Goal: Task Accomplishment & Management: Use online tool/utility

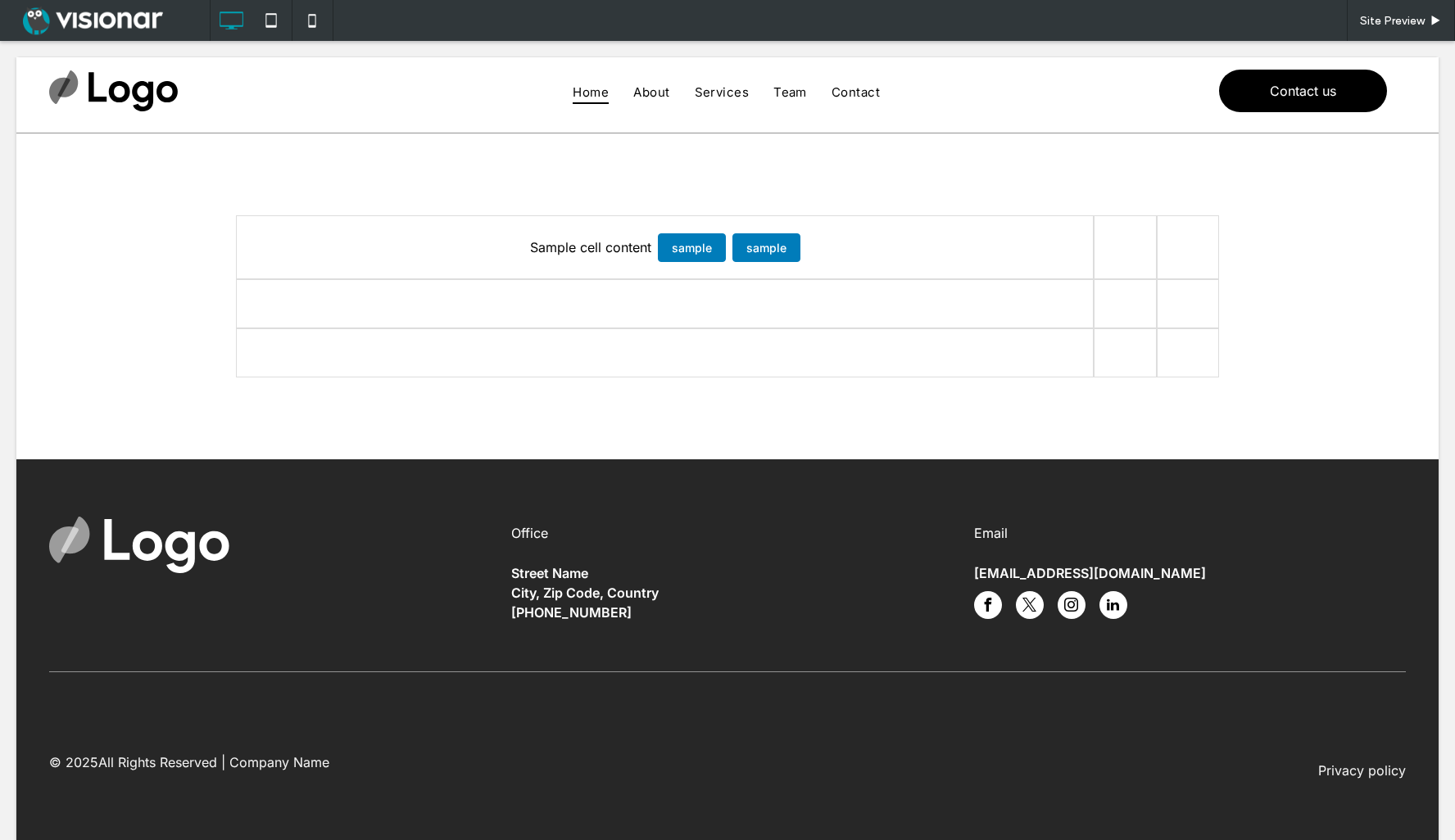
click at [236, 216] on span at bounding box center [236, 216] width 0 height 0
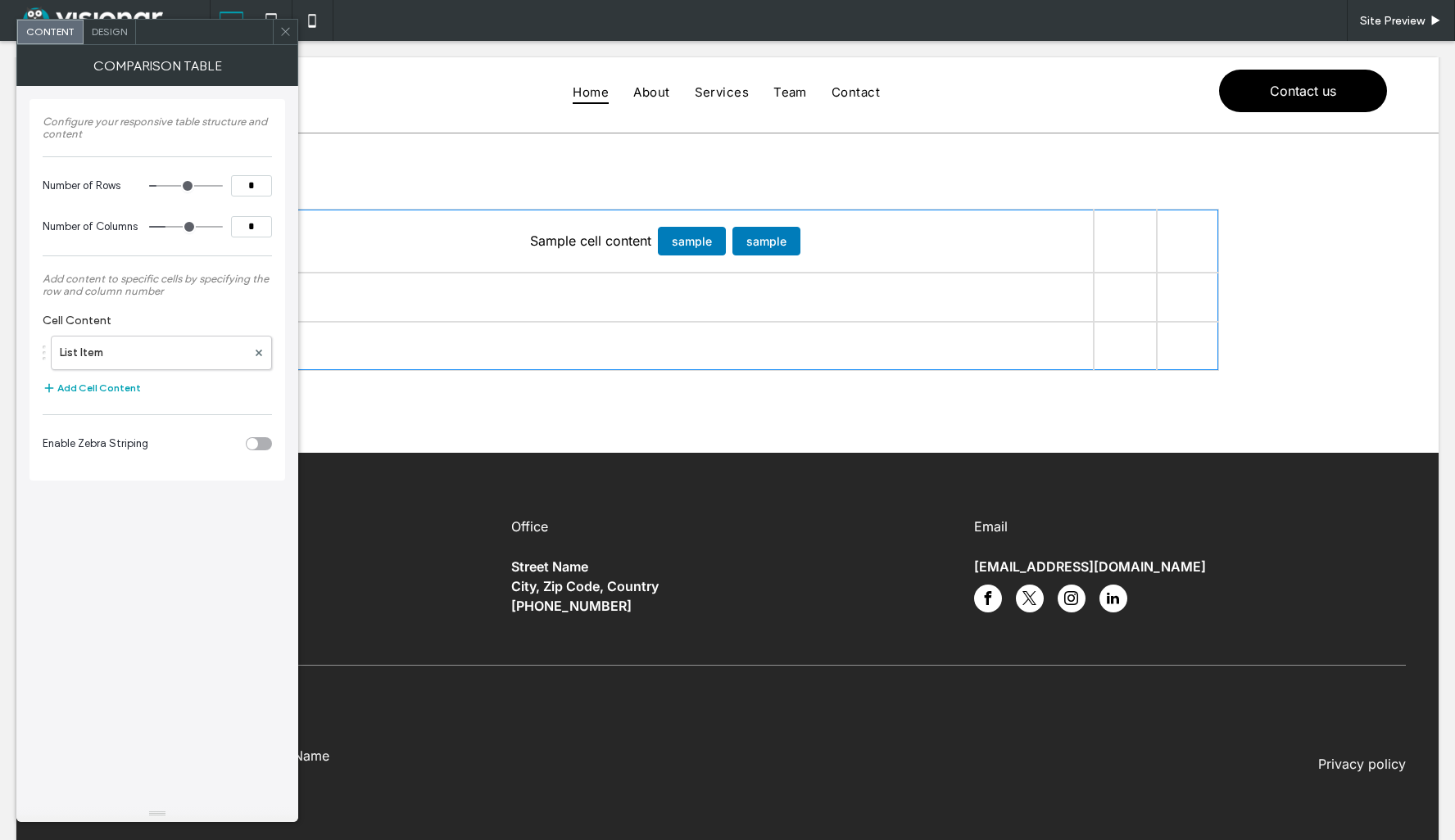
click at [286, 31] on use at bounding box center [285, 32] width 8 height 8
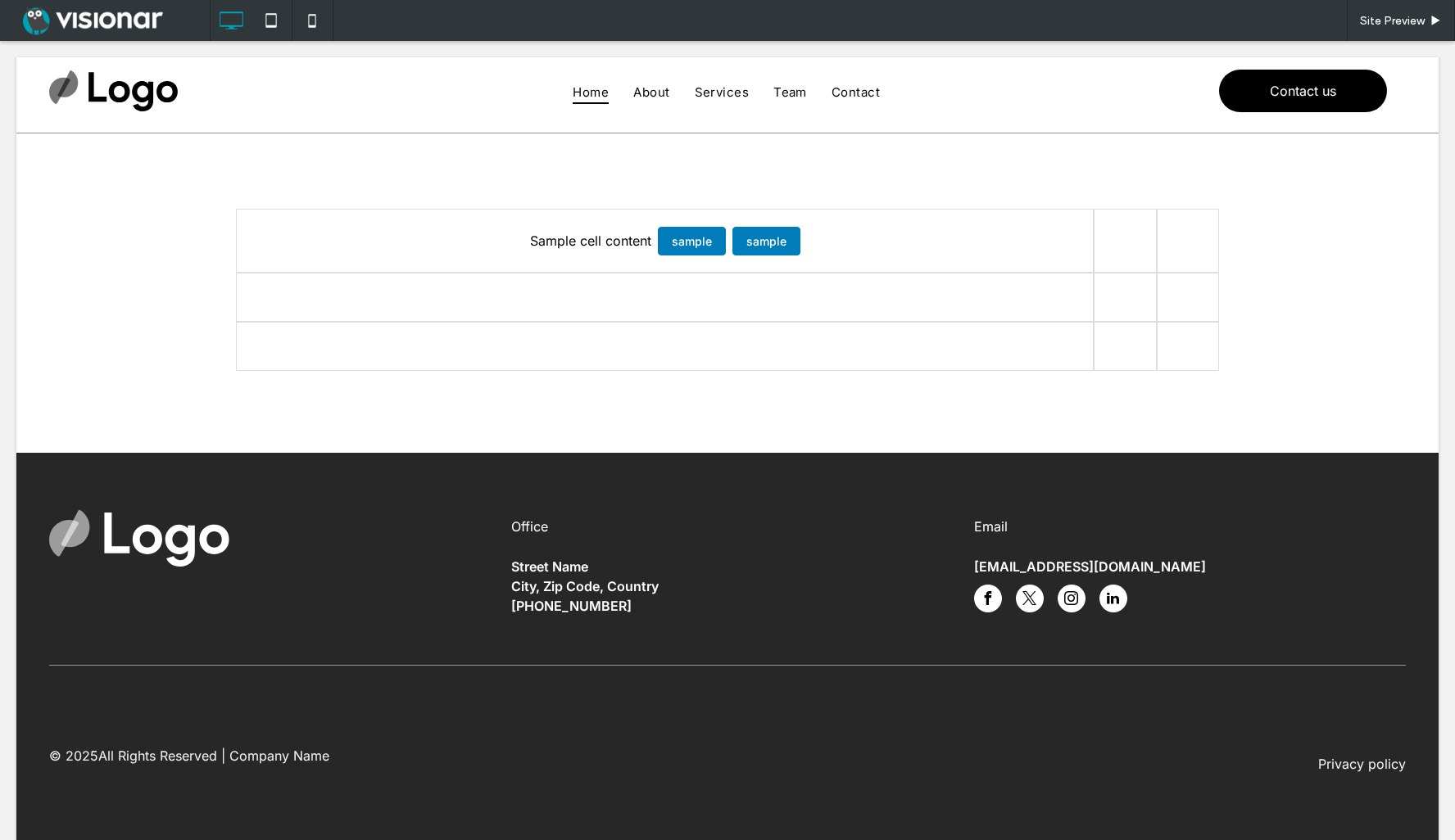
click at [748, 252] on span at bounding box center [727, 290] width 983 height 162
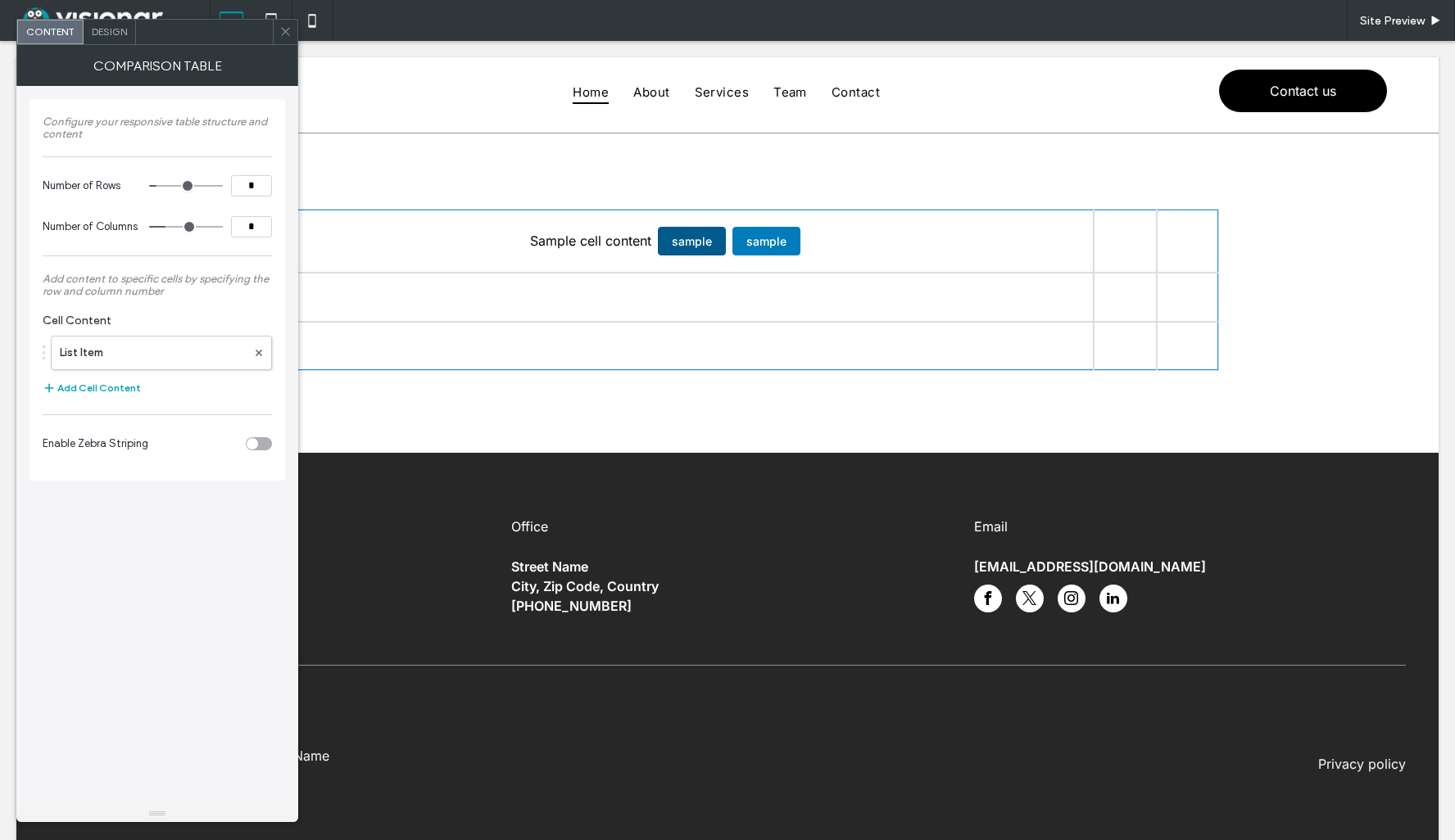
click at [679, 235] on button "sample" at bounding box center [692, 241] width 68 height 29
type input "*"
click at [165, 186] on input "range" at bounding box center [186, 186] width 74 height 2
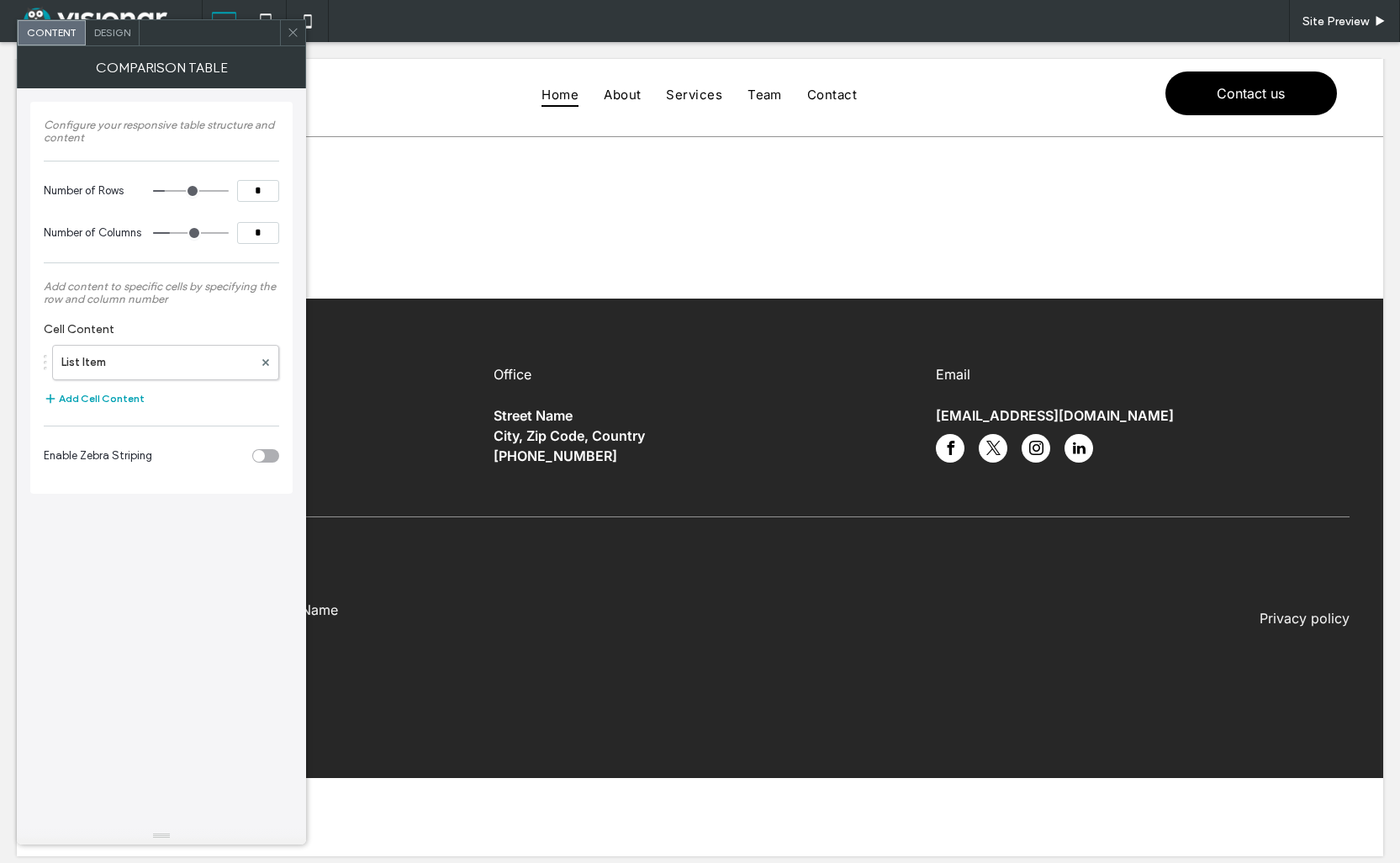
click at [291, 35] on icon at bounding box center [292, 32] width 13 height 13
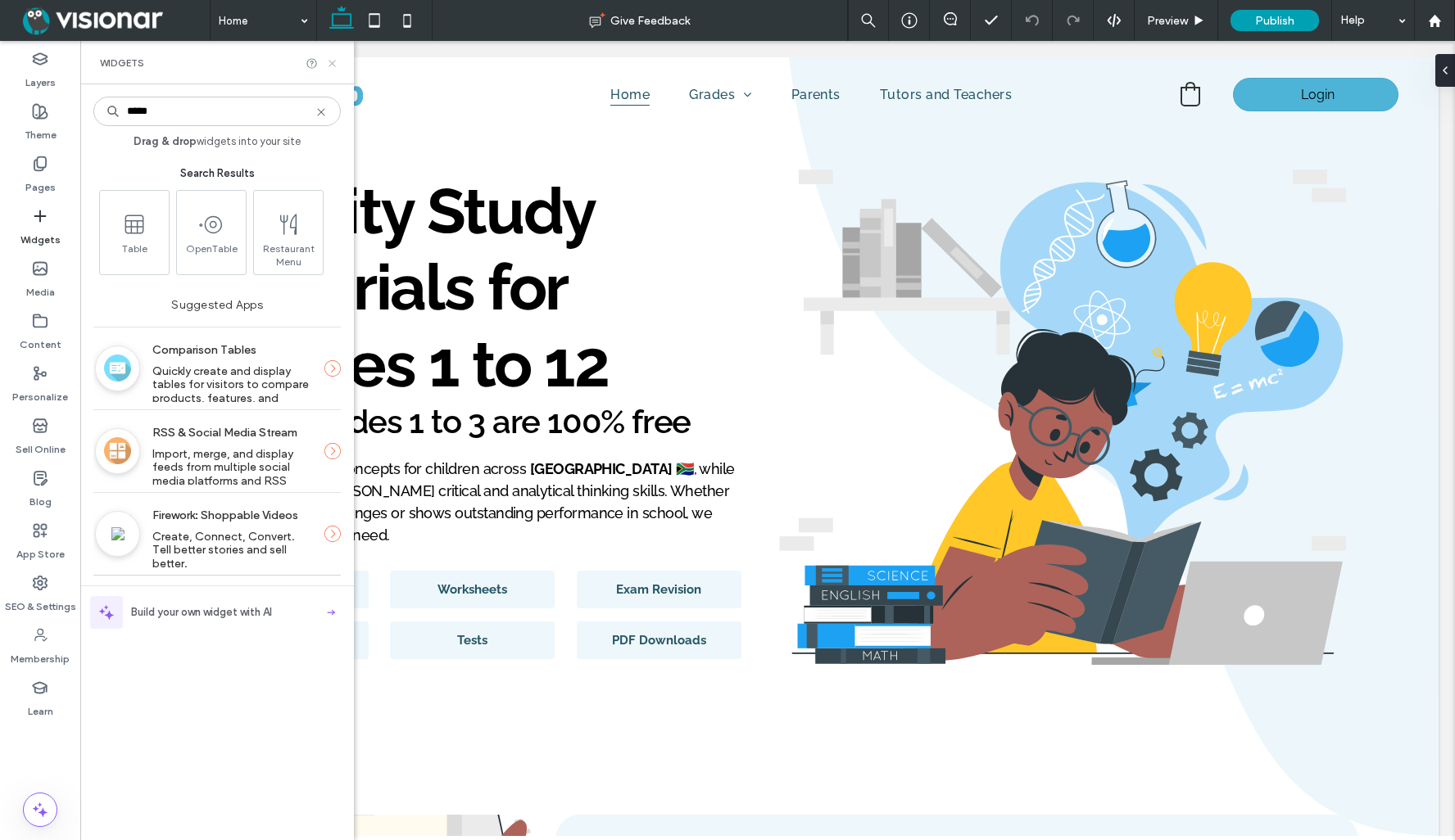
type input "*****"
click at [331, 62] on icon at bounding box center [332, 63] width 12 height 12
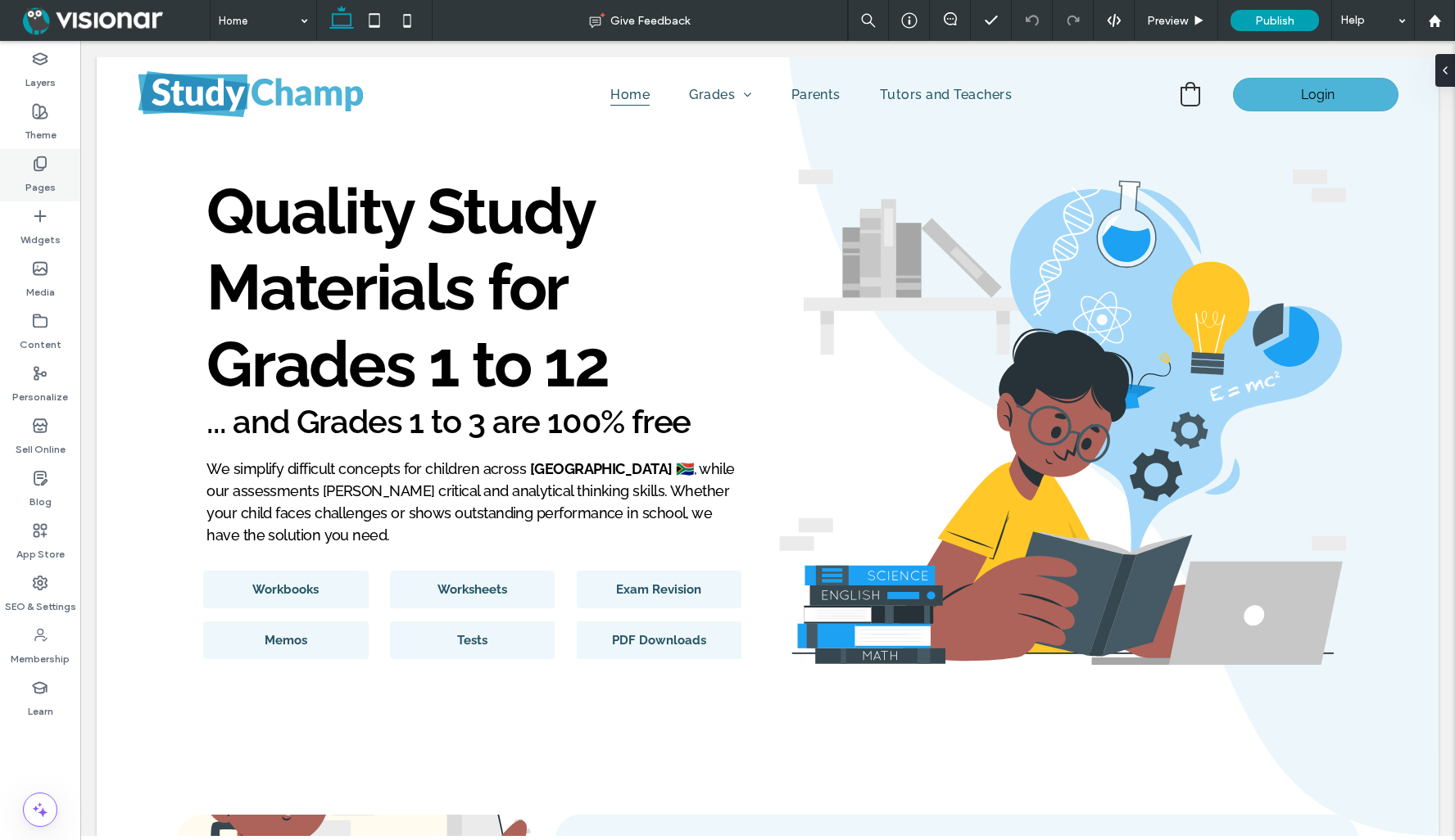
click at [42, 172] on label "Pages" at bounding box center [40, 184] width 30 height 23
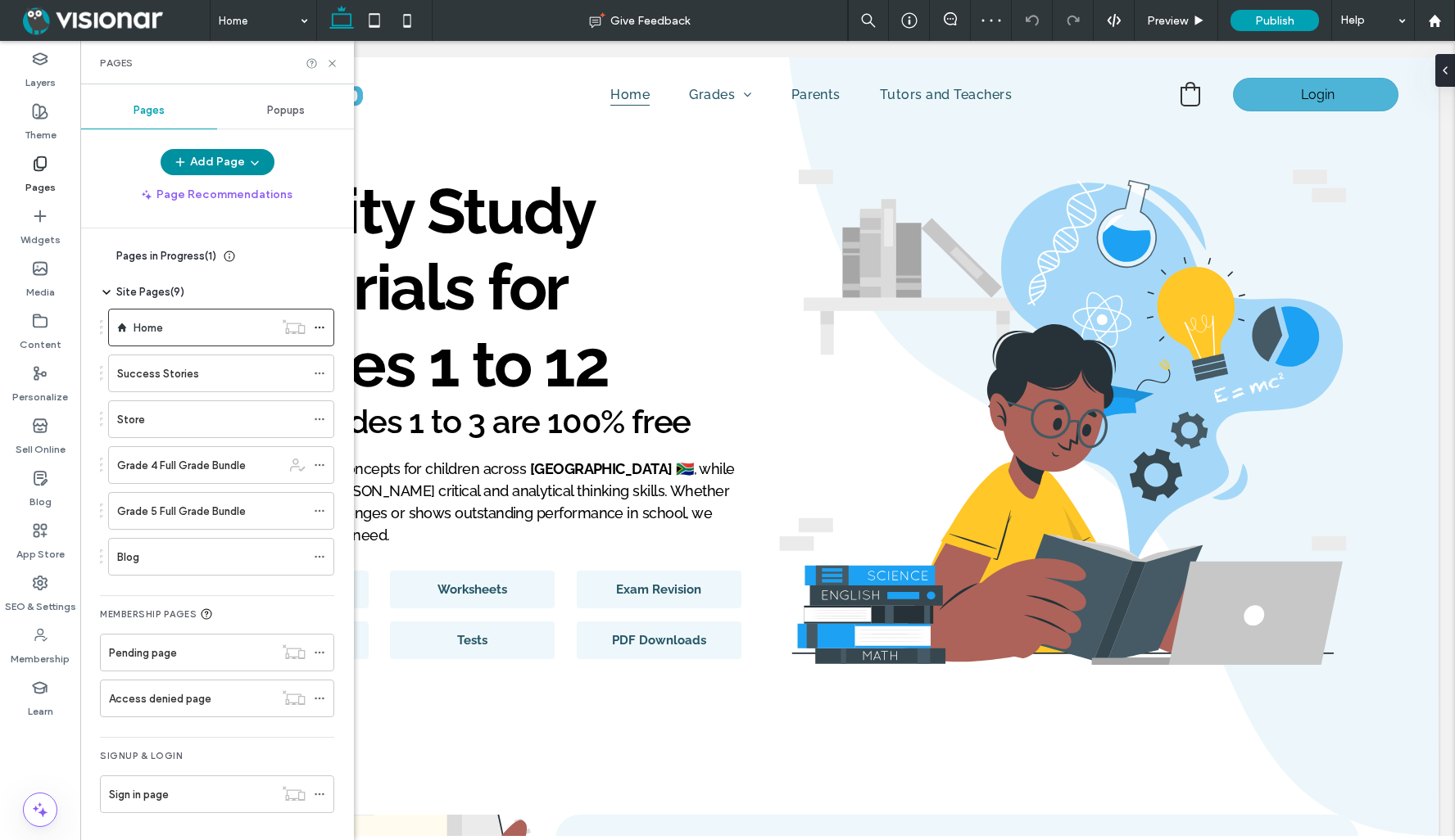
click at [215, 158] on button "Add Page" at bounding box center [217, 162] width 114 height 26
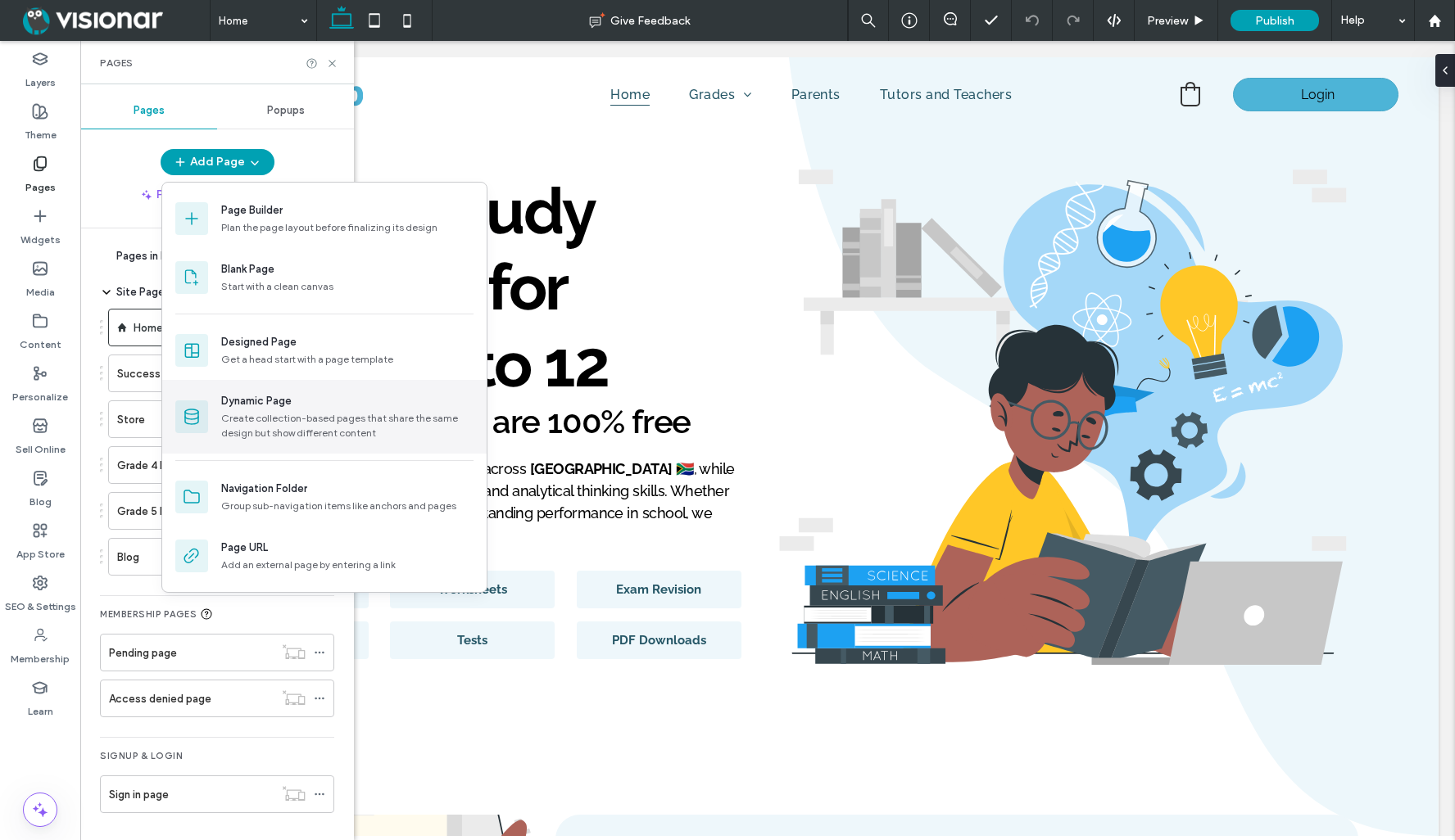
click at [280, 407] on div "Dynamic Page" at bounding box center [257, 401] width 71 height 16
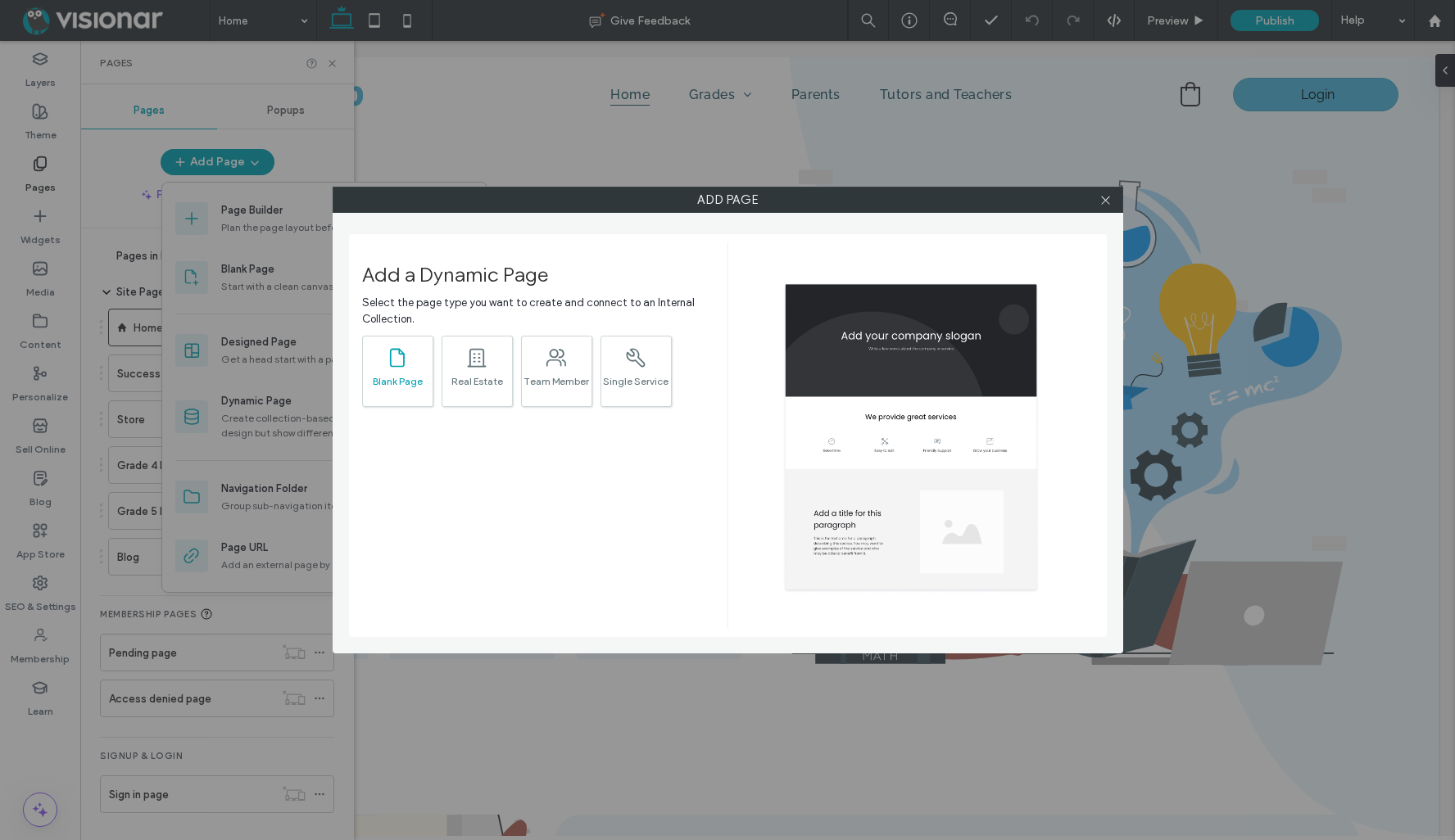
click at [387, 365] on icon ".st0{fill:currentColor;}" at bounding box center [397, 358] width 23 height 23
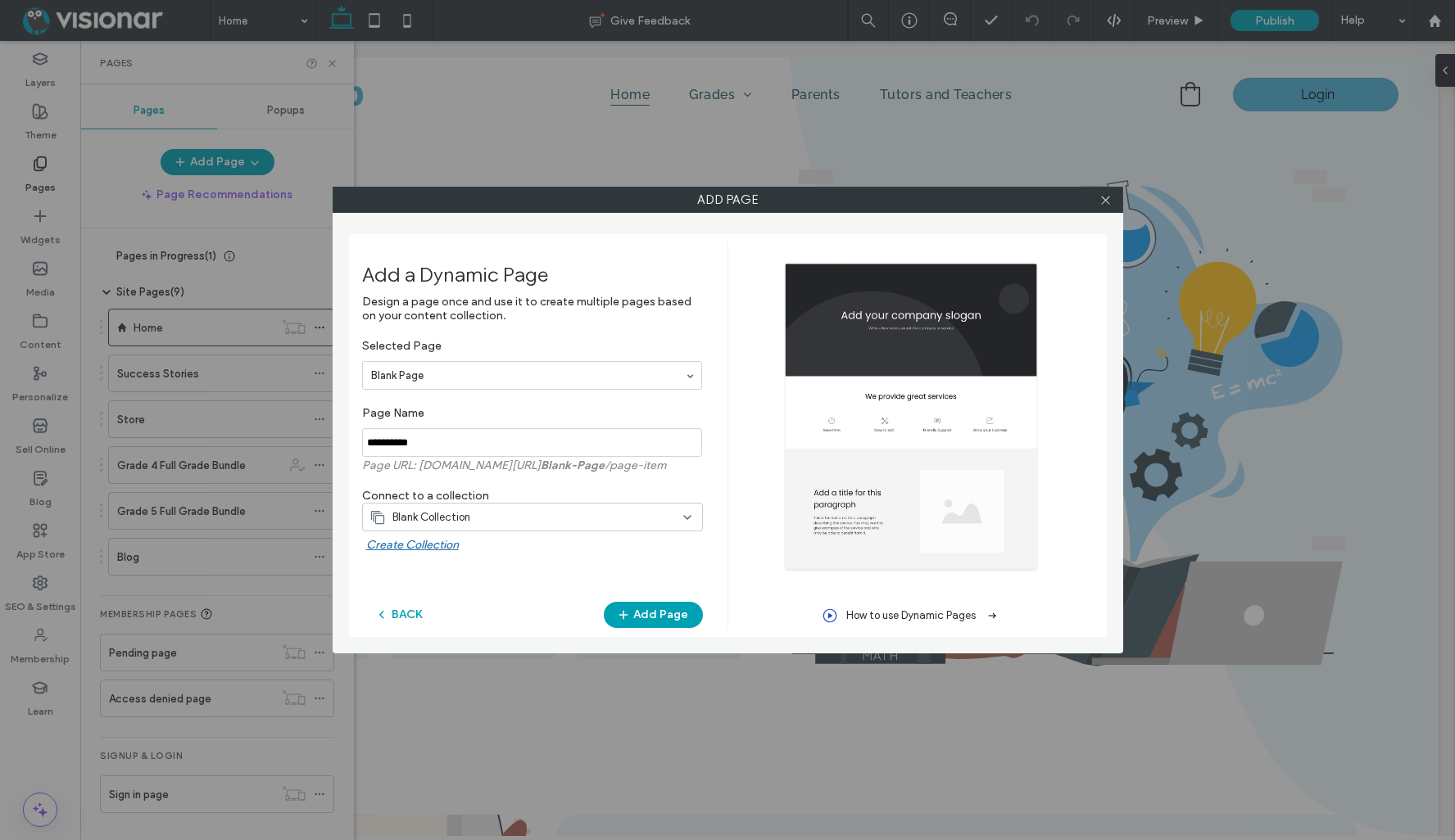
drag, startPoint x: 404, startPoint y: 436, endPoint x: 302, endPoint y: 441, distance: 102.1
click at [302, 441] on div "Add Page Add a Dynamic Page Design a page once and use it to create multiple pa…" at bounding box center [727, 420] width 1455 height 840
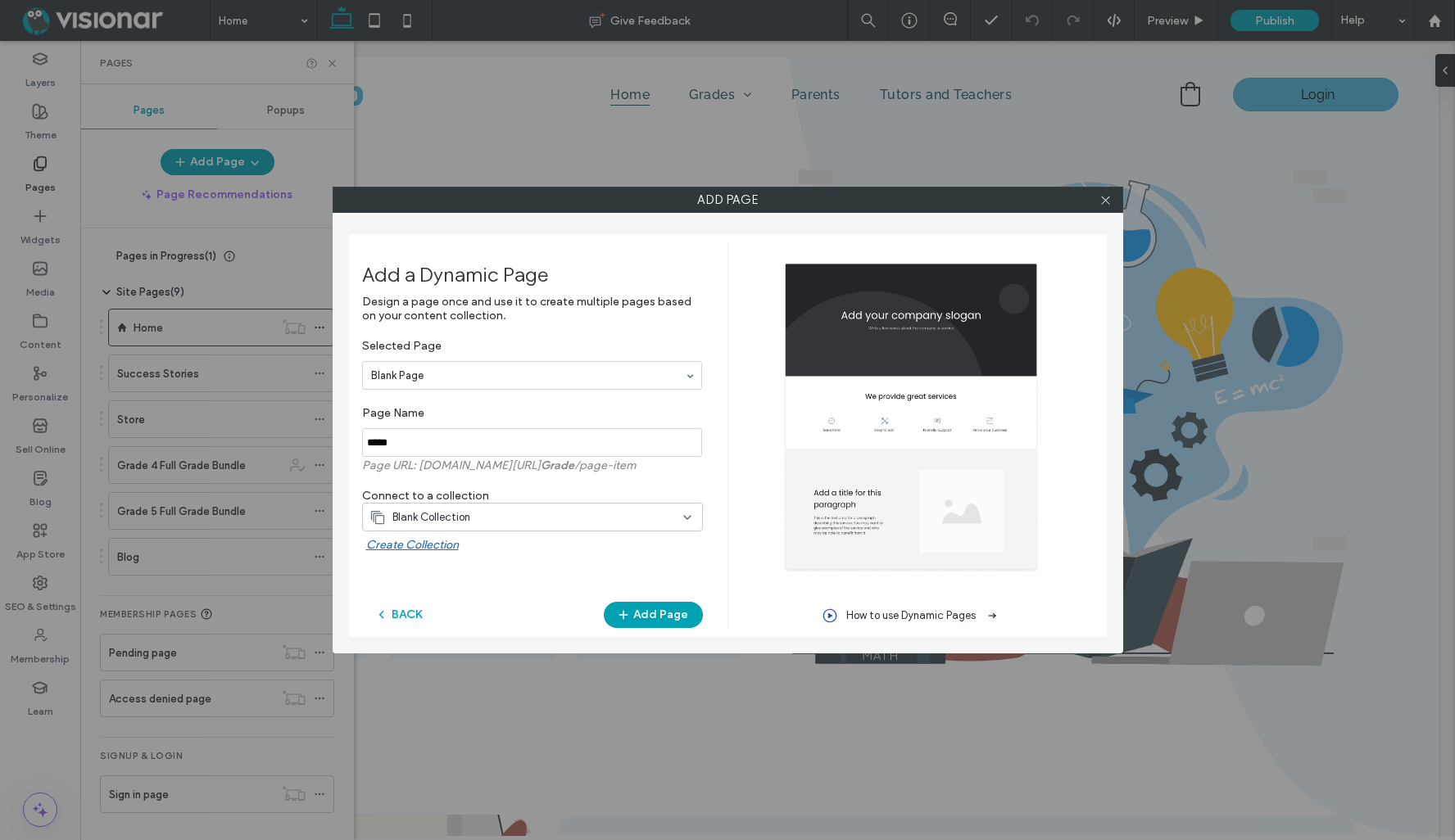
type input "*****"
click at [727, 475] on div "How to use Dynamic Pages" at bounding box center [910, 435] width 366 height 386
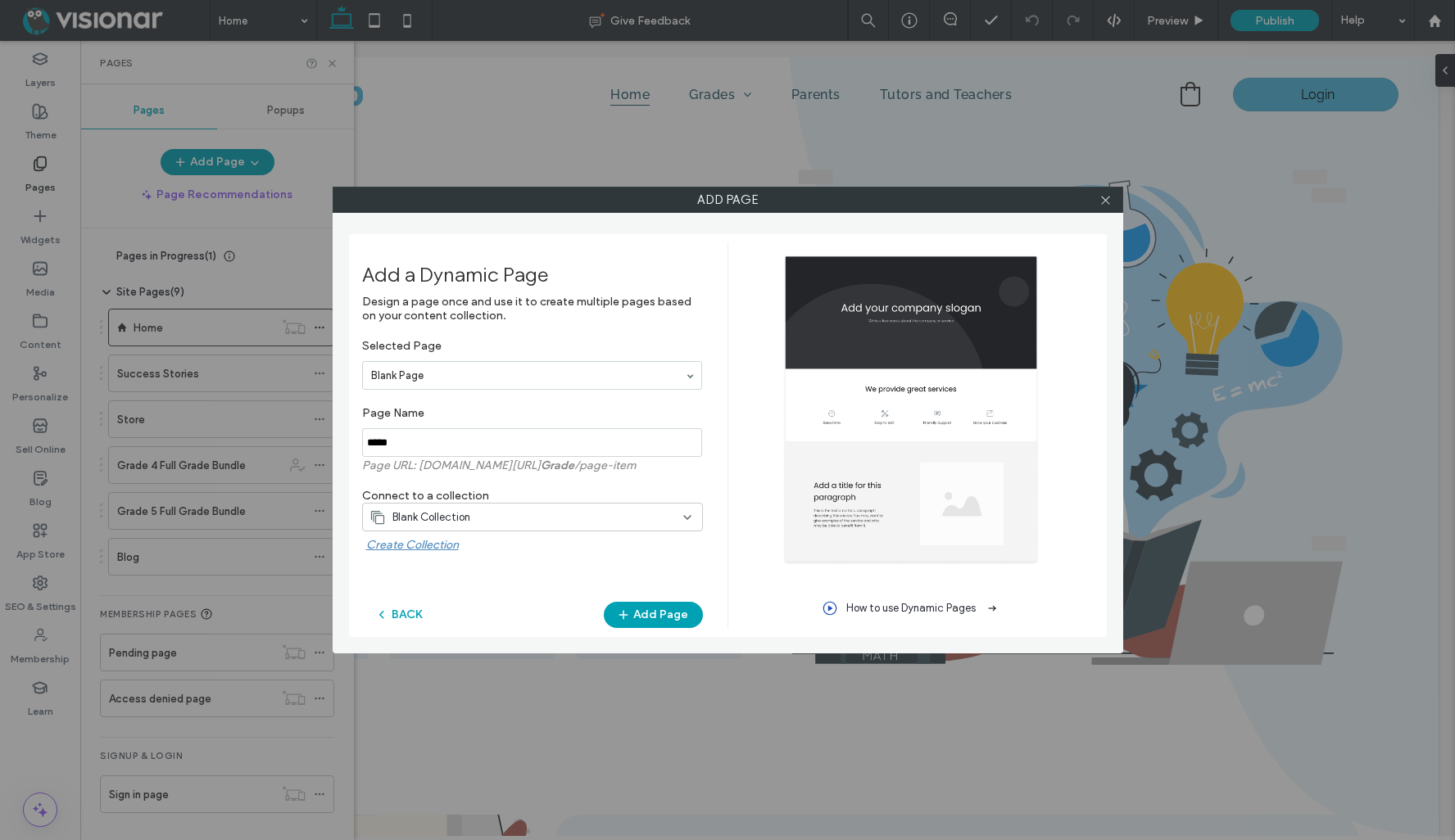
click at [432, 546] on label "Create Collection" at bounding box center [534, 549] width 336 height 22
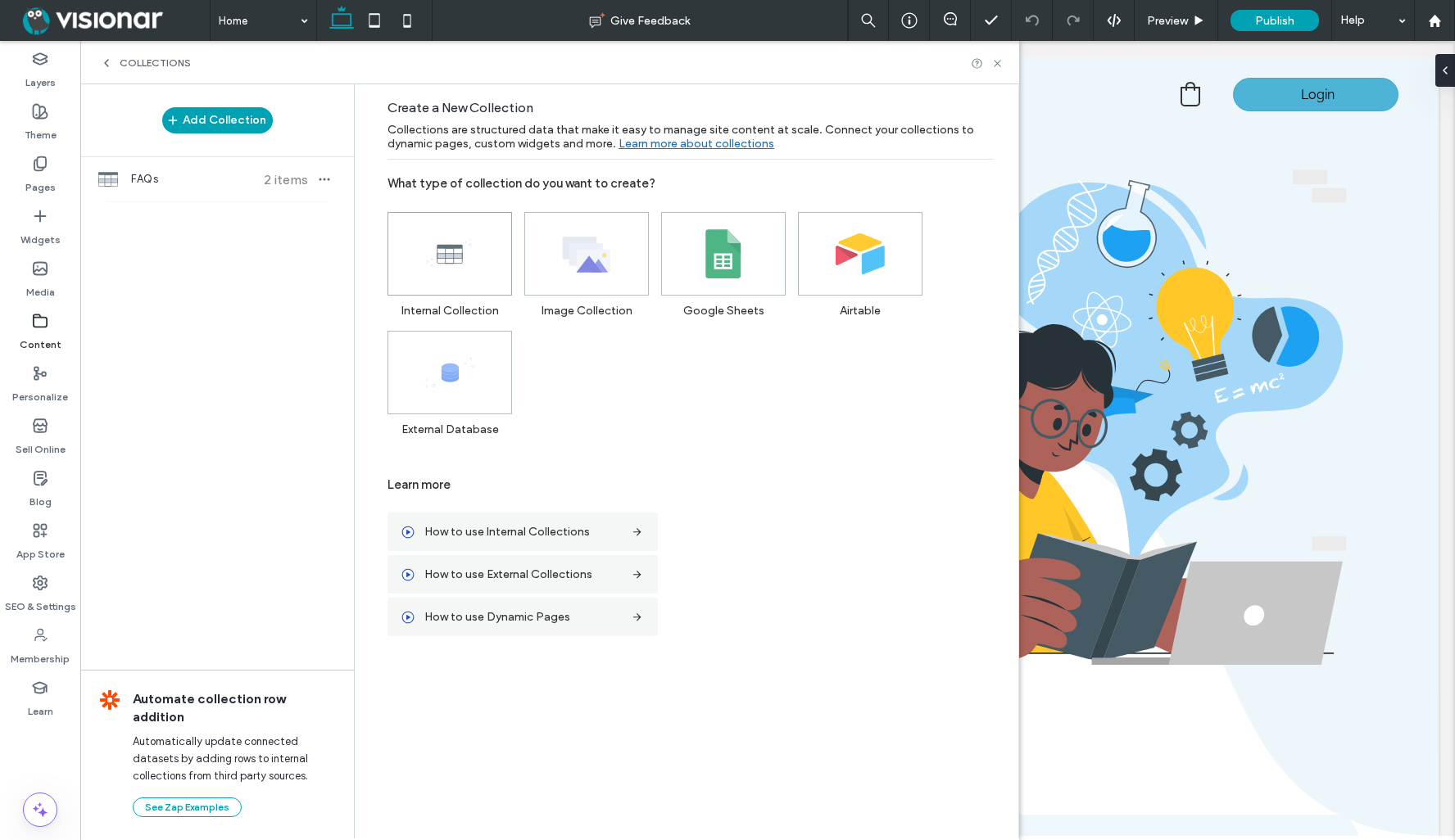
click at [442, 244] on use at bounding box center [448, 253] width 45 height 26
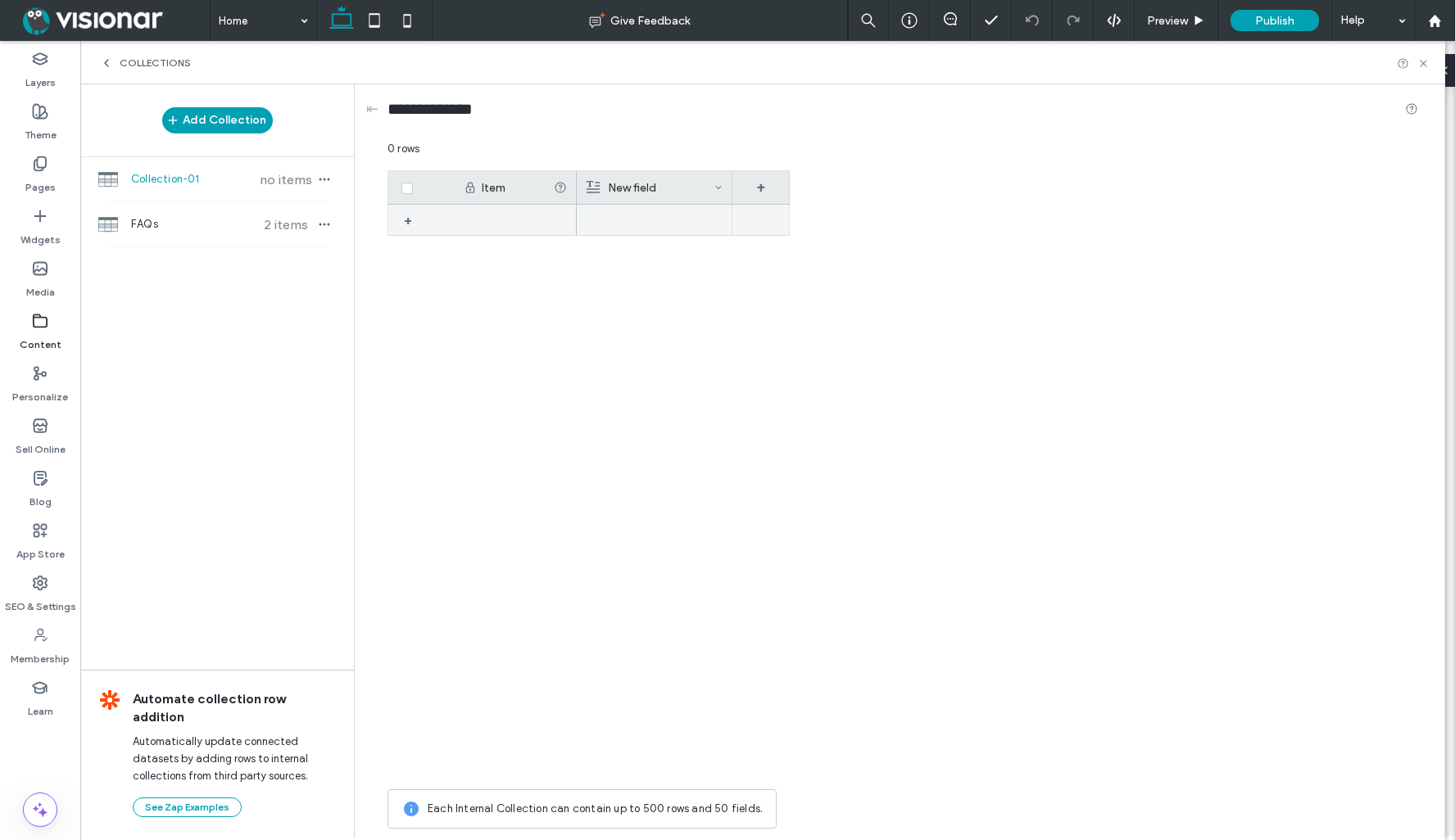
click at [650, 217] on div at bounding box center [654, 220] width 137 height 30
click at [650, 217] on div at bounding box center [655, 221] width 136 height 30
click at [711, 413] on div "Grade 1" at bounding box center [684, 493] width 213 height 577
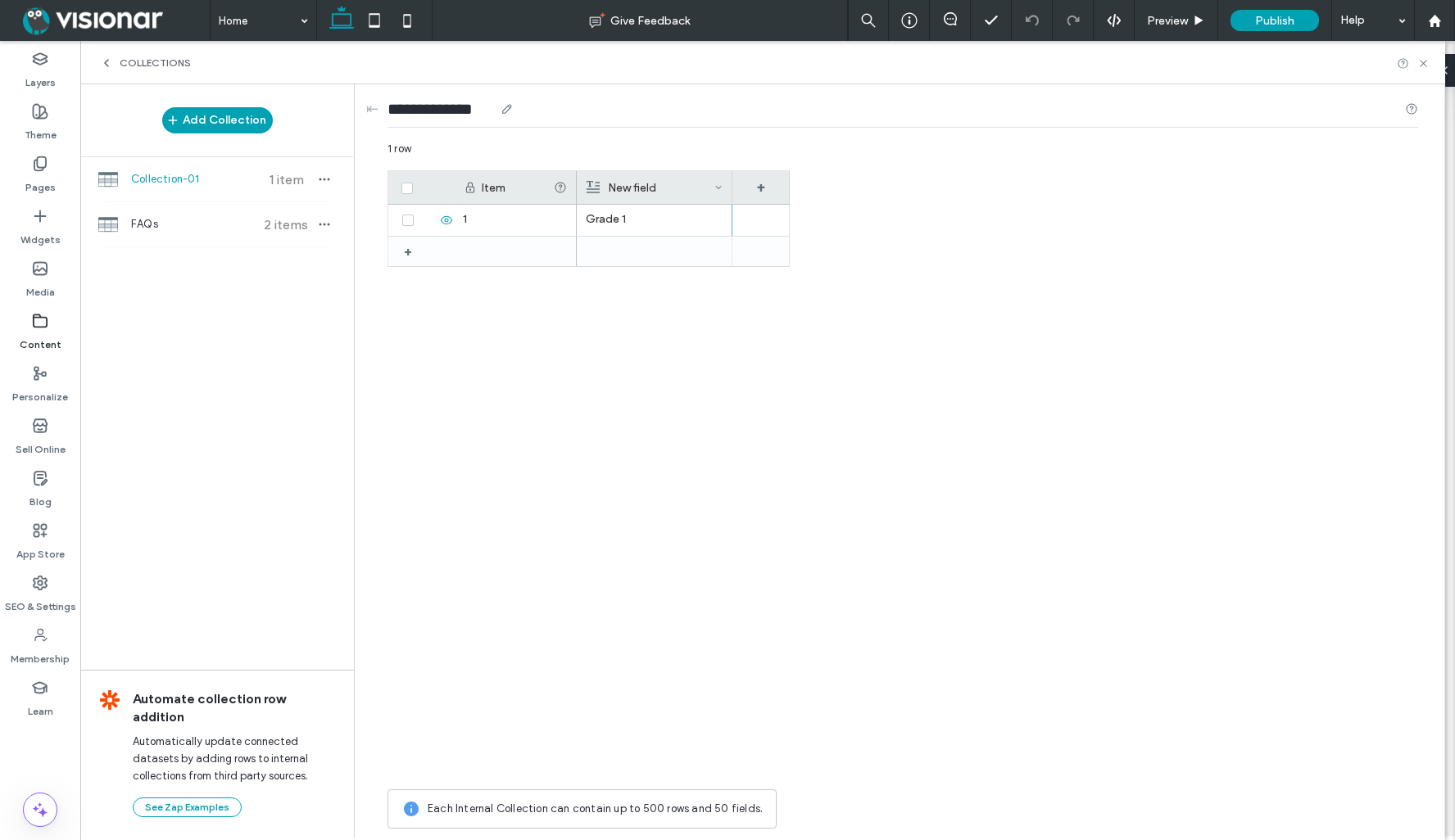
click at [423, 112] on input "**********" at bounding box center [441, 109] width 107 height 23
type input "******"
click at [593, 448] on div "Grade 1" at bounding box center [684, 493] width 213 height 577
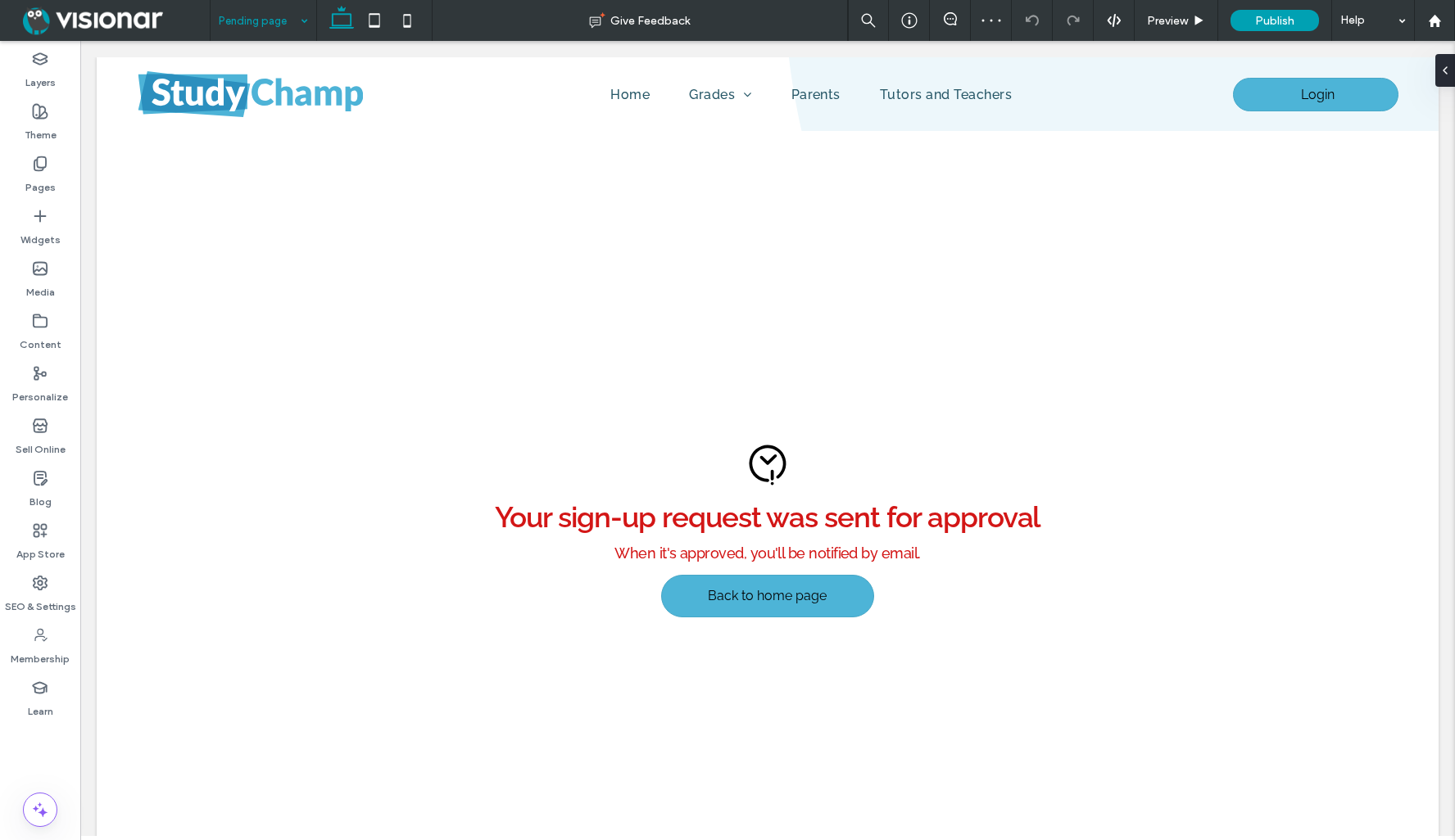
scroll to position [0, 0]
click at [46, 176] on label "Pages" at bounding box center [40, 184] width 30 height 23
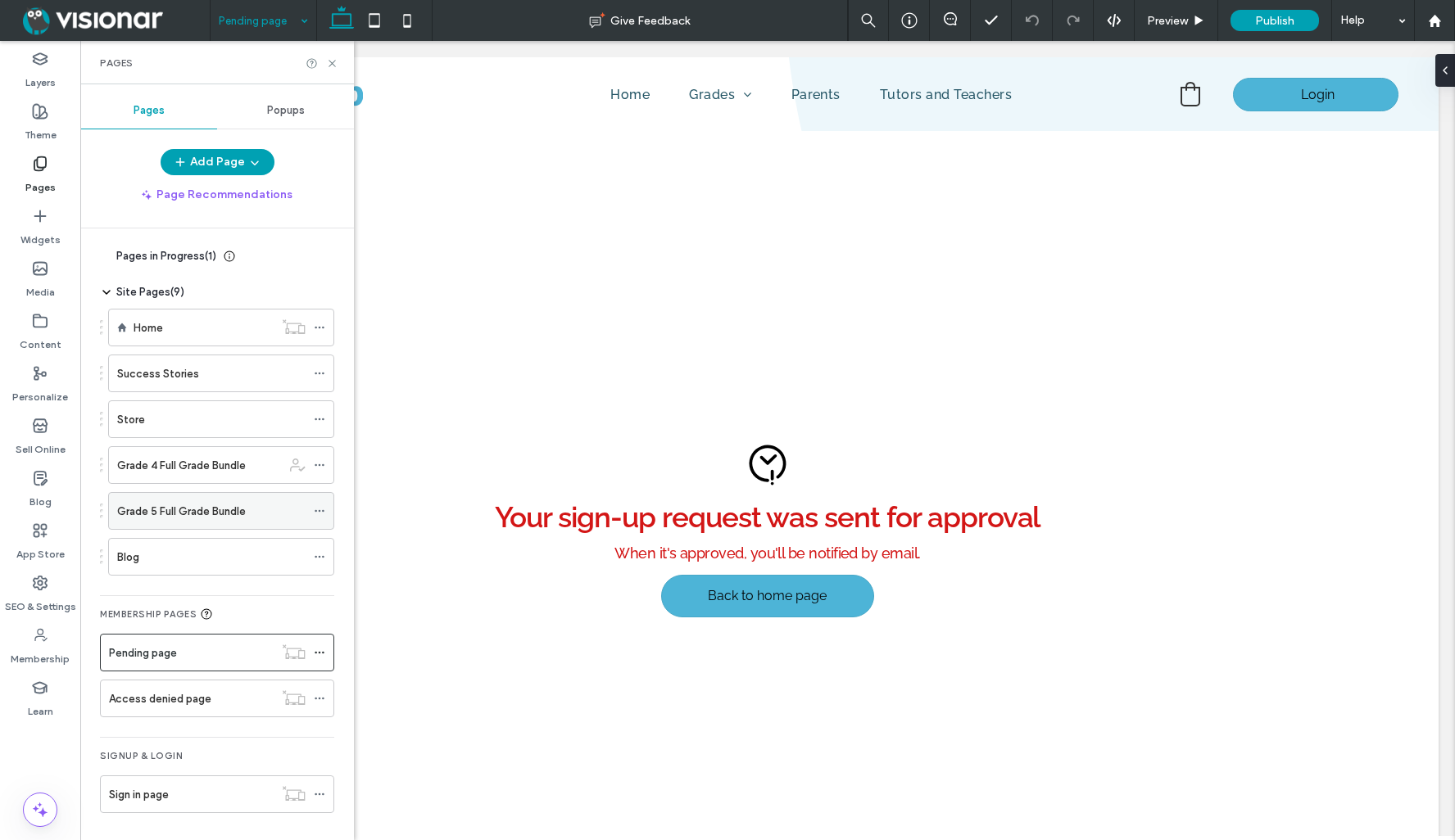
scroll to position [2, 0]
click at [103, 251] on icon at bounding box center [107, 253] width 13 height 13
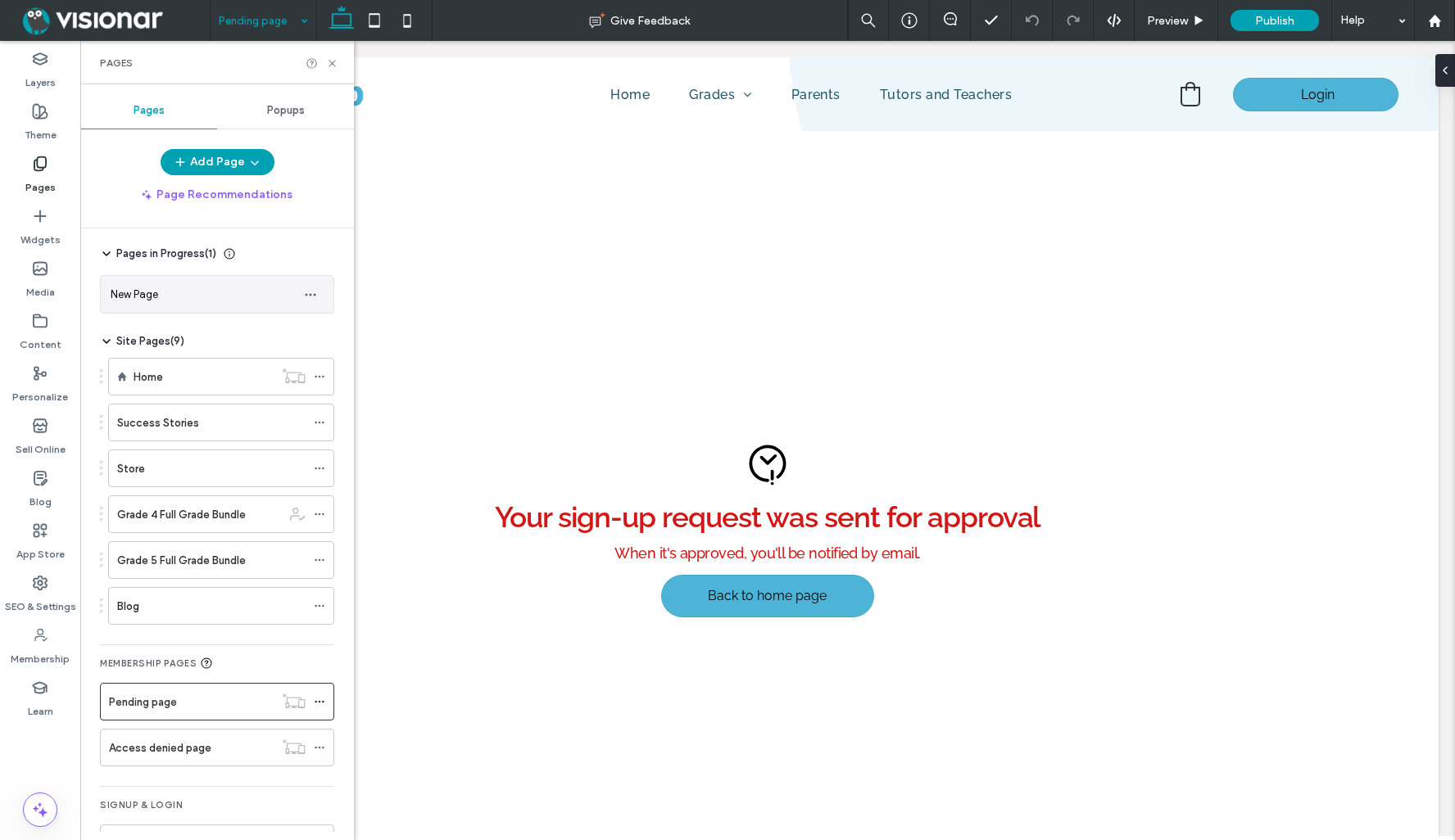
click at [226, 294] on div "New Page" at bounding box center [201, 294] width 181 height 17
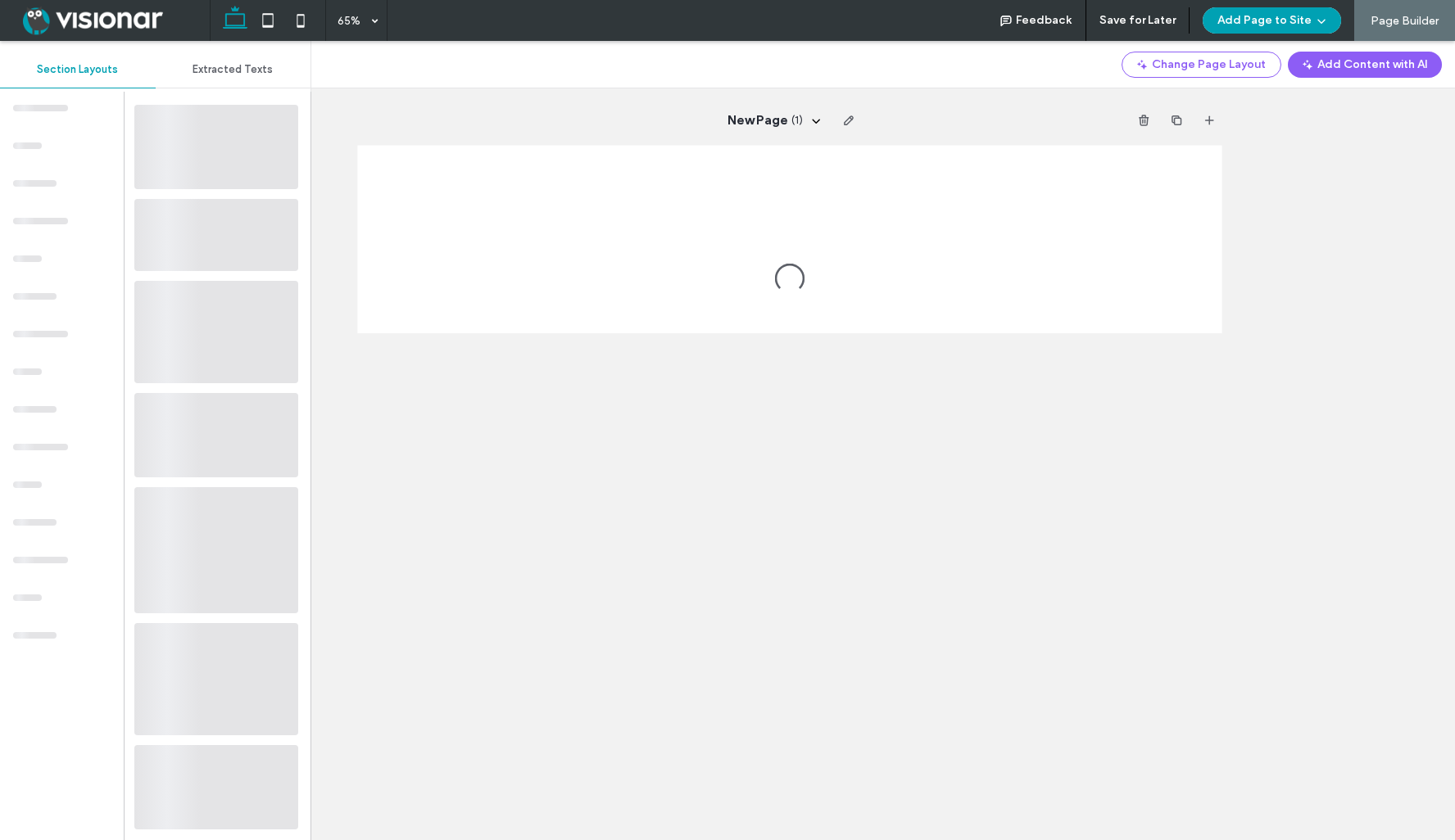
scroll to position [0, 0]
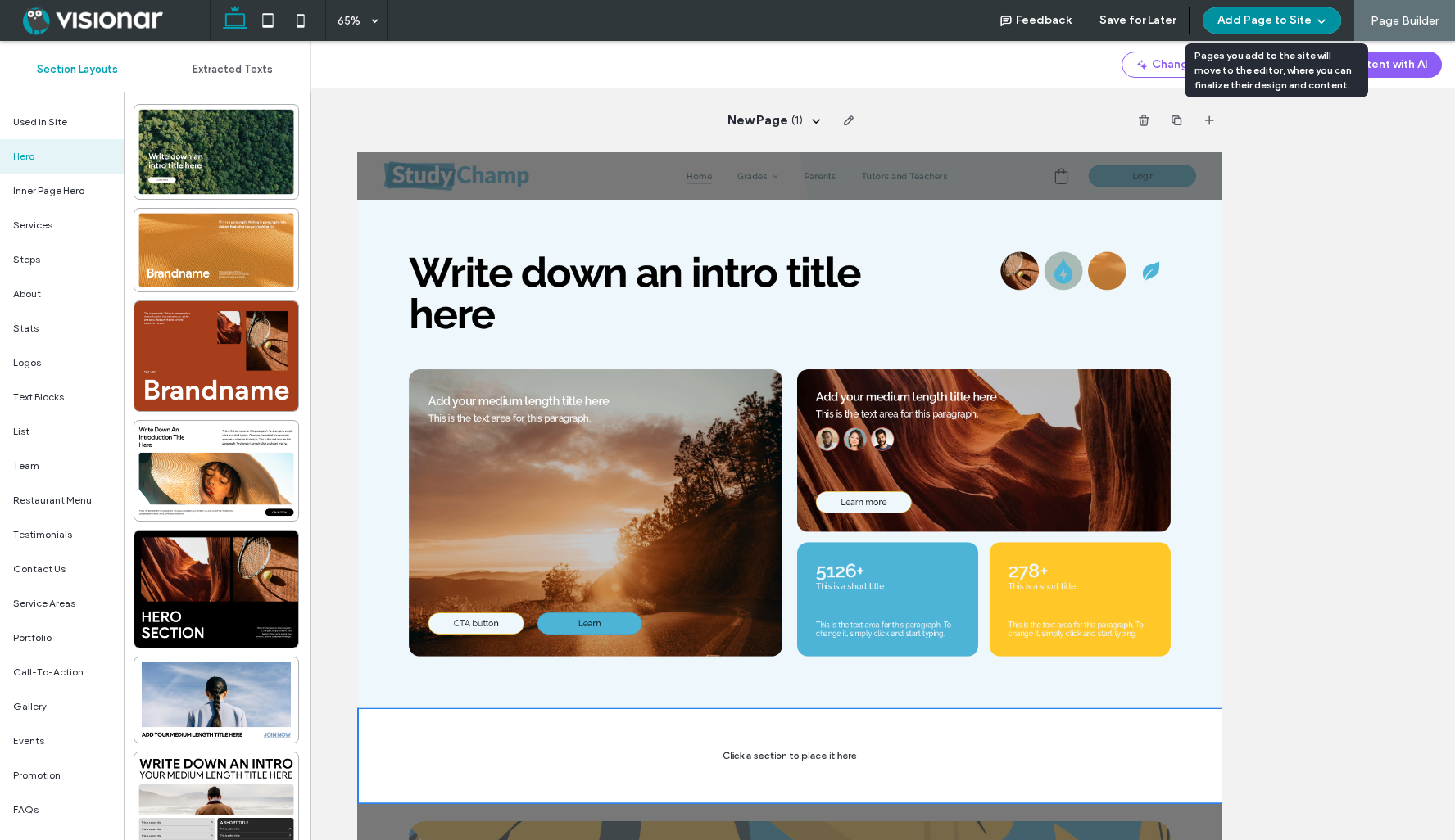
click at [1283, 18] on button "Add Page to Site" at bounding box center [1271, 21] width 139 height 26
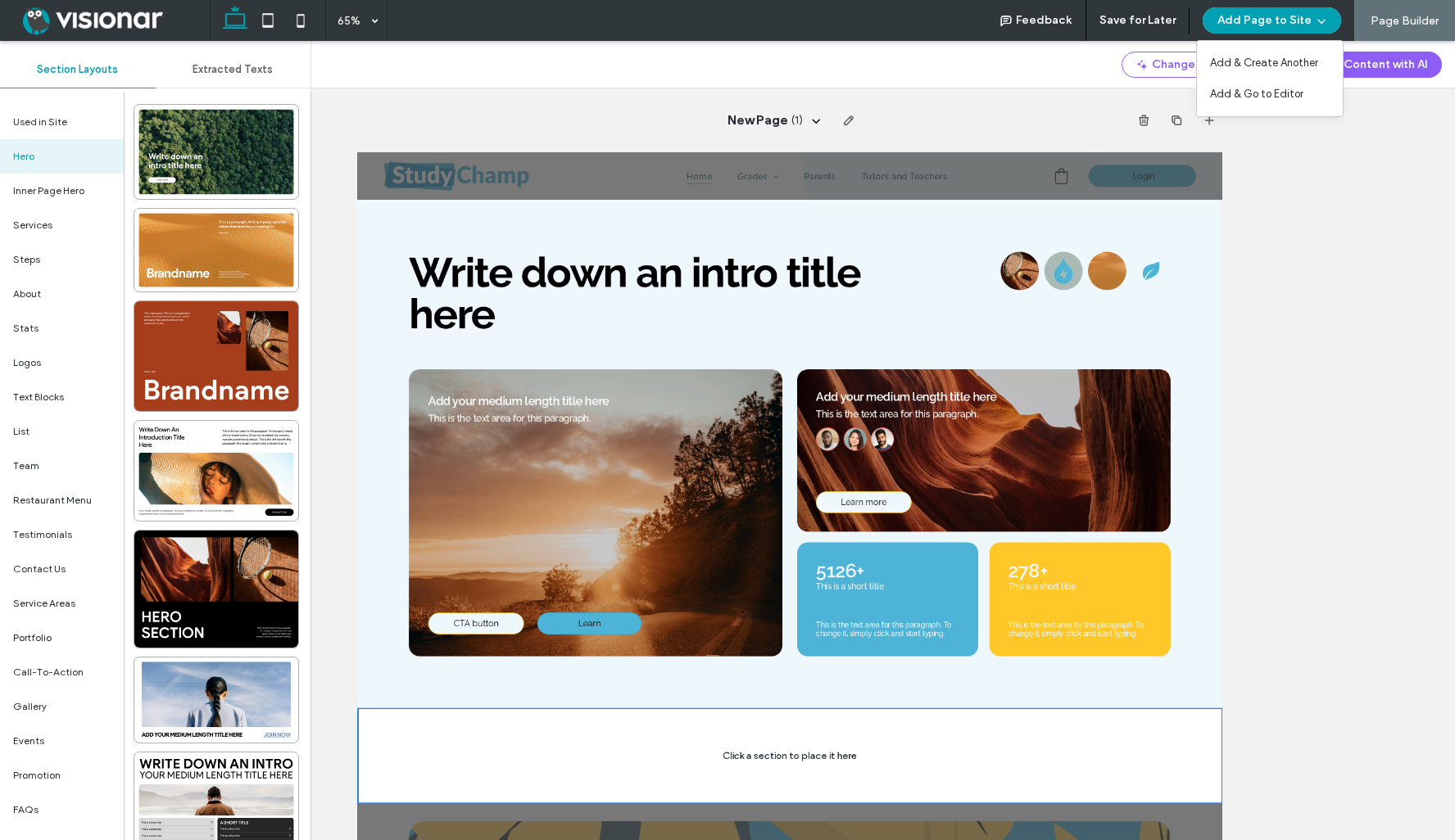
click at [956, 70] on div "Change Page Layout Add Content with AI" at bounding box center [883, 65] width 1144 height 48
drag, startPoint x: 1280, startPoint y: 16, endPoint x: 1178, endPoint y: 5, distance: 102.6
click at [1306, 16] on button "Add Page to Site" at bounding box center [1271, 21] width 139 height 26
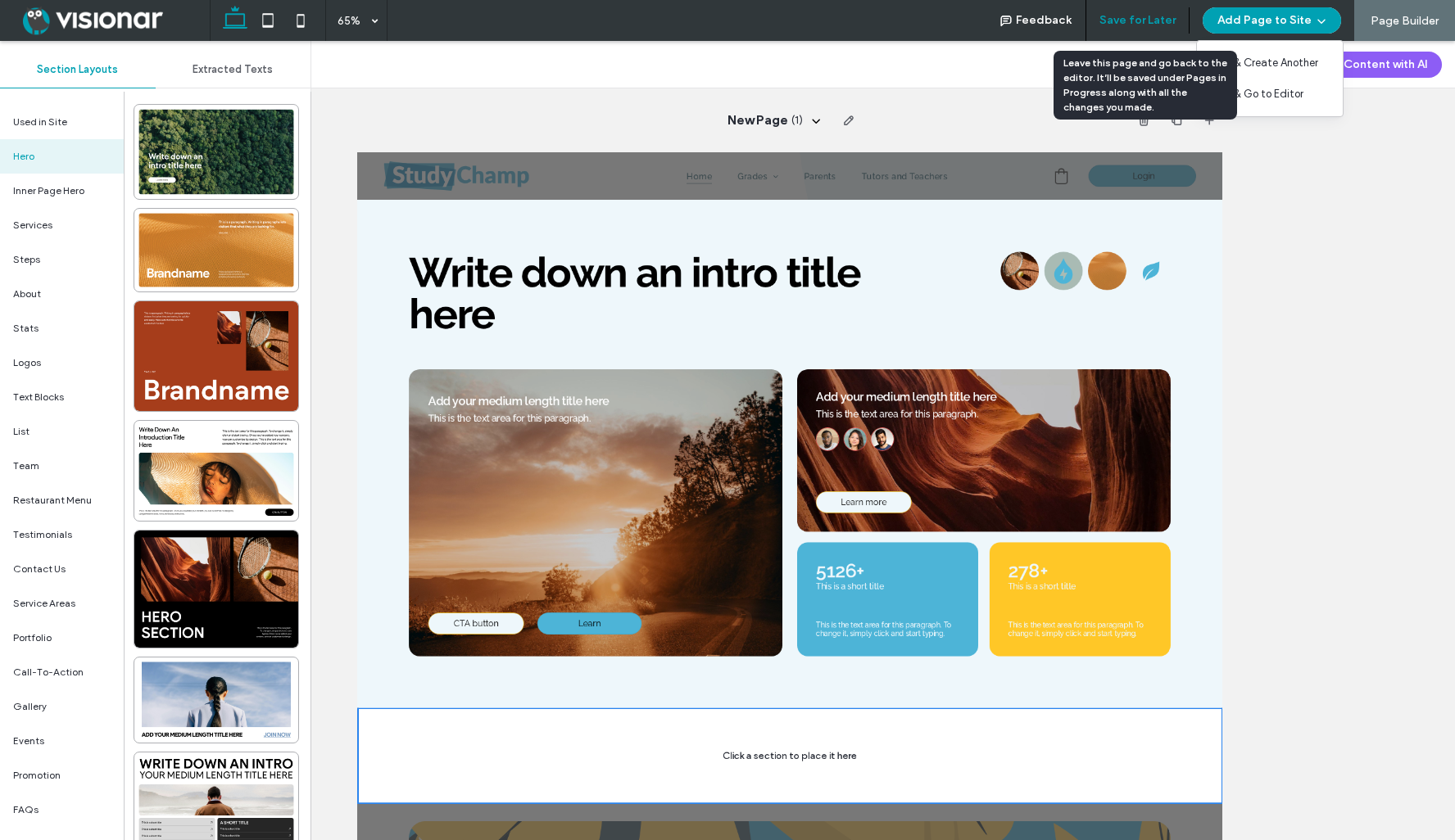
click at [1141, 21] on button "Save for Later" at bounding box center [1137, 21] width 76 height 26
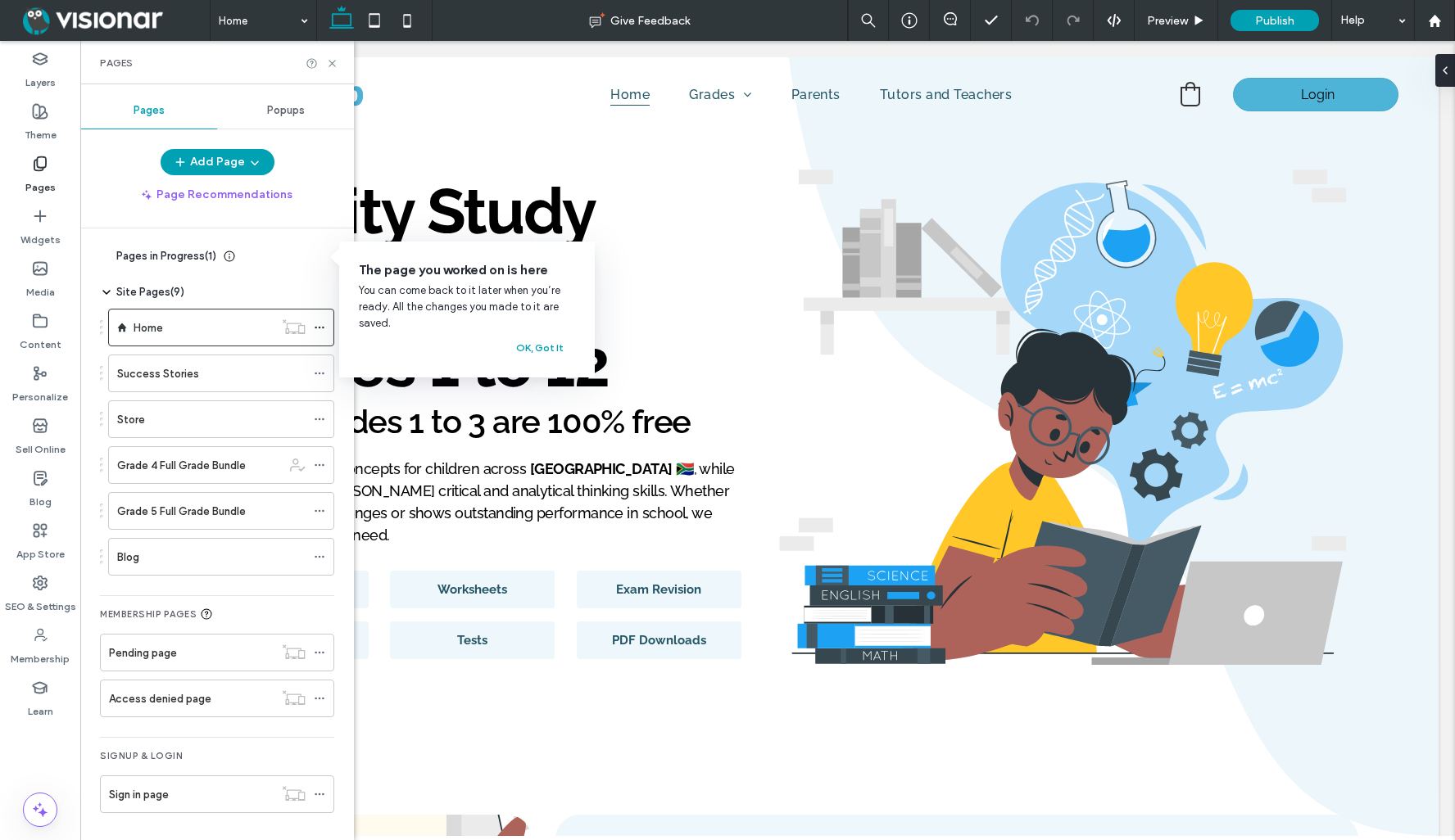
click at [239, 218] on div "Add Page Page Recommendations Pages in Progress ( 1 ) New Page Site Pages ( 9 )…" at bounding box center [217, 491] width 273 height 683
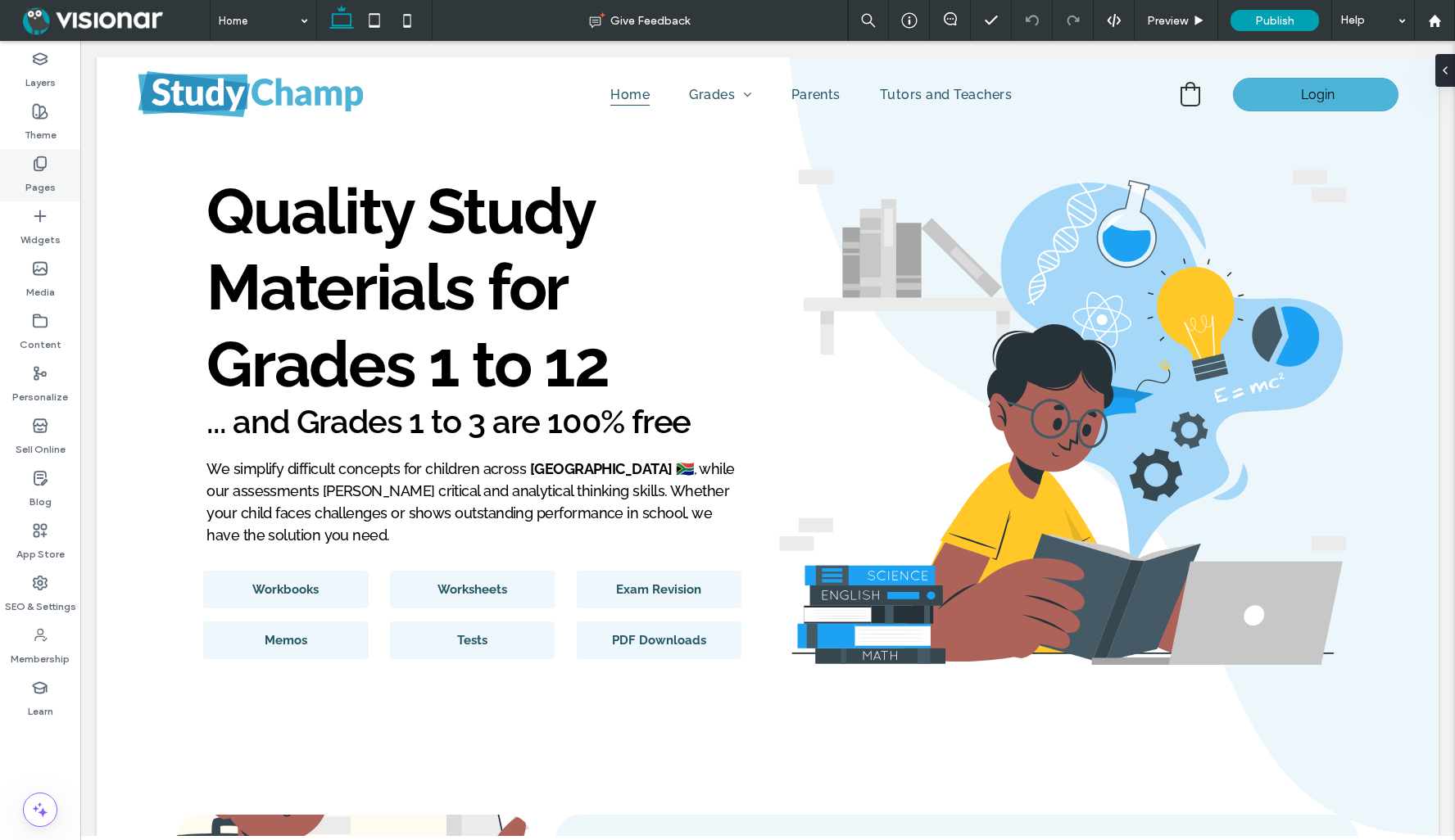
click at [39, 163] on icon at bounding box center [40, 164] width 16 height 16
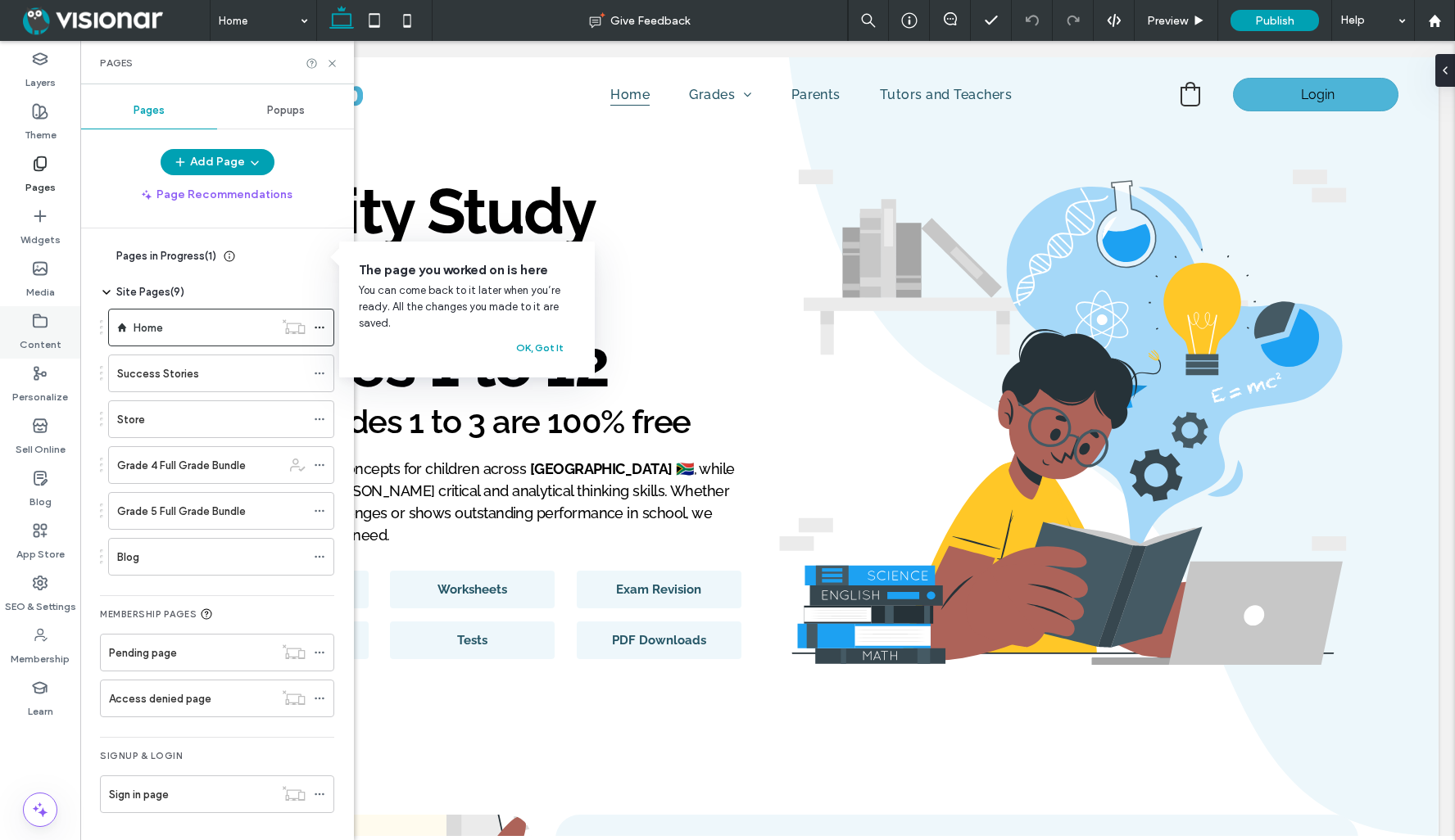
click at [43, 331] on label "Content" at bounding box center [40, 340] width 42 height 23
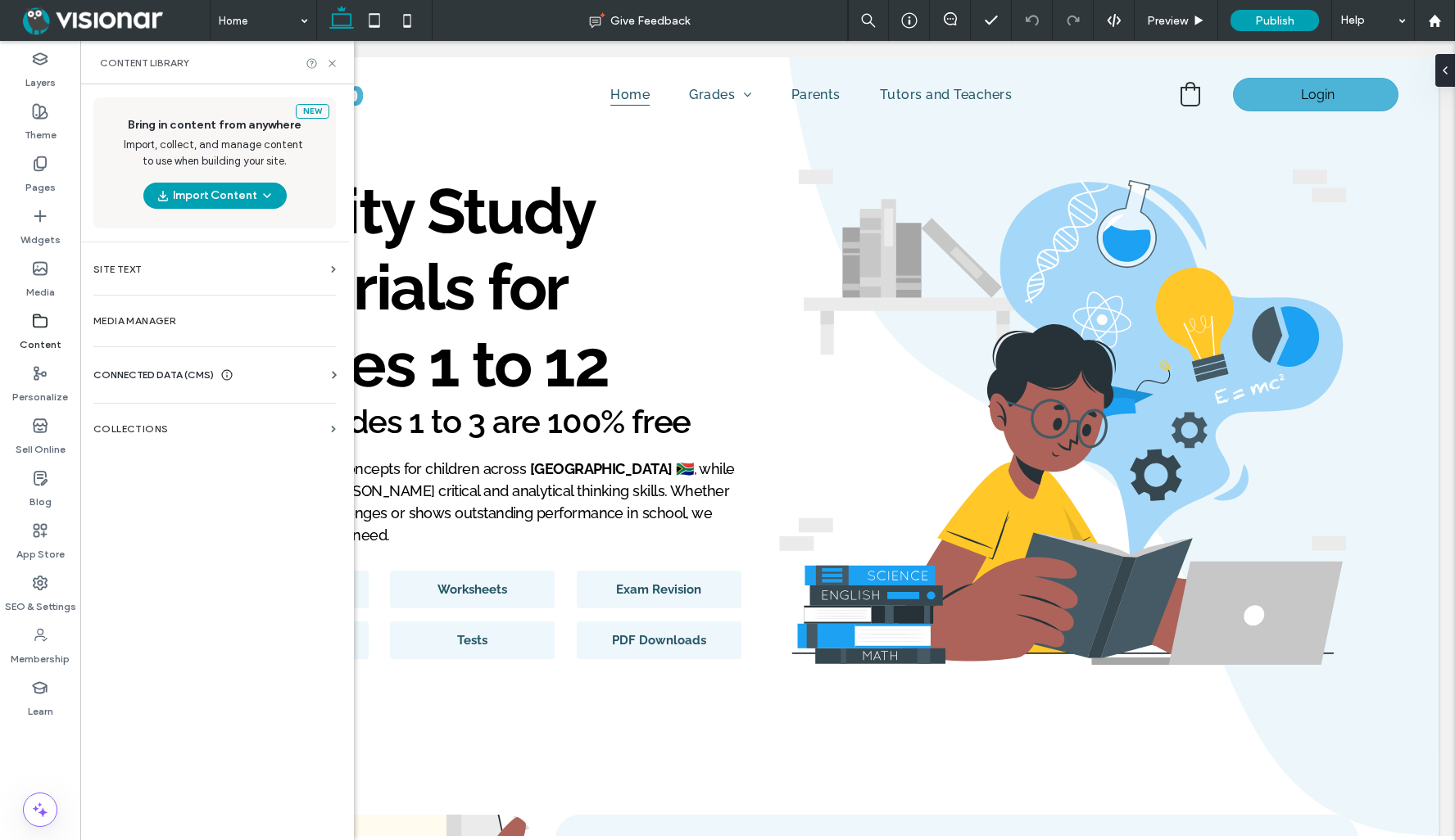
click at [190, 374] on span "CONNECTED DATA (CMS)" at bounding box center [153, 375] width 121 height 16
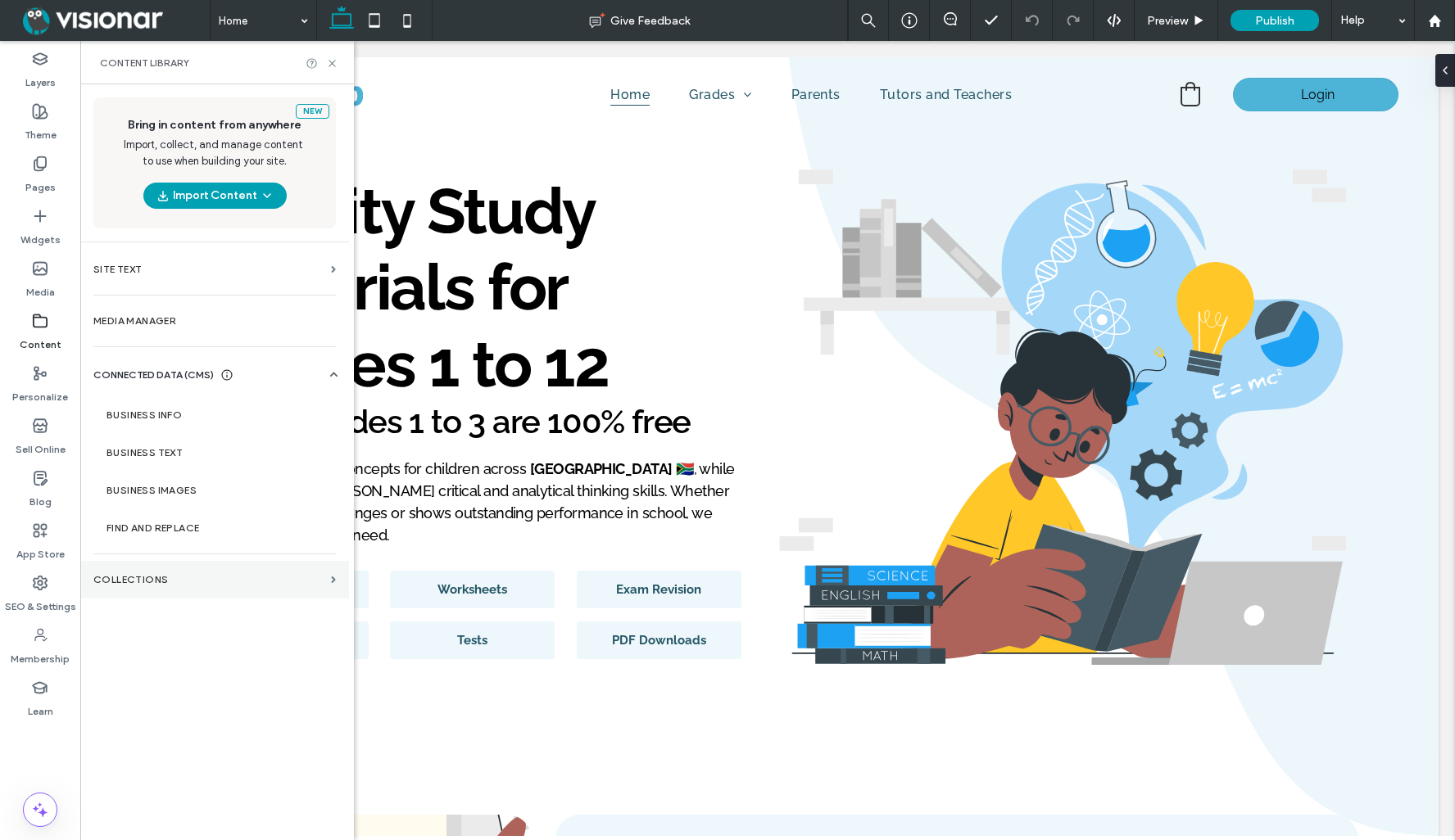
click at [160, 582] on label "Collections" at bounding box center [209, 580] width 231 height 11
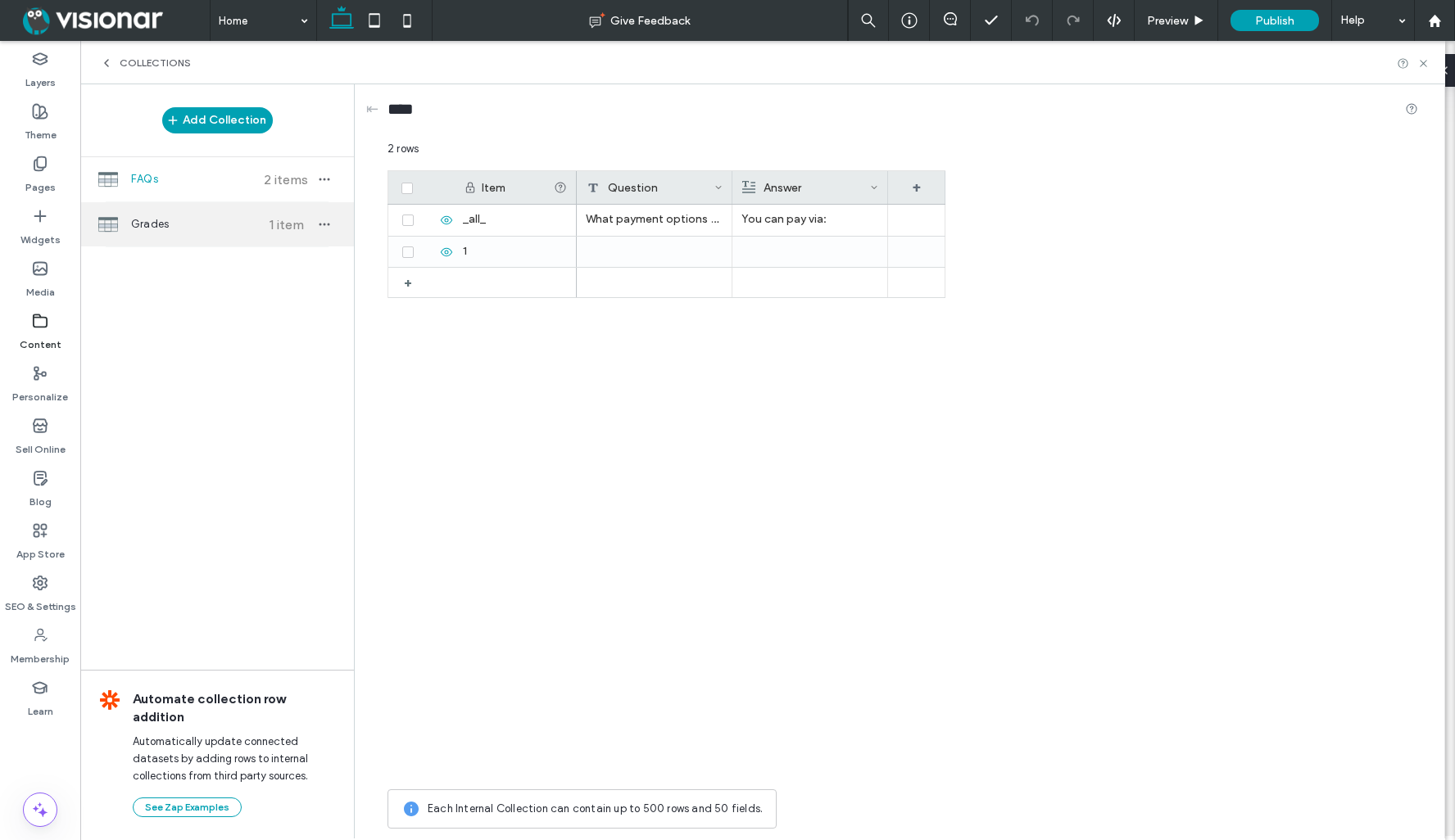
click at [190, 214] on div "Grades 1 item" at bounding box center [217, 225] width 273 height 44
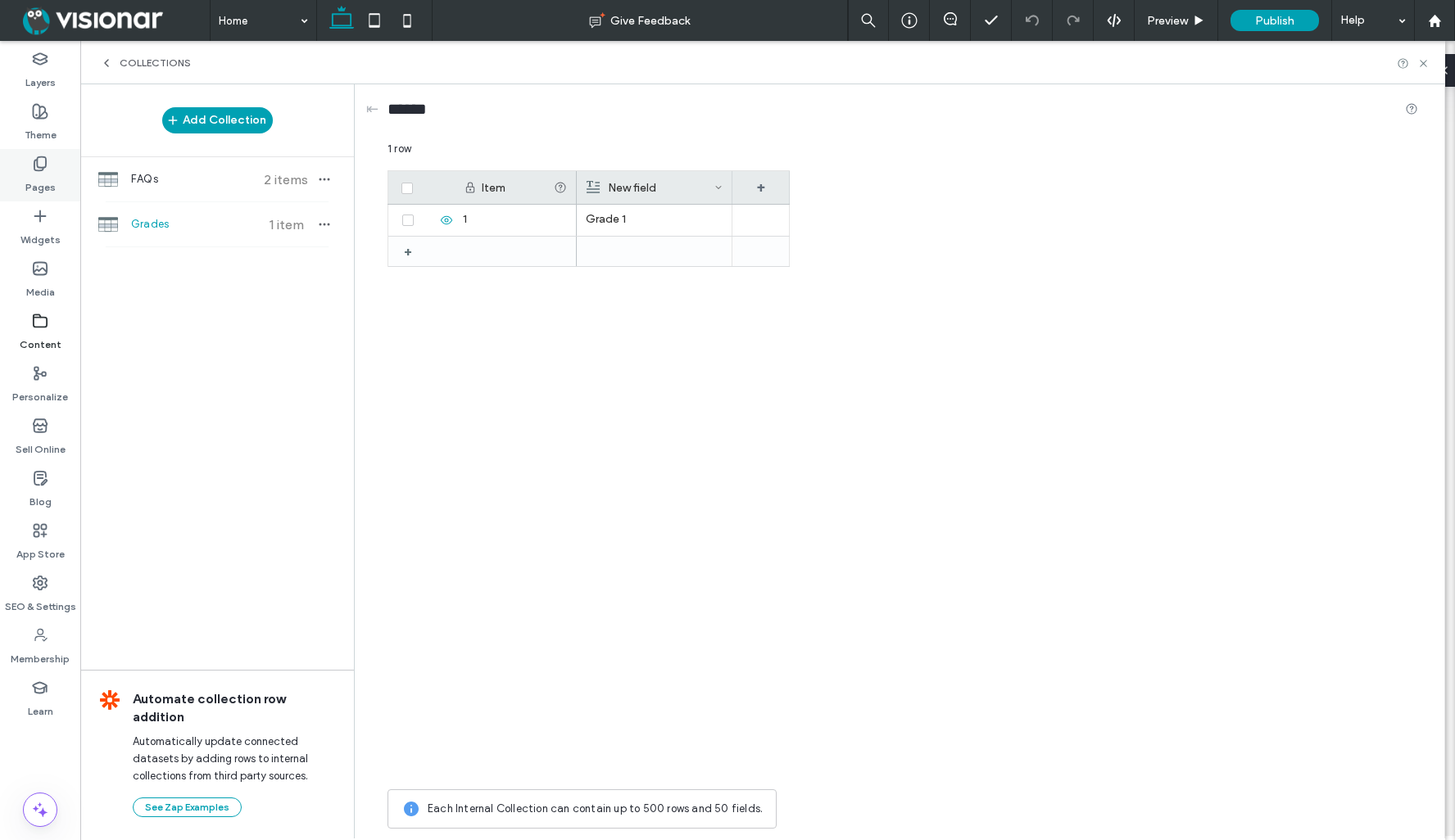
click at [34, 168] on use at bounding box center [40, 164] width 11 height 14
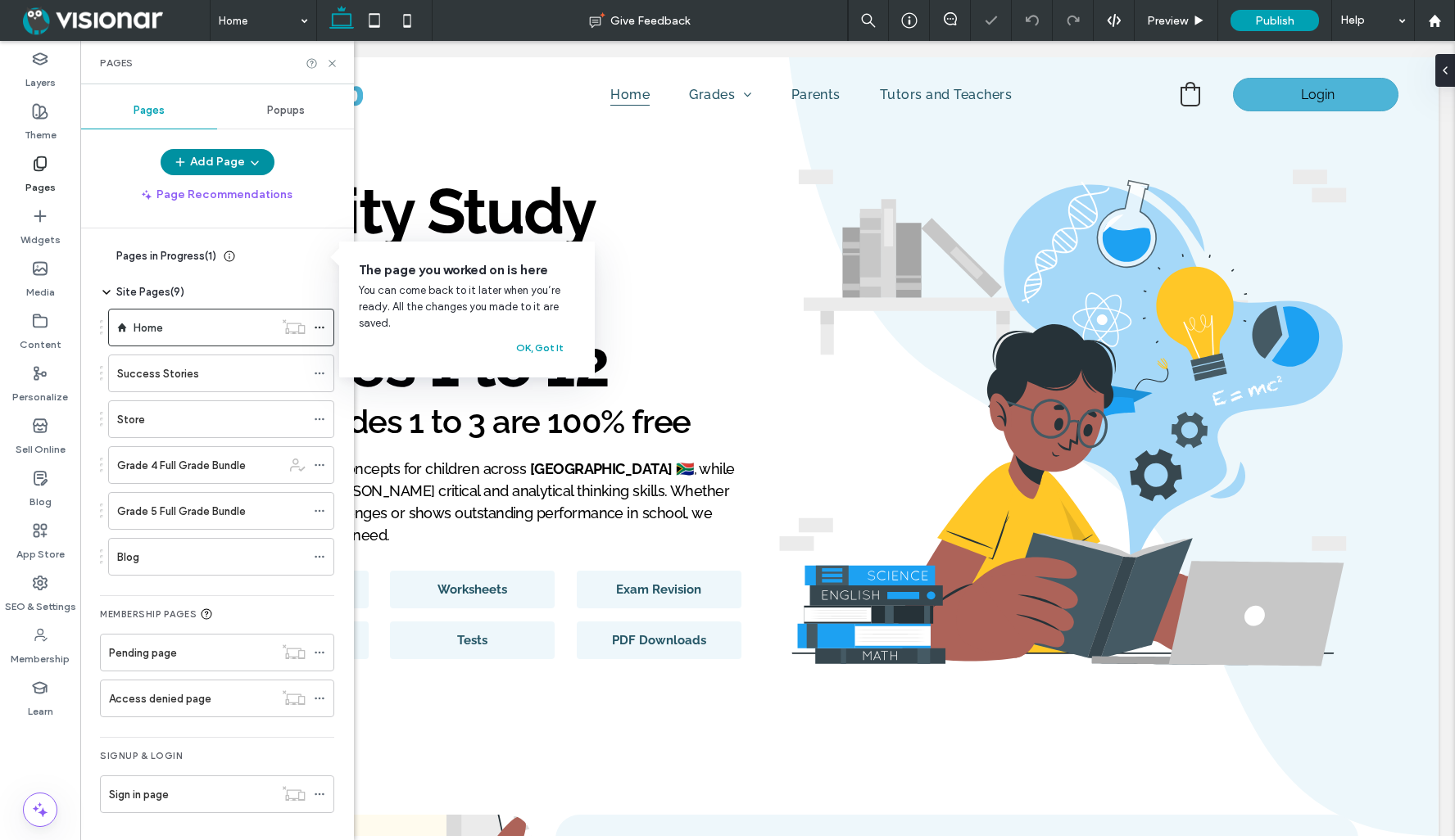
click at [234, 162] on button "Add Page" at bounding box center [217, 162] width 114 height 26
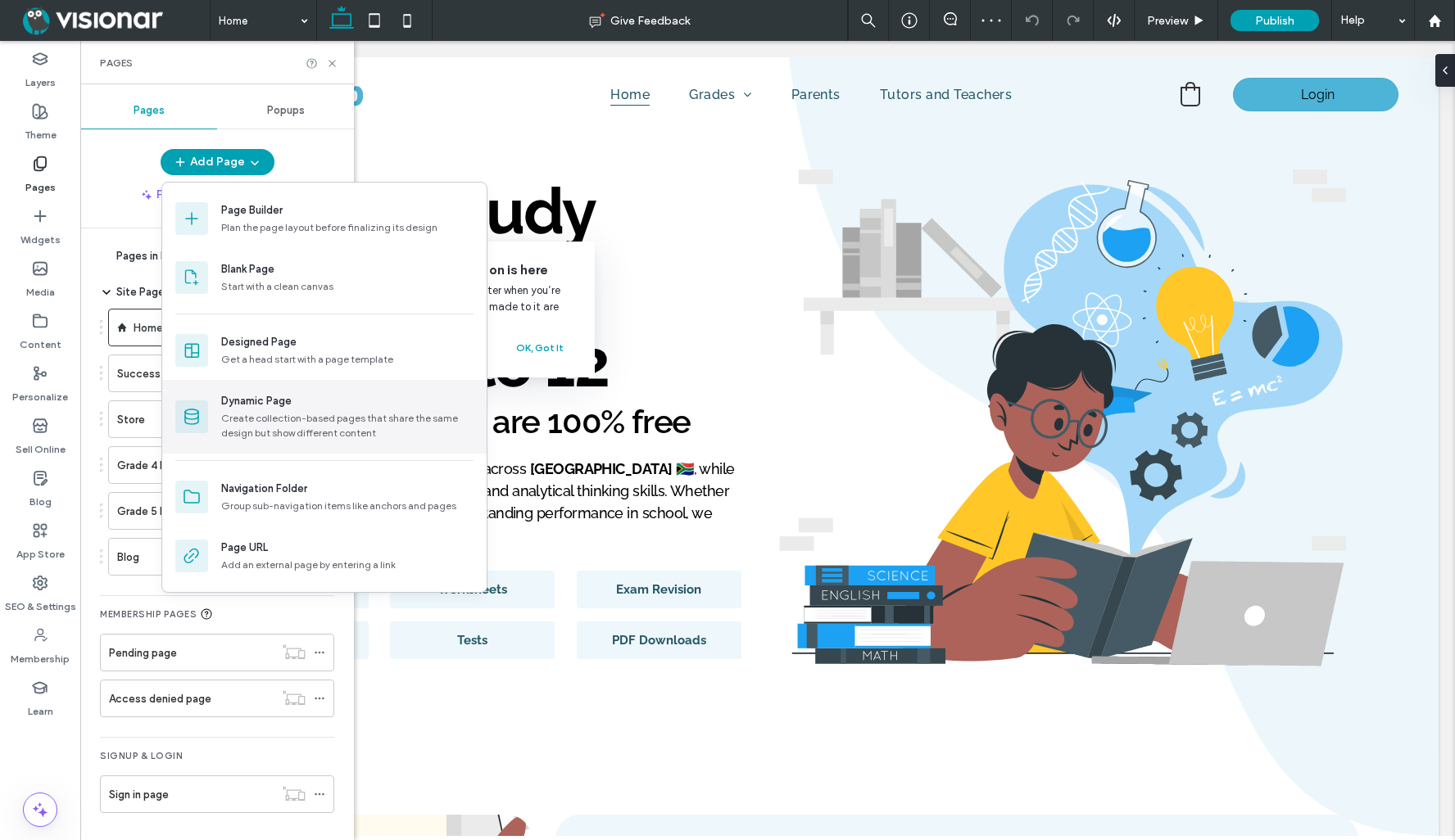
click at [269, 405] on div "Dynamic Page" at bounding box center [257, 401] width 71 height 16
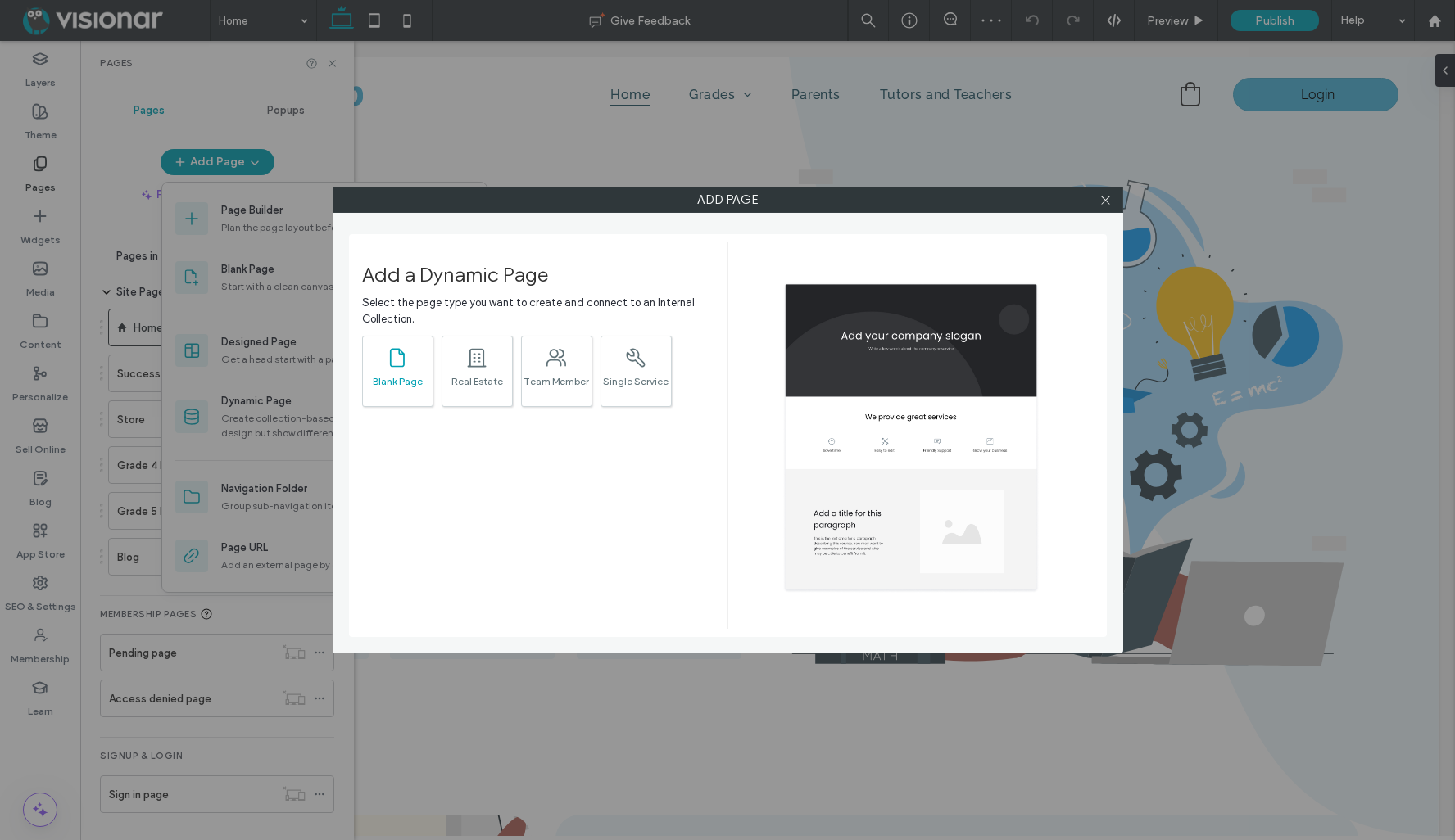
click at [398, 360] on icon ".st0{fill:currentColor;}" at bounding box center [397, 358] width 23 height 23
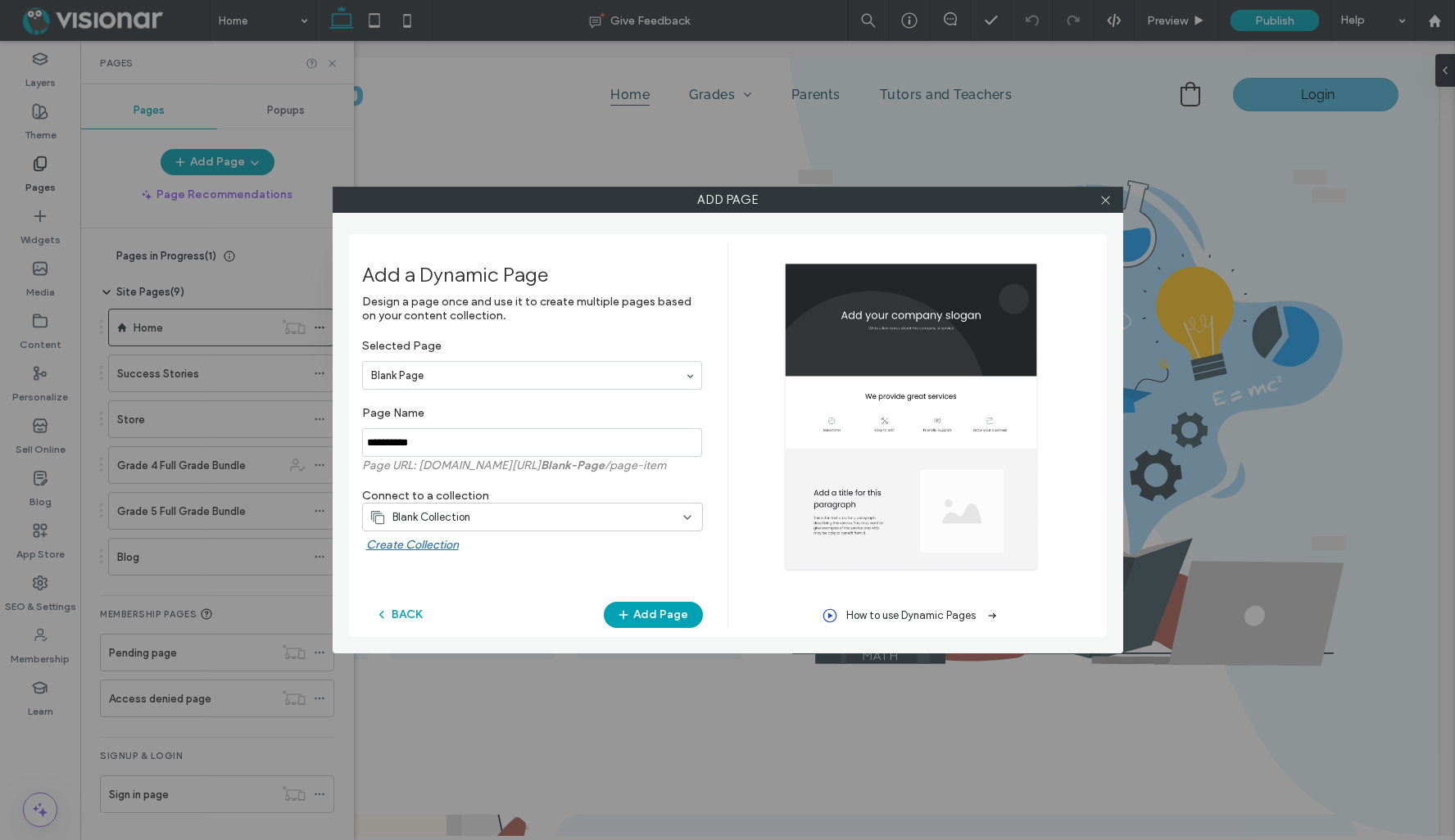
click at [501, 518] on div "Blank Collection" at bounding box center [522, 518] width 306 height 16
click at [419, 603] on span "Grades" at bounding box center [417, 604] width 37 height 16
click at [656, 612] on button "Add Page" at bounding box center [653, 615] width 99 height 26
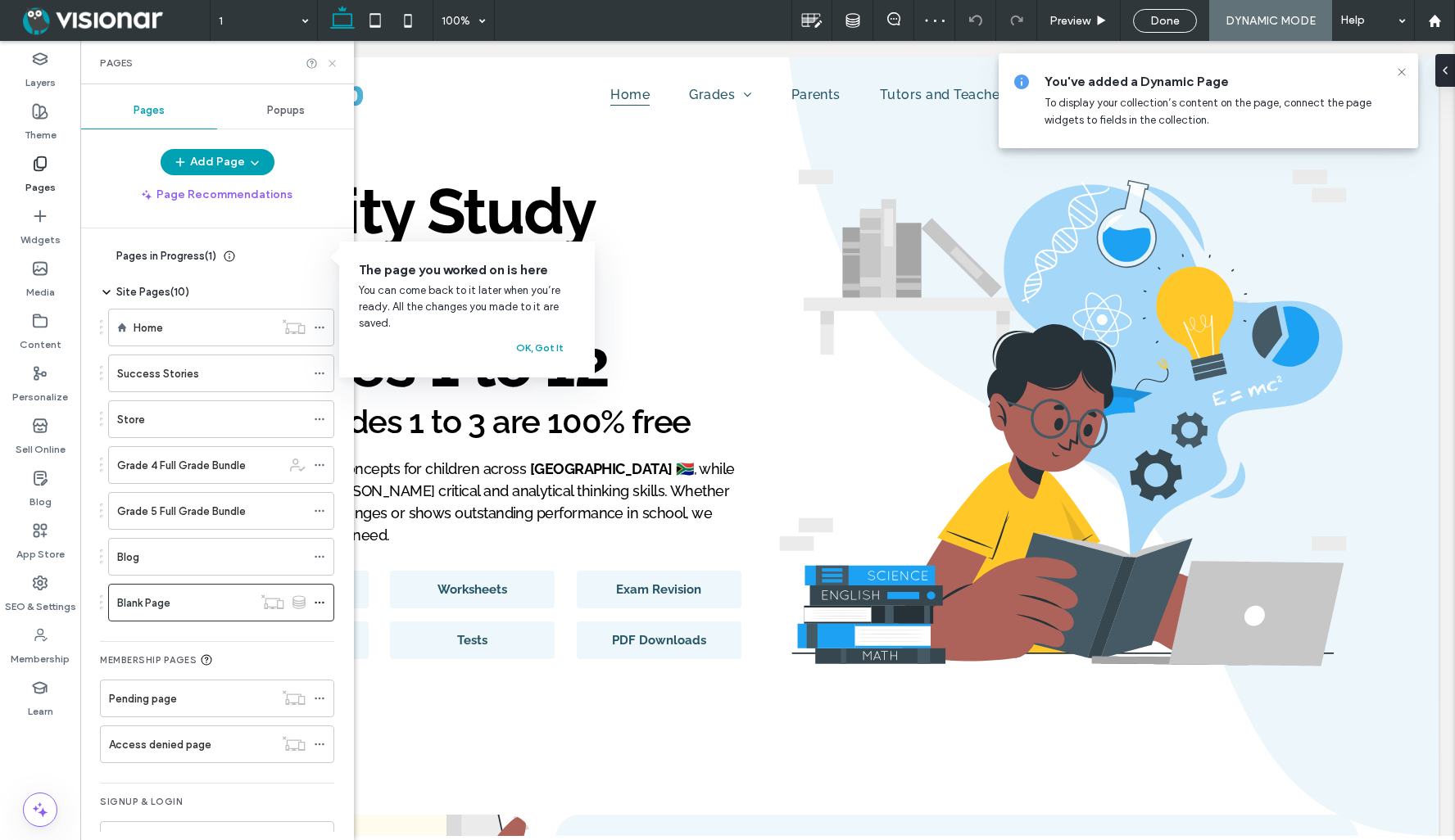
click at [331, 60] on icon at bounding box center [332, 63] width 12 height 12
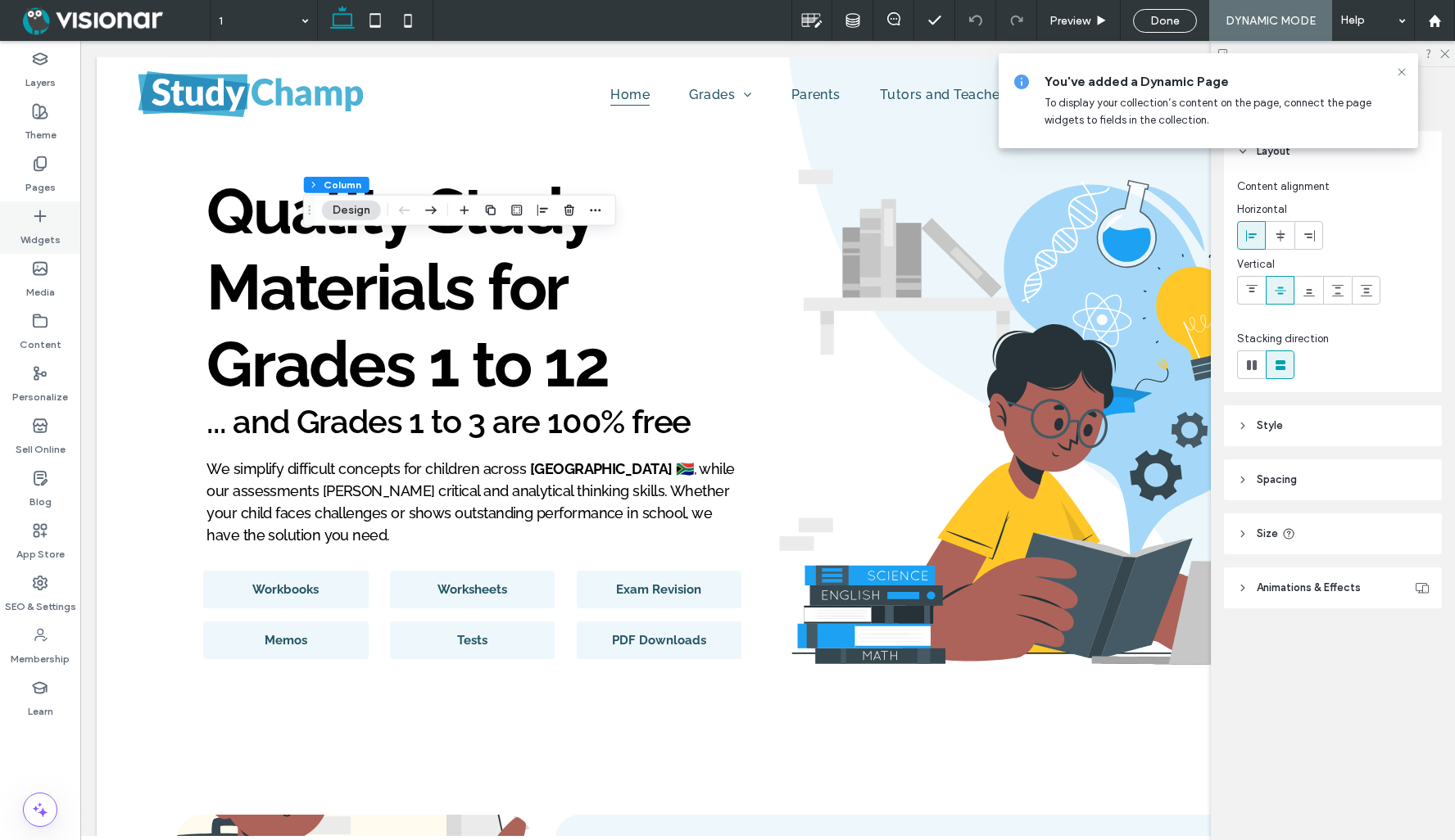
click at [38, 221] on icon at bounding box center [40, 217] width 16 height 16
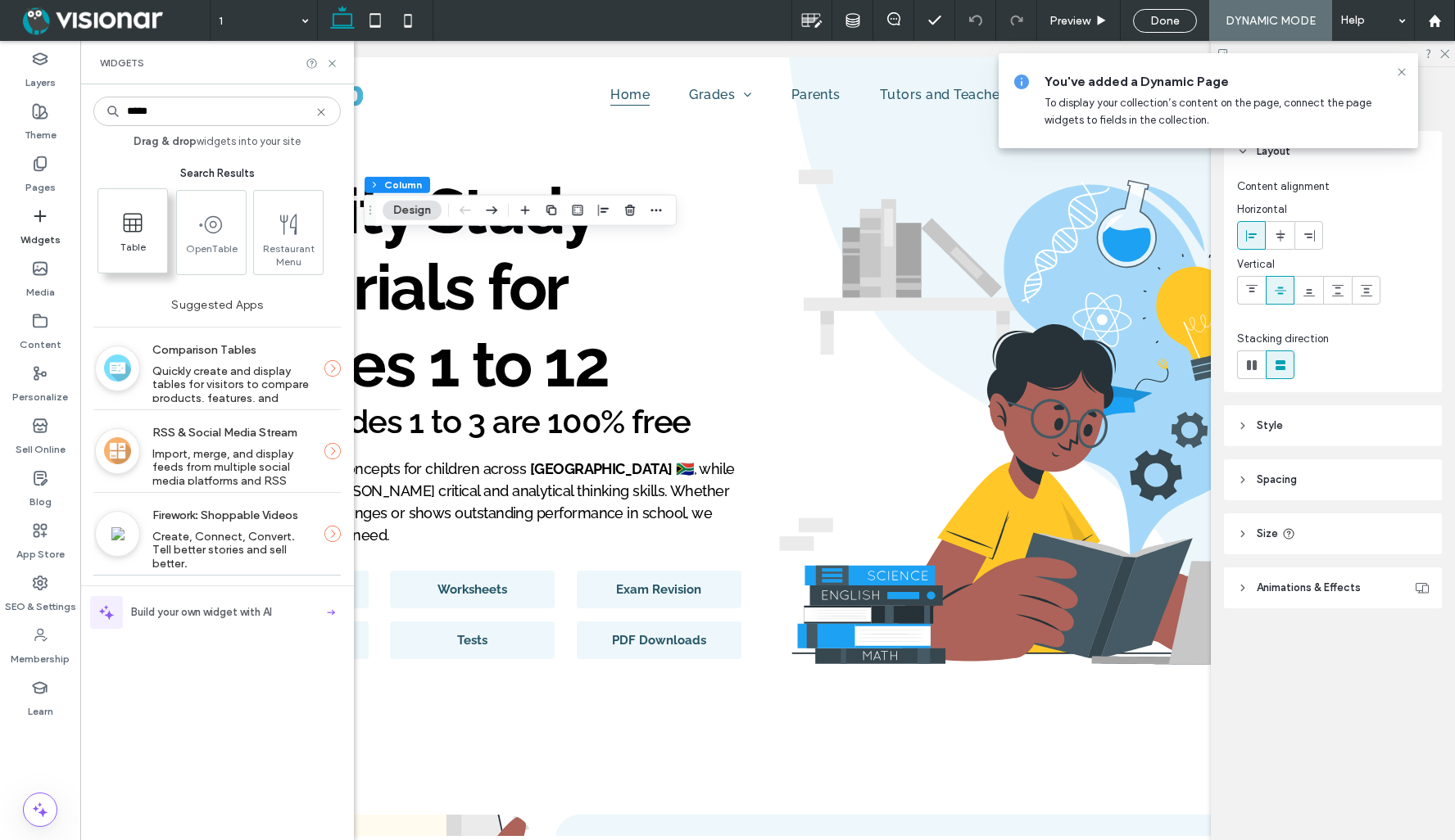
type input "*****"
click at [130, 229] on use at bounding box center [133, 222] width 19 height 19
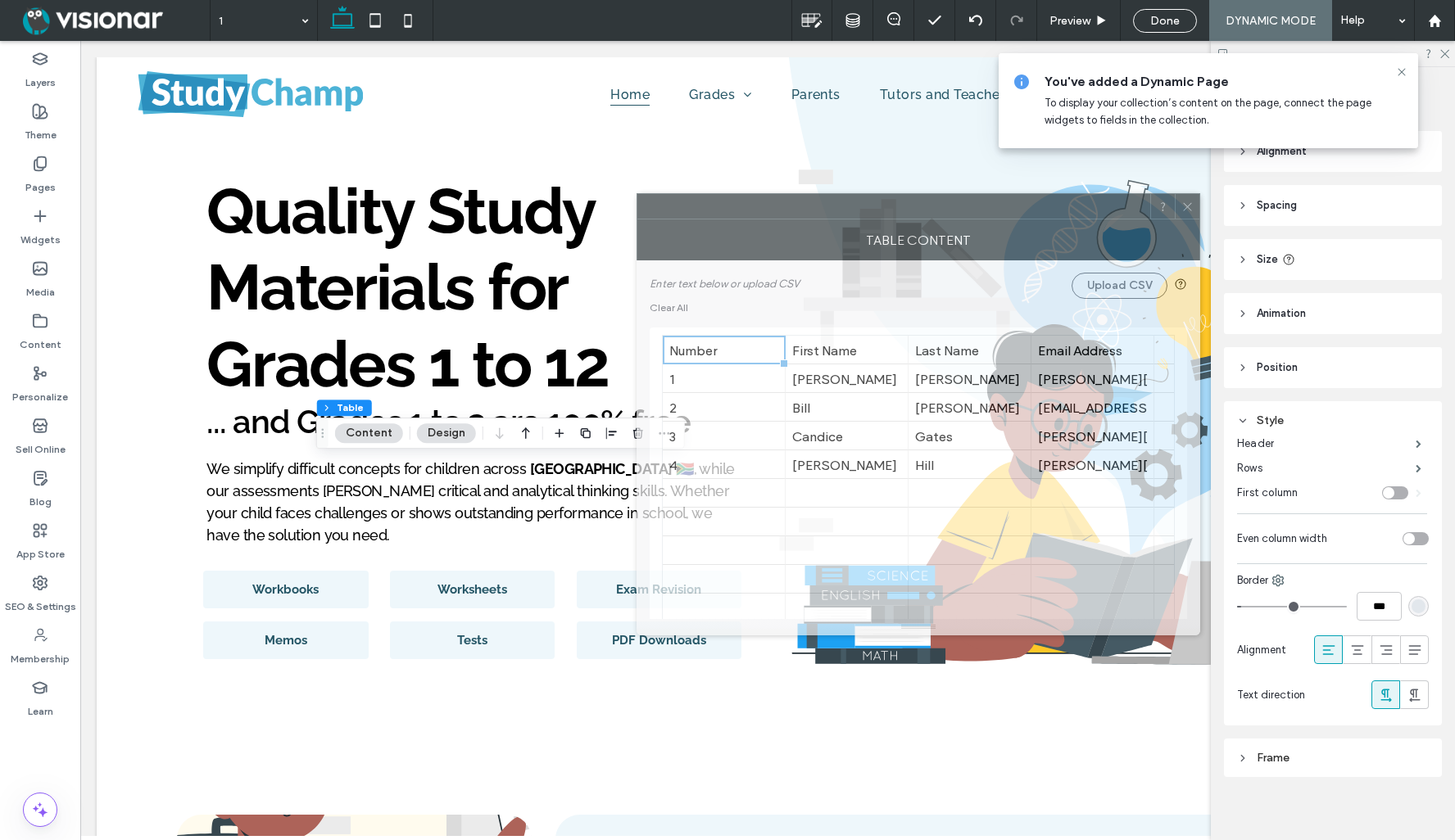
drag, startPoint x: 1161, startPoint y: 211, endPoint x: 1000, endPoint y: 205, distance: 161.1
click at [1000, 206] on div at bounding box center [894, 207] width 513 height 25
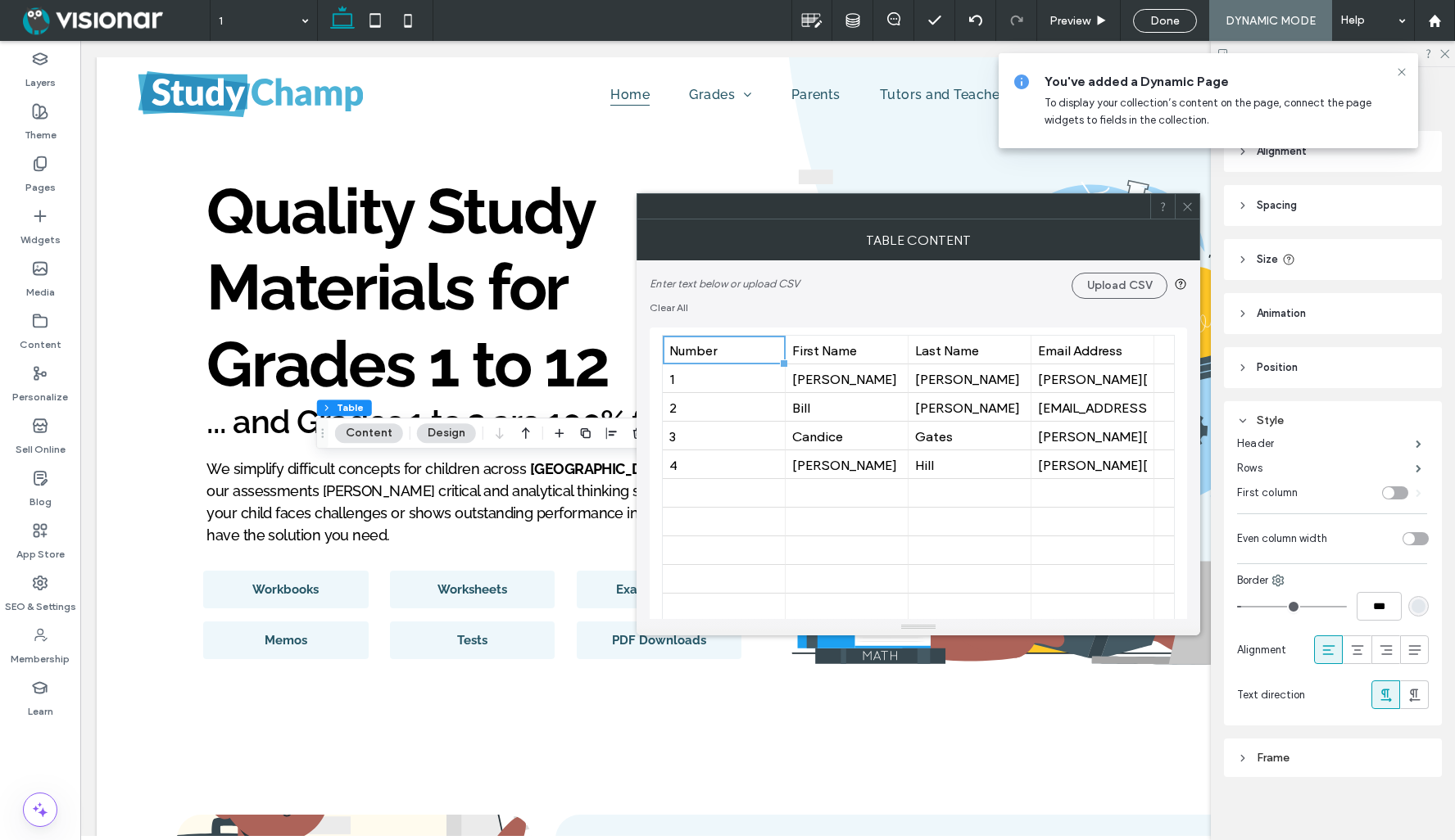
click at [1178, 284] on icon at bounding box center [1180, 284] width 13 height 13
click at [1185, 202] on icon at bounding box center [1187, 207] width 12 height 12
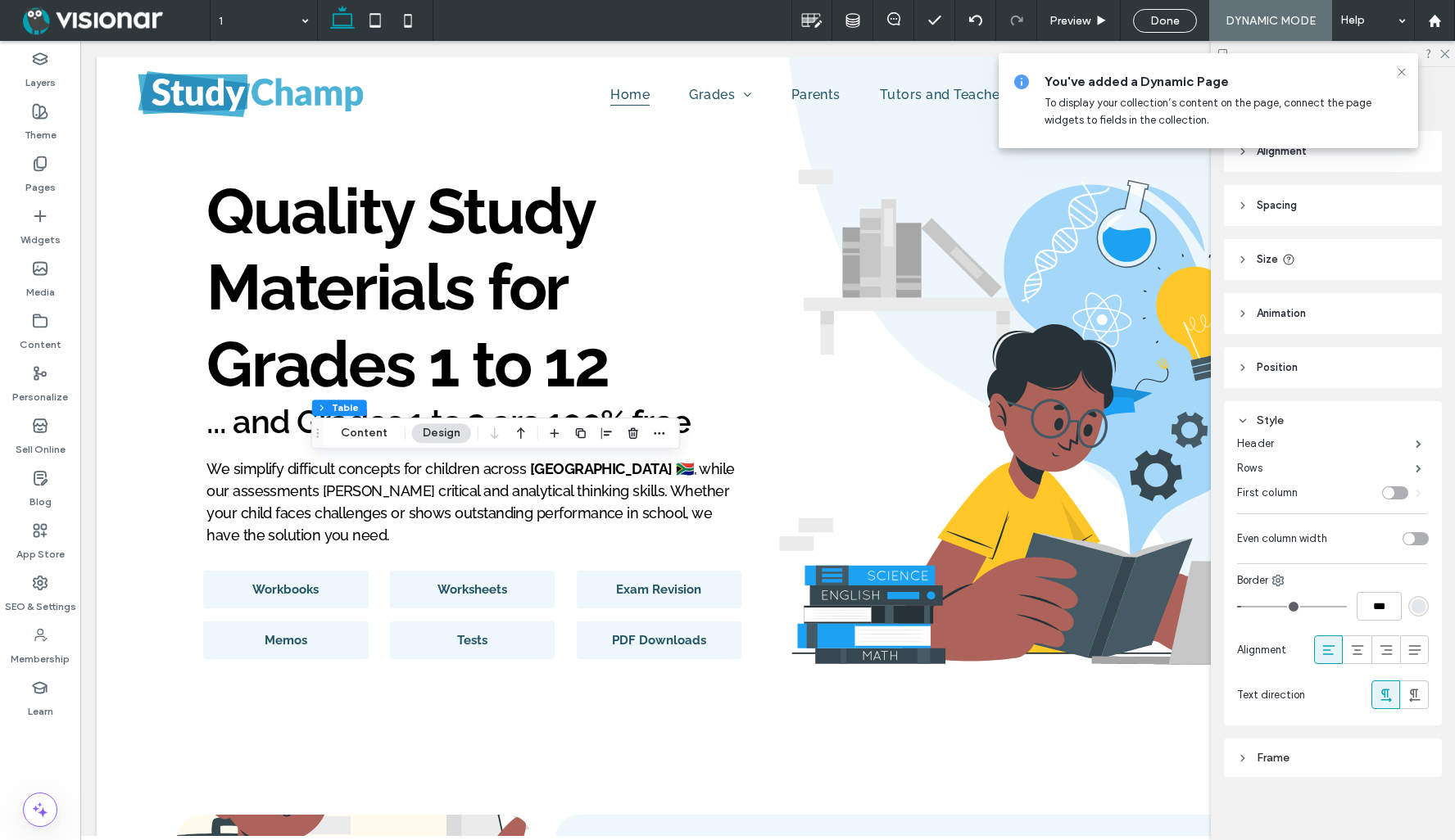
scroll to position [0, 6]
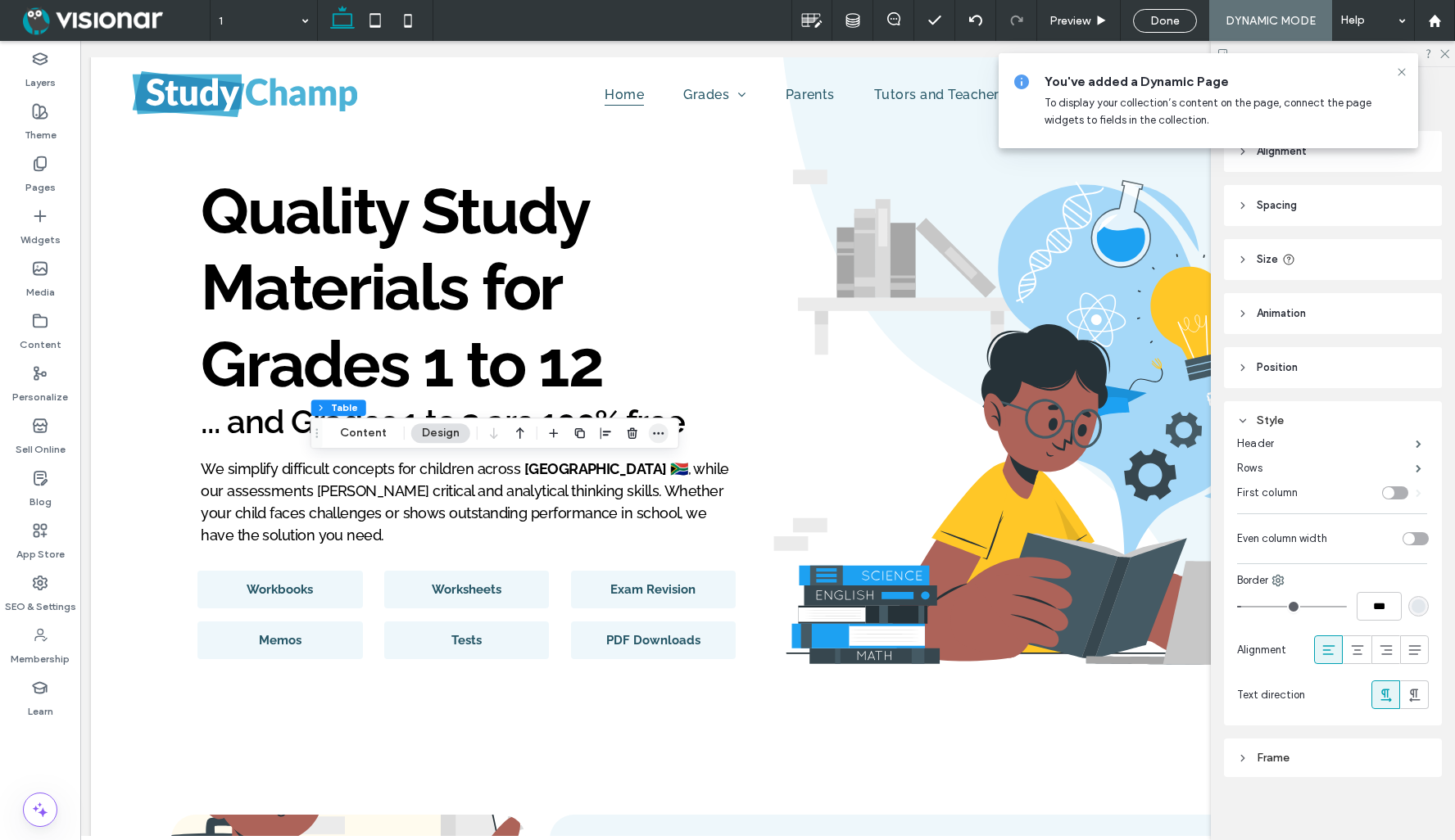
click at [661, 430] on icon "button" at bounding box center [659, 433] width 13 height 13
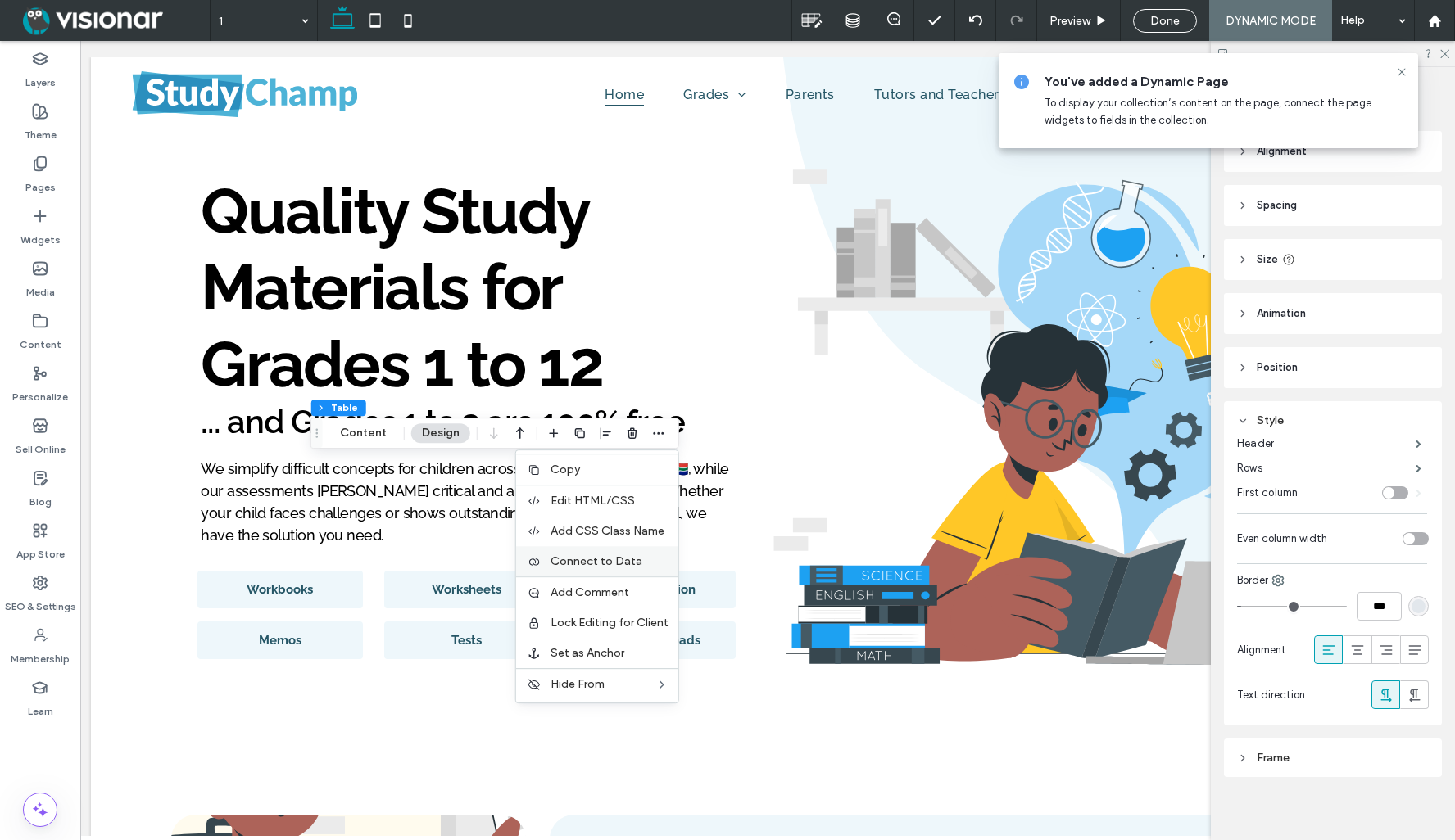
click at [606, 559] on span "Connect to Data" at bounding box center [597, 561] width 92 height 14
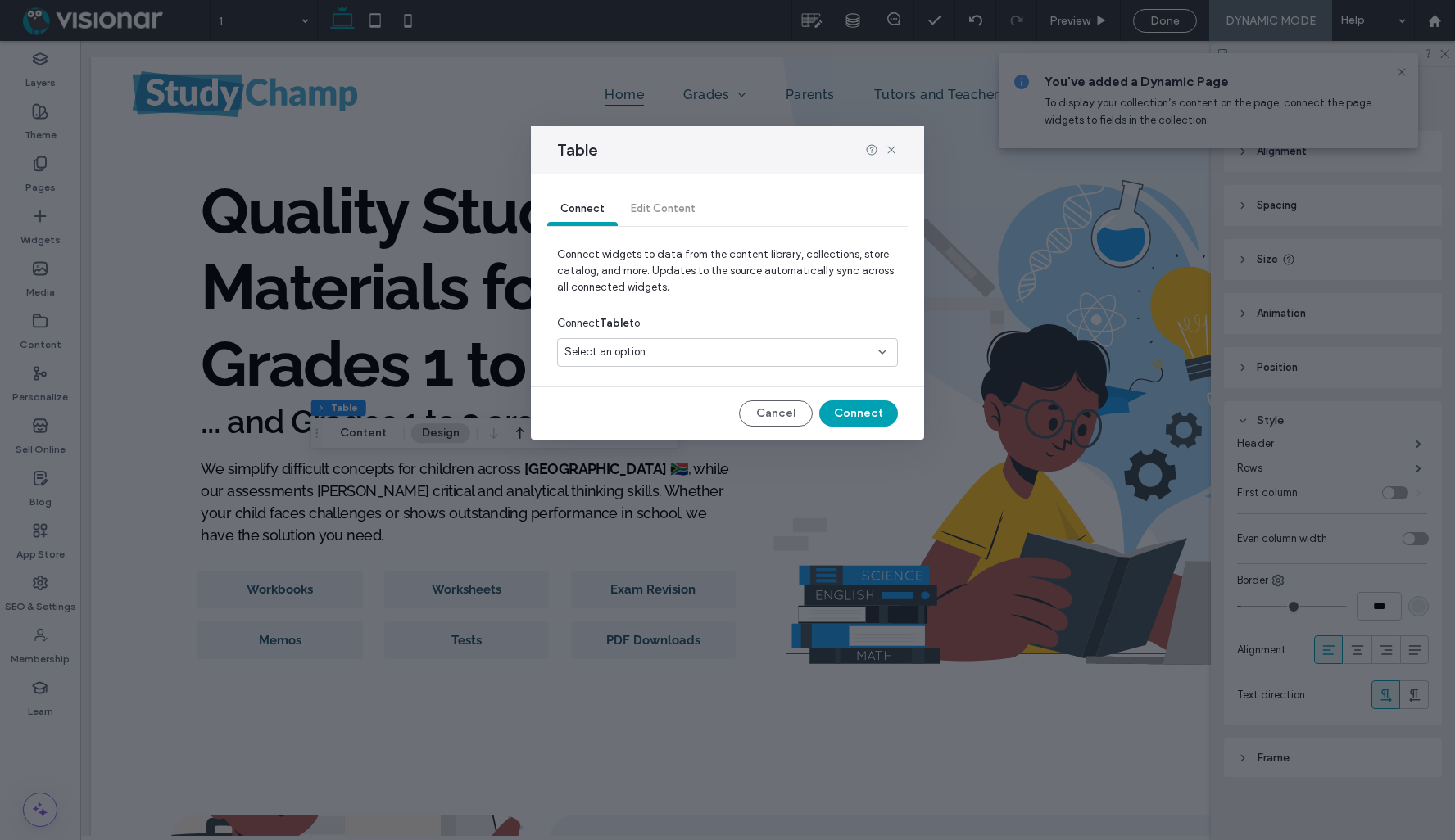
click at [699, 349] on div "Select an option" at bounding box center [717, 352] width 306 height 16
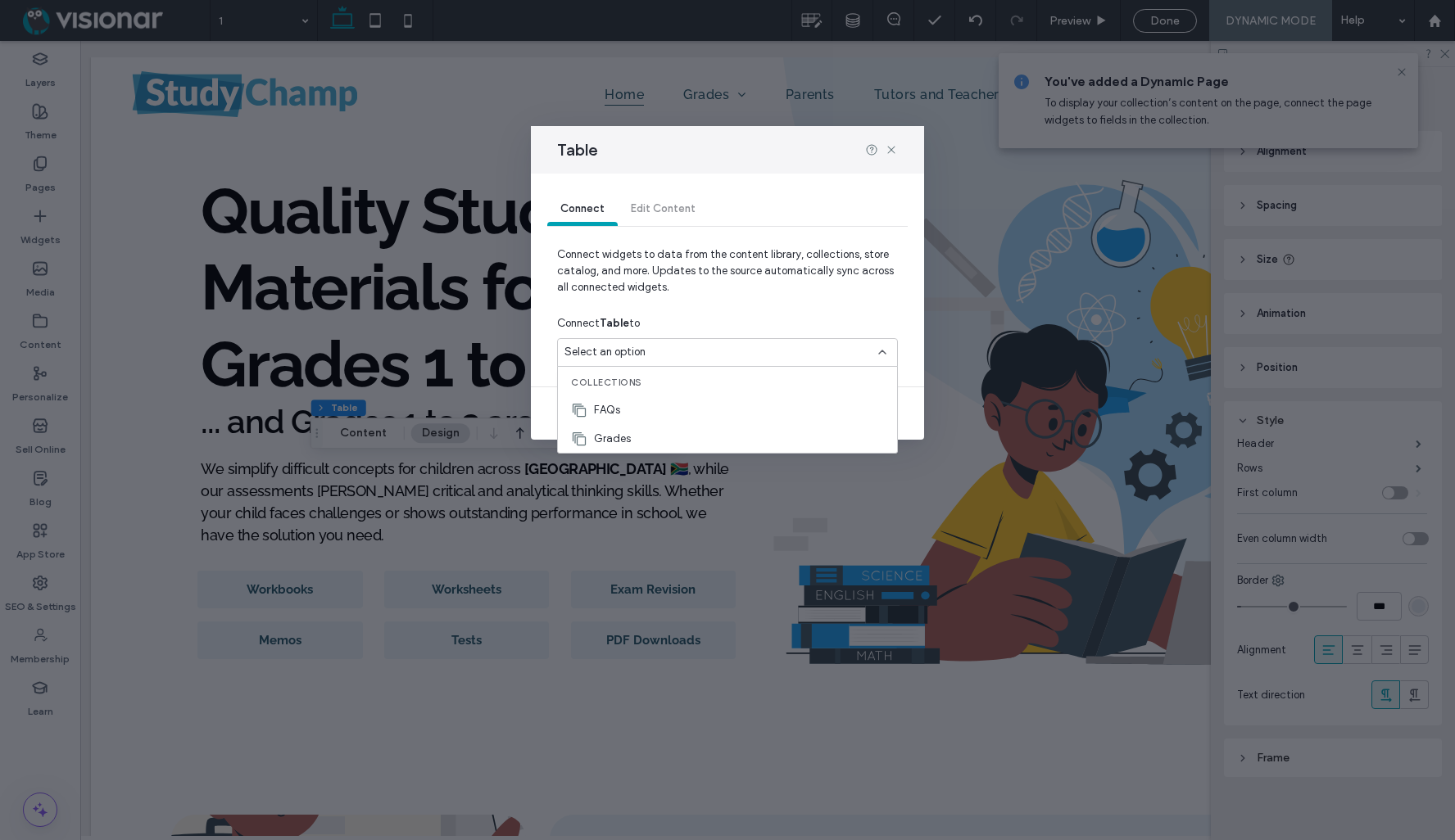
click at [721, 294] on span "Connect widgets to data from the content library, collections, store catalog, a…" at bounding box center [727, 277] width 341 height 62
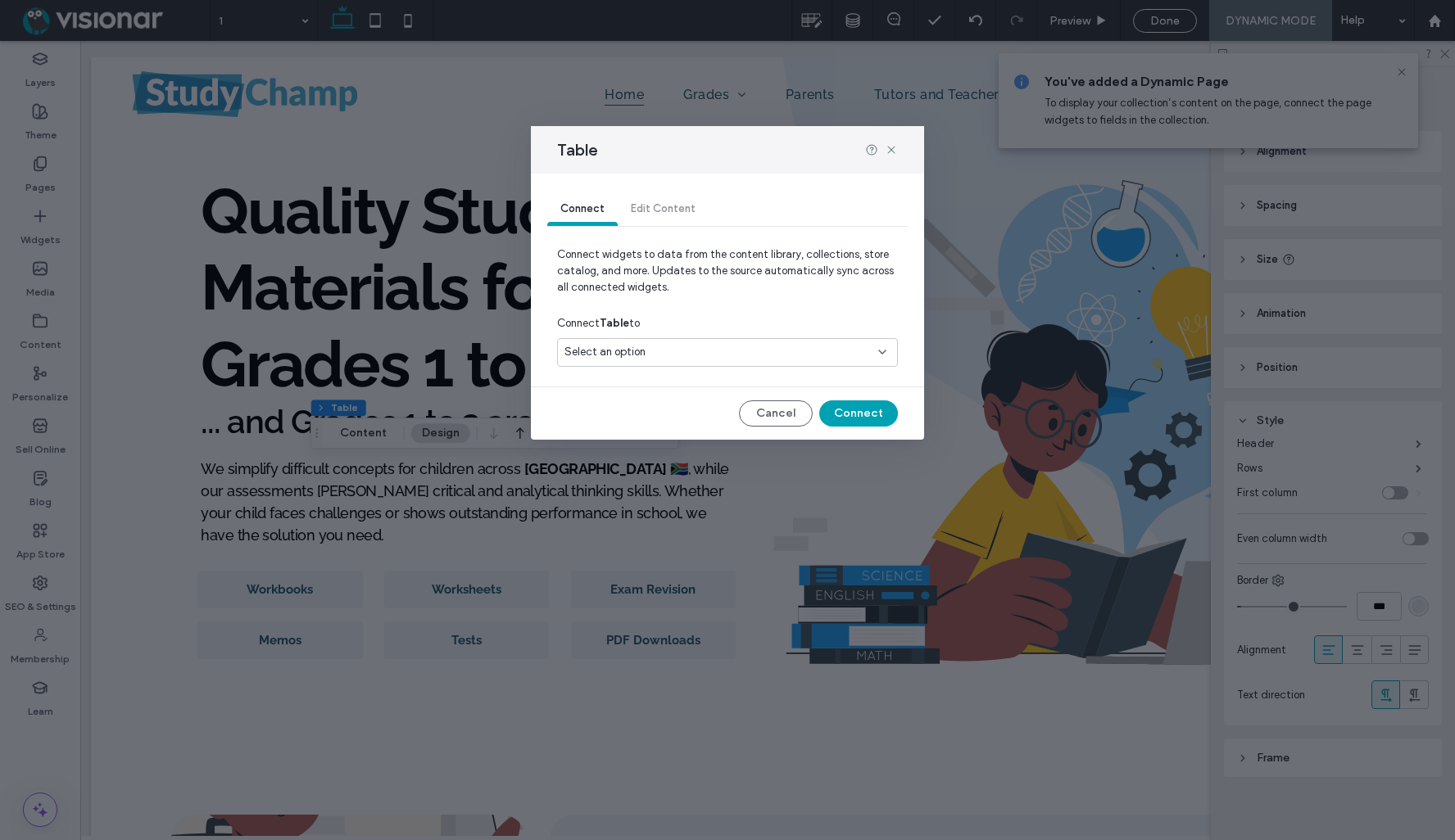
click at [653, 208] on div "Connect Edit Content" at bounding box center [727, 210] width 360 height 33
click at [849, 350] on div "Select an option" at bounding box center [717, 352] width 306 height 16
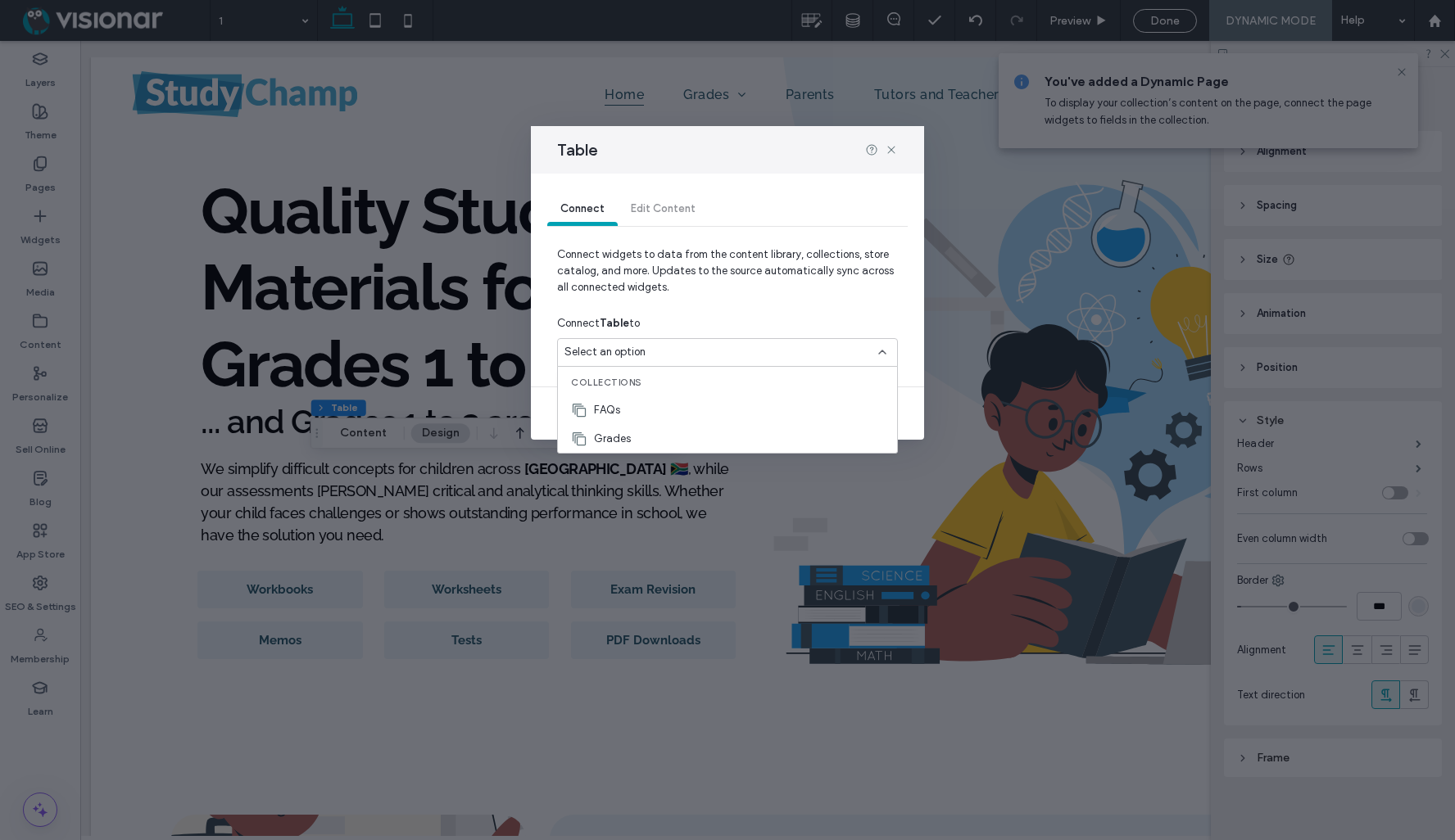
click at [748, 273] on span "Connect widgets to data from the content library, collections, store catalog, a…" at bounding box center [727, 277] width 341 height 62
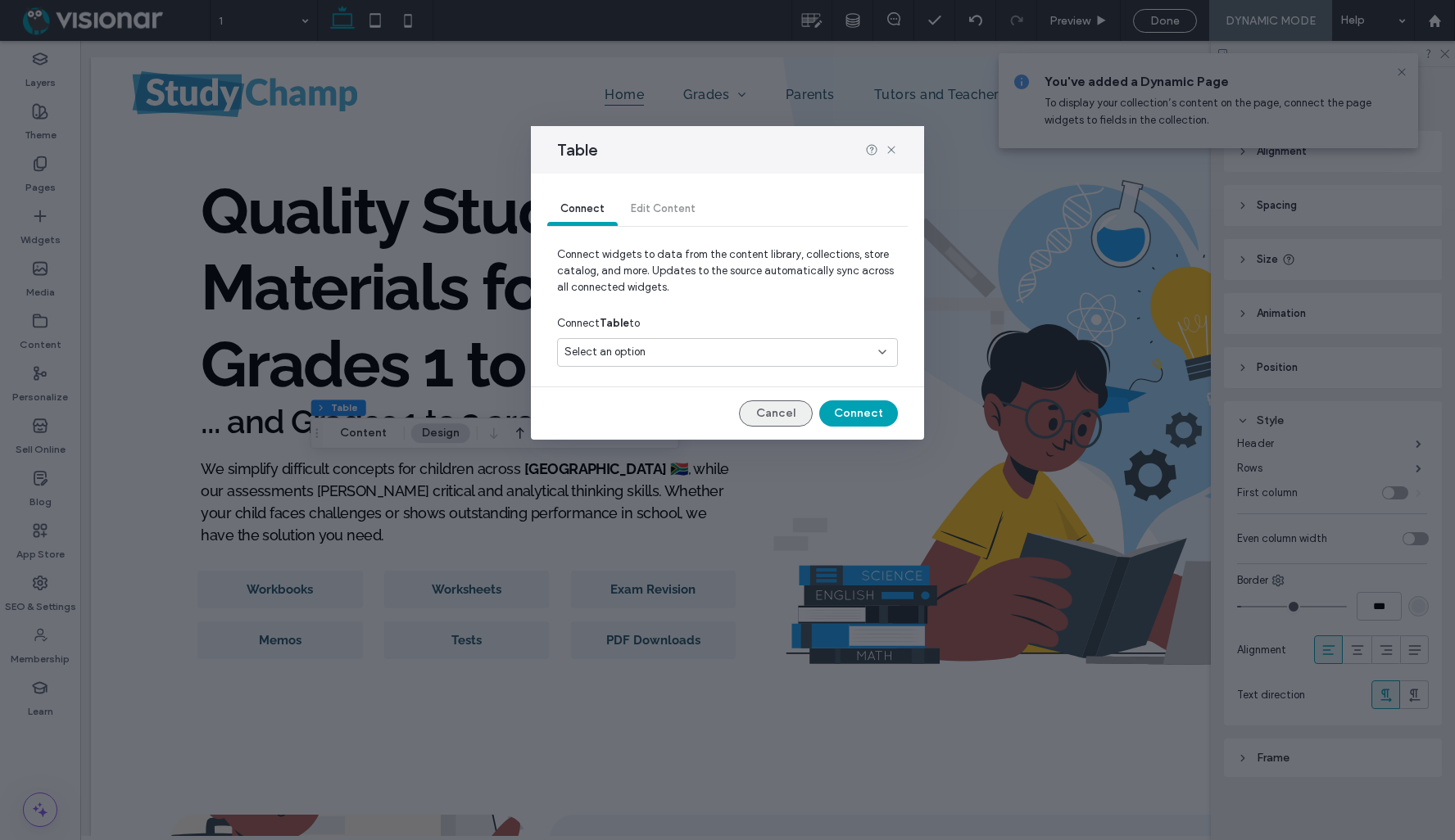
click at [776, 412] on button "Cancel" at bounding box center [776, 413] width 74 height 26
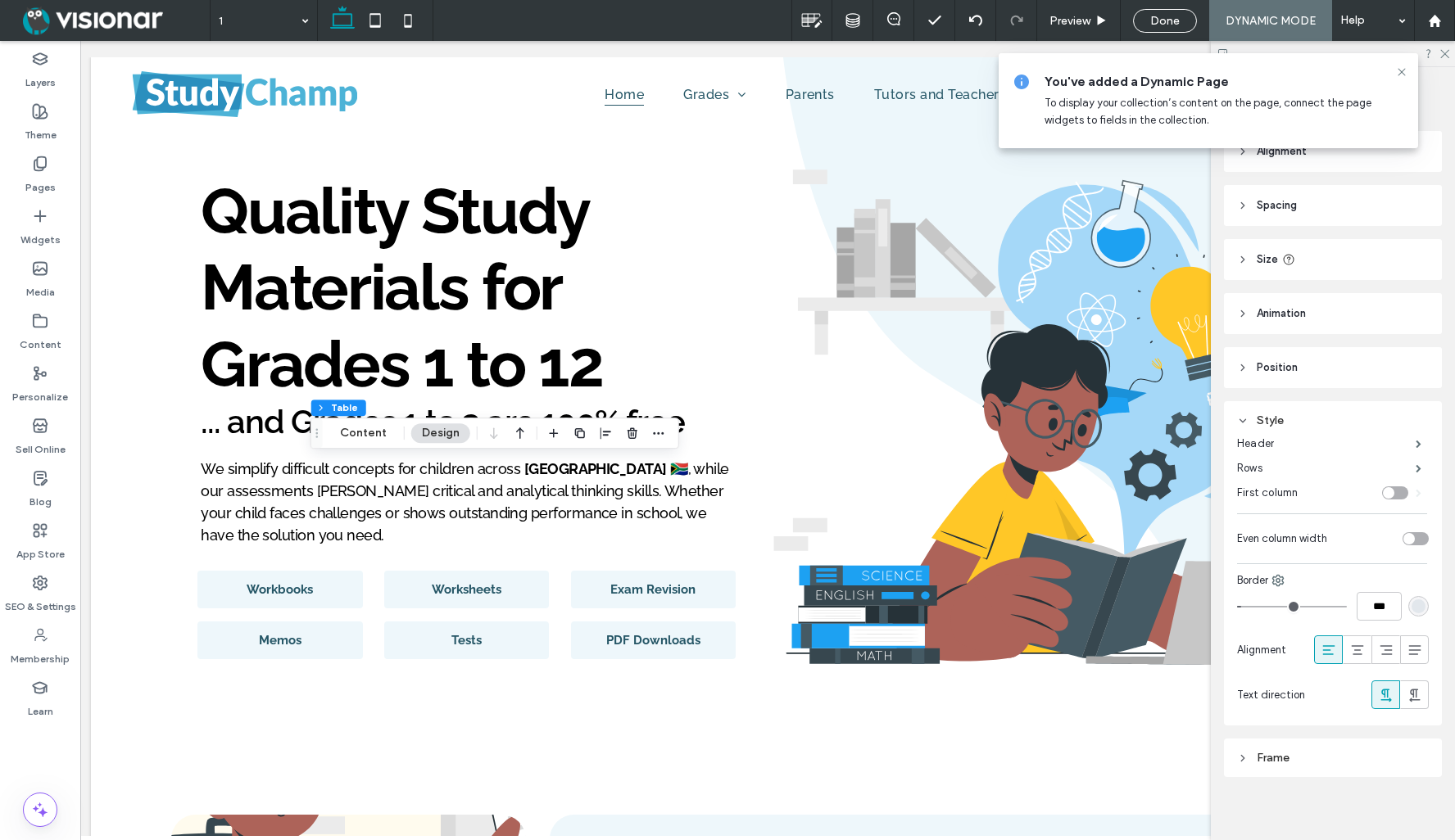
click at [437, 427] on button "Design" at bounding box center [441, 433] width 59 height 20
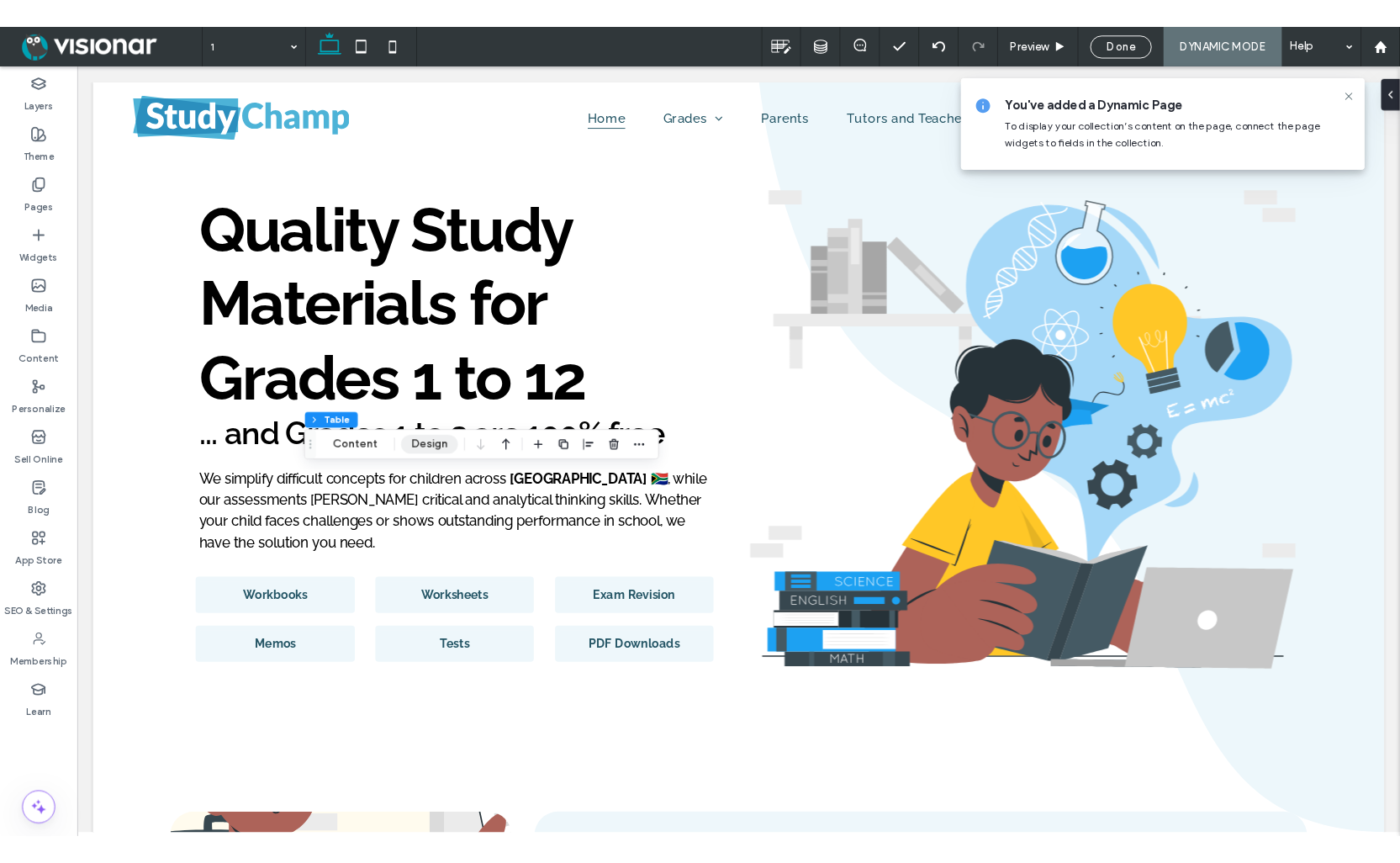
scroll to position [0, 0]
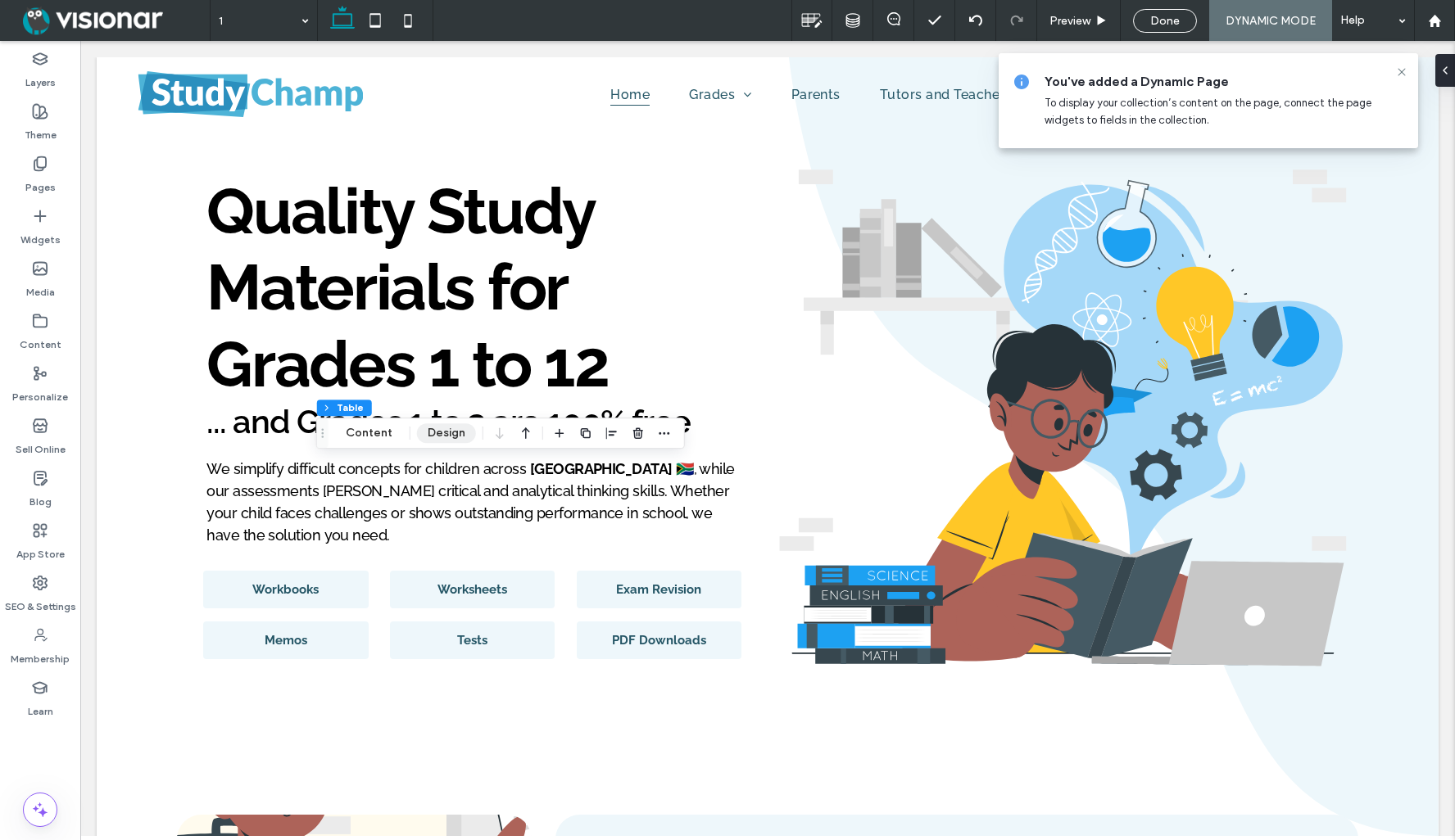
click at [438, 429] on button "Design" at bounding box center [446, 433] width 59 height 20
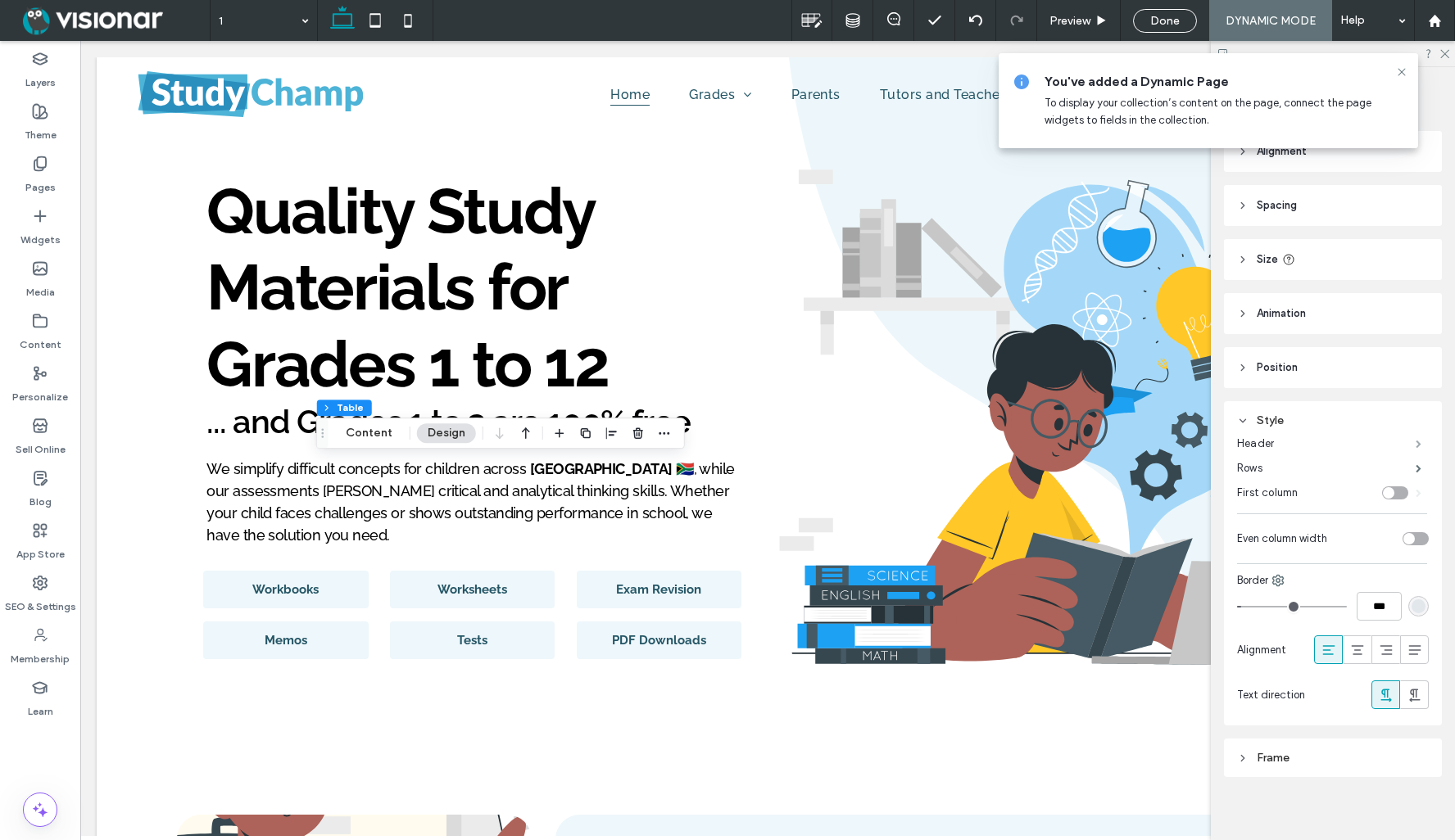
click at [1416, 443] on span at bounding box center [1418, 444] width 6 height 8
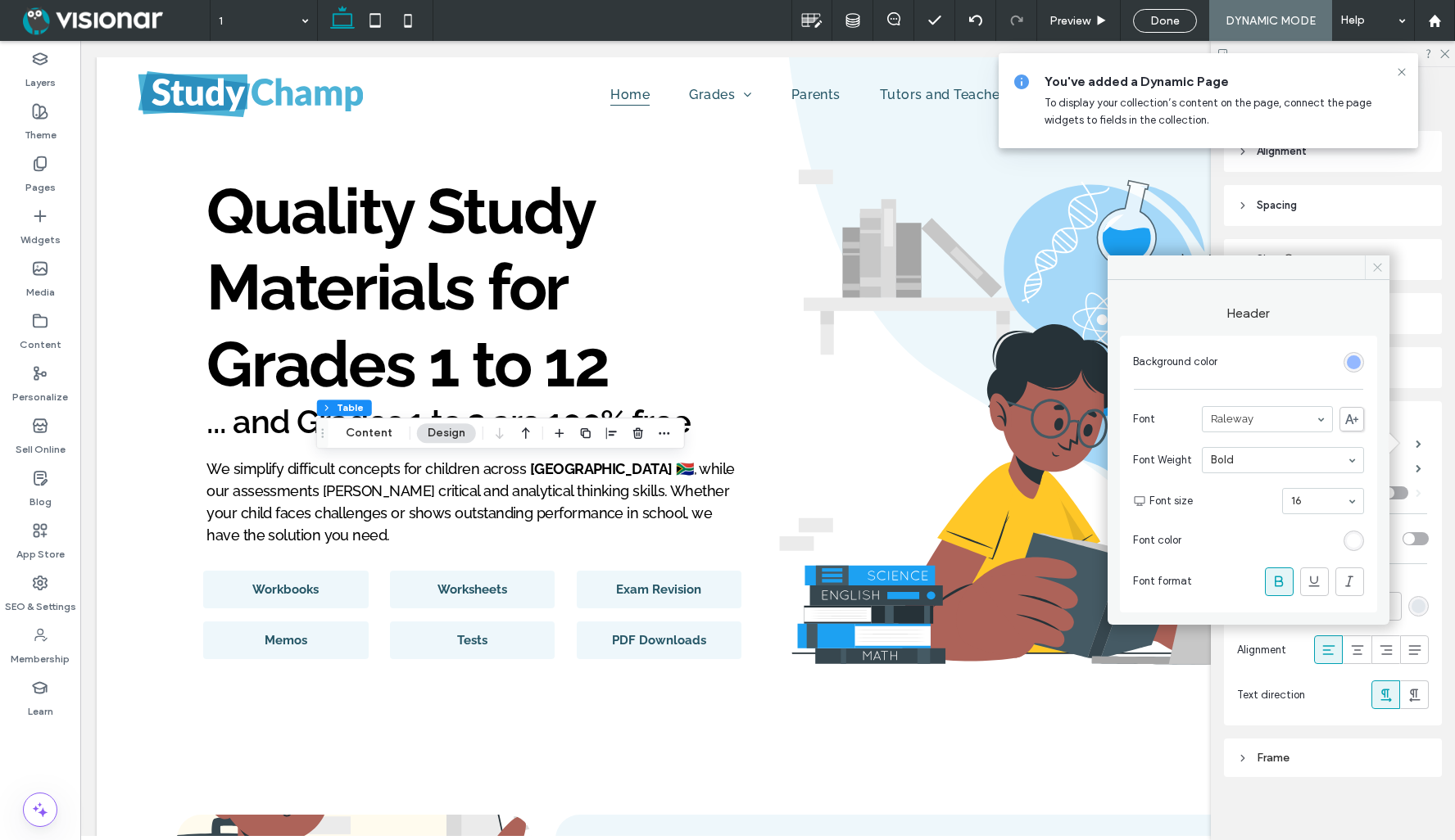
click at [1376, 258] on span at bounding box center [1377, 267] width 25 height 25
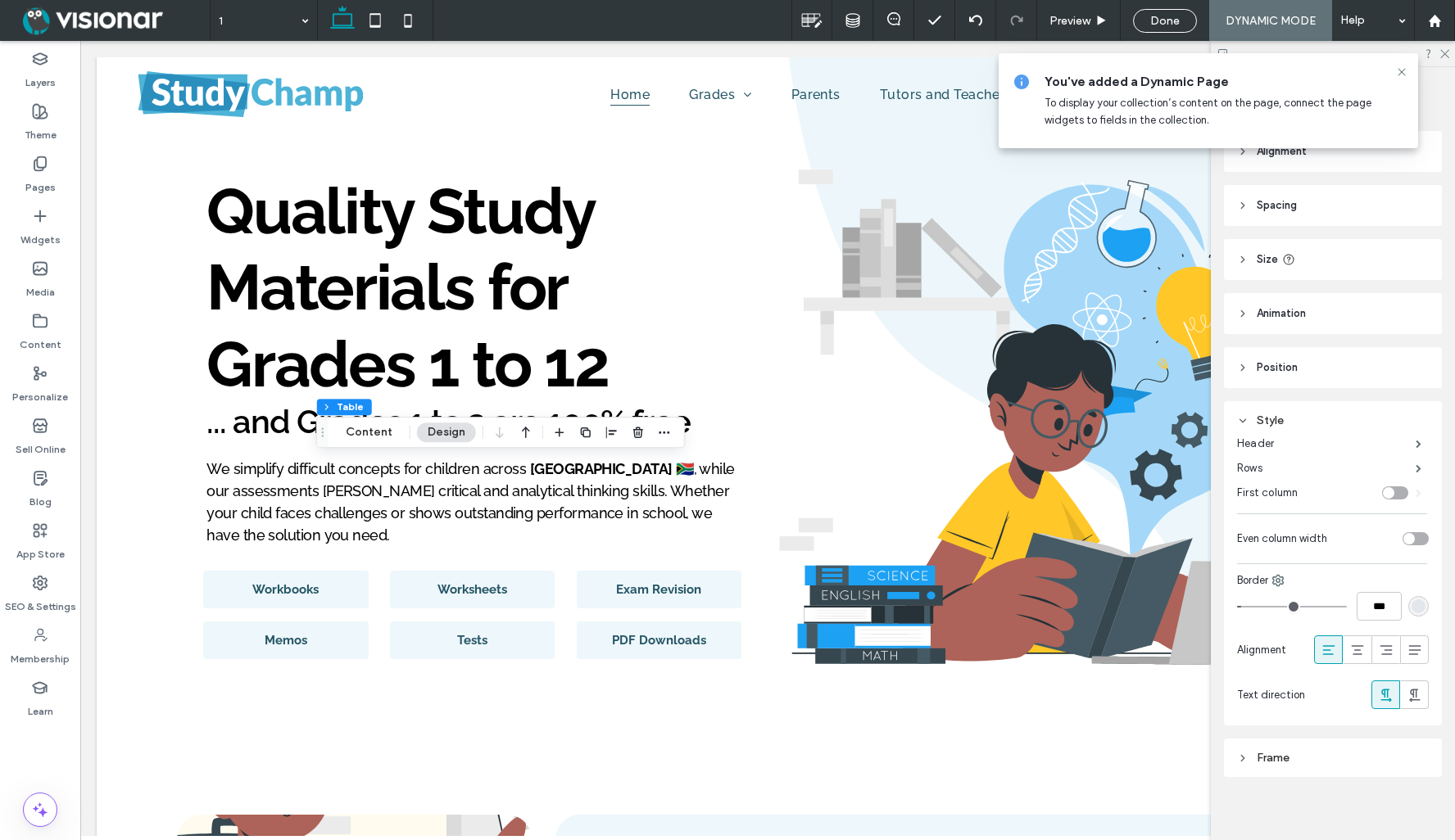
click at [1402, 70] on icon at bounding box center [1402, 72] width 13 height 13
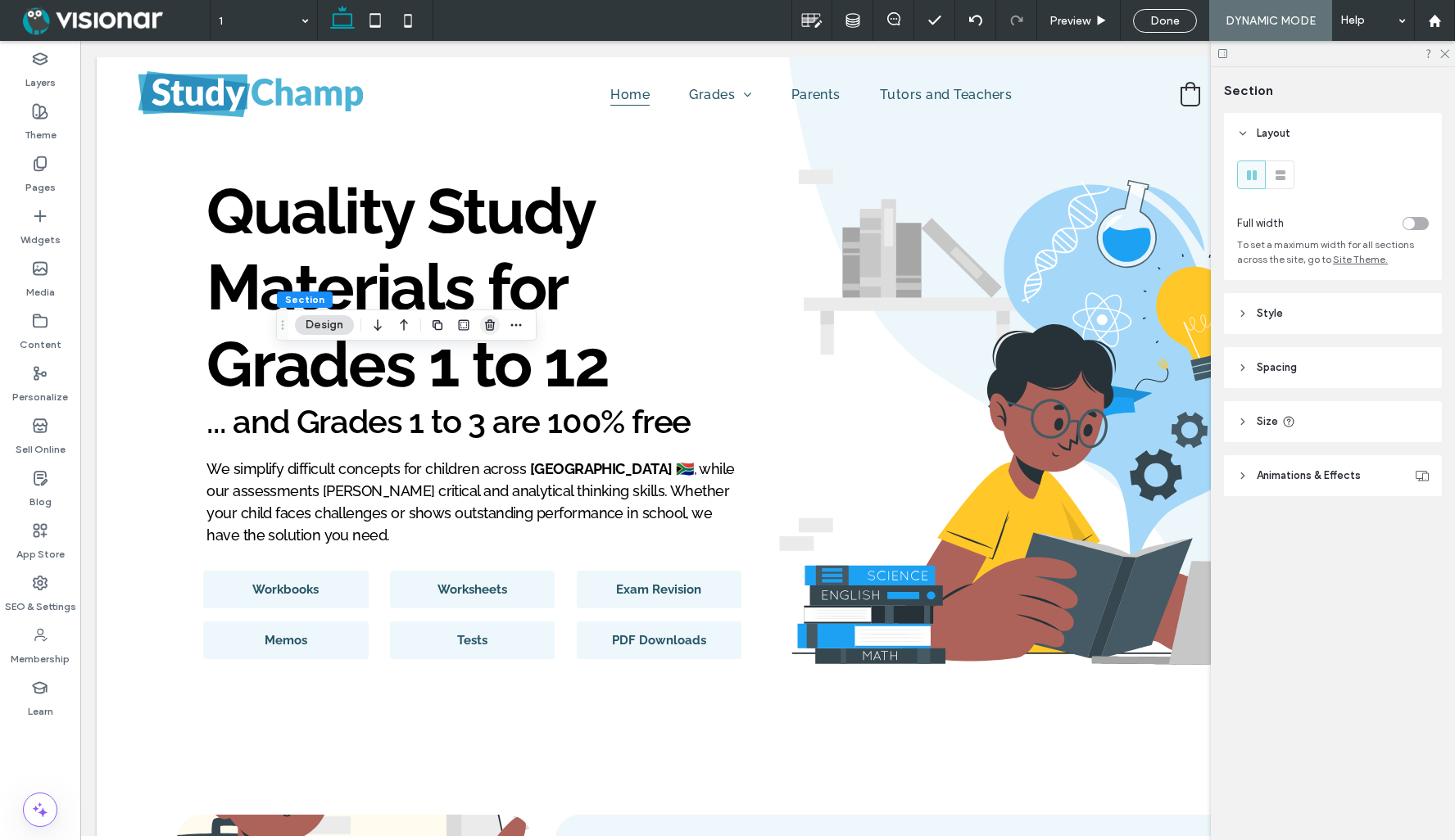
click at [492, 324] on icon "button" at bounding box center [490, 325] width 13 height 13
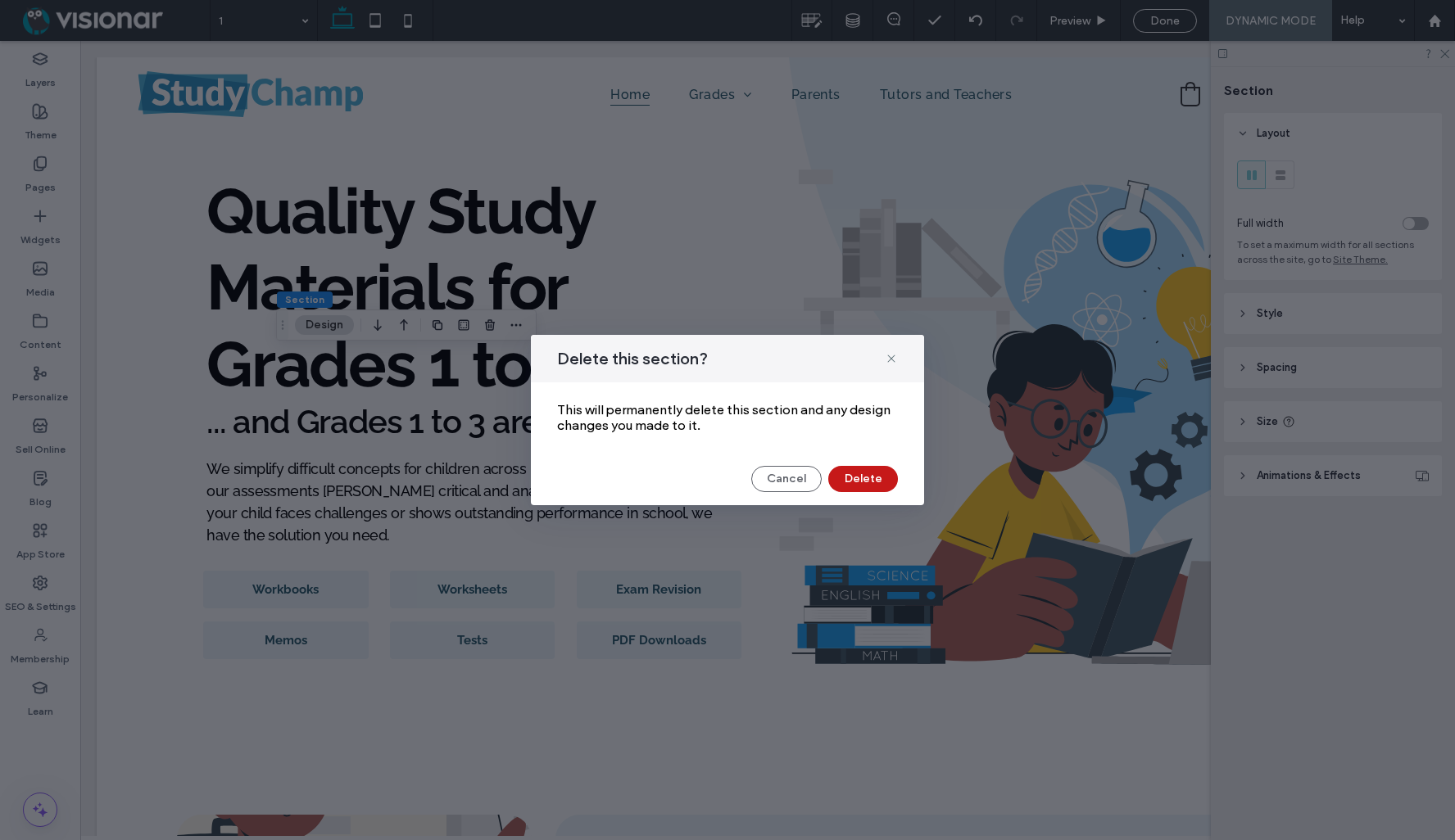
click at [863, 470] on button "Delete" at bounding box center [862, 479] width 70 height 26
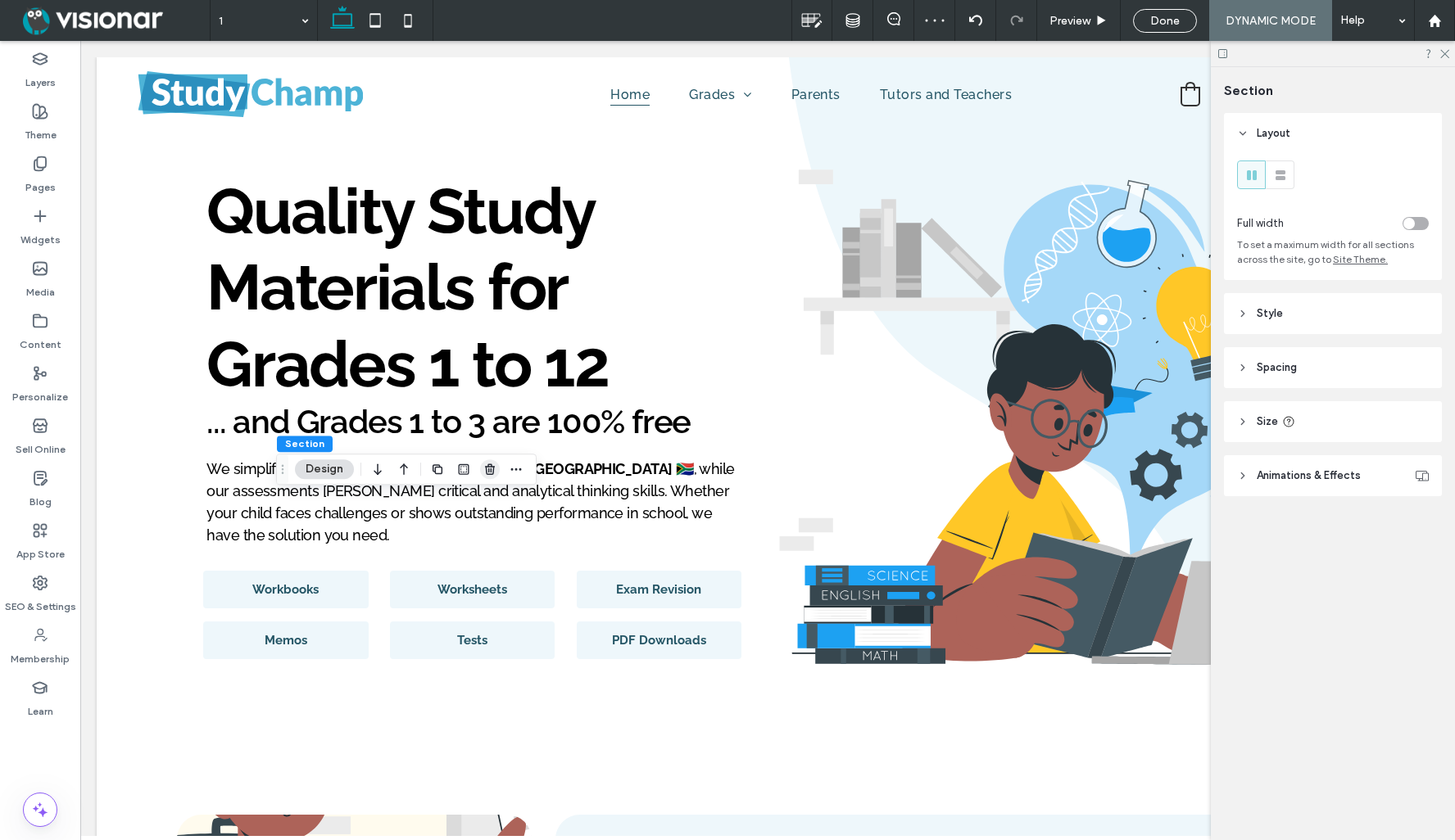
click at [491, 473] on icon "button" at bounding box center [490, 469] width 13 height 13
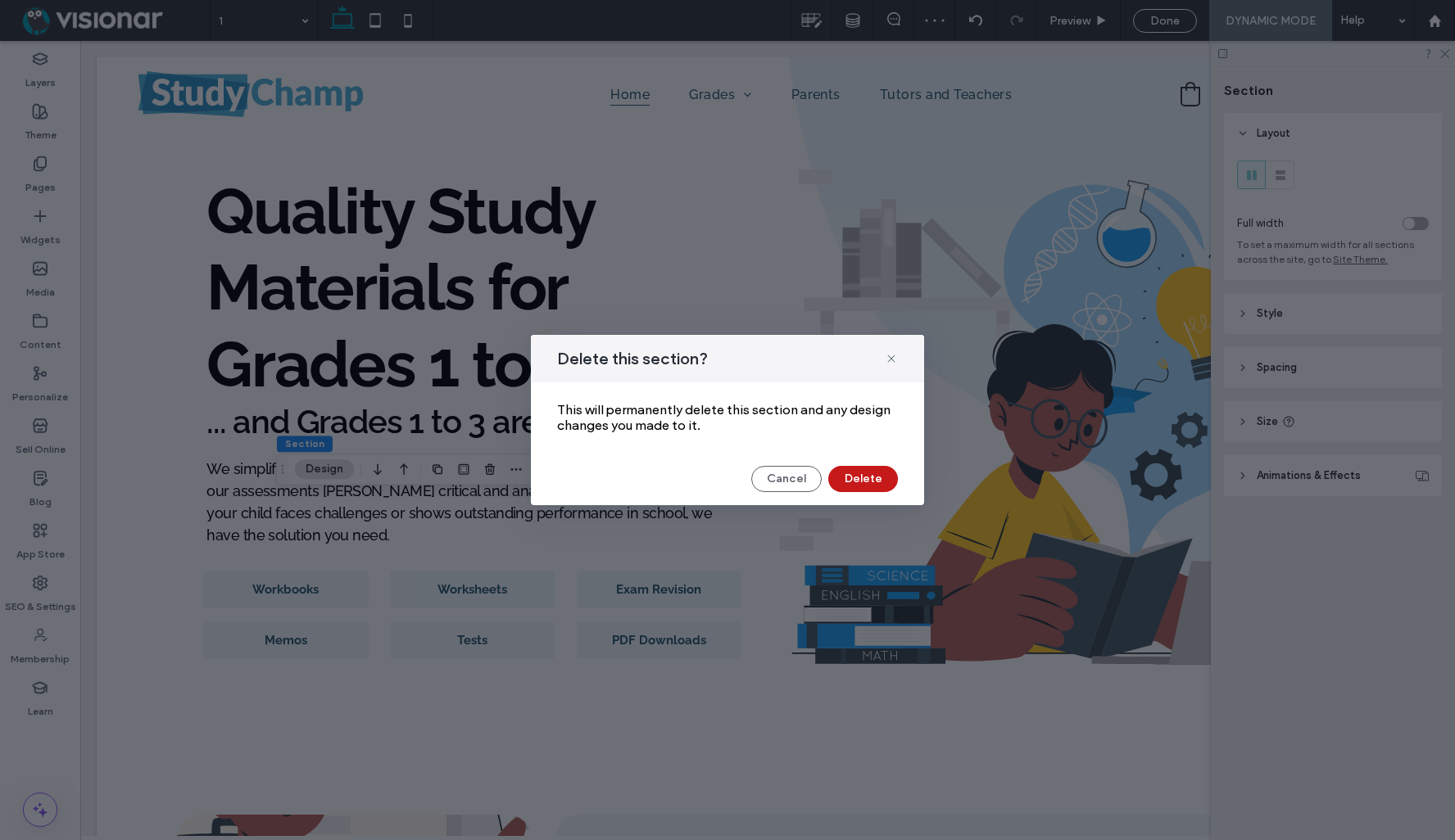
click at [875, 483] on button "Delete" at bounding box center [862, 479] width 70 height 26
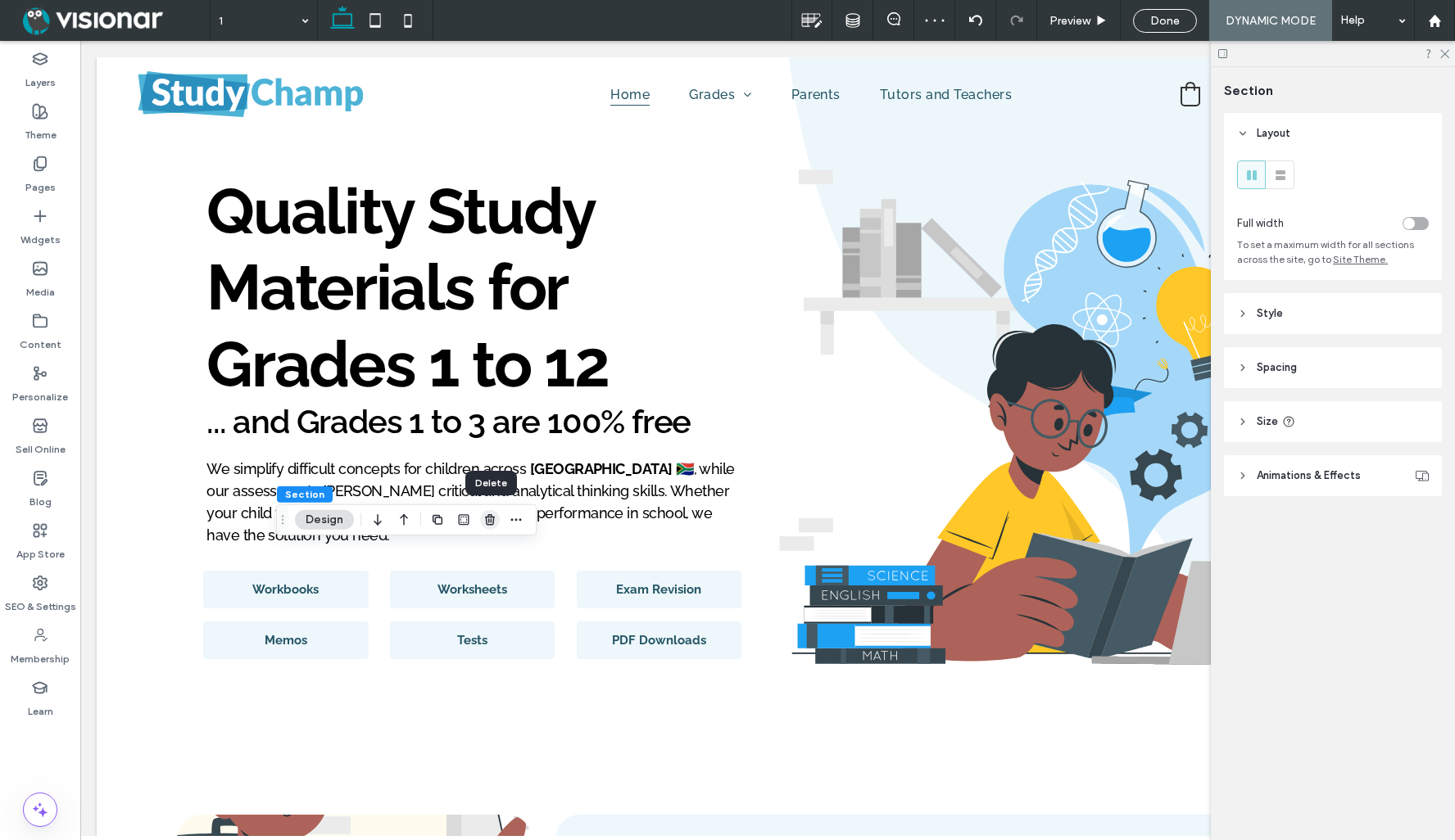
click at [492, 518] on icon "button" at bounding box center [490, 520] width 13 height 13
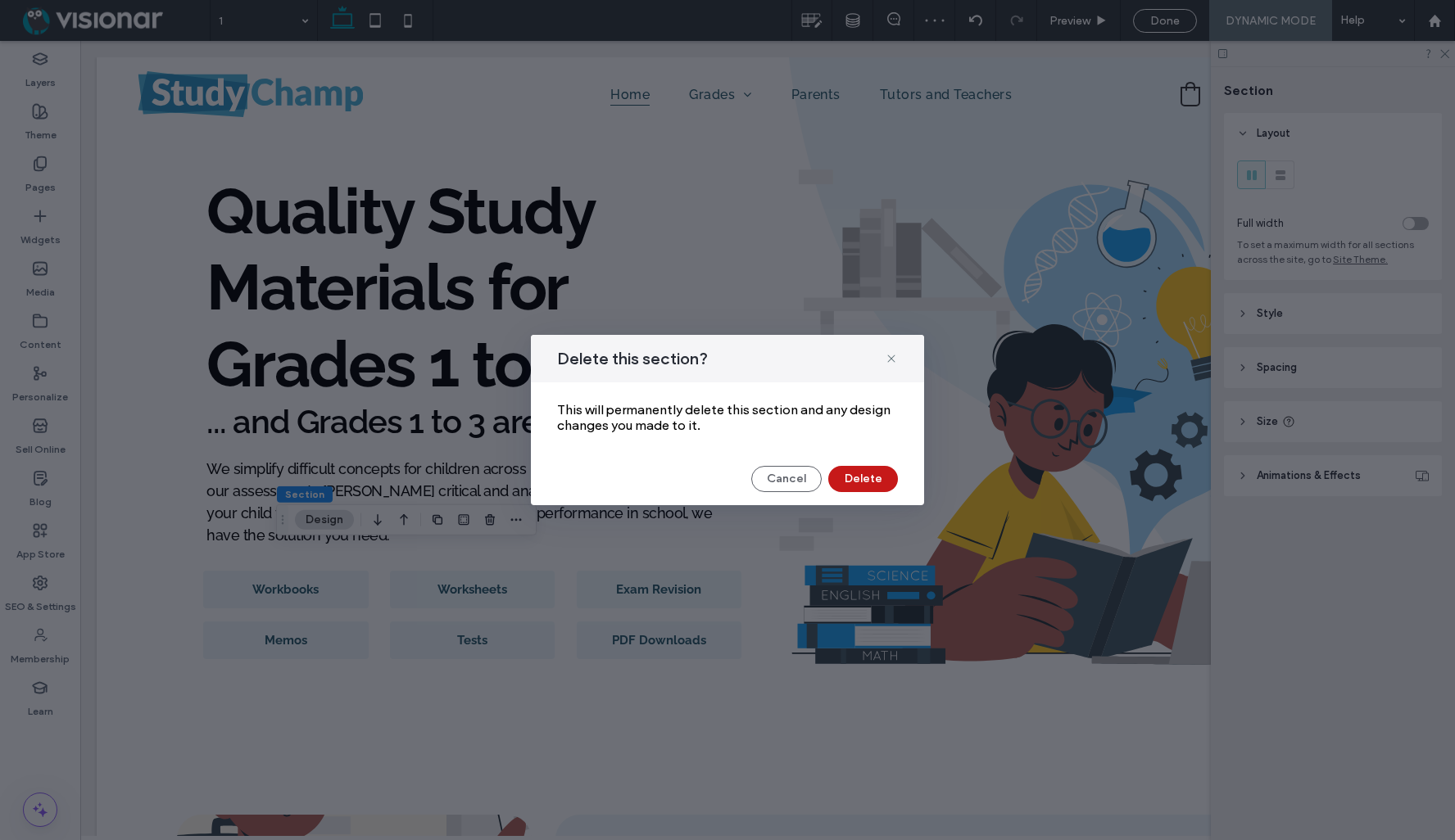
click at [872, 482] on button "Delete" at bounding box center [862, 479] width 70 height 26
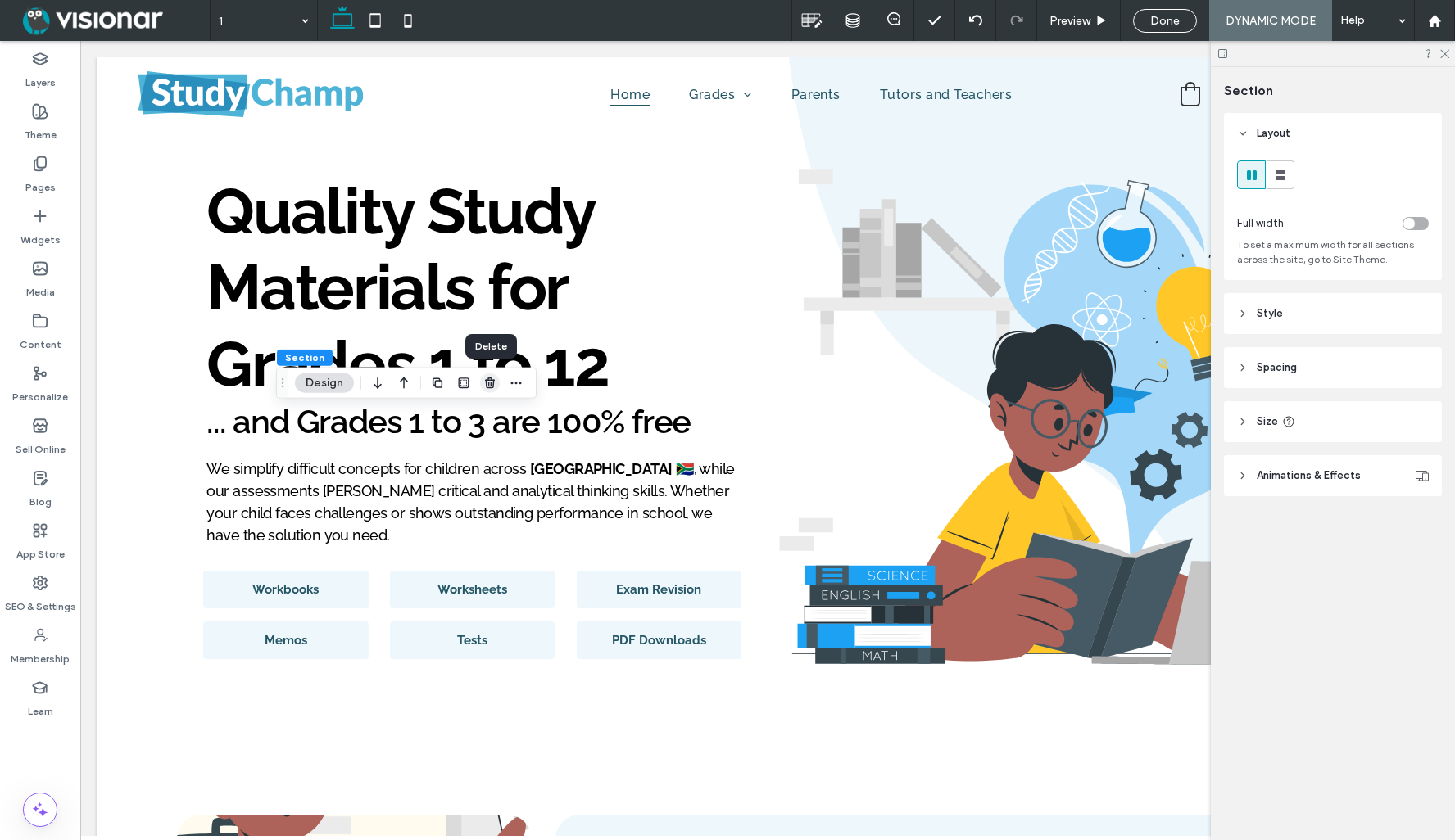
click at [491, 377] on use "button" at bounding box center [490, 382] width 10 height 11
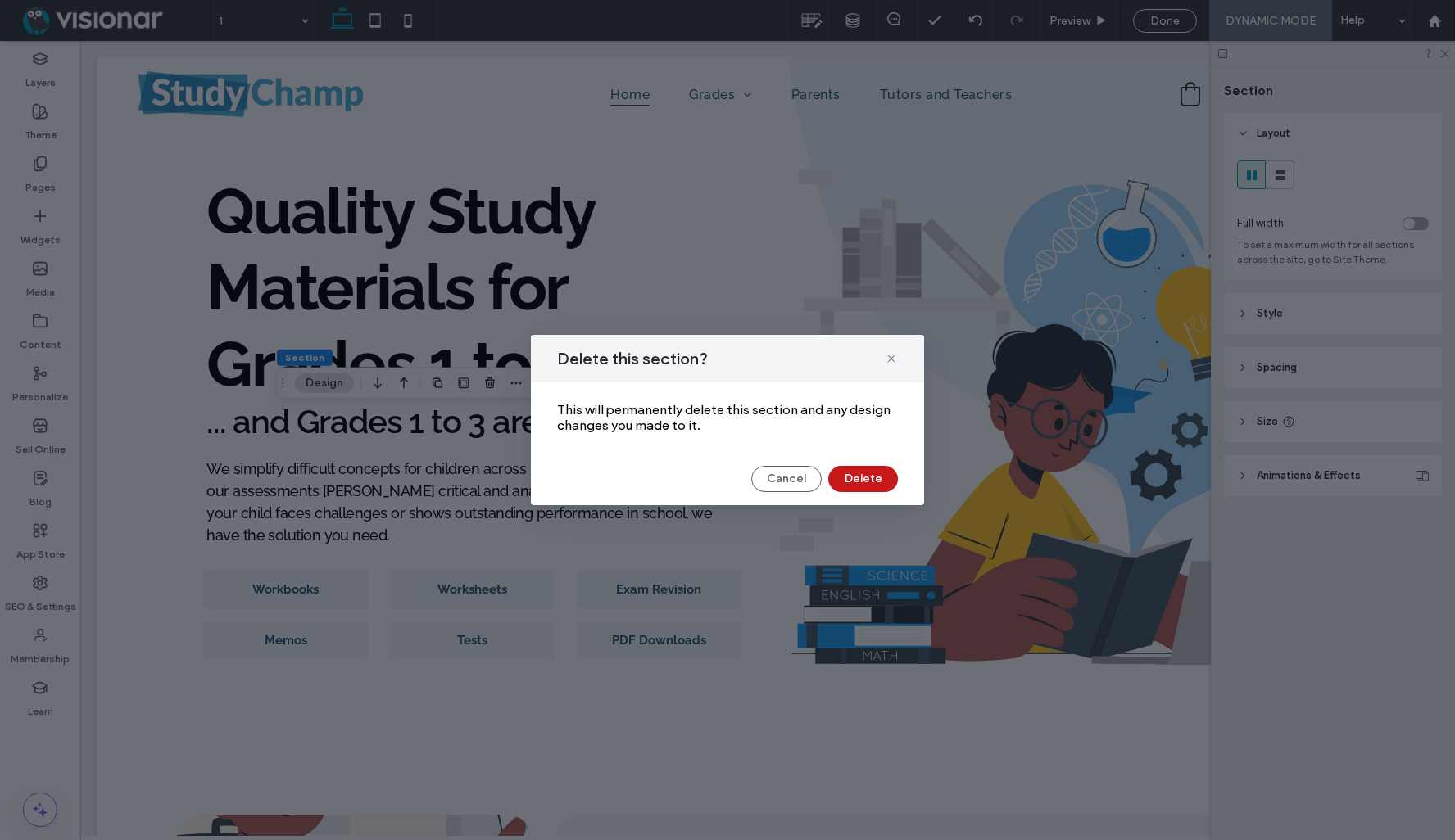
click at [870, 482] on button "Delete" at bounding box center [862, 479] width 70 height 26
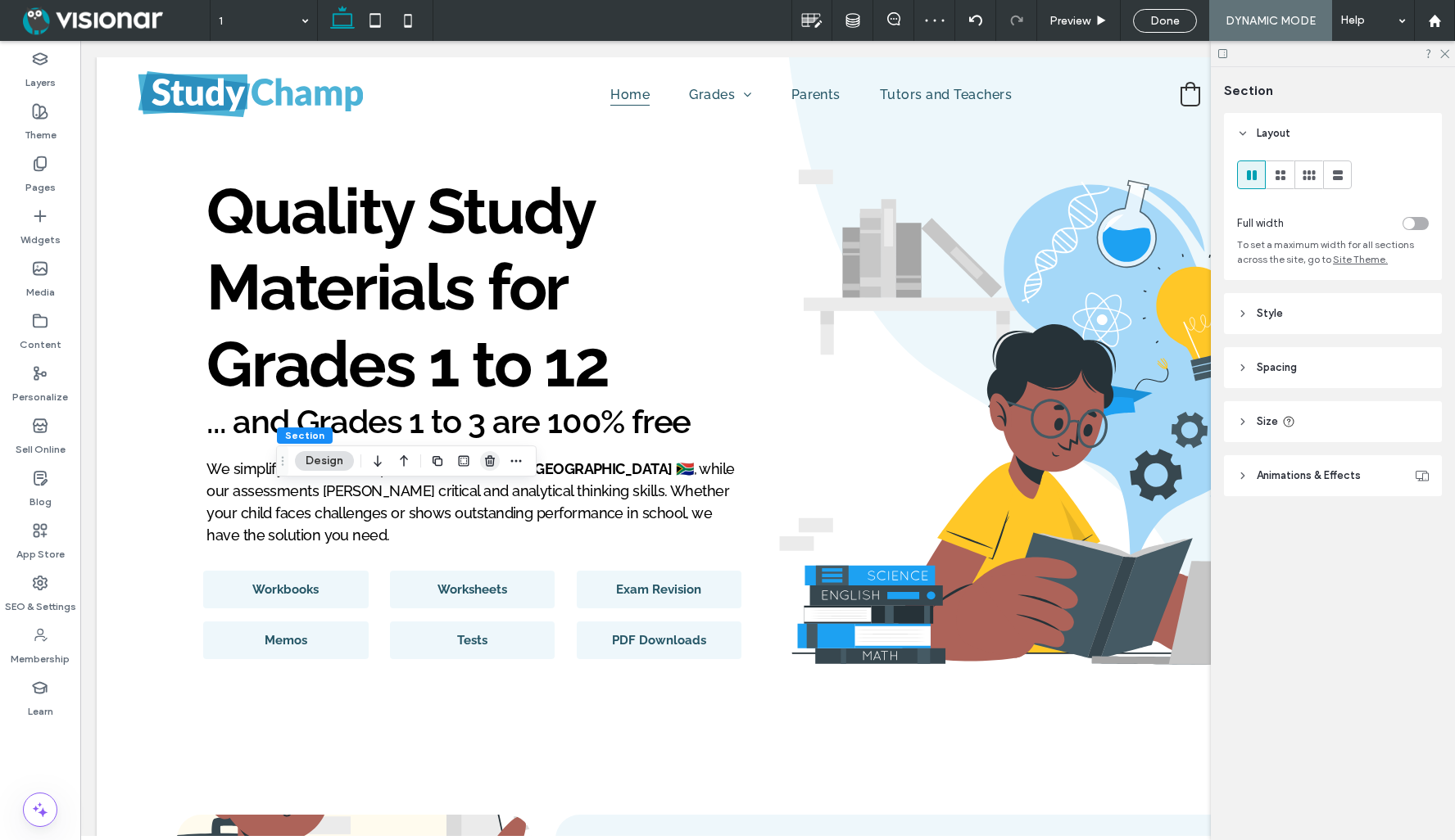
click at [492, 463] on use "button" at bounding box center [490, 460] width 10 height 11
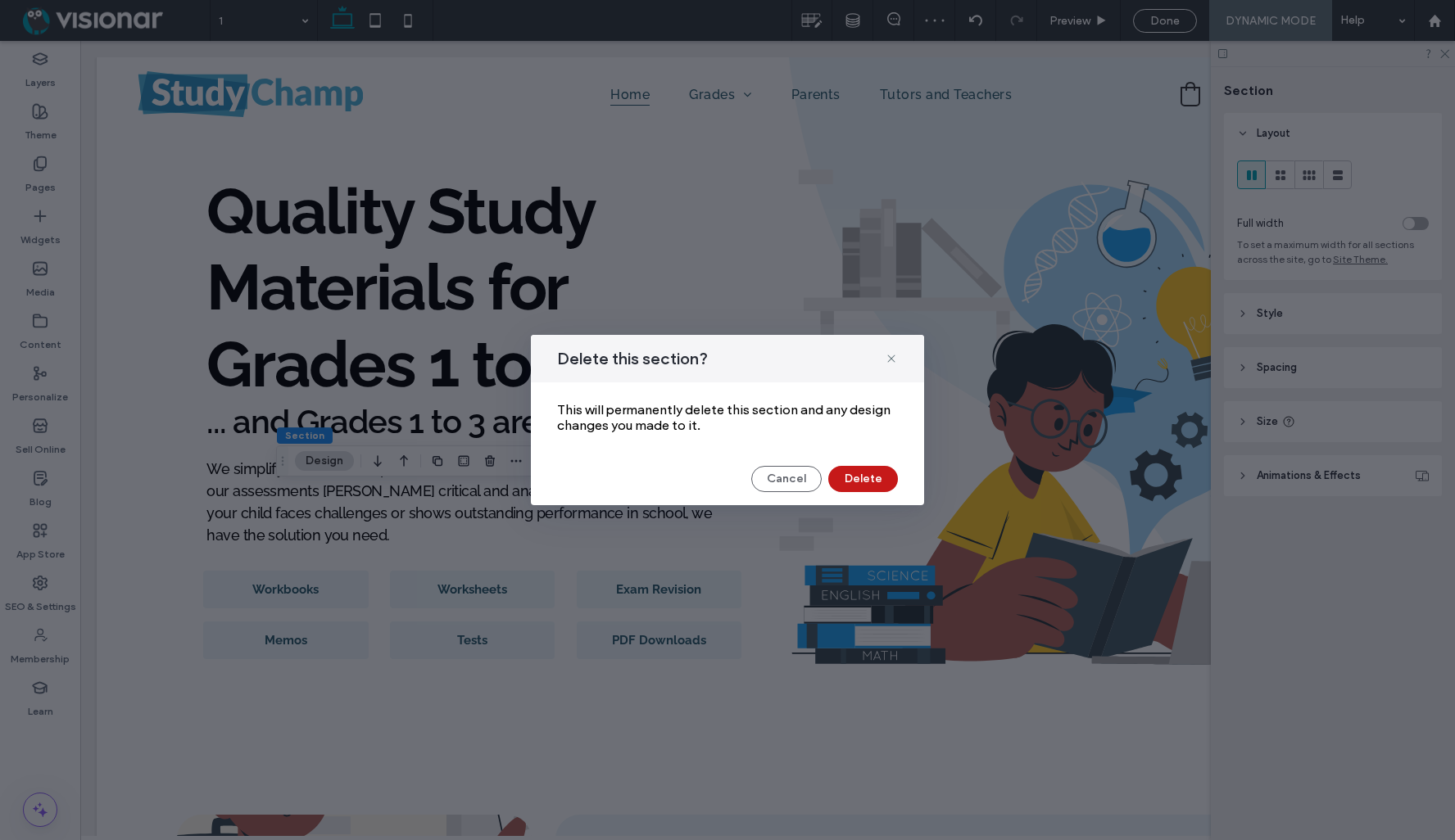
click at [872, 482] on button "Delete" at bounding box center [862, 479] width 70 height 26
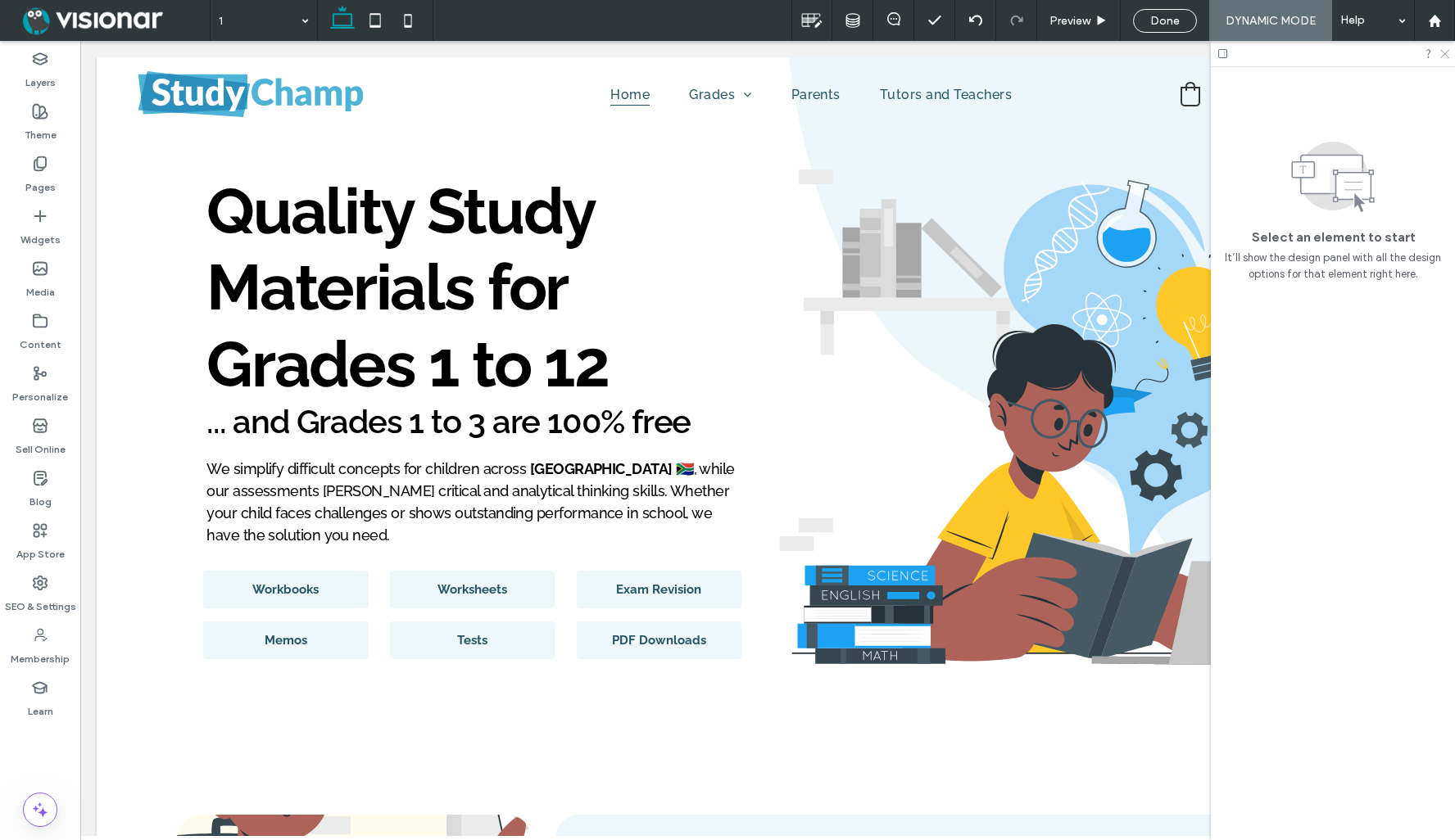
click at [1442, 54] on icon at bounding box center [1444, 52] width 11 height 11
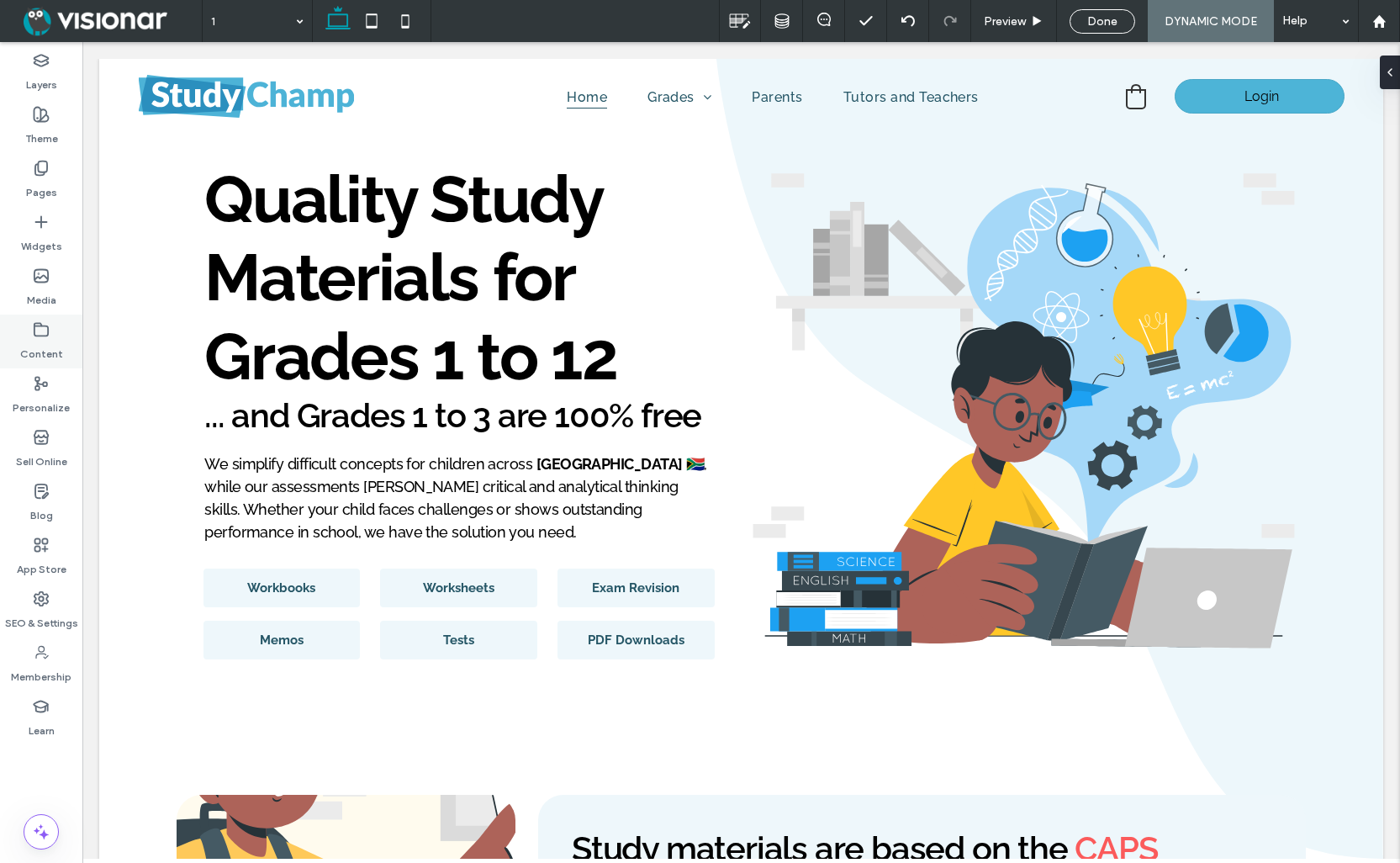
click at [41, 343] on label "Content" at bounding box center [41, 350] width 43 height 24
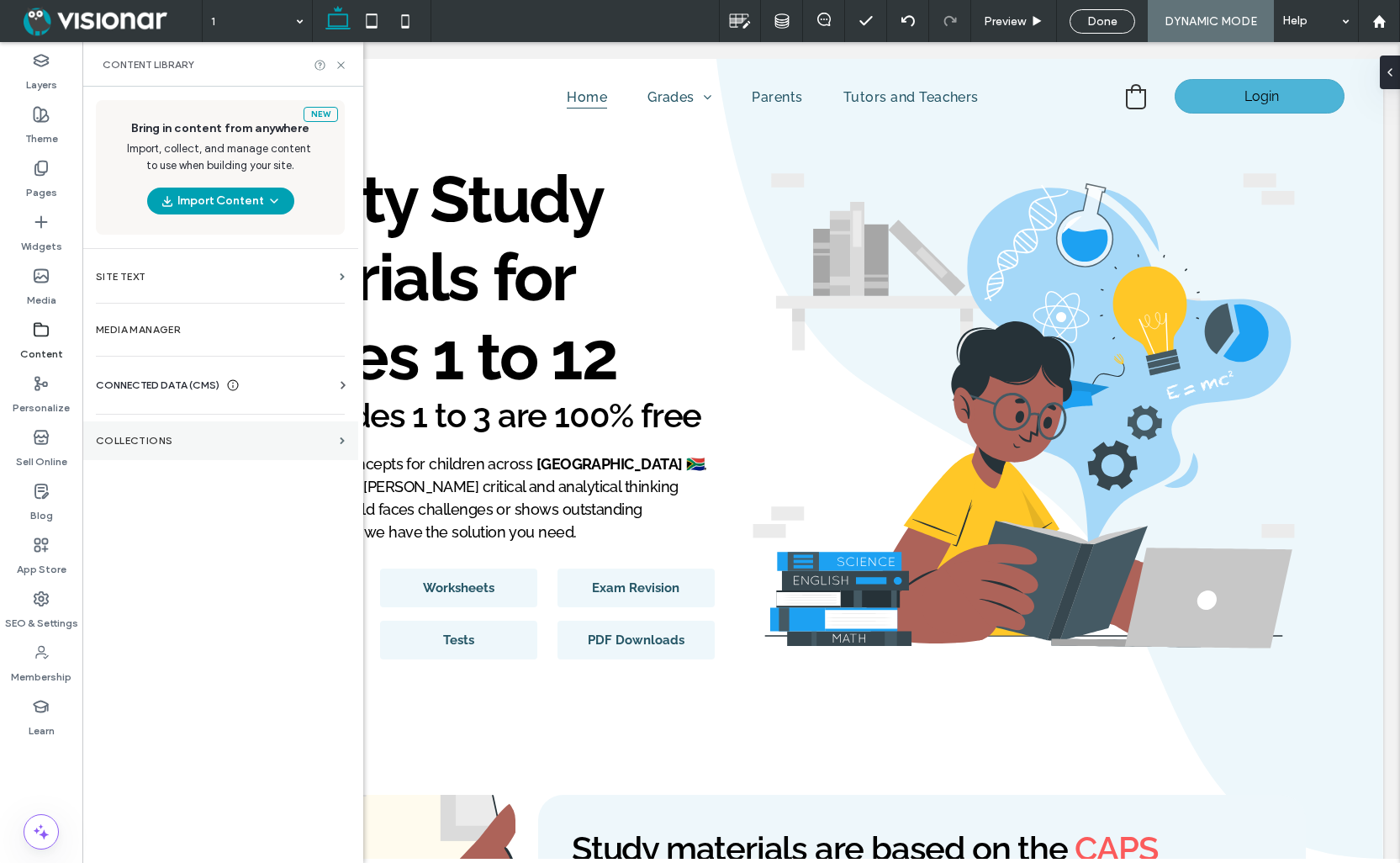
click at [192, 428] on section "Collections" at bounding box center [220, 441] width 275 height 39
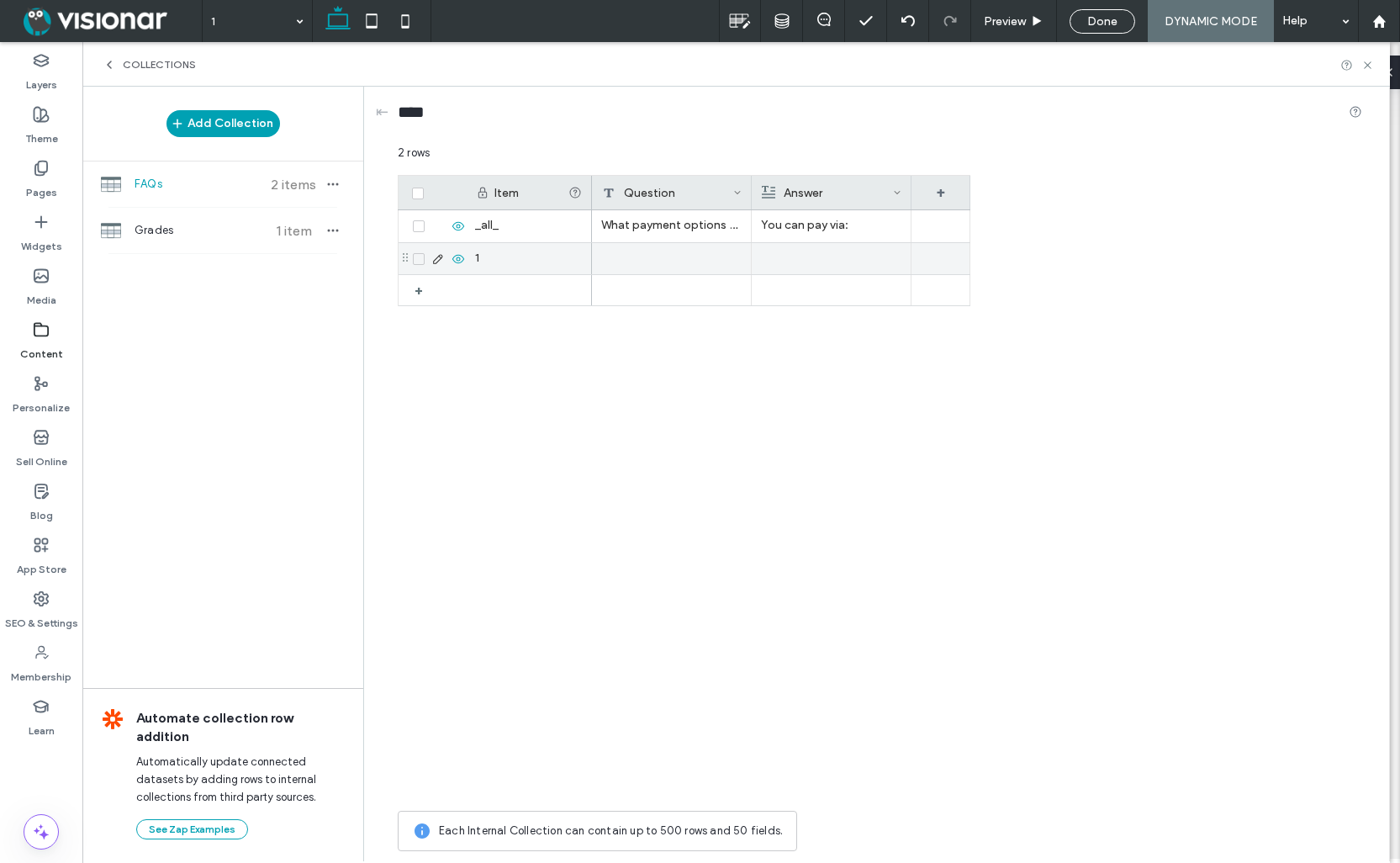
click at [492, 264] on div "1" at bounding box center [529, 258] width 126 height 31
click at [492, 255] on div "1" at bounding box center [529, 258] width 126 height 31
click at [206, 191] on span "FAQs" at bounding box center [197, 185] width 126 height 17
click at [204, 231] on span "Grades" at bounding box center [197, 231] width 126 height 17
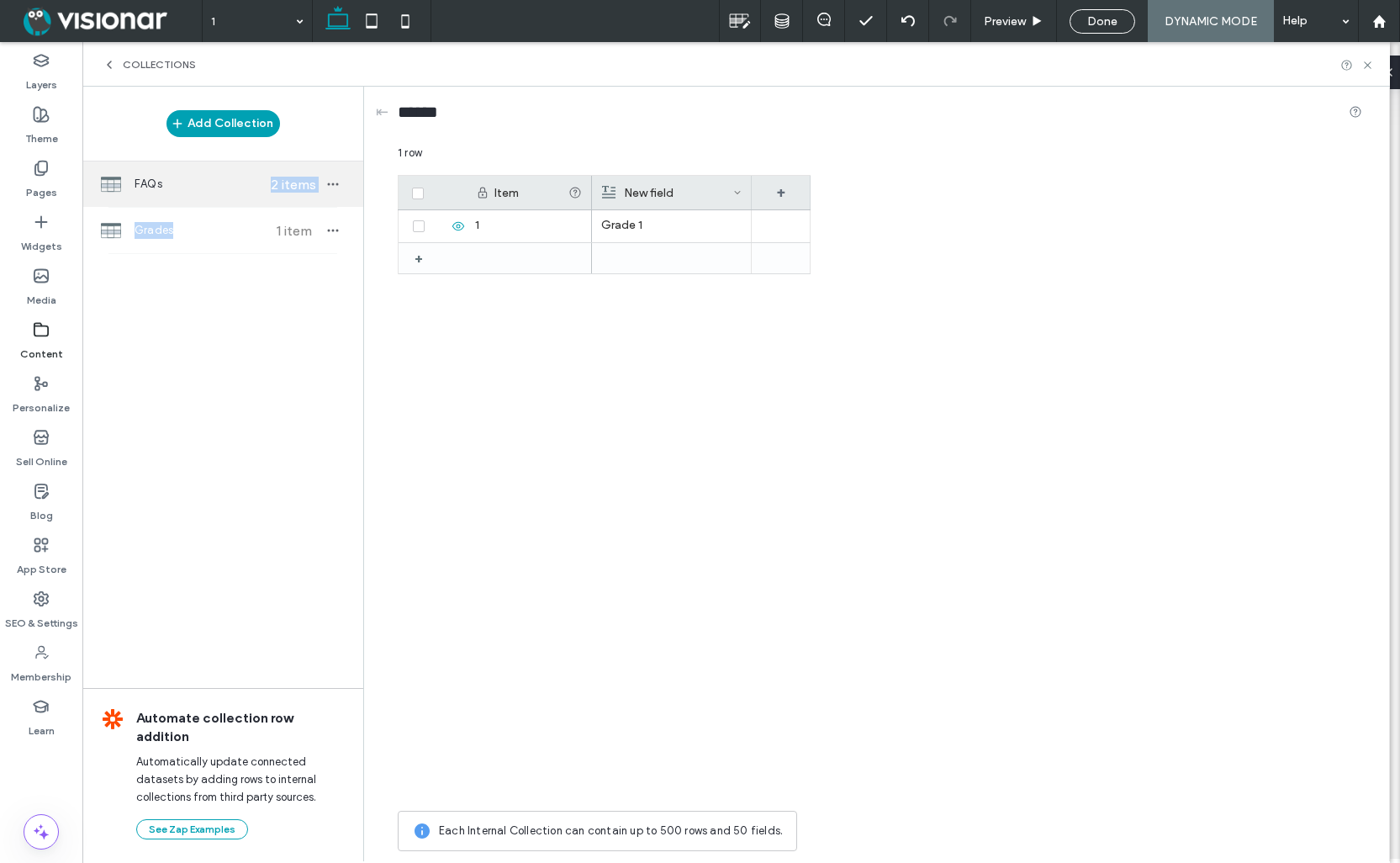
drag, startPoint x: 198, startPoint y: 233, endPoint x: 206, endPoint y: 205, distance: 29.1
click at [205, 204] on div "Add Collection FAQs 2 items Grades 1 item" at bounding box center [222, 170] width 281 height 168
drag, startPoint x: 232, startPoint y: 235, endPoint x: 249, endPoint y: 239, distance: 17.5
click at [232, 235] on span "Grades" at bounding box center [197, 231] width 126 height 17
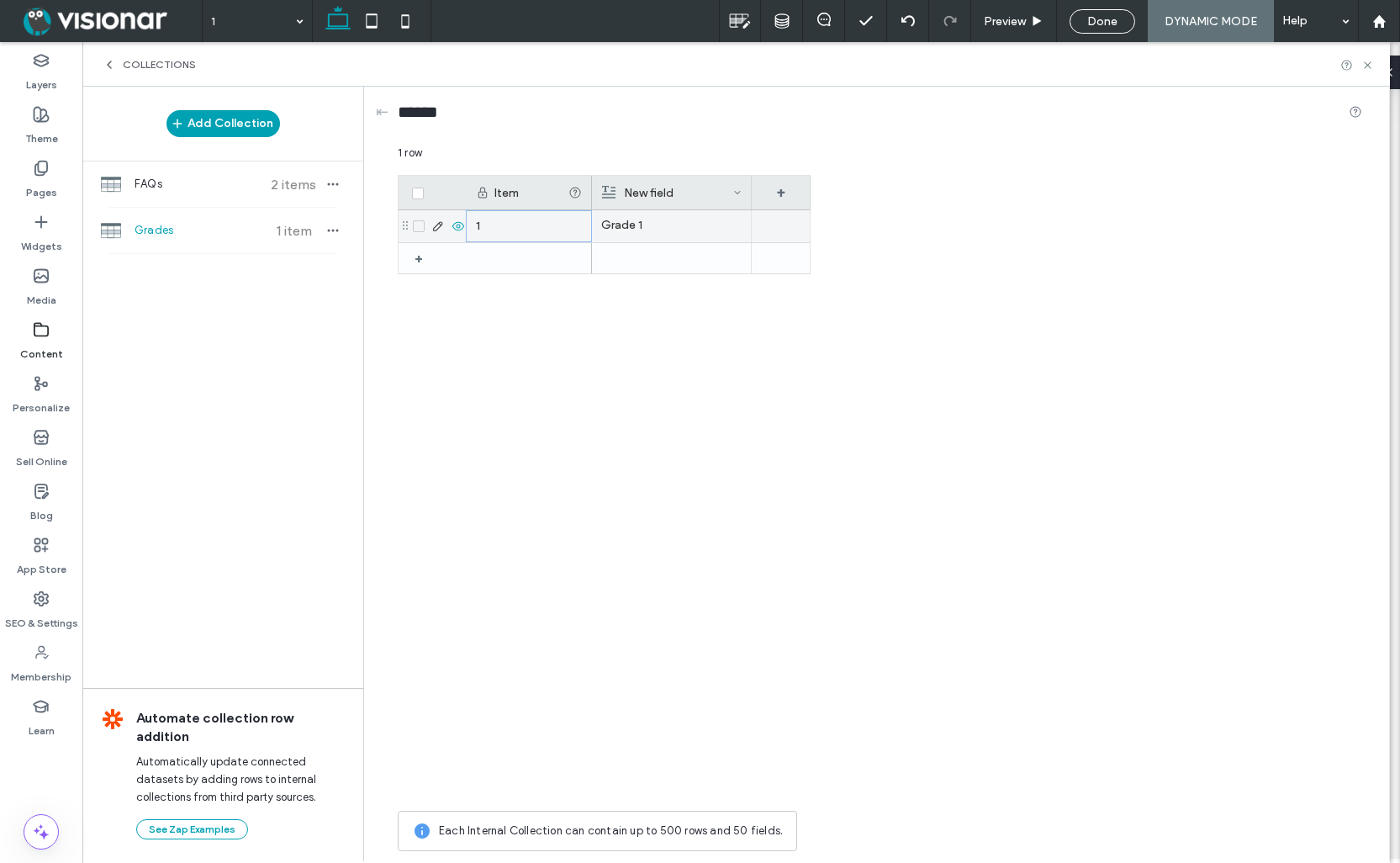
click at [526, 228] on div "1" at bounding box center [529, 227] width 126 height 32
click at [493, 227] on div "1" at bounding box center [529, 227] width 126 height 32
type input "*******"
click at [494, 228] on div "grade 1" at bounding box center [529, 227] width 126 height 32
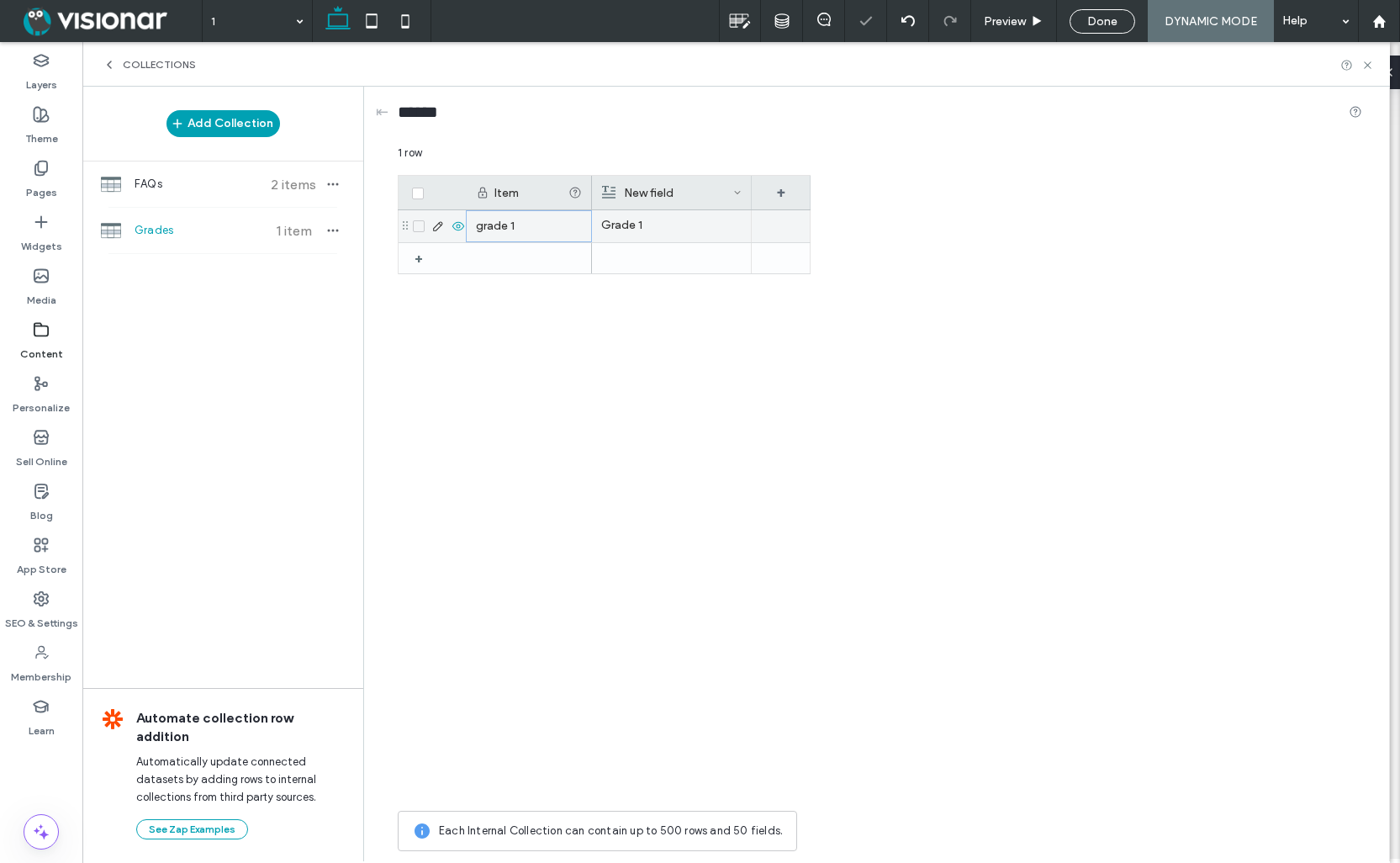
click at [494, 228] on div "grade 1" at bounding box center [529, 227] width 126 height 32
click at [469, 231] on input "*******" at bounding box center [529, 227] width 125 height 30
type input "*******"
click at [611, 319] on div "Grade 1" at bounding box center [702, 507] width 219 height 592
click at [677, 311] on div "Grade 1" at bounding box center [702, 507] width 219 height 592
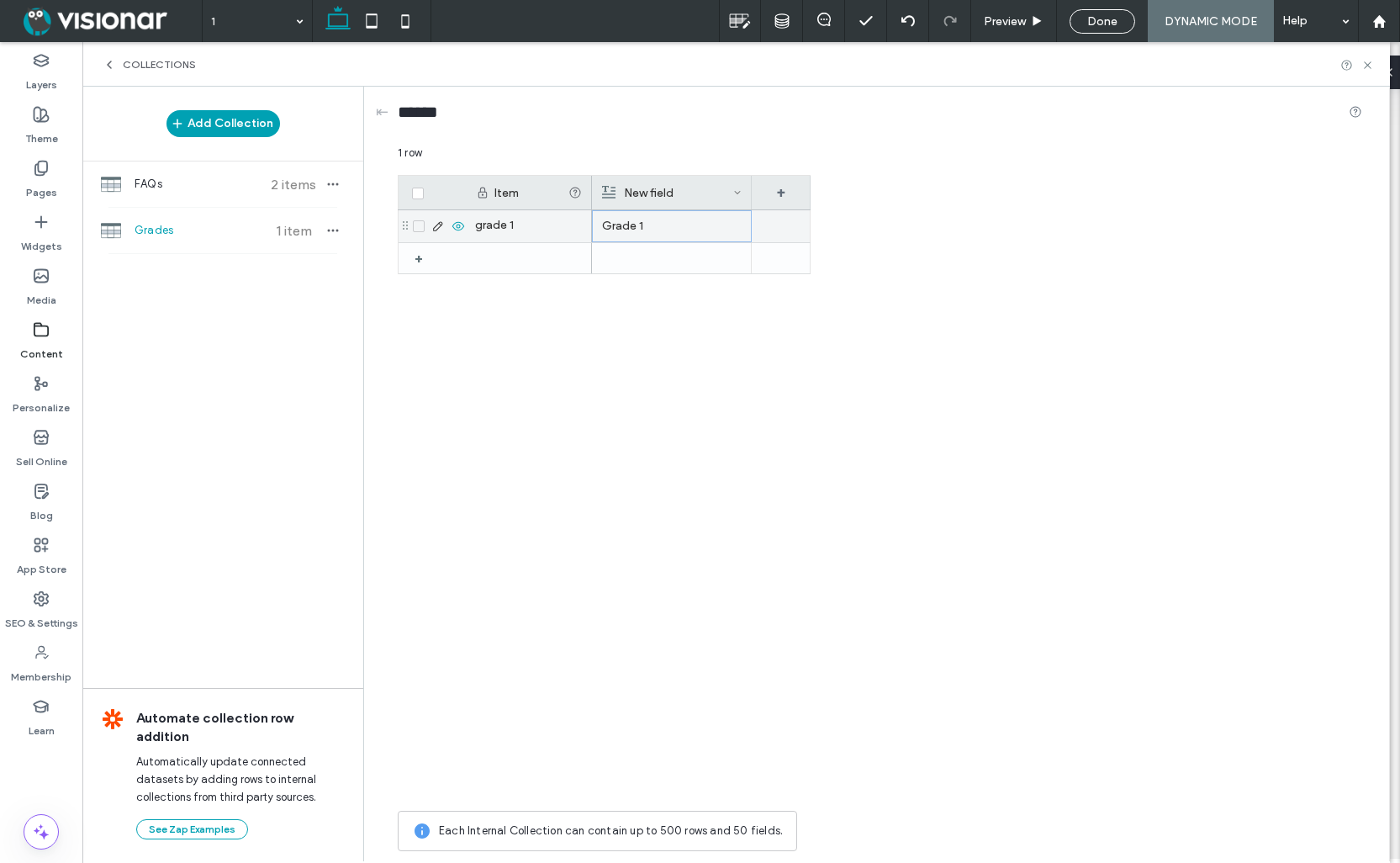
click at [708, 220] on p "Grade 1" at bounding box center [672, 227] width 140 height 30
click at [346, 399] on div "Add Collection FAQs 2 items Grades 1 item Automate collection row addition Auto…" at bounding box center [222, 473] width 281 height 773
click at [61, 172] on div "Pages" at bounding box center [41, 180] width 83 height 54
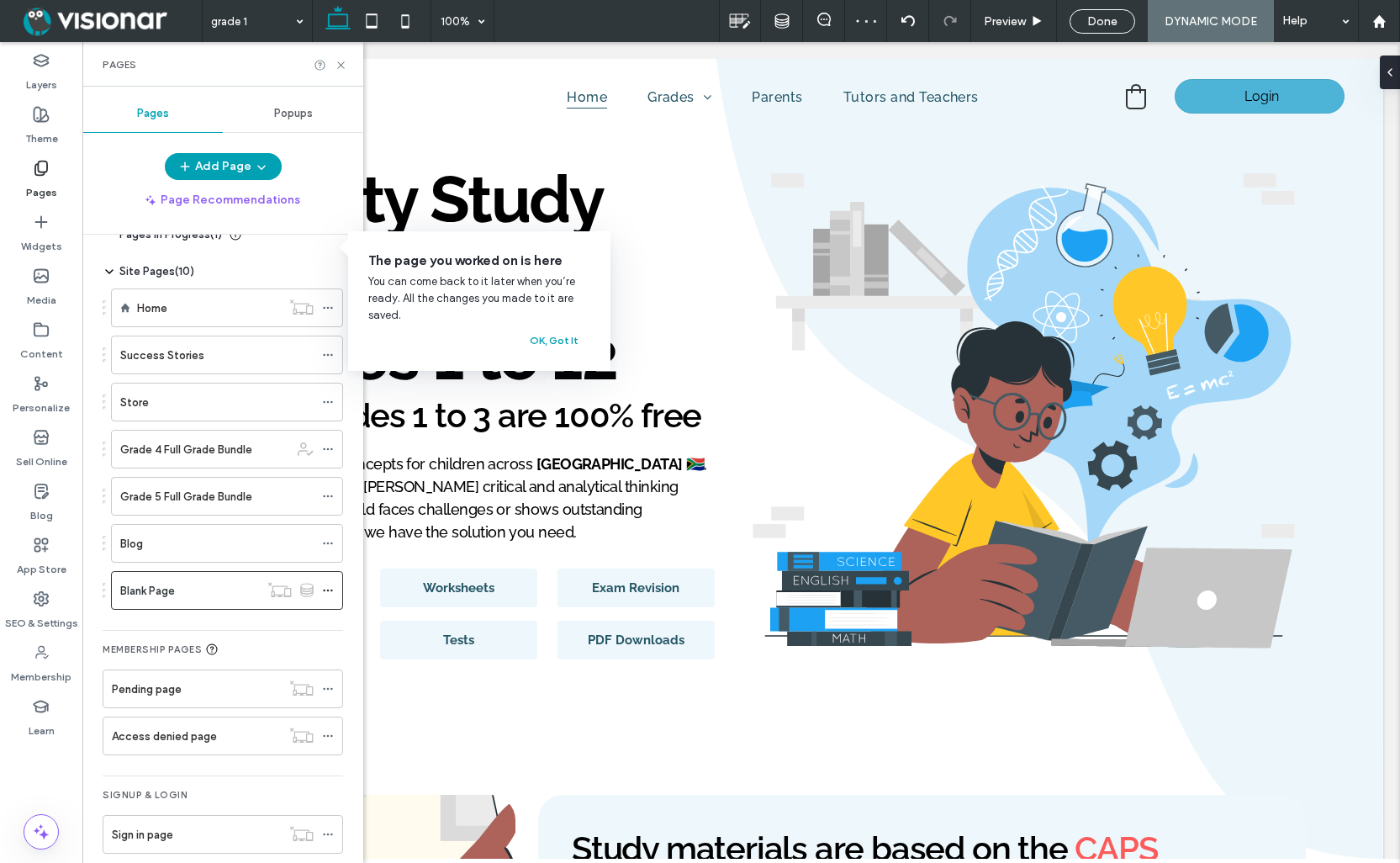
scroll to position [50, 0]
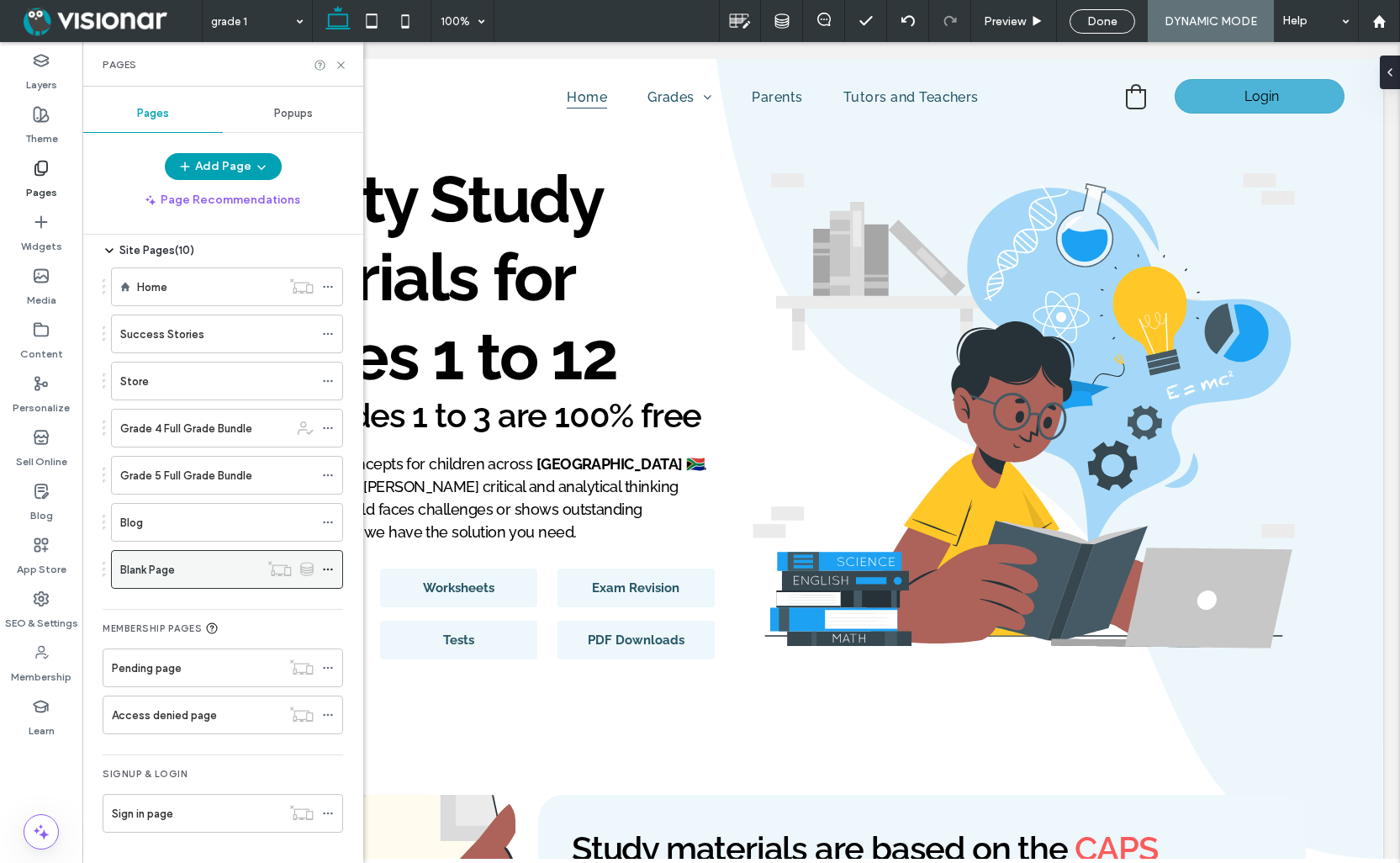
click at [213, 575] on div "Blank Page" at bounding box center [190, 570] width 139 height 18
click at [182, 571] on div "Blank Page" at bounding box center [190, 570] width 139 height 18
click at [328, 571] on icon at bounding box center [328, 570] width 12 height 12
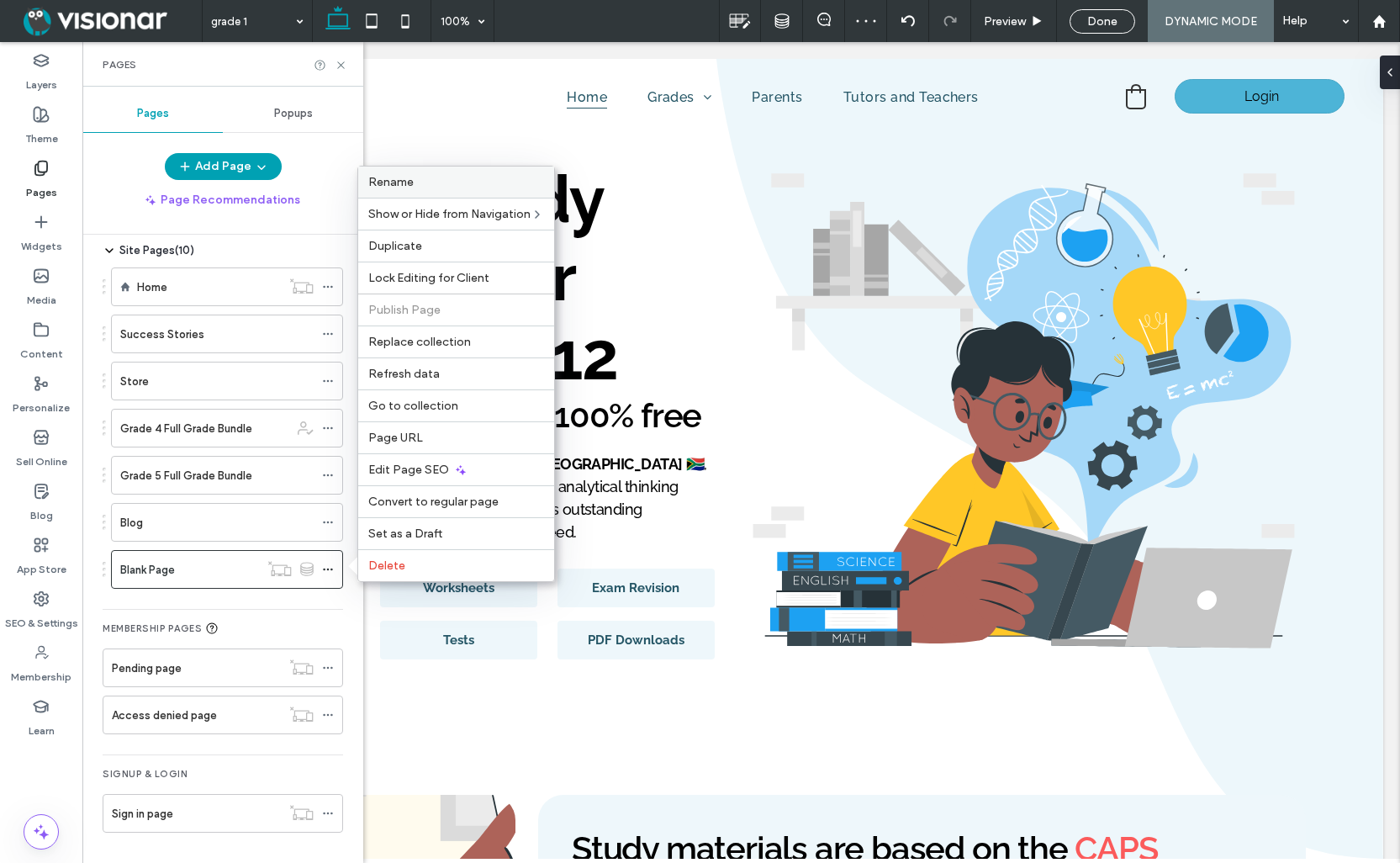
click at [414, 183] on label "Rename" at bounding box center [456, 182] width 176 height 14
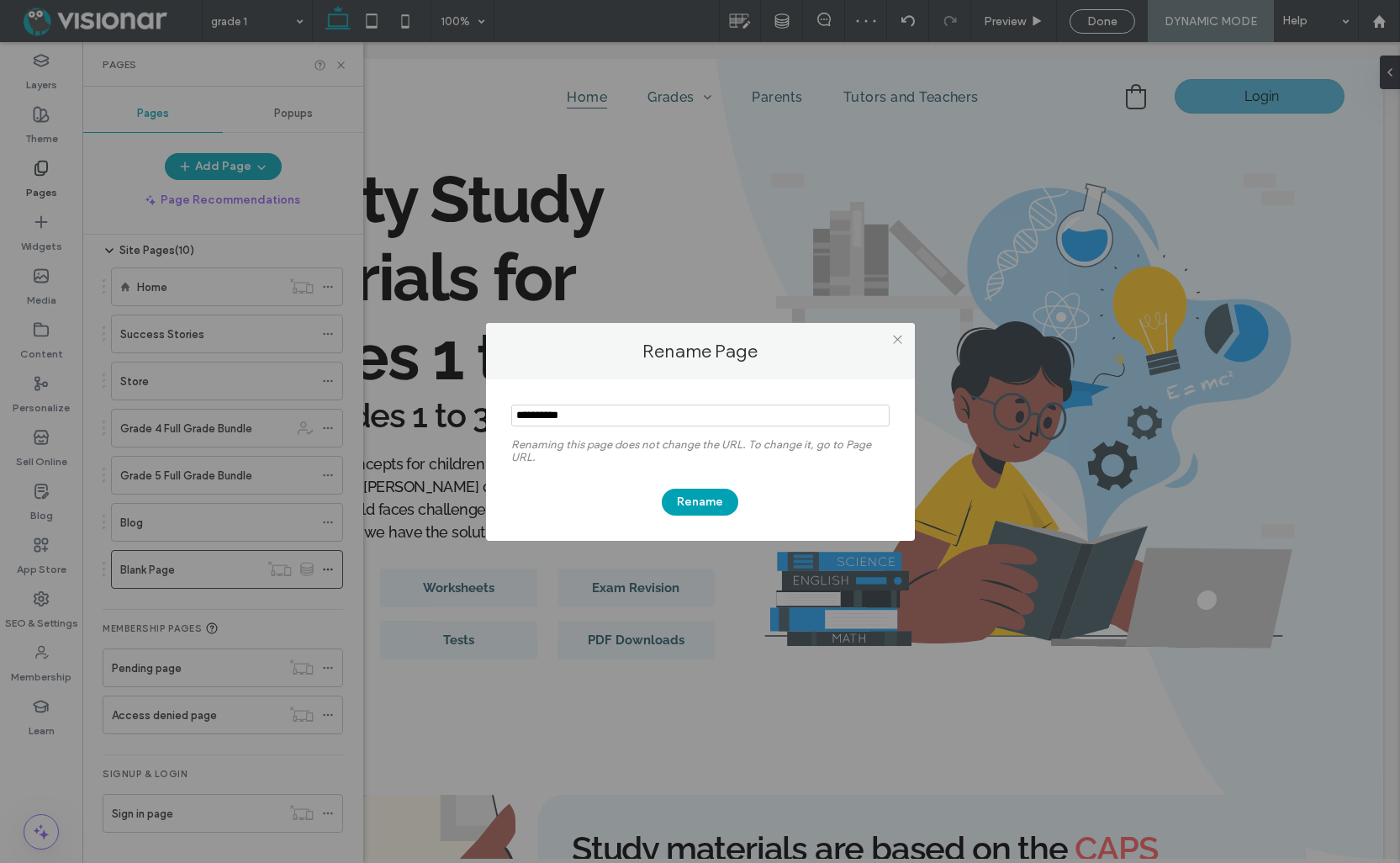
drag, startPoint x: 581, startPoint y: 415, endPoint x: 405, endPoint y: 410, distance: 176.1
click at [405, 411] on div "Rename Page Renaming this page does not change the URL. To change it, go to Pag…" at bounding box center [700, 432] width 1400 height 863
type input "******"
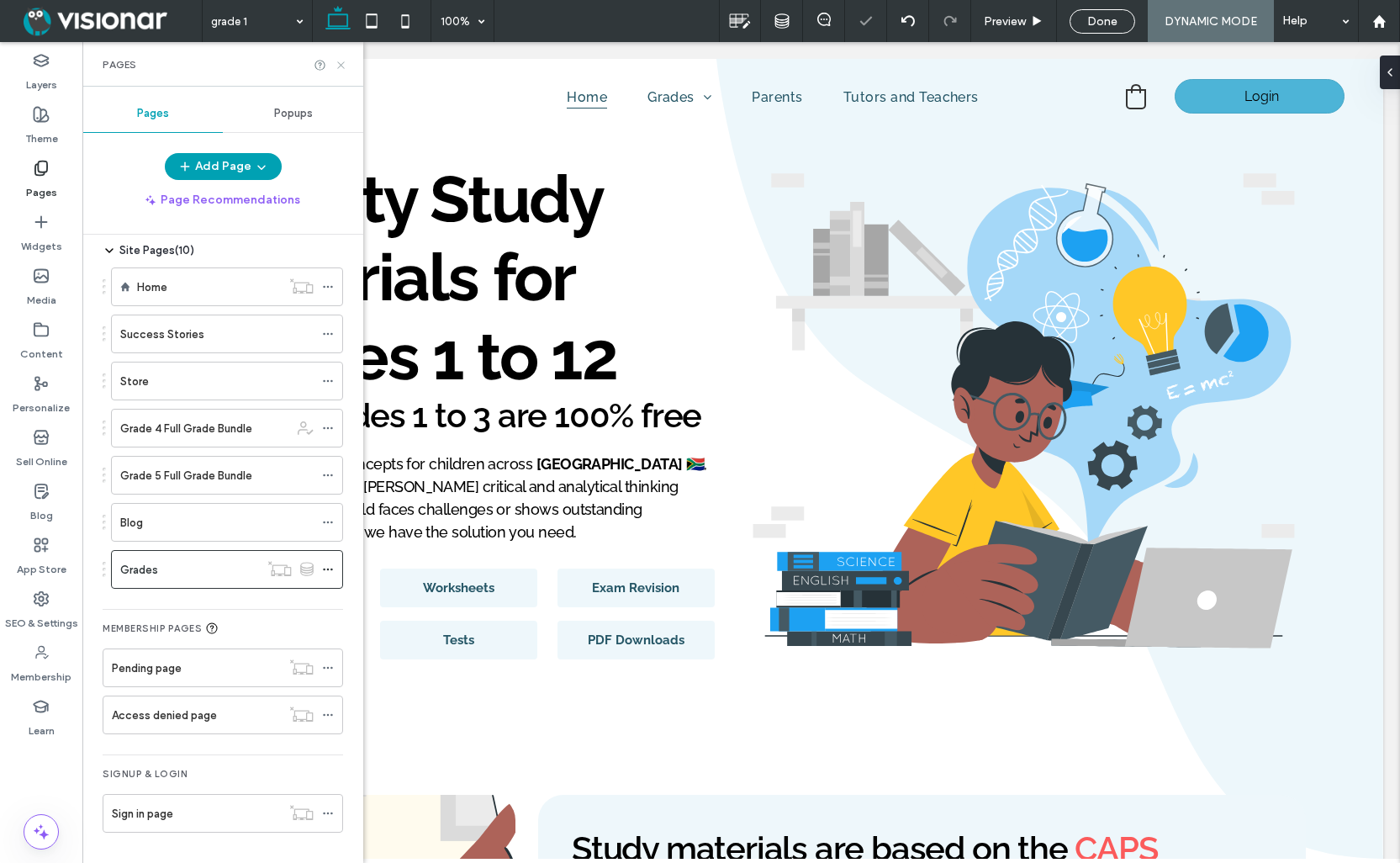
click at [341, 61] on icon at bounding box center [340, 65] width 13 height 13
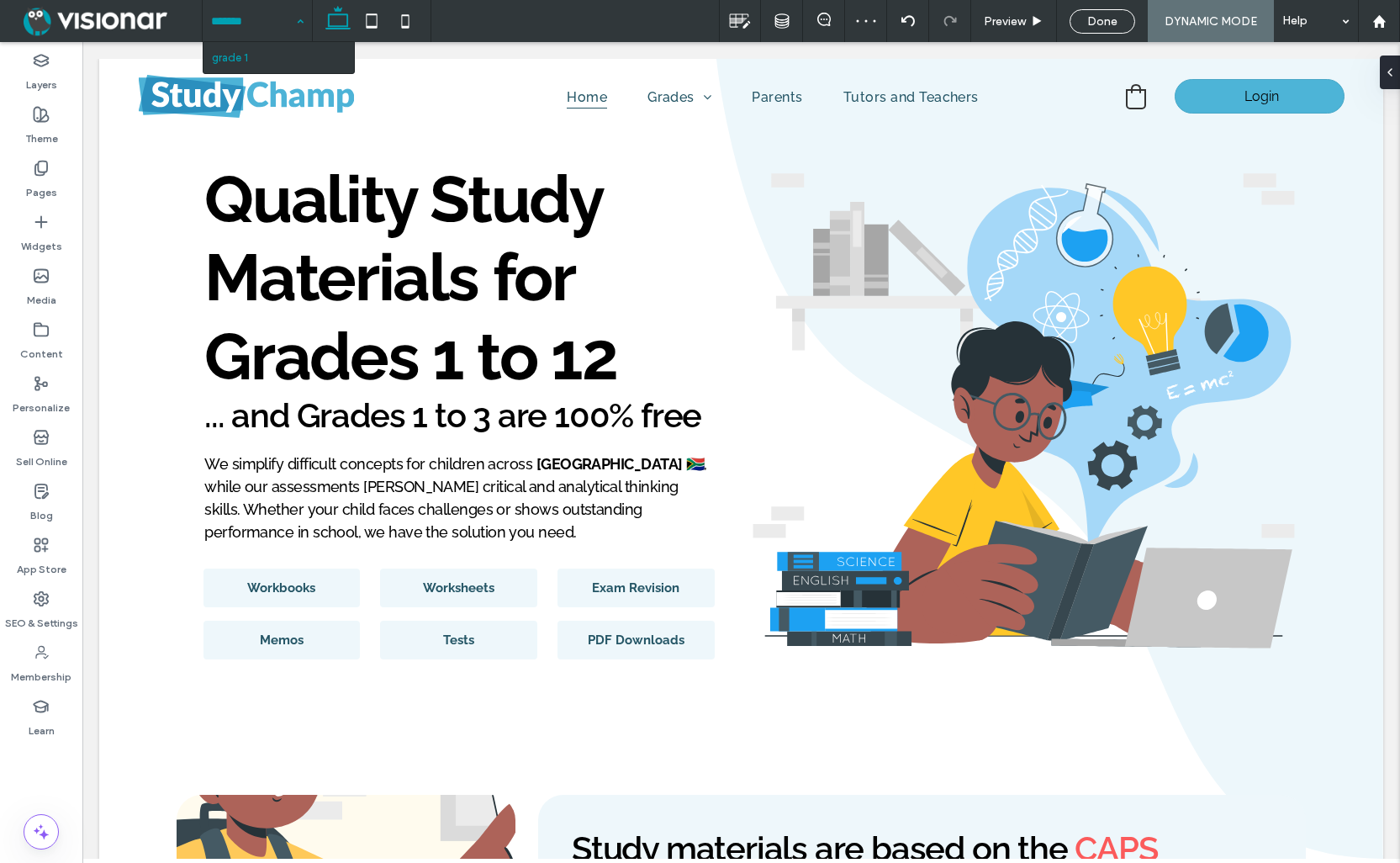
click at [271, 13] on input at bounding box center [254, 21] width 84 height 42
click at [302, 18] on div "grade 1" at bounding box center [258, 21] width 110 height 42
click at [649, 23] on div "grade 1 Preview Done DYNAMIC MODE Help" at bounding box center [801, 21] width 1199 height 42
click at [1200, 19] on span "DYNAMIC MODE" at bounding box center [1211, 21] width 93 height 14
click at [1109, 19] on span "Done" at bounding box center [1103, 21] width 30 height 14
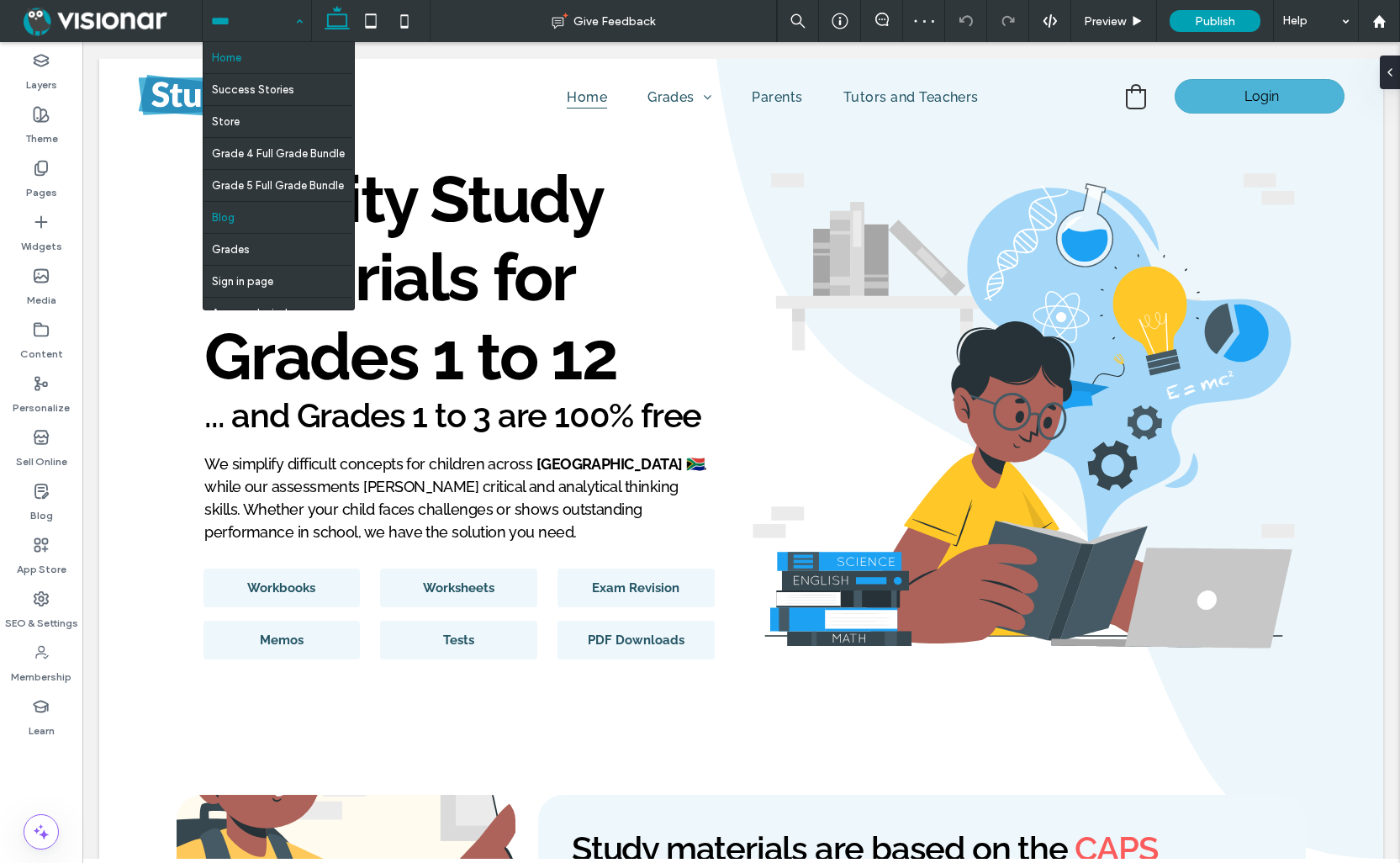
scroll to position [50, 0]
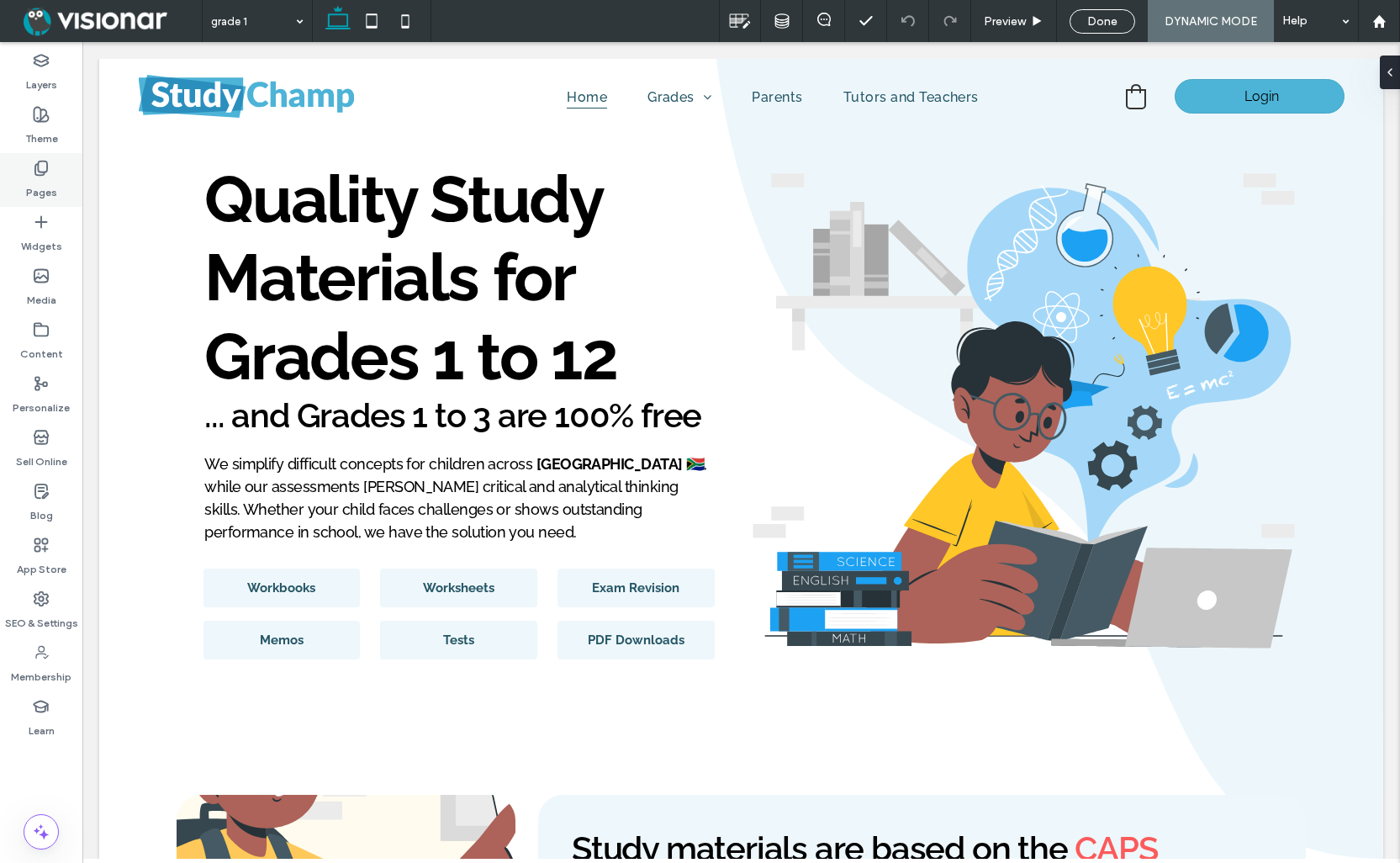
click at [31, 173] on div "Pages" at bounding box center [41, 180] width 83 height 54
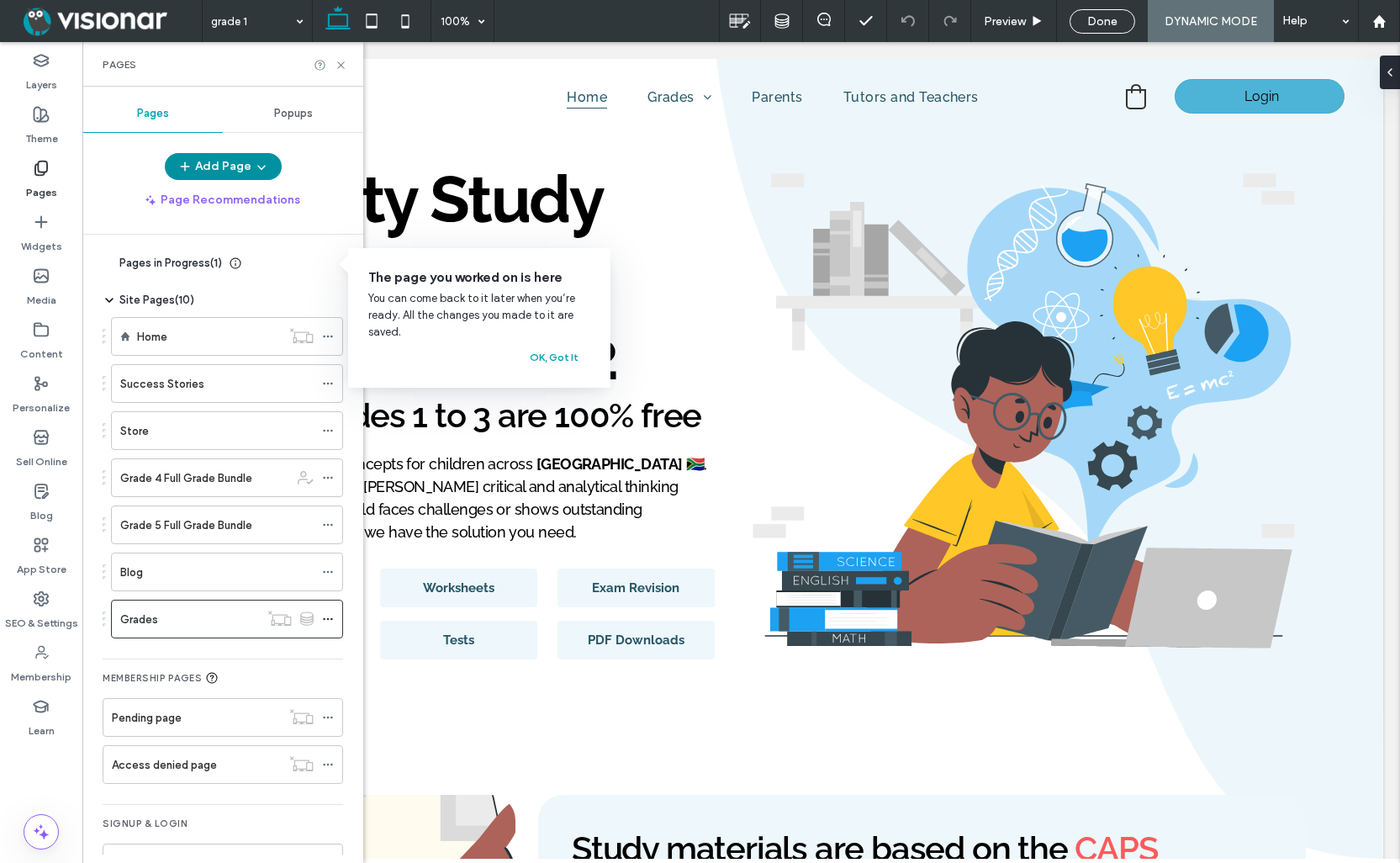
click at [211, 166] on button "Add Page" at bounding box center [223, 167] width 117 height 27
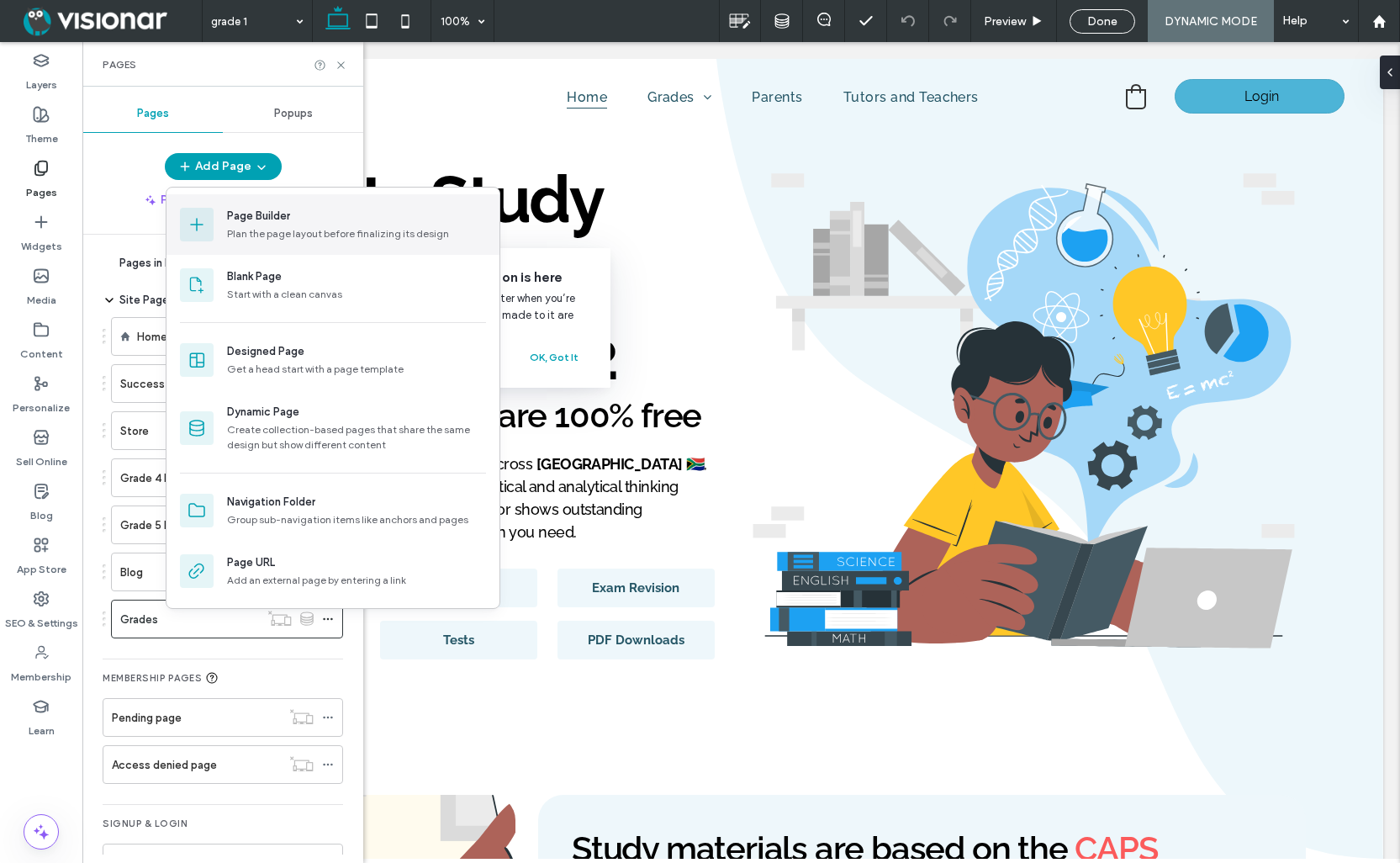
click at [259, 223] on div "Page Builder" at bounding box center [259, 217] width 63 height 17
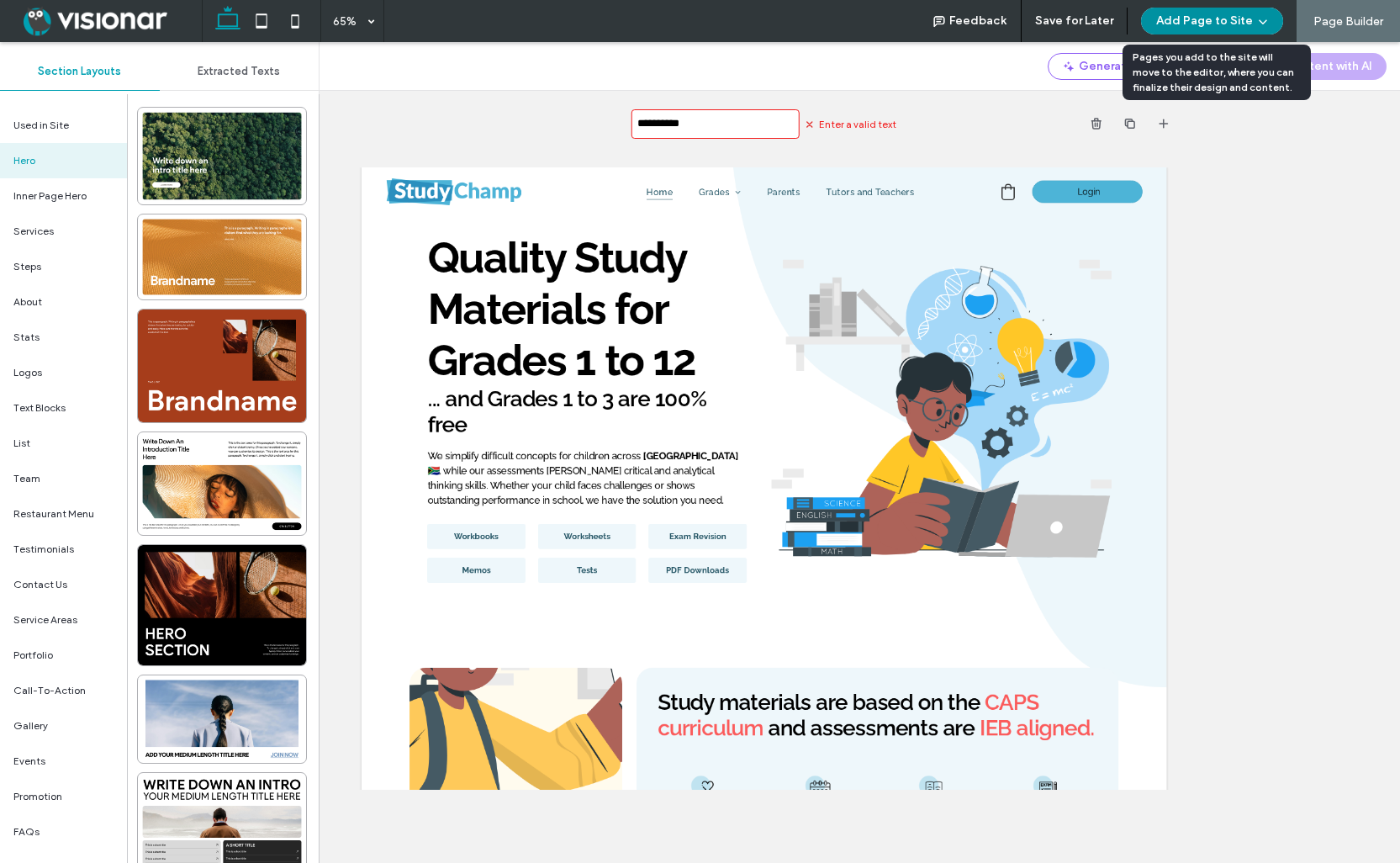
click at [1246, 19] on button "Add Page to Site" at bounding box center [1212, 21] width 142 height 27
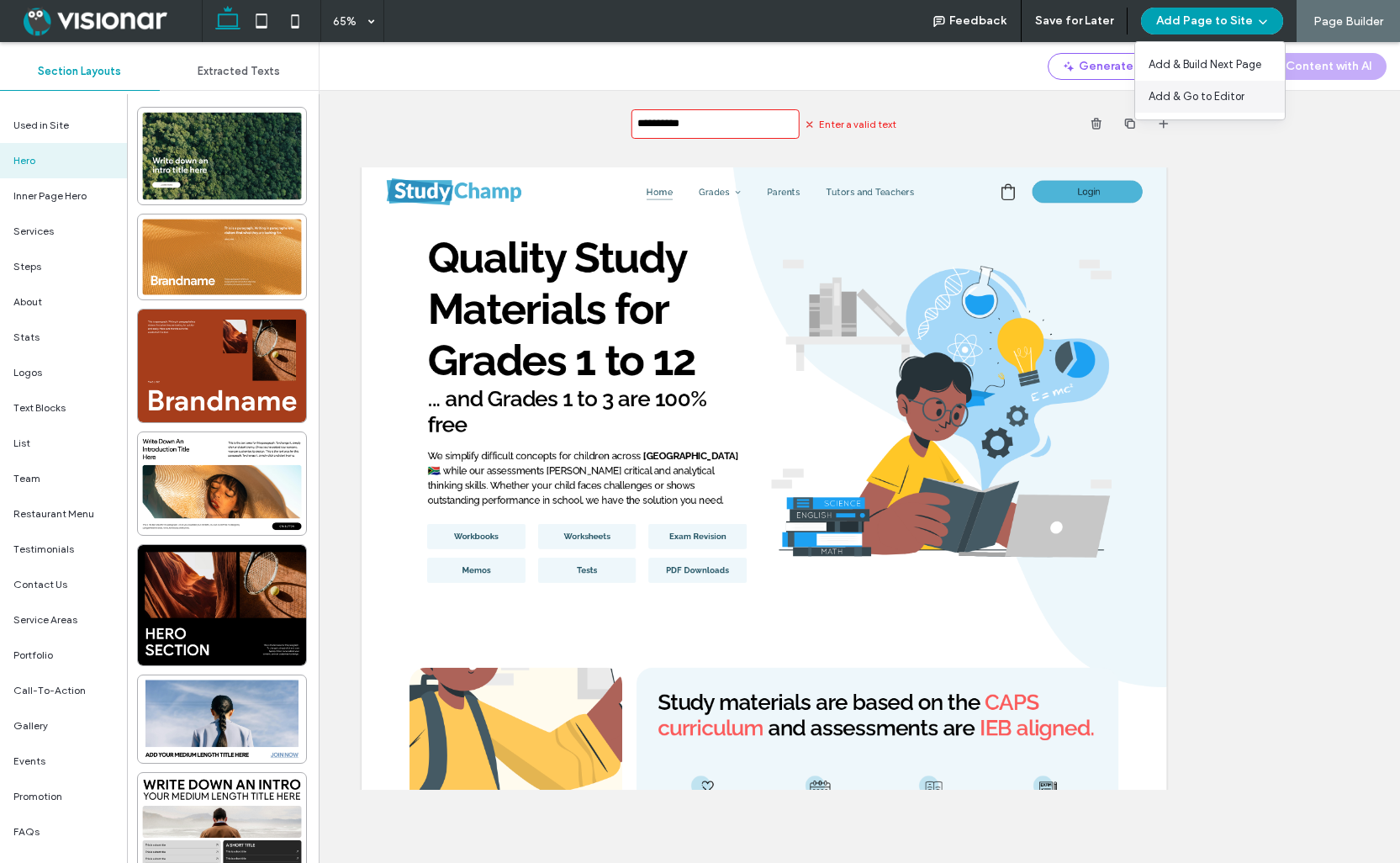
click at [1186, 90] on span "Add & Go to Editor" at bounding box center [1197, 97] width 96 height 17
drag, startPoint x: 772, startPoint y: 105, endPoint x: 714, endPoint y: 137, distance: 66.2
click at [772, 105] on div "**********" at bounding box center [763, 124] width 826 height 66
click at [713, 125] on input "**********" at bounding box center [715, 124] width 168 height 29
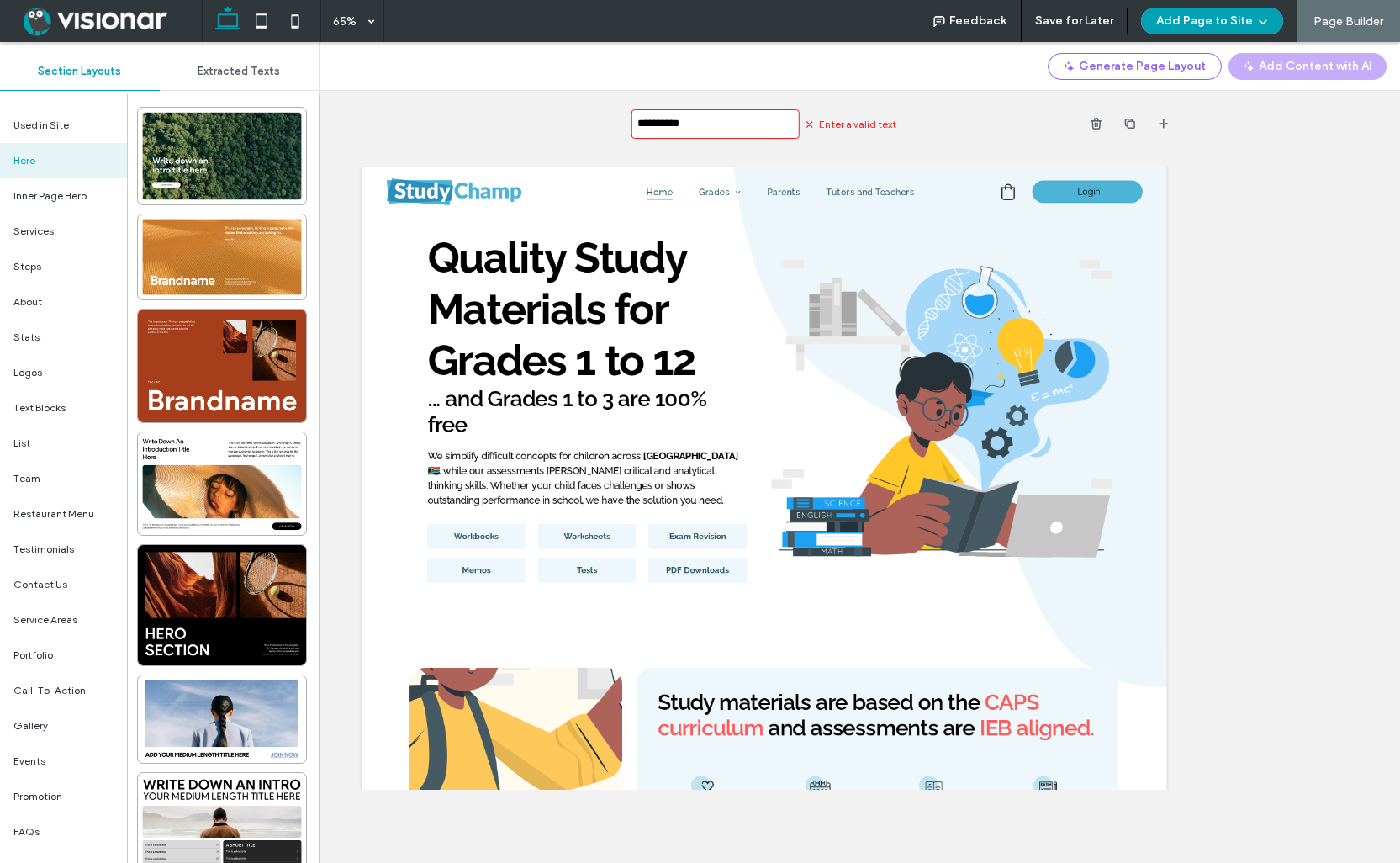
click at [713, 125] on input "**********" at bounding box center [715, 124] width 168 height 29
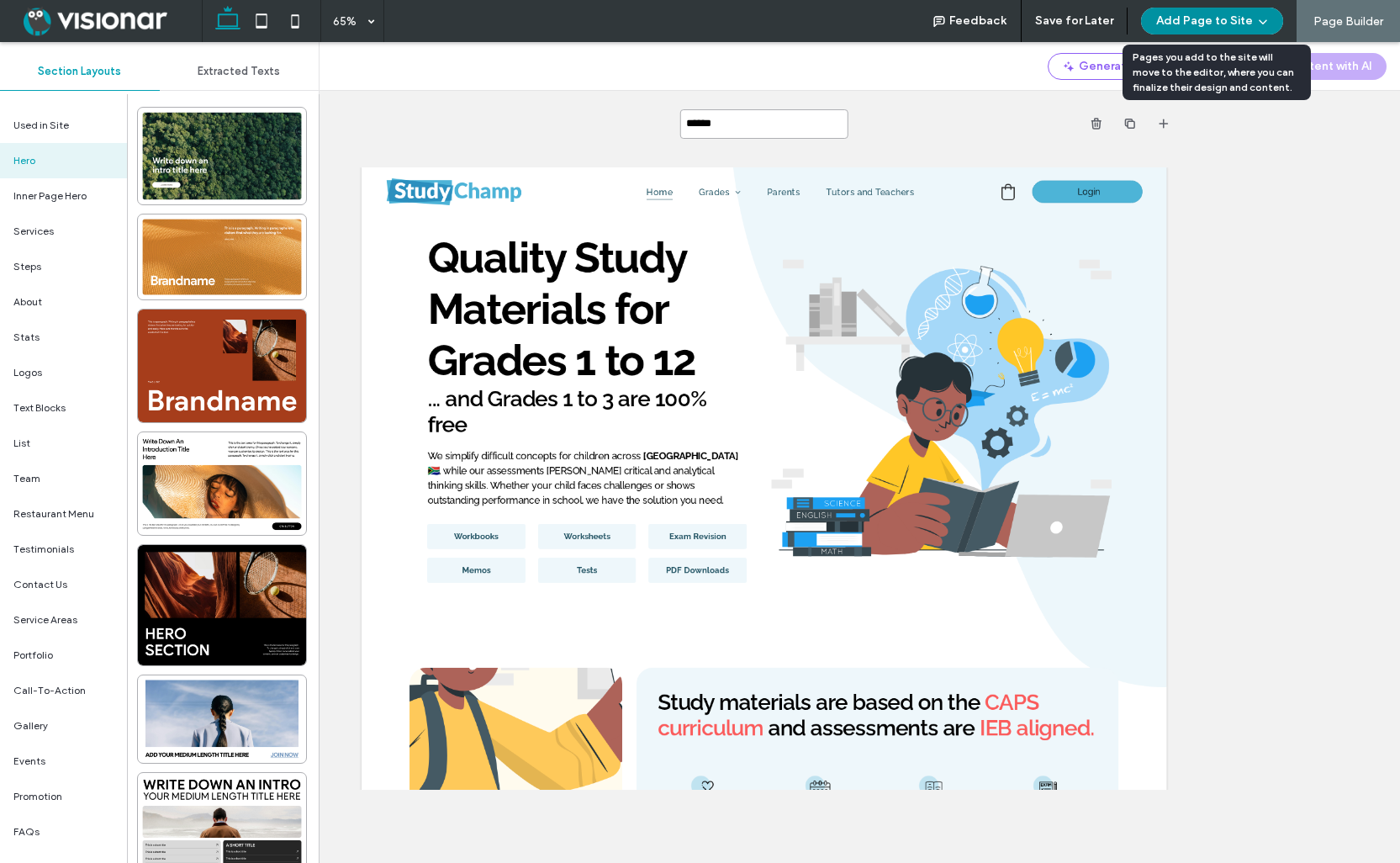
type input "******"
click at [1217, 15] on button "Add Page to Site" at bounding box center [1212, 21] width 142 height 27
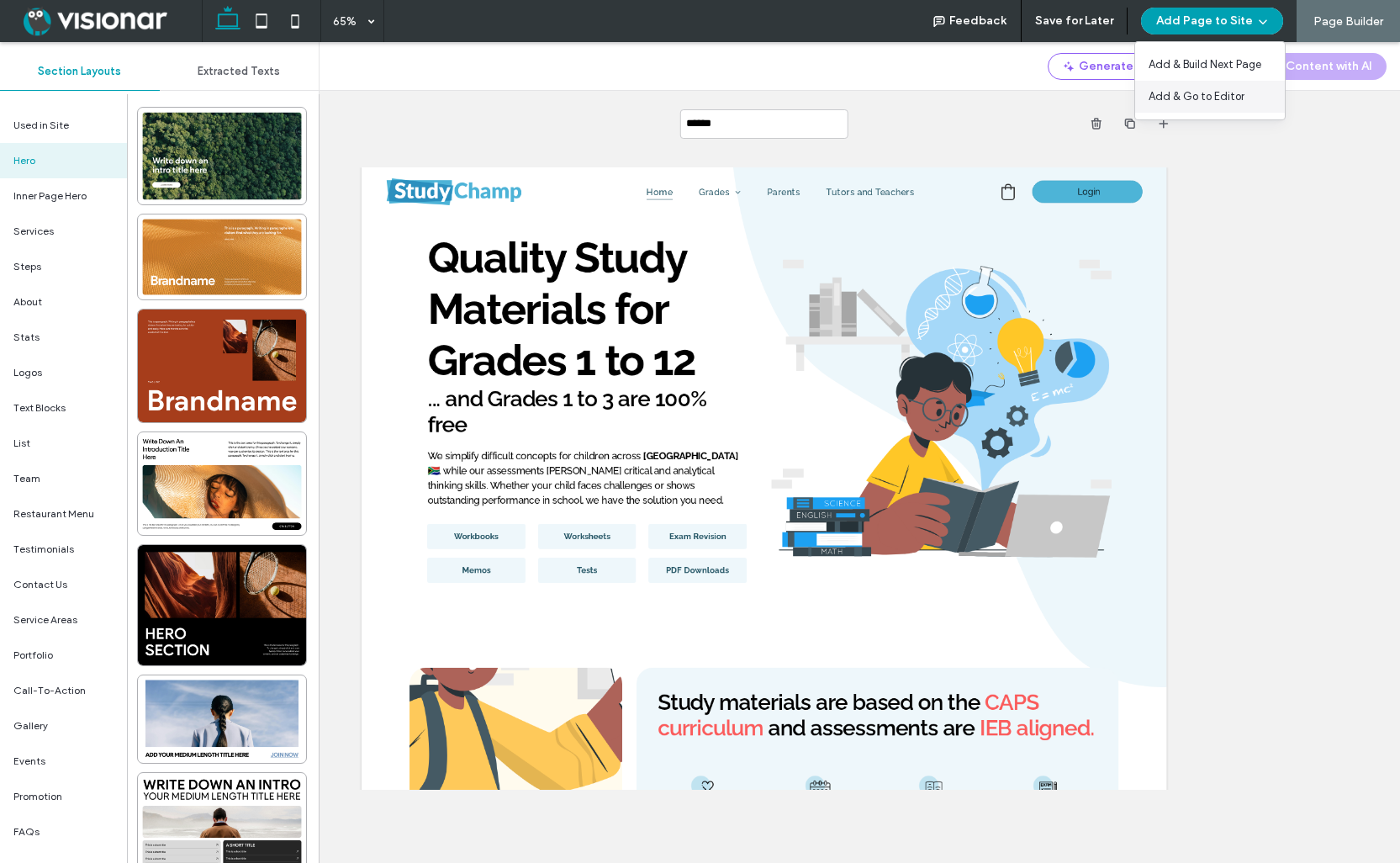
click at [1196, 94] on span "Add & Go to Editor" at bounding box center [1197, 97] width 96 height 17
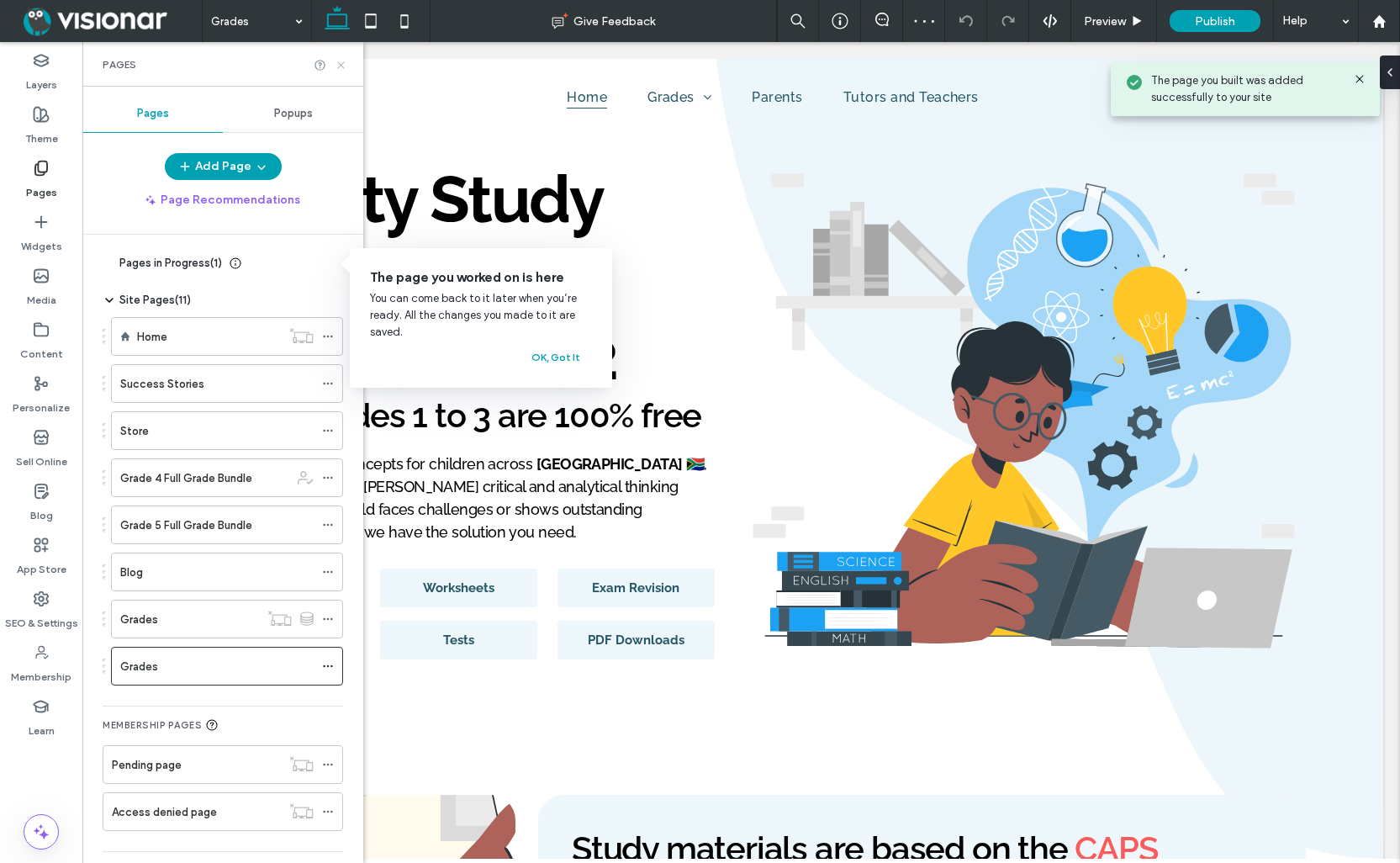
click at [341, 66] on use at bounding box center [340, 65] width 7 height 7
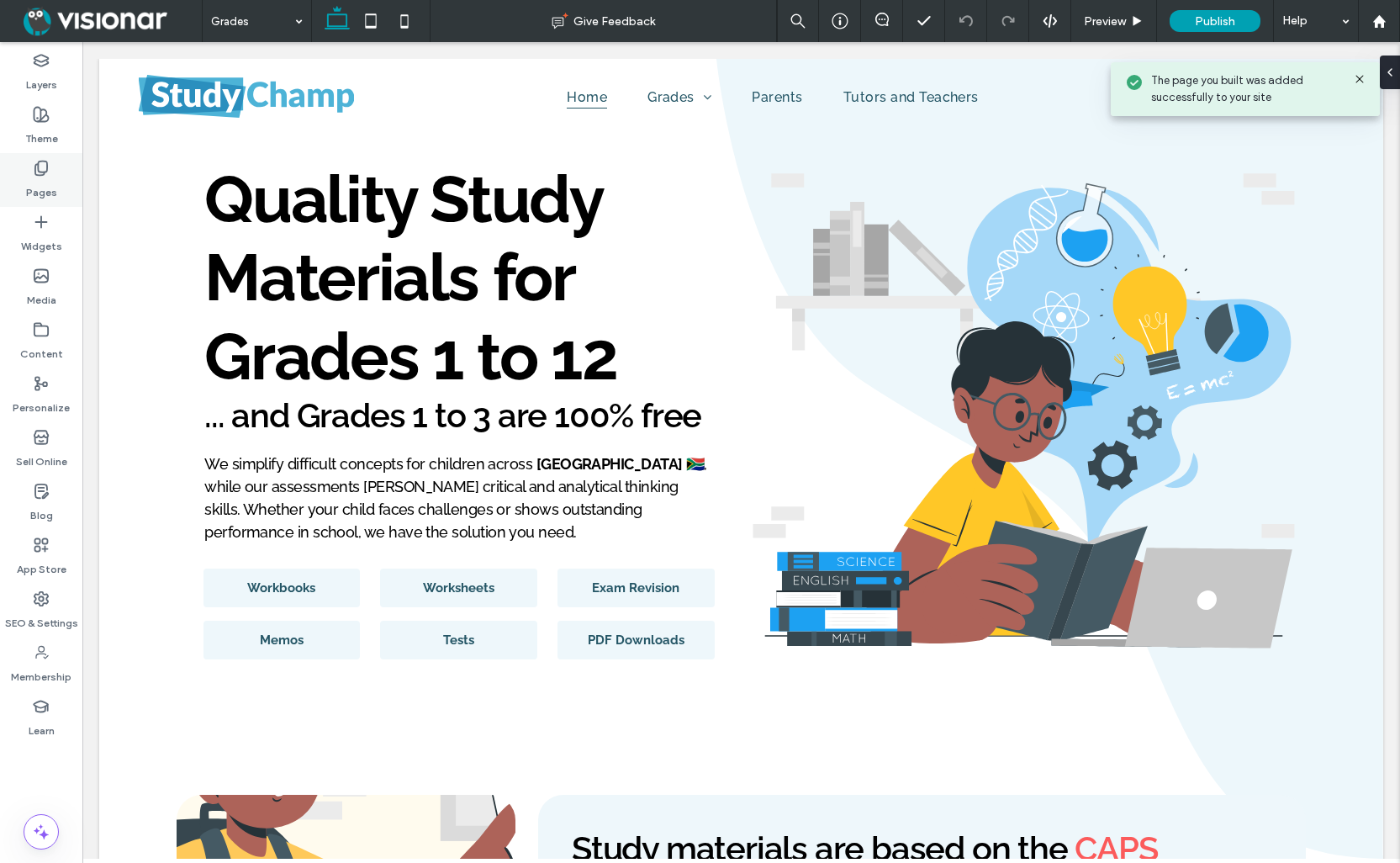
click at [46, 174] on icon at bounding box center [41, 169] width 17 height 17
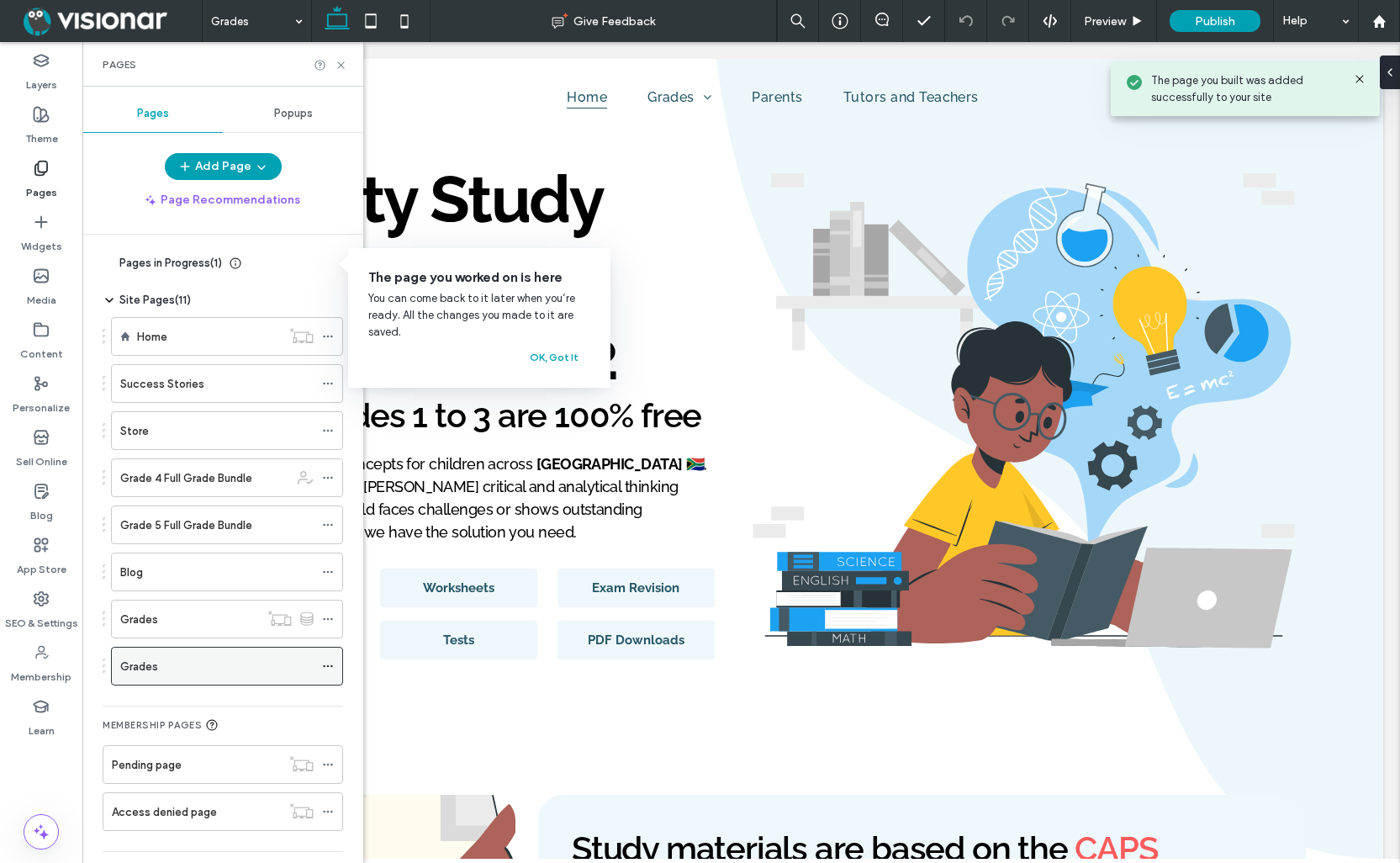
click at [328, 666] on use at bounding box center [327, 667] width 9 height 3
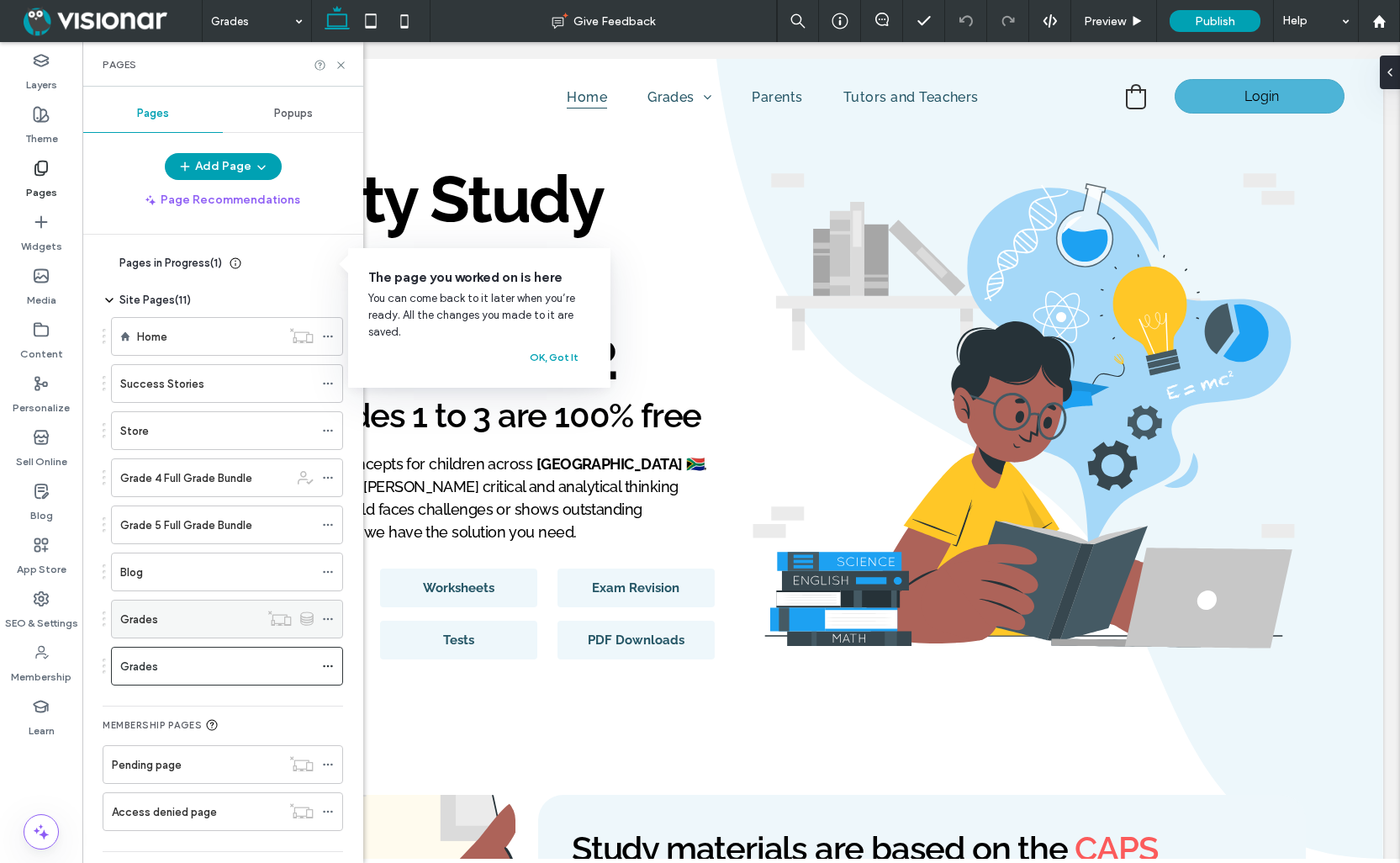
click at [211, 606] on div "Grades" at bounding box center [190, 619] width 139 height 37
click at [328, 619] on use at bounding box center [327, 619] width 9 height 3
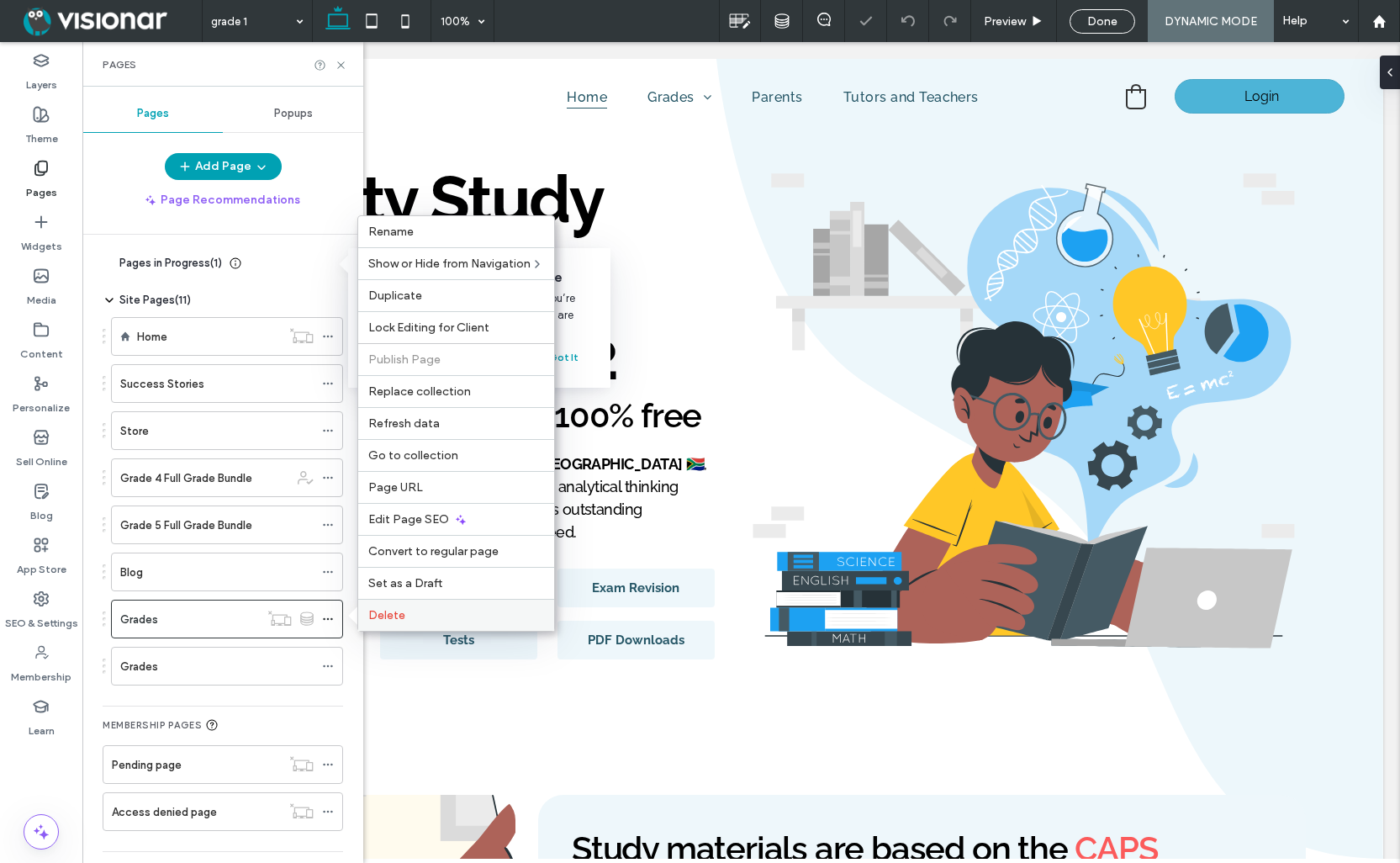
click at [411, 612] on label "Delete" at bounding box center [456, 615] width 176 height 14
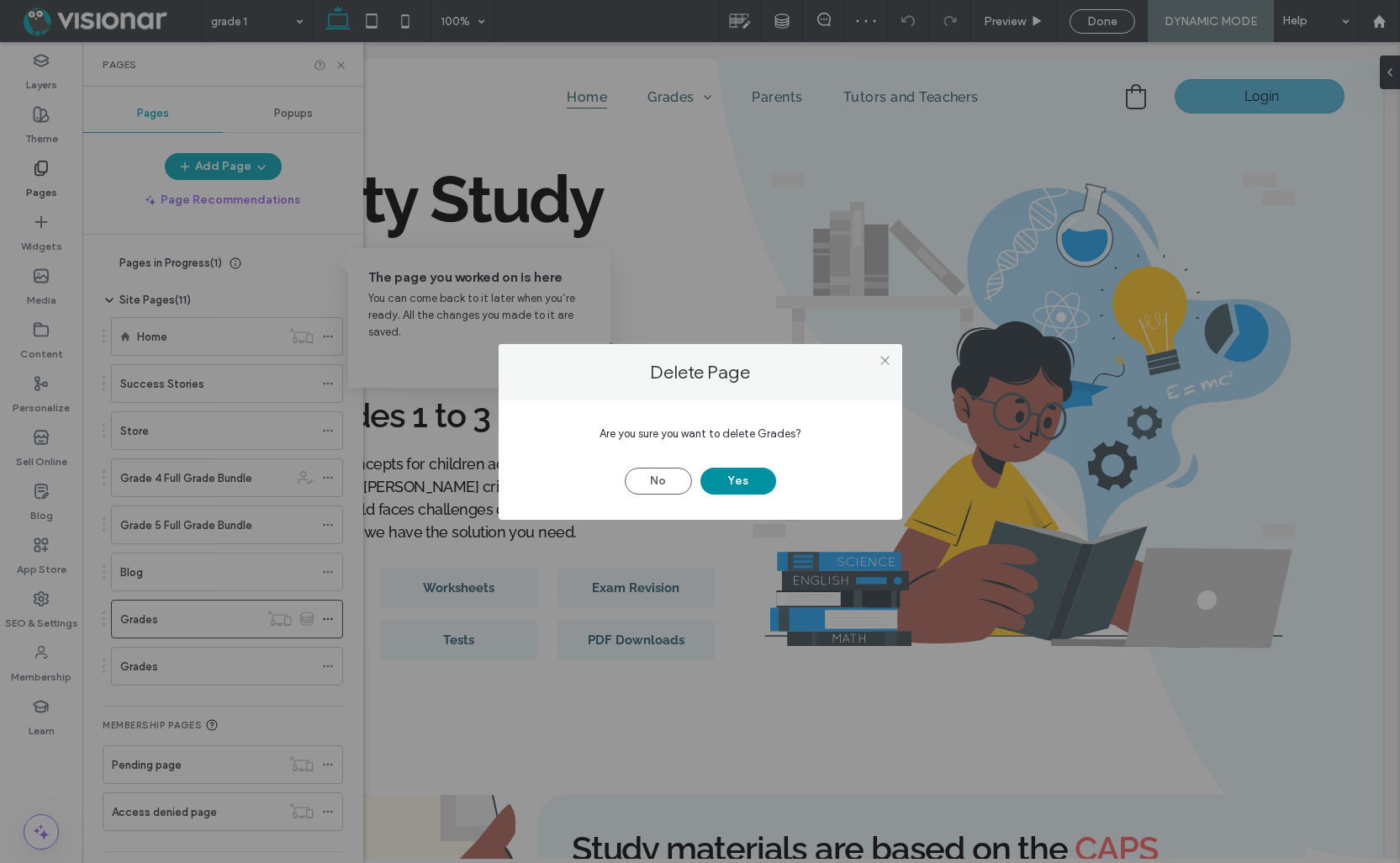
click at [735, 474] on button "Yes" at bounding box center [739, 481] width 76 height 27
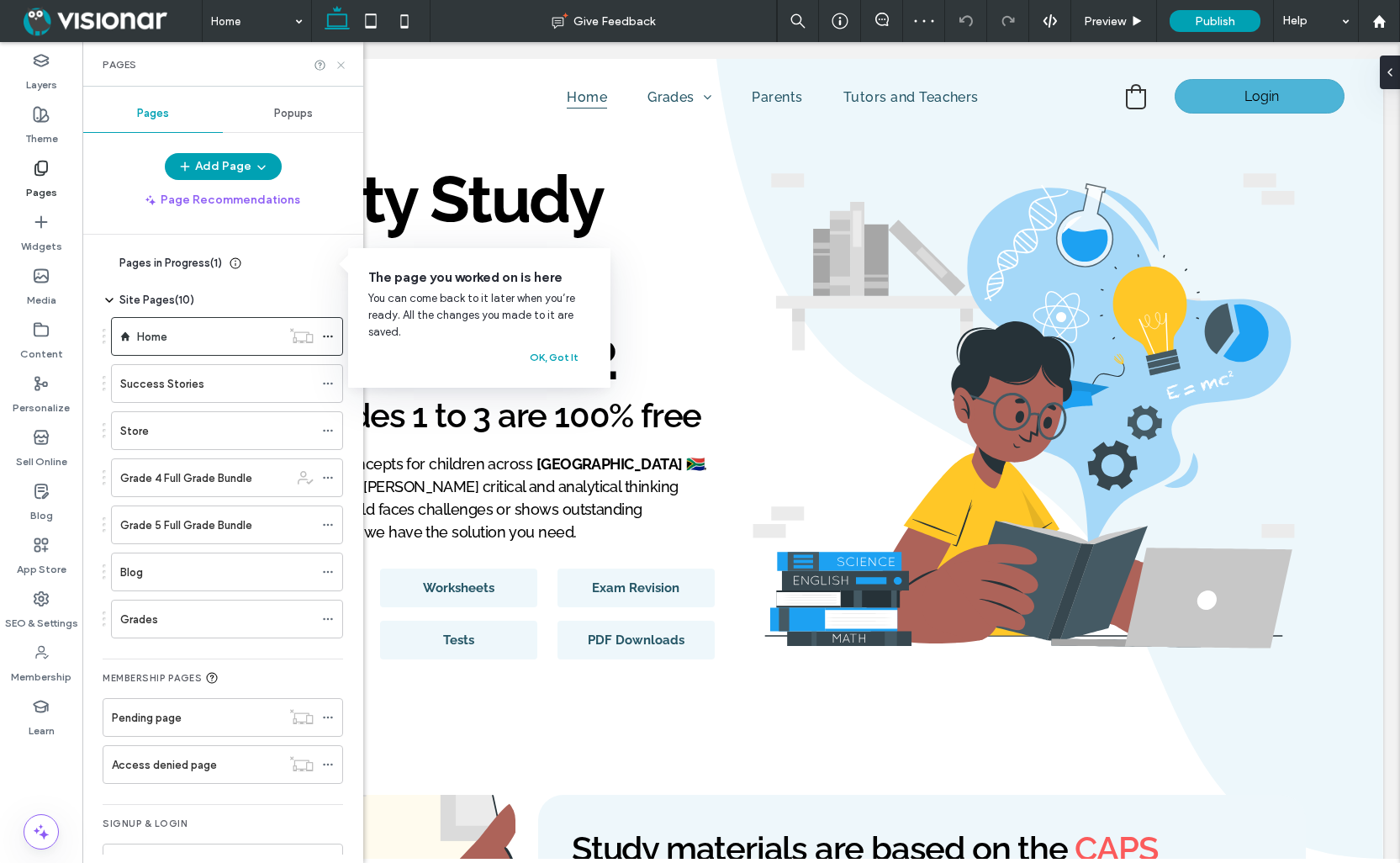
click at [342, 63] on use at bounding box center [340, 65] width 7 height 7
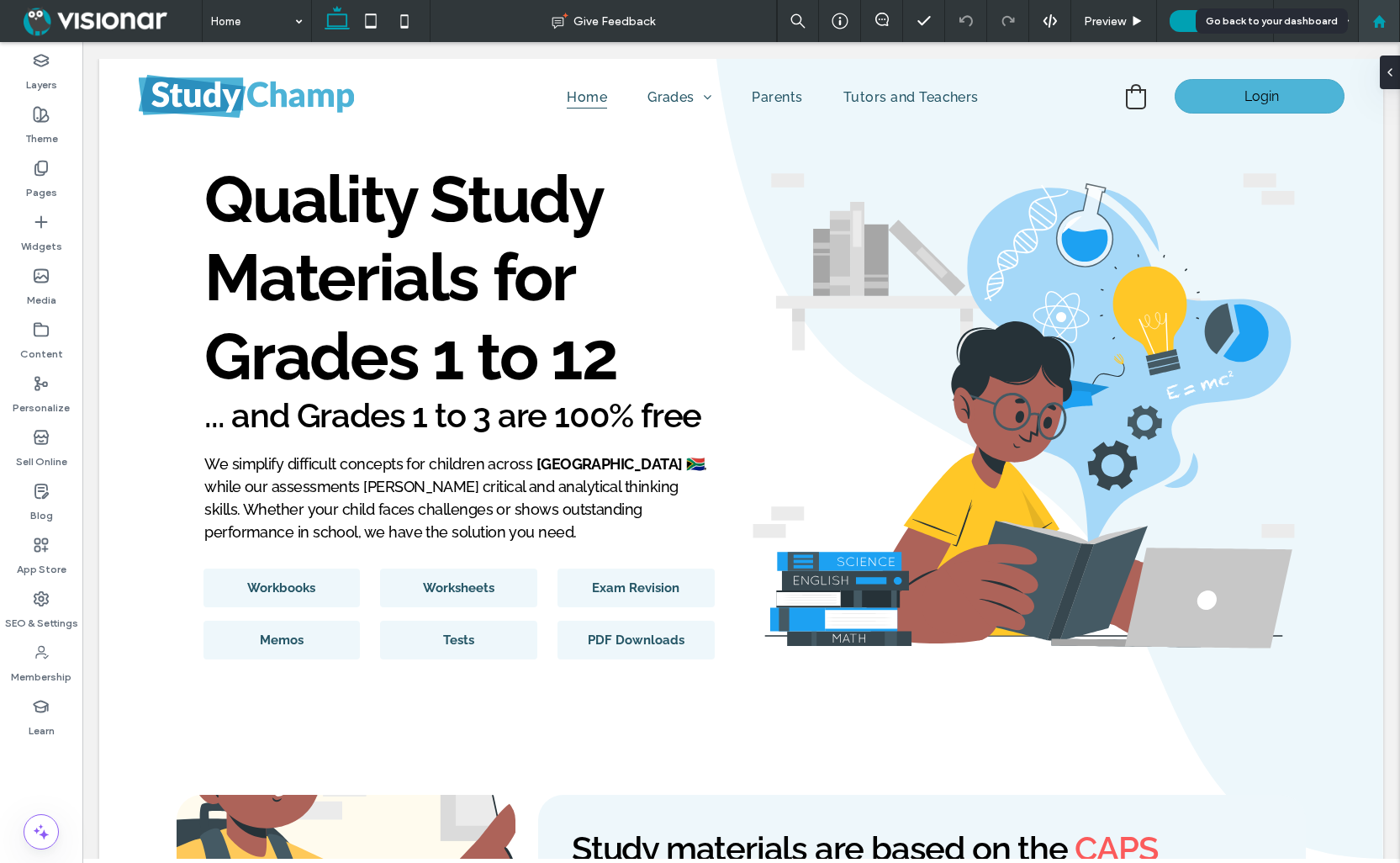
click at [1384, 24] on icon at bounding box center [1379, 21] width 14 height 14
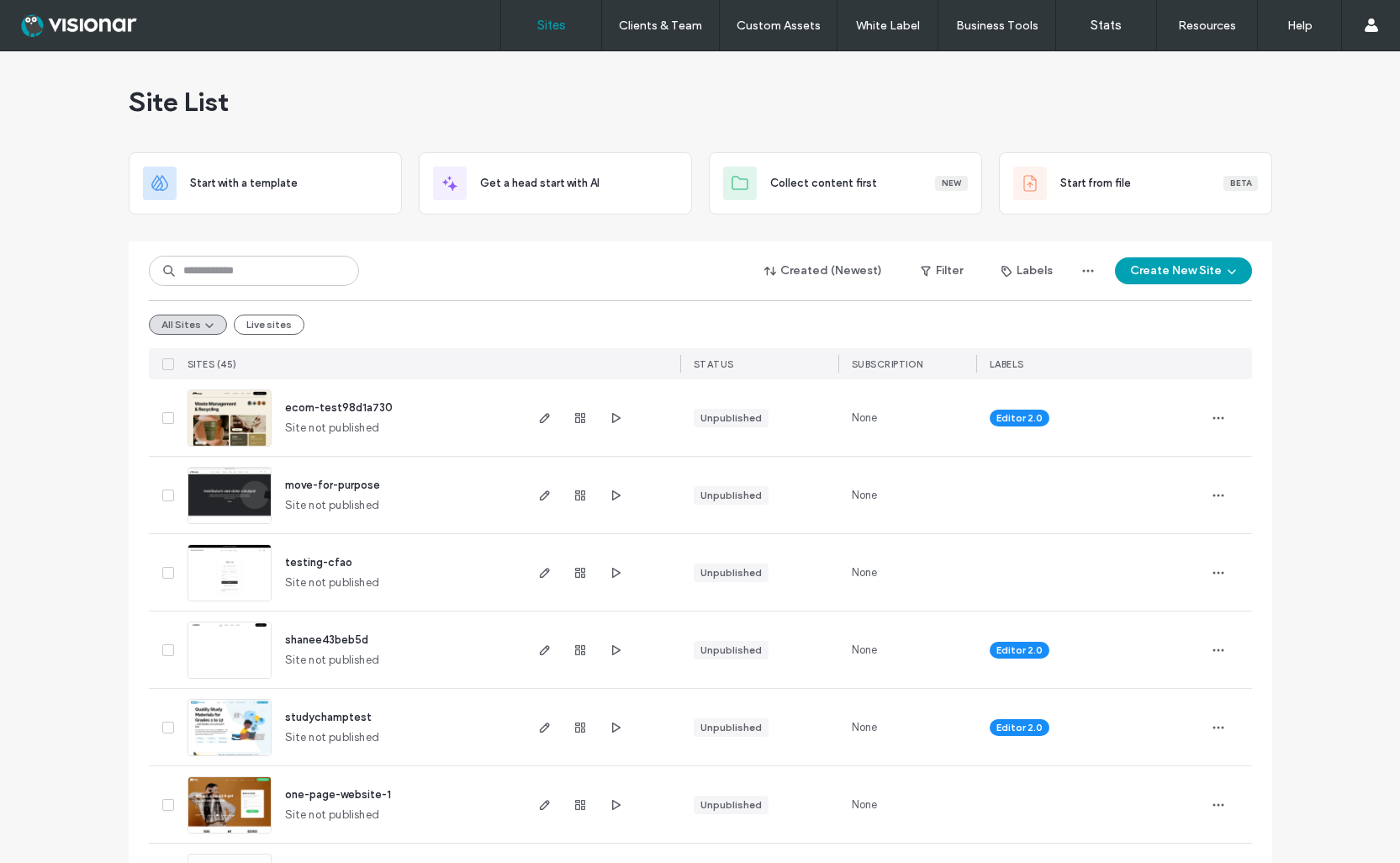
click at [1142, 265] on button "Create New Site" at bounding box center [1184, 271] width 137 height 27
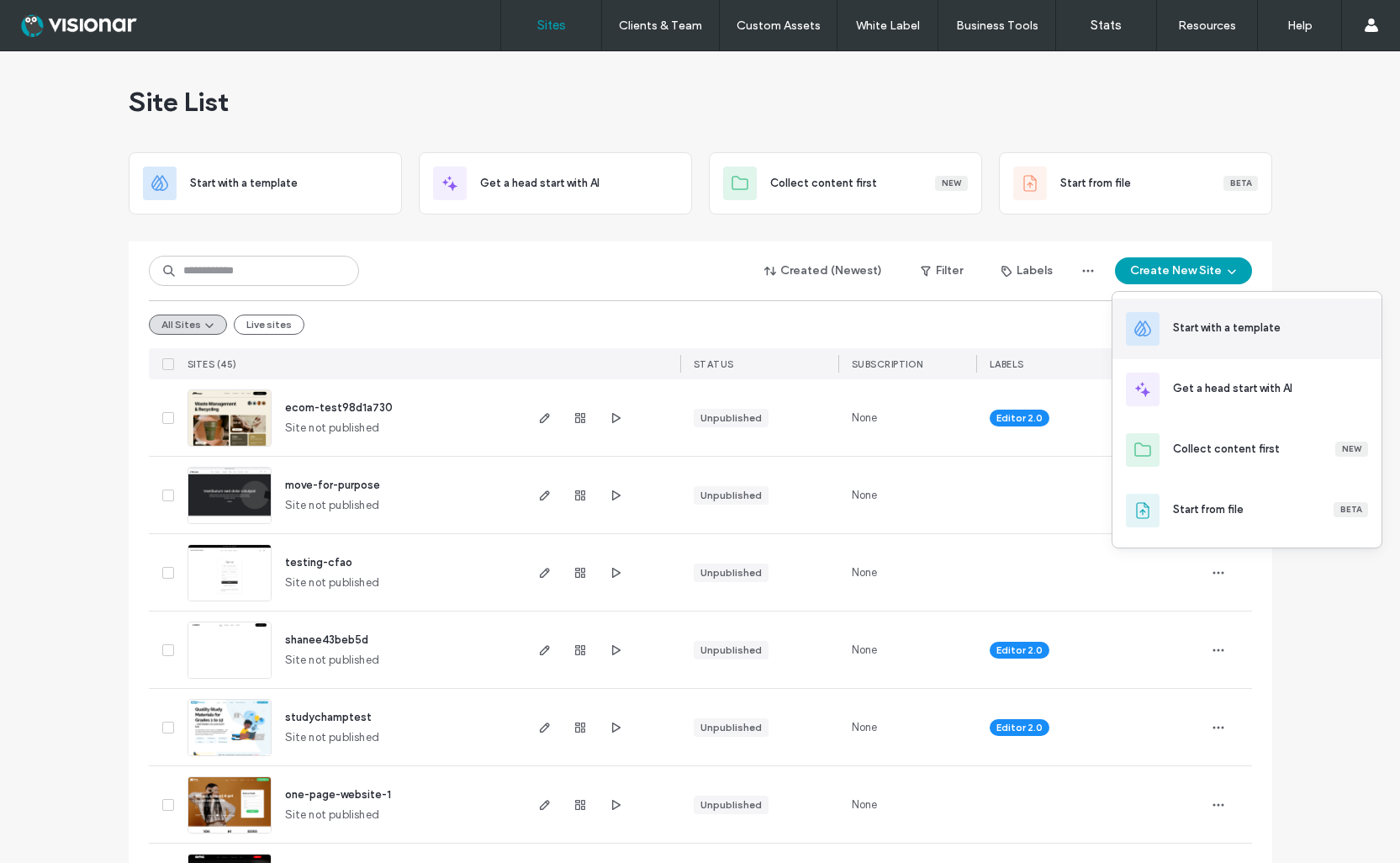
click at [1194, 324] on div "Start with a template" at bounding box center [1227, 328] width 108 height 17
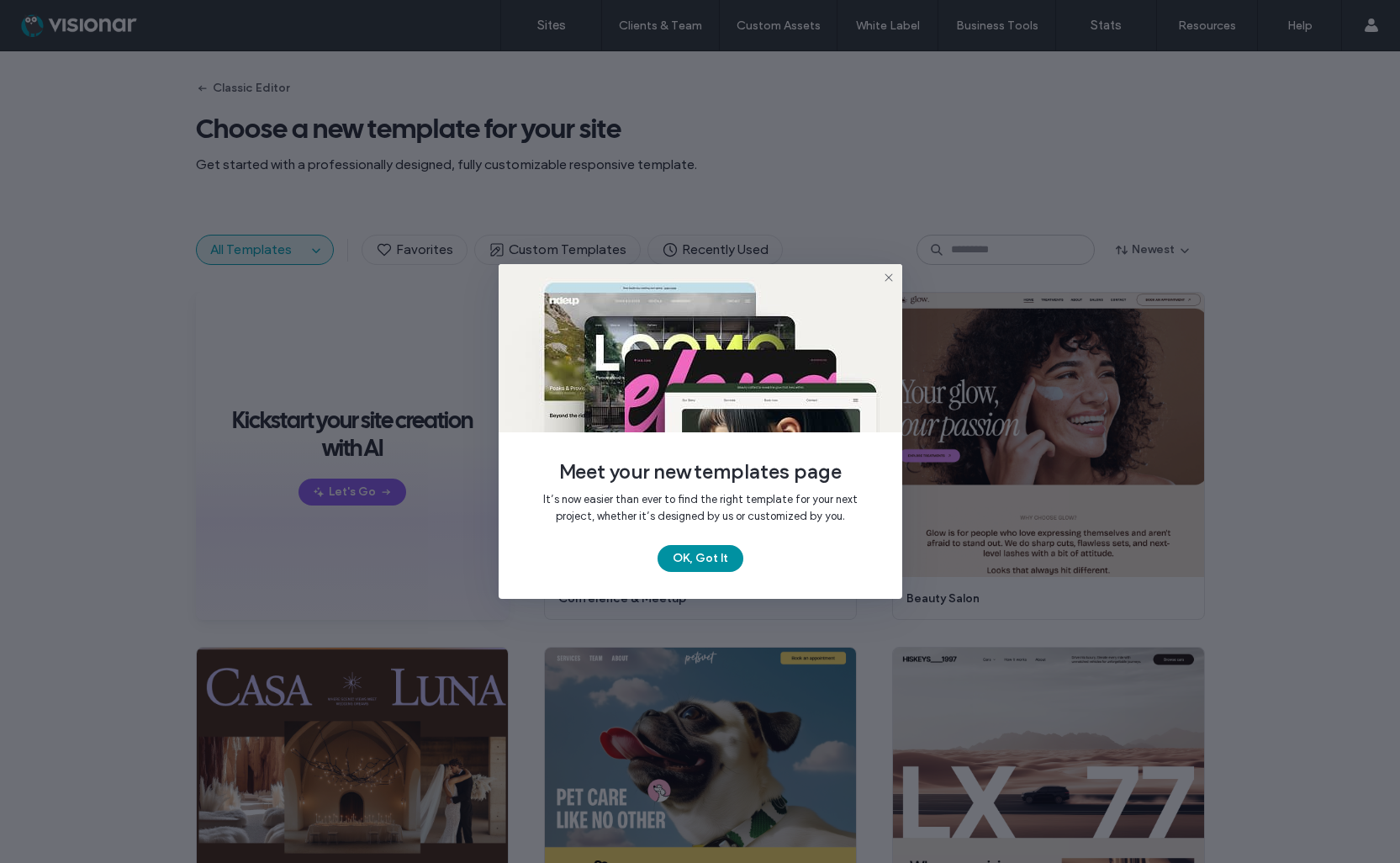
click at [713, 555] on button "OK, Got It" at bounding box center [701, 559] width 86 height 27
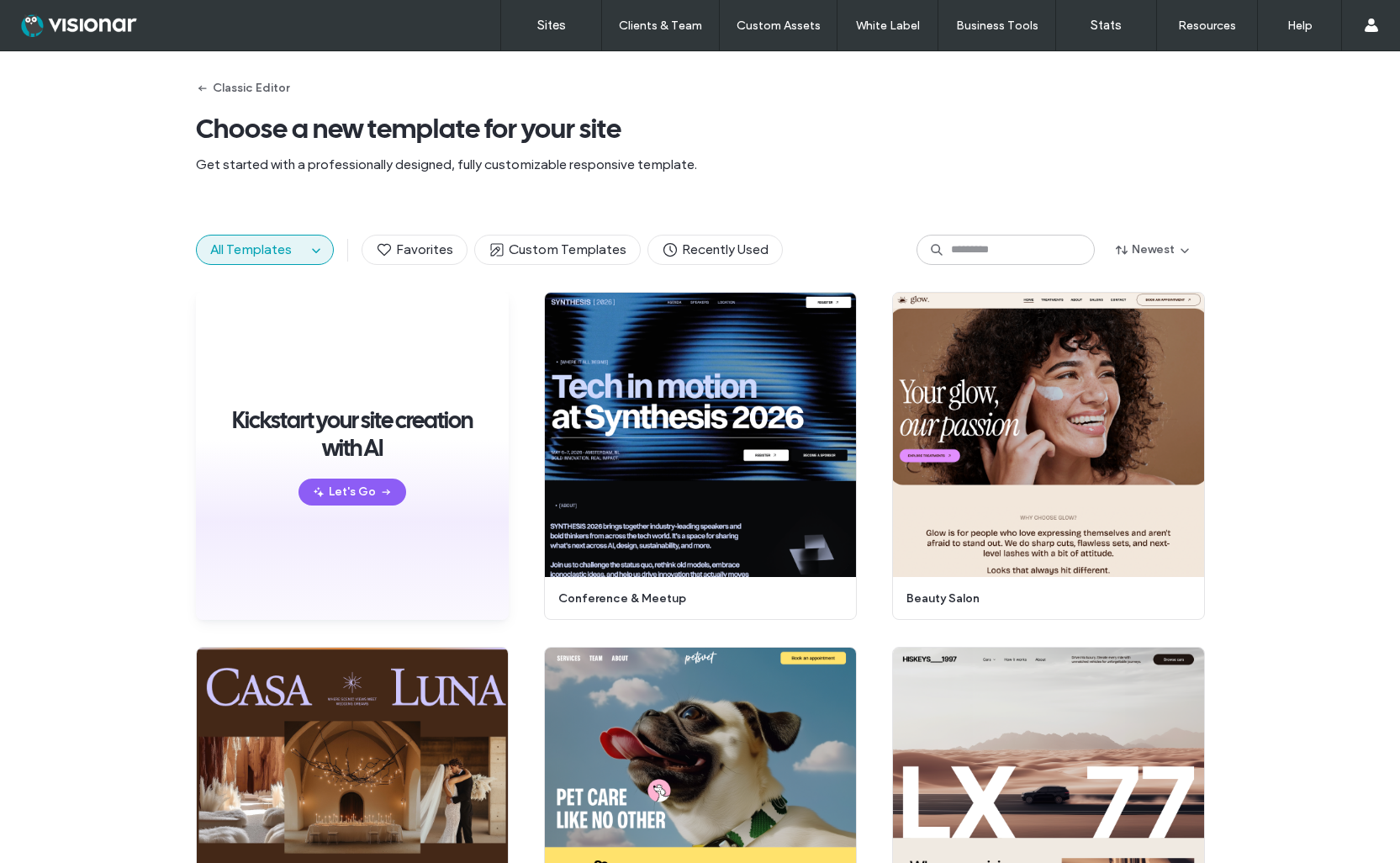
click at [296, 239] on button "All Templates" at bounding box center [252, 250] width 110 height 29
click at [309, 253] on icon "button" at bounding box center [316, 249] width 13 height 13
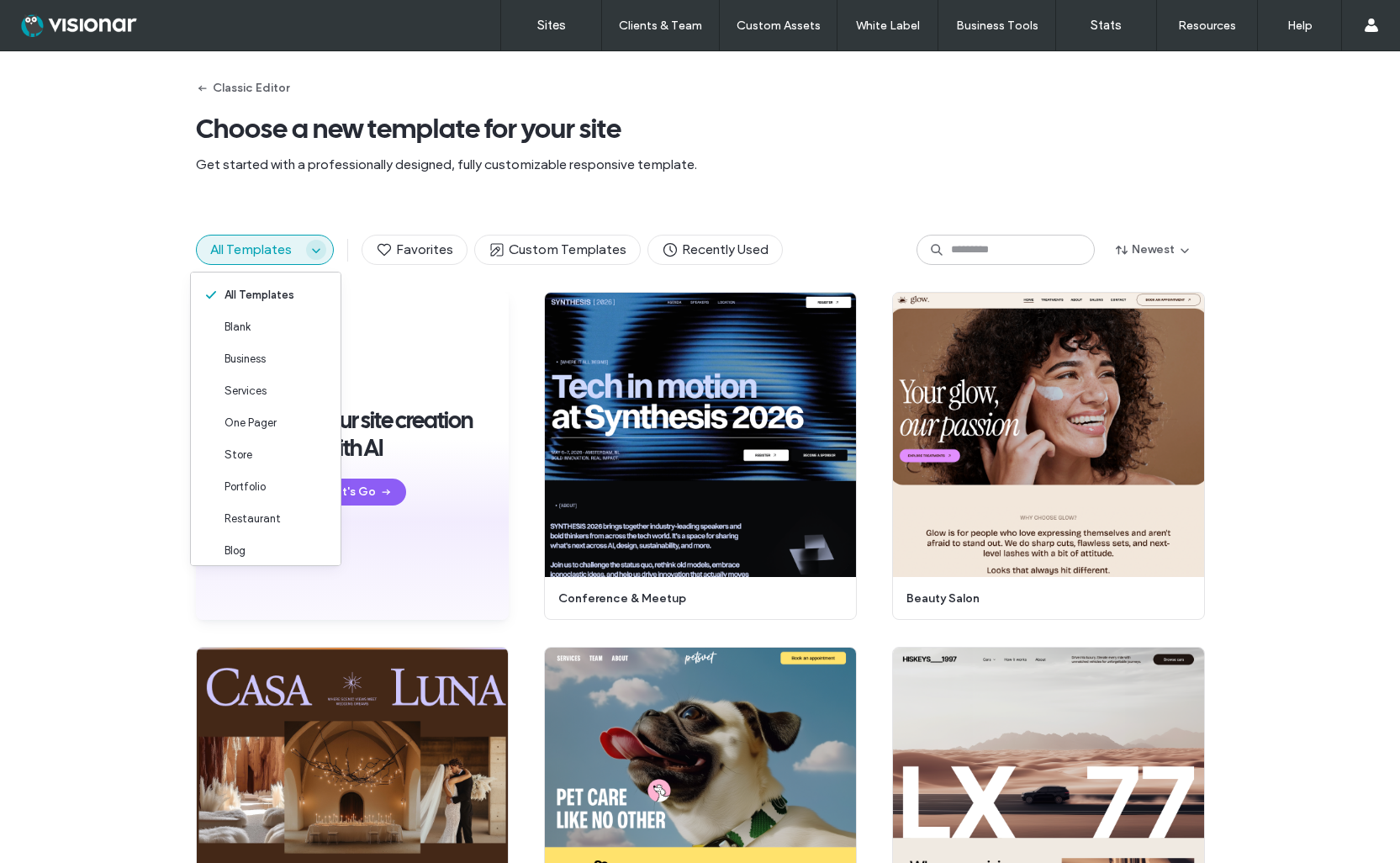
click at [309, 253] on icon "button" at bounding box center [316, 249] width 13 height 13
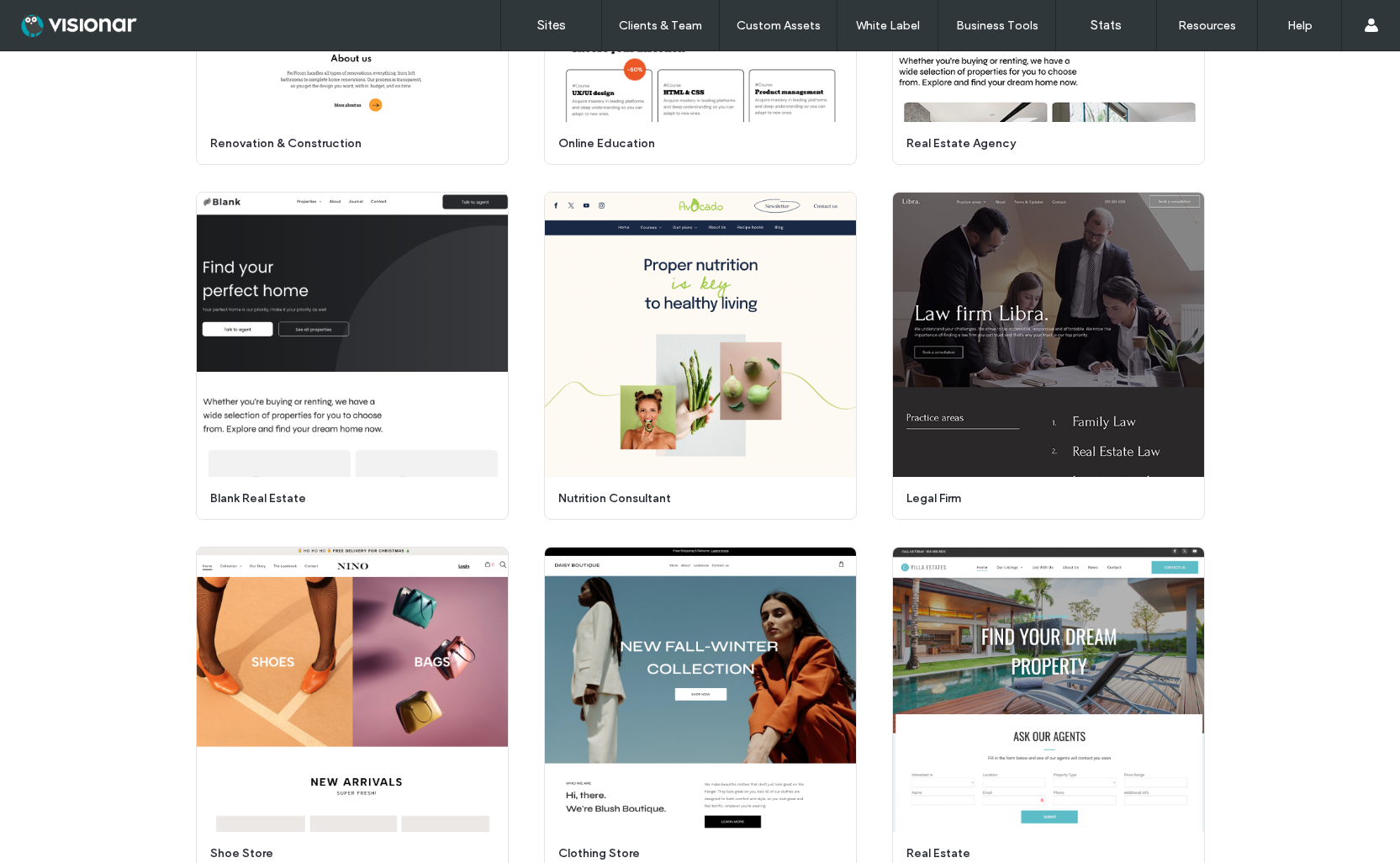
scroll to position [2304, 0]
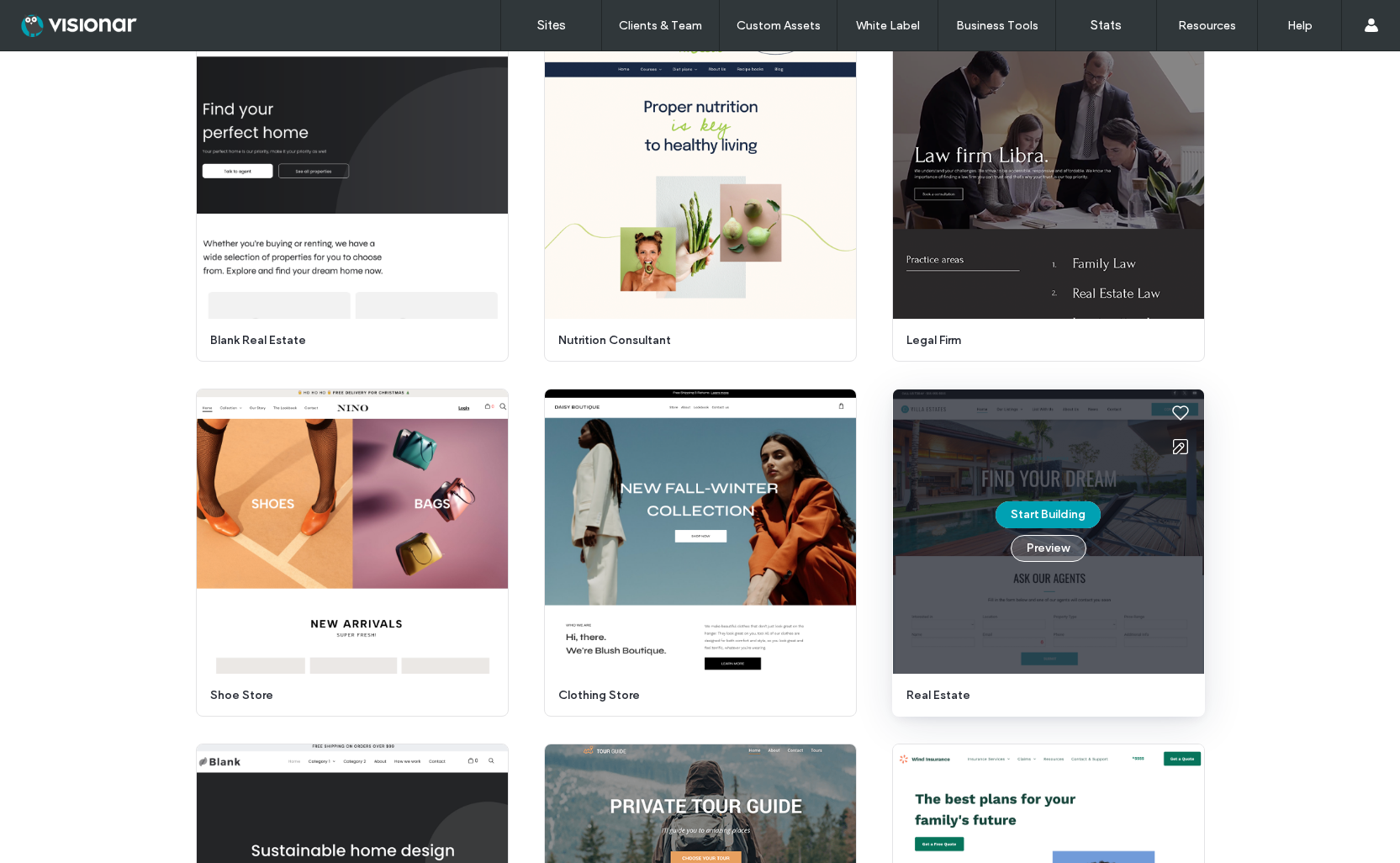
click at [1041, 546] on button "Preview" at bounding box center [1049, 549] width 76 height 27
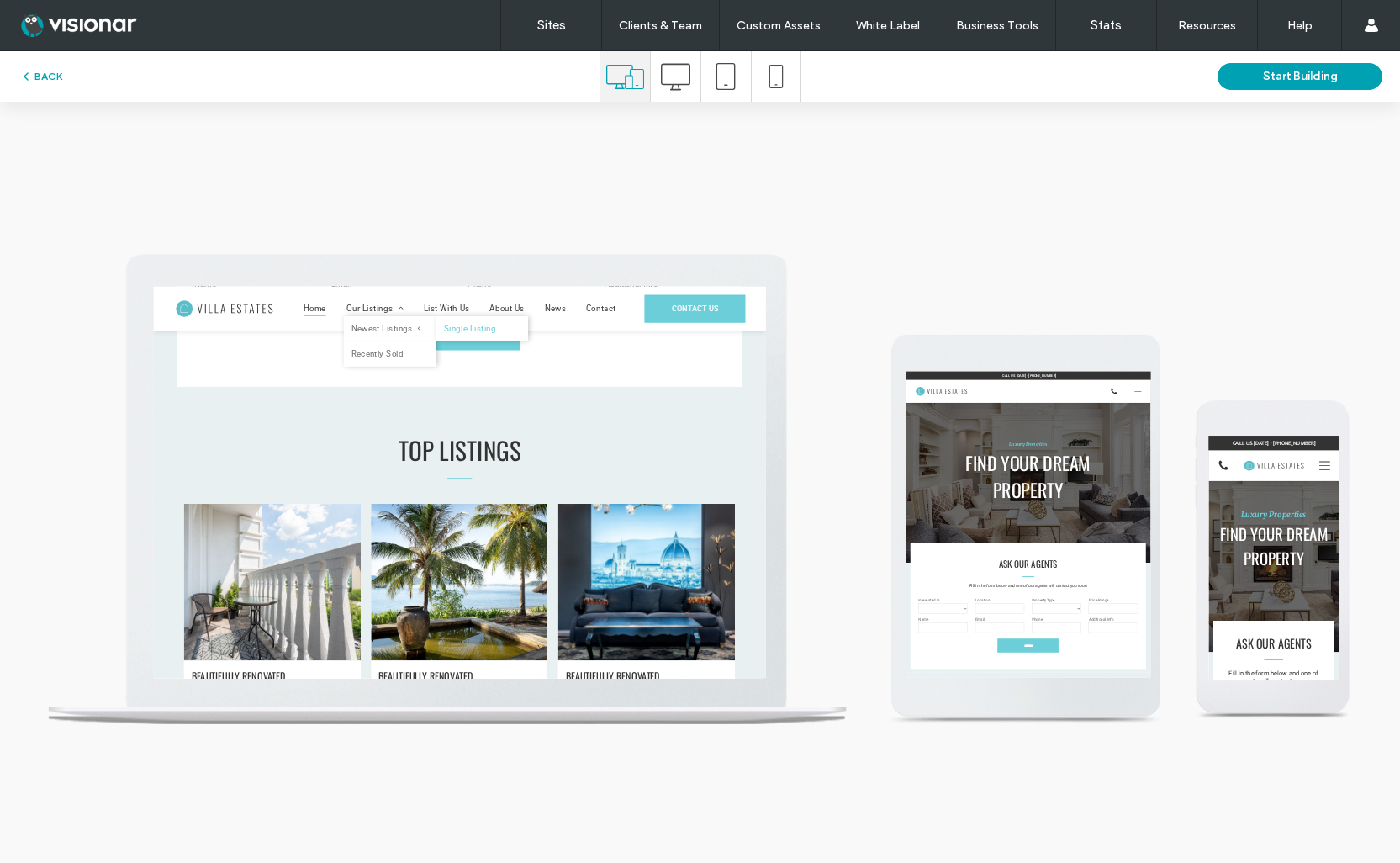
scroll to position [0, 0]
click at [681, 352] on link "Single Listing" at bounding box center [695, 355] width 152 height 41
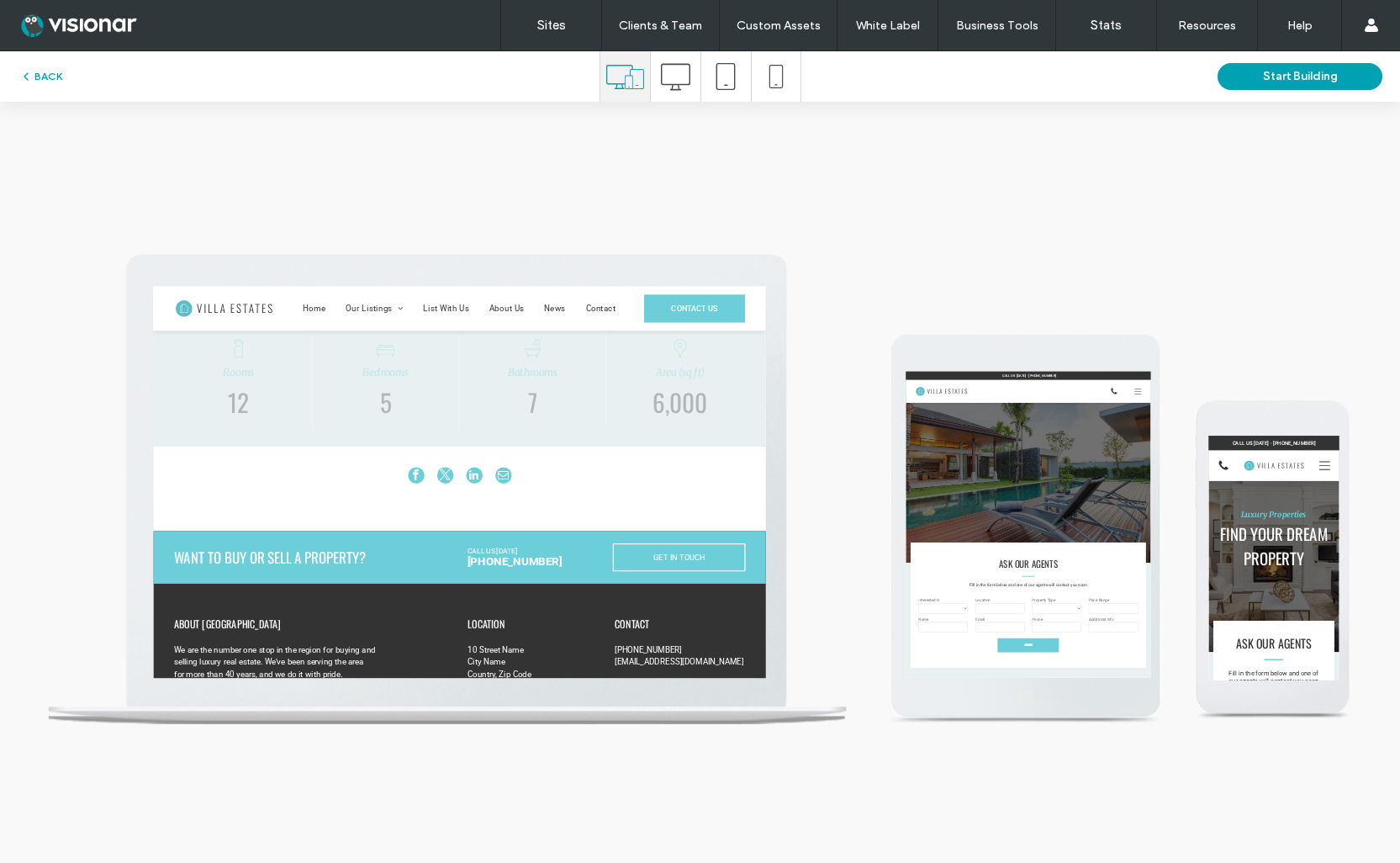
scroll to position [1475, 0]
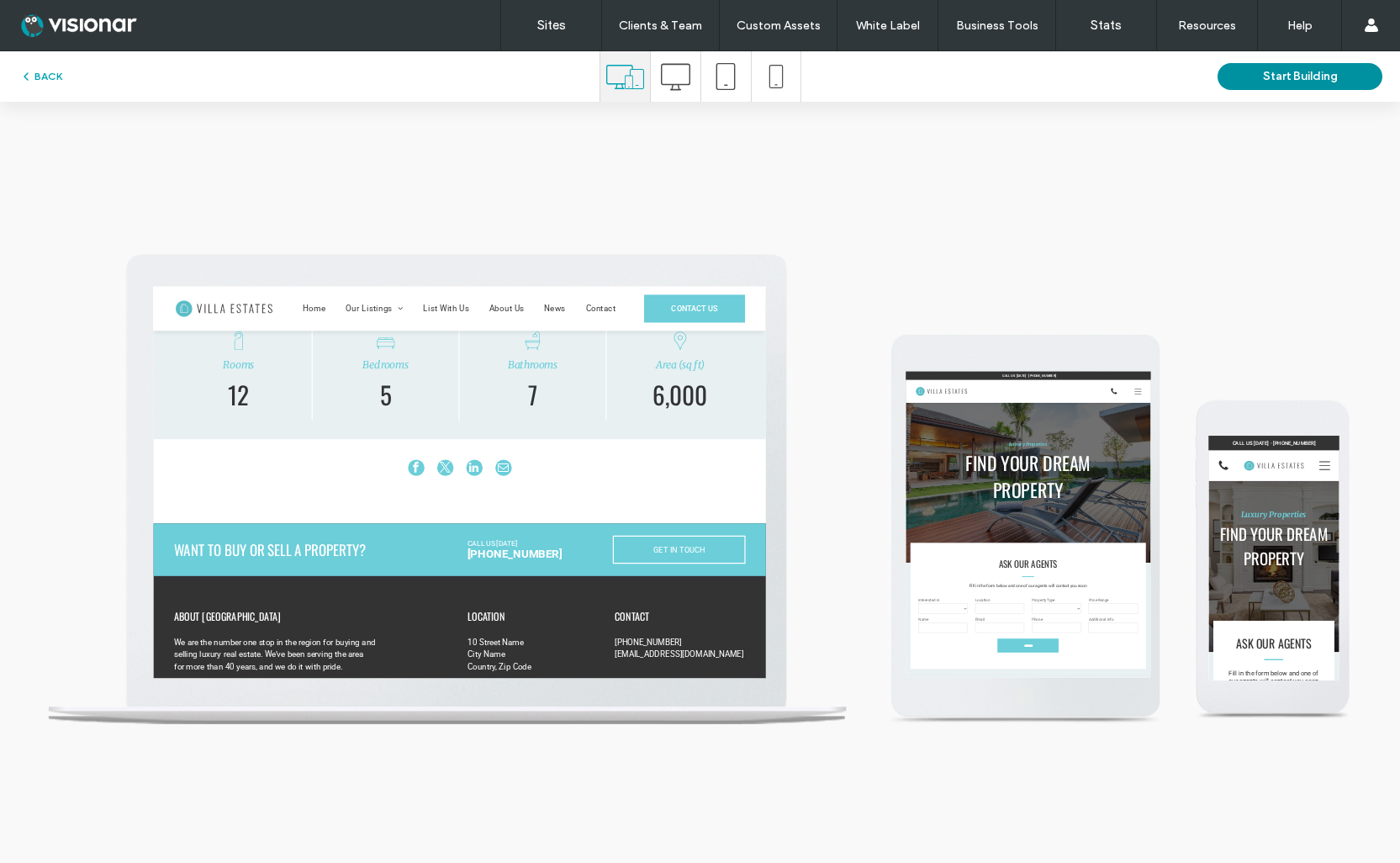
click at [1260, 76] on button "Start Building" at bounding box center [1300, 77] width 165 height 27
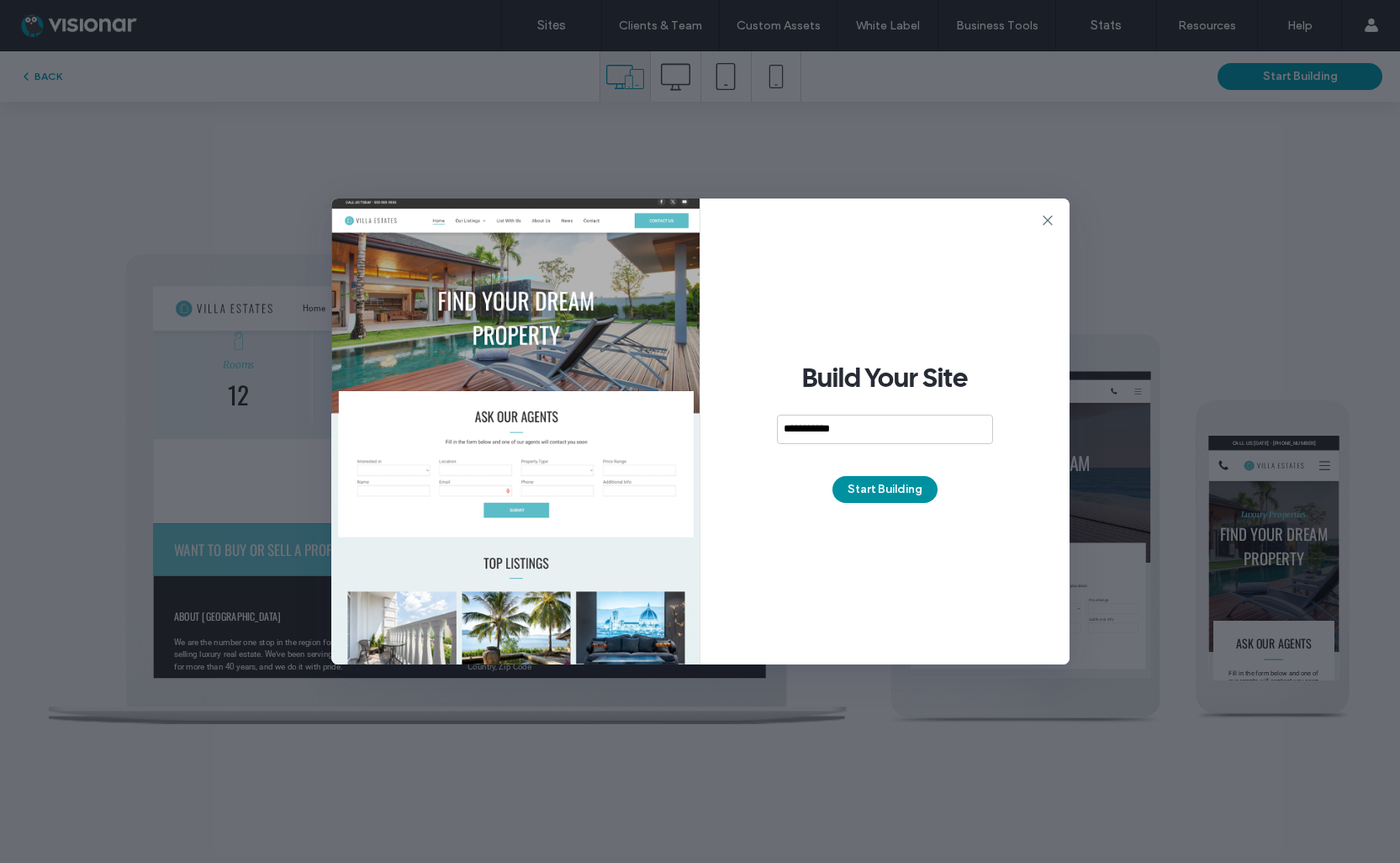
type input "**********"
click at [882, 484] on button "Start Building" at bounding box center [884, 490] width 105 height 27
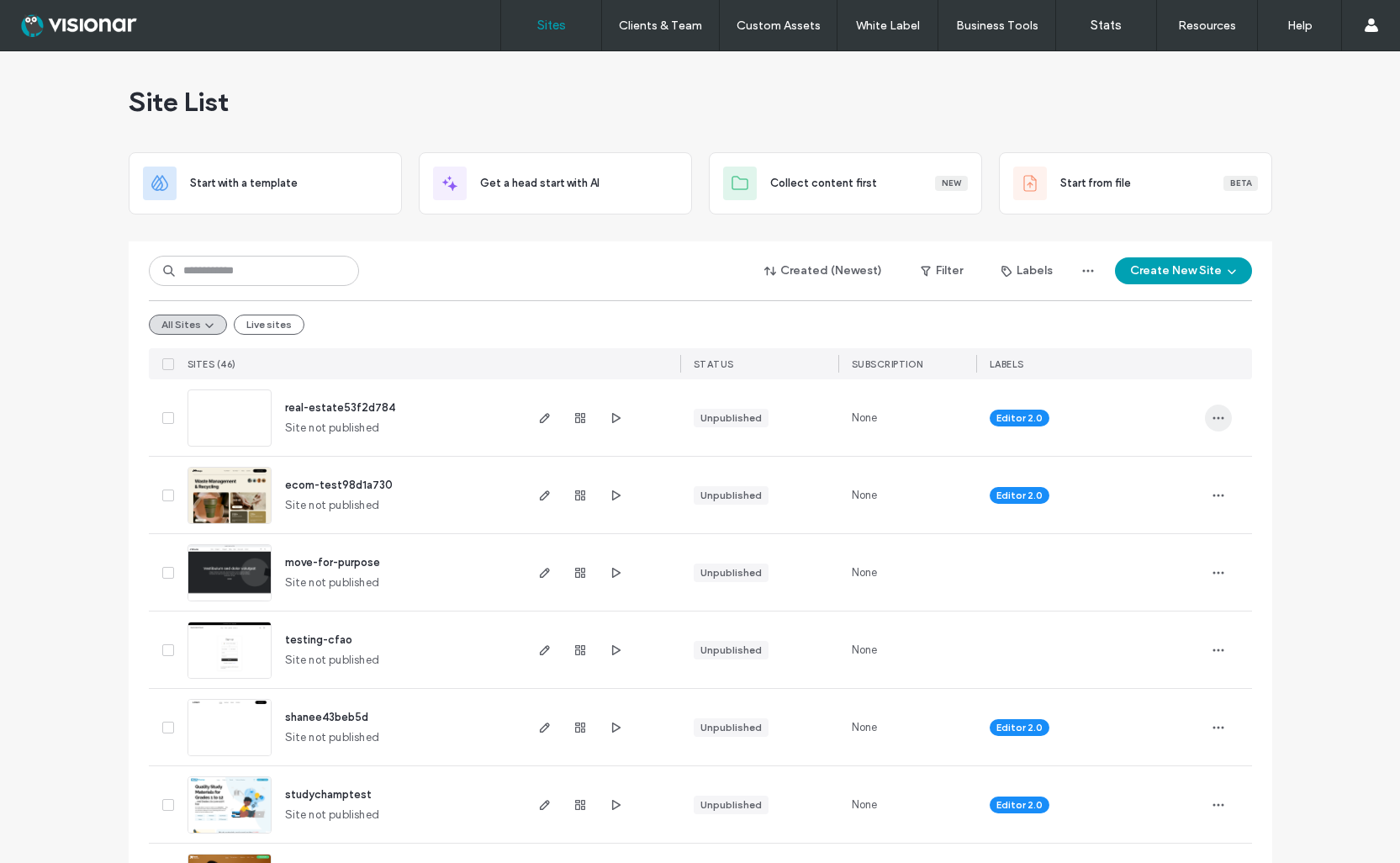
click at [1211, 415] on icon "button" at bounding box center [1218, 418] width 13 height 13
click at [1141, 635] on span "Delete Site" at bounding box center [1135, 632] width 56 height 17
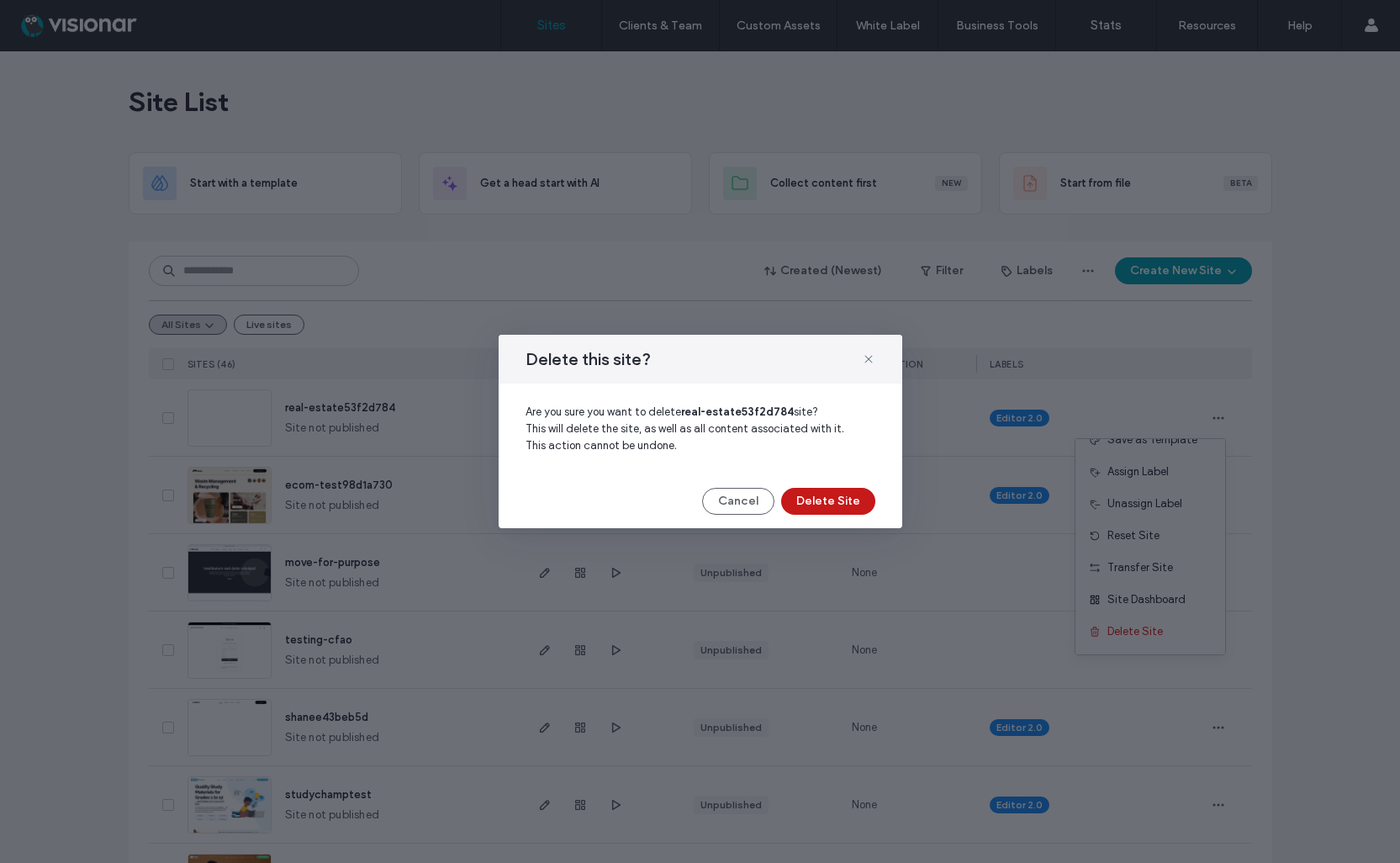
click at [826, 499] on button "Delete Site" at bounding box center [828, 501] width 94 height 27
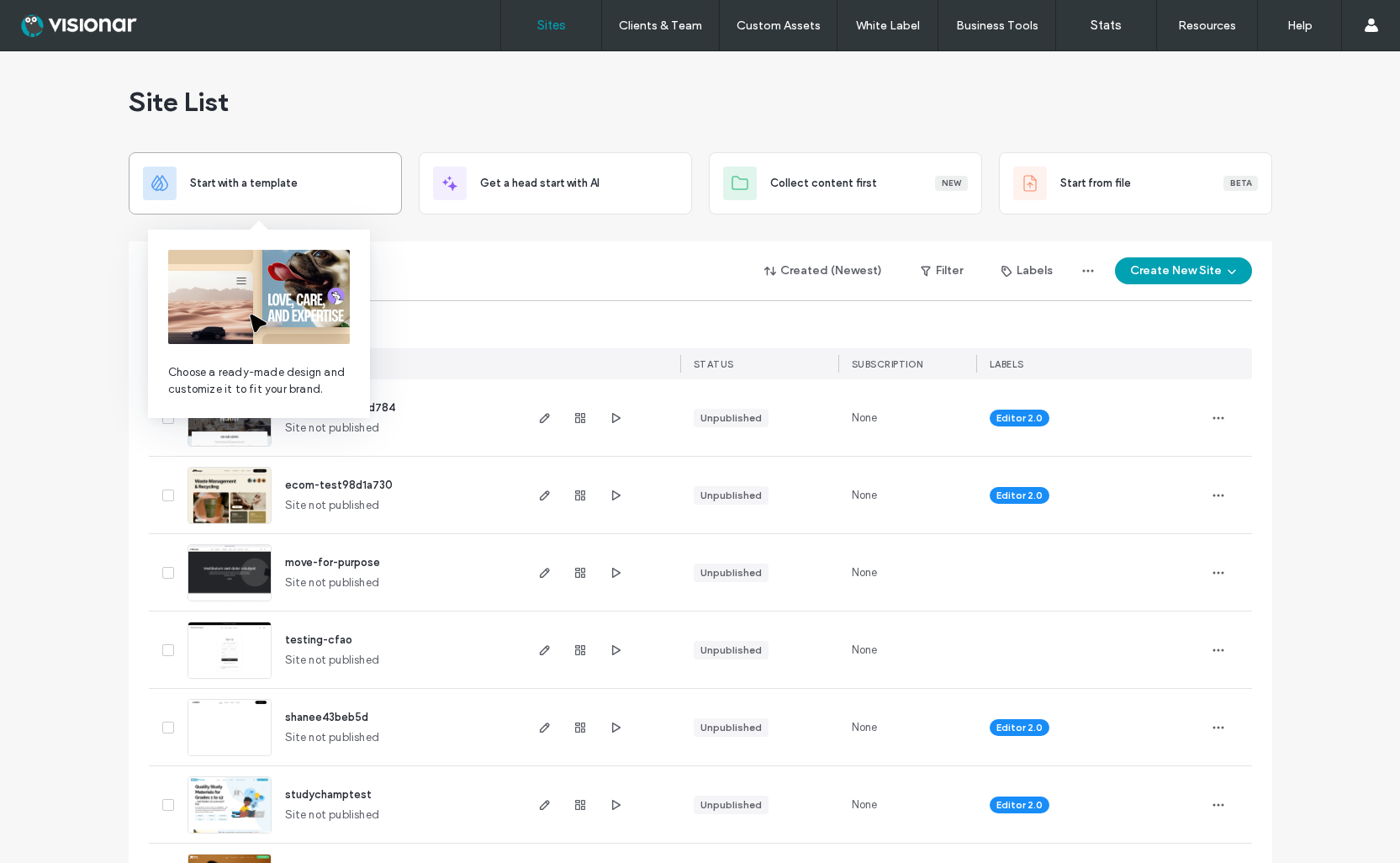
click at [275, 179] on span "Start with a template" at bounding box center [244, 184] width 108 height 17
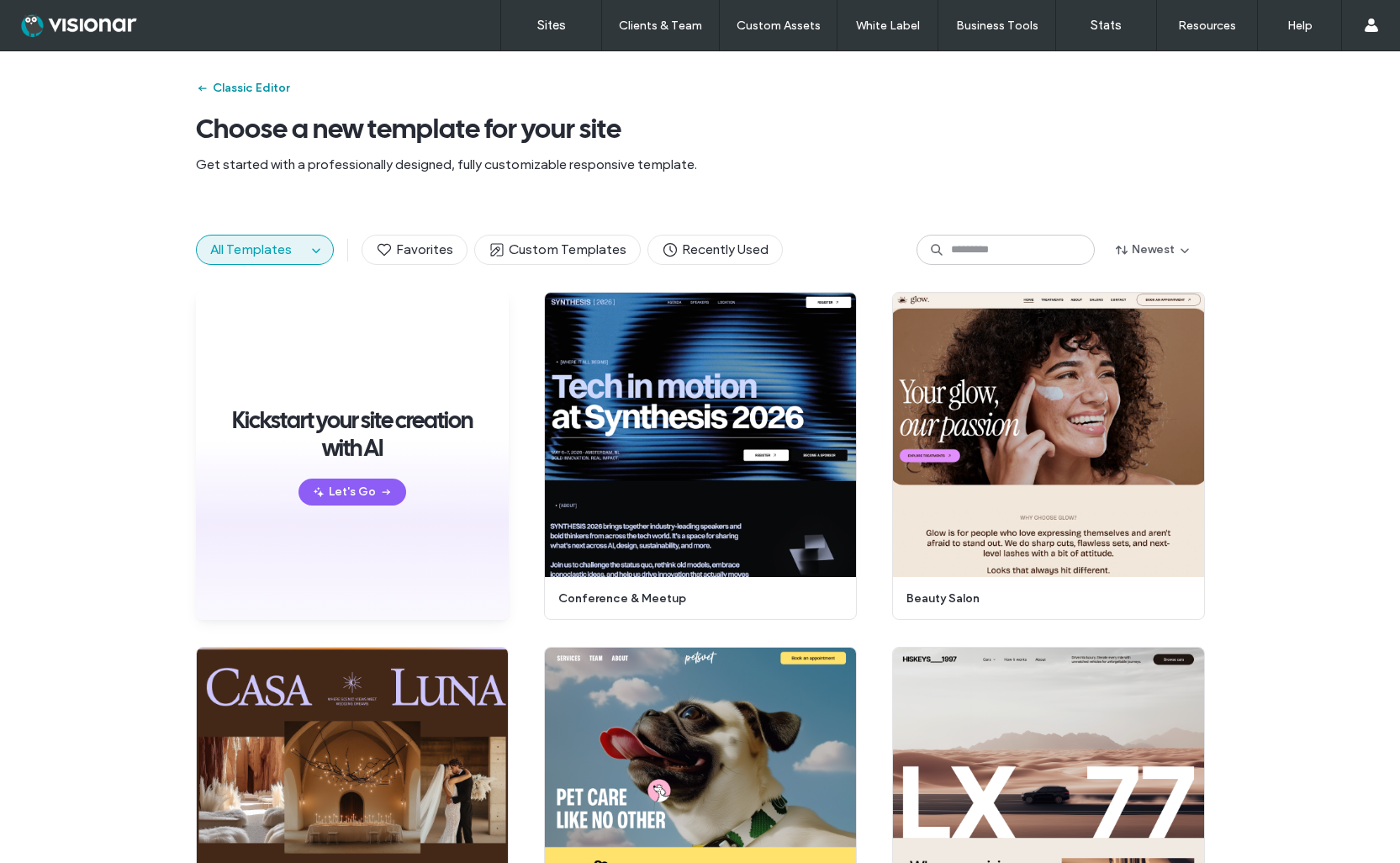
click at [196, 87] on icon "button" at bounding box center [203, 88] width 13 height 13
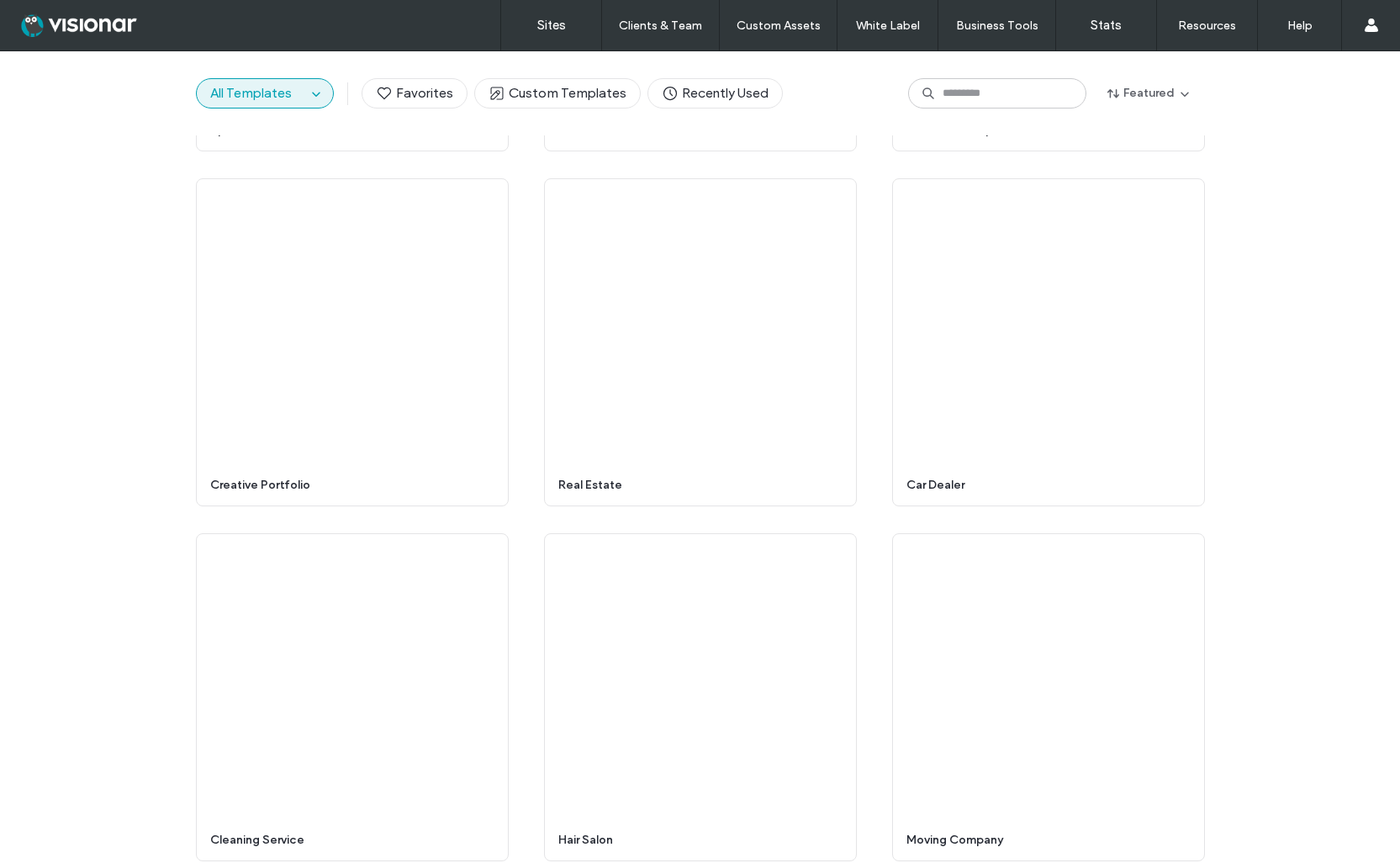
scroll to position [7220, 0]
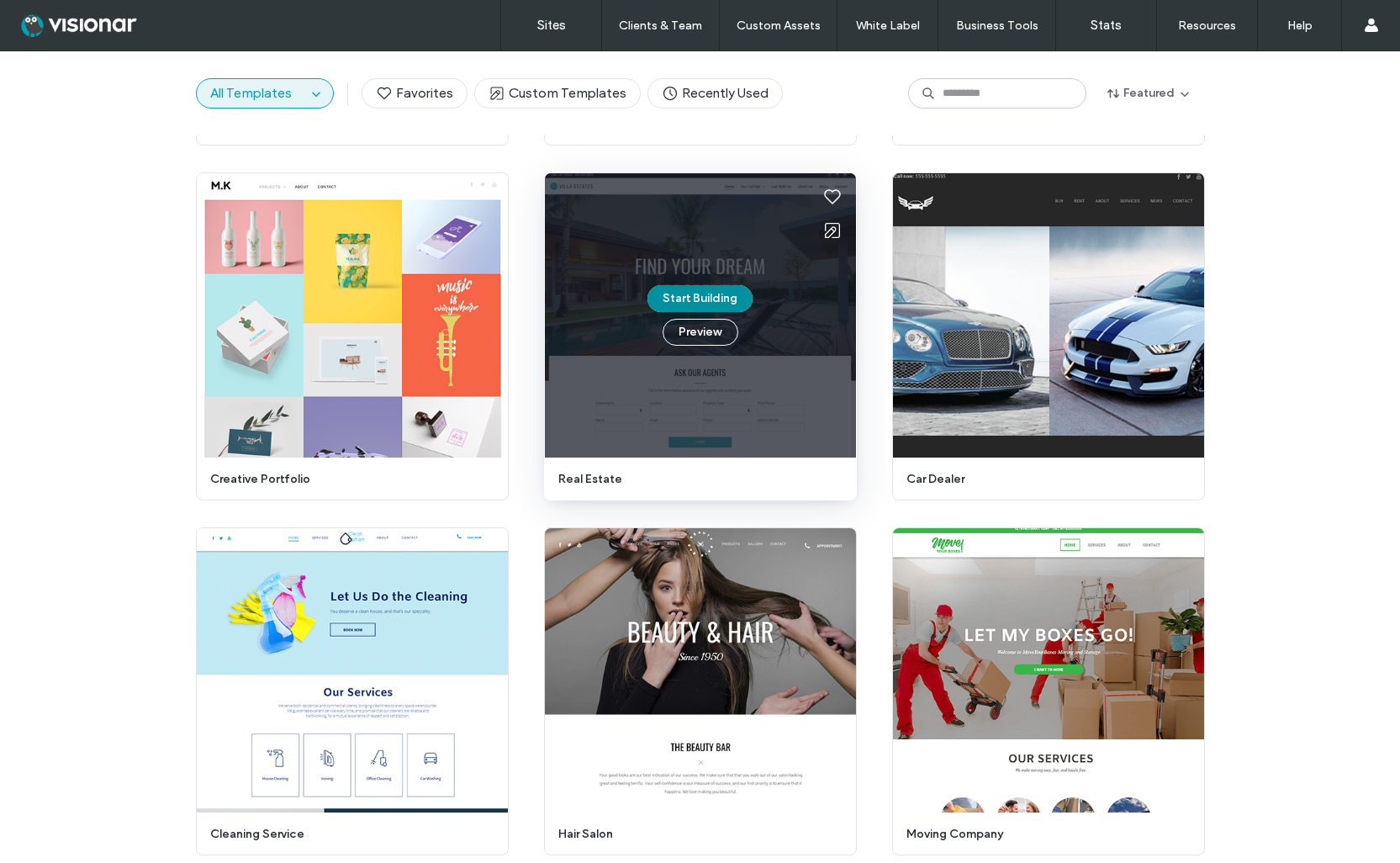
click at [698, 290] on button "Start Building" at bounding box center [700, 298] width 105 height 27
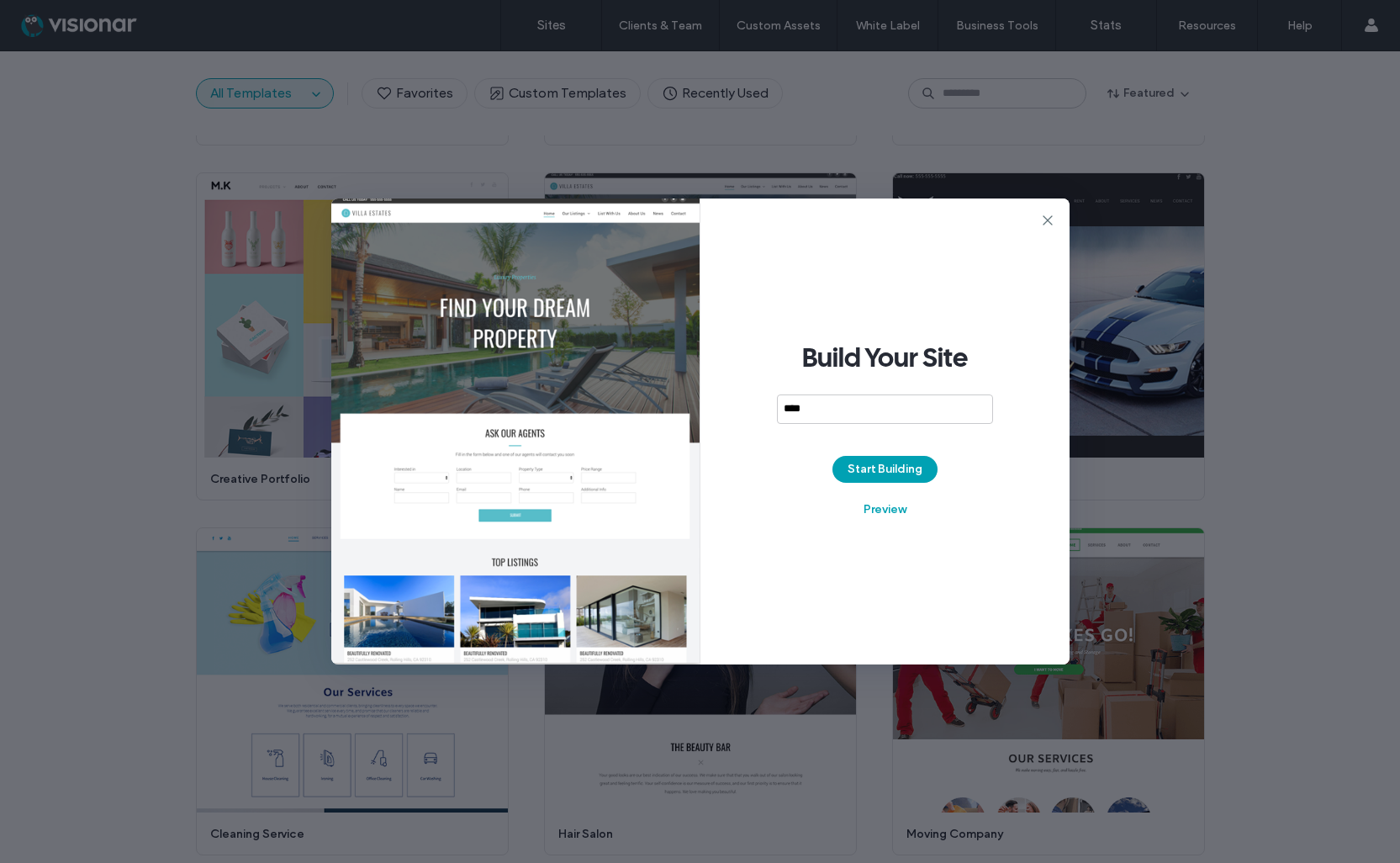
type input "****"
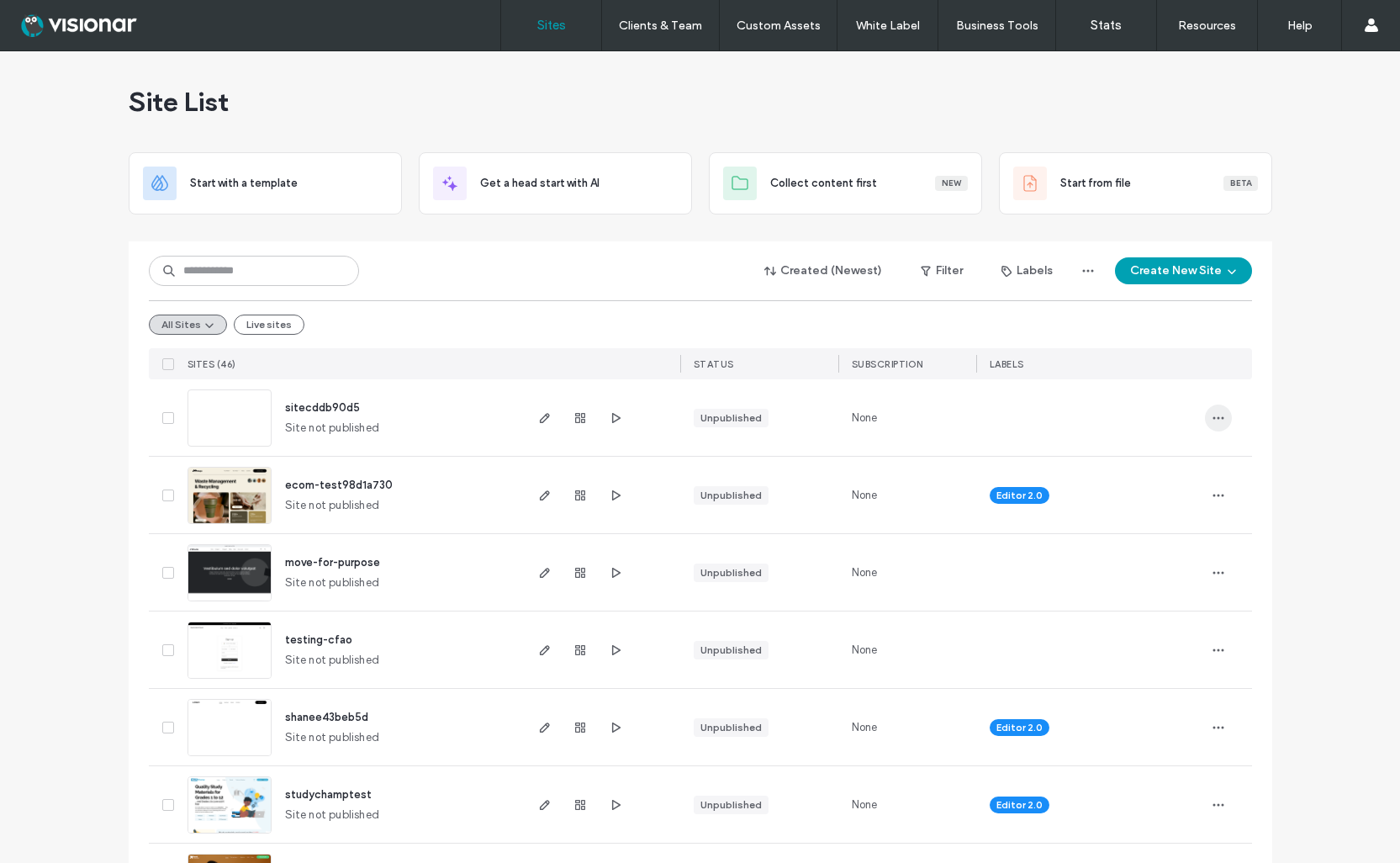
click at [1212, 417] on use "button" at bounding box center [1217, 417] width 11 height 3
click at [1125, 632] on span "Delete Site" at bounding box center [1135, 632] width 56 height 17
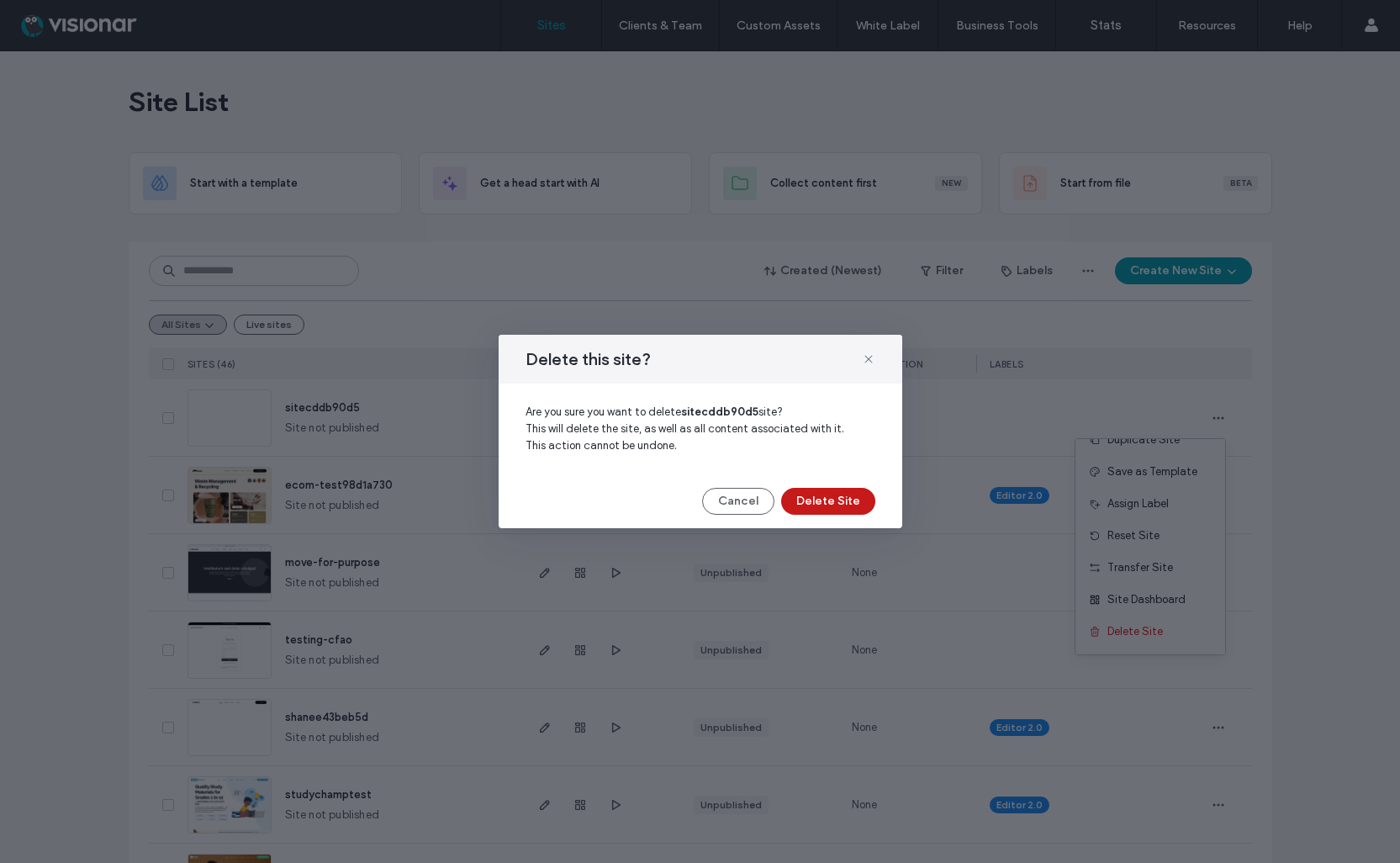
click at [812, 490] on button "Delete Site" at bounding box center [828, 501] width 94 height 27
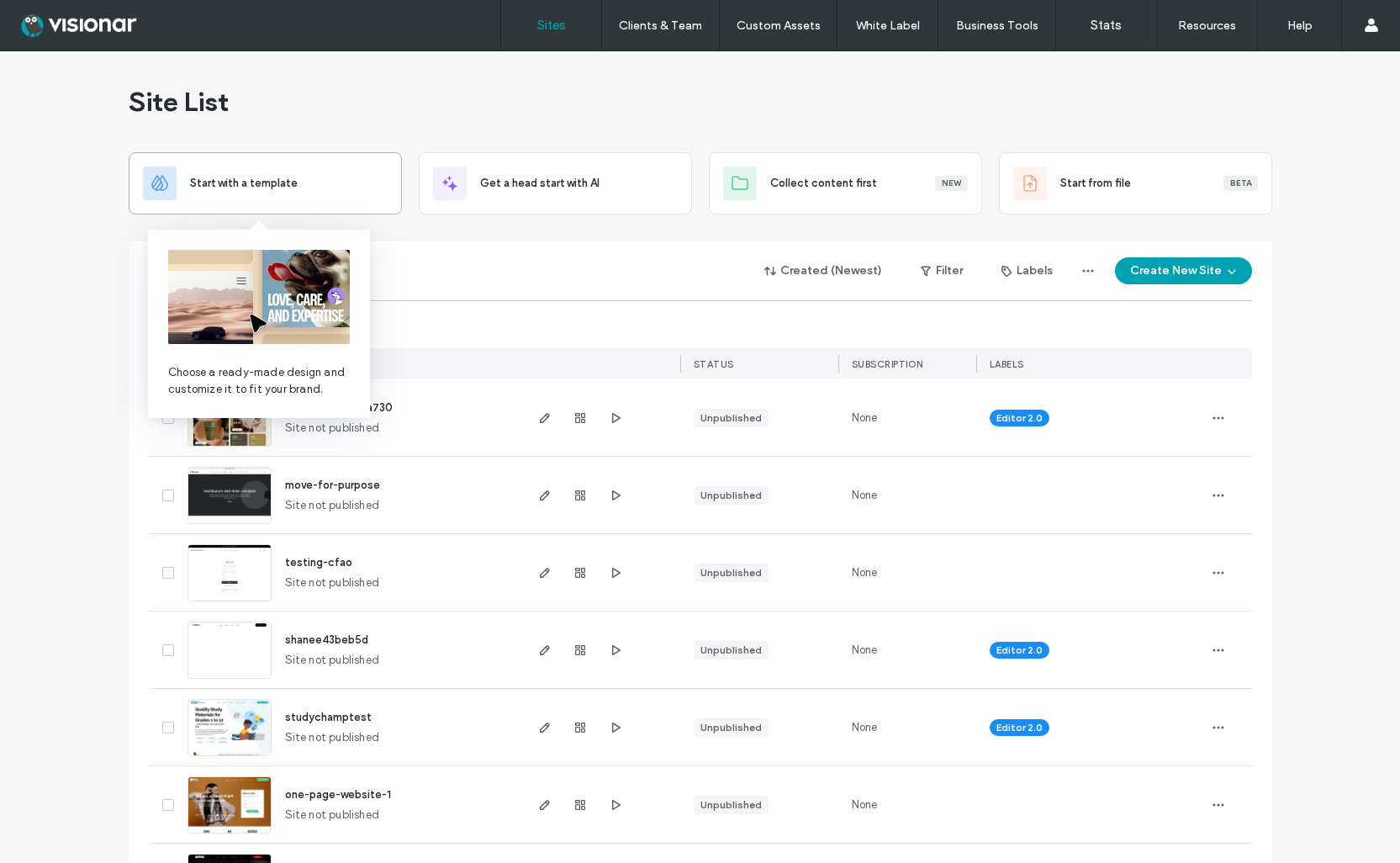
click at [286, 175] on span "Start with a template" at bounding box center [244, 184] width 108 height 17
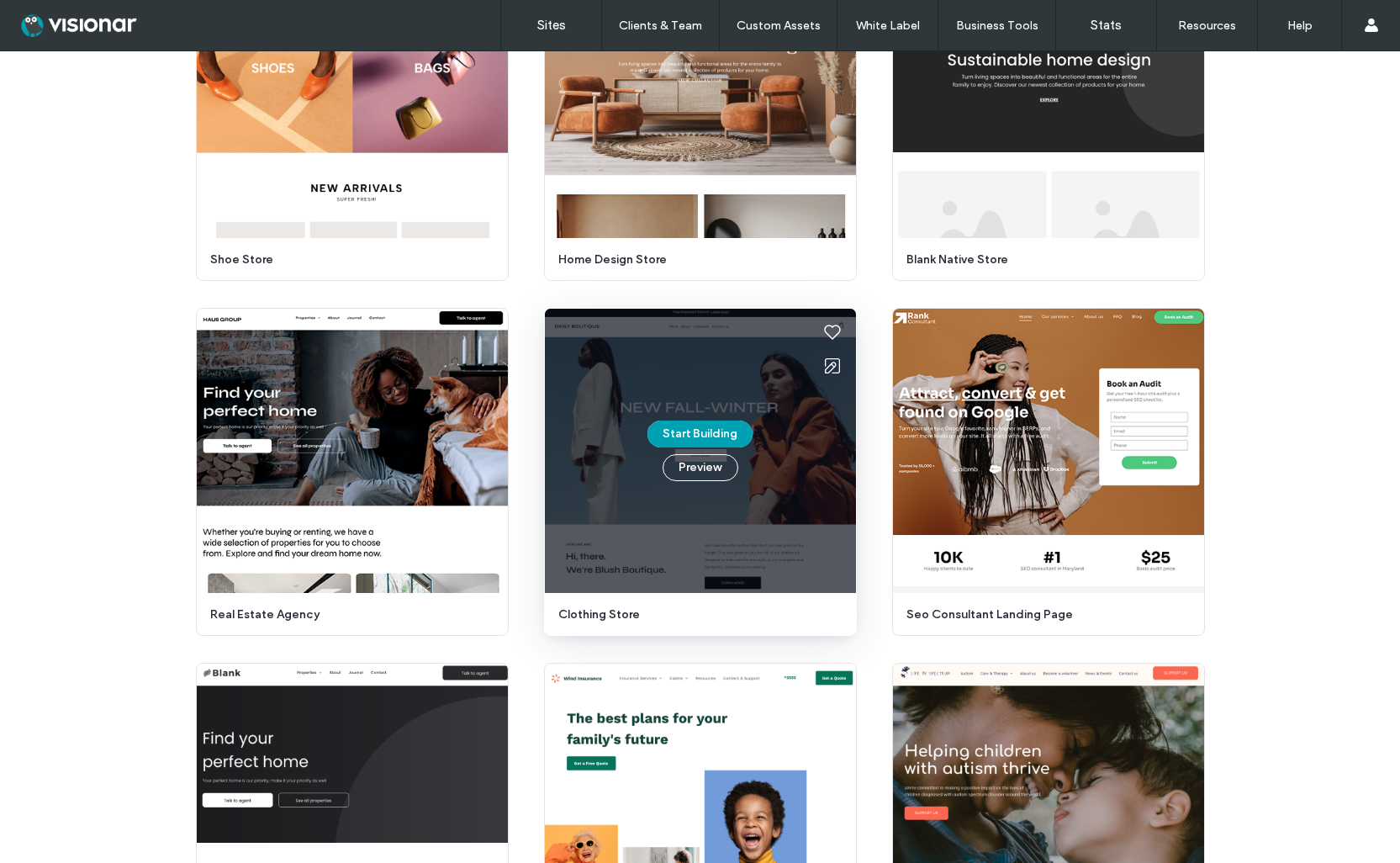
scroll to position [1132, 0]
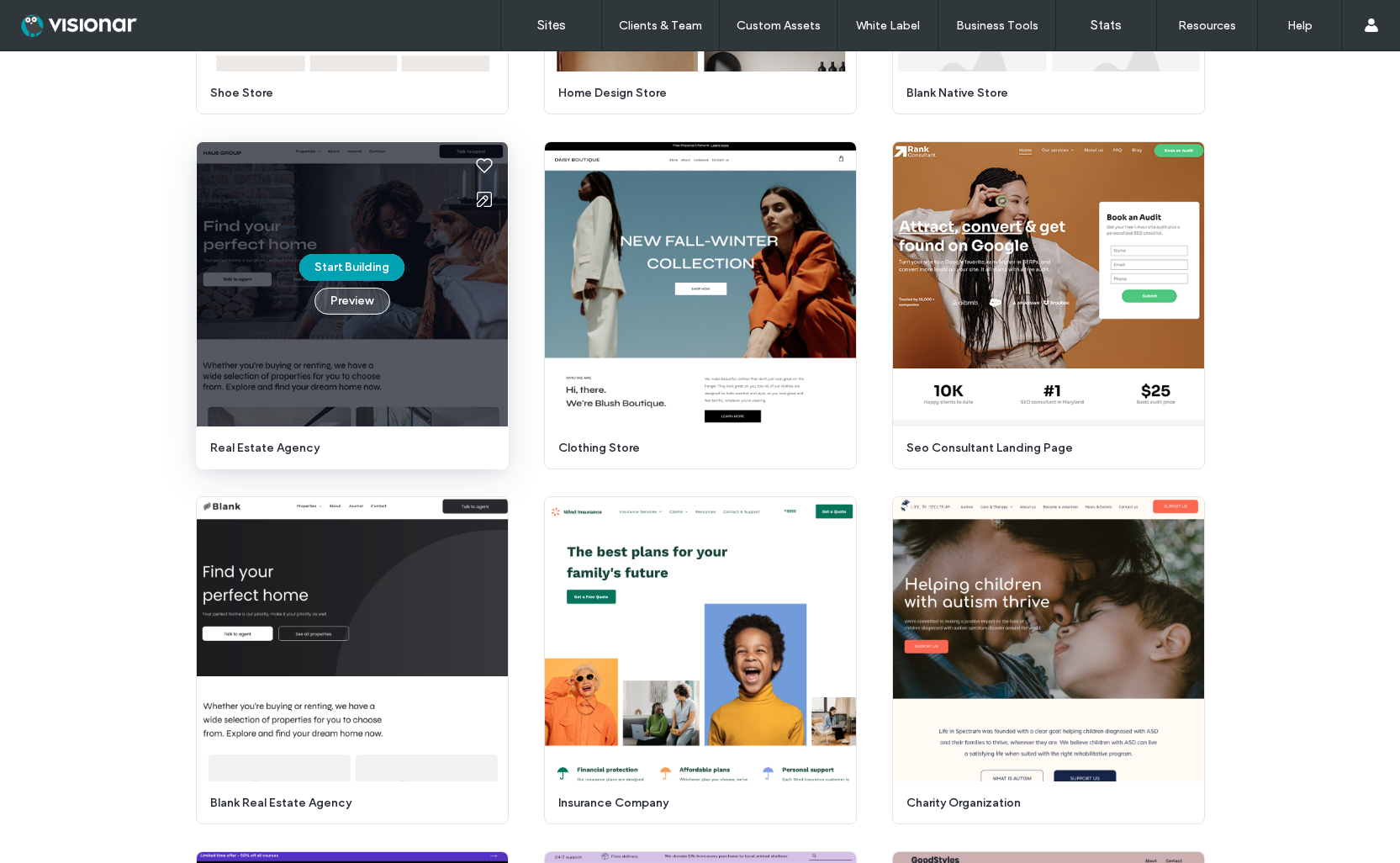
click at [345, 303] on button "Preview" at bounding box center [352, 301] width 76 height 27
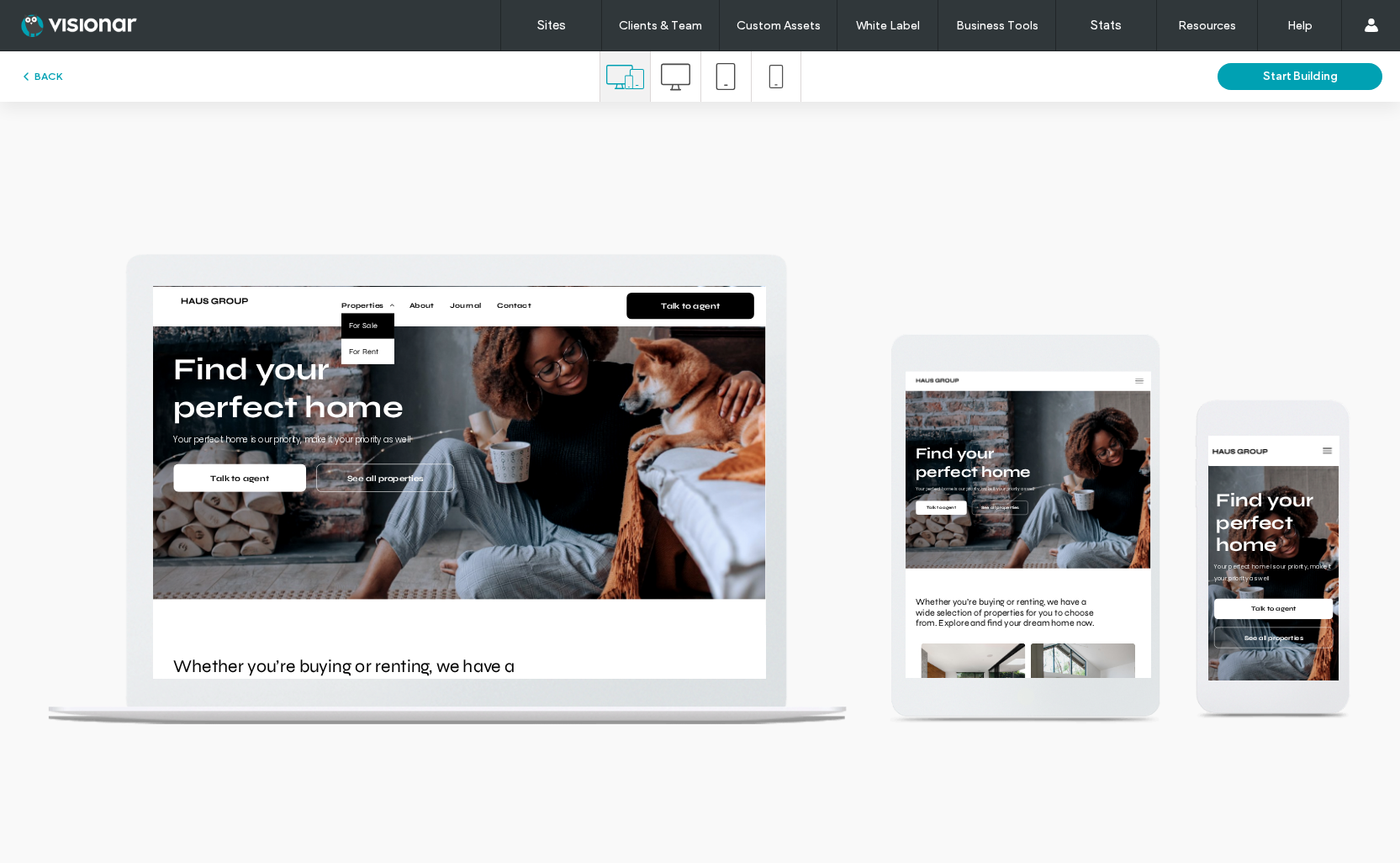
scroll to position [0, 0]
click at [510, 393] on span "For Rent" at bounding box center [500, 393] width 50 height 25
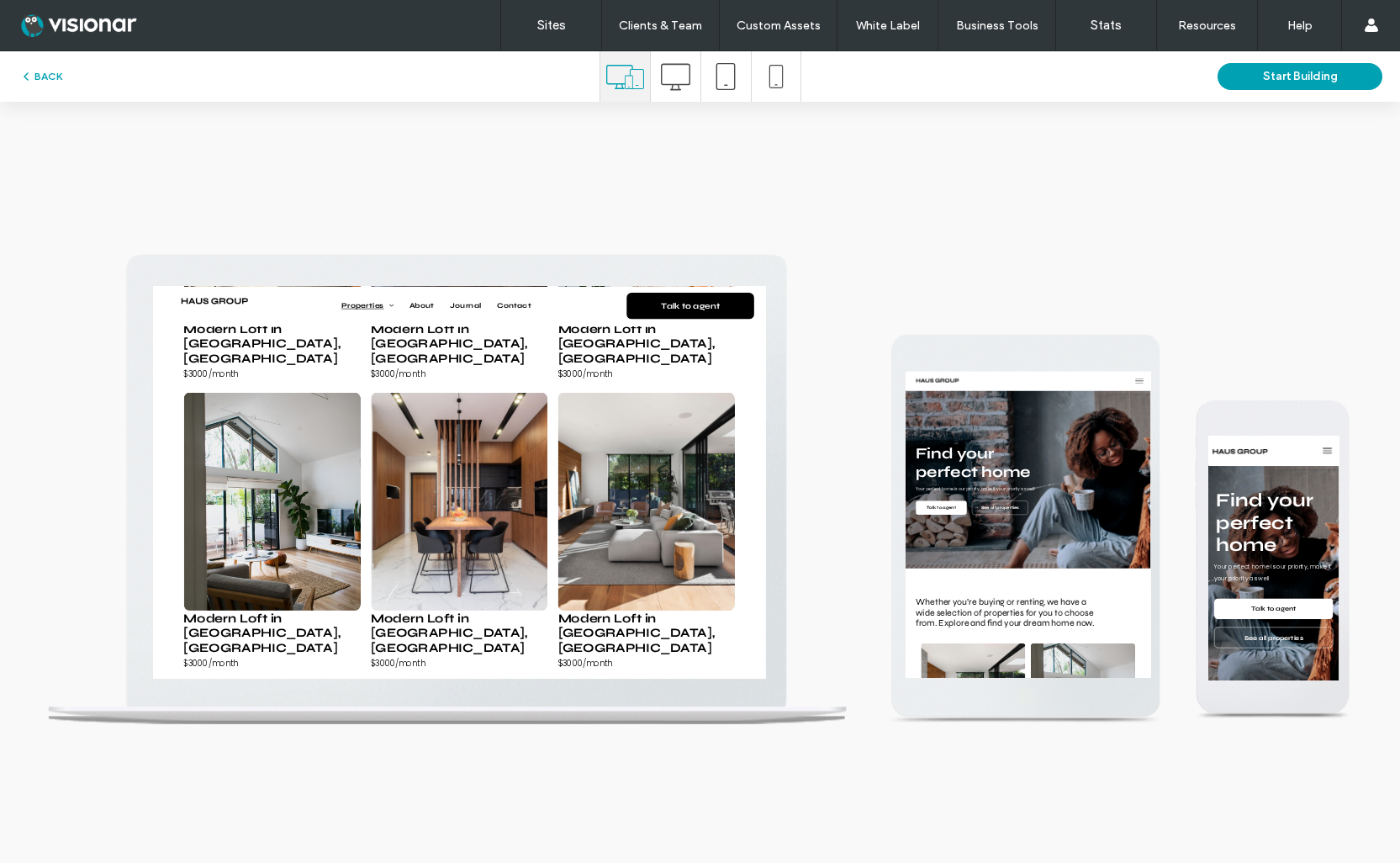
scroll to position [587, 0]
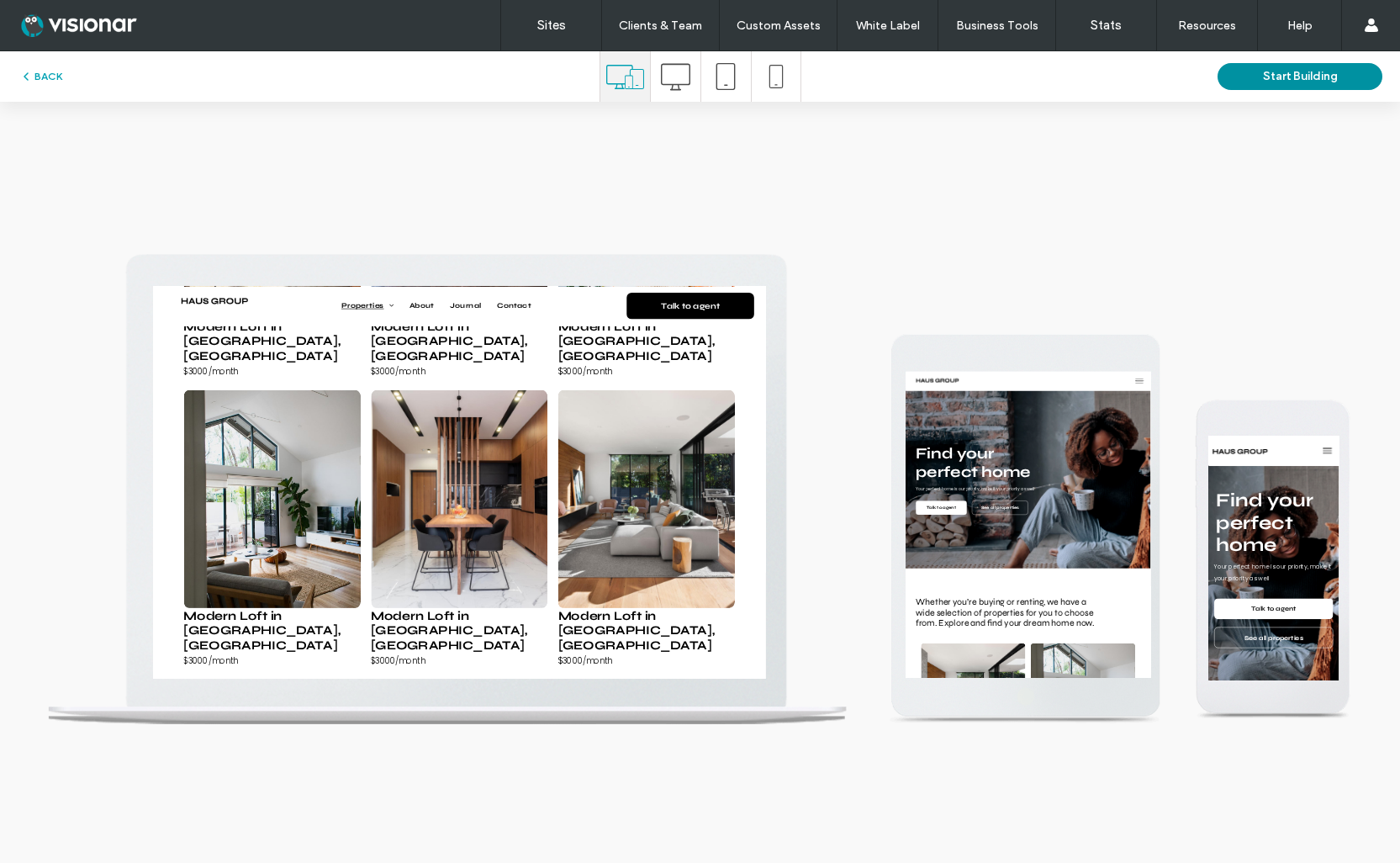
click at [1368, 73] on button "Start Building" at bounding box center [1300, 77] width 165 height 27
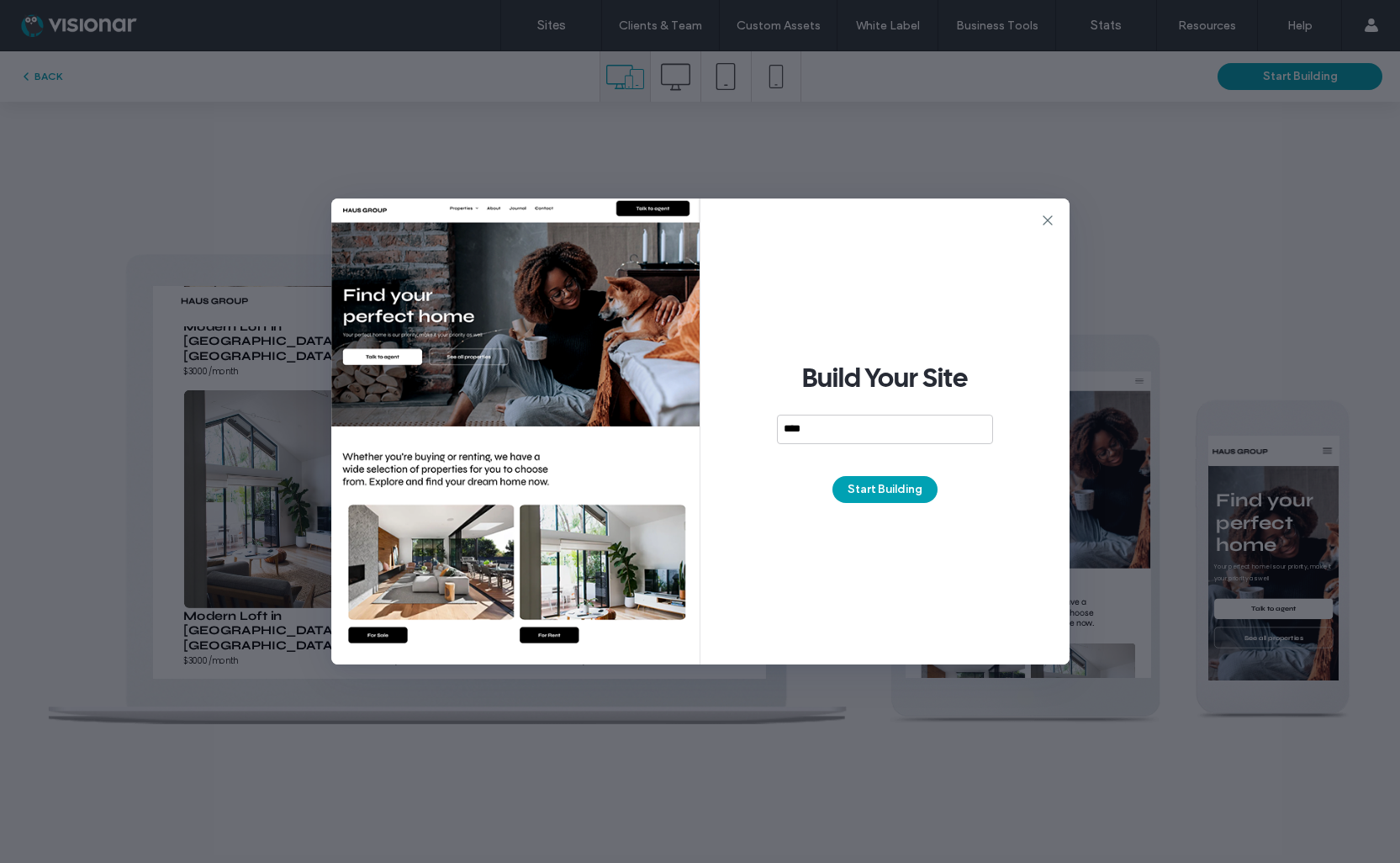
type input "****"
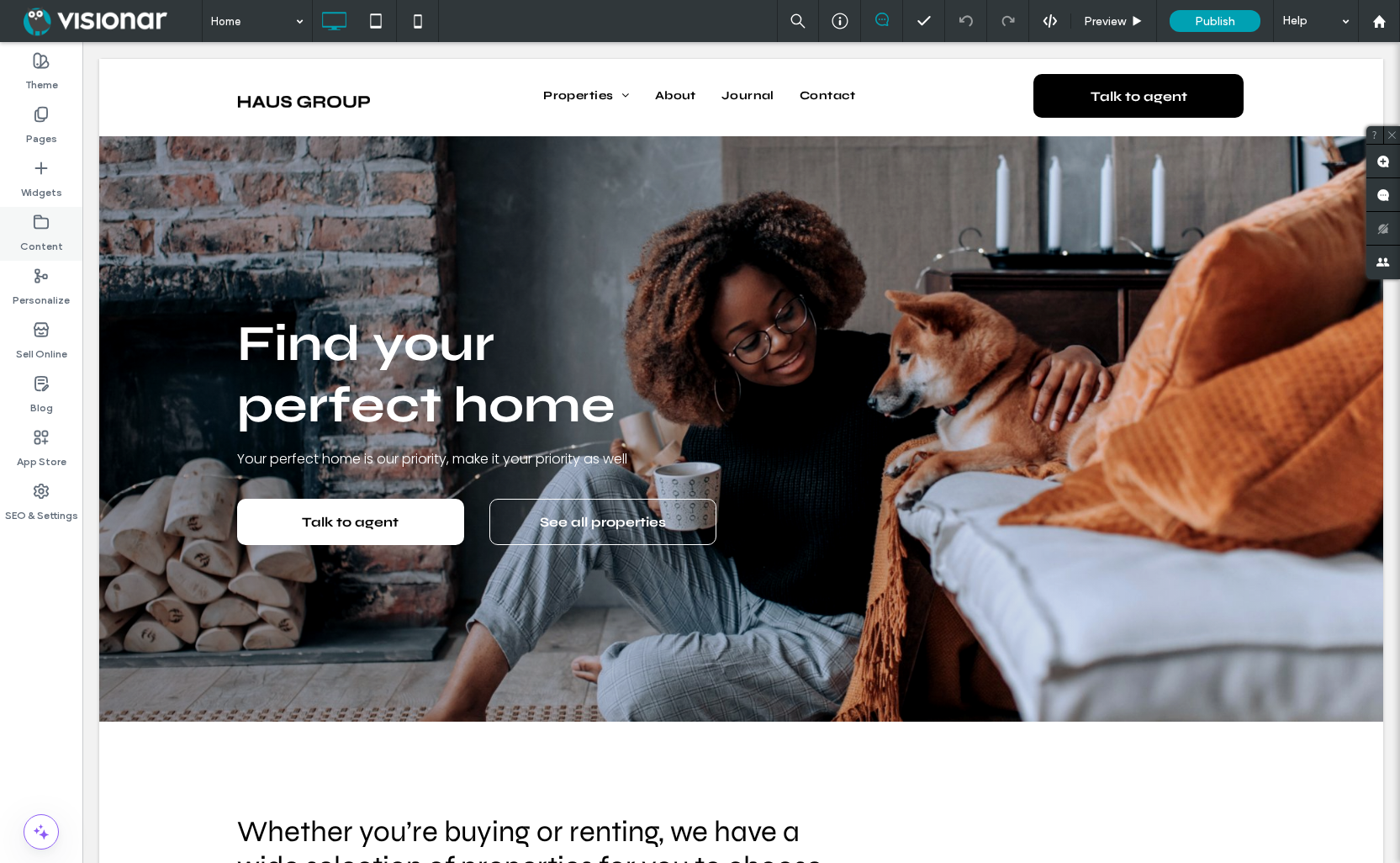
click at [42, 223] on icon at bounding box center [41, 222] width 17 height 17
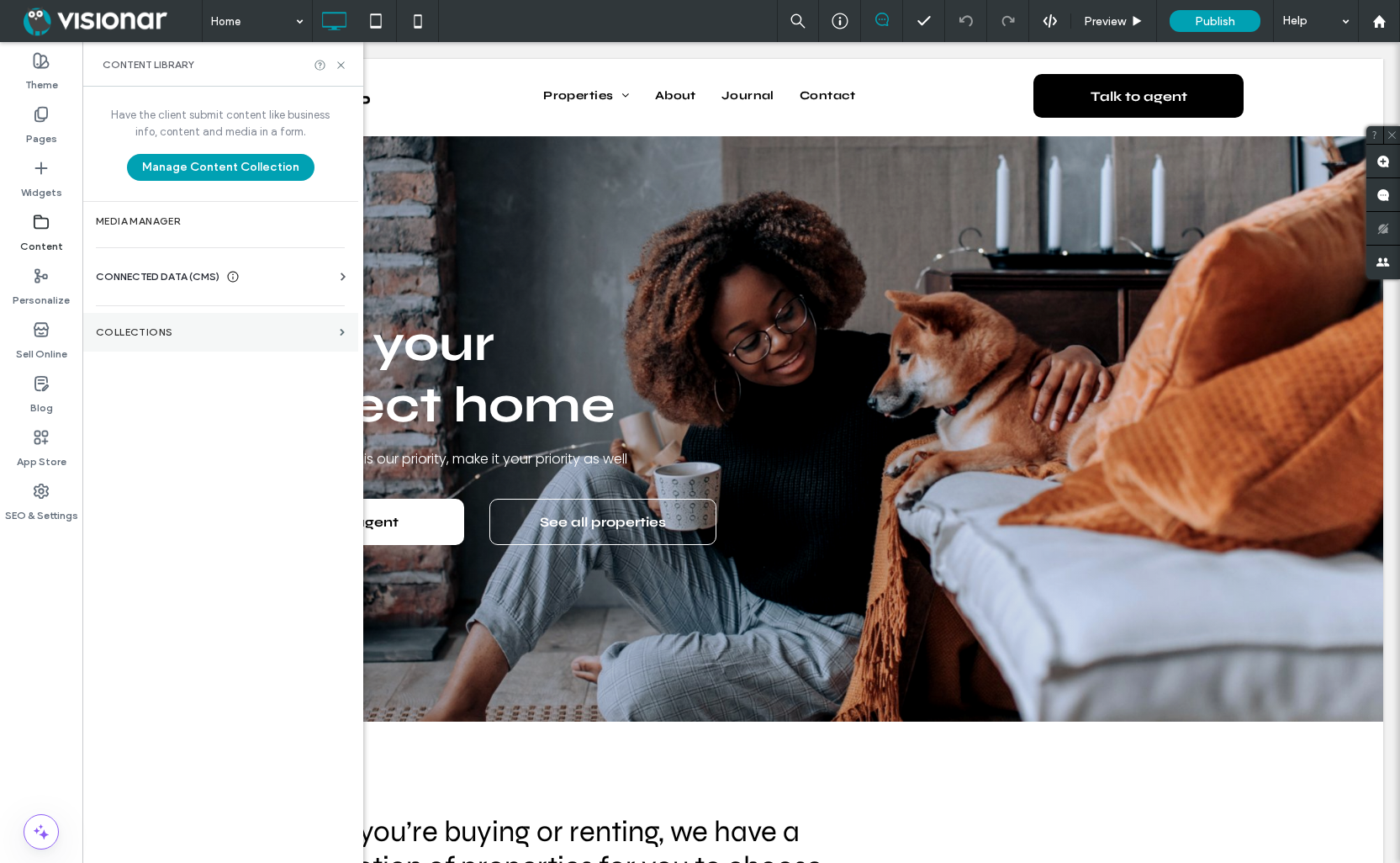
click at [159, 333] on label "Collections" at bounding box center [215, 332] width 238 height 12
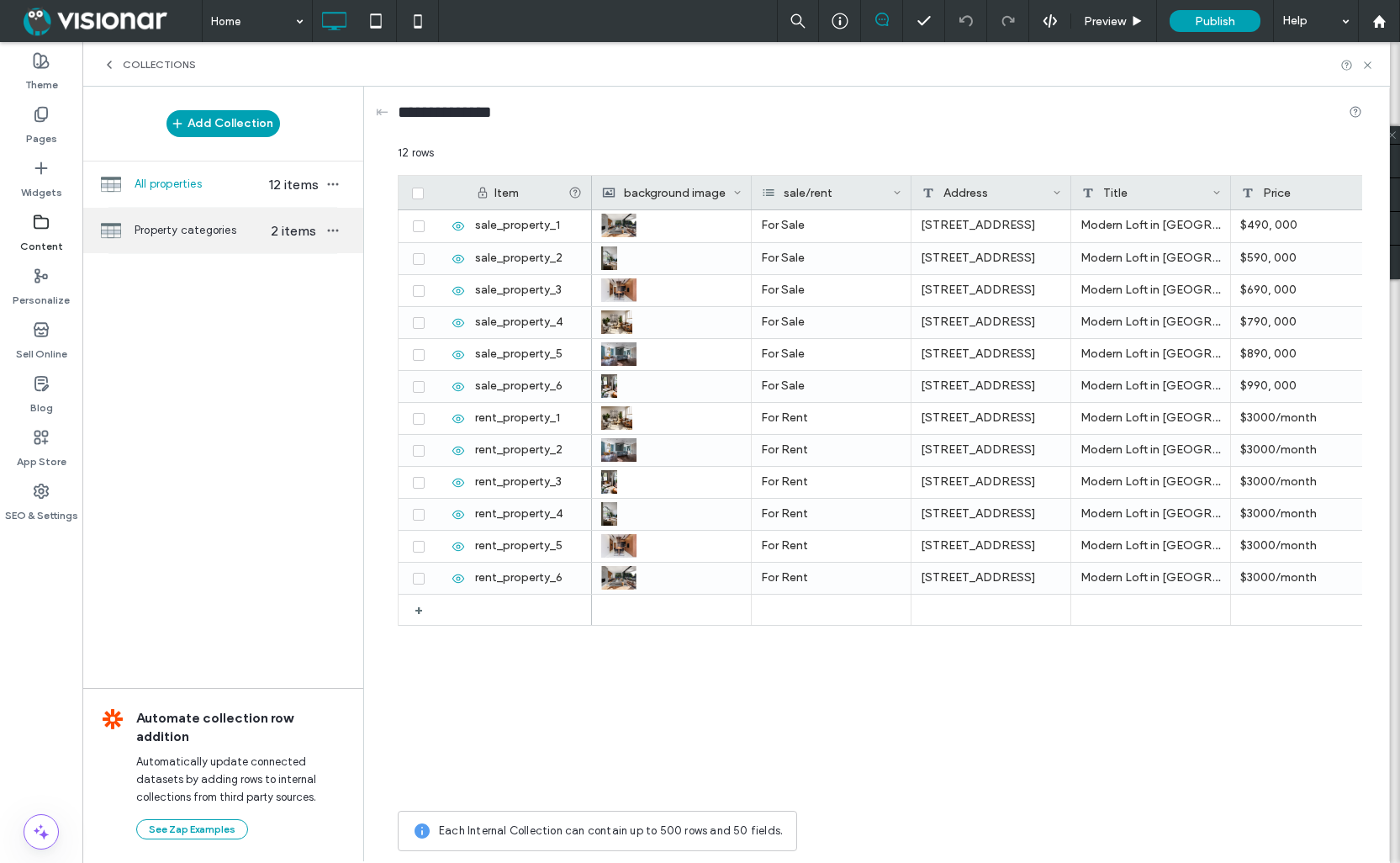
click at [193, 228] on span "Property categories" at bounding box center [200, 231] width 130 height 17
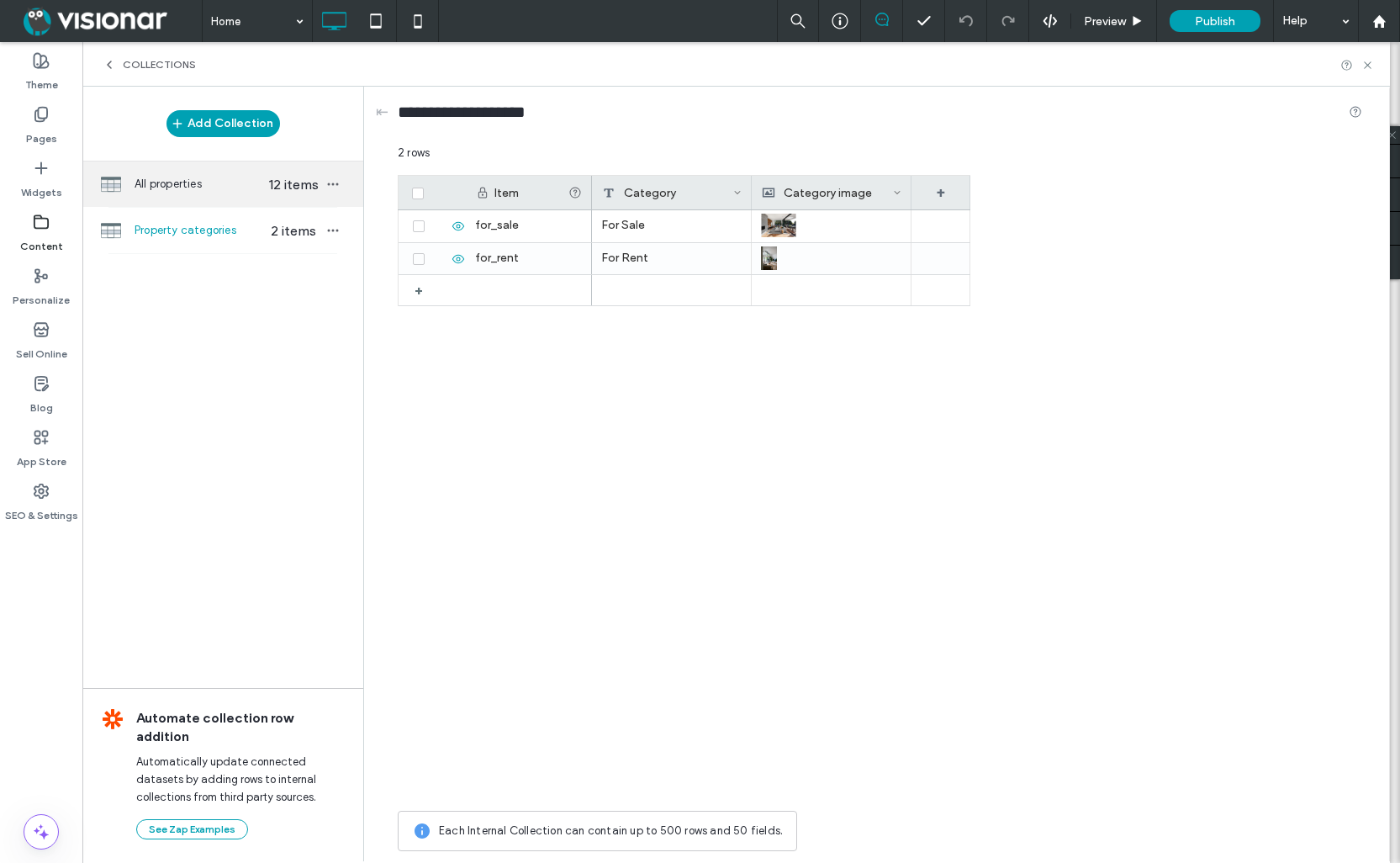
click at [194, 188] on span "All properties" at bounding box center [200, 185] width 130 height 17
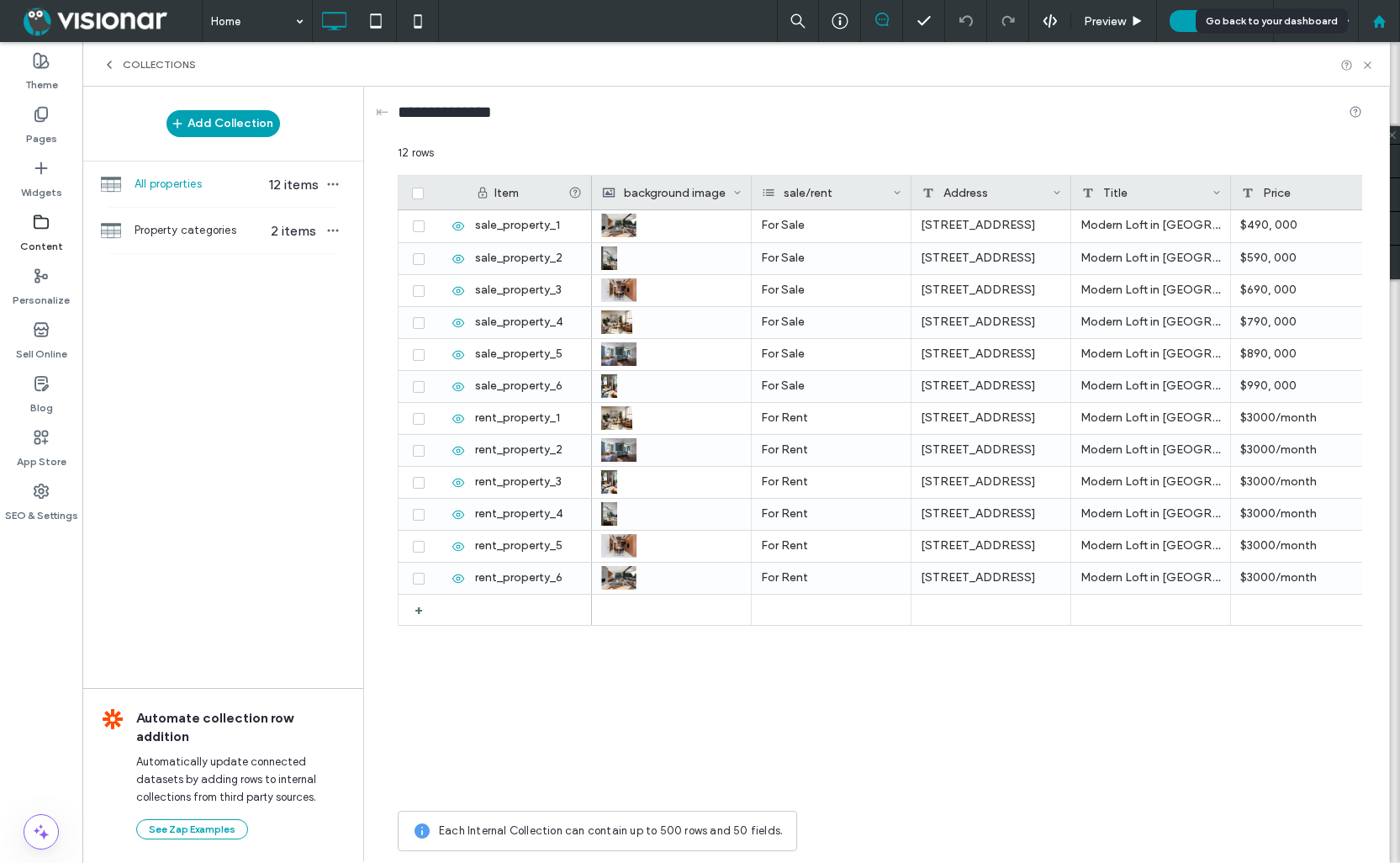
click at [1379, 19] on use at bounding box center [1378, 20] width 13 height 13
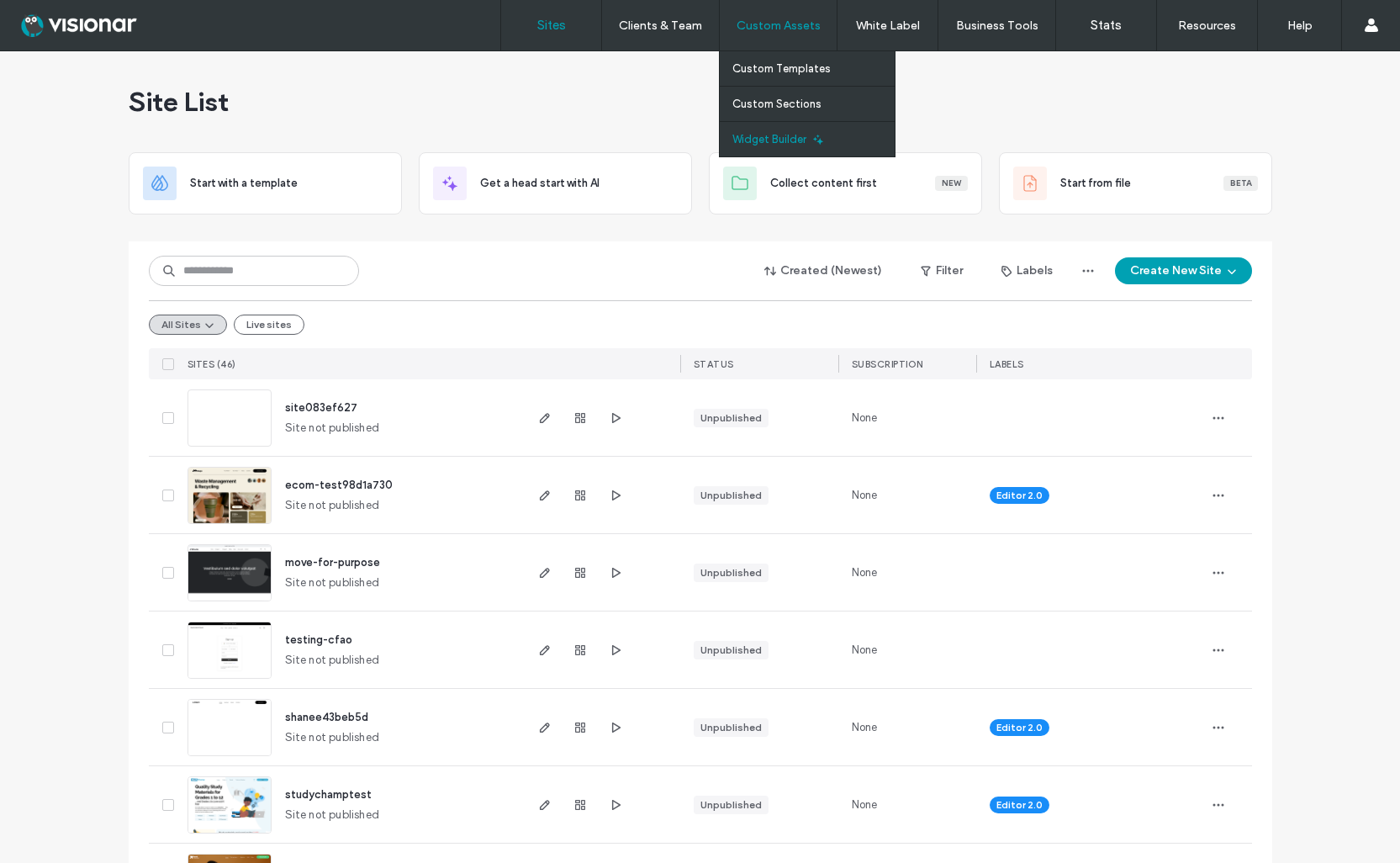
click at [778, 138] on label "Widget Builder" at bounding box center [769, 139] width 74 height 13
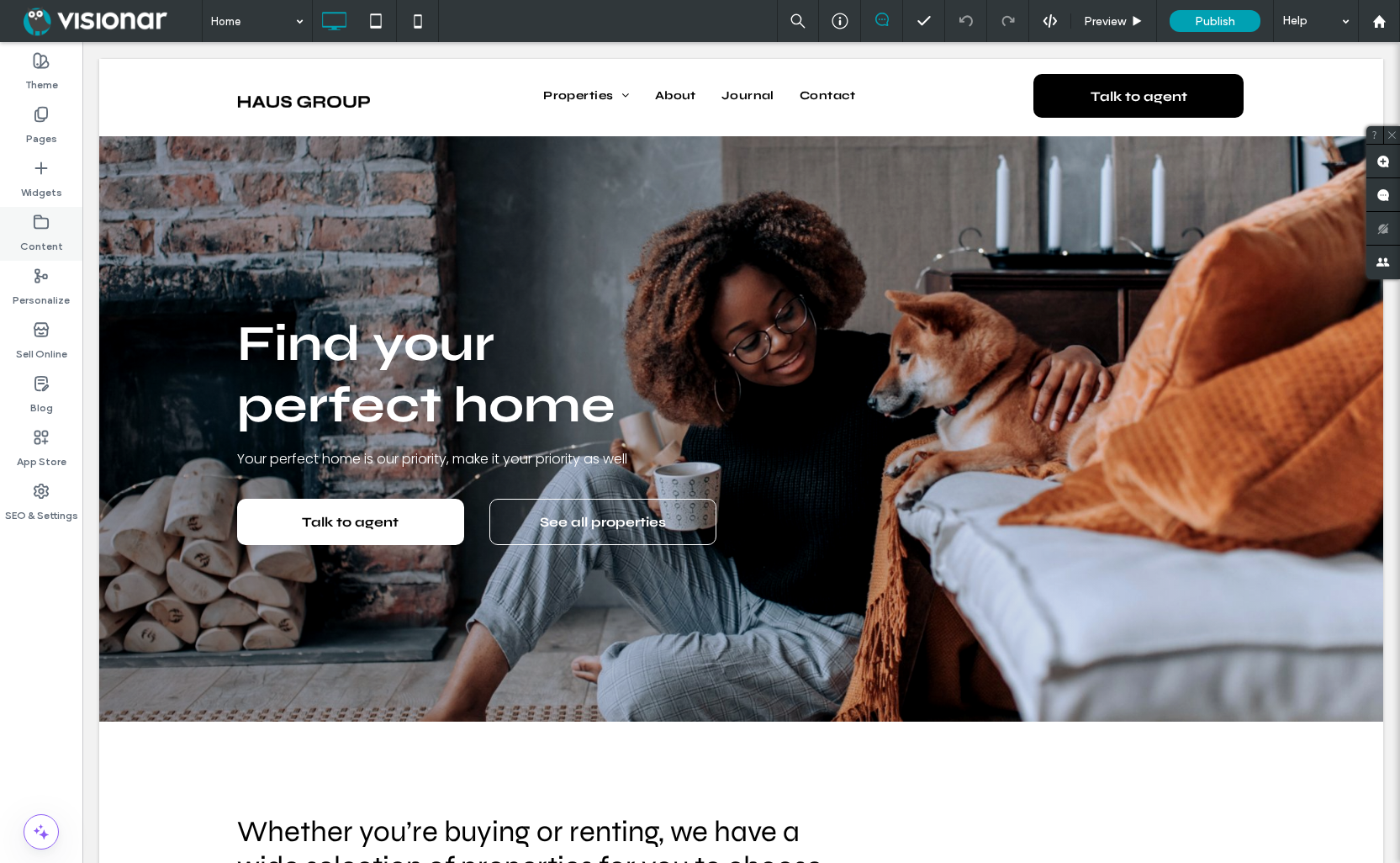
click at [39, 230] on icon at bounding box center [41, 222] width 17 height 17
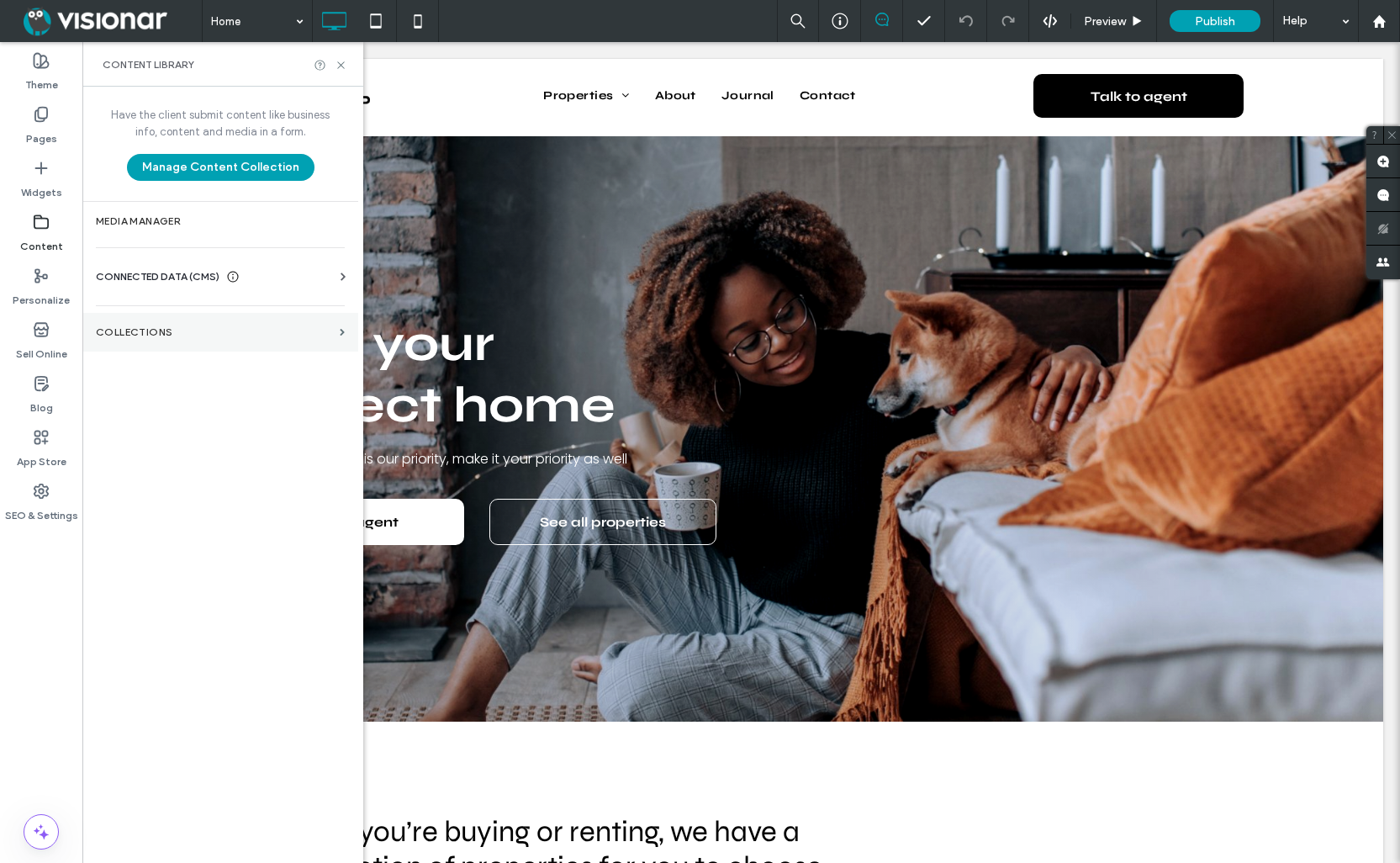
click at [208, 320] on section "Collections" at bounding box center [220, 332] width 275 height 39
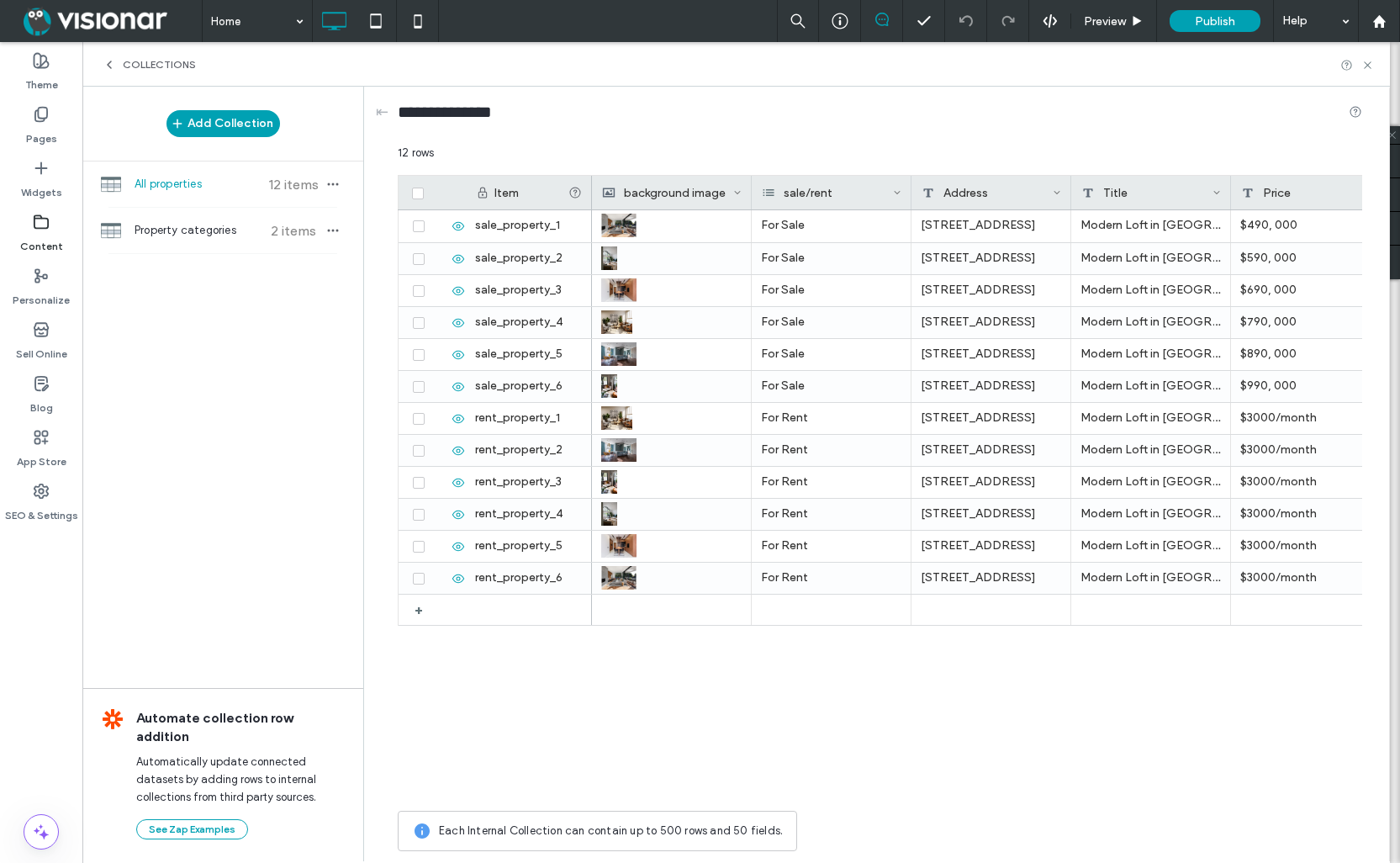
click at [902, 190] on div "sale/rent" at bounding box center [831, 193] width 160 height 34
click at [893, 192] on icon at bounding box center [897, 193] width 8 height 8
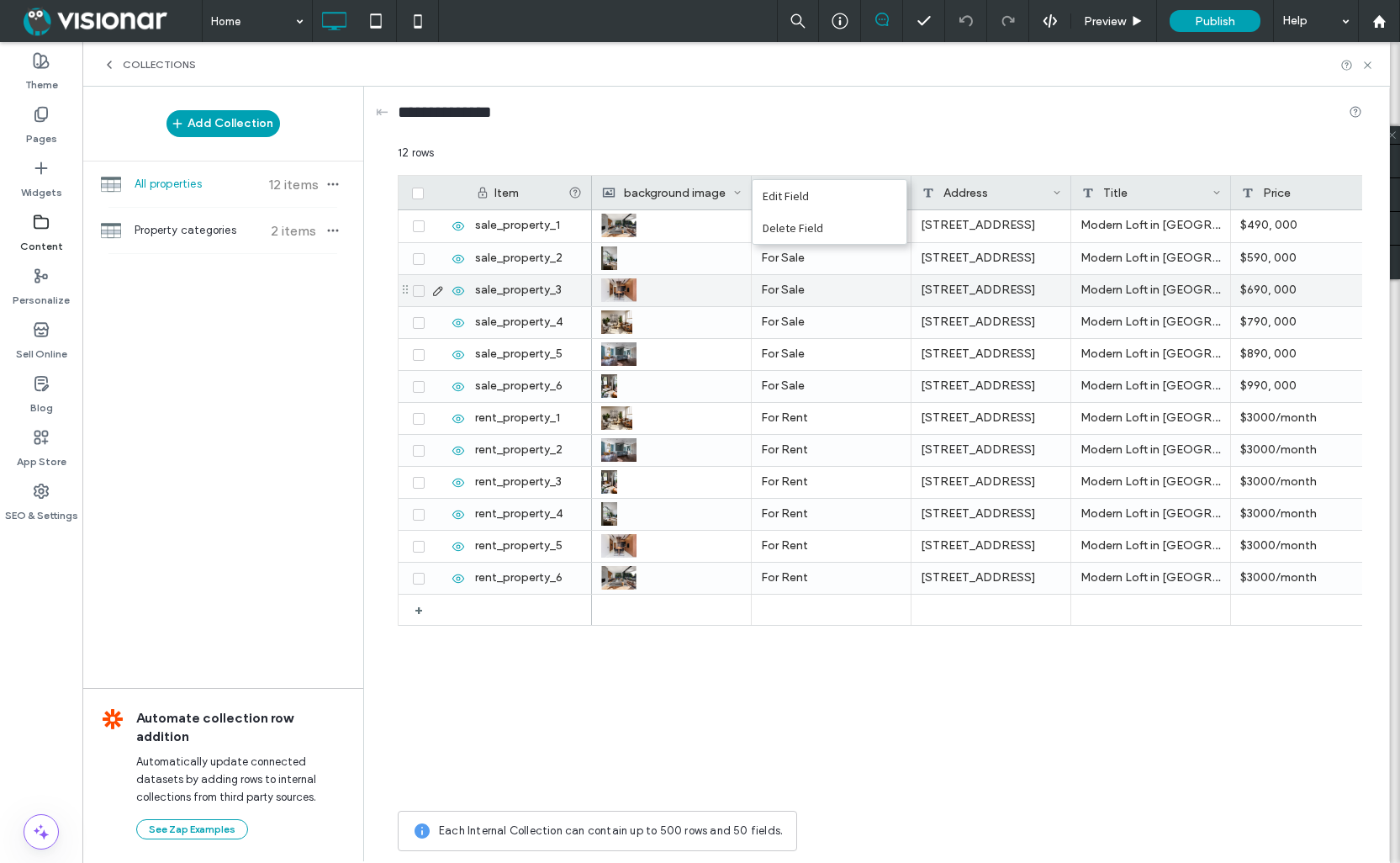
click at [844, 295] on div "For Sale" at bounding box center [831, 290] width 160 height 31
click at [828, 292] on div "For Sale" at bounding box center [831, 290] width 160 height 31
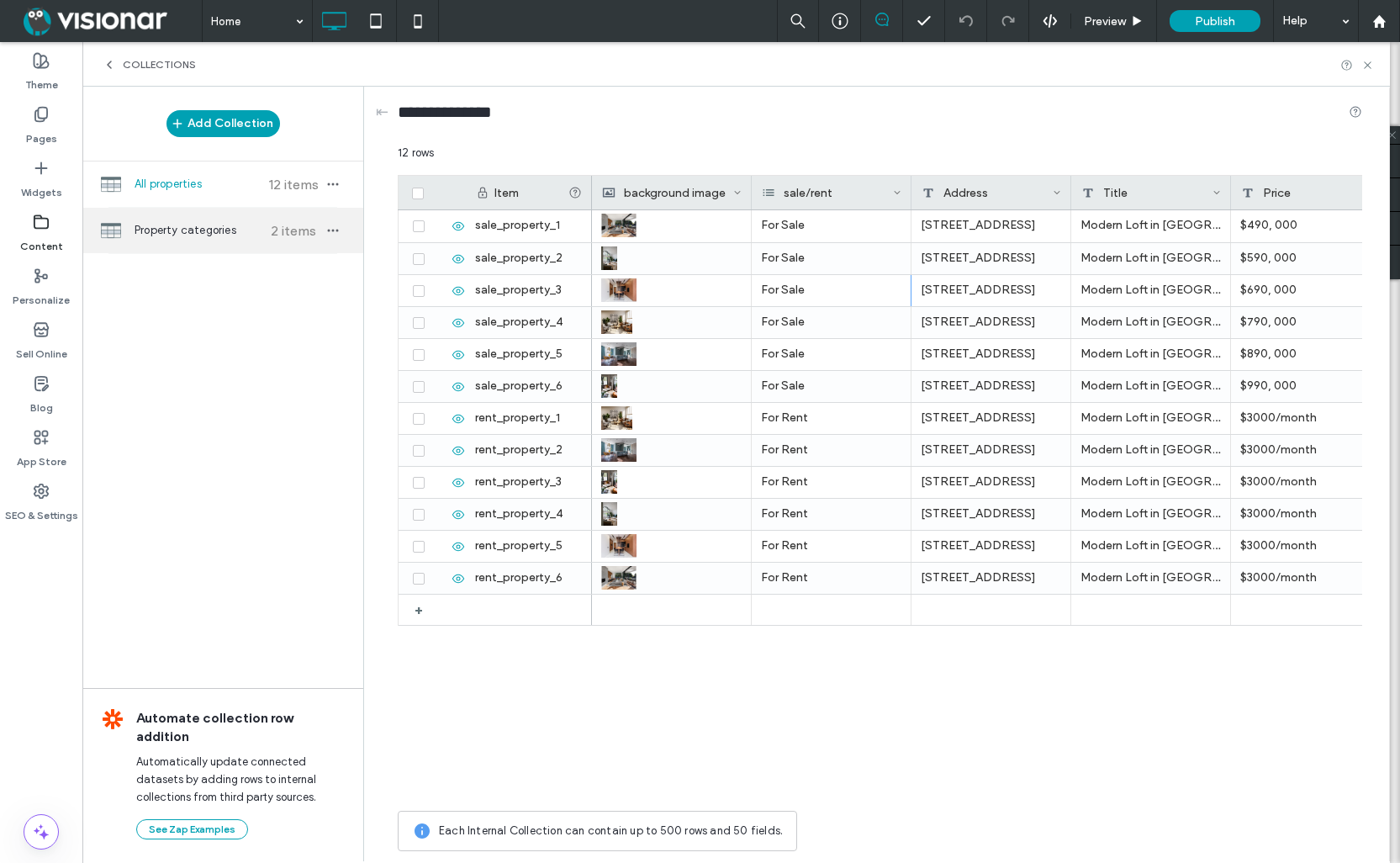
click at [206, 219] on div "Property categories 2 items" at bounding box center [222, 231] width 281 height 46
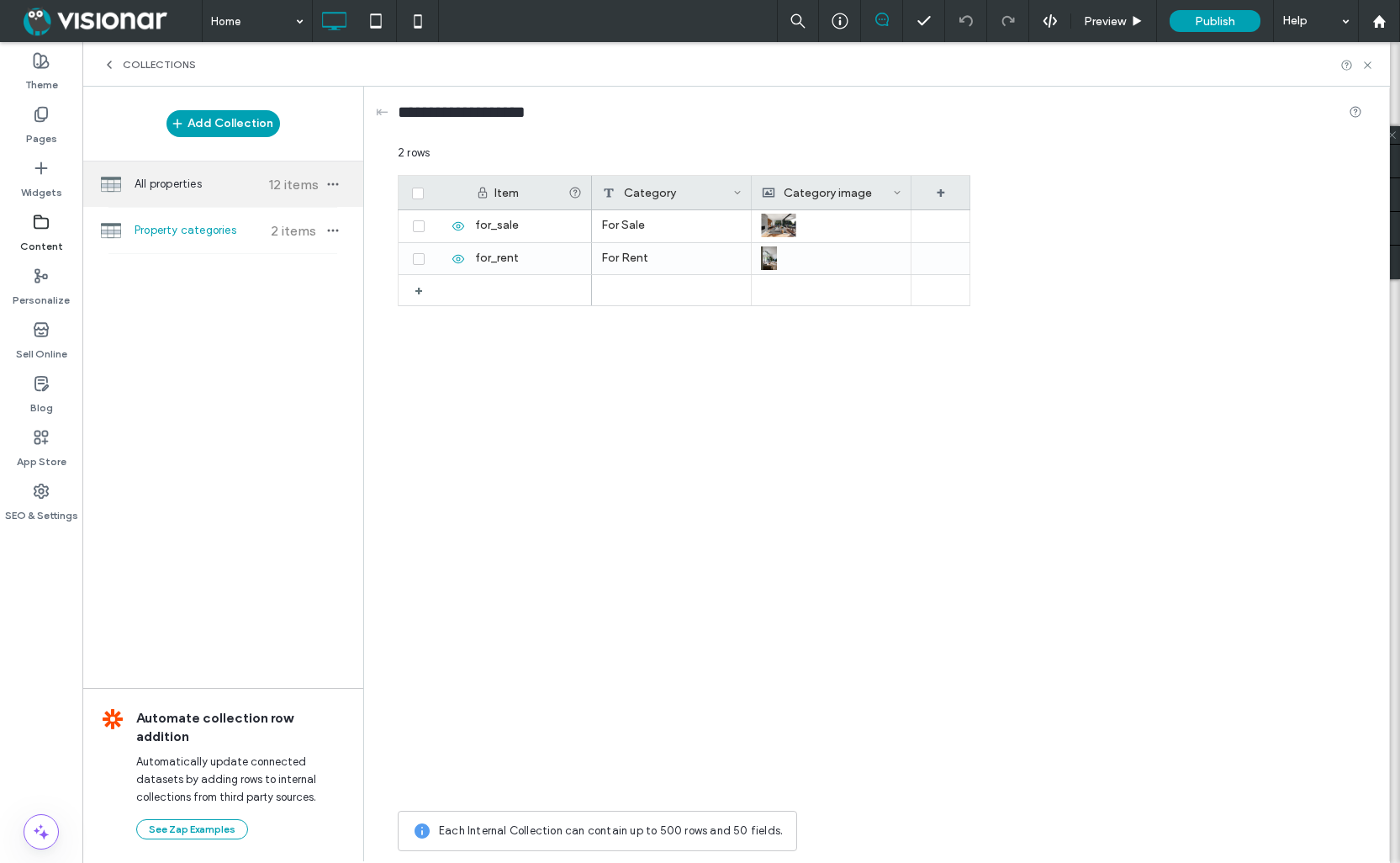
click at [206, 184] on span "All properties" at bounding box center [197, 185] width 126 height 17
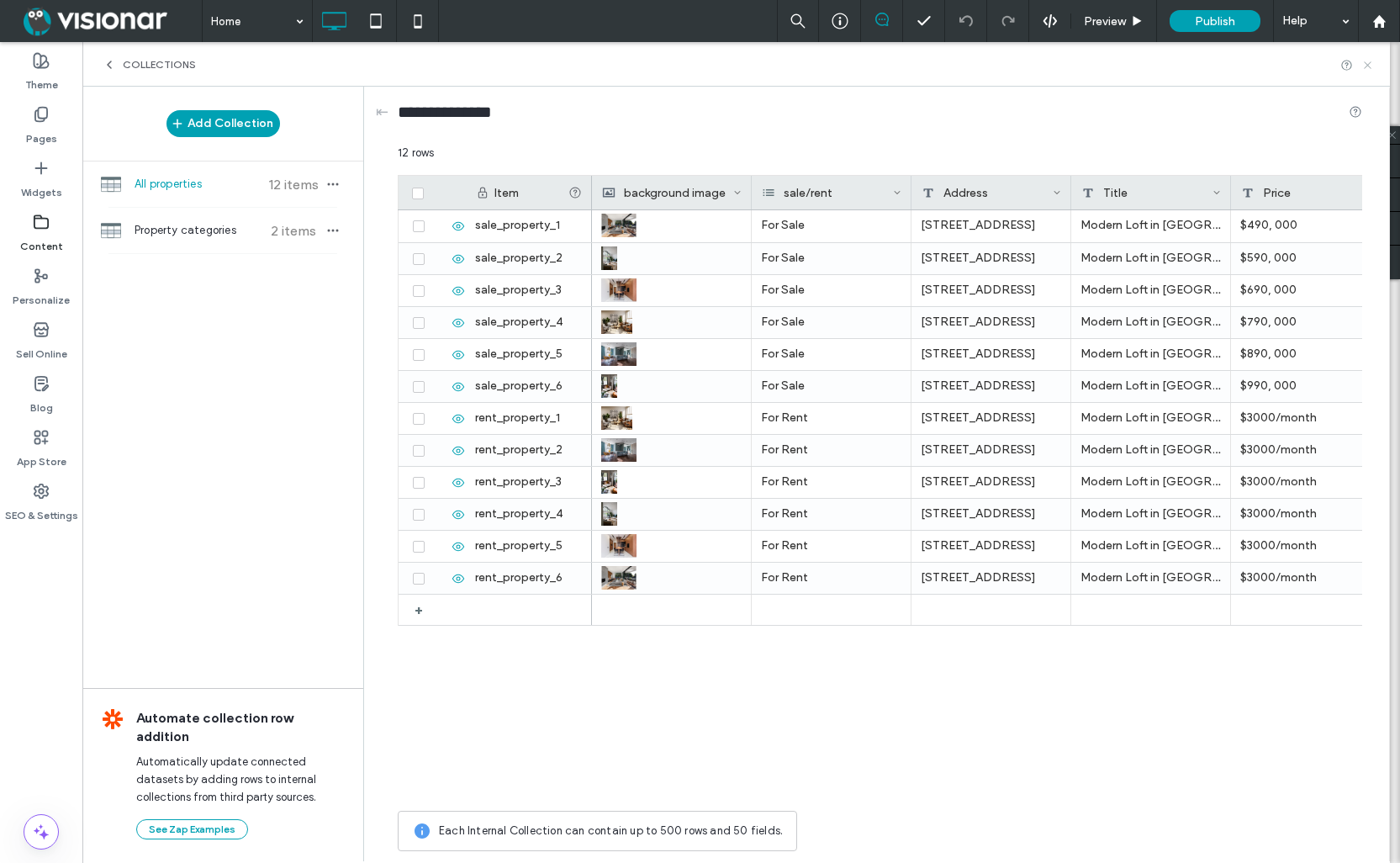
click at [1368, 66] on use at bounding box center [1367, 65] width 7 height 7
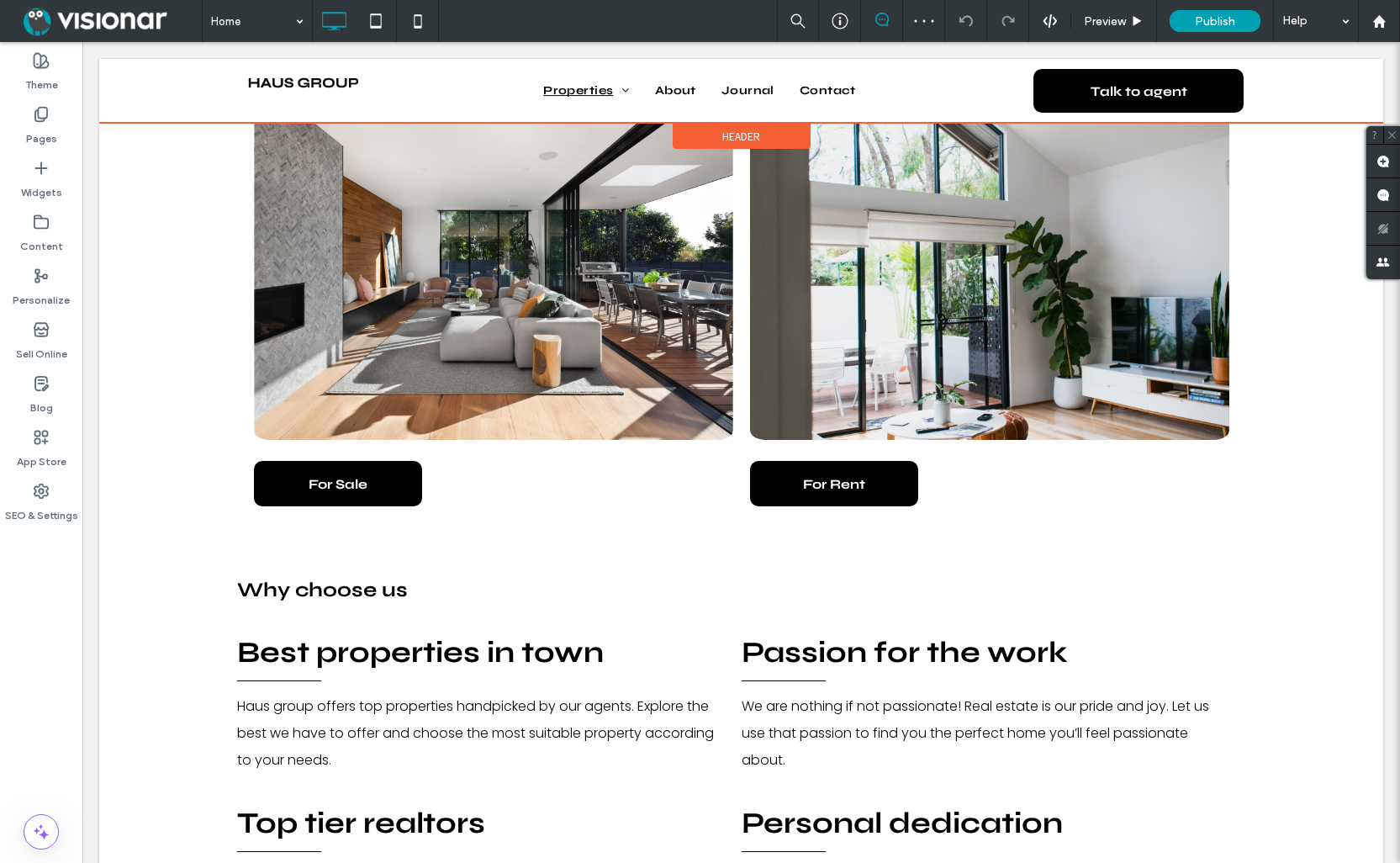
click at [628, 88] on div at bounding box center [741, 91] width 1284 height 64
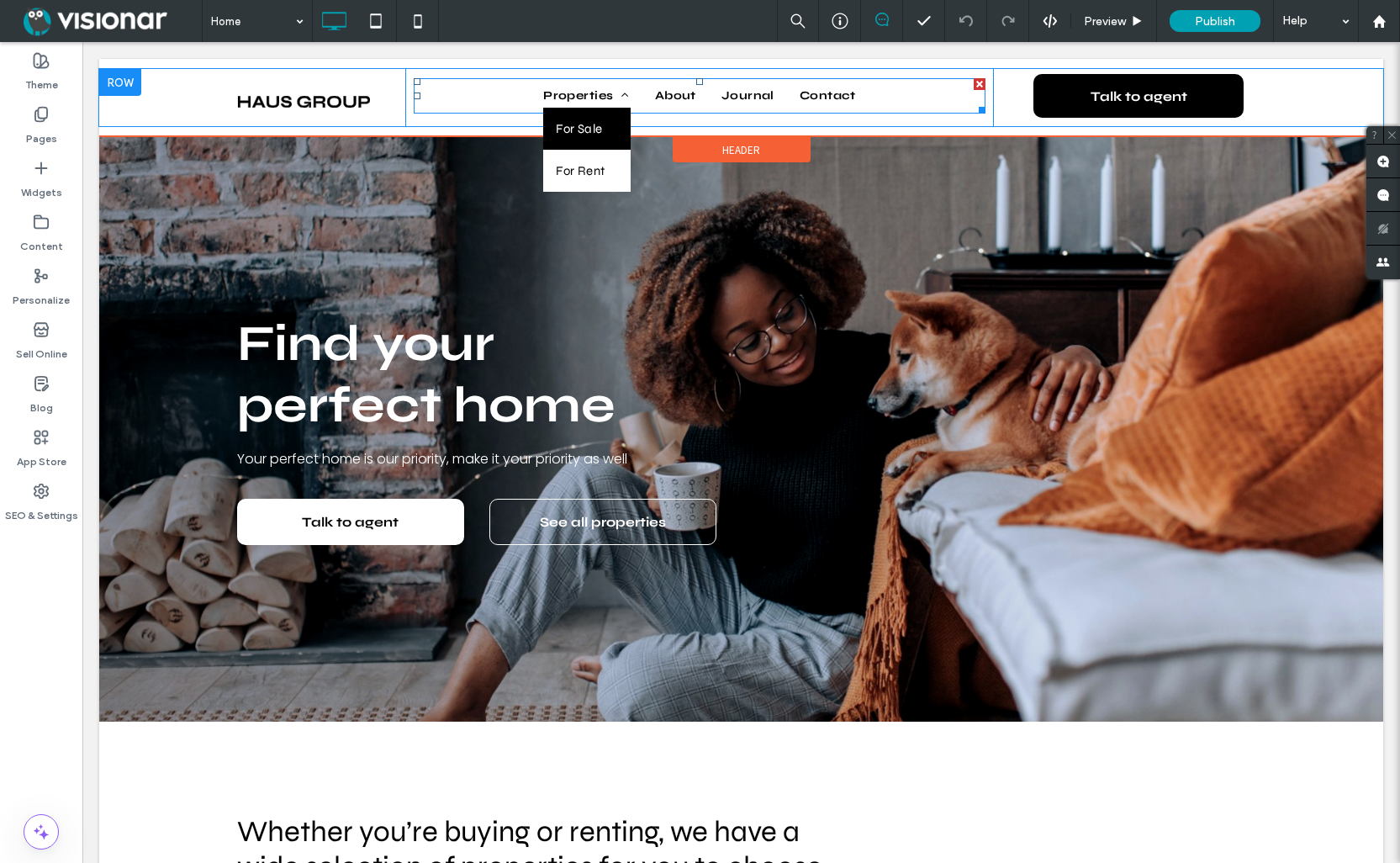
click at [584, 129] on span "For Sale" at bounding box center [580, 129] width 47 height 25
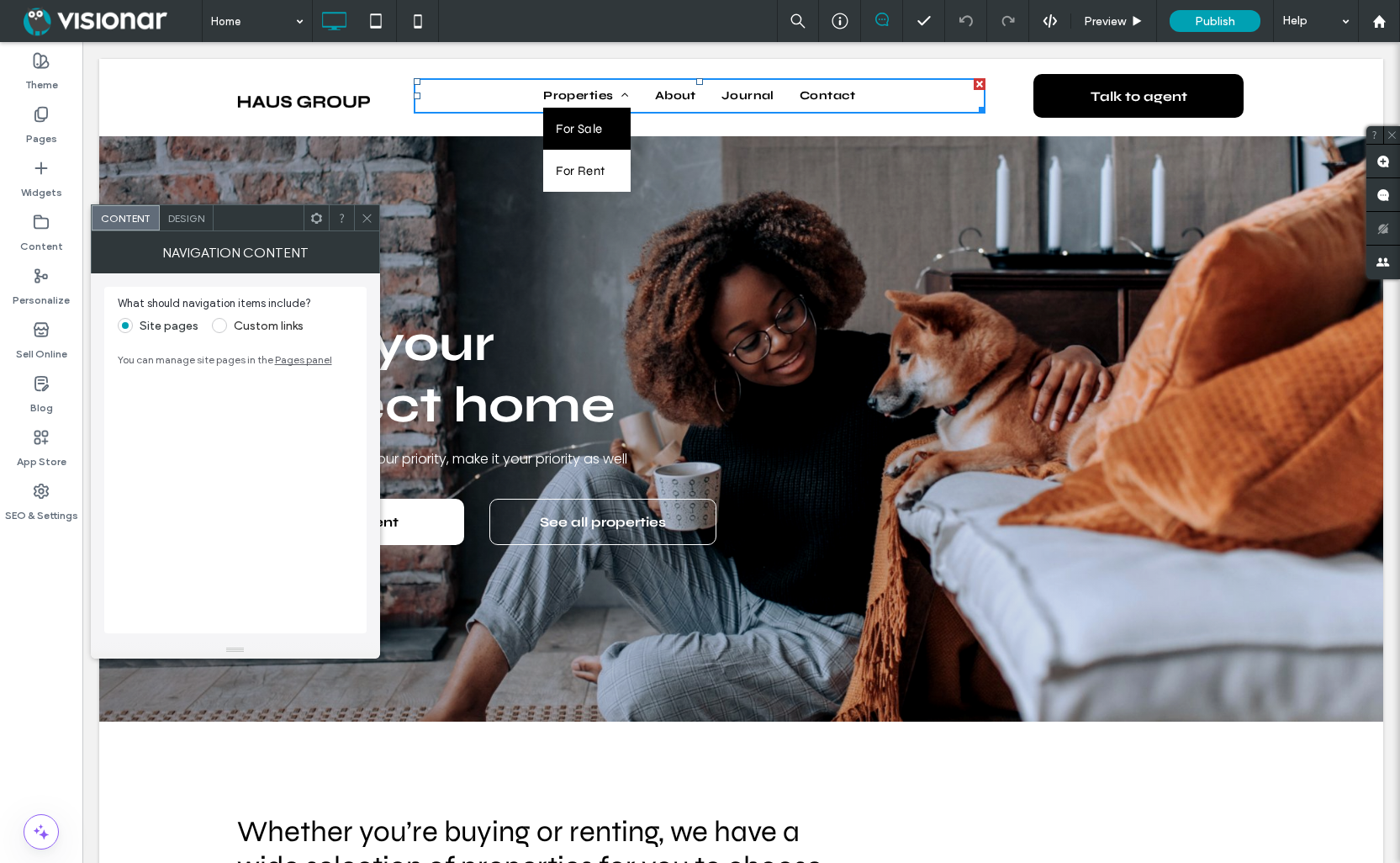
scroll to position [3, 0]
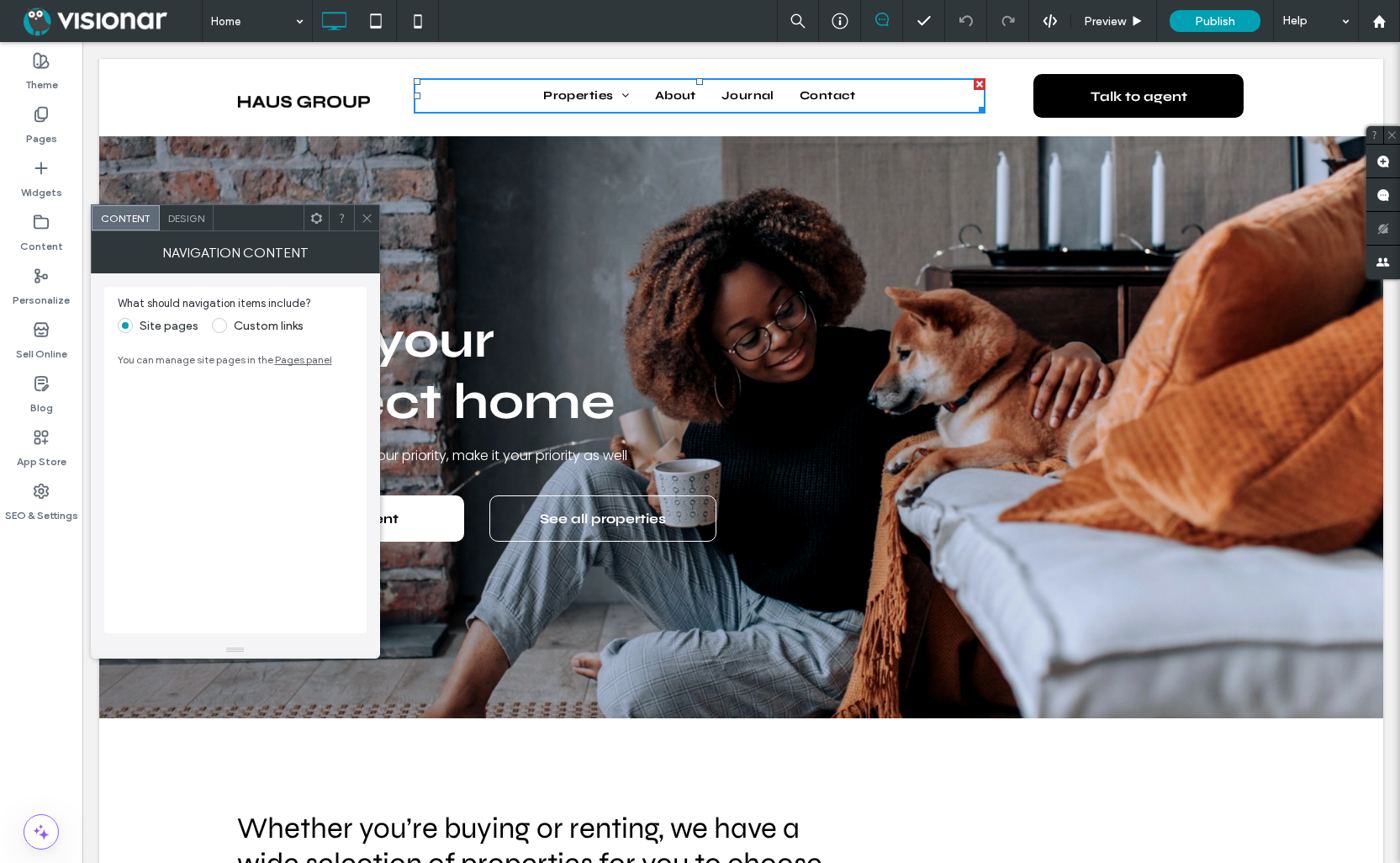
drag, startPoint x: 368, startPoint y: 220, endPoint x: 336, endPoint y: 214, distance: 32.6
click at [367, 220] on icon at bounding box center [366, 218] width 13 height 13
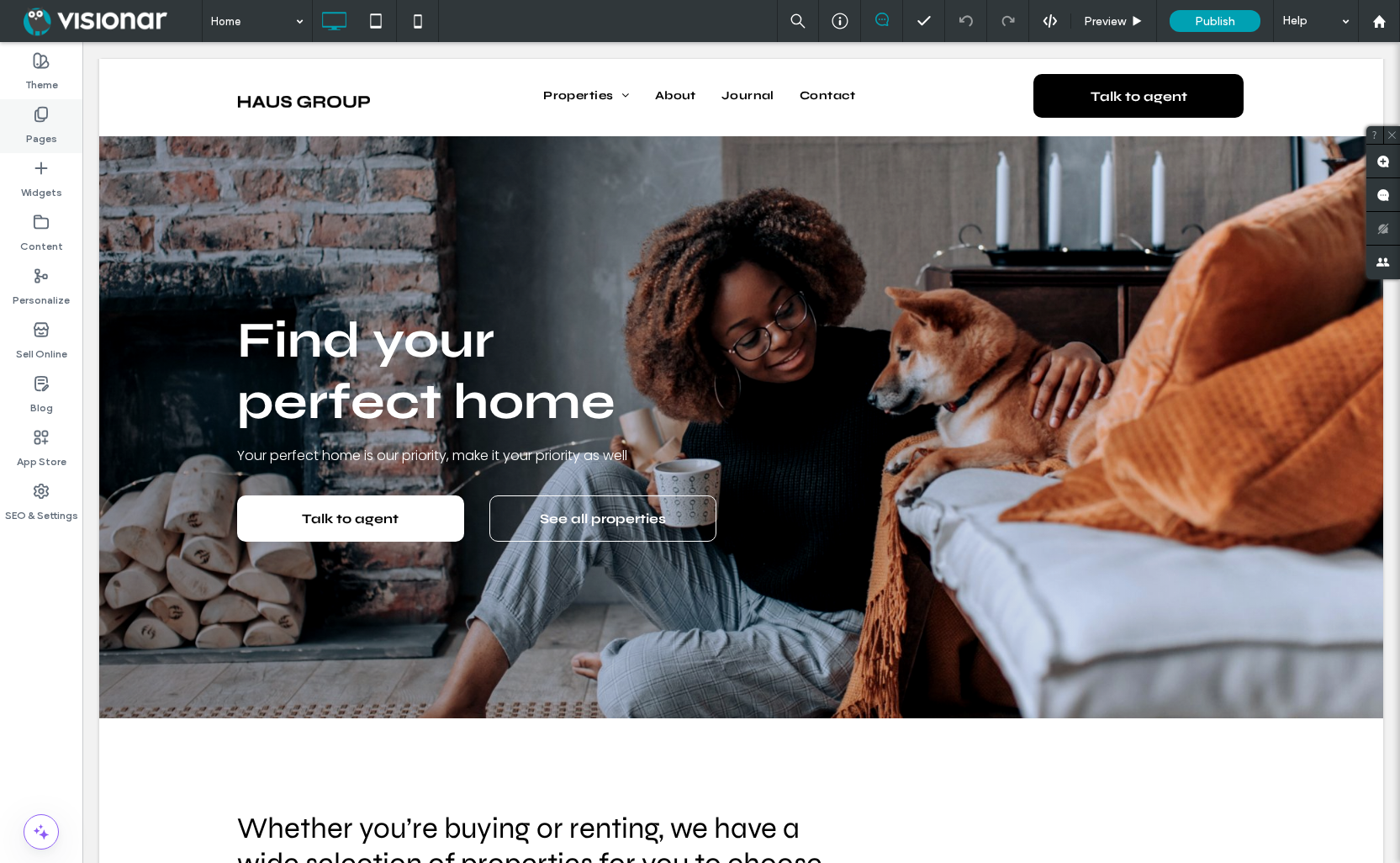
click at [51, 123] on label "Pages" at bounding box center [41, 135] width 31 height 24
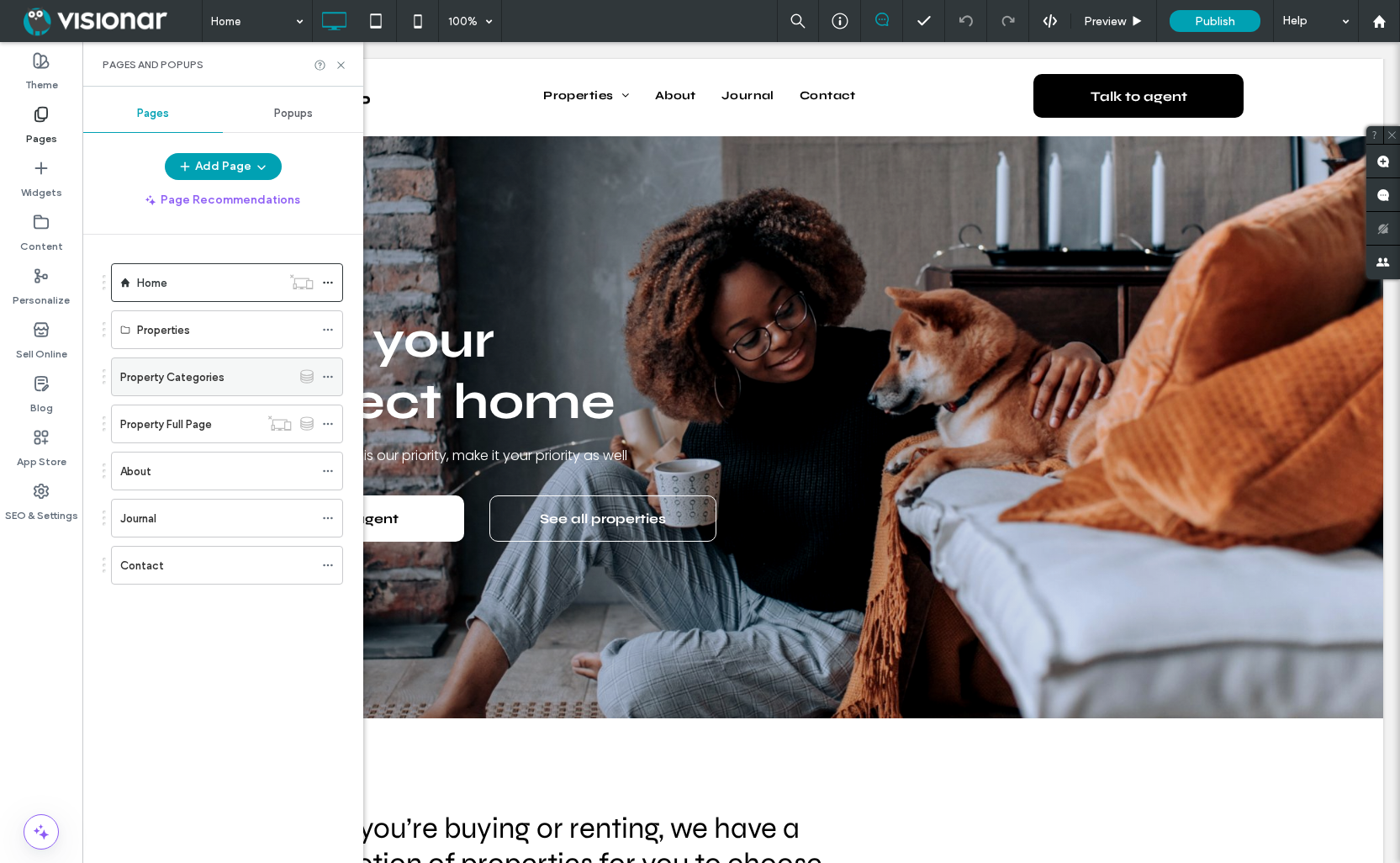
click at [191, 381] on label "Property Categories" at bounding box center [173, 377] width 104 height 29
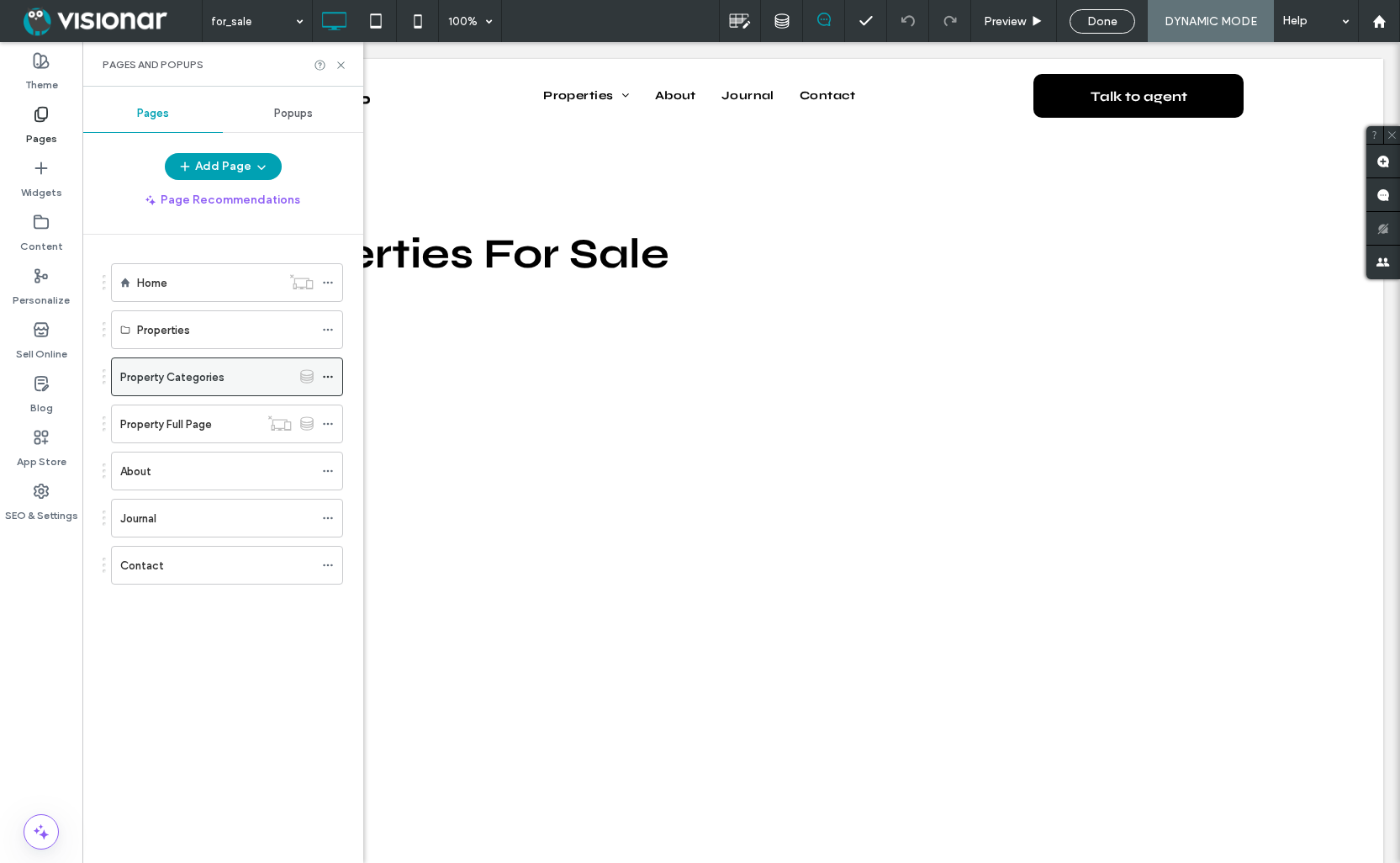
scroll to position [0, 0]
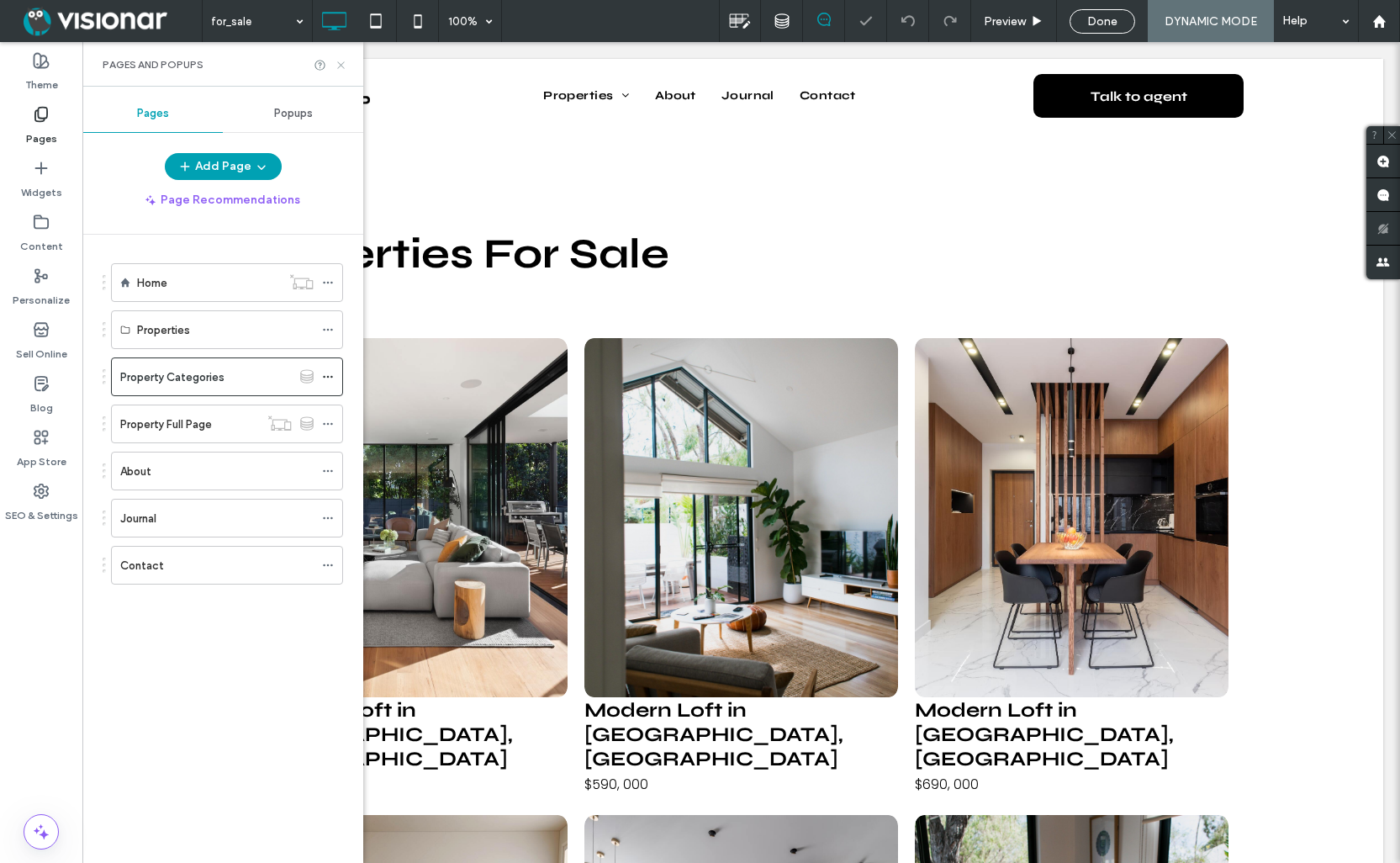
drag, startPoint x: 342, startPoint y: 64, endPoint x: 263, endPoint y: 30, distance: 86.0
click at [342, 64] on icon at bounding box center [340, 65] width 13 height 13
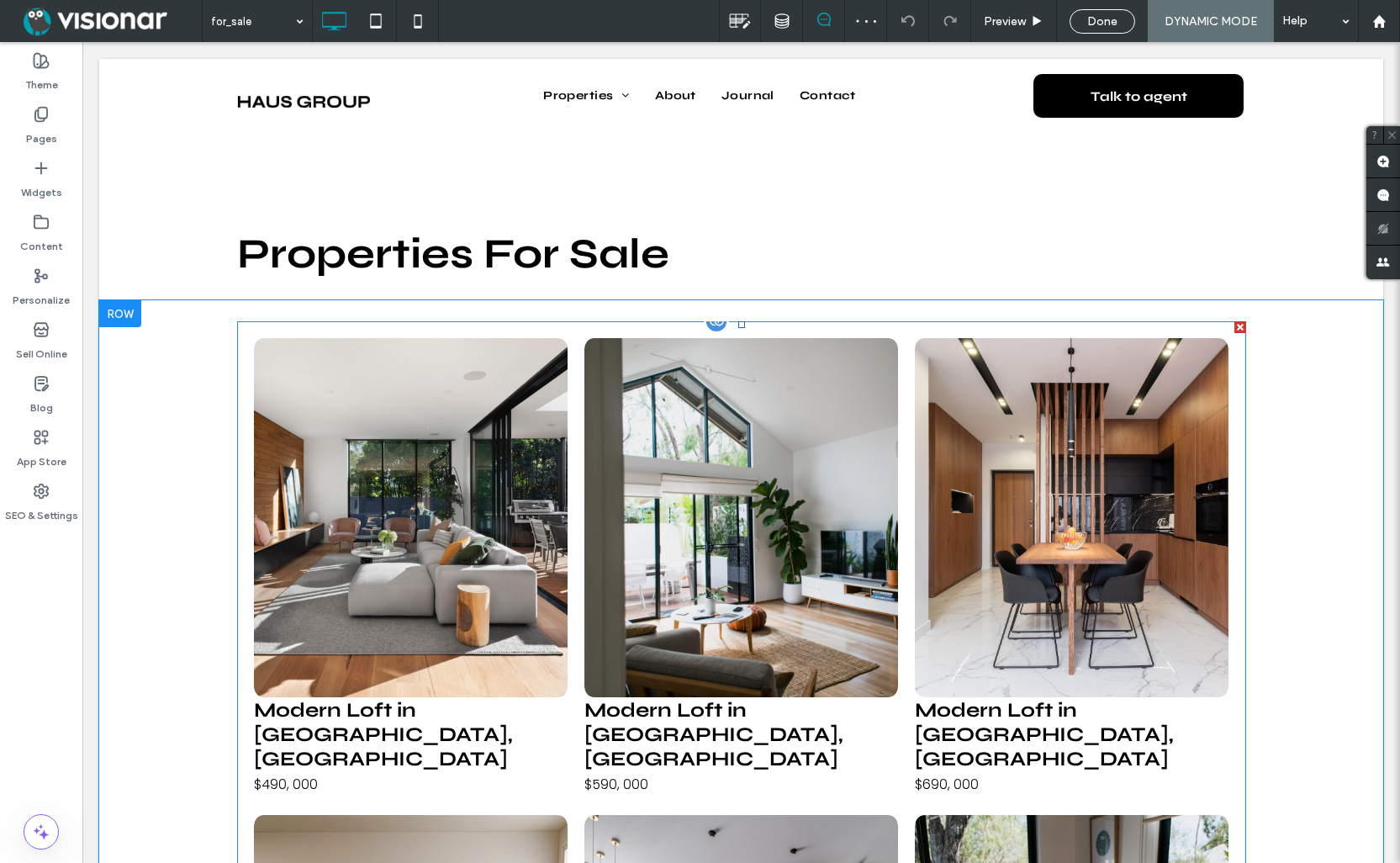
click at [574, 541] on li "Modern Loft in San Francisco, CA $490, 000 Button" at bounding box center [410, 568] width 330 height 477
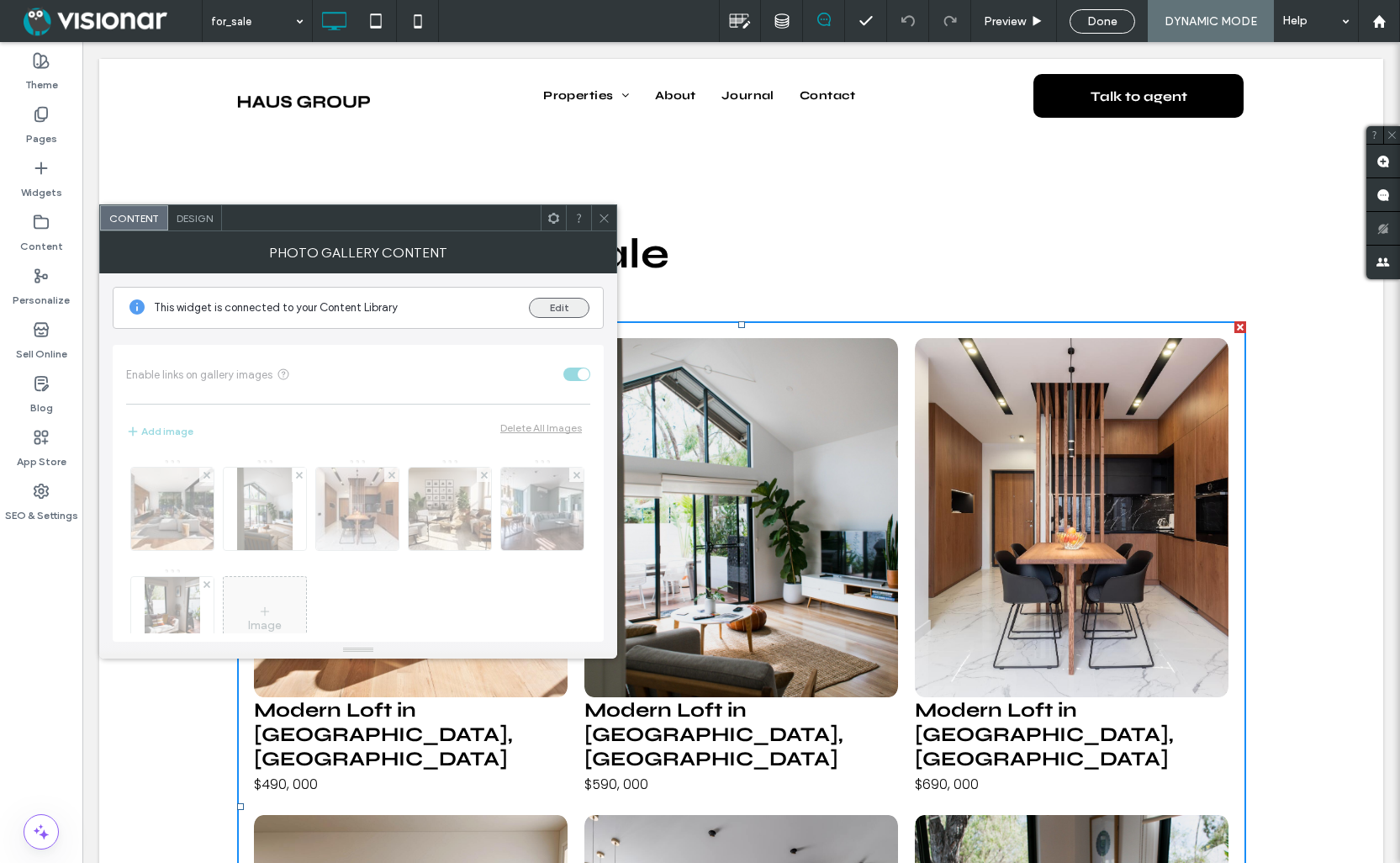
click at [569, 305] on button "Edit" at bounding box center [559, 308] width 61 height 20
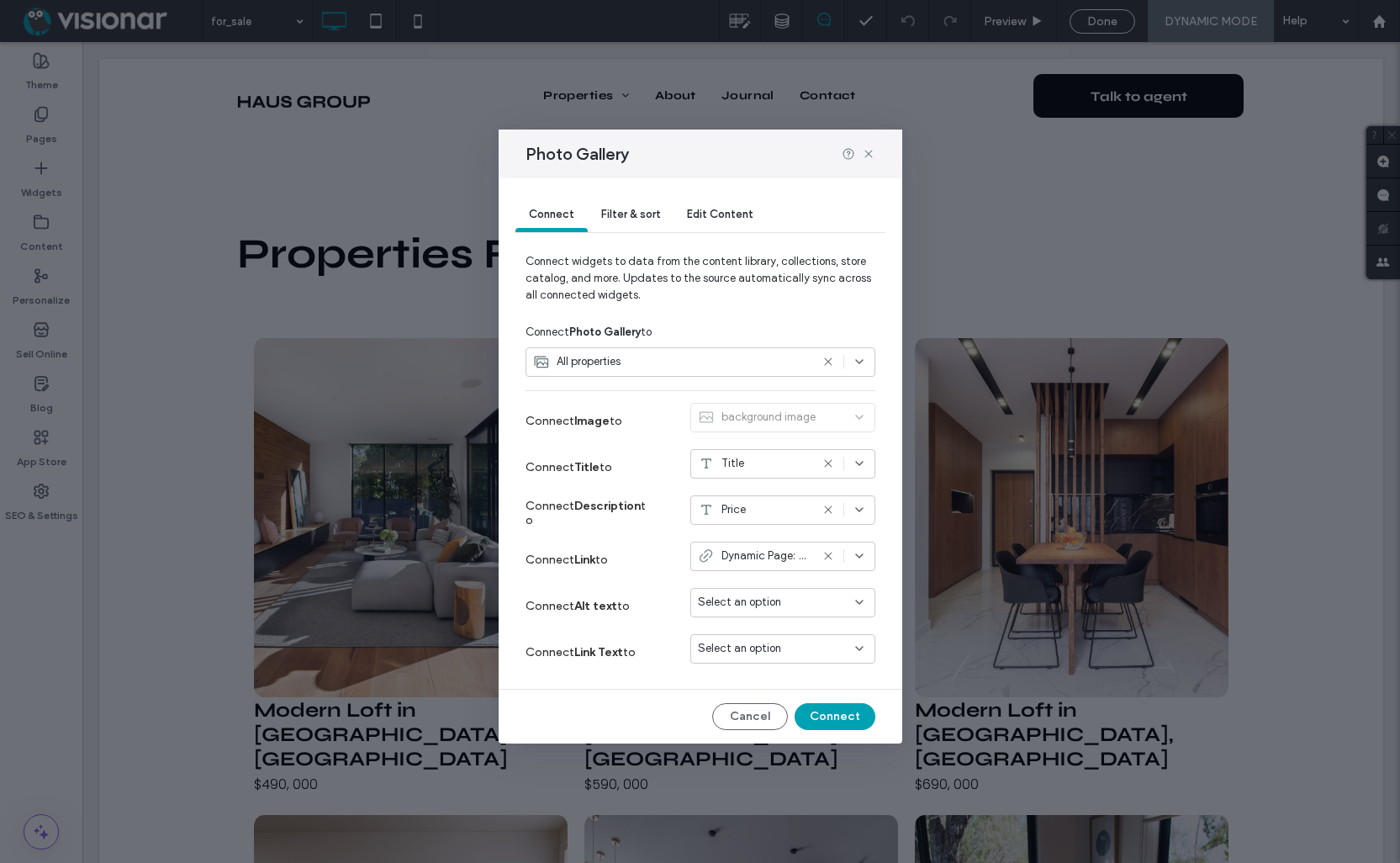
click at [629, 211] on span "Filter & sort" at bounding box center [631, 214] width 59 height 13
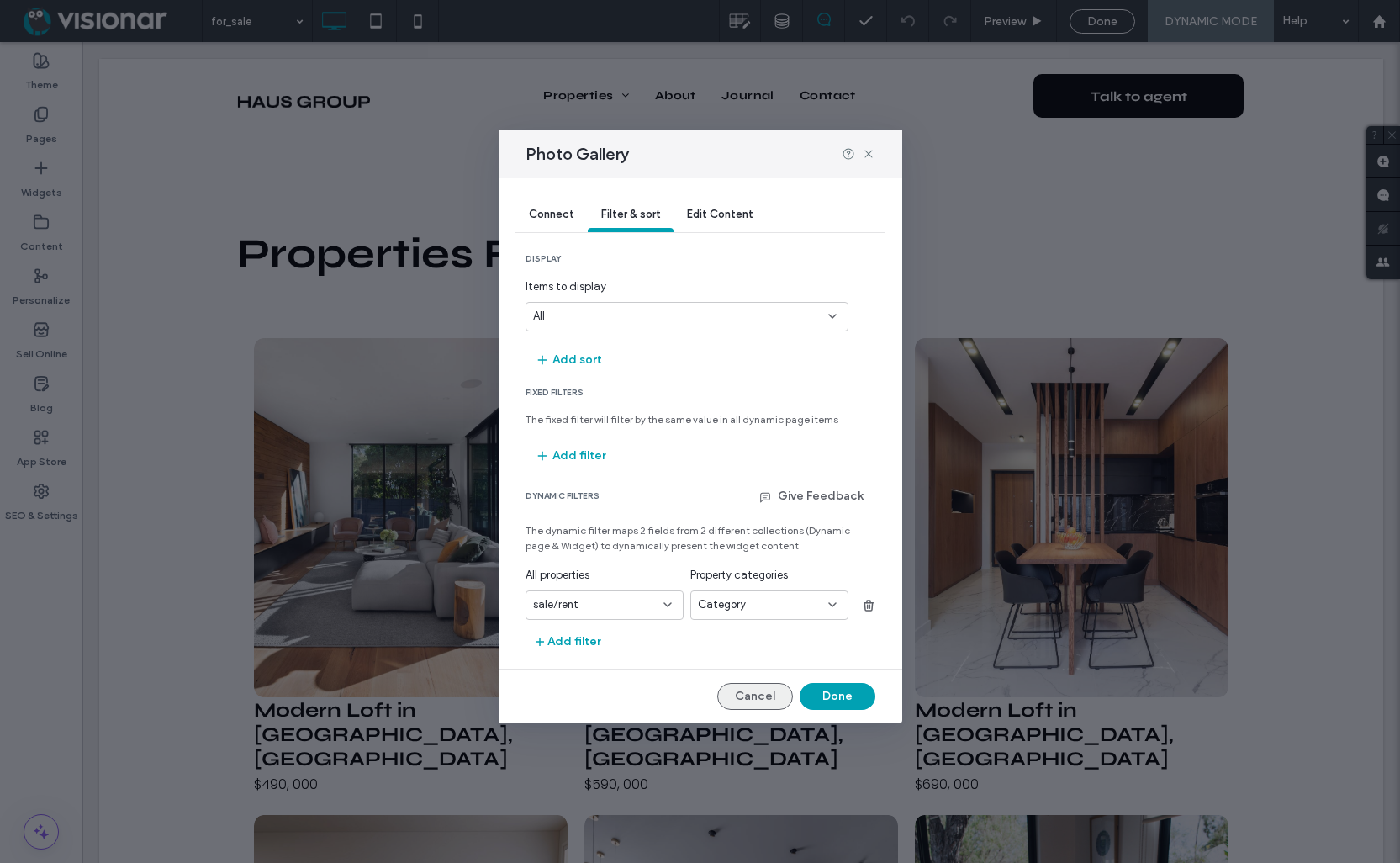
click at [749, 692] on button "Cancel" at bounding box center [756, 697] width 76 height 27
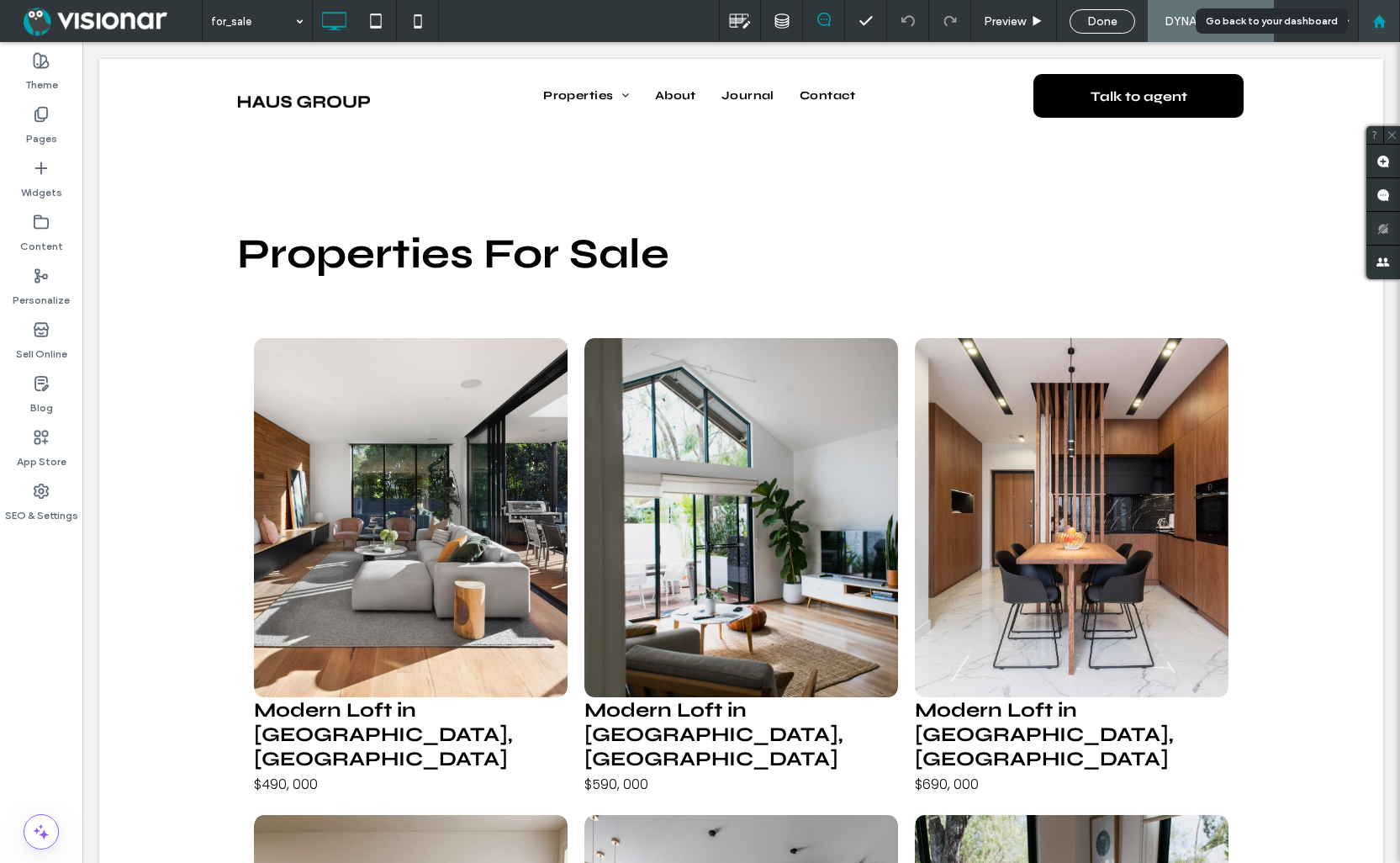
click at [1384, 12] on div at bounding box center [1379, 21] width 42 height 42
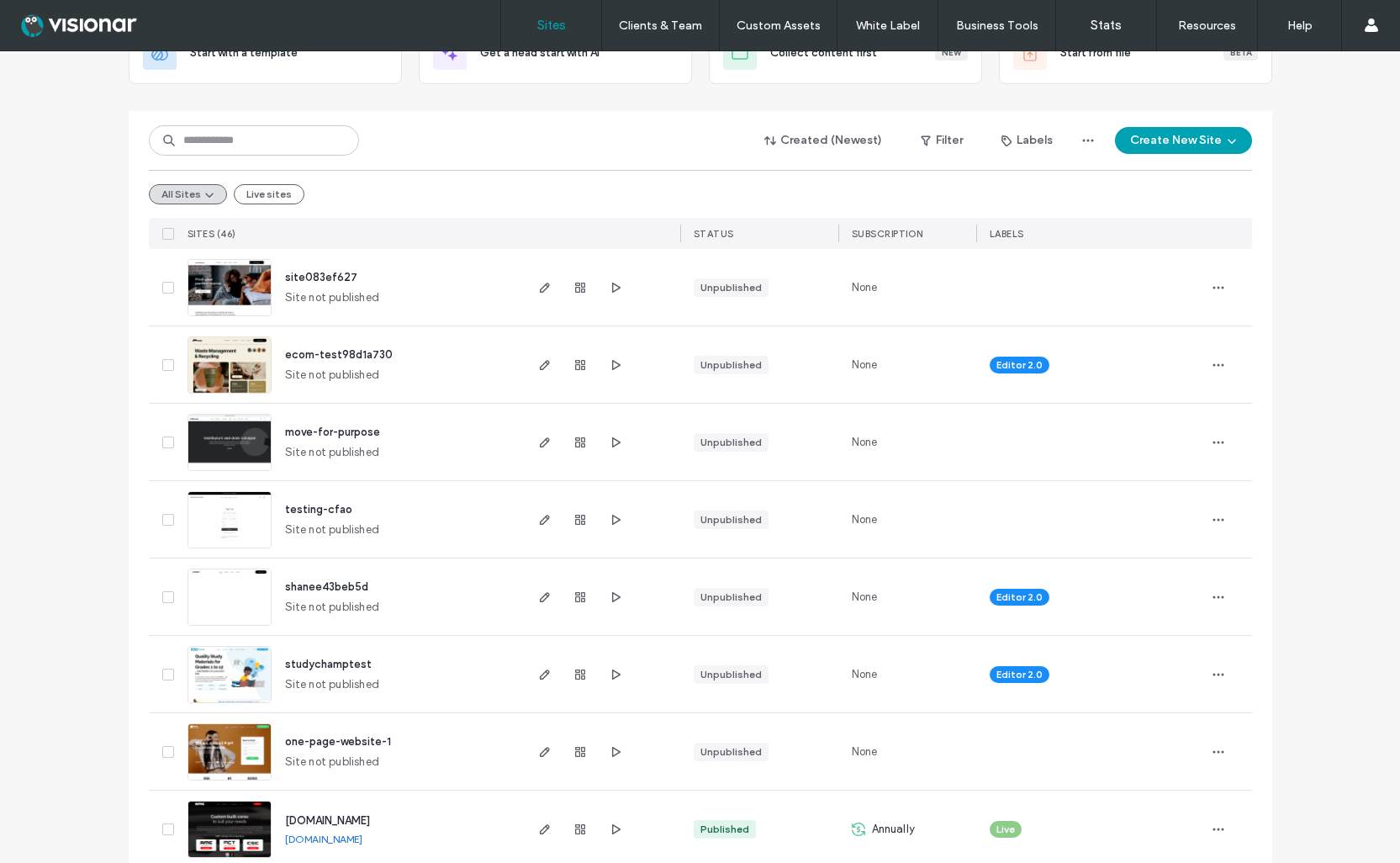
scroll to position [185, 0]
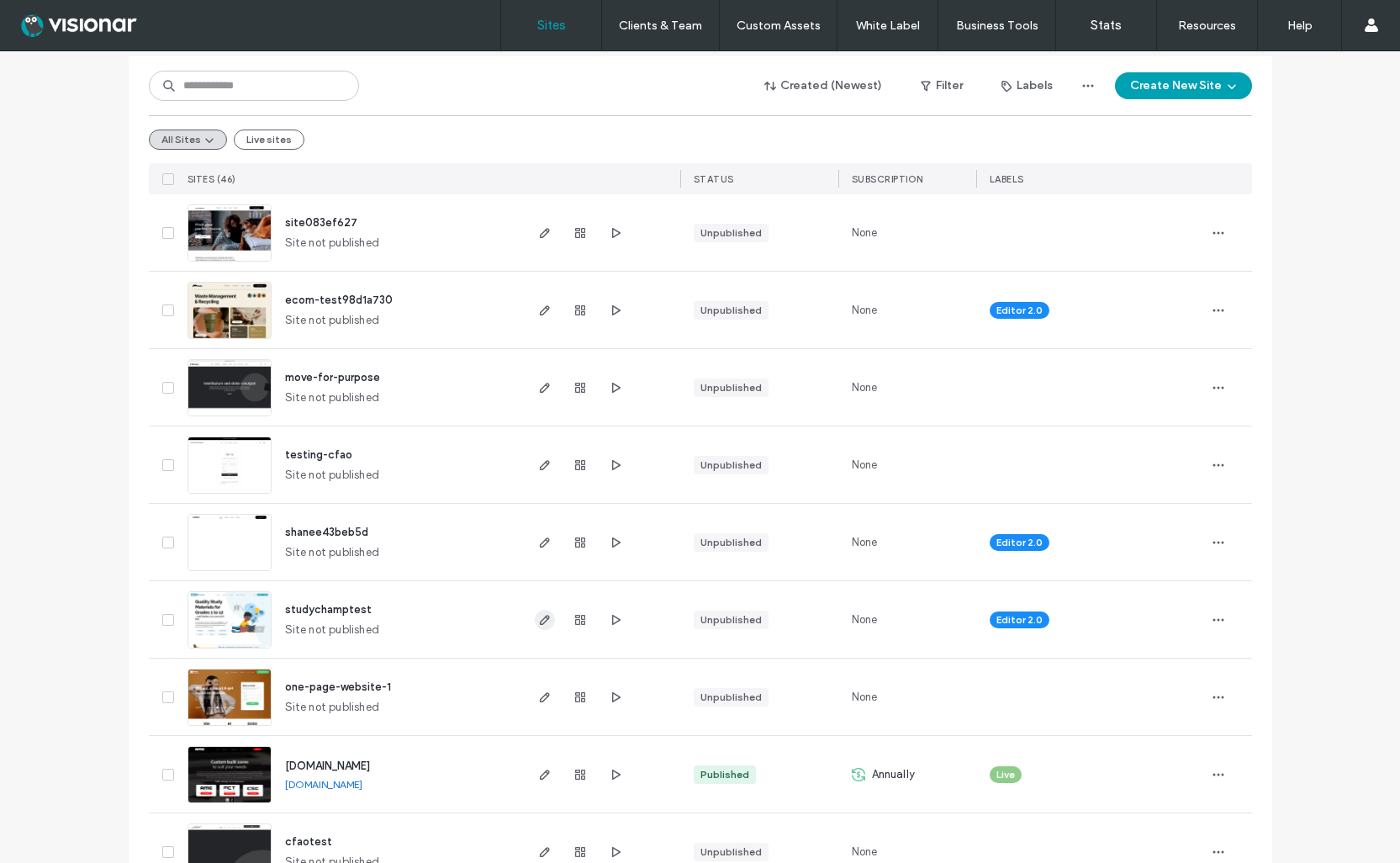
click at [538, 619] on icon "button" at bounding box center [545, 620] width 13 height 13
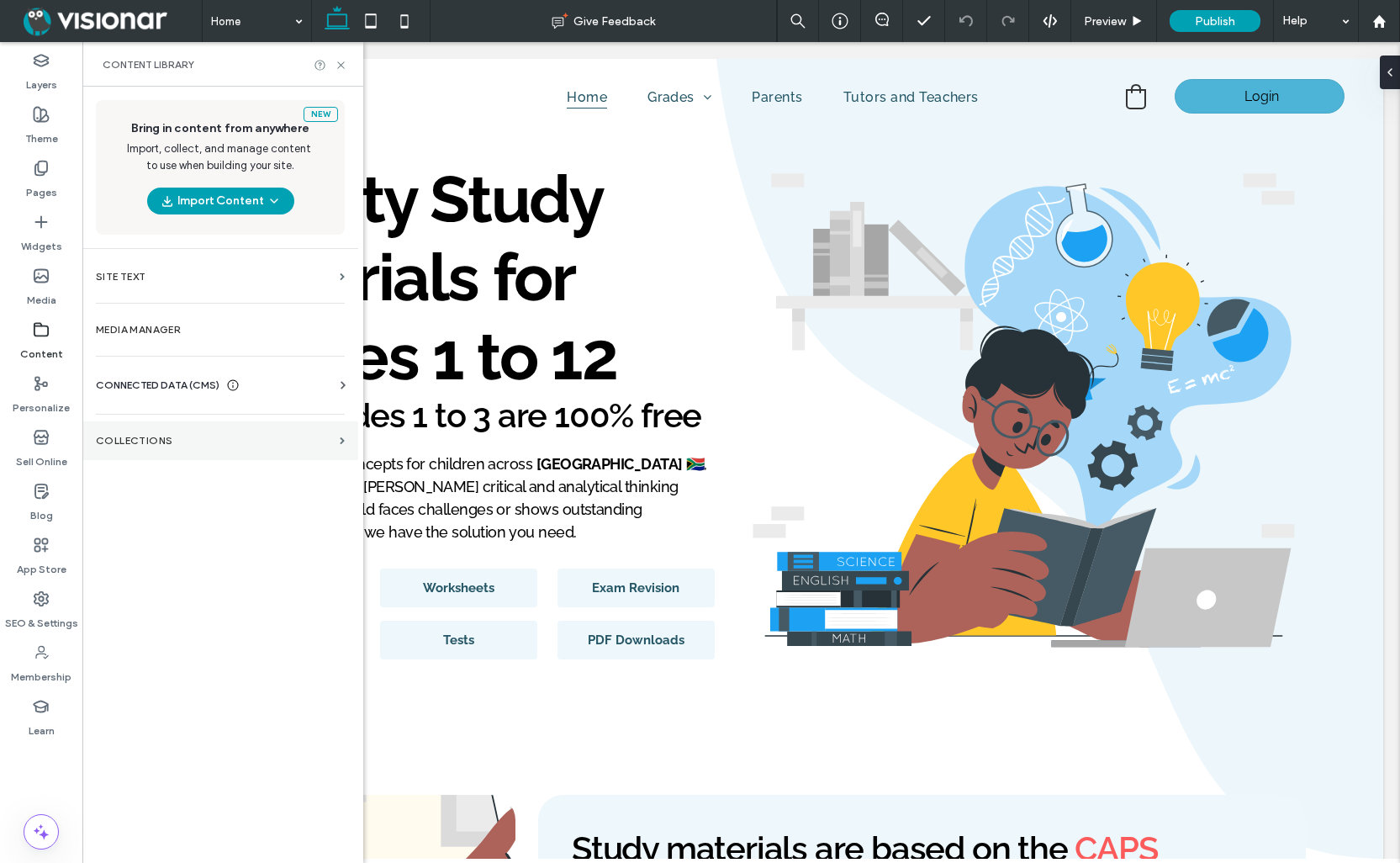
click at [180, 443] on label "Collections" at bounding box center [215, 441] width 238 height 12
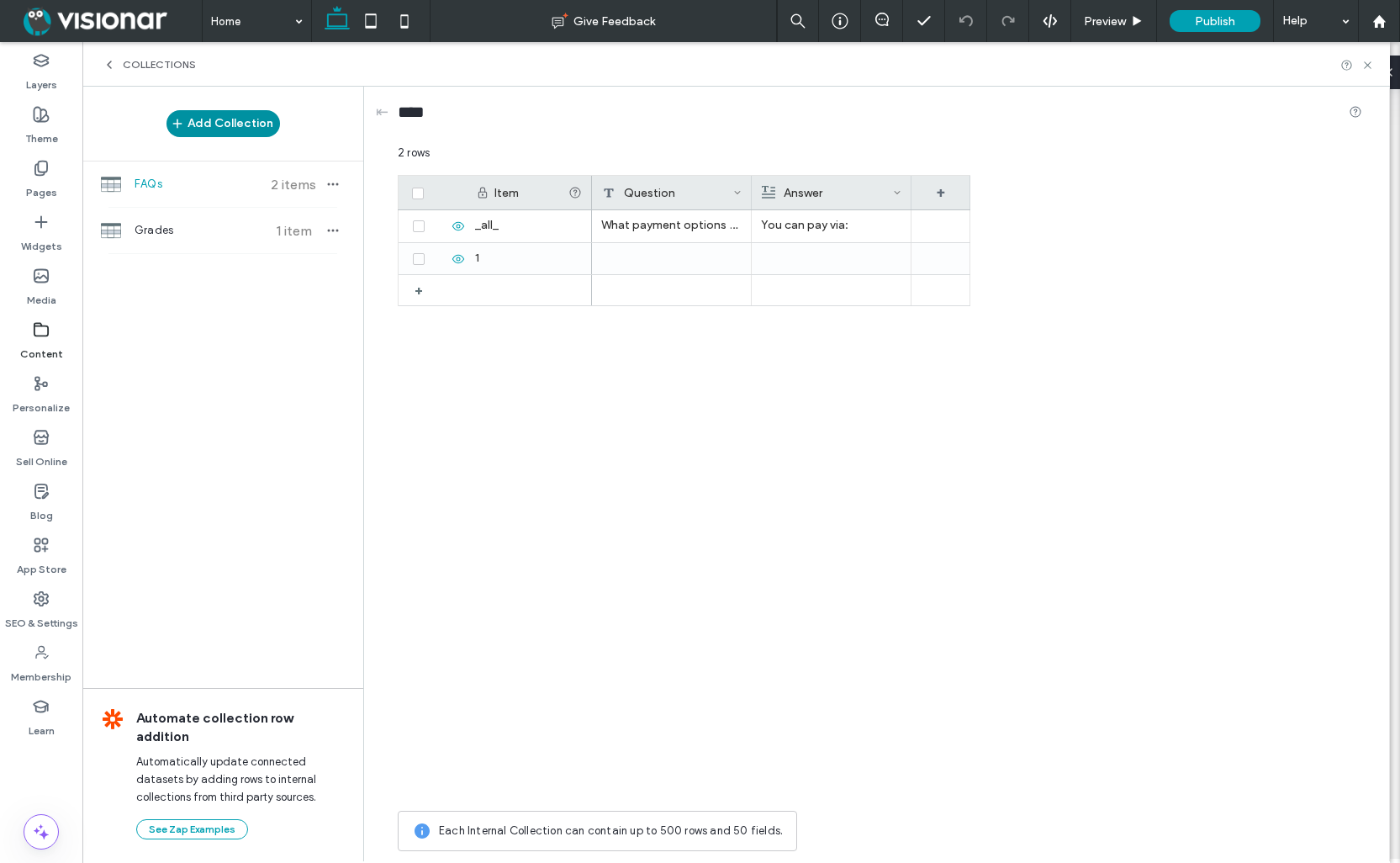
click at [224, 118] on button "Add Collection" at bounding box center [223, 124] width 114 height 27
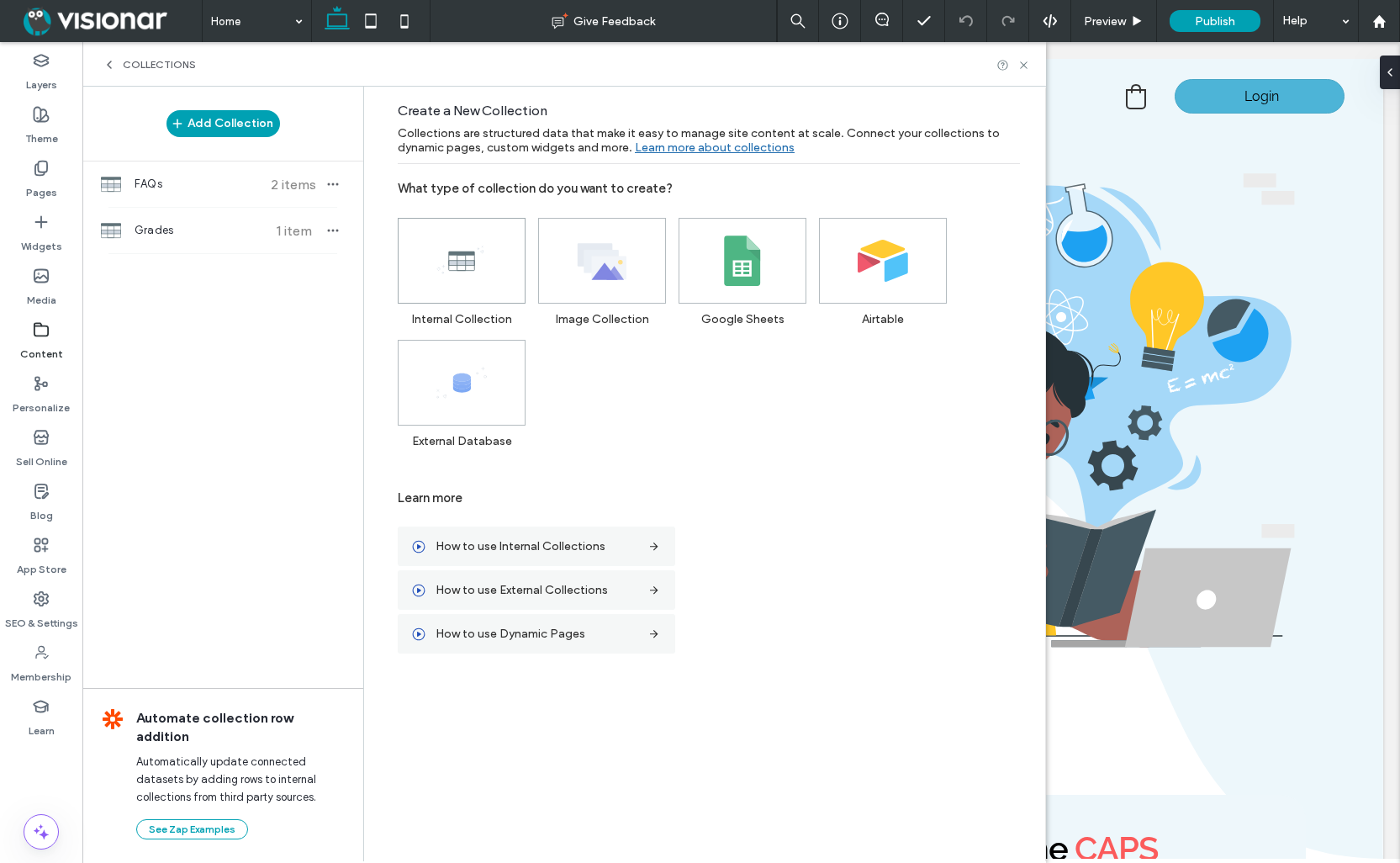
click at [473, 265] on use at bounding box center [460, 260] width 46 height 27
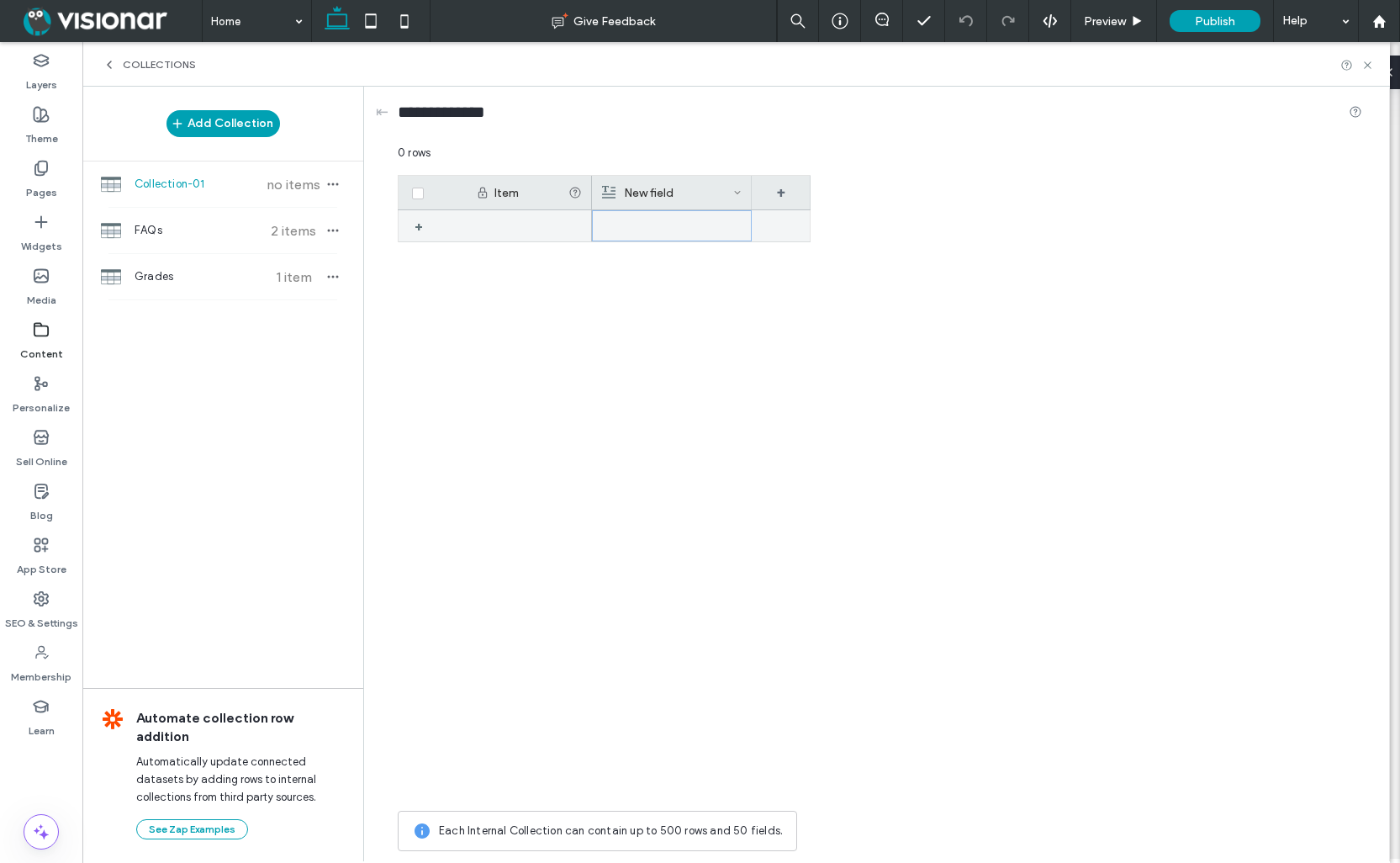
click at [621, 225] on div at bounding box center [672, 226] width 140 height 29
click at [635, 223] on div at bounding box center [672, 227] width 140 height 30
drag, startPoint x: 660, startPoint y: 212, endPoint x: 680, endPoint y: 236, distance: 31.2
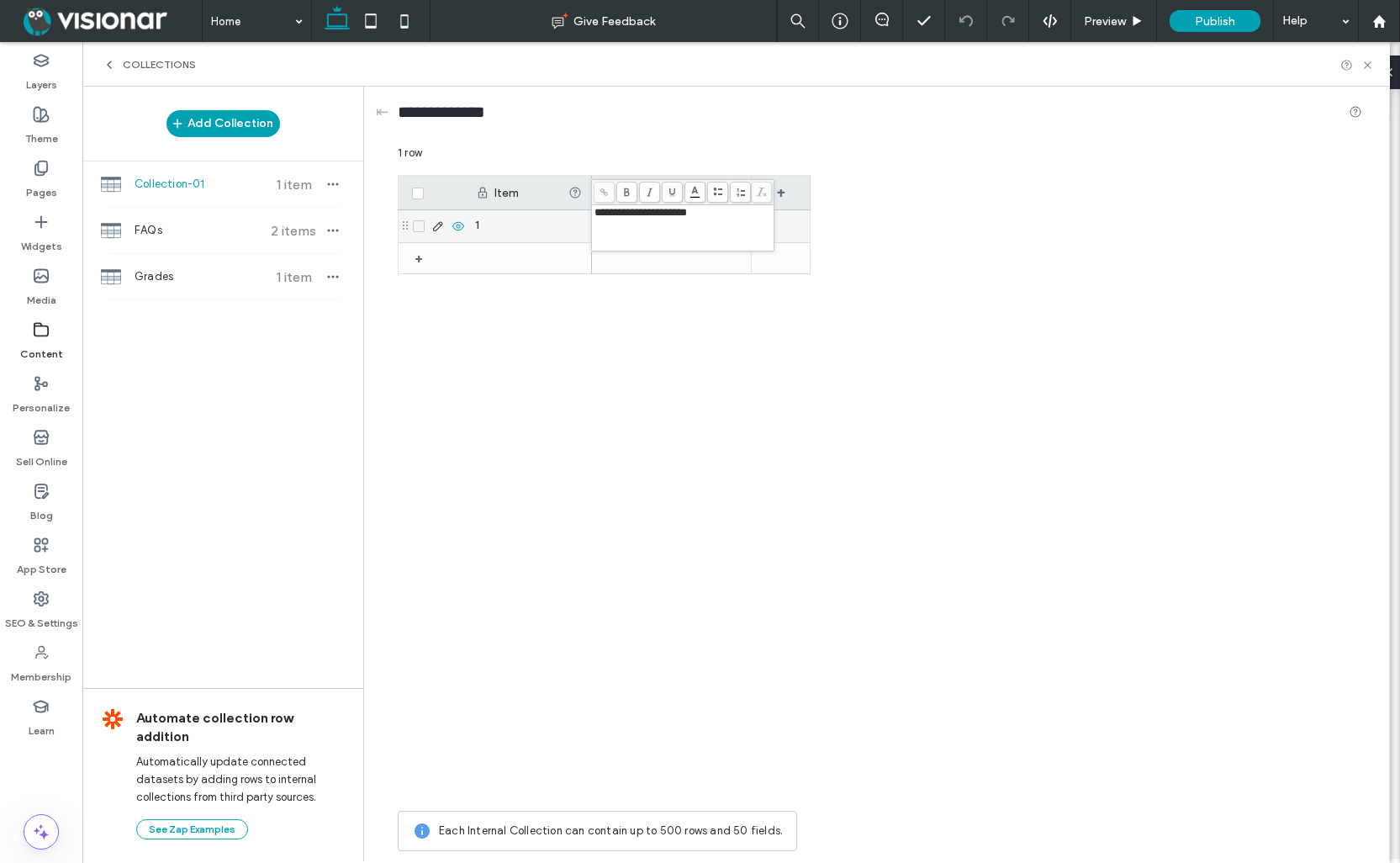
click at [660, 212] on span "**********" at bounding box center [641, 212] width 93 height 11
click at [766, 336] on div "English First Language" at bounding box center [702, 507] width 219 height 592
click at [775, 225] on div at bounding box center [781, 227] width 59 height 32
click at [783, 191] on div "+" at bounding box center [781, 193] width 59 height 34
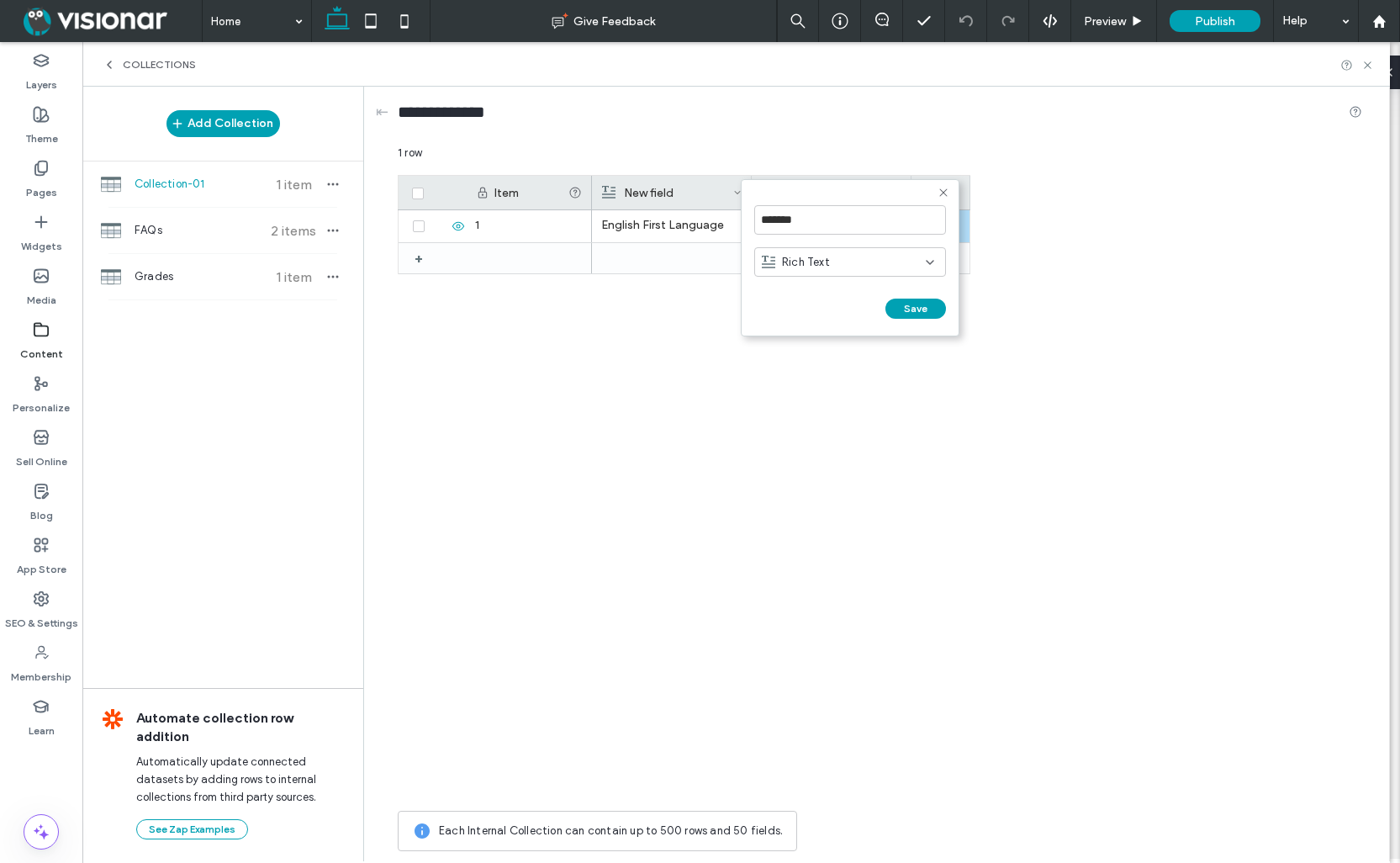
click at [840, 258] on div "Rich Text" at bounding box center [843, 262] width 164 height 17
click at [820, 291] on span "Plain Text" at bounding box center [806, 292] width 50 height 17
drag, startPoint x: 811, startPoint y: 221, endPoint x: 756, endPoint y: 214, distance: 55.4
click at [756, 214] on input "*******" at bounding box center [850, 220] width 192 height 29
type input "*****"
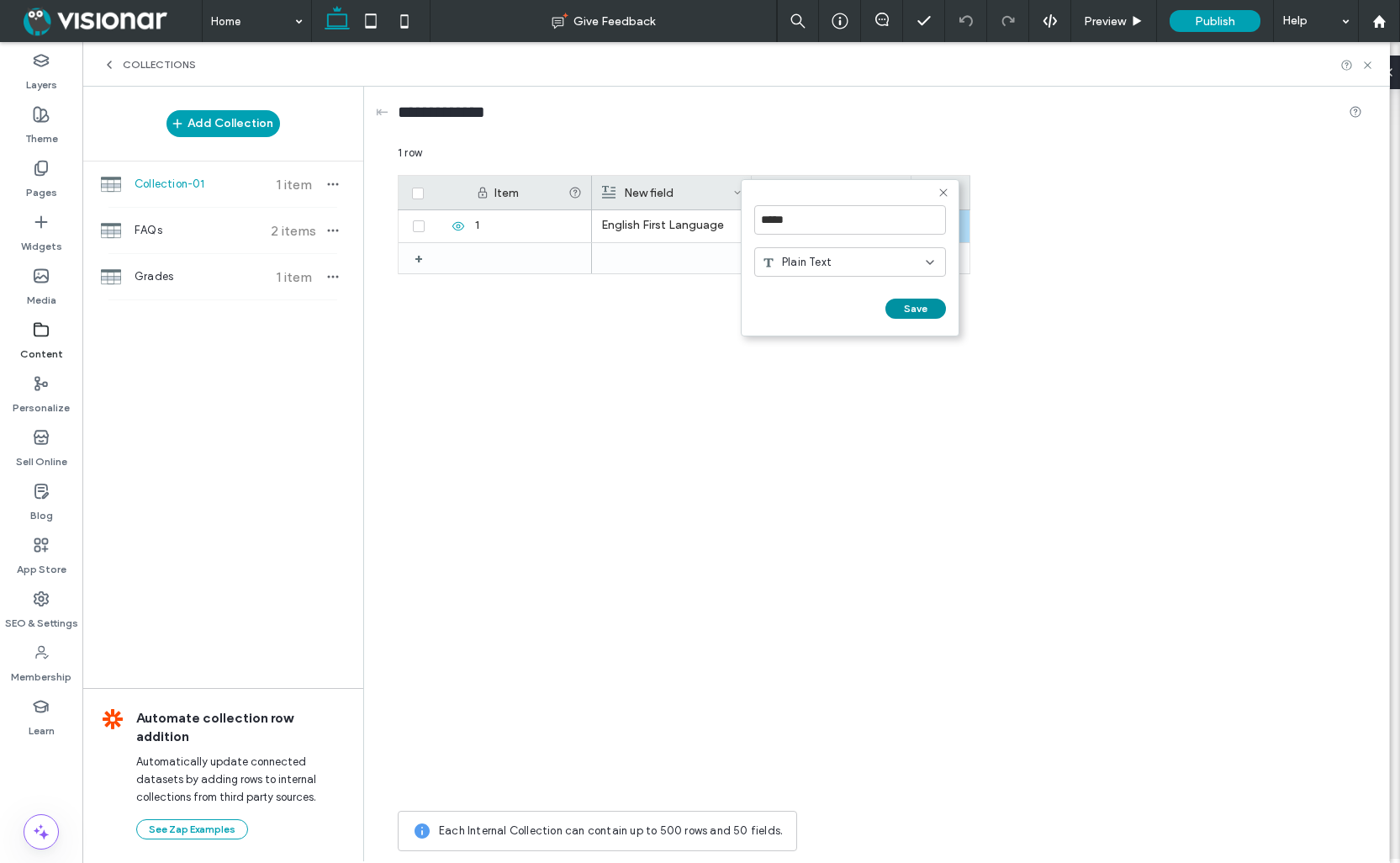
click at [915, 306] on button "Save" at bounding box center [916, 308] width 61 height 20
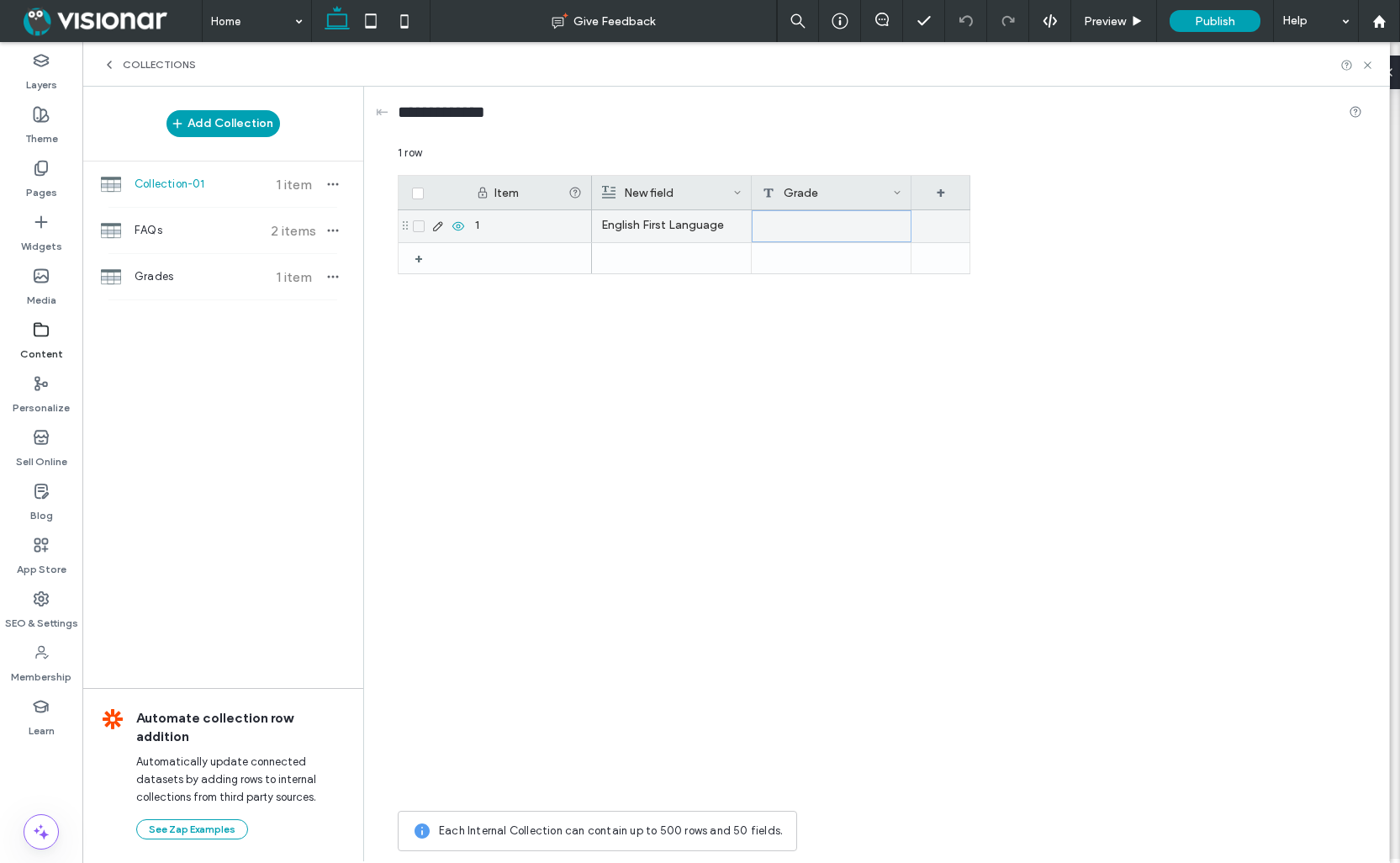
click at [824, 225] on div at bounding box center [831, 227] width 160 height 32
click at [843, 204] on textarea "plain-text-cell" at bounding box center [843, 205] width 185 height 51
type textarea "*******"
click at [927, 366] on div "English First Language" at bounding box center [781, 507] width 378 height 592
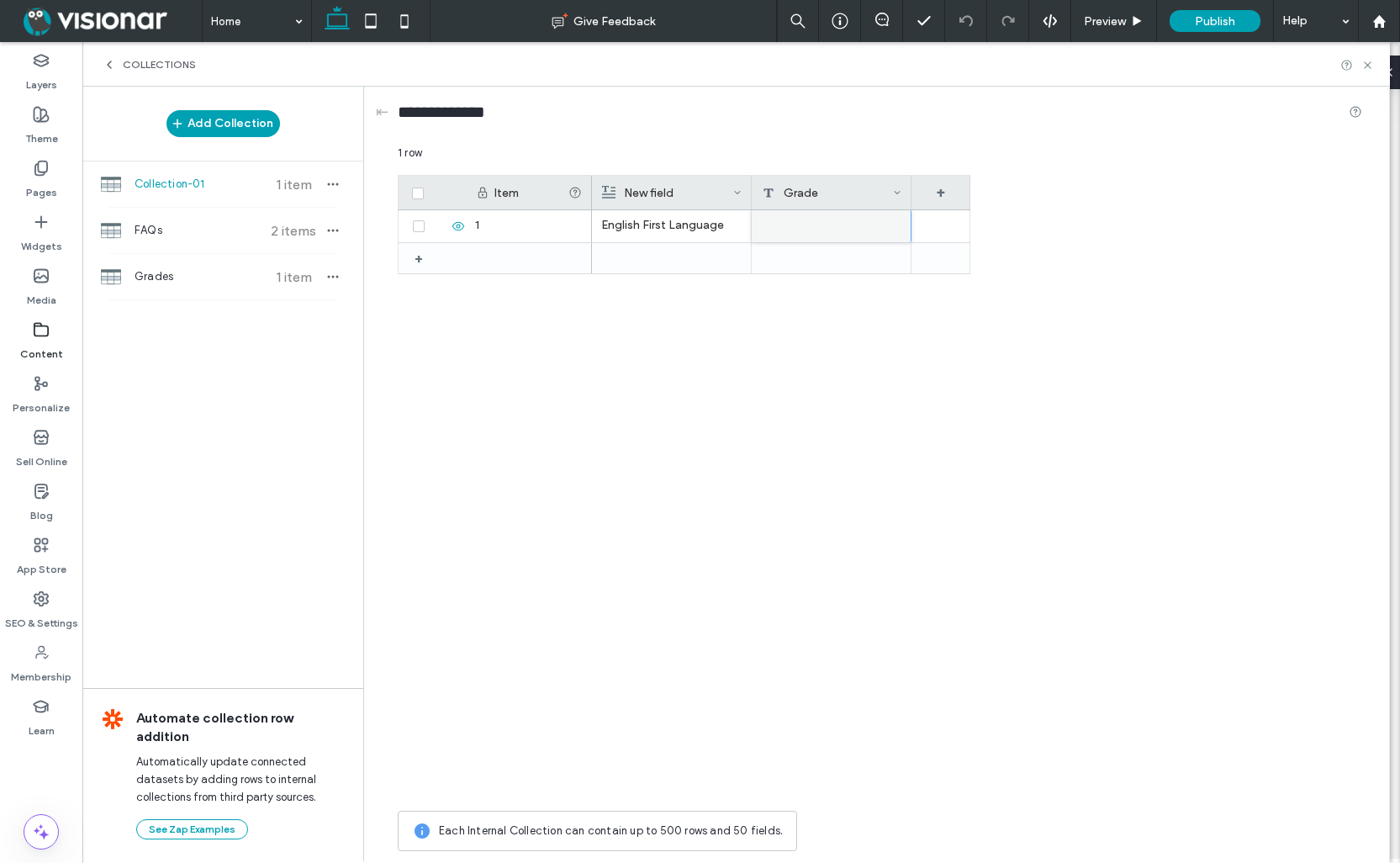
click at [886, 347] on div "English First Language" at bounding box center [781, 507] width 378 height 592
click at [949, 192] on div "+" at bounding box center [941, 193] width 59 height 34
click at [915, 217] on input "*******" at bounding box center [1010, 220] width 192 height 29
type input "********"
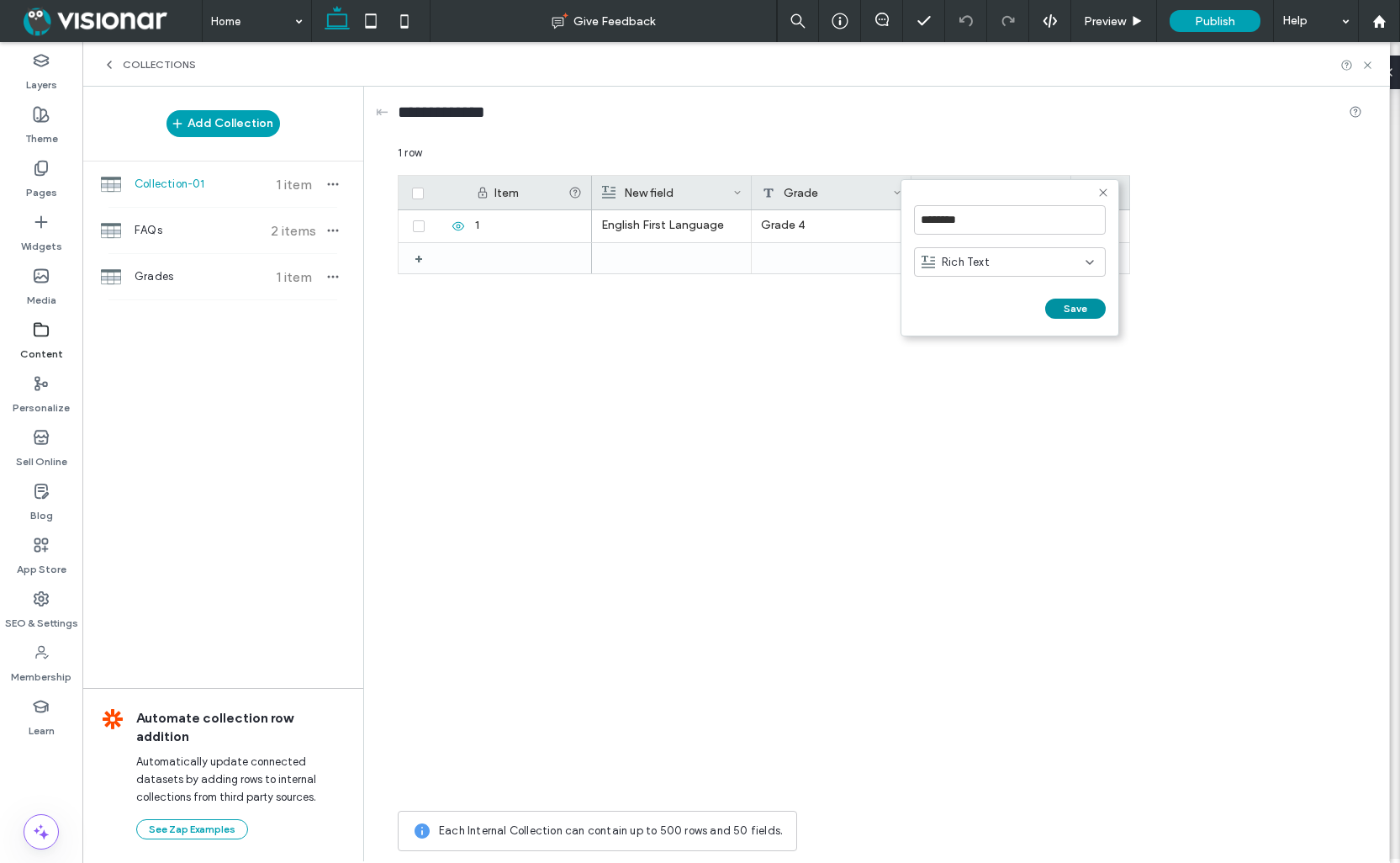
click at [1082, 303] on button "Save" at bounding box center [1076, 308] width 61 height 20
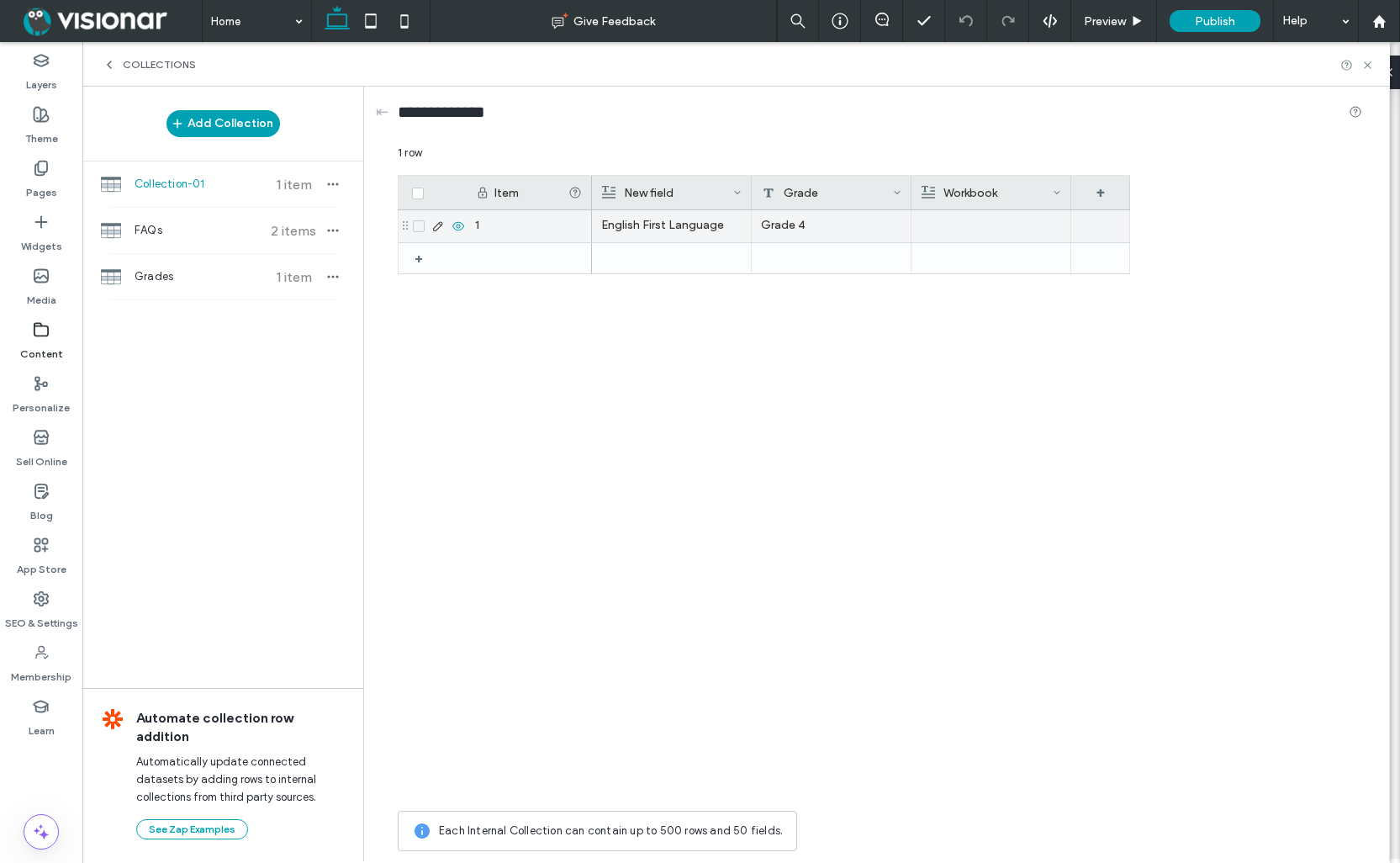
click at [959, 223] on div at bounding box center [991, 227] width 141 height 32
click at [953, 228] on div at bounding box center [991, 227] width 140 height 30
click at [1051, 300] on div "English First Language Grade 4" at bounding box center [861, 507] width 538 height 592
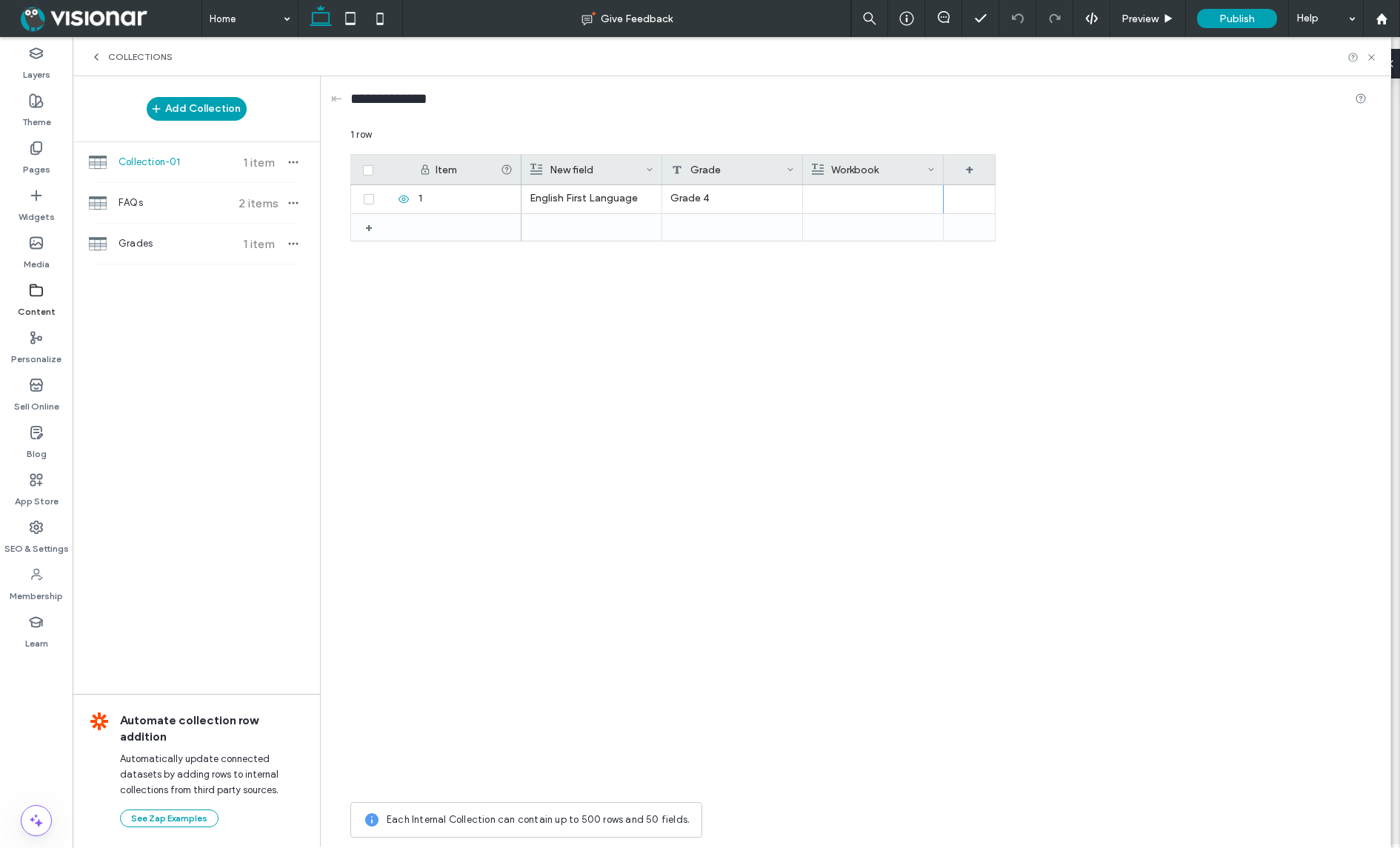
click at [837, 168] on div "Workbook" at bounding box center [870, 170] width 116 height 30
click at [837, 168] on form "******** Rich Text Save ******" at bounding box center [898, 227] width 193 height 139
click at [884, 201] on input "********" at bounding box center [898, 194] width 169 height 26
drag, startPoint x: 872, startPoint y: 193, endPoint x: 777, endPoint y: 188, distance: 95.1
click at [777, 188] on div "******** Rich Text Save ****** 1 row Drag here to set row groups Drag here to s…" at bounding box center [858, 486] width 1016 height 717
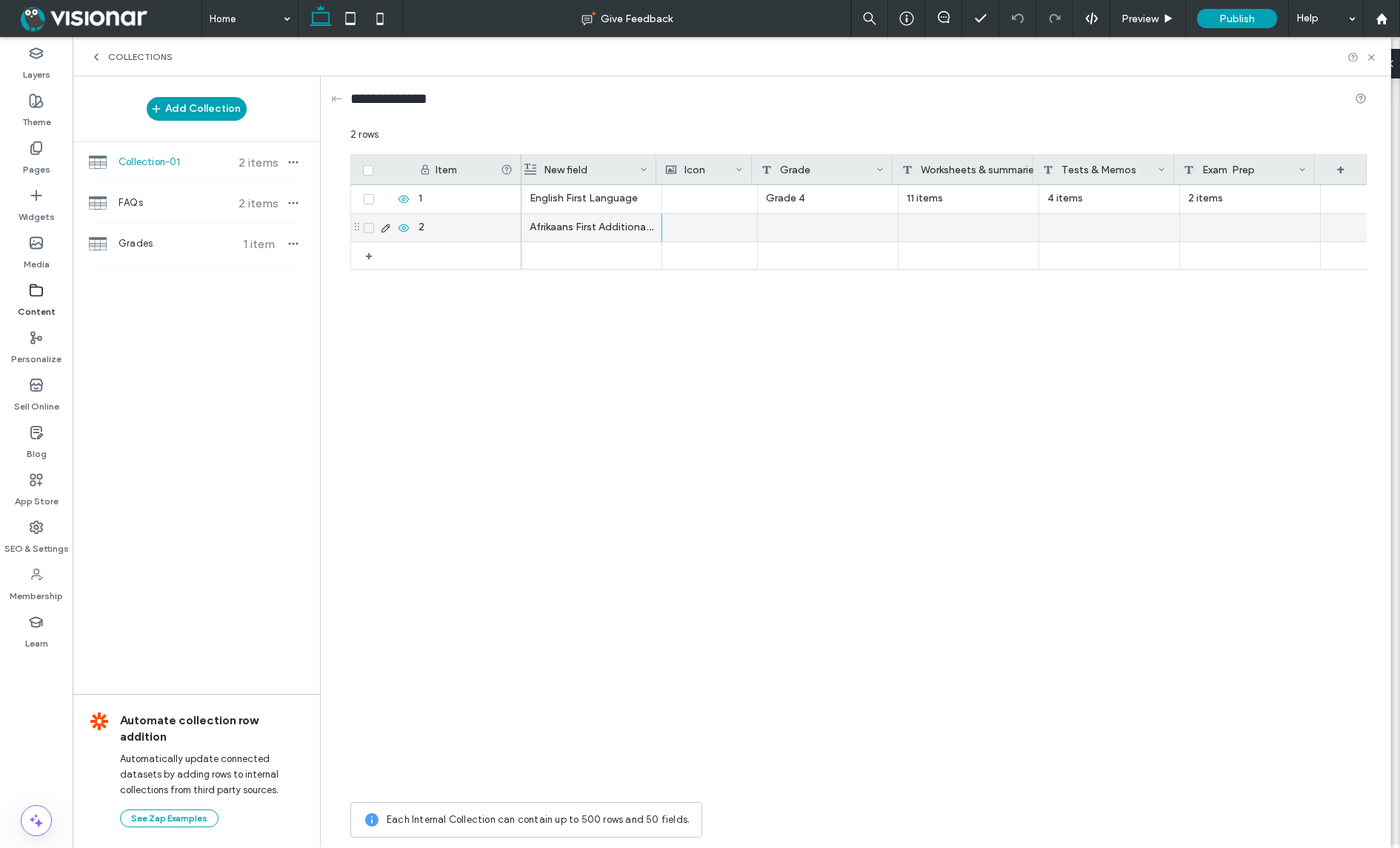
scroll to position [0, 6]
click at [571, 250] on div at bounding box center [585, 255] width 124 height 27
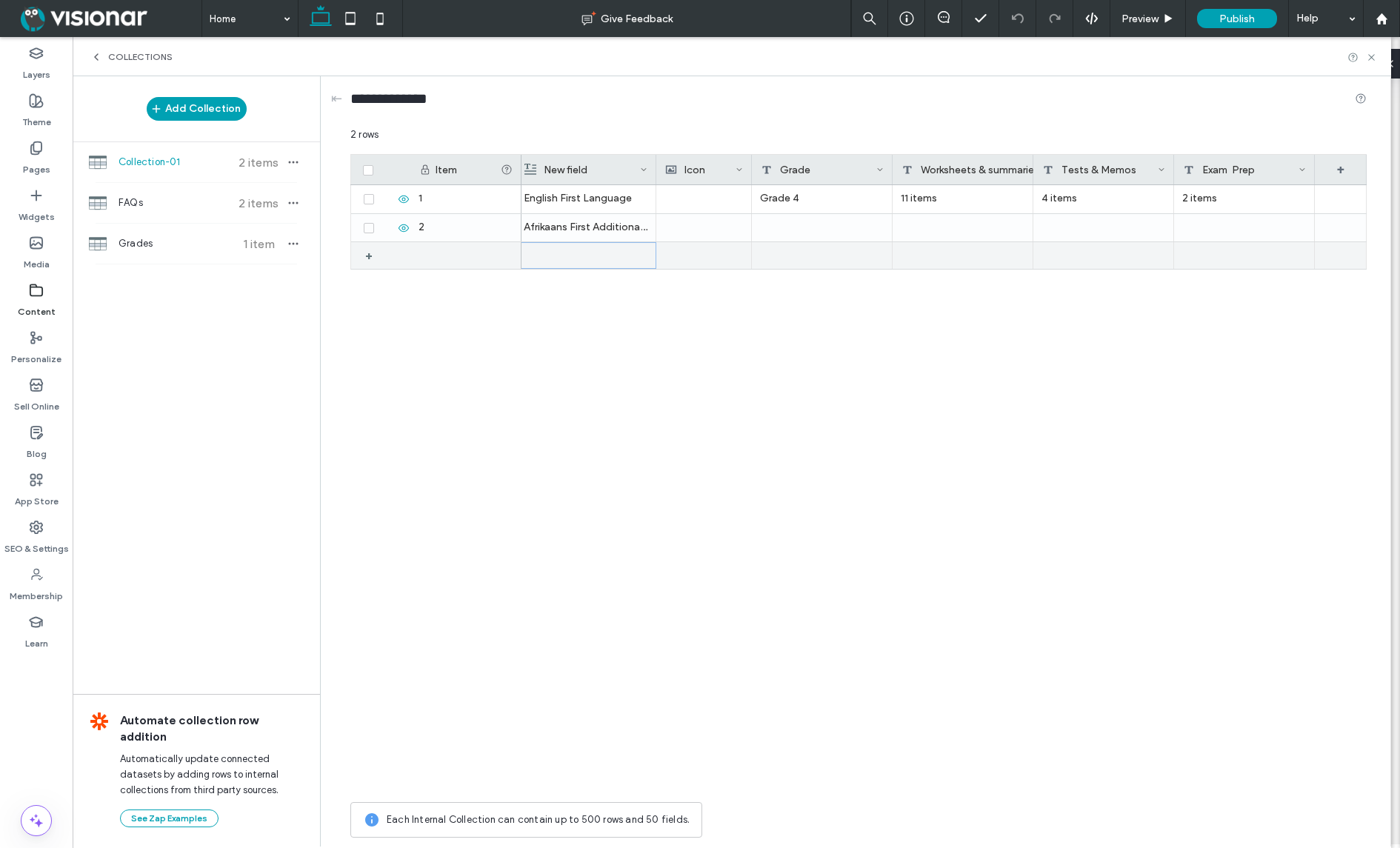
click at [571, 250] on div at bounding box center [586, 255] width 123 height 25
click at [563, 252] on div at bounding box center [586, 255] width 123 height 26
click at [637, 335] on div "Social Sciences (History and Geography) Afrikaans First Additional Language Eng…" at bounding box center [944, 490] width 845 height 610
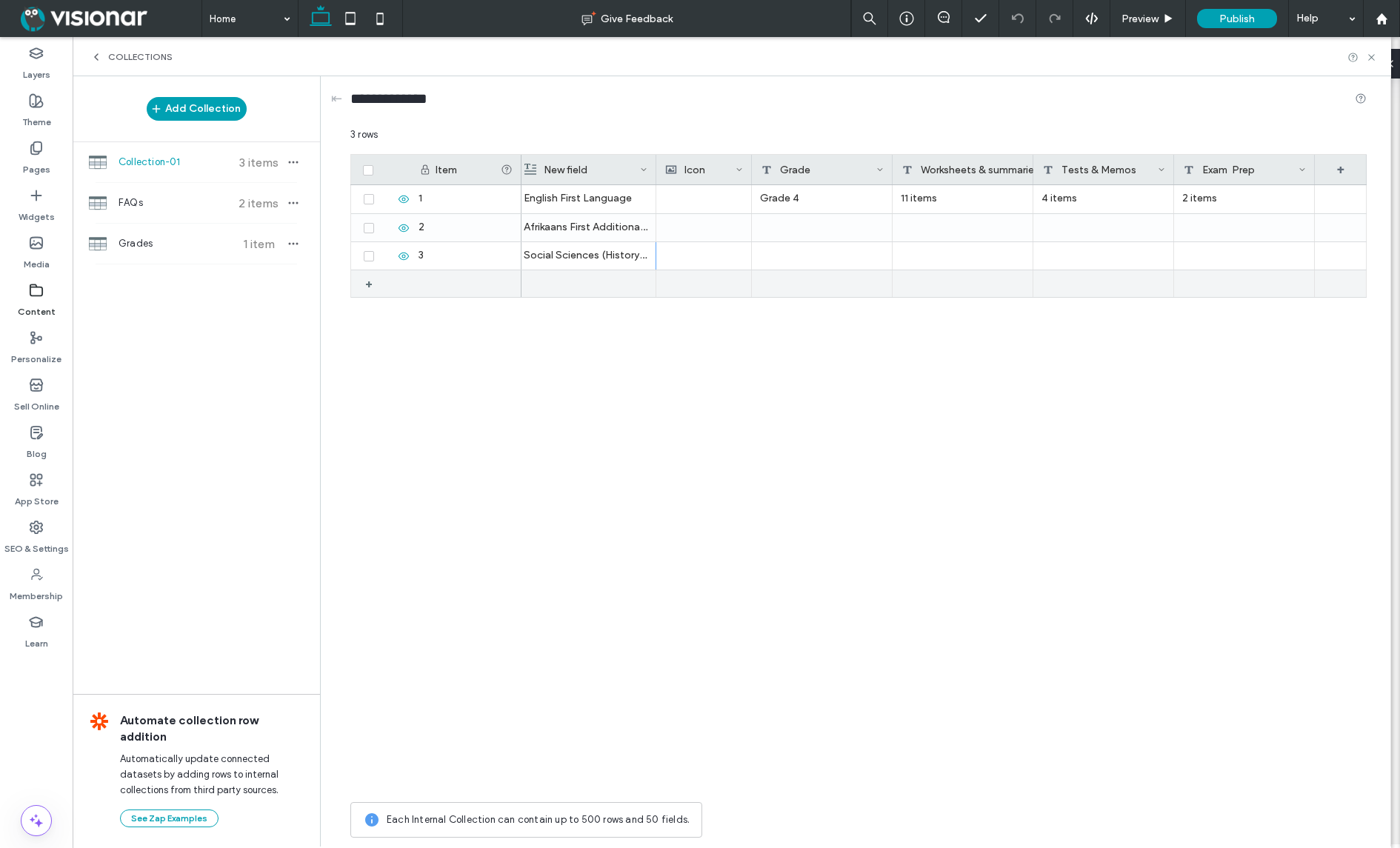
click at [562, 274] on div at bounding box center [585, 283] width 124 height 27
click at [562, 274] on div at bounding box center [586, 283] width 123 height 25
click at [562, 309] on div at bounding box center [586, 312] width 123 height 25
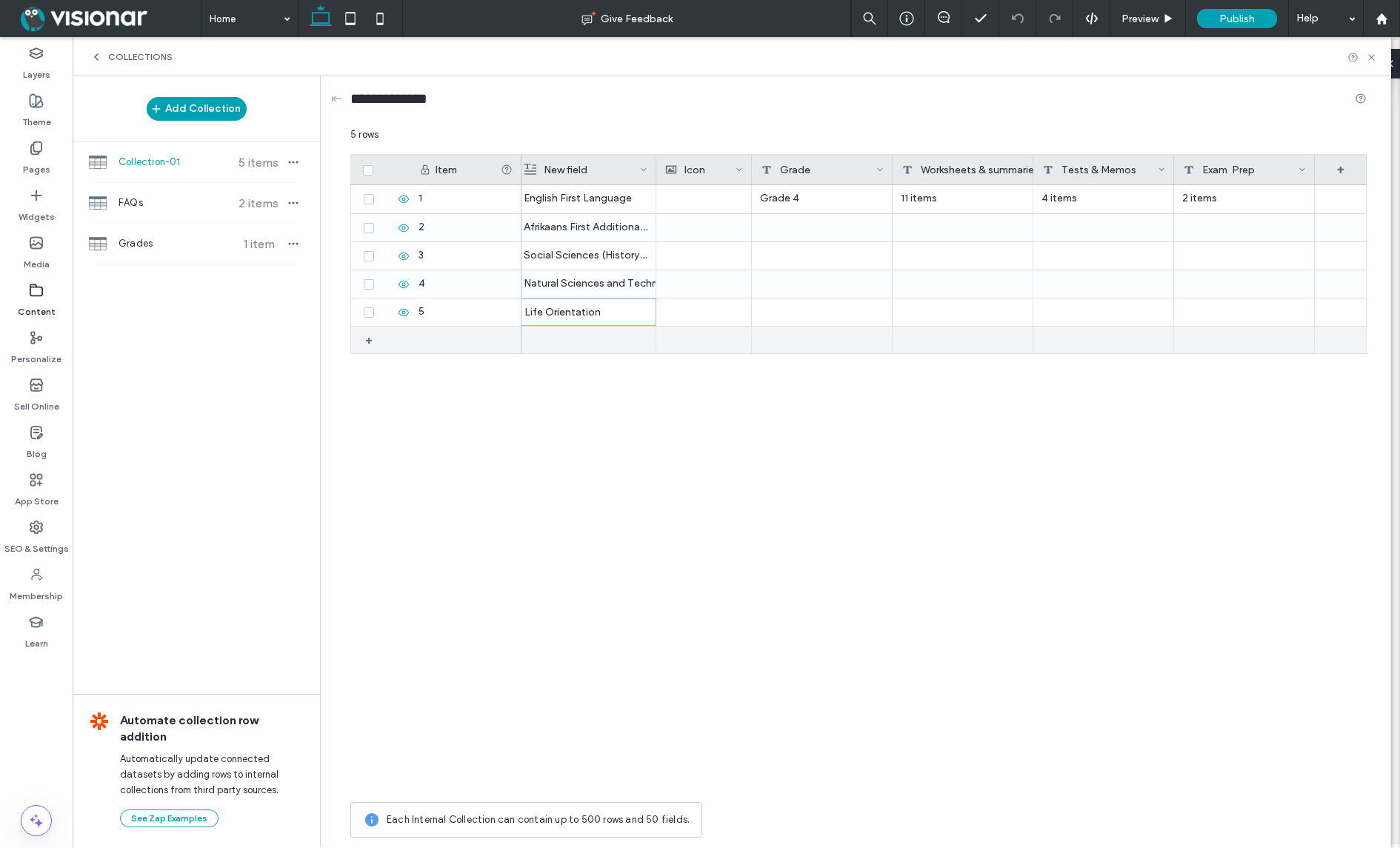
click at [569, 335] on div at bounding box center [585, 340] width 124 height 27
click at [569, 335] on div at bounding box center [586, 340] width 123 height 25
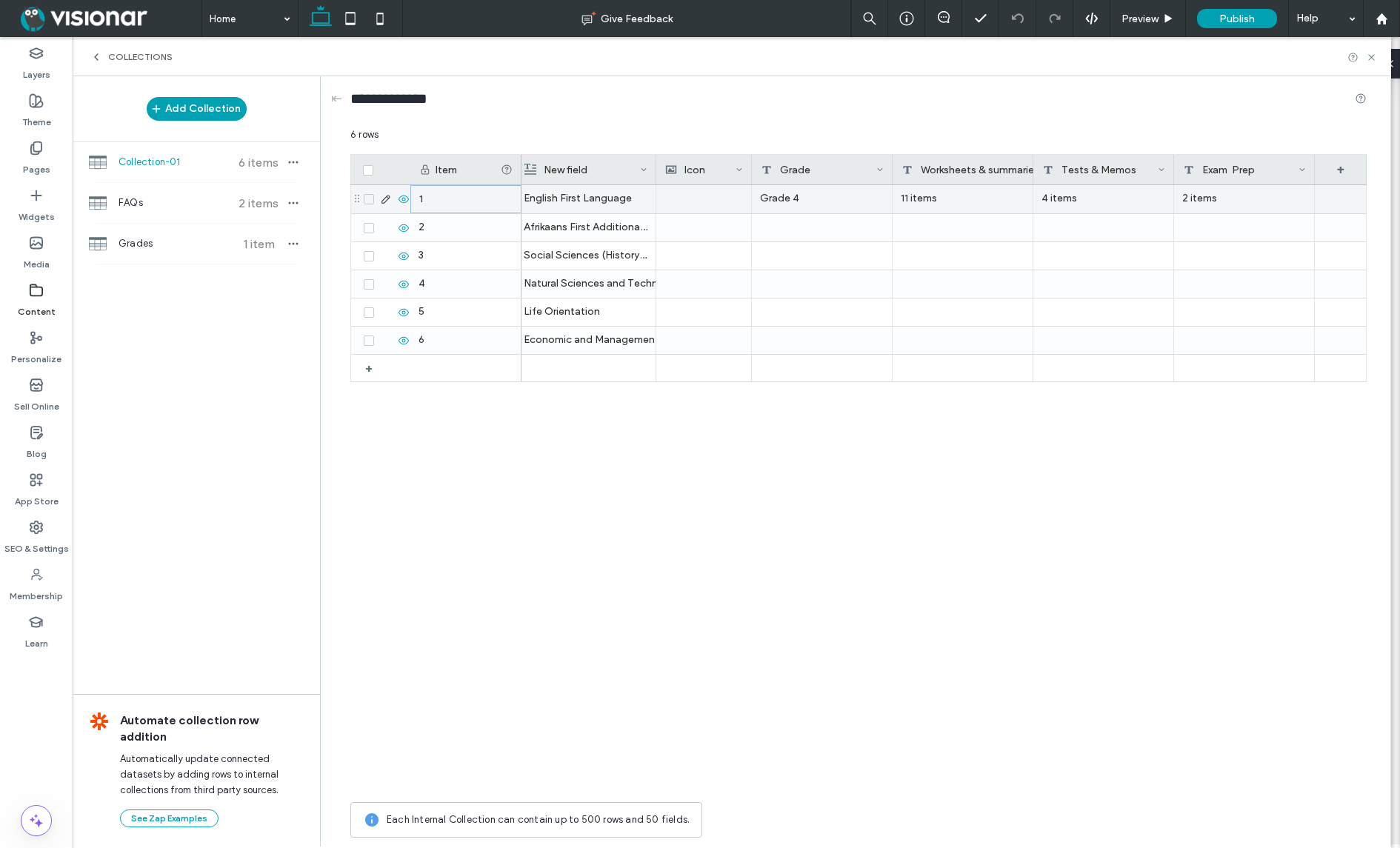
click at [465, 201] on div "1" at bounding box center [466, 200] width 111 height 28
click at [368, 203] on span at bounding box center [369, 200] width 10 height 10
click at [705, 199] on div at bounding box center [703, 203] width 78 height 27
click at [697, 202] on div at bounding box center [703, 203] width 78 height 27
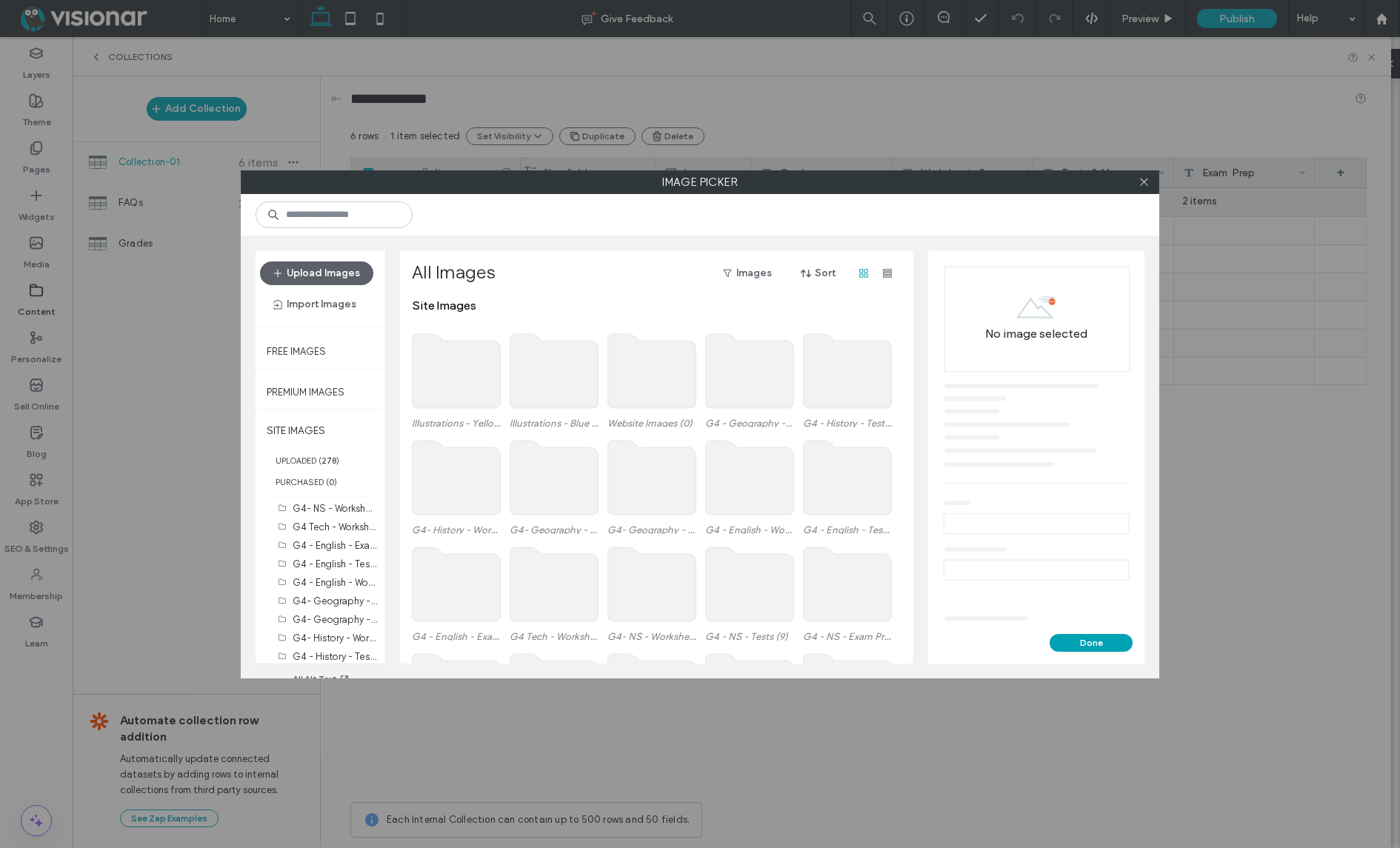
scroll to position [283, 0]
click at [321, 617] on label "Website Images (0)" at bounding box center [335, 615] width 86 height 14
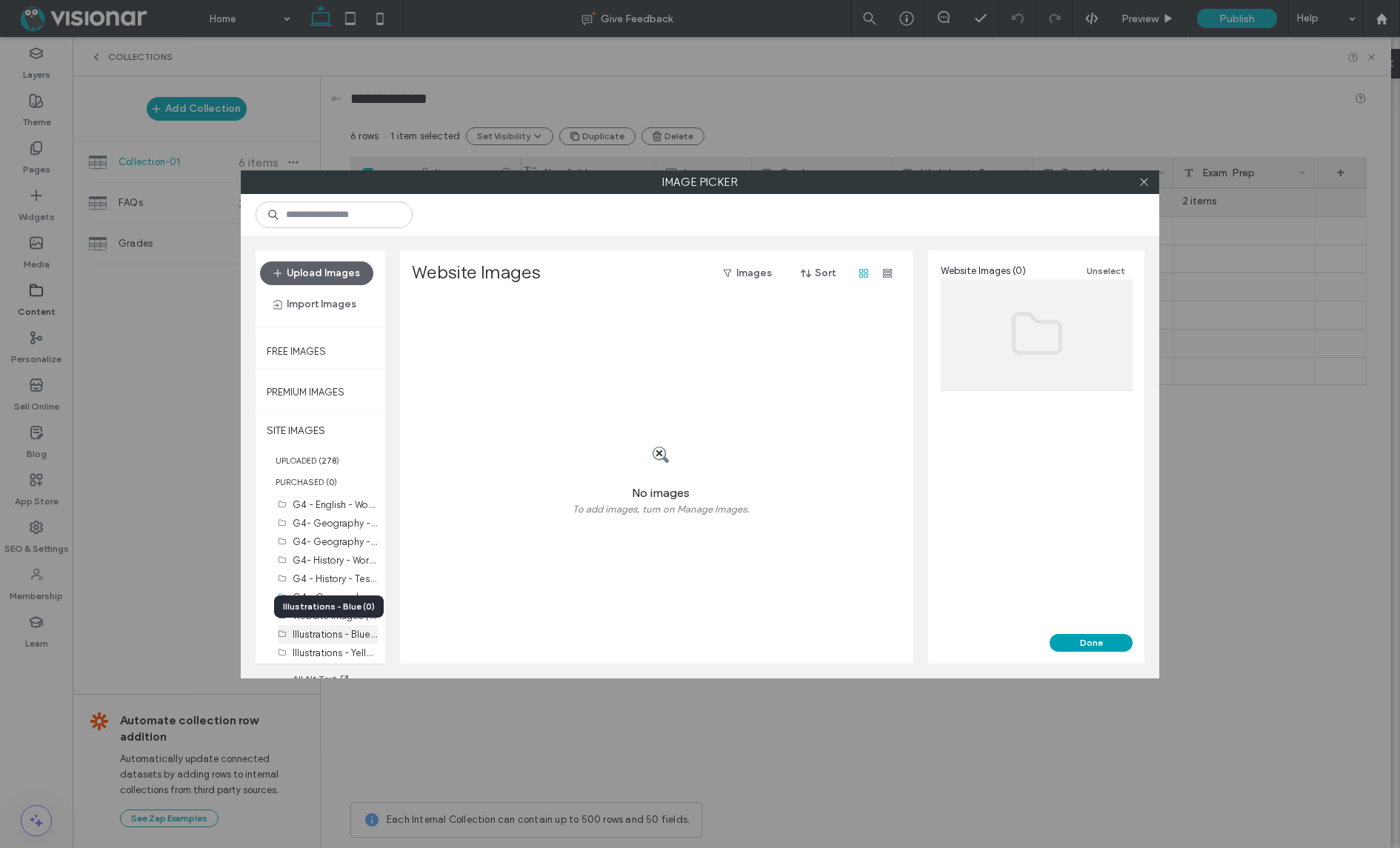
click at [315, 634] on label "Illustrations - Blue (0)" at bounding box center [339, 634] width 93 height 14
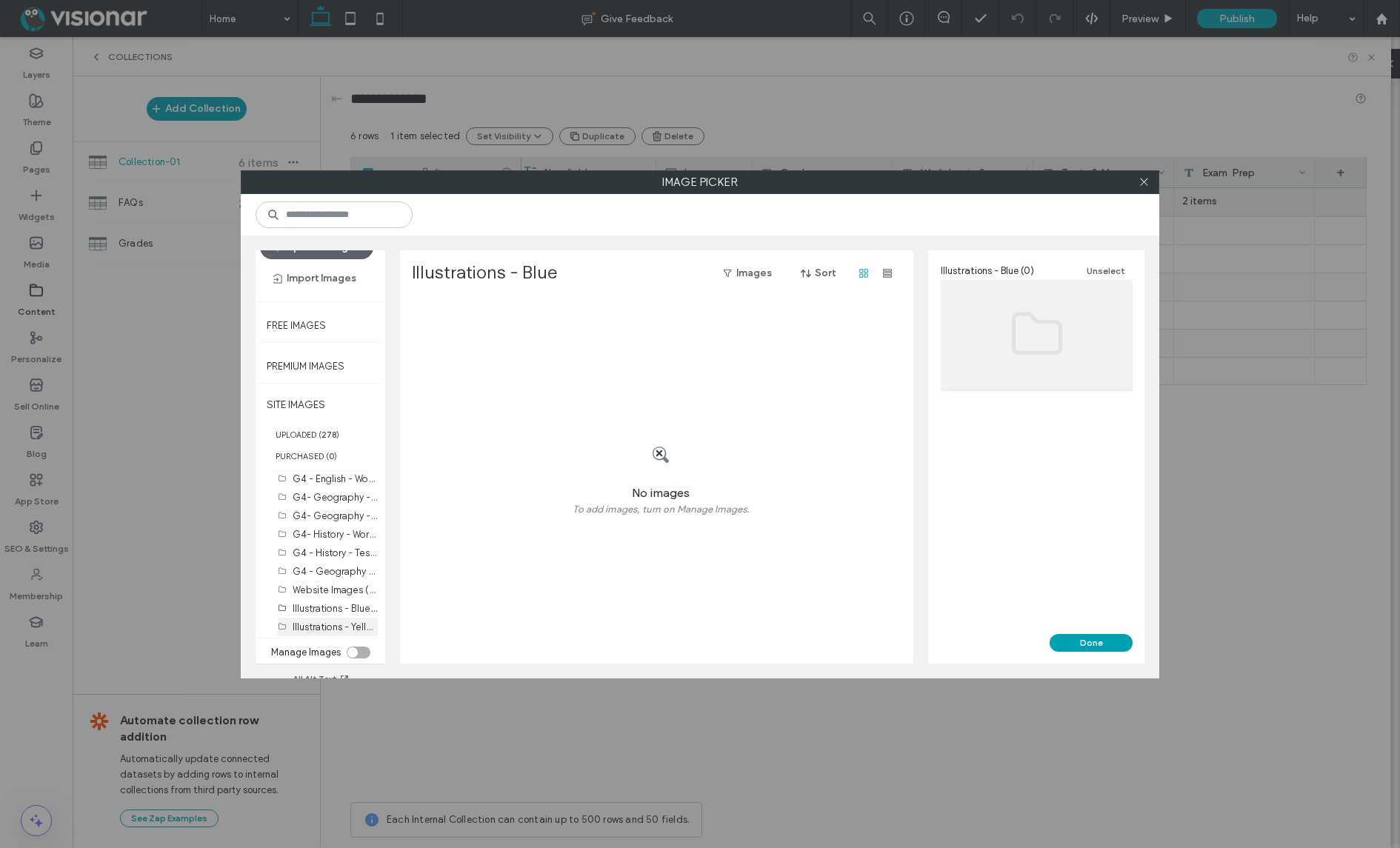
click at [313, 625] on label "Illustrations - Yellow (0)" at bounding box center [343, 626] width 102 height 14
click at [300, 588] on label "Website Images (0)" at bounding box center [335, 589] width 86 height 14
click at [661, 456] on use at bounding box center [660, 455] width 16 height 16
click at [349, 656] on div "toggle" at bounding box center [352, 652] width 10 height 10
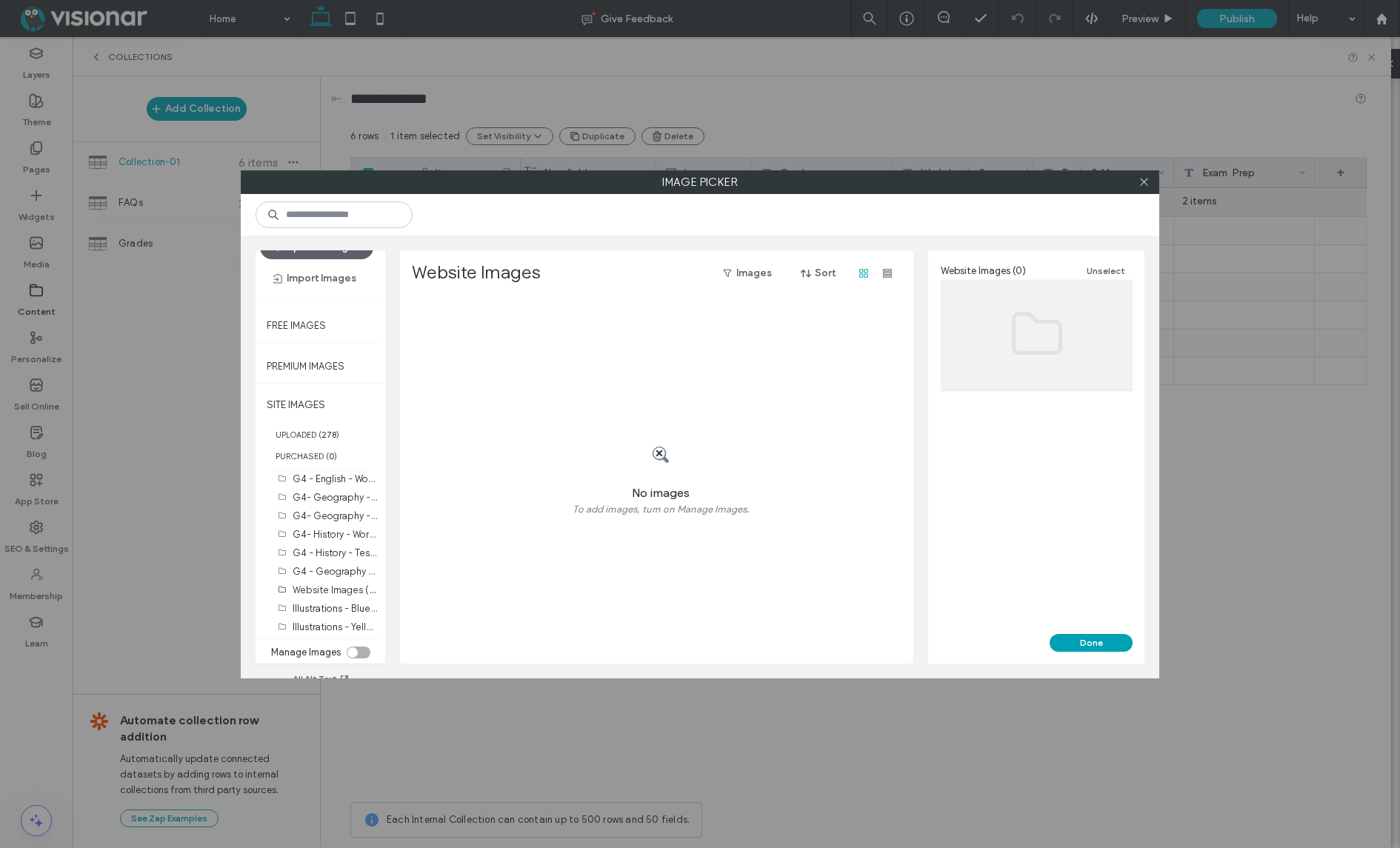
scroll to position [0, 0]
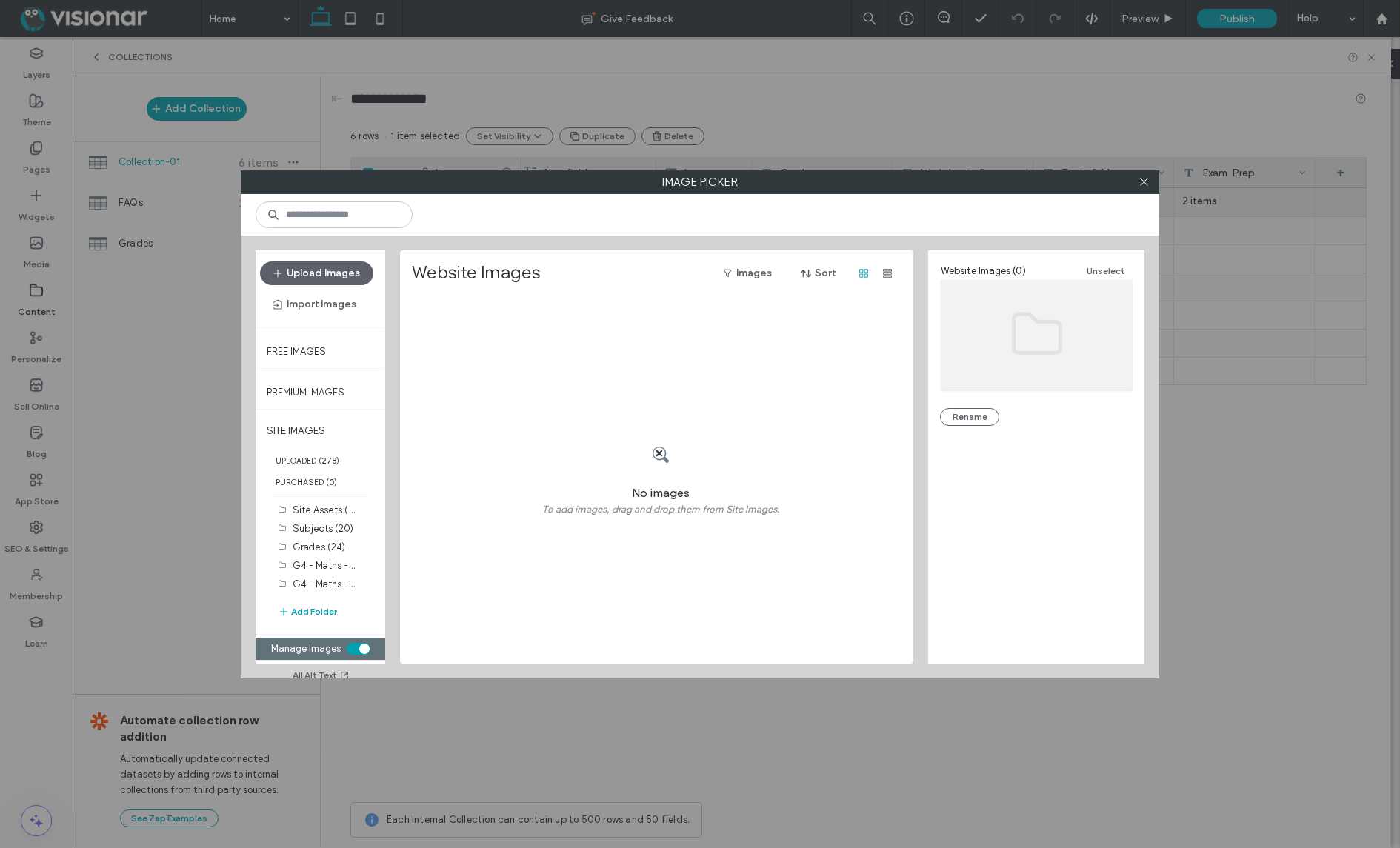
click at [357, 645] on div "toggle" at bounding box center [358, 648] width 24 height 12
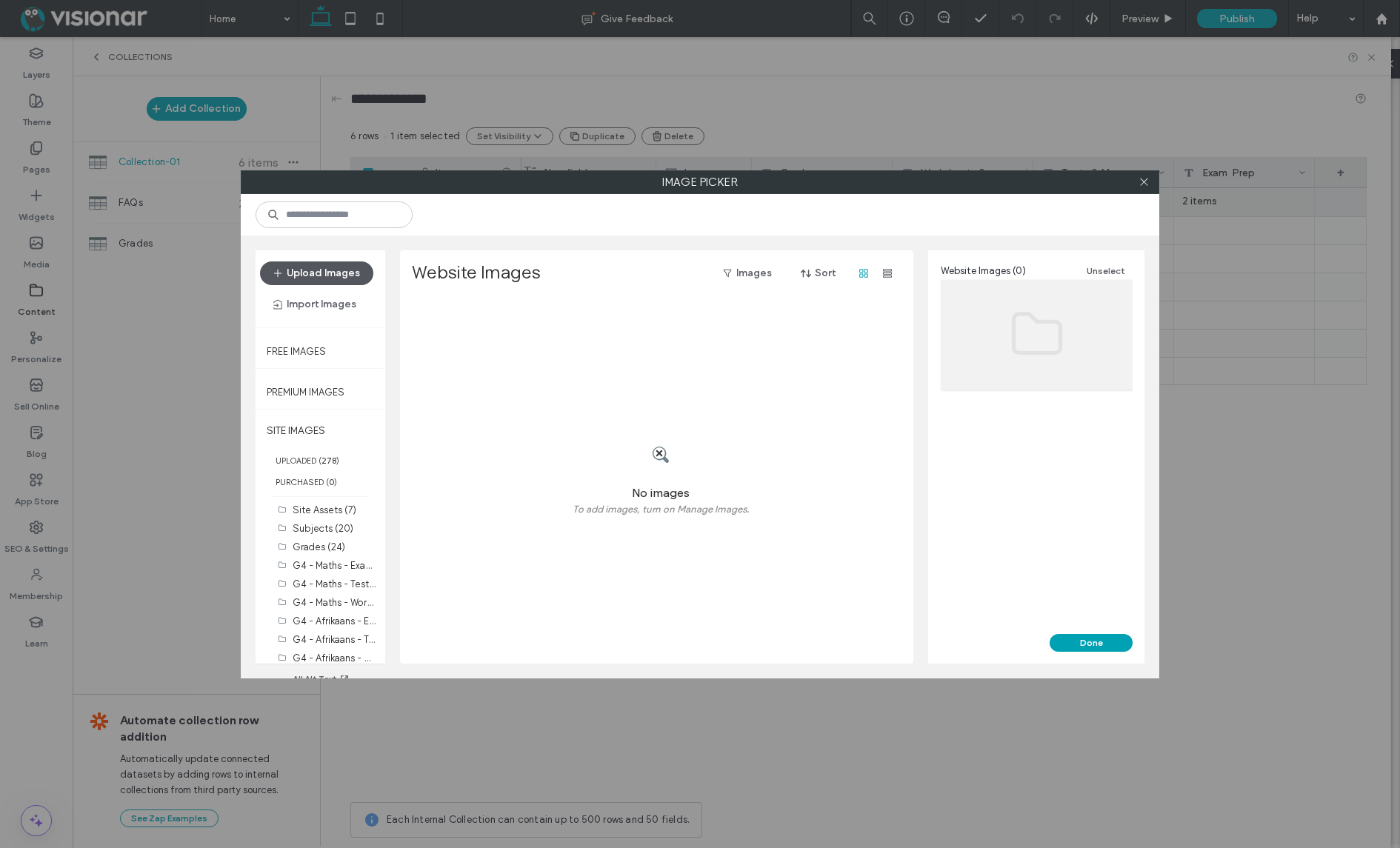
click at [300, 268] on button "Upload Images" at bounding box center [316, 273] width 114 height 24
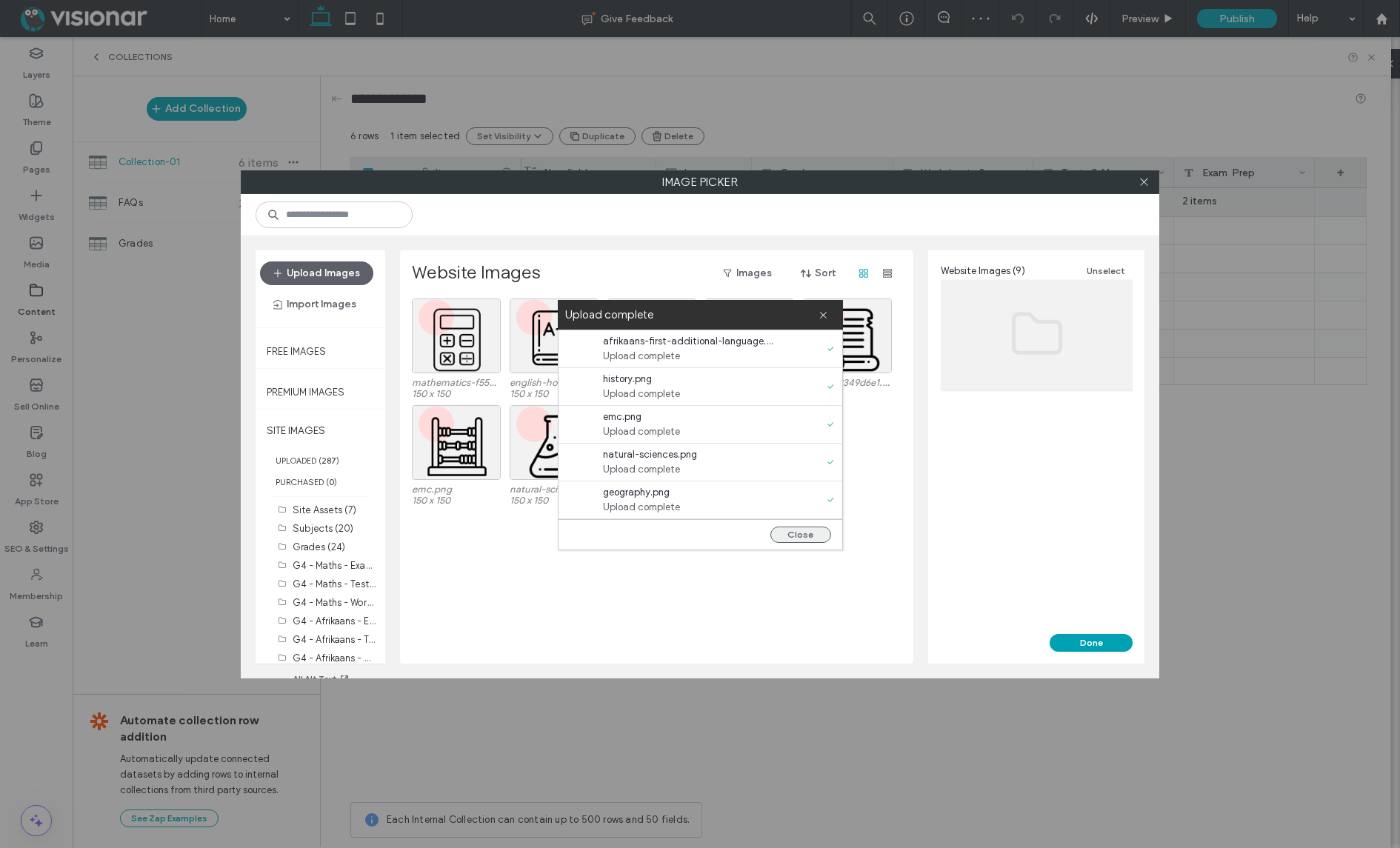
click at [800, 533] on button "Close" at bounding box center [801, 535] width 61 height 16
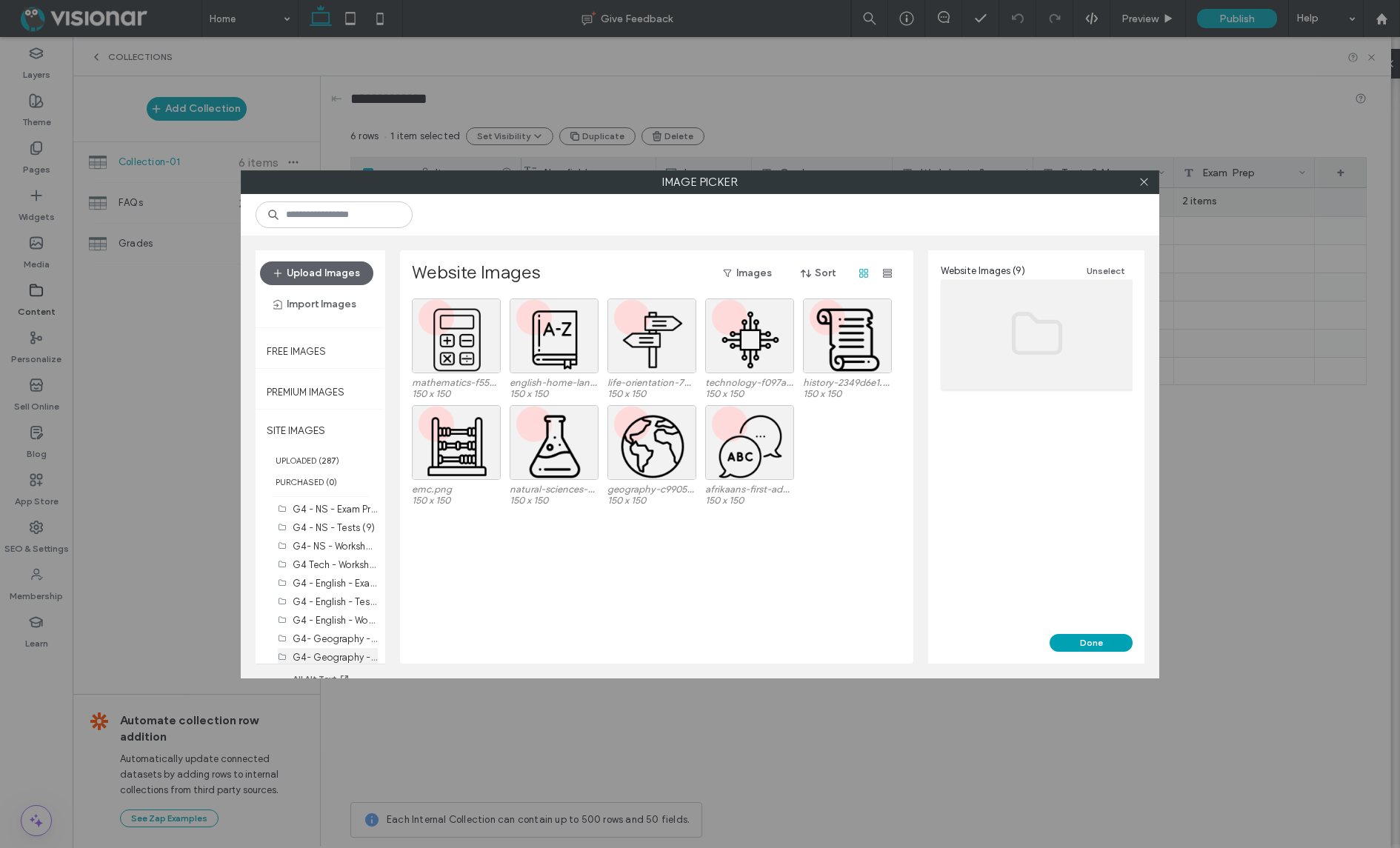
scroll to position [283, 0]
click at [327, 619] on label "Website Images (9)" at bounding box center [335, 616] width 85 height 11
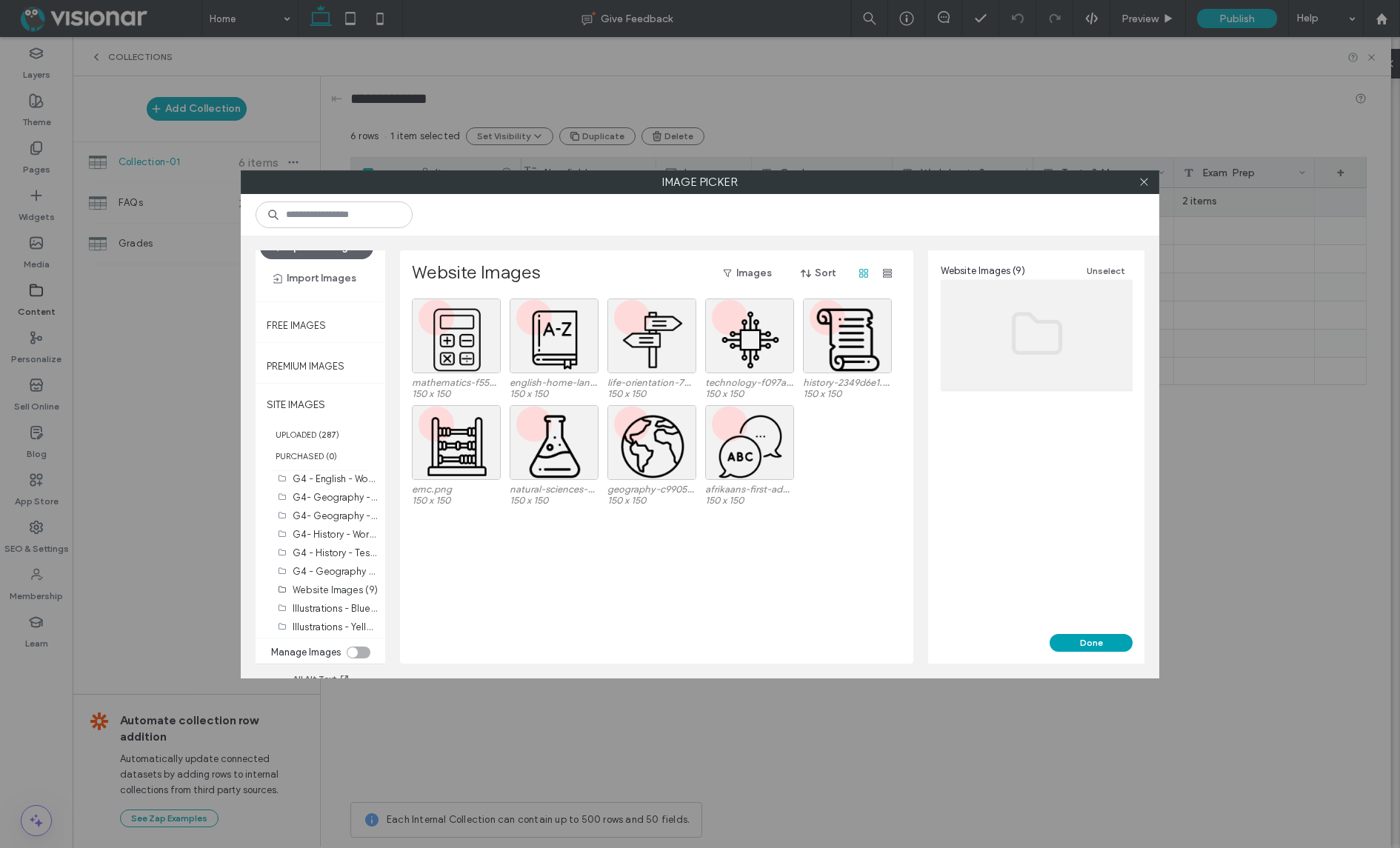
click at [348, 648] on div "toggle" at bounding box center [352, 652] width 10 height 10
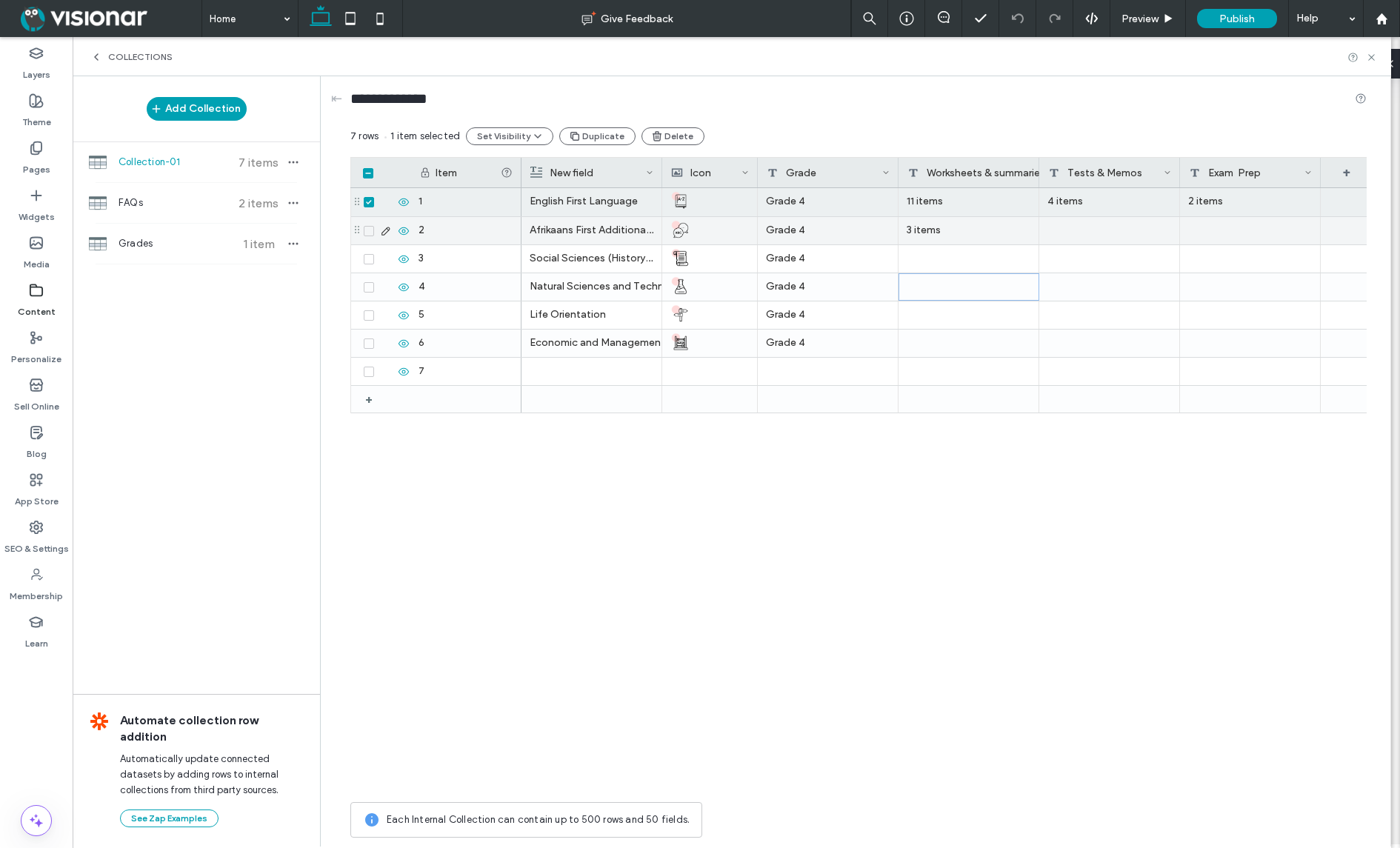
click at [367, 229] on icon at bounding box center [369, 231] width 6 height 4
click at [367, 255] on span at bounding box center [369, 259] width 10 height 10
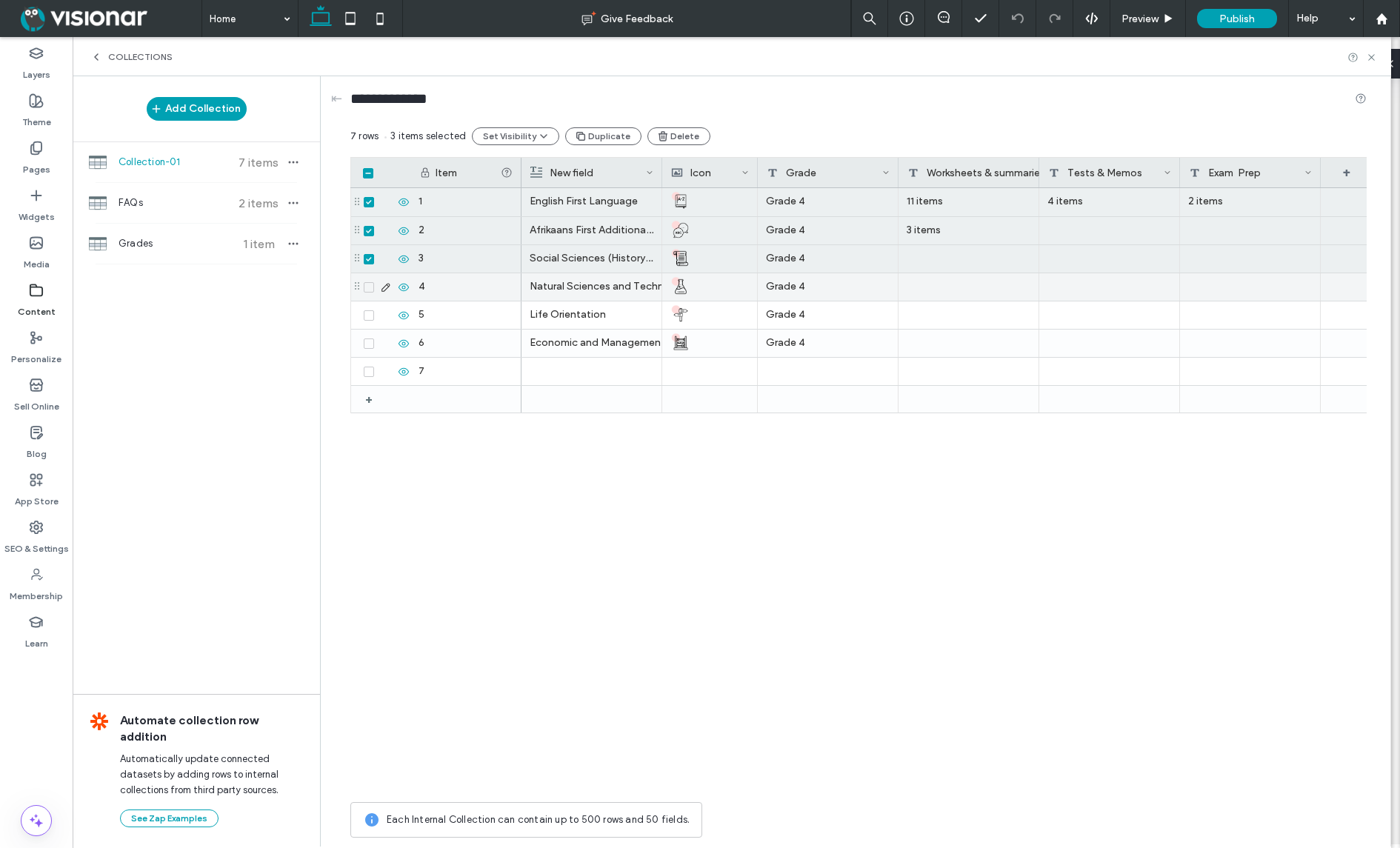
drag, startPoint x: 368, startPoint y: 280, endPoint x: 368, endPoint y: 295, distance: 15.0
click at [368, 282] on label at bounding box center [369, 287] width 10 height 10
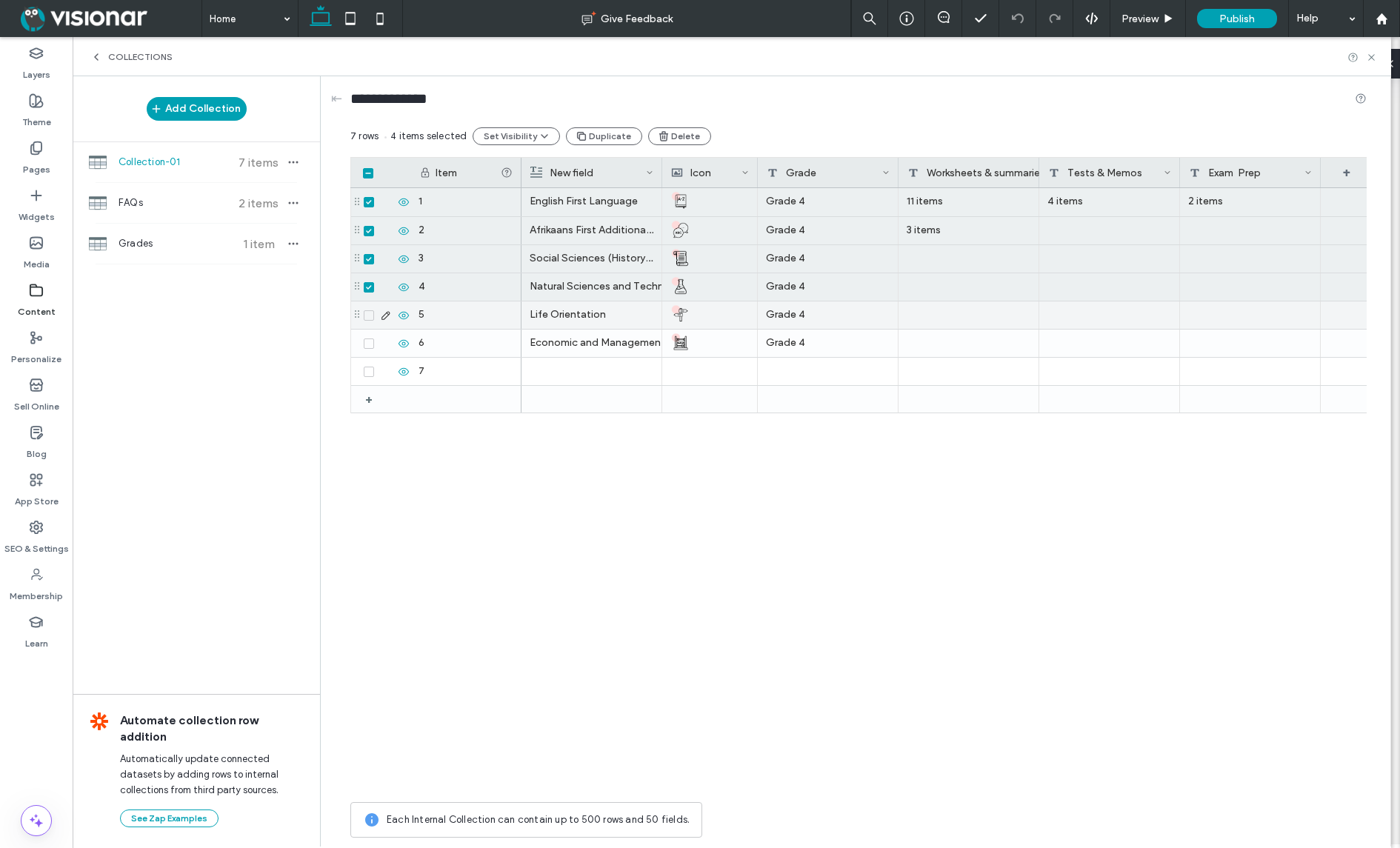
drag, startPoint x: 367, startPoint y: 312, endPoint x: 367, endPoint y: 323, distance: 11.0
click at [367, 313] on icon at bounding box center [369, 315] width 6 height 4
click at [367, 343] on icon at bounding box center [368, 344] width 5 height 4
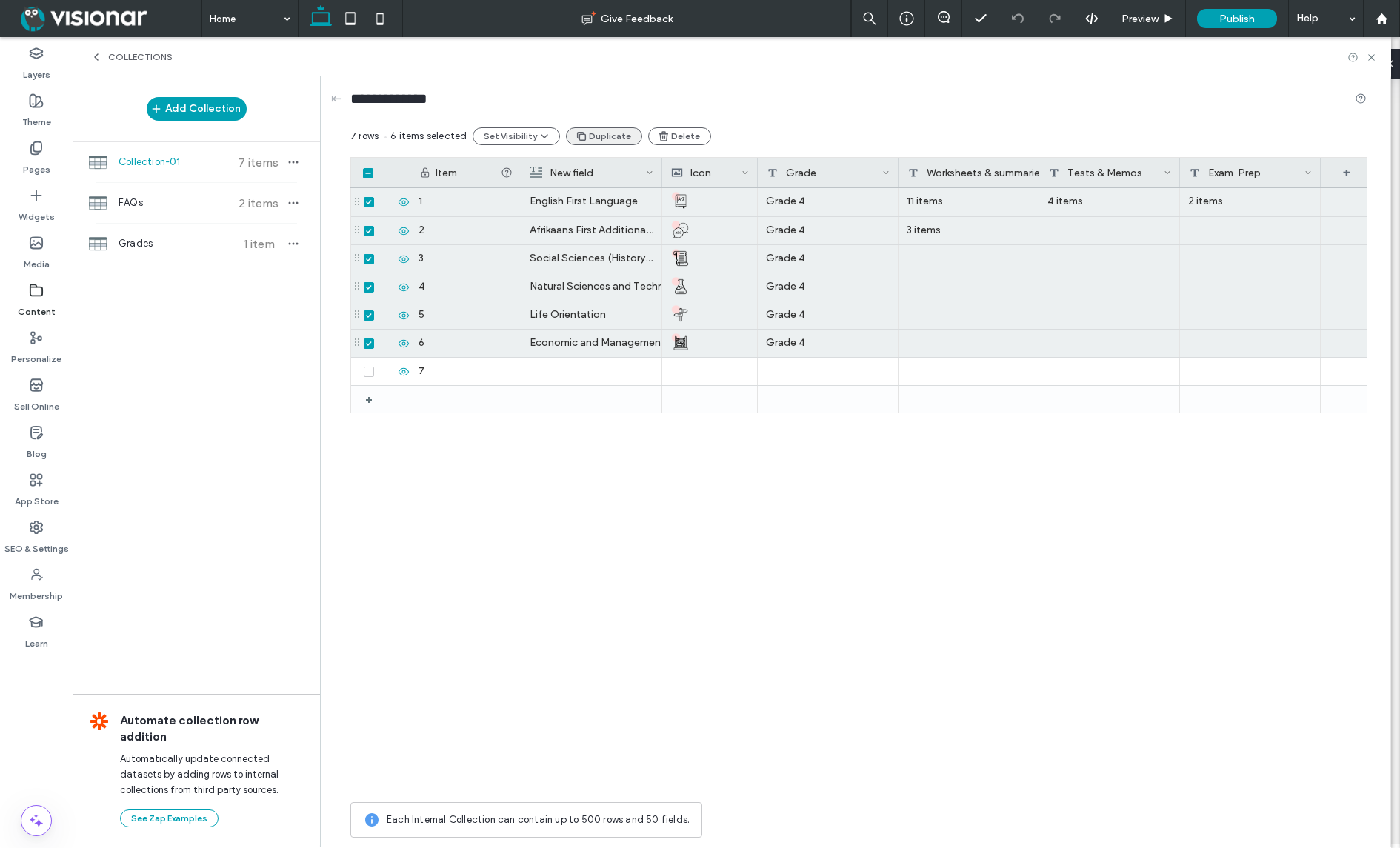
click at [611, 134] on button "Duplicate" at bounding box center [604, 137] width 76 height 18
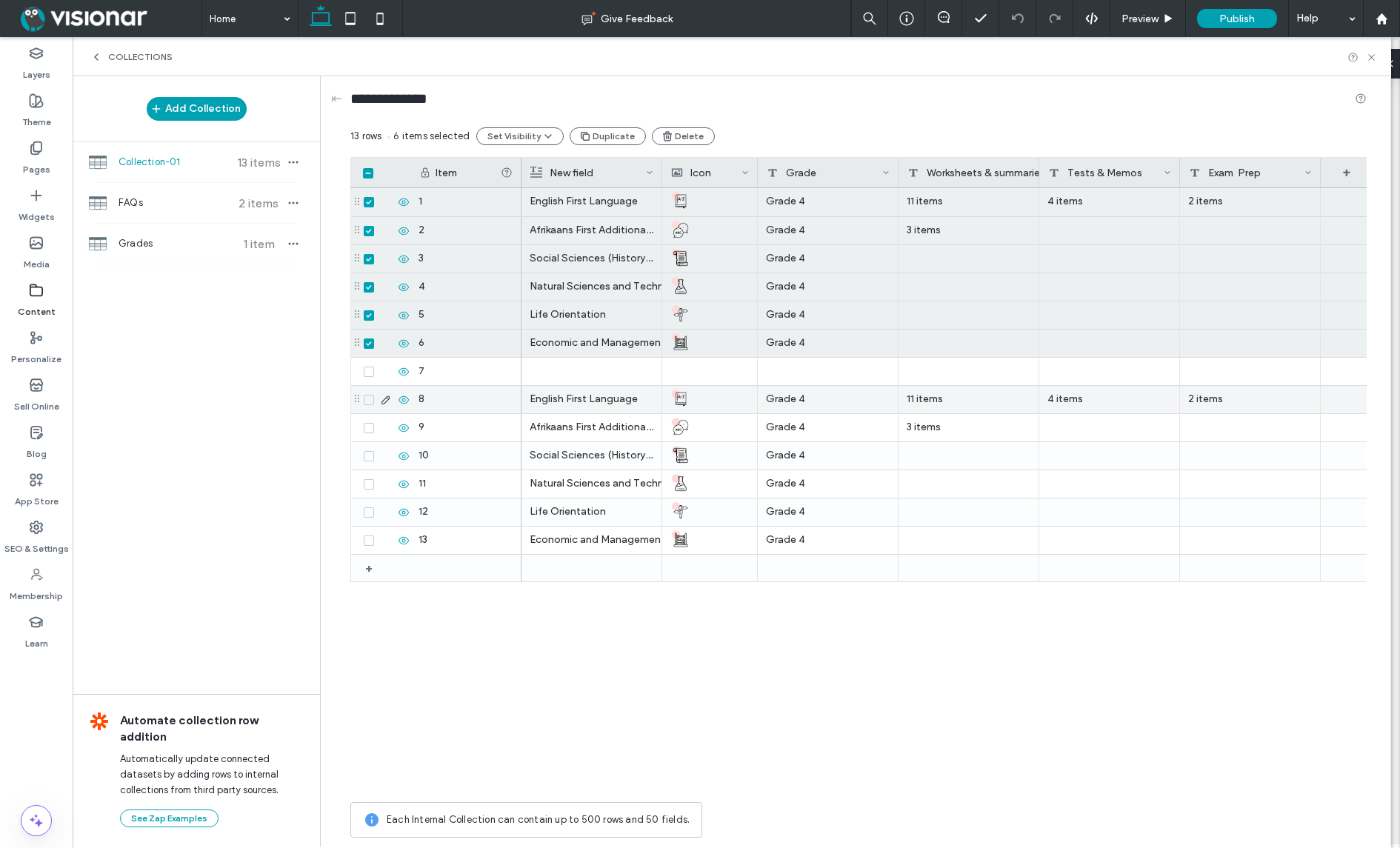
click at [806, 401] on div "Grade 4" at bounding box center [828, 399] width 141 height 27
click at [798, 371] on textarea "*******" at bounding box center [838, 378] width 163 height 45
type textarea "*******"
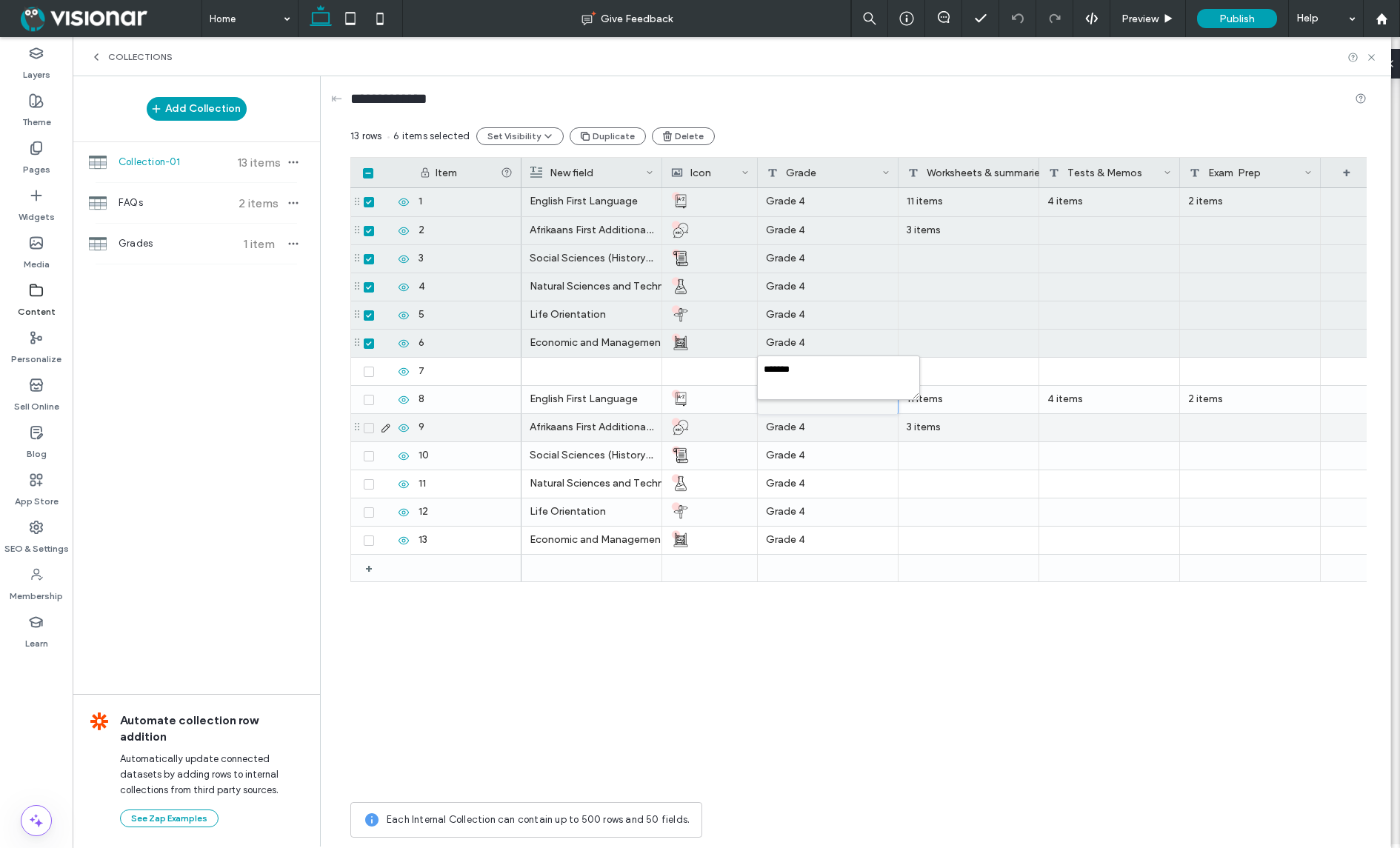
click at [816, 431] on div "Grade 4" at bounding box center [828, 427] width 141 height 27
click at [803, 429] on div "Grade 4" at bounding box center [828, 427] width 141 height 27
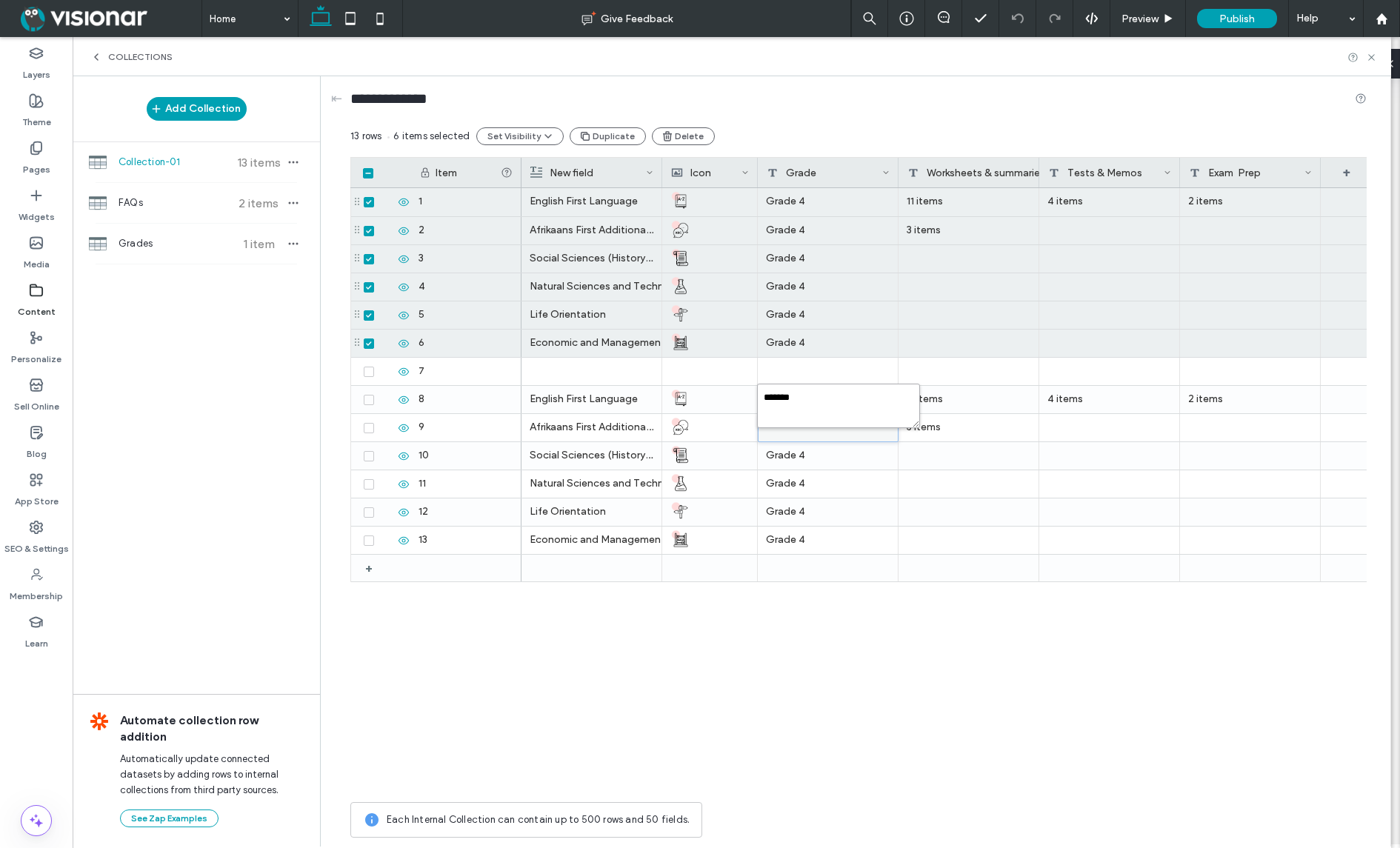
click at [803, 398] on textarea "*******" at bounding box center [838, 406] width 163 height 45
type textarea "*******"
click at [822, 453] on div "Grade 4" at bounding box center [828, 456] width 141 height 27
drag, startPoint x: 795, startPoint y: 425, endPoint x: 803, endPoint y: 429, distance: 8.9
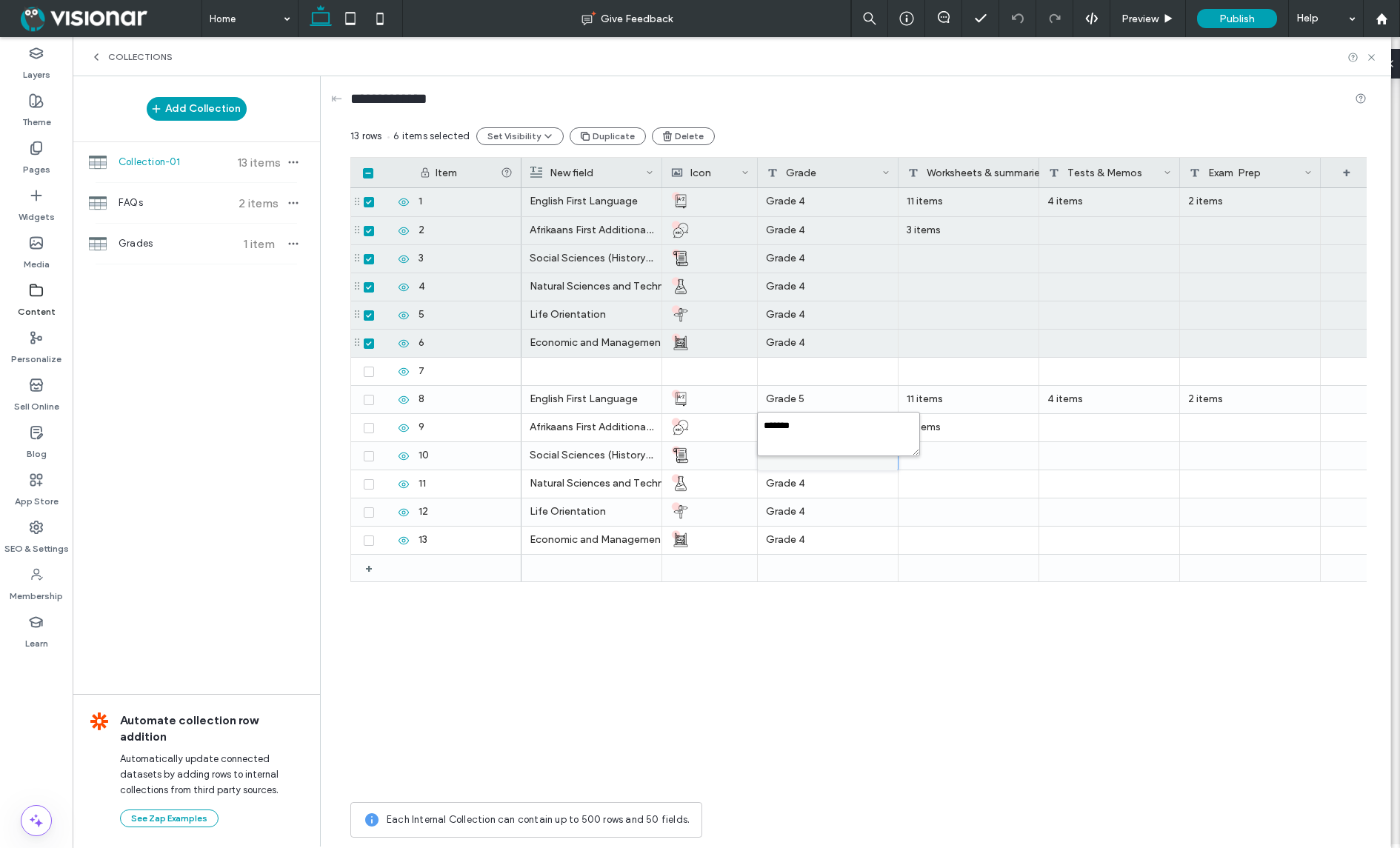
click at [801, 425] on textarea "*******" at bounding box center [838, 434] width 163 height 45
type textarea "*******"
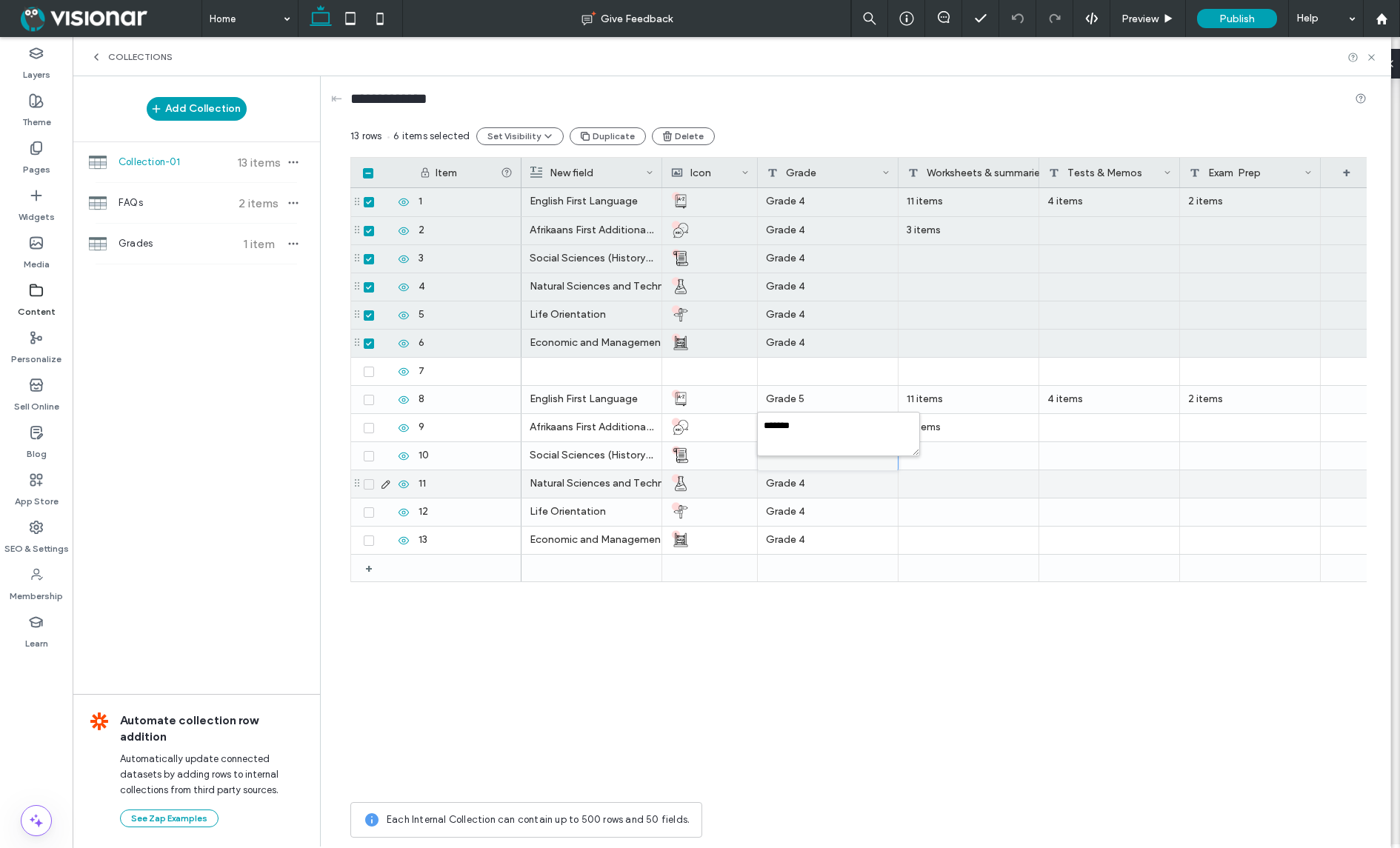
click at [832, 476] on div "Grade 4" at bounding box center [828, 484] width 141 height 27
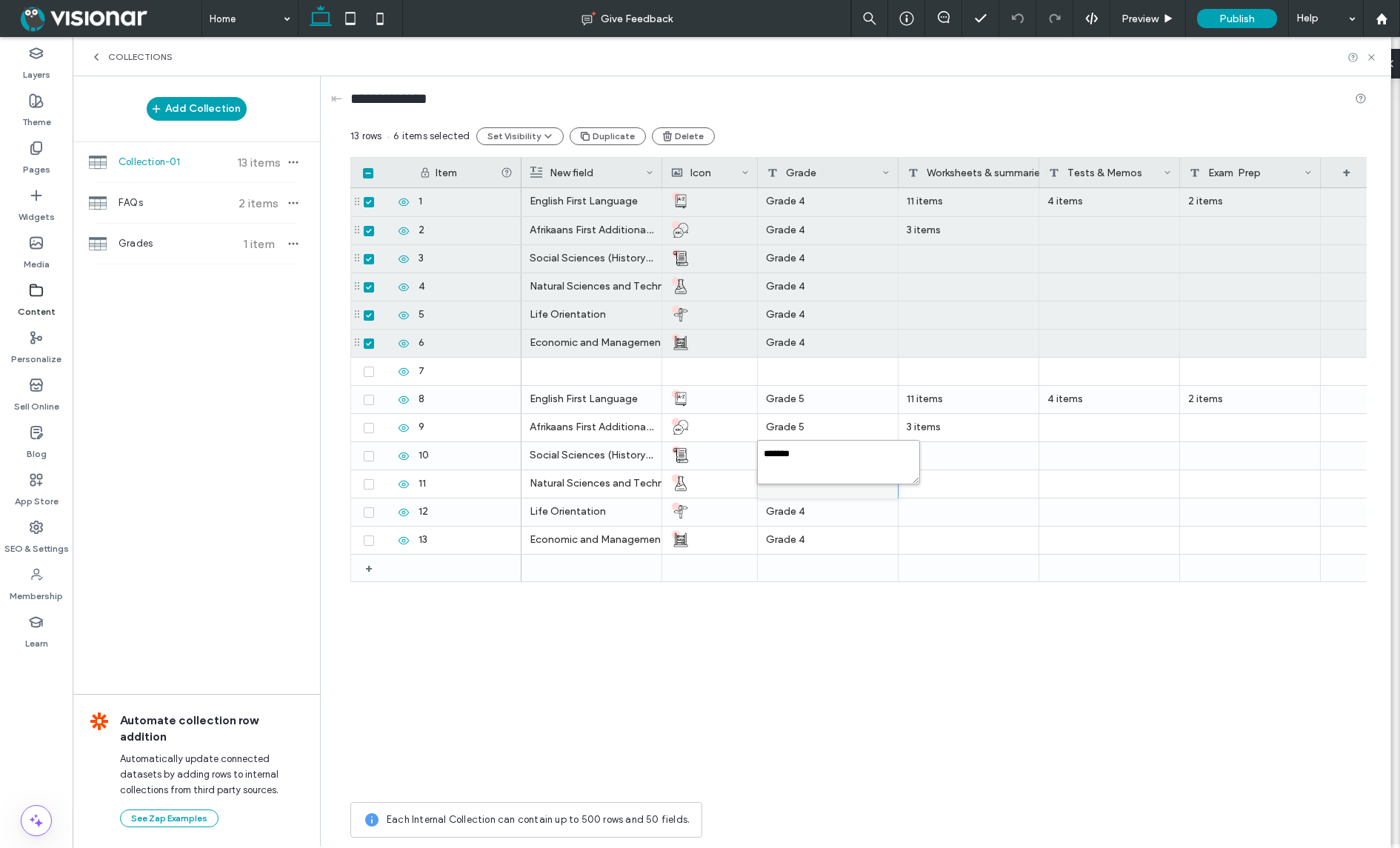
click at [803, 454] on textarea "*******" at bounding box center [838, 462] width 163 height 45
type textarea "*******"
click at [824, 517] on div "Grade 4" at bounding box center [828, 512] width 141 height 27
click at [801, 484] on textarea "*******" at bounding box center [838, 490] width 163 height 45
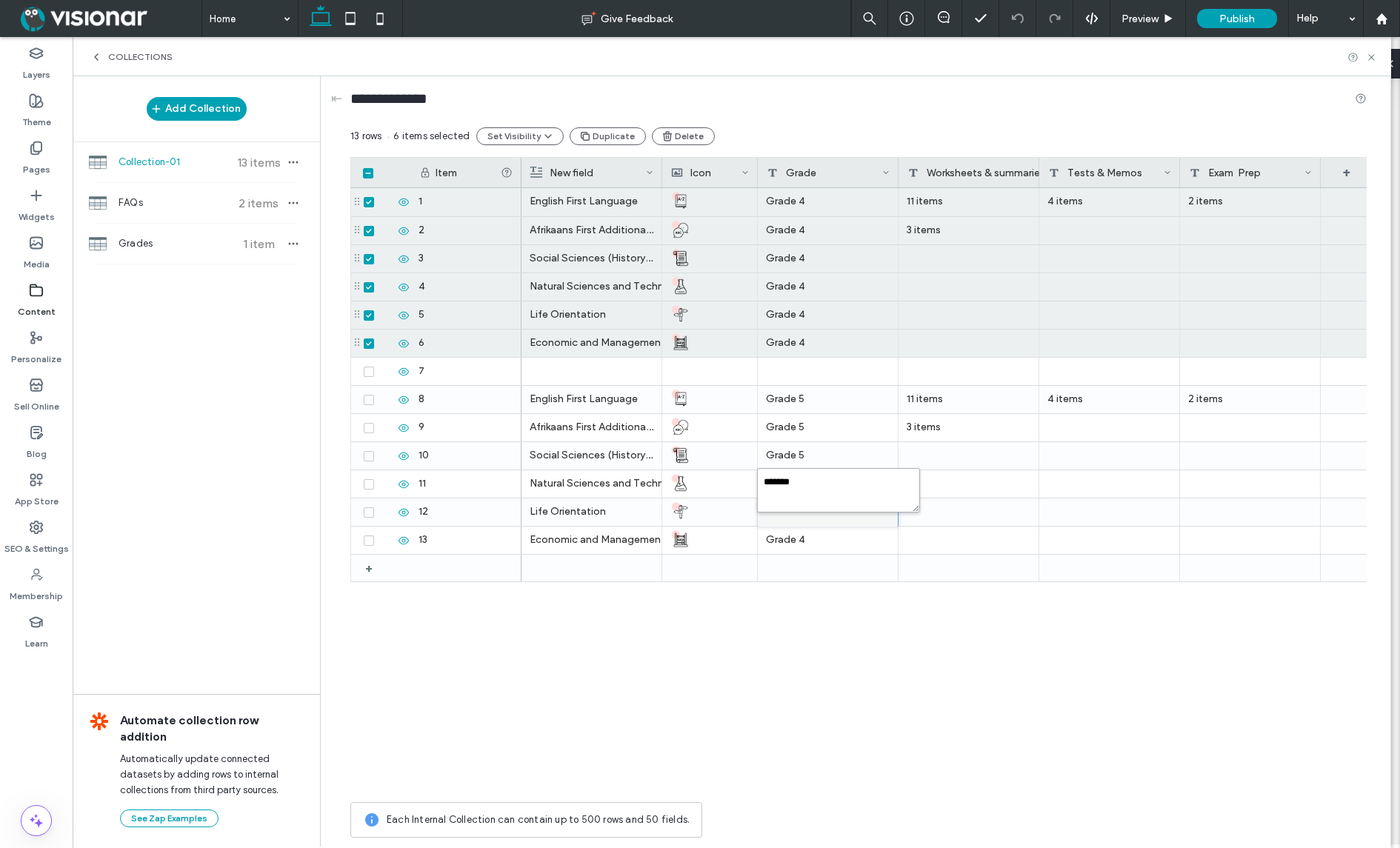
type textarea "*******"
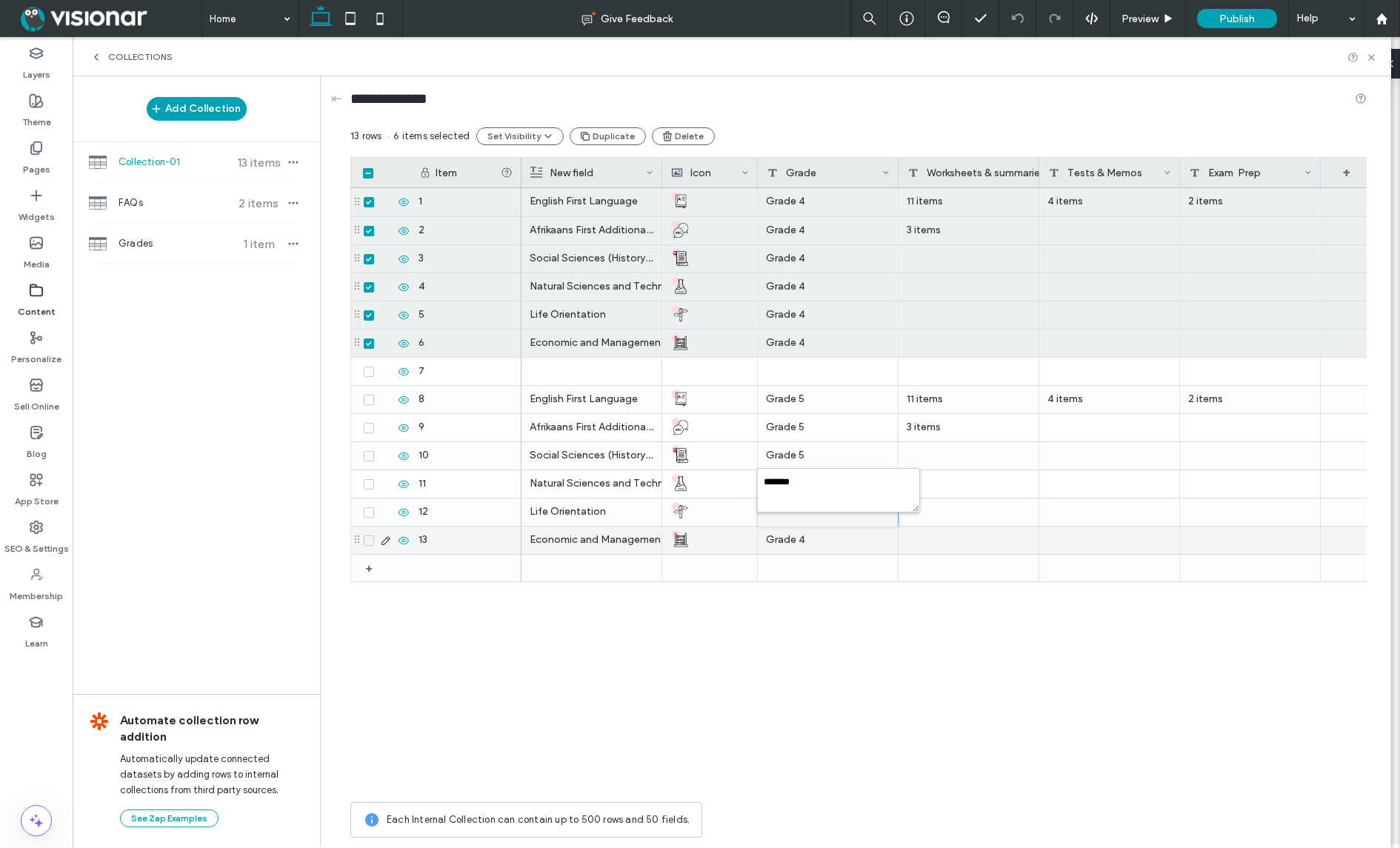
click at [831, 532] on div "Grade 4" at bounding box center [828, 540] width 141 height 27
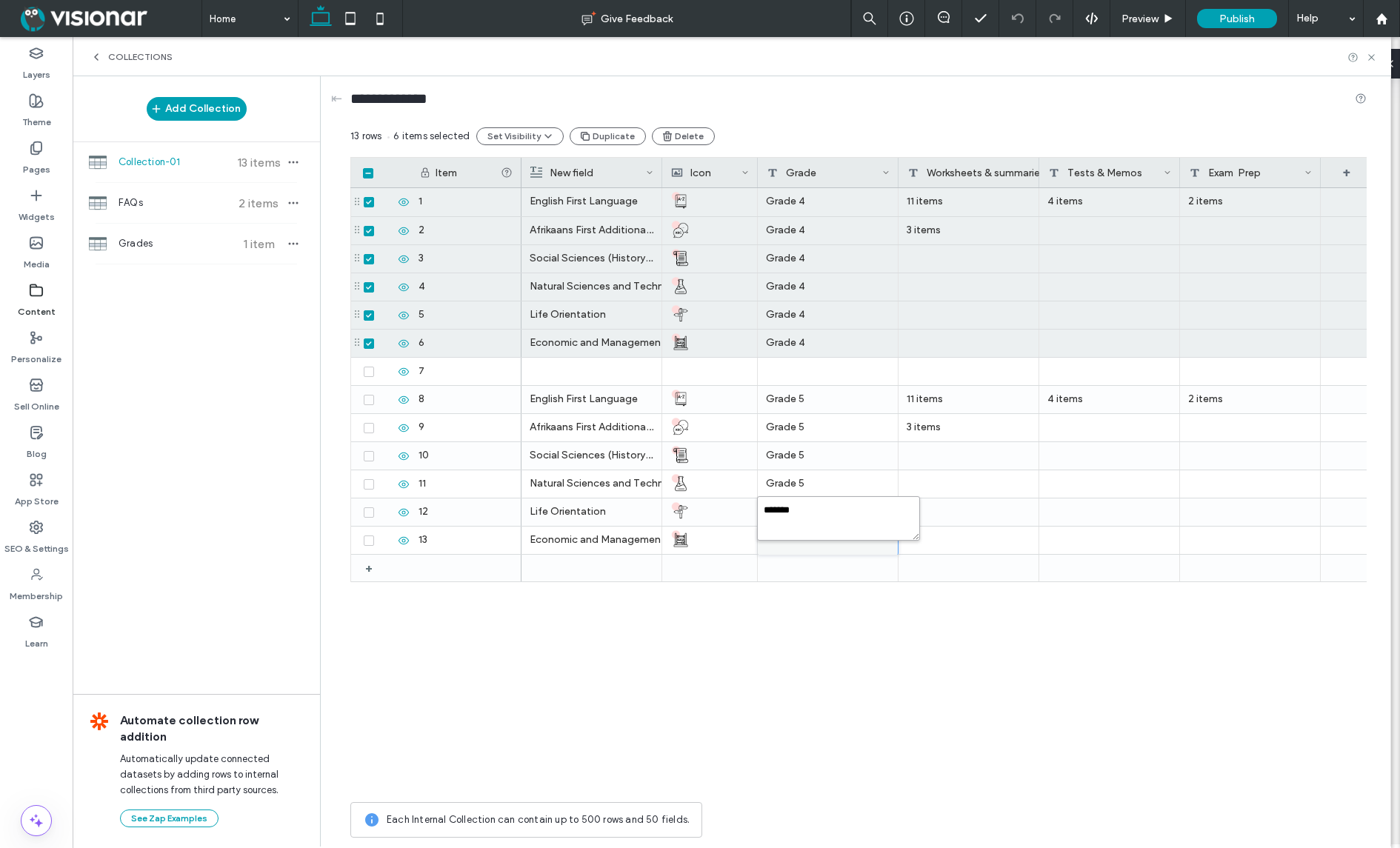
click at [804, 510] on textarea "*******" at bounding box center [838, 519] width 163 height 45
type textarea "*******"
click at [873, 561] on div at bounding box center [828, 568] width 141 height 27
click at [463, 565] on div "14" at bounding box center [466, 568] width 111 height 27
click at [367, 571] on span at bounding box center [369, 569] width 10 height 10
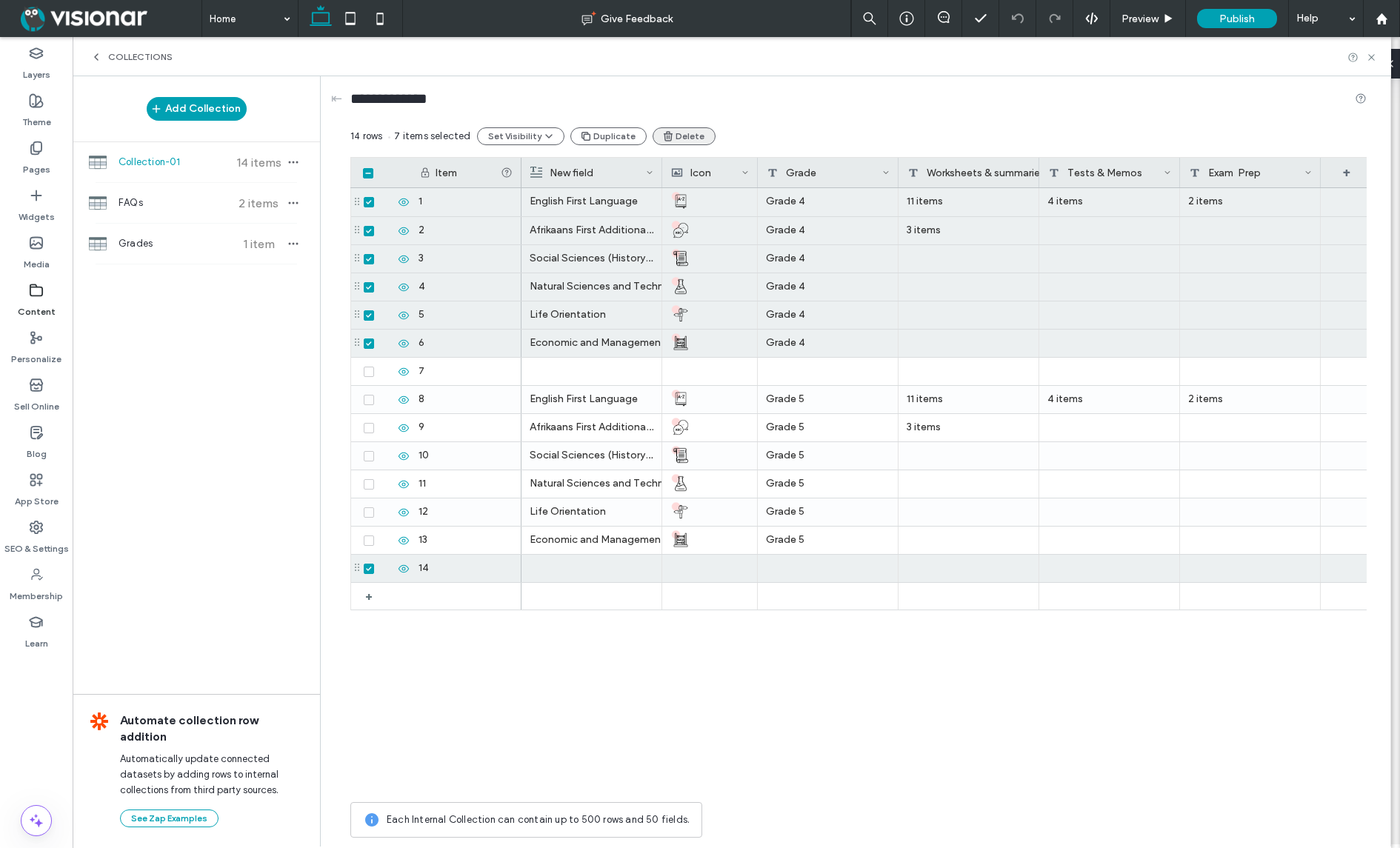
click at [677, 135] on button "Delete" at bounding box center [683, 137] width 63 height 18
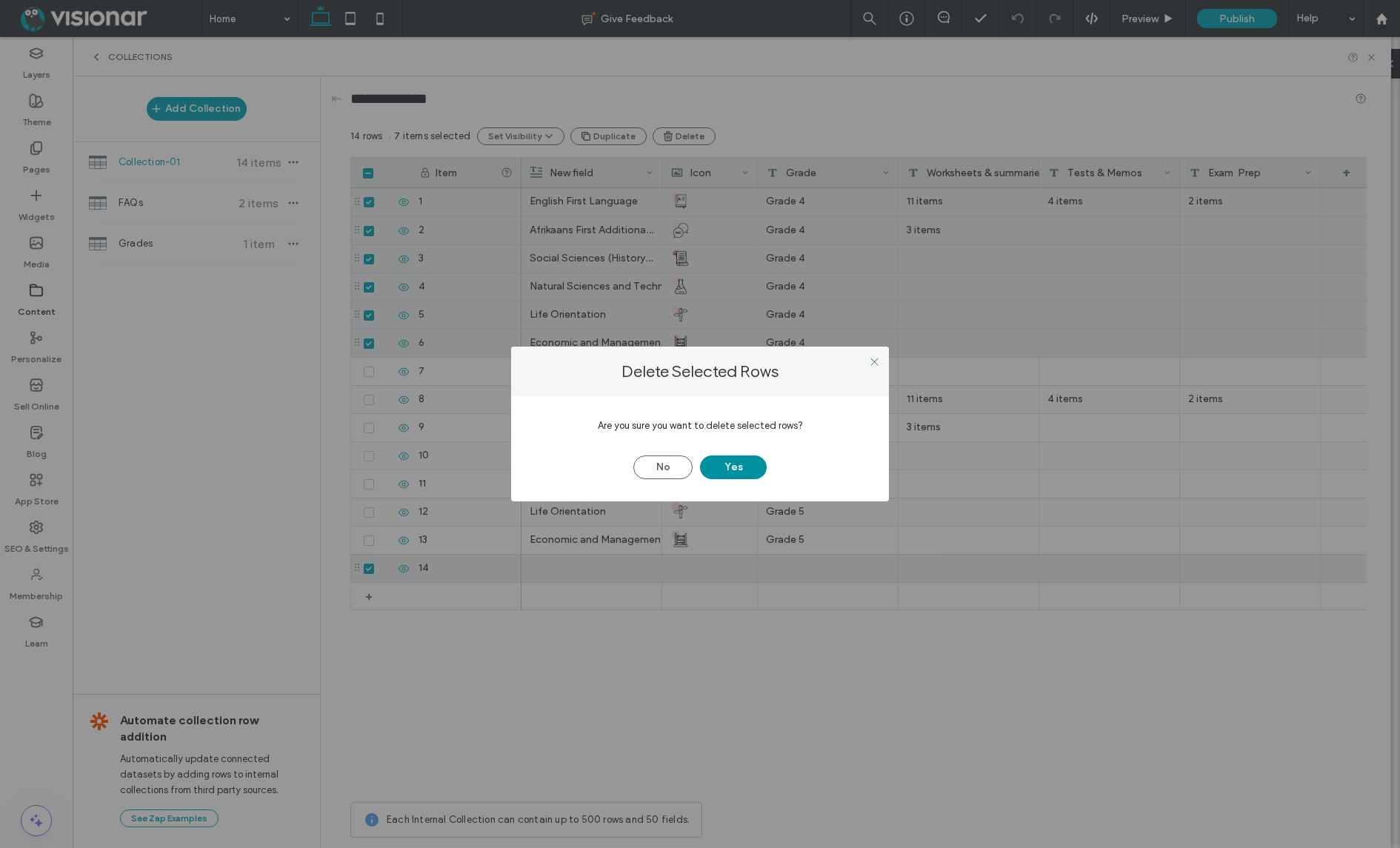
click at [742, 470] on button "Yes" at bounding box center [733, 467] width 67 height 24
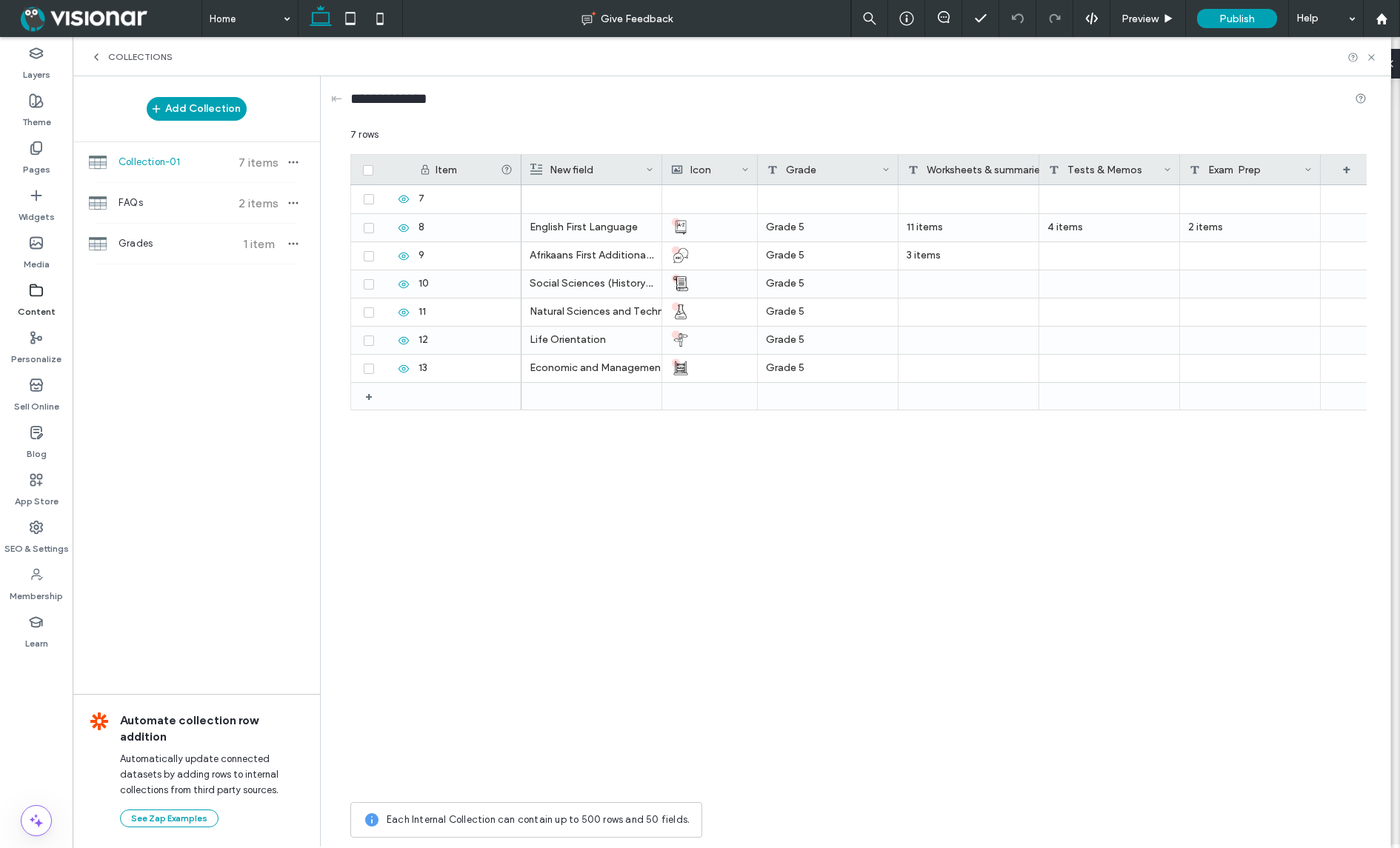
click at [964, 570] on div "English First Language Grade 5 11 items 4 items 2 items Afrikaans First Additio…" at bounding box center [944, 490] width 845 height 610
click at [464, 202] on div "7" at bounding box center [466, 200] width 111 height 28
click at [367, 200] on icon at bounding box center [368, 200] width 5 height 4
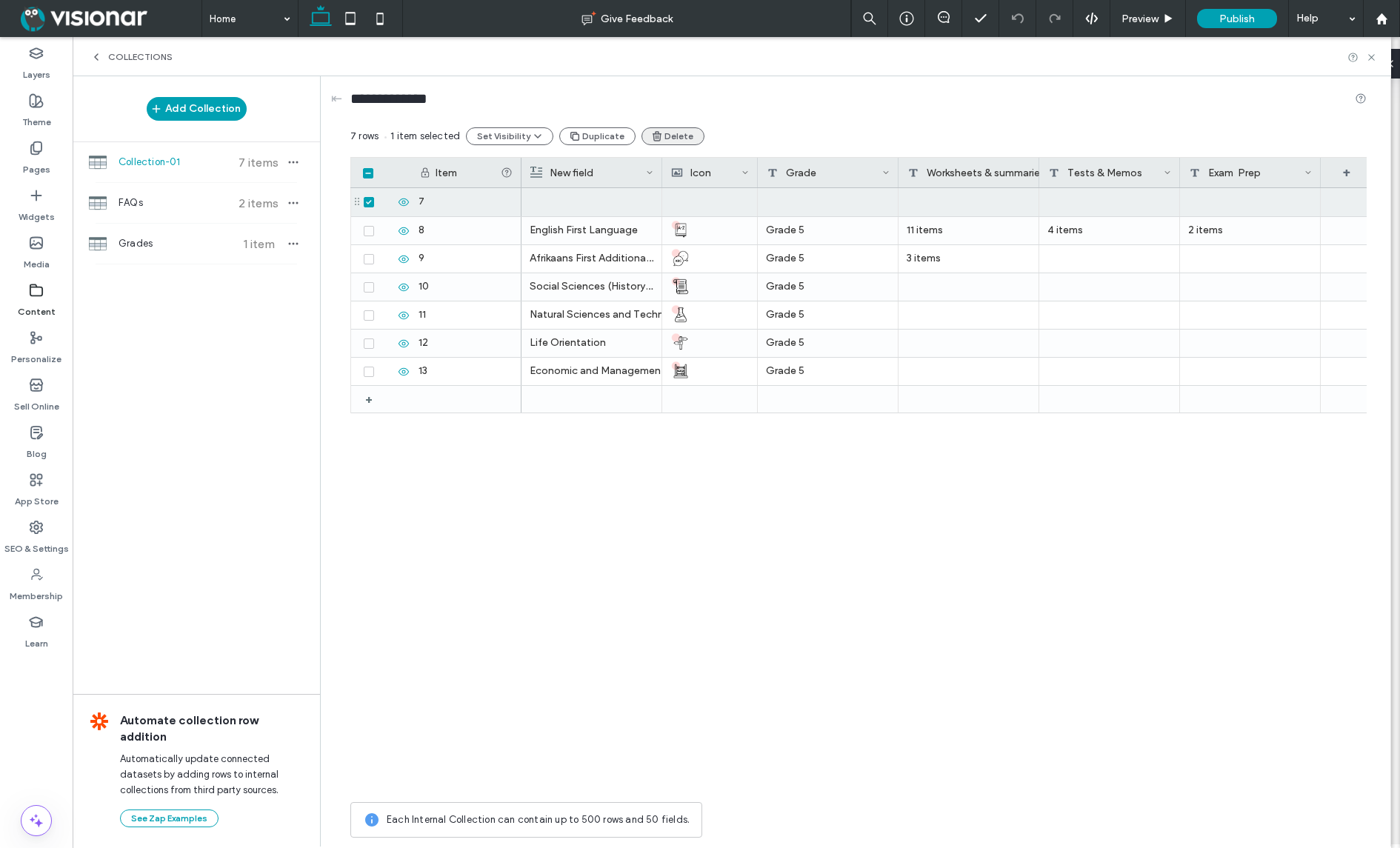
click at [666, 136] on button "Delete" at bounding box center [672, 137] width 63 height 18
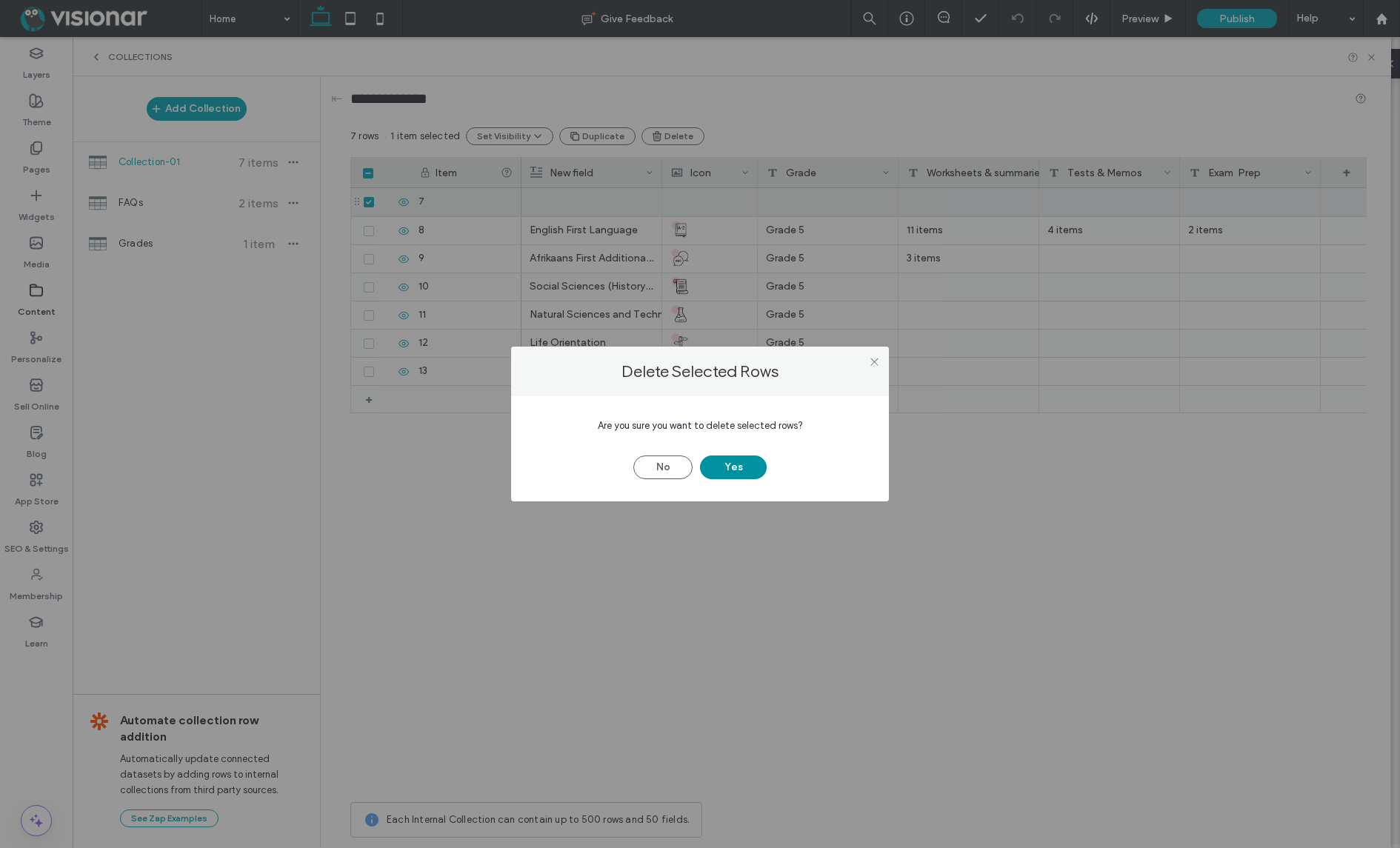
click at [737, 463] on button "Yes" at bounding box center [733, 467] width 67 height 24
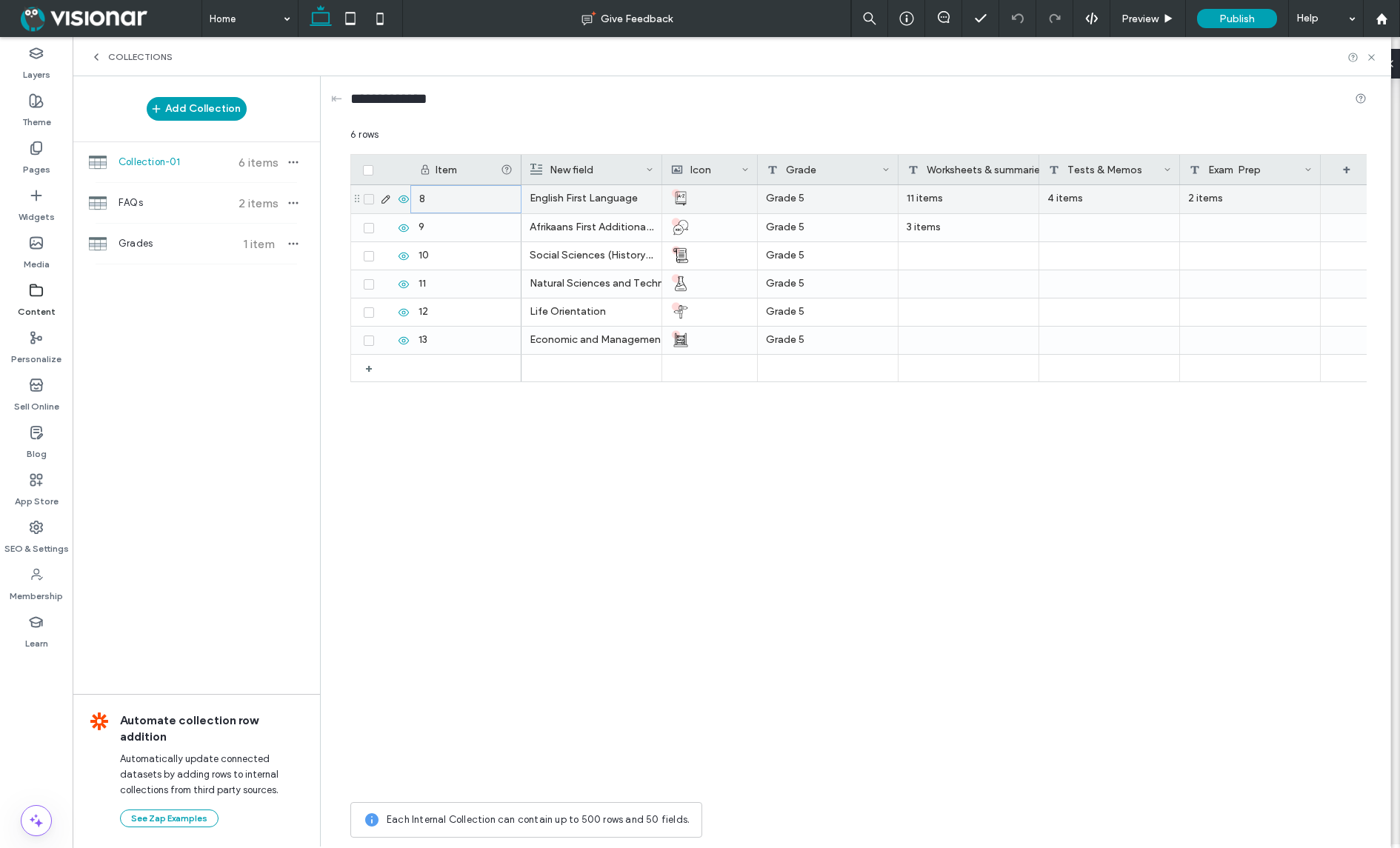
click at [429, 201] on div "8" at bounding box center [466, 200] width 111 height 28
type input "*"
click at [433, 225] on div "9" at bounding box center [466, 227] width 111 height 27
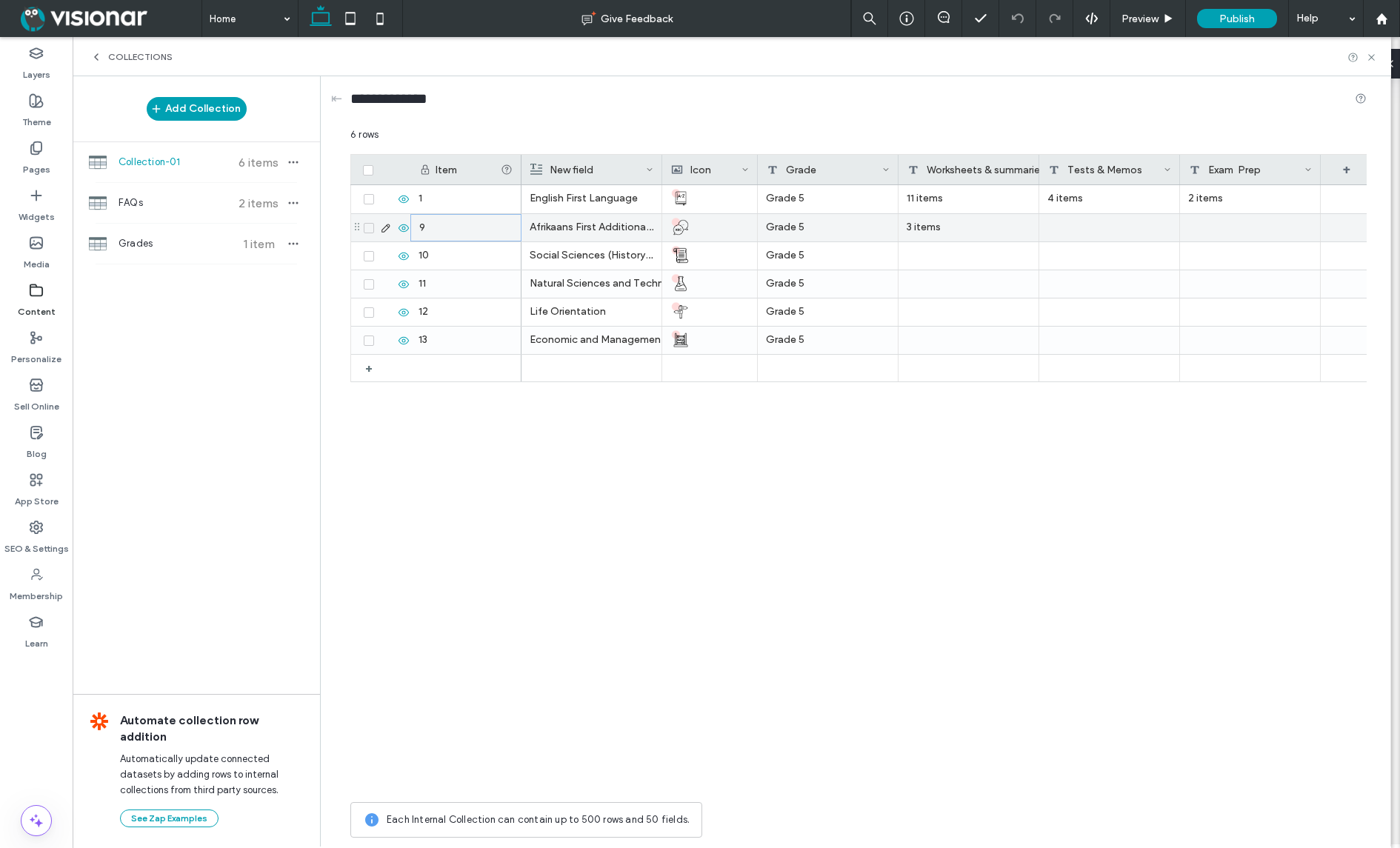
click at [433, 225] on div "9" at bounding box center [466, 227] width 111 height 27
type input "*"
click at [438, 255] on div "10" at bounding box center [466, 255] width 111 height 27
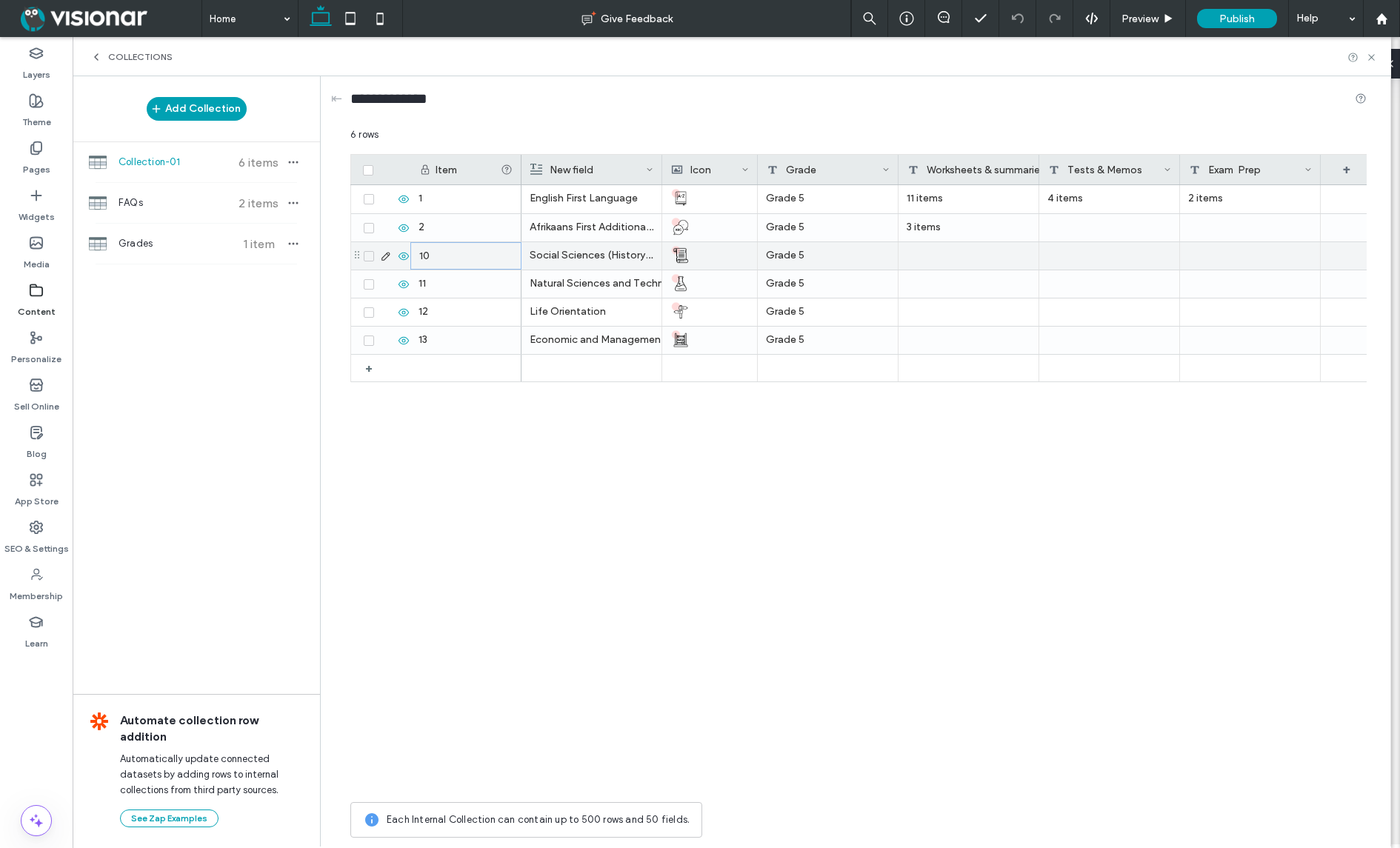
click at [438, 255] on div "10" at bounding box center [466, 255] width 111 height 27
type input "*"
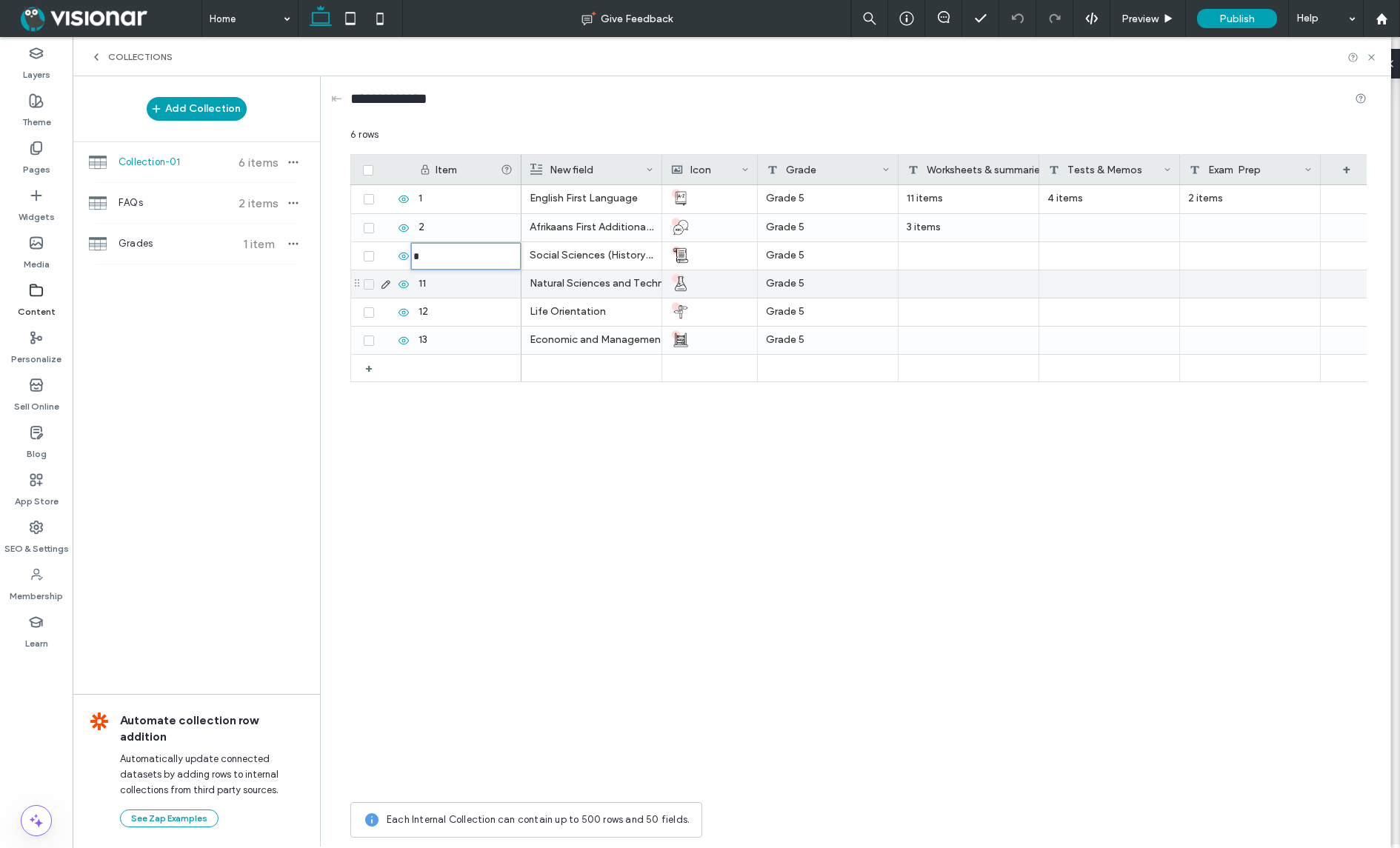
click at [435, 283] on div "11" at bounding box center [466, 283] width 111 height 27
type input "*"
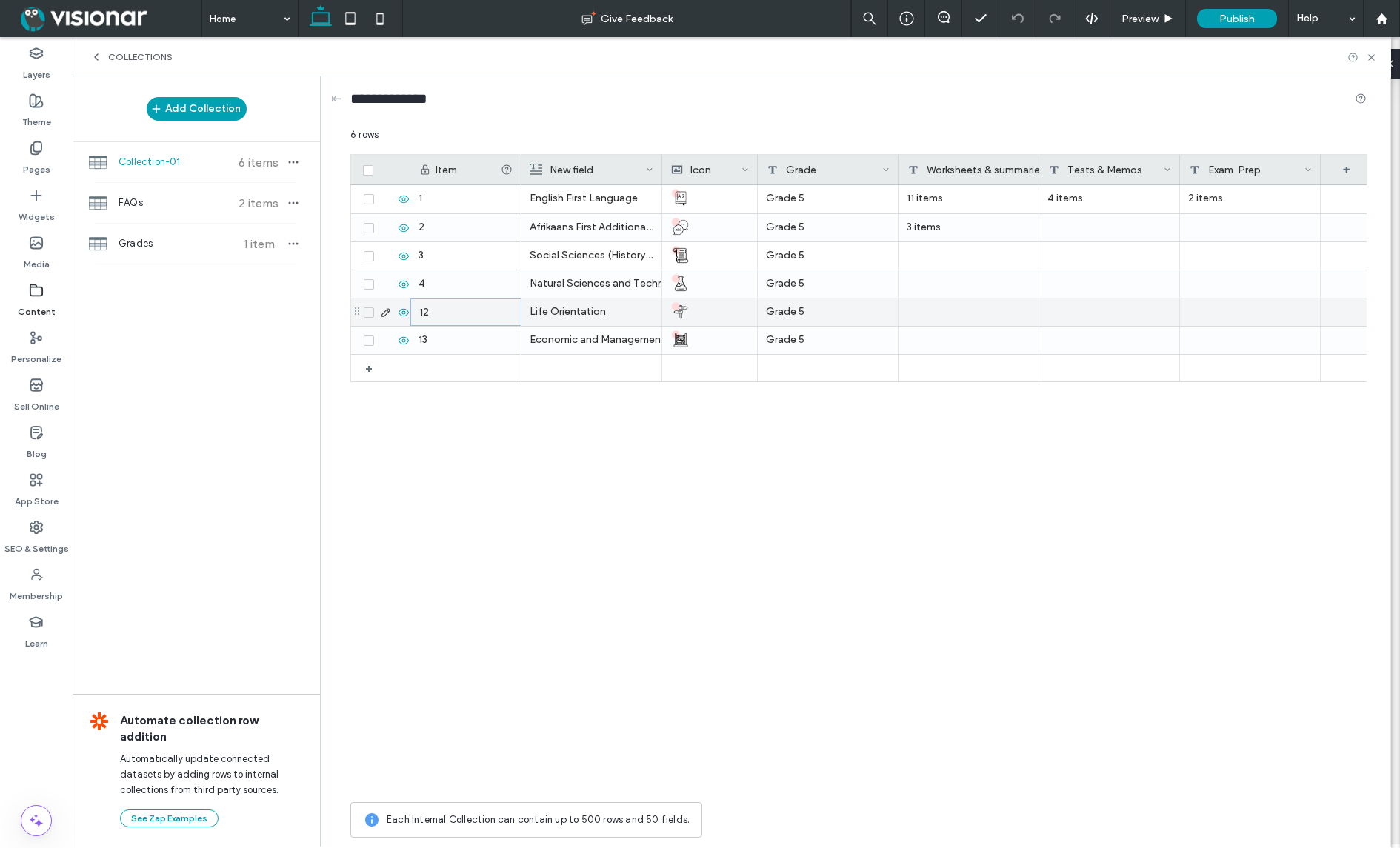
click at [441, 309] on div "12" at bounding box center [466, 312] width 111 height 27
click at [441, 309] on div "12" at bounding box center [466, 312] width 111 height 27
type input "*"
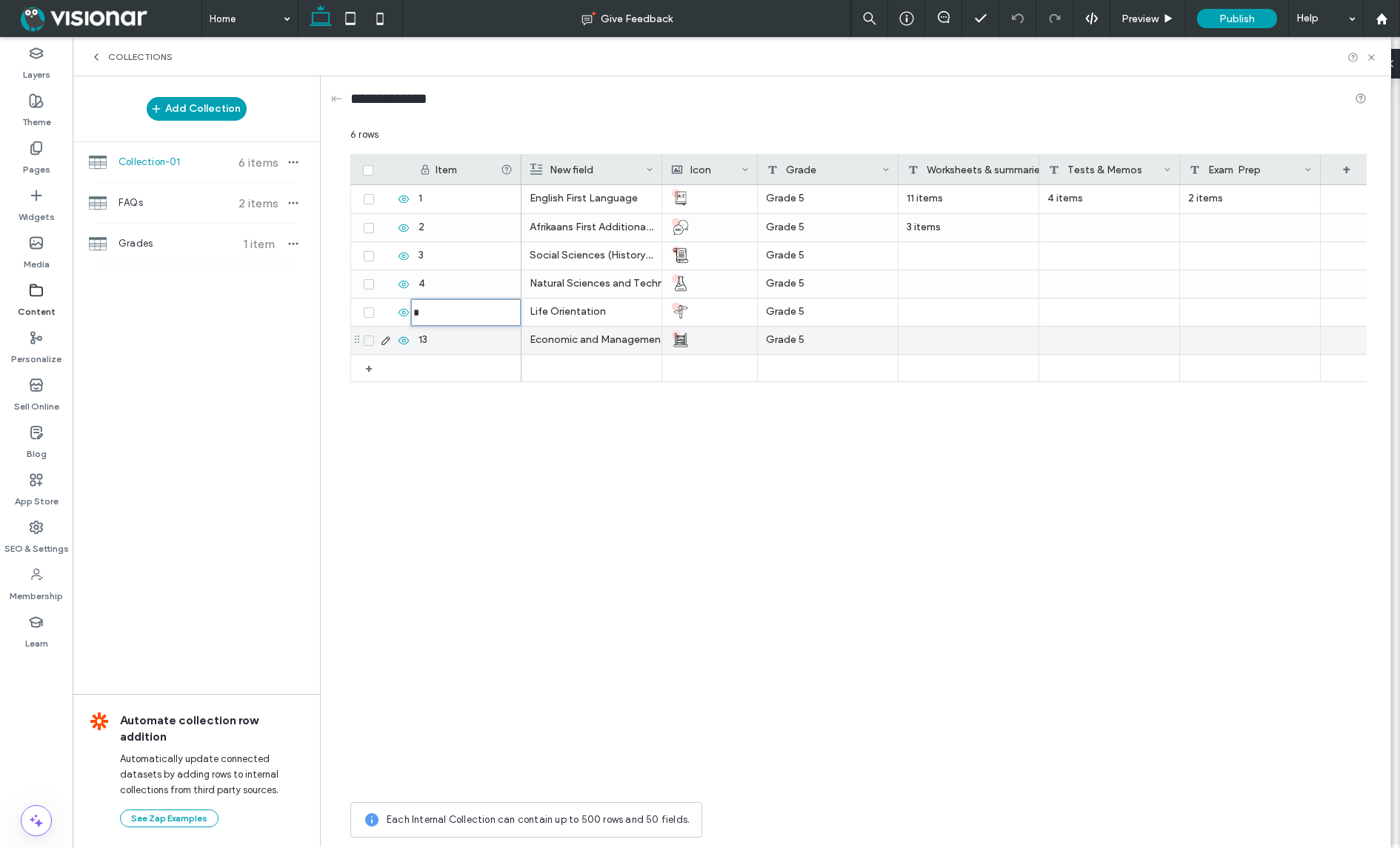
click at [438, 344] on div "13" at bounding box center [466, 340] width 111 height 27
type input "*"
click at [464, 430] on div "+ 1 2 3 4 5 * English First Language Grade 5 11 items 4 items 2 items Afrikaans…" at bounding box center [858, 490] width 1016 height 610
click at [370, 168] on icon at bounding box center [368, 171] width 6 height 4
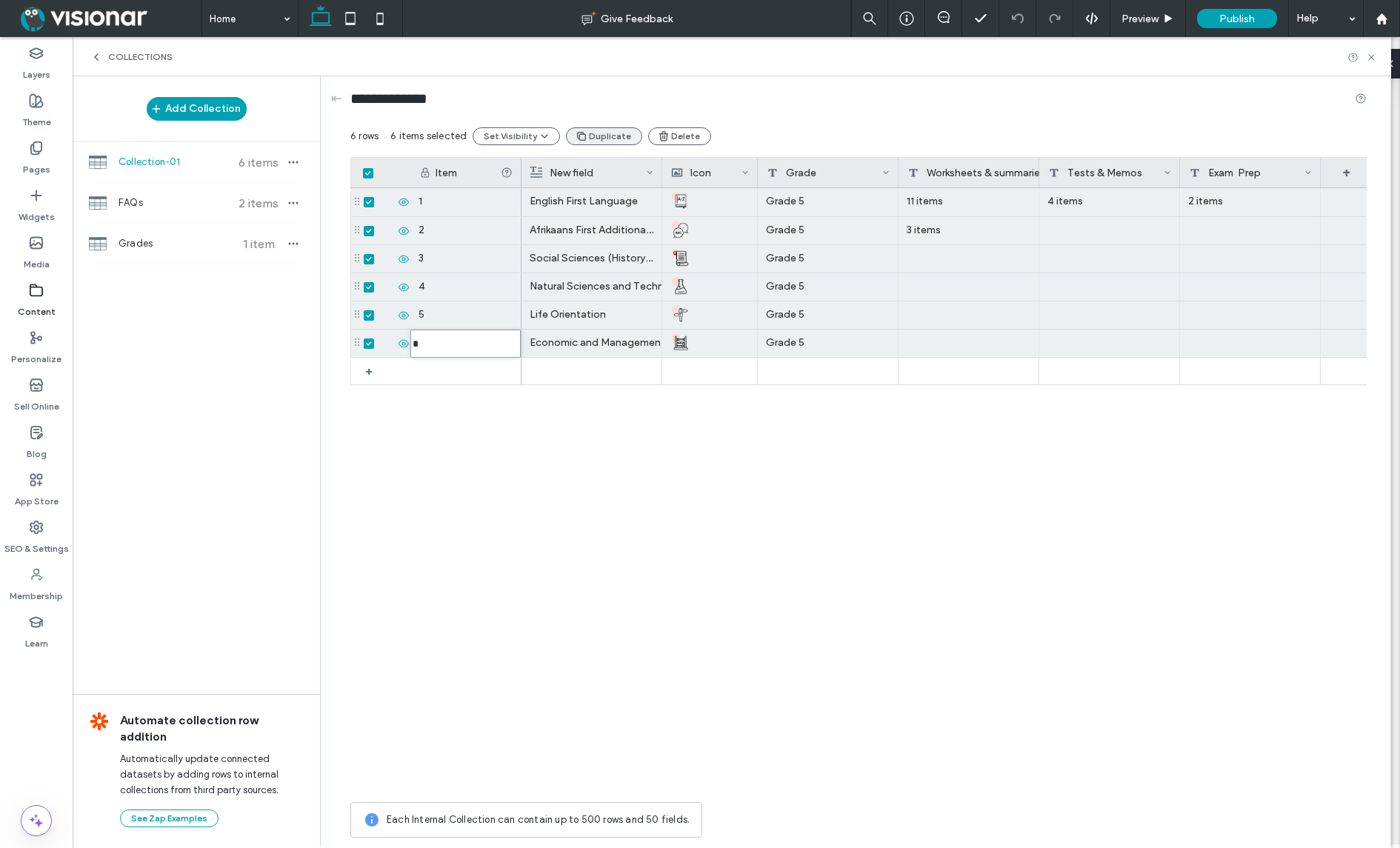
click at [595, 134] on button "Duplicate" at bounding box center [604, 137] width 76 height 18
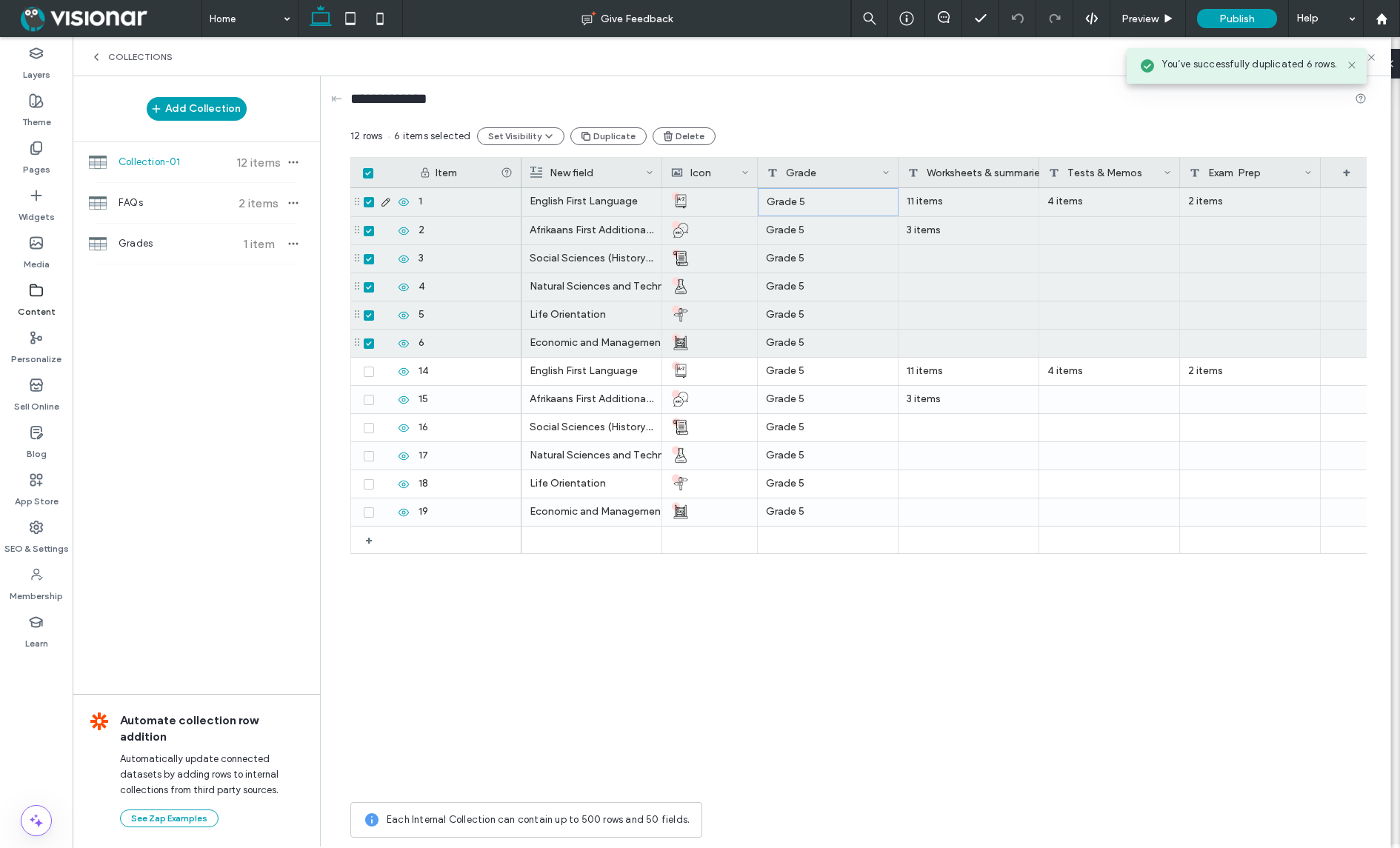
click at [798, 197] on div "Grade 5" at bounding box center [828, 203] width 141 height 28
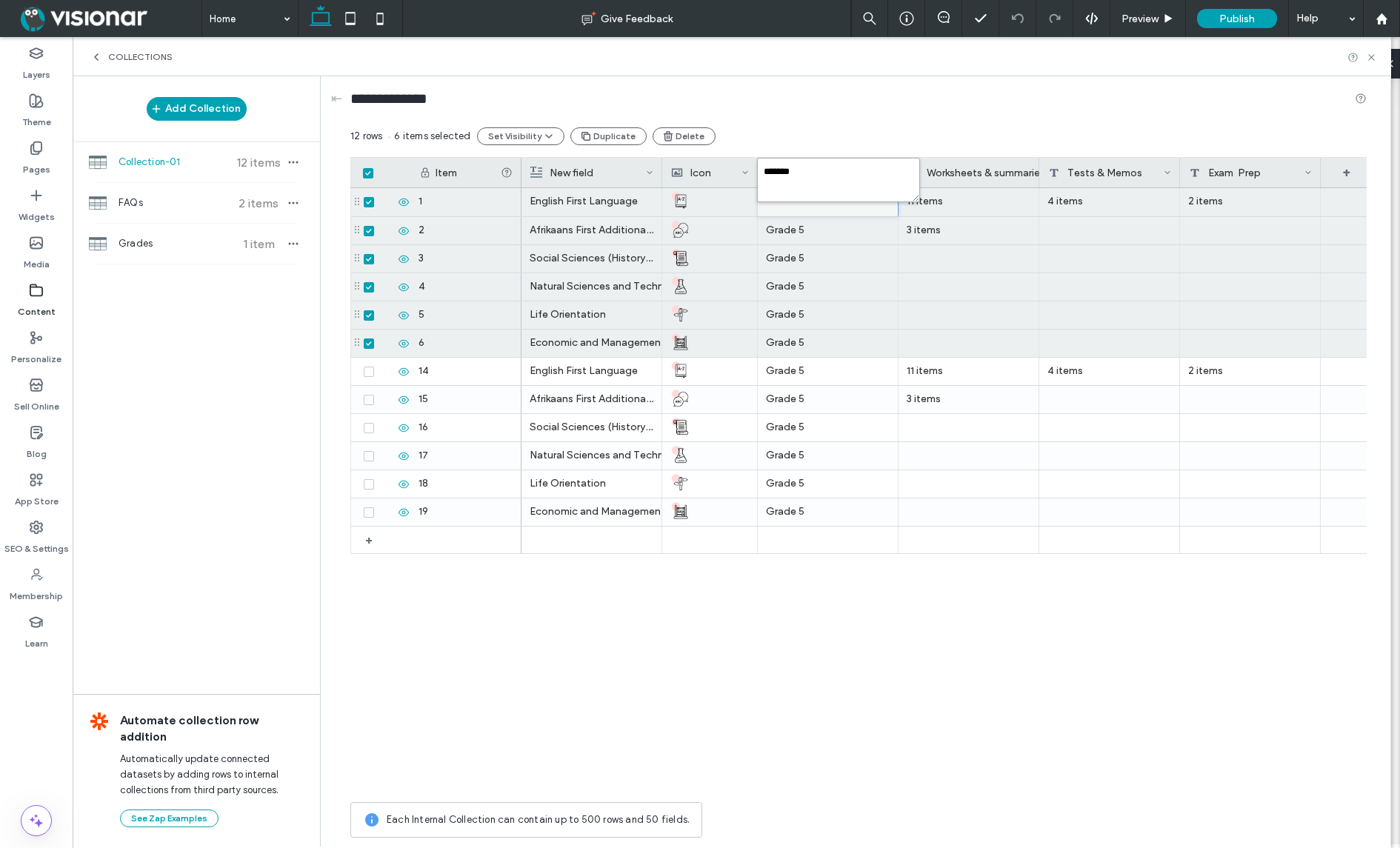
click at [799, 171] on textarea "*******" at bounding box center [838, 180] width 163 height 45
type textarea "*******"
drag, startPoint x: 875, startPoint y: 80, endPoint x: 874, endPoint y: 108, distance: 28.0
click at [874, 80] on div "**********" at bounding box center [858, 102] width 1016 height 51
click at [802, 238] on div "Grade 5" at bounding box center [828, 230] width 141 height 27
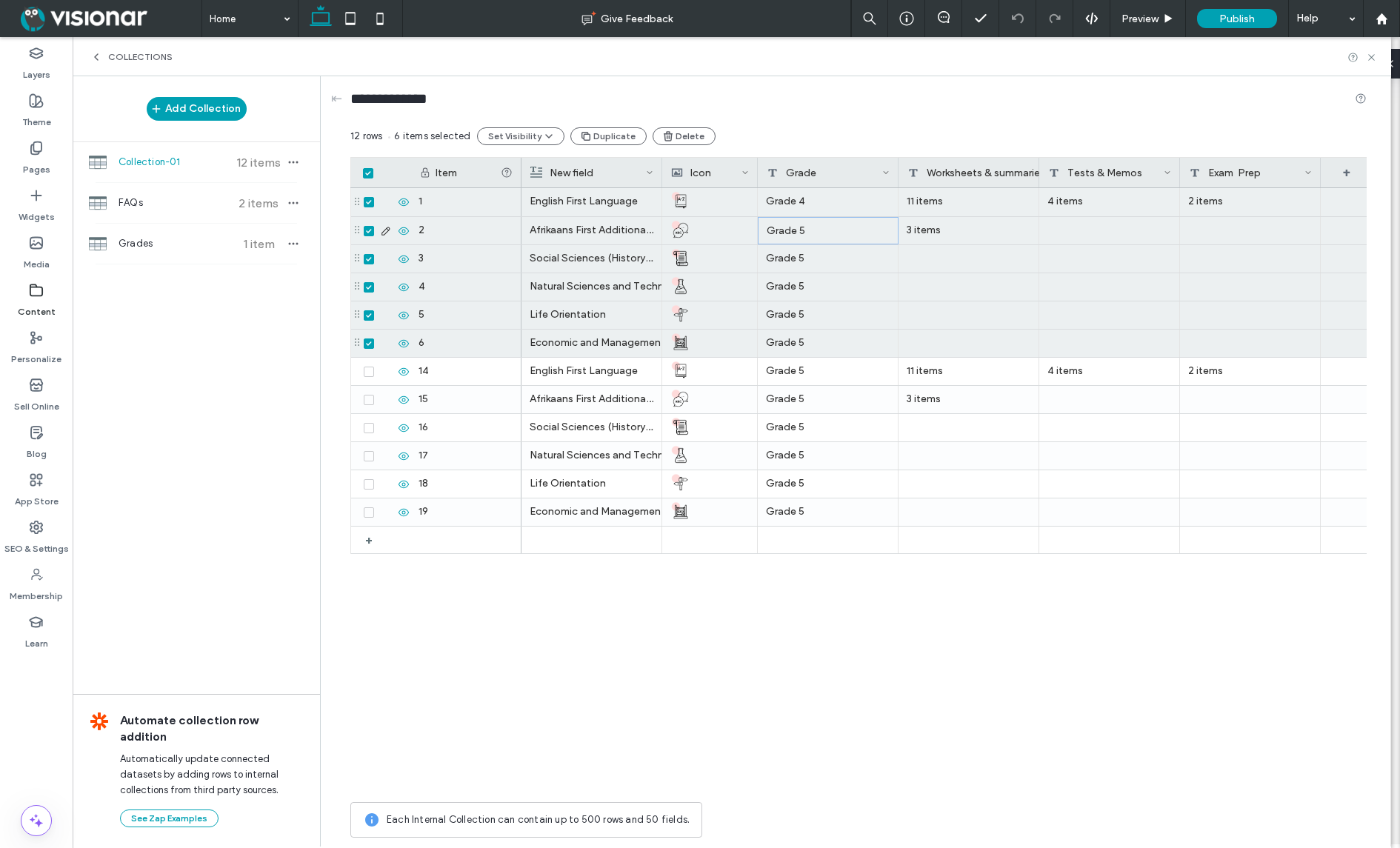
click at [802, 238] on div "Grade 5" at bounding box center [828, 230] width 141 height 27
click at [799, 202] on textarea "*******" at bounding box center [838, 209] width 163 height 45
type textarea "*******"
click at [825, 131] on div "12 rows 6 items selected Set Visibility Duplicate Delete" at bounding box center [858, 142] width 1016 height 30
click at [808, 258] on div "Grade 5" at bounding box center [828, 258] width 141 height 27
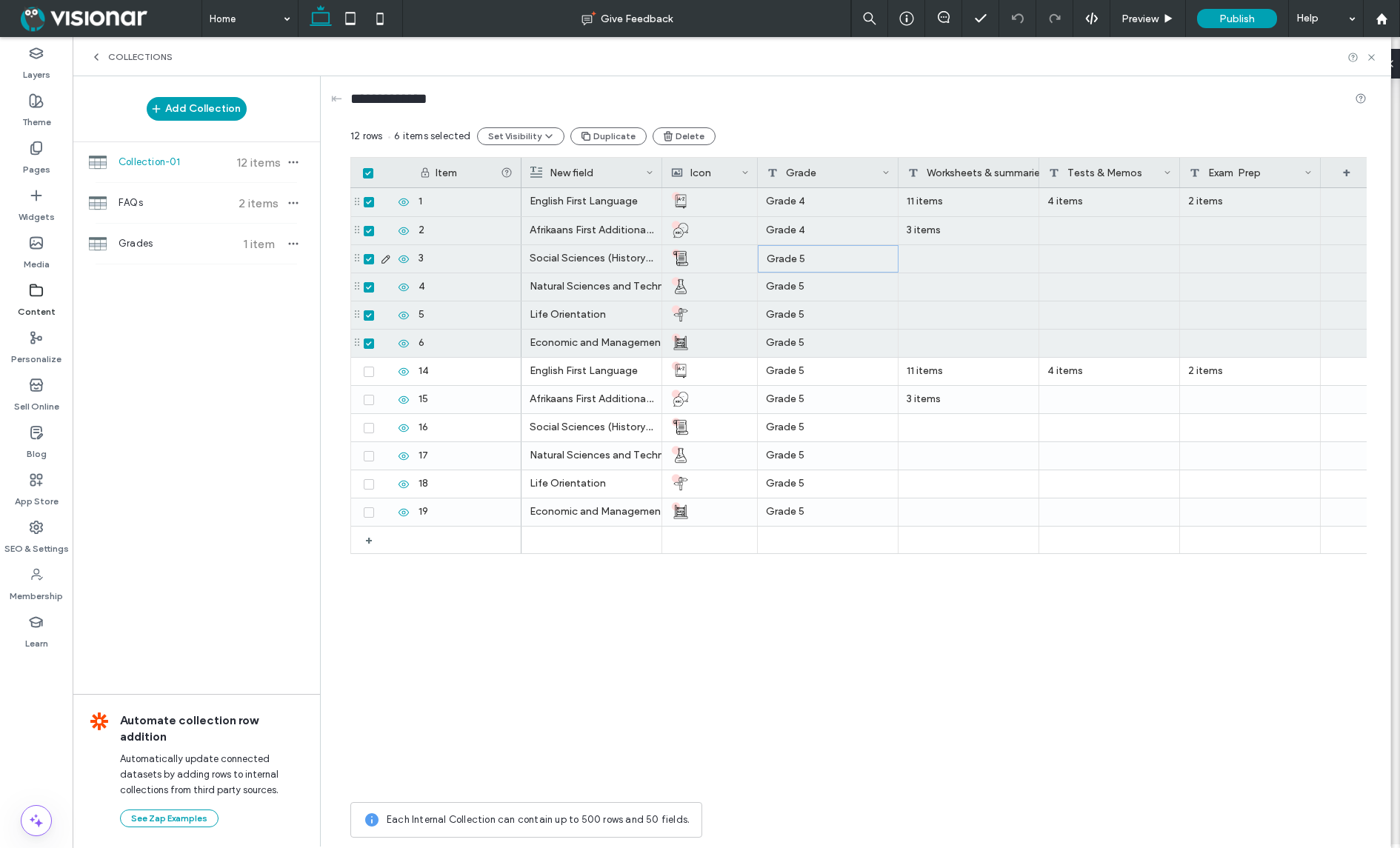
click at [808, 258] on div "Grade 5" at bounding box center [828, 258] width 141 height 27
click at [798, 229] on textarea "*******" at bounding box center [838, 237] width 163 height 45
type textarea "*******"
click at [825, 292] on div "Grade 5" at bounding box center [828, 286] width 141 height 27
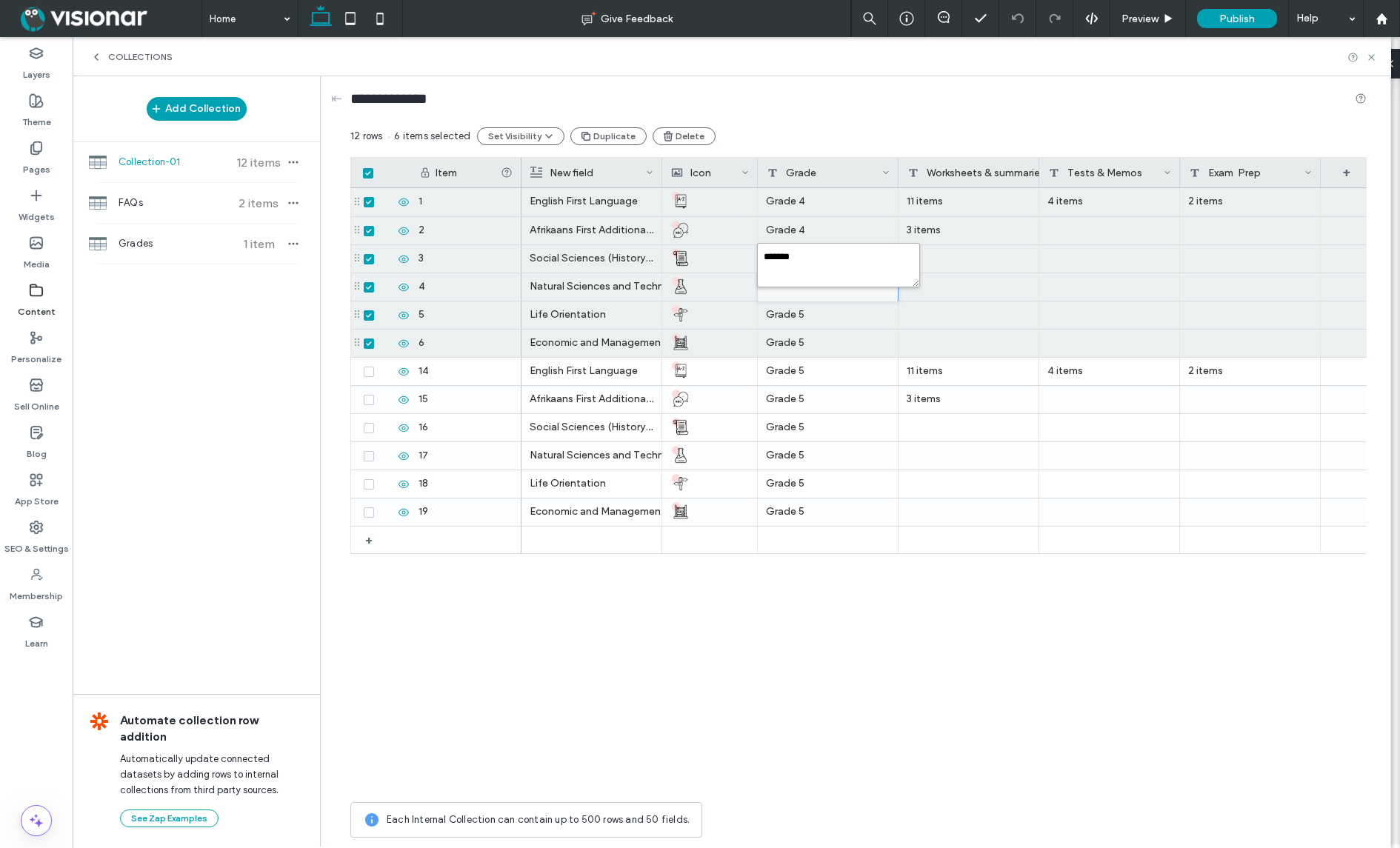
drag, startPoint x: 795, startPoint y: 255, endPoint x: 803, endPoint y: 256, distance: 8.1
click at [803, 256] on textarea "*******" at bounding box center [838, 265] width 163 height 45
type textarea "*******"
click at [827, 321] on div "Grade 5" at bounding box center [828, 315] width 141 height 27
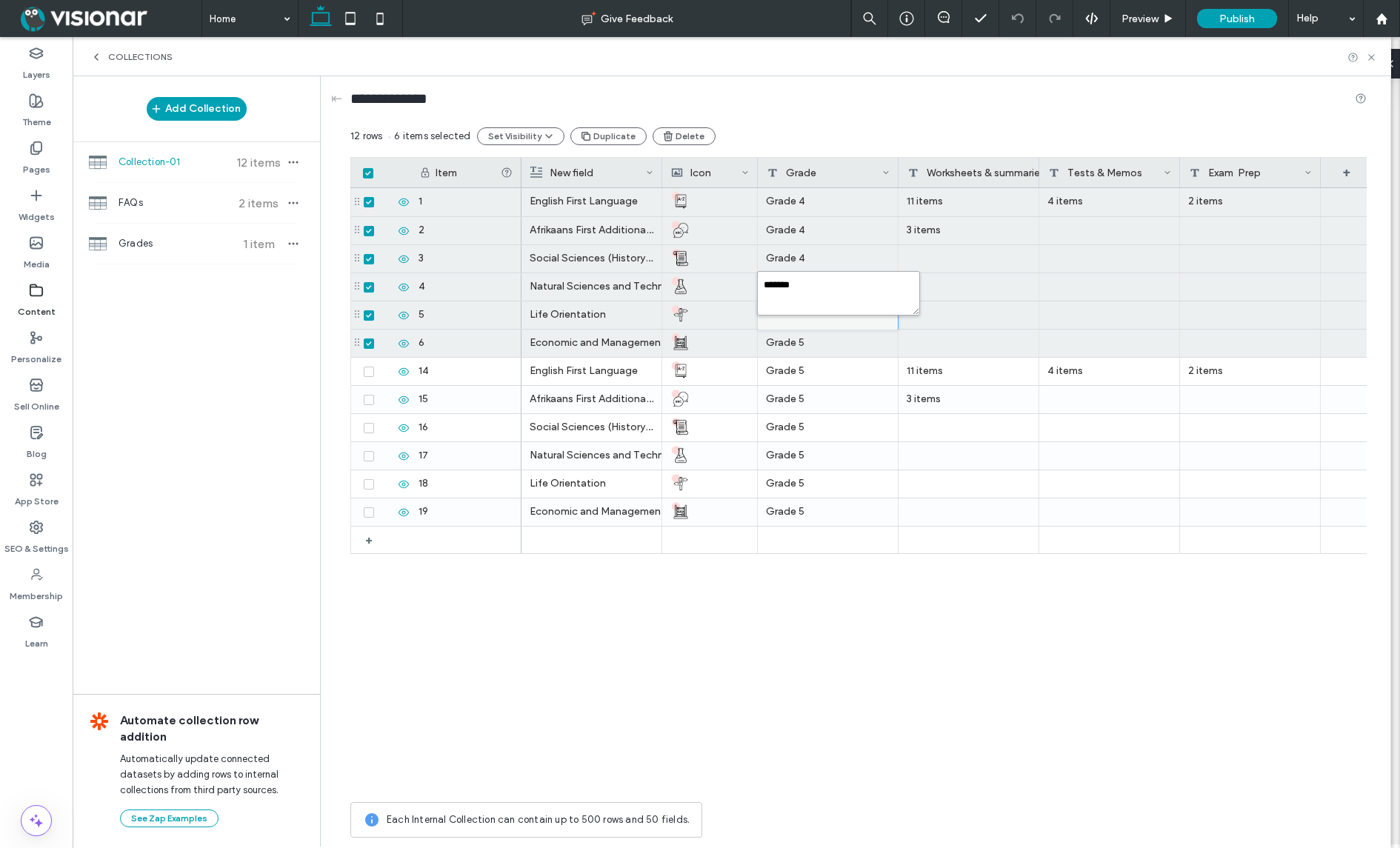
click at [801, 285] on textarea "*******" at bounding box center [838, 293] width 163 height 45
type textarea "*******"
click at [845, 332] on div "Grade 5" at bounding box center [828, 343] width 141 height 27
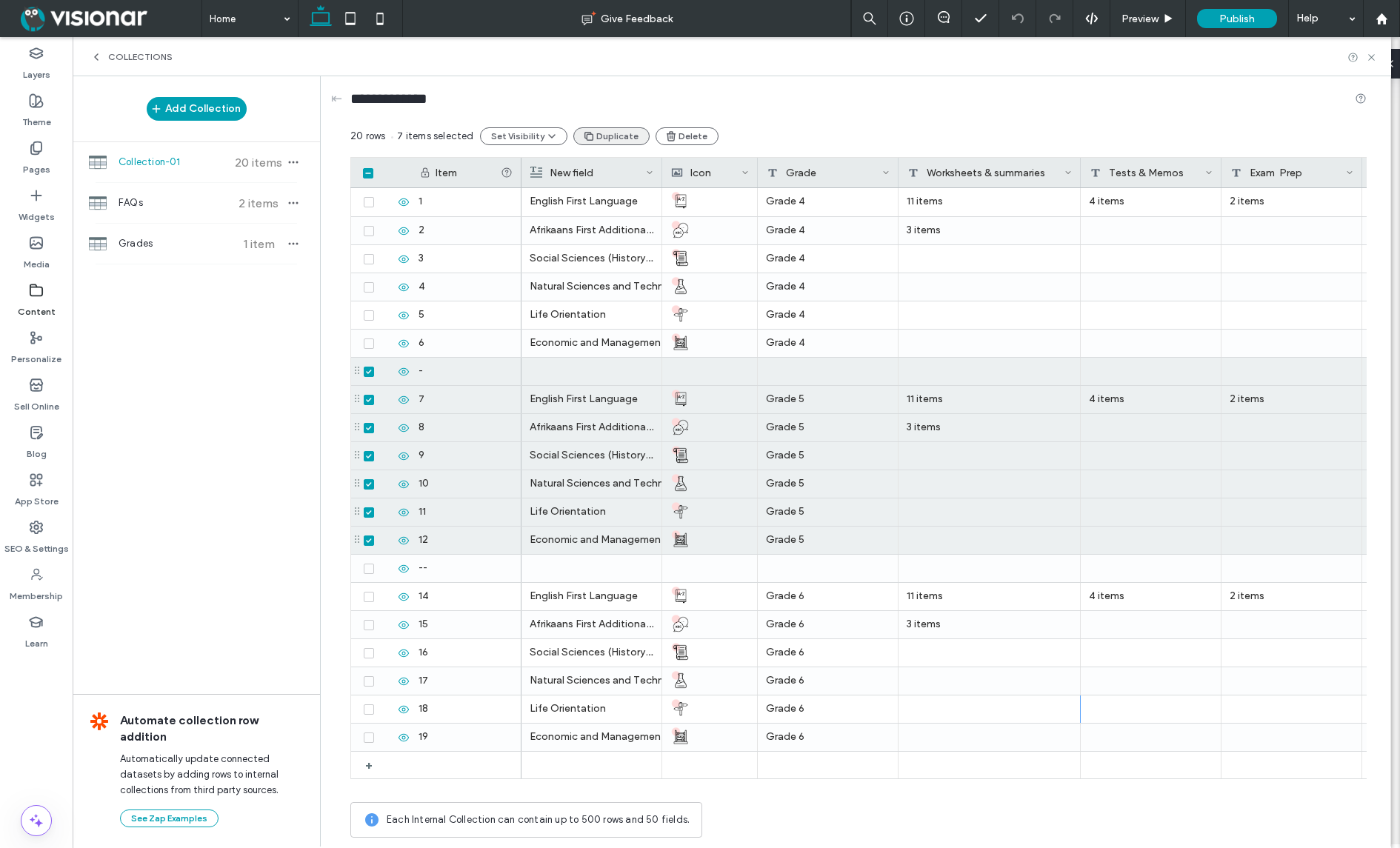
click at [602, 132] on button "Duplicate" at bounding box center [611, 137] width 76 height 18
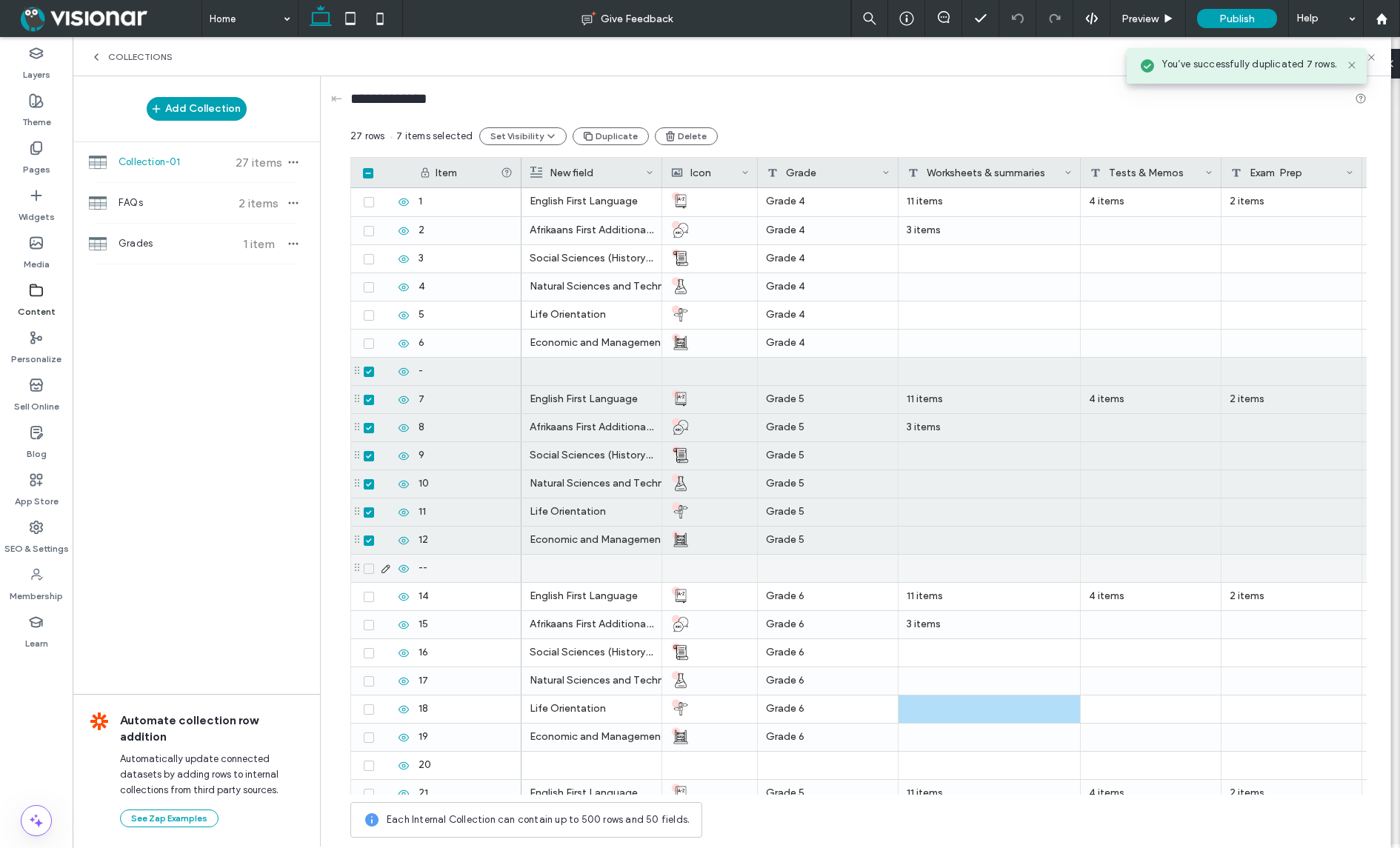
scroll to position [182, 0]
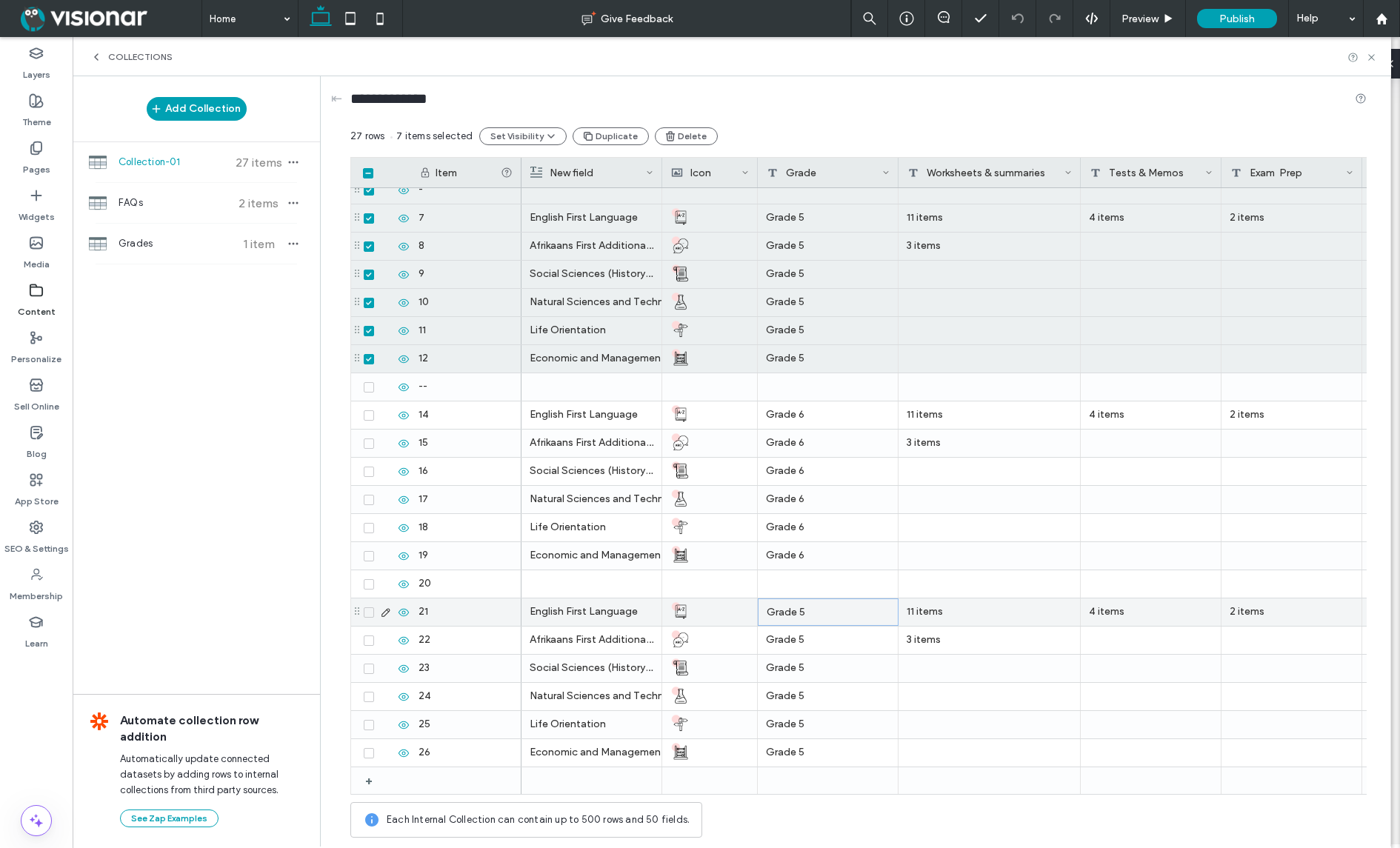
click at [803, 613] on div "Grade 5" at bounding box center [828, 612] width 141 height 27
click at [799, 582] on textarea "*******" at bounding box center [838, 591] width 163 height 45
type textarea "*******"
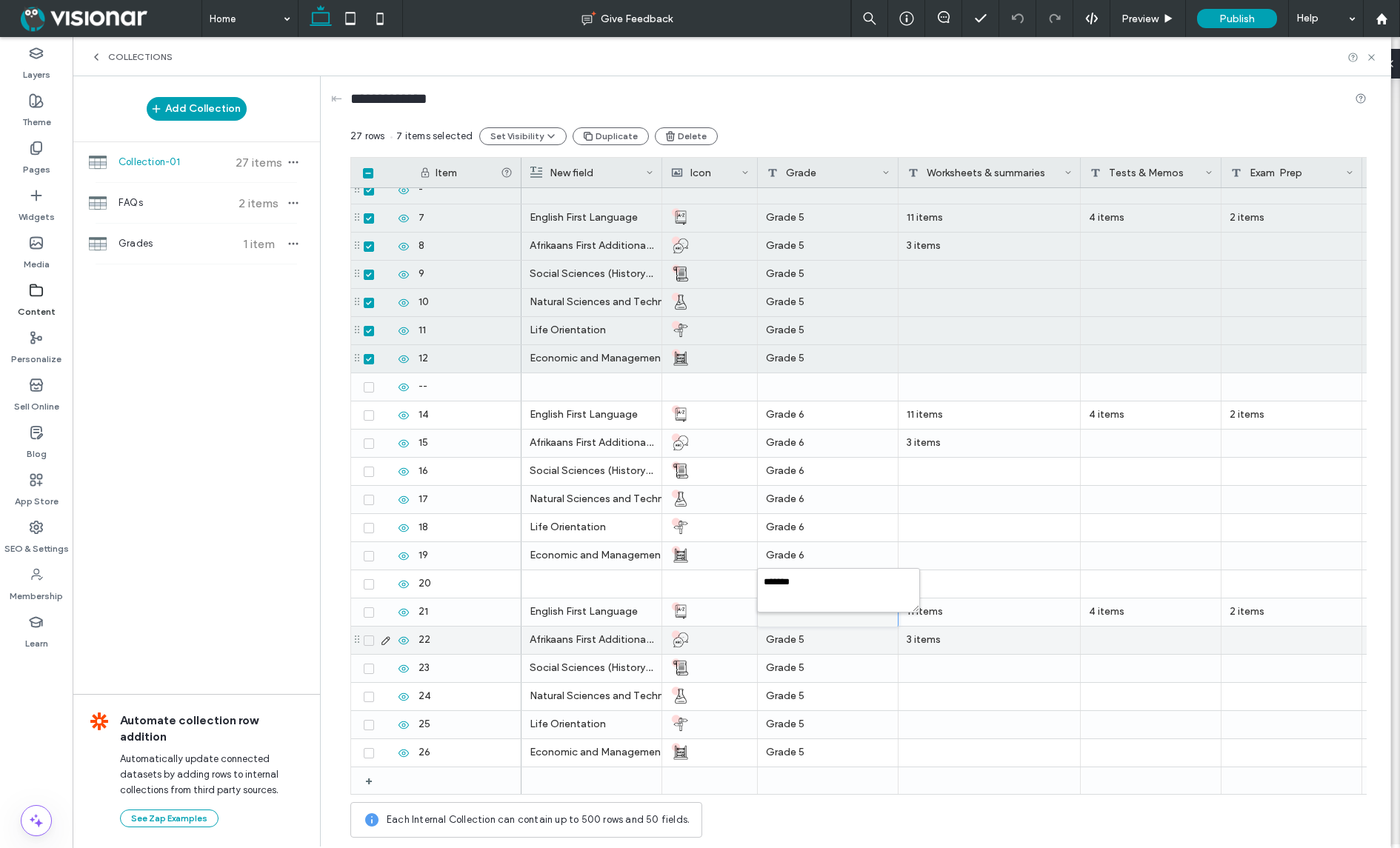
click at [811, 636] on div "Grade 5" at bounding box center [828, 640] width 141 height 27
click at [812, 636] on div "Grade 5" at bounding box center [828, 640] width 141 height 27
drag, startPoint x: 795, startPoint y: 613, endPoint x: 806, endPoint y: 624, distance: 15.6
click at [801, 612] on textarea "*******" at bounding box center [838, 619] width 163 height 45
type textarea "*******"
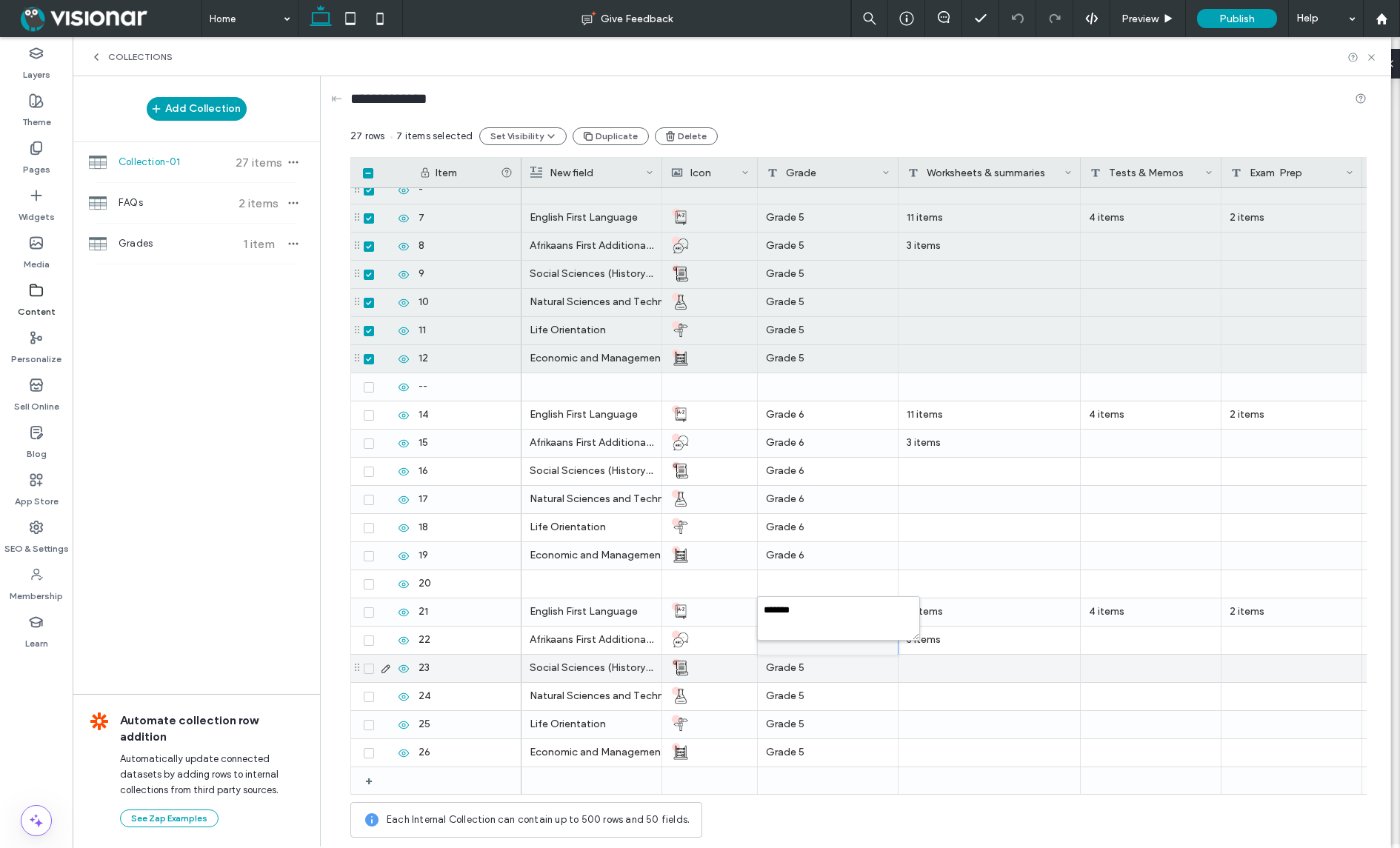
click at [824, 664] on div "Grade 5" at bounding box center [828, 668] width 141 height 27
drag, startPoint x: 796, startPoint y: 640, endPoint x: 803, endPoint y: 645, distance: 8.6
click at [801, 639] on textarea "*******" at bounding box center [838, 647] width 163 height 45
type textarea "*******"
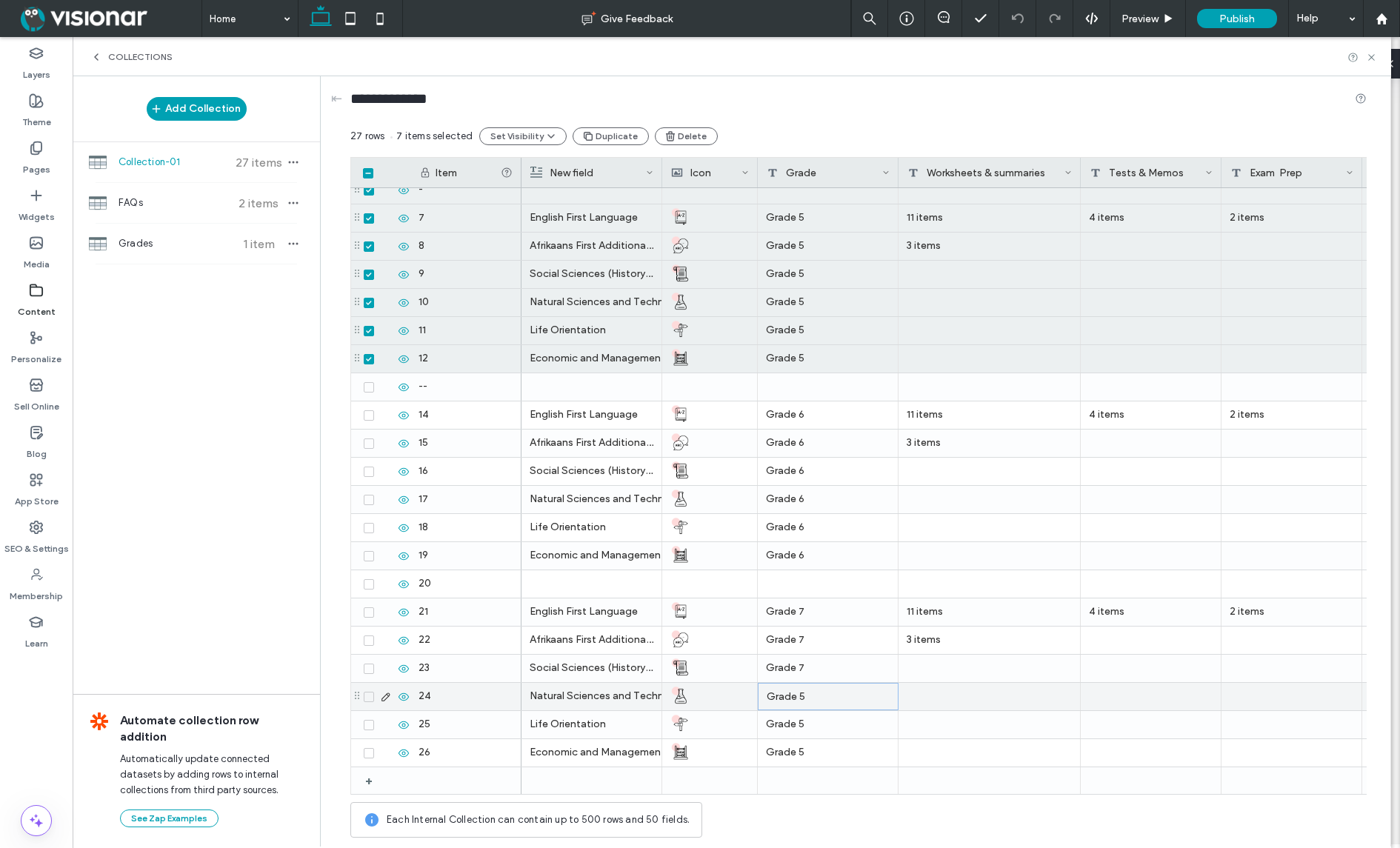
click at [823, 688] on div "Grade 5" at bounding box center [828, 696] width 141 height 27
click at [798, 668] on textarea "*******" at bounding box center [838, 674] width 163 height 45
type textarea "*******"
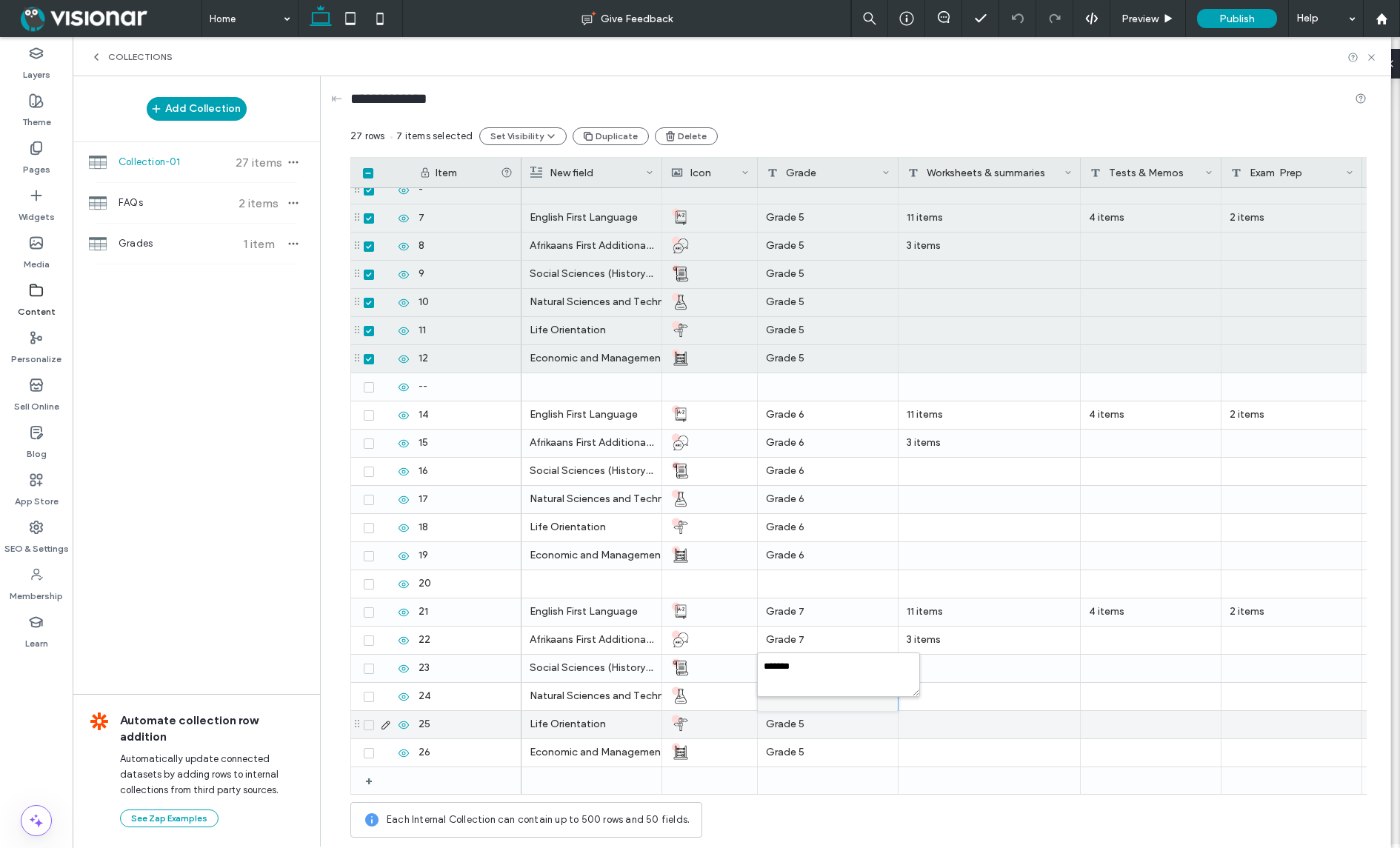
click at [835, 716] on div "Grade 5" at bounding box center [828, 724] width 141 height 27
drag, startPoint x: 794, startPoint y: 694, endPoint x: 802, endPoint y: 694, distance: 8.0
click at [802, 694] on textarea "*******" at bounding box center [838, 703] width 163 height 45
type textarea "*******"
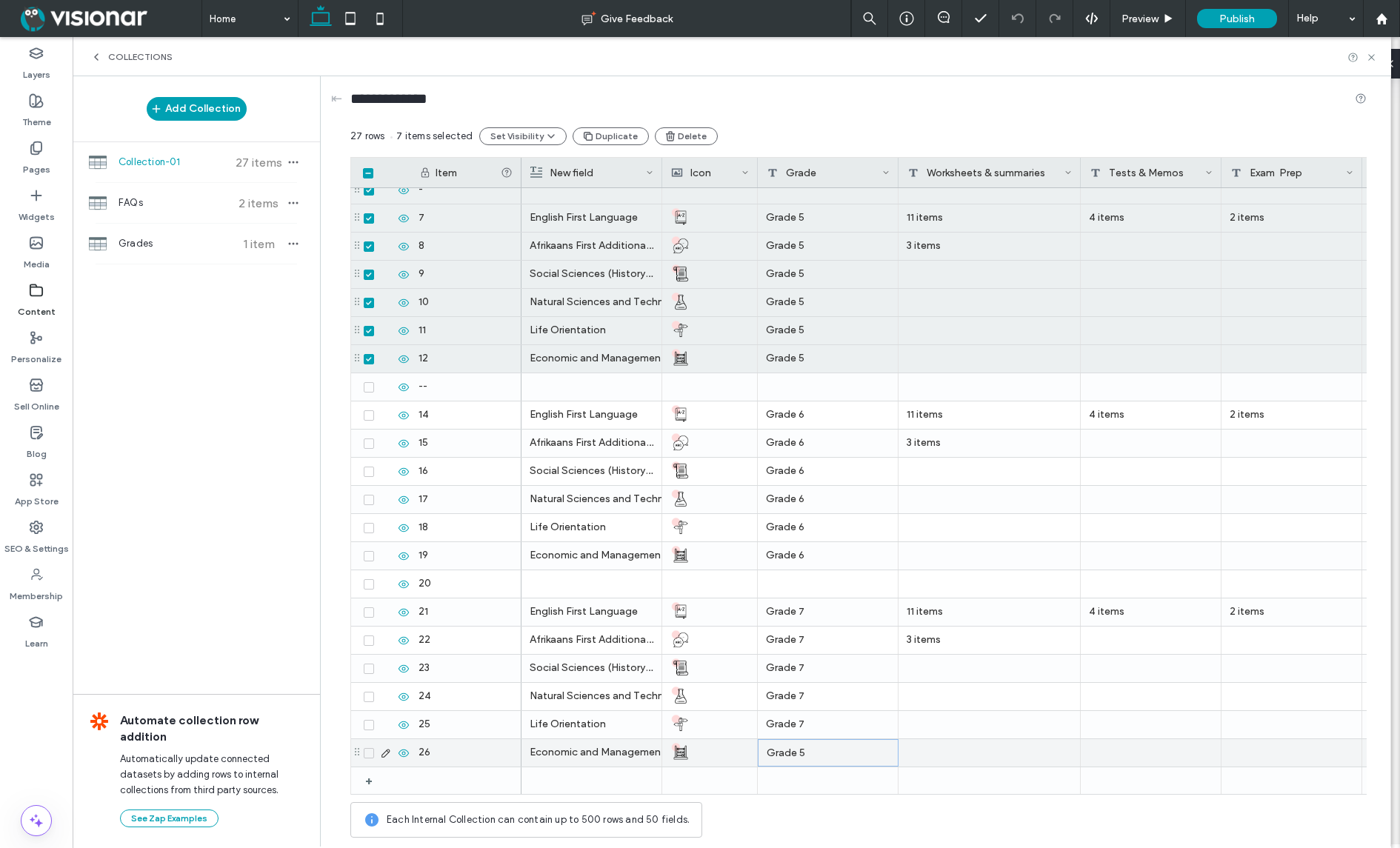
click at [824, 743] on div "Grade 5" at bounding box center [828, 752] width 141 height 27
click at [800, 723] on textarea "*******" at bounding box center [838, 731] width 163 height 45
type textarea "*******"
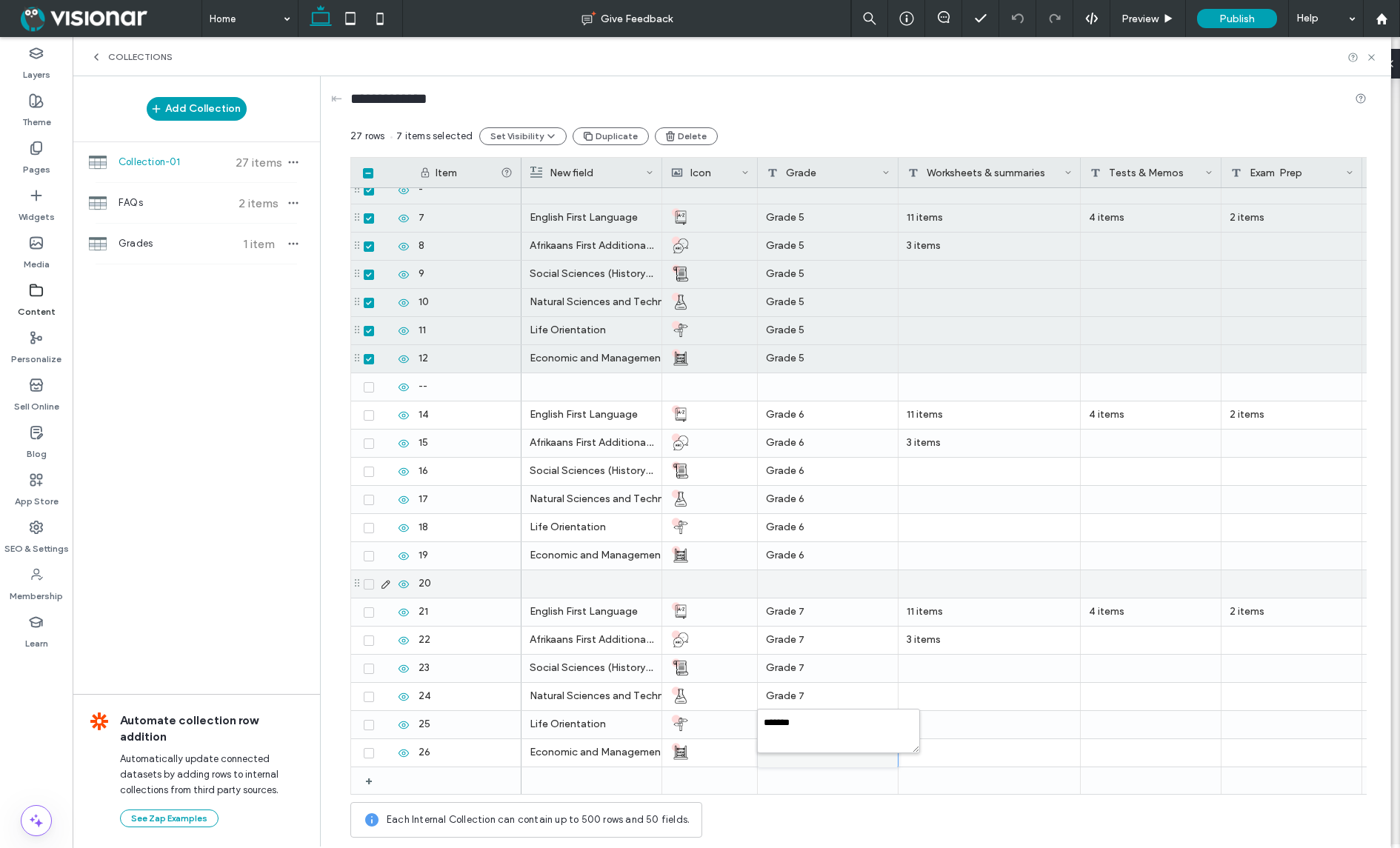
click at [868, 590] on div at bounding box center [828, 584] width 141 height 27
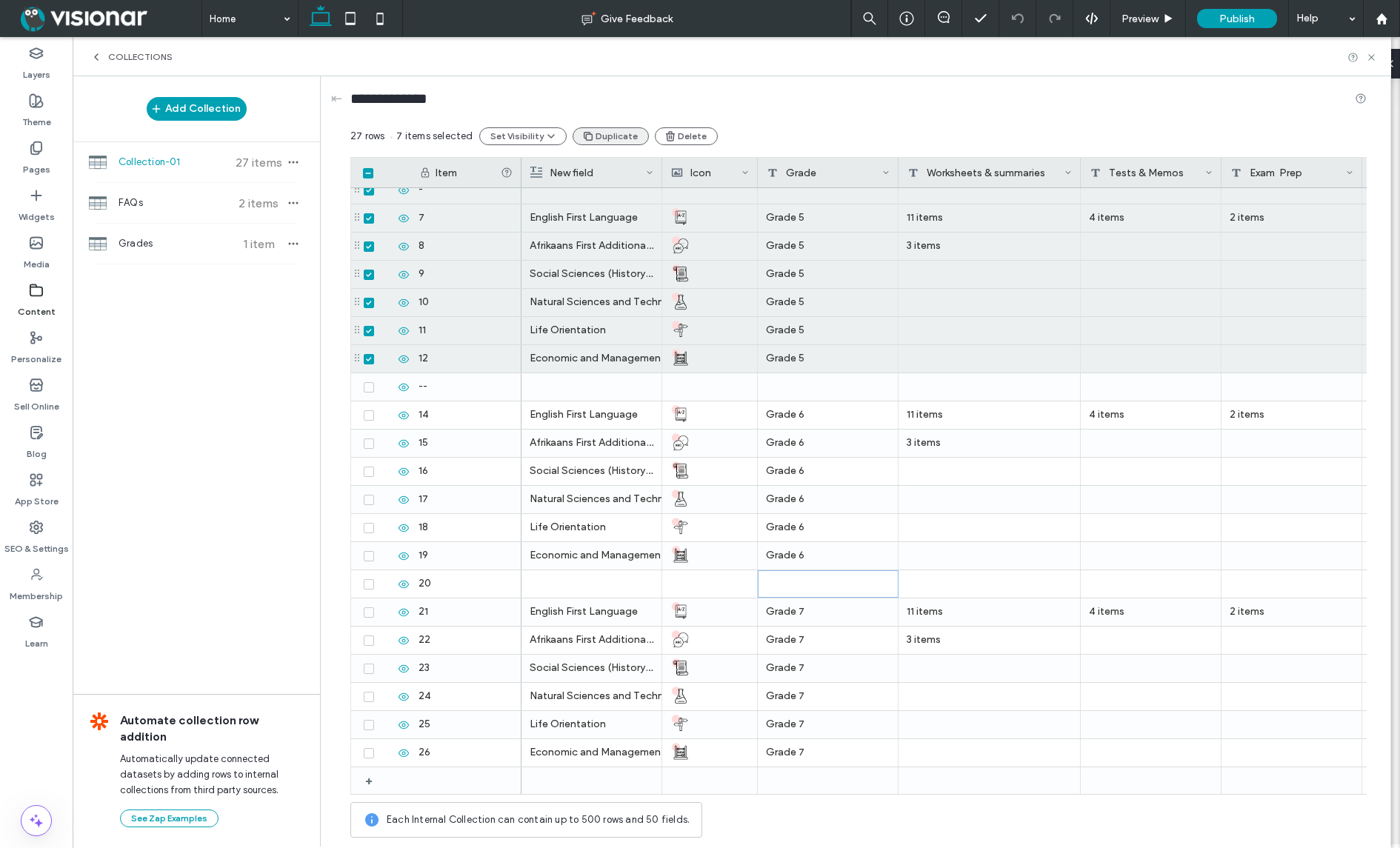
click at [600, 134] on button "Duplicate" at bounding box center [611, 137] width 76 height 18
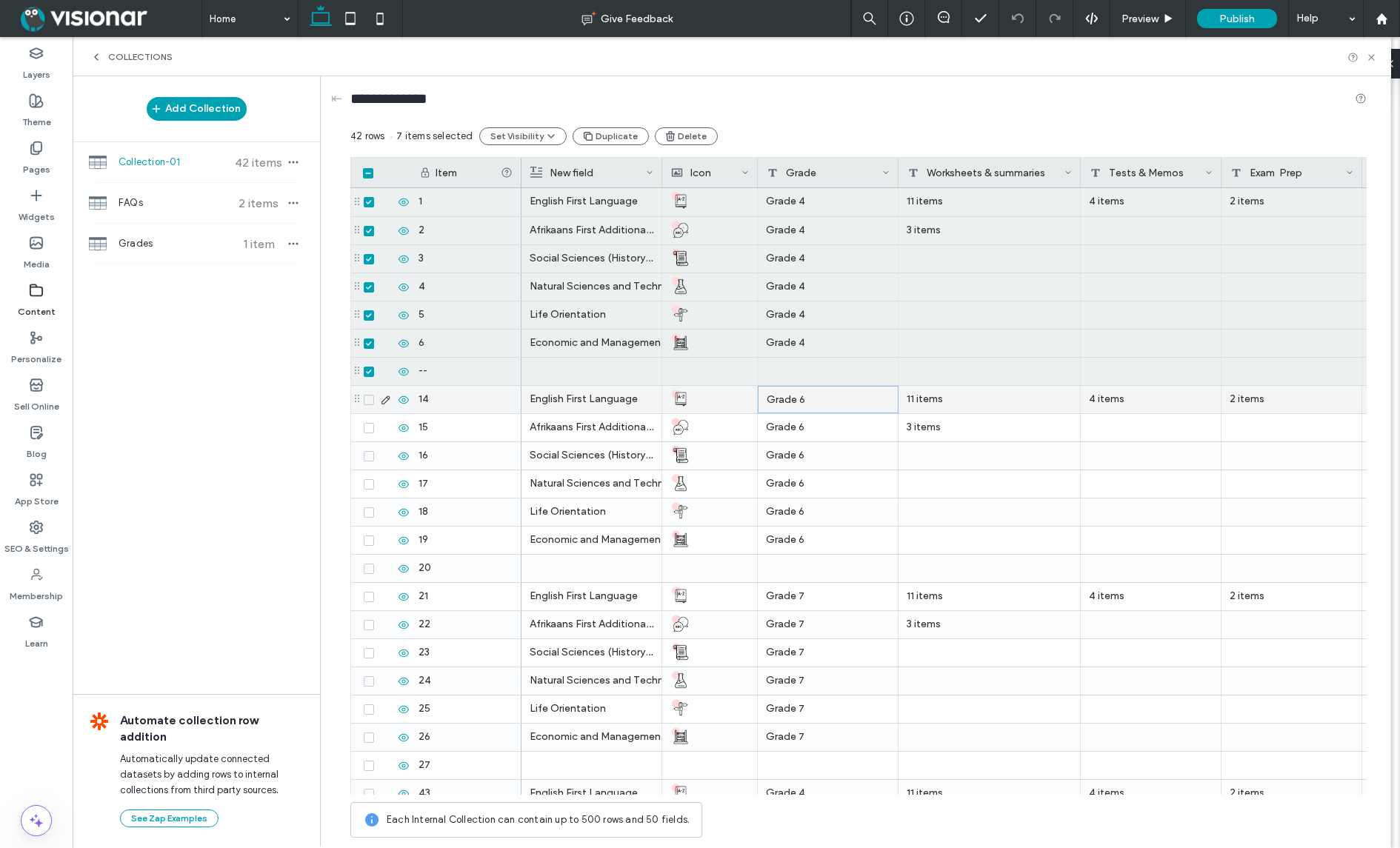
click at [797, 402] on div "Grade 6" at bounding box center [828, 399] width 141 height 27
click at [797, 402] on div "Grade 6" at bounding box center [828, 398] width 141 height 27
click at [754, 91] on div "**********" at bounding box center [858, 102] width 1016 height 27
click at [531, 129] on button "Set Visibility" at bounding box center [523, 137] width 88 height 18
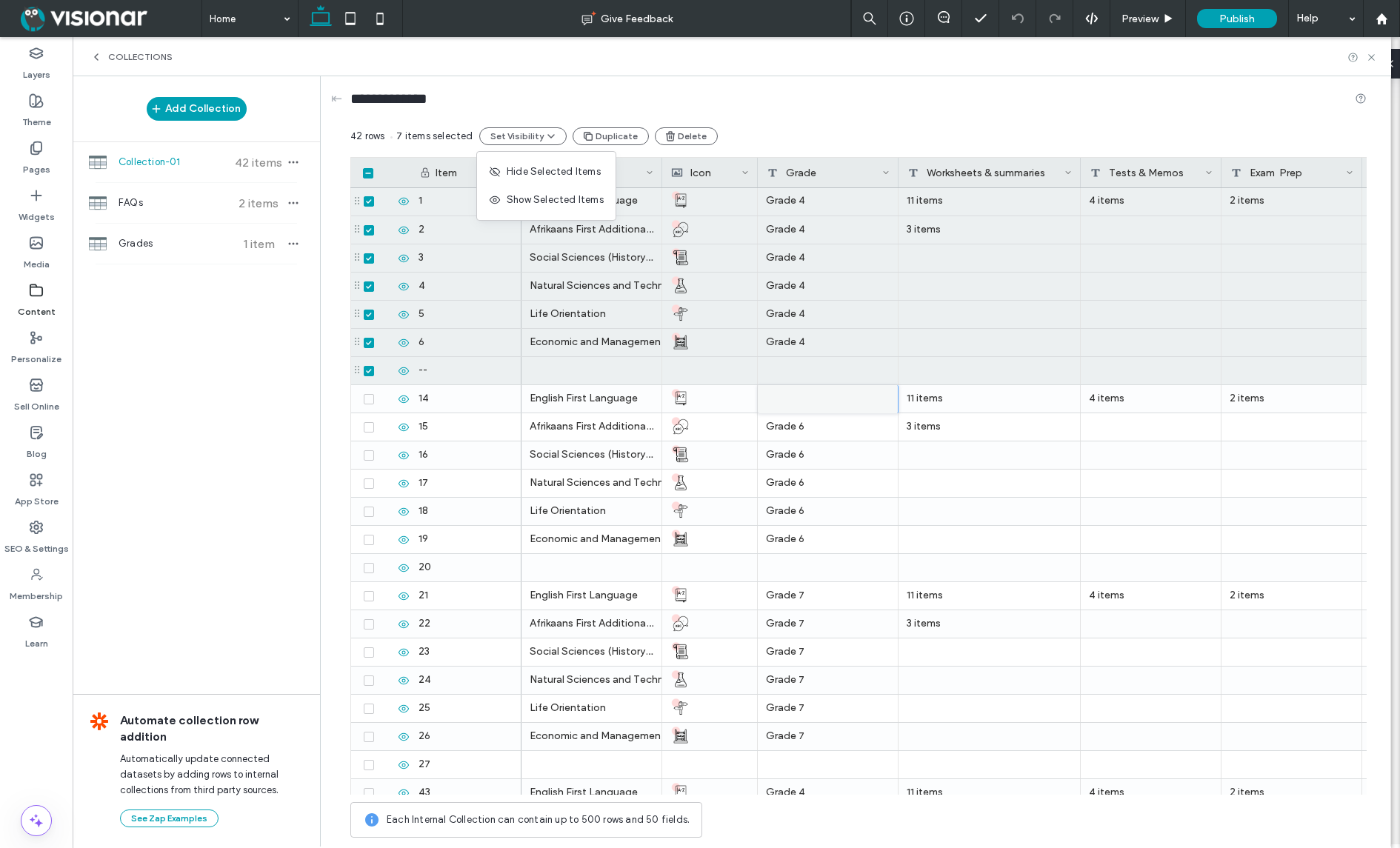
click at [786, 128] on div "42 rows 7 items selected Set Visibility Duplicate Delete" at bounding box center [858, 142] width 1016 height 30
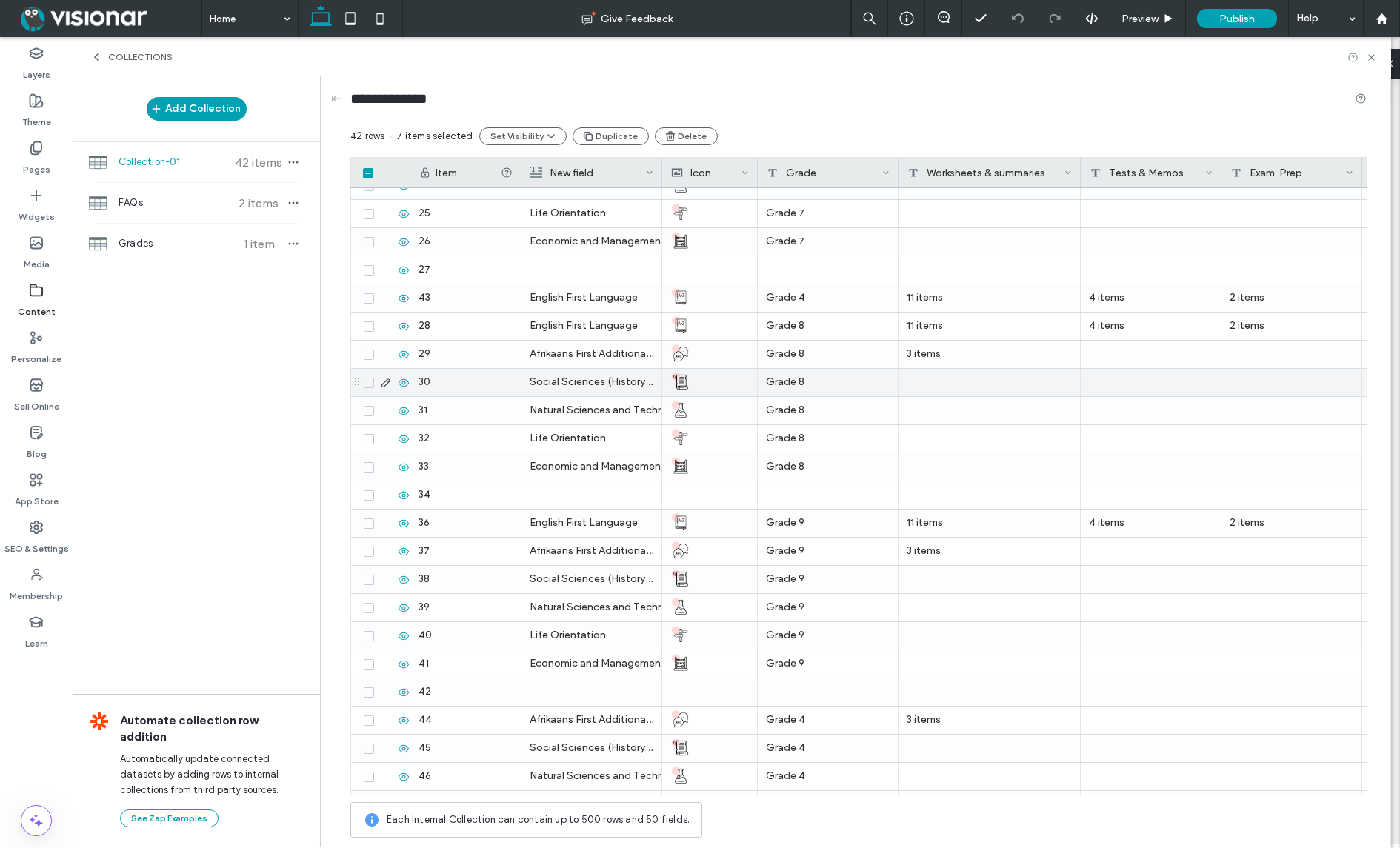
scroll to position [604, 0]
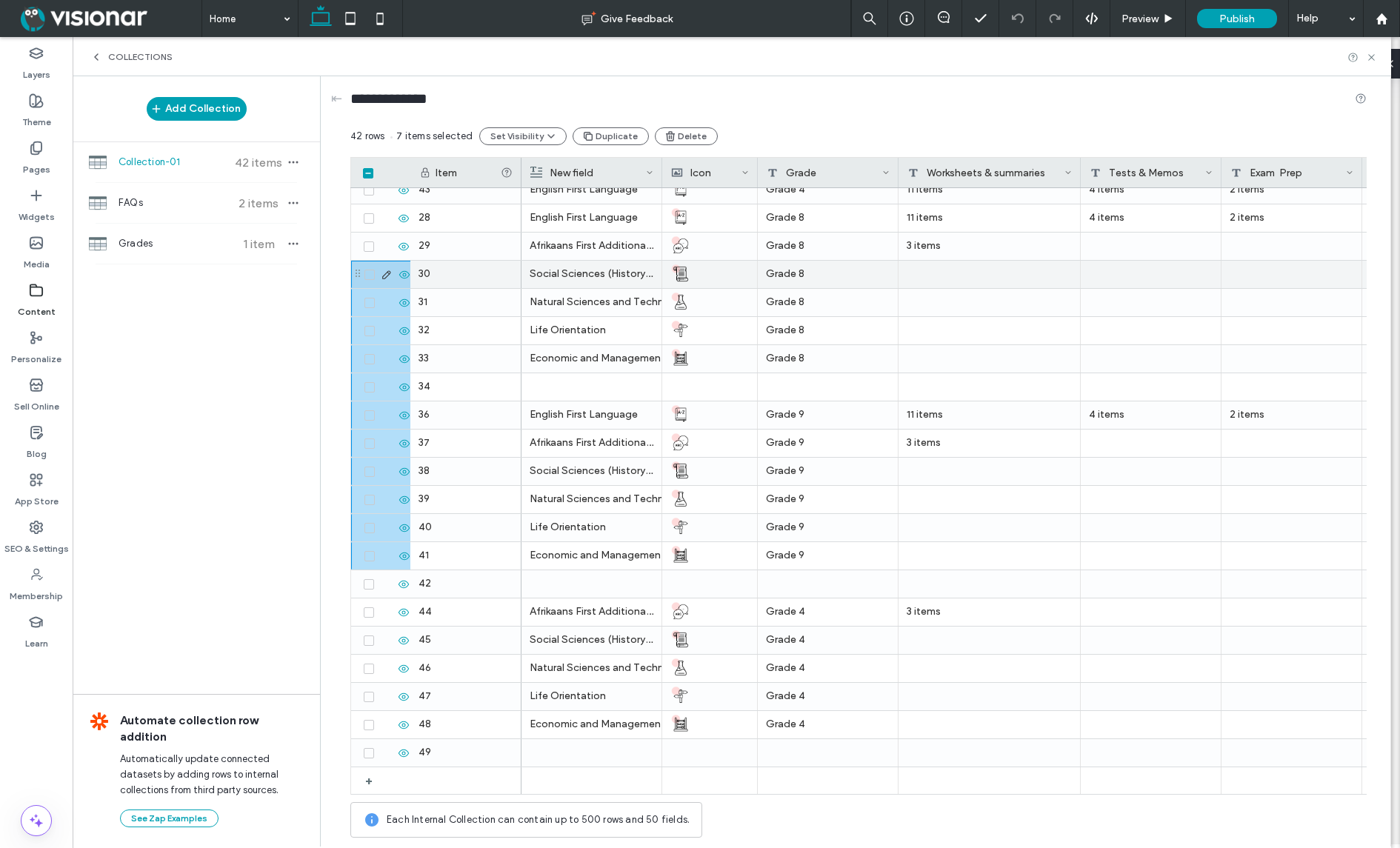
drag, startPoint x: 367, startPoint y: 586, endPoint x: 362, endPoint y: 282, distance: 304.0
click at [362, 280] on div "+ 48 49 45 46 47 44 42 41 40 39 18 19 20 21 22 23 24 25 26 27 28 29 30 31 32 33…" at bounding box center [436, 189] width 171 height 1210
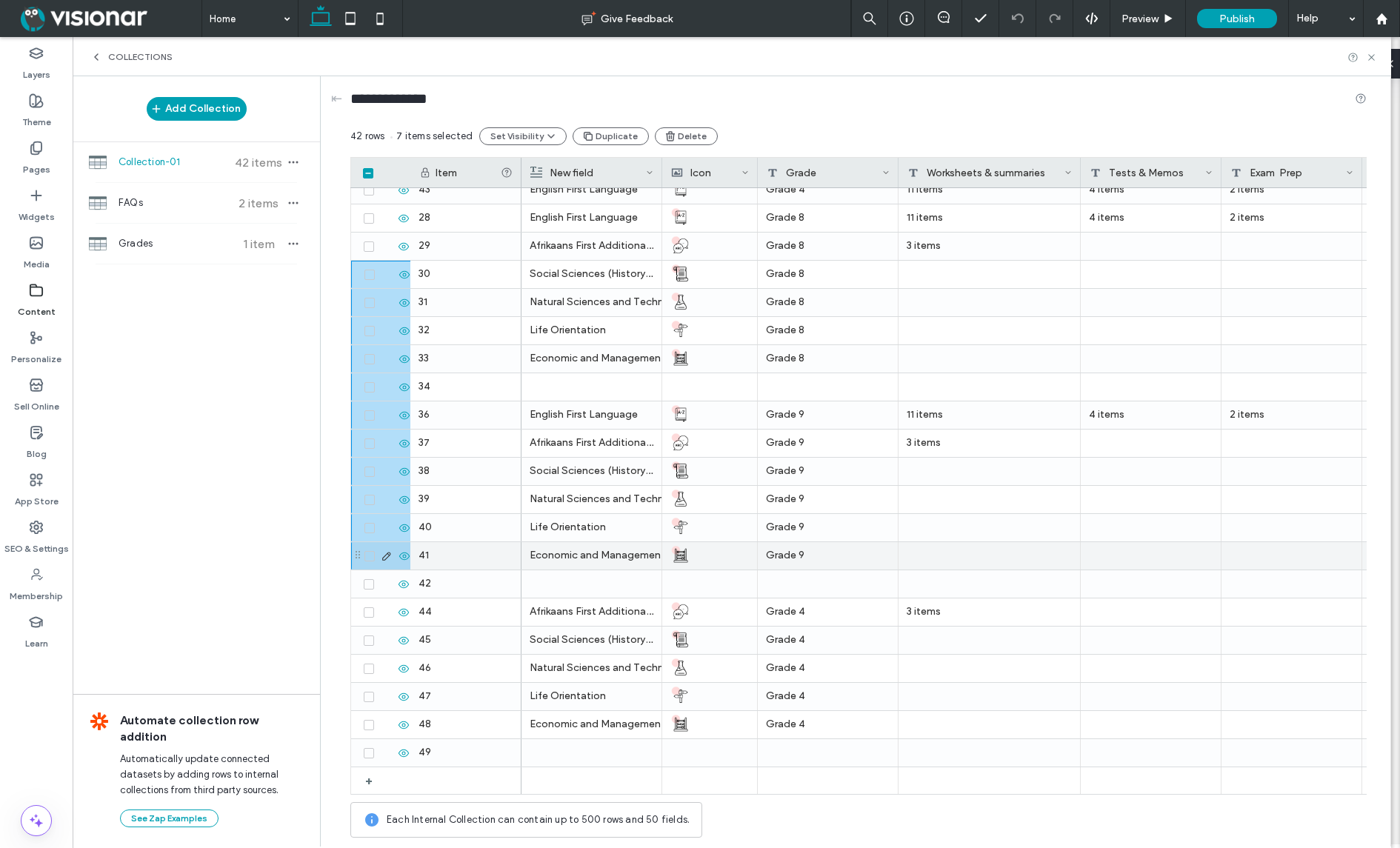
click at [368, 556] on icon at bounding box center [369, 556] width 6 height 4
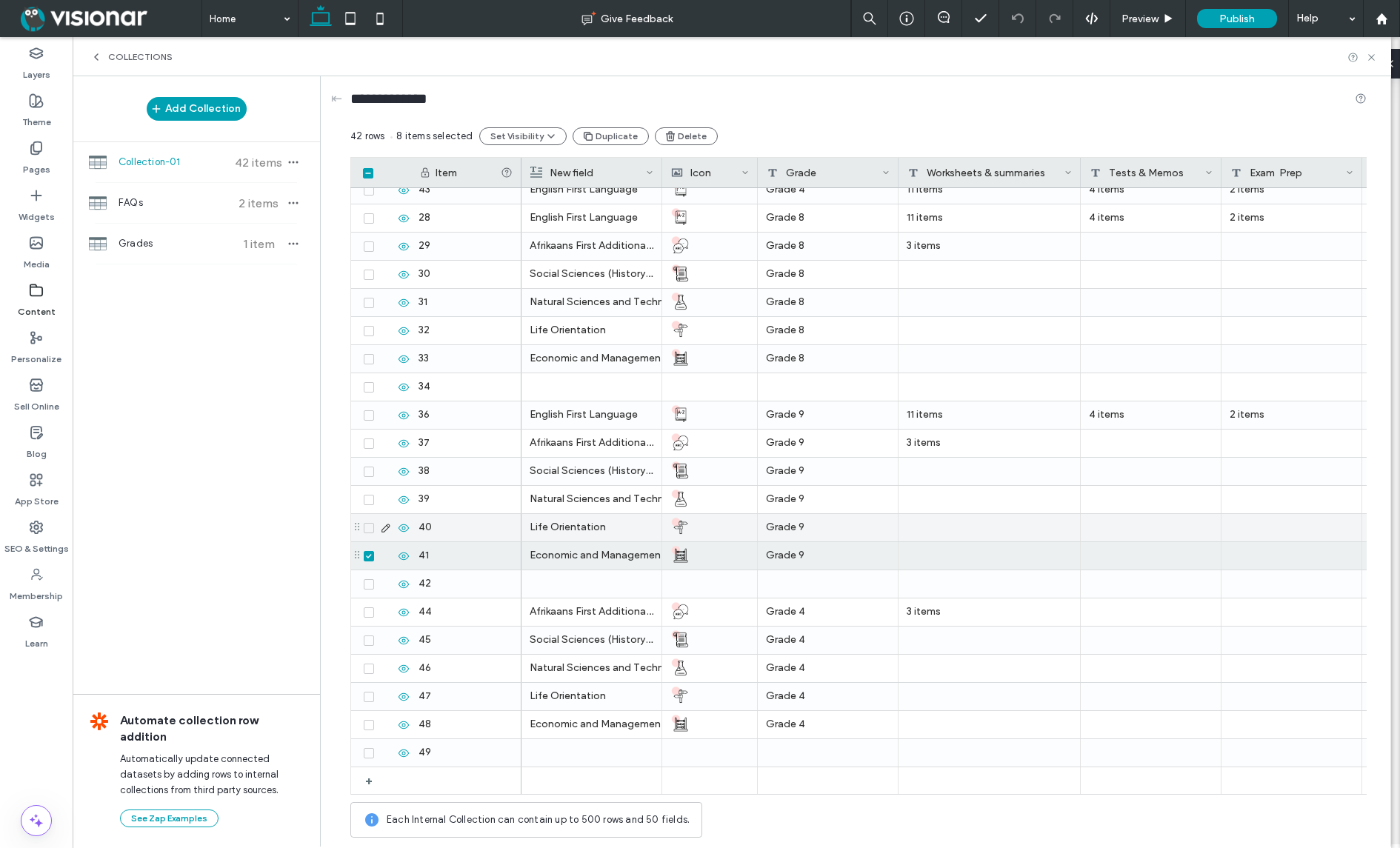
click at [369, 522] on div at bounding box center [384, 528] width 50 height 12
drag, startPoint x: 368, startPoint y: 523, endPoint x: 368, endPoint y: 515, distance: 8.0
click at [368, 520] on div at bounding box center [384, 527] width 51 height 27
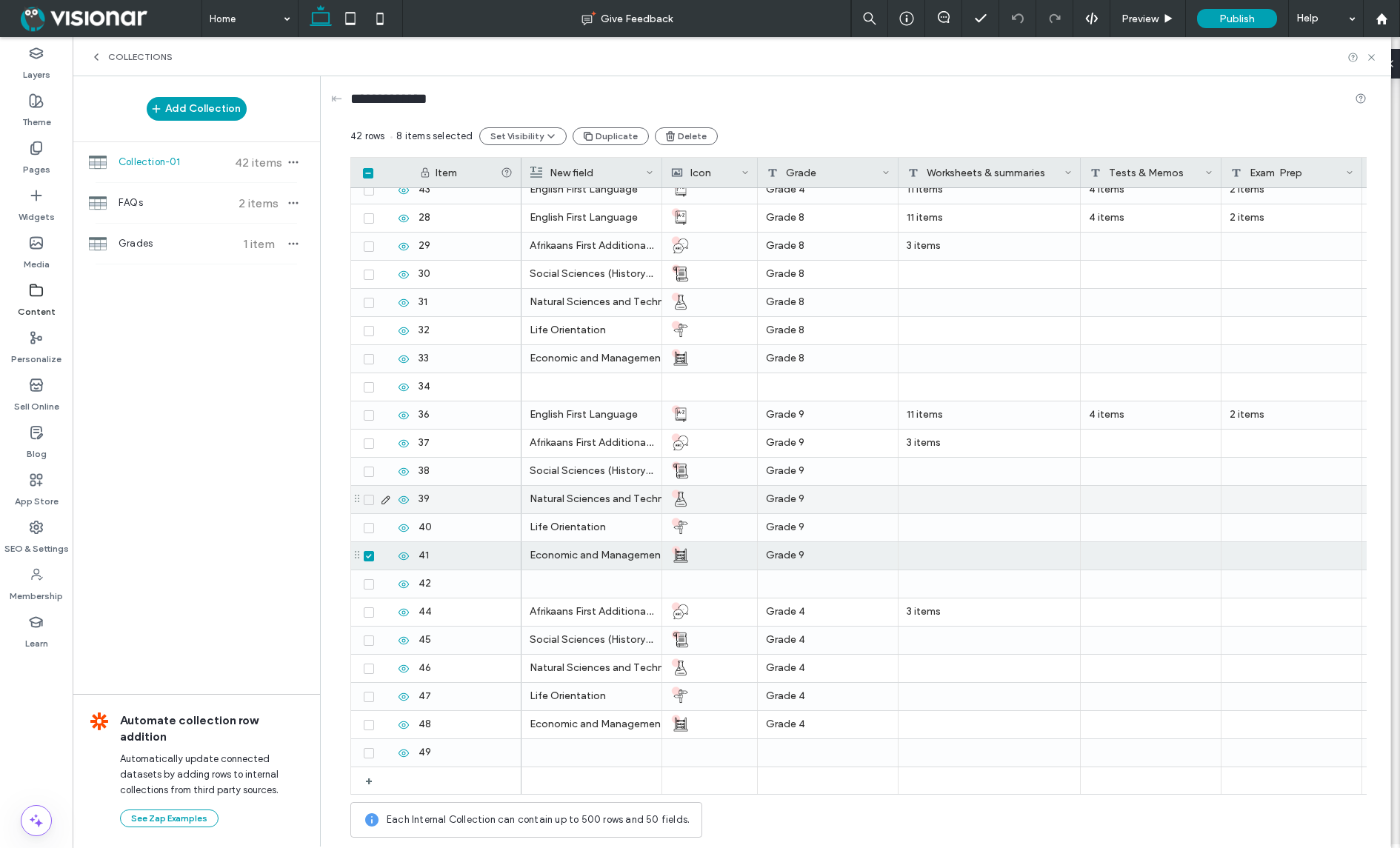
click at [367, 498] on icon at bounding box center [369, 500] width 6 height 4
click at [369, 472] on icon at bounding box center [369, 472] width 6 height 4
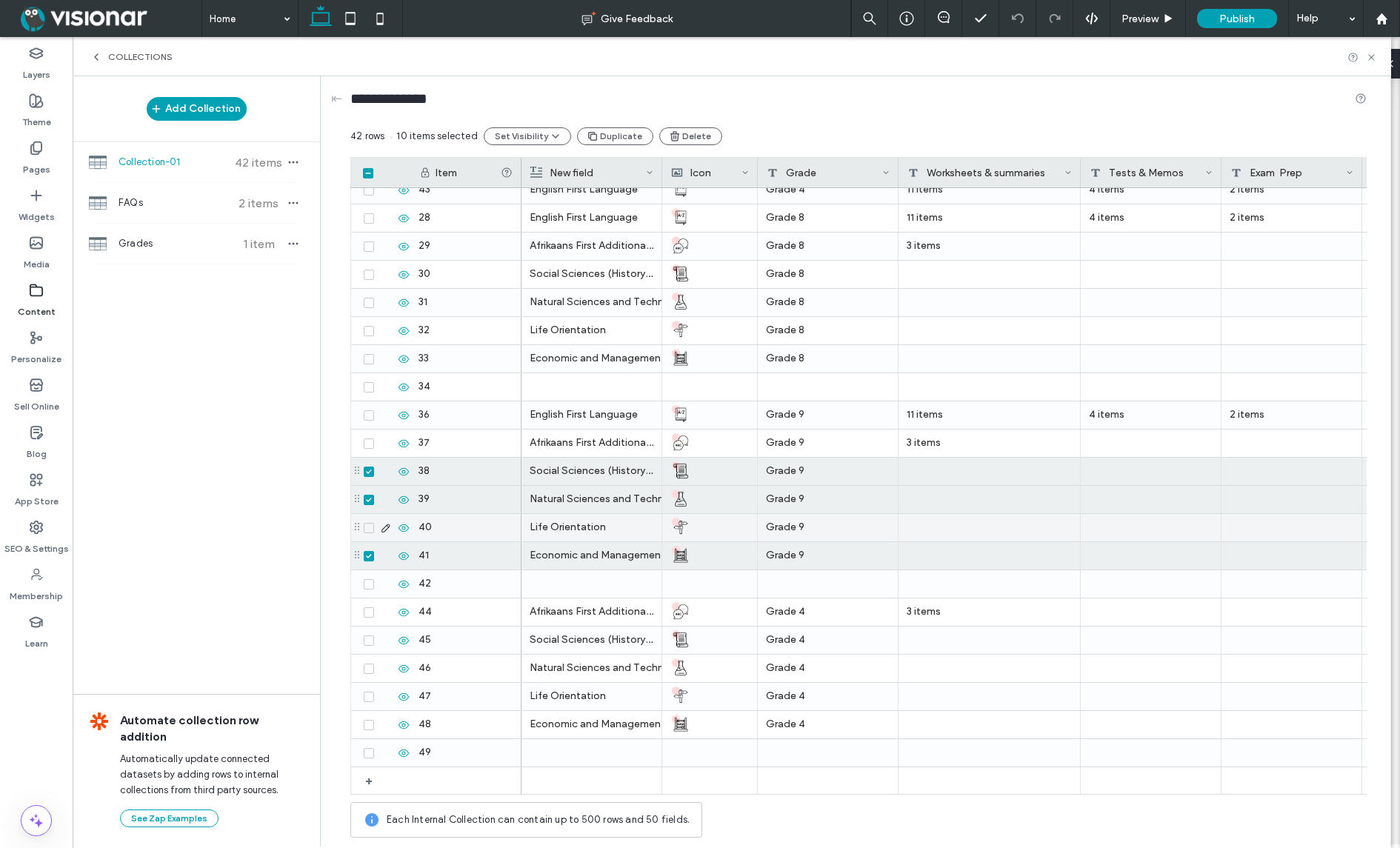
drag, startPoint x: 368, startPoint y: 524, endPoint x: 369, endPoint y: 516, distance: 8.1
click at [368, 524] on span at bounding box center [369, 528] width 10 height 10
drag, startPoint x: 369, startPoint y: 443, endPoint x: 378, endPoint y: 427, distance: 18.4
click at [369, 443] on icon at bounding box center [368, 444] width 5 height 4
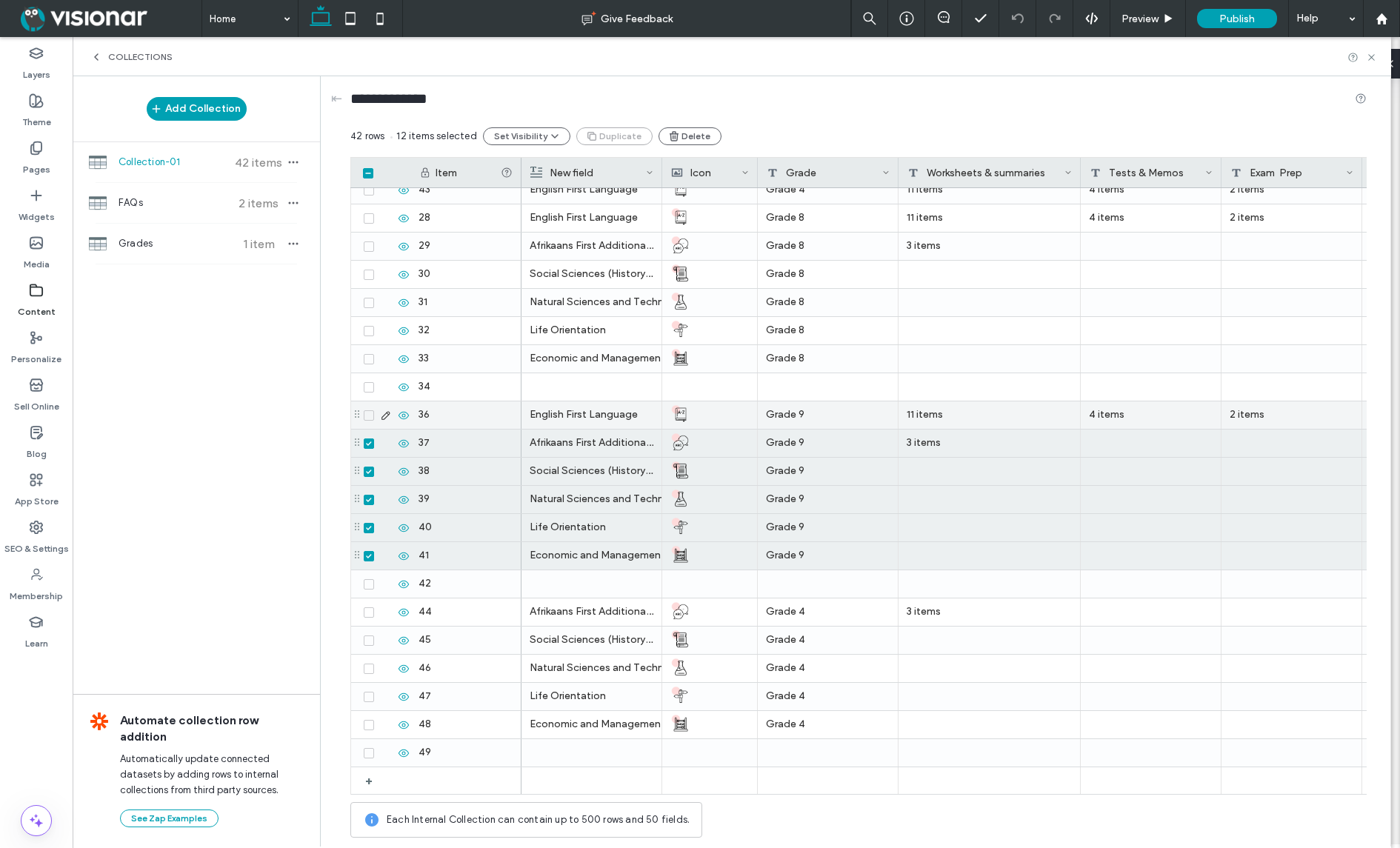
click at [369, 416] on icon at bounding box center [369, 415] width 6 height 4
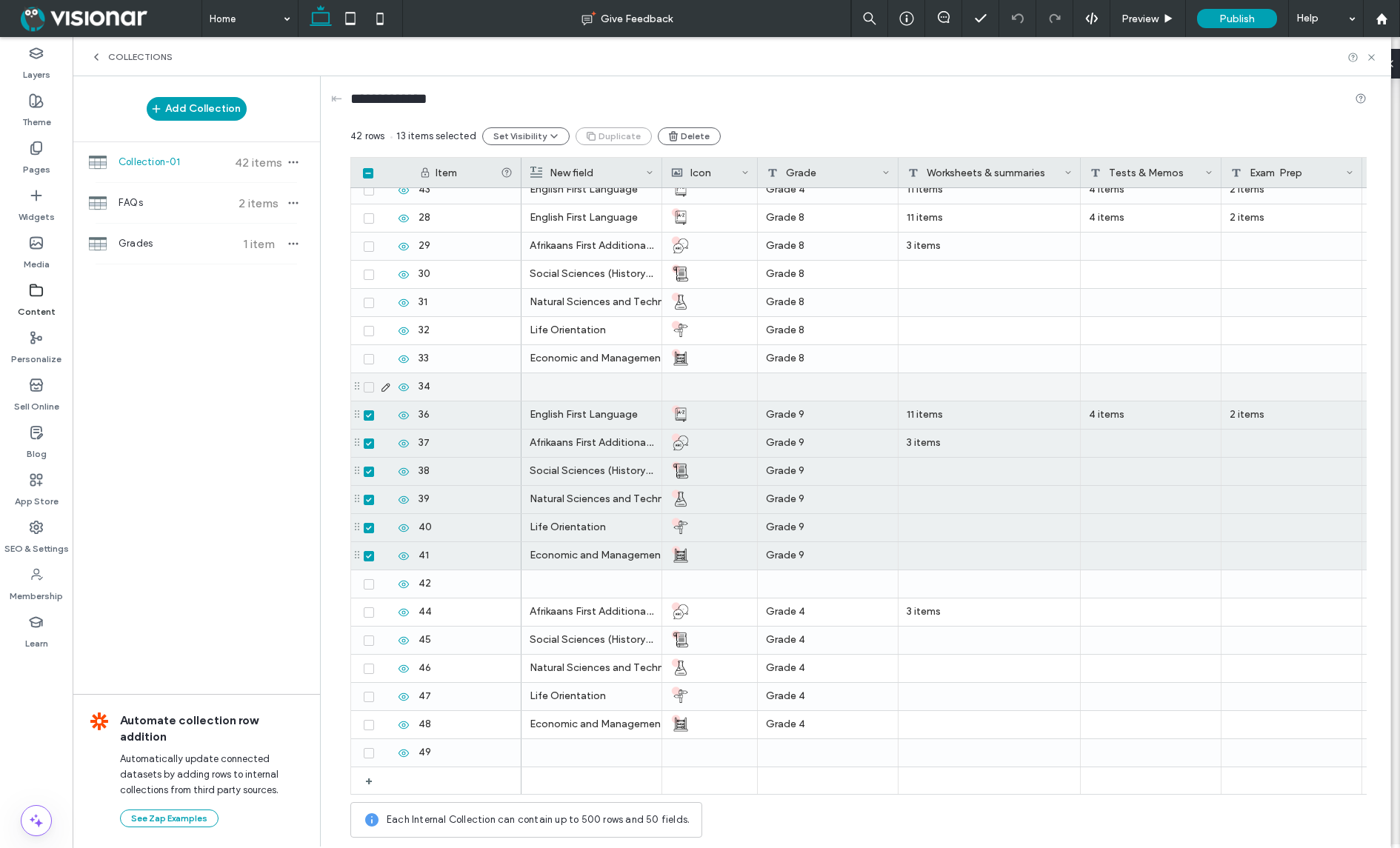
click at [370, 385] on icon at bounding box center [369, 387] width 6 height 4
click at [366, 358] on icon at bounding box center [369, 359] width 6 height 4
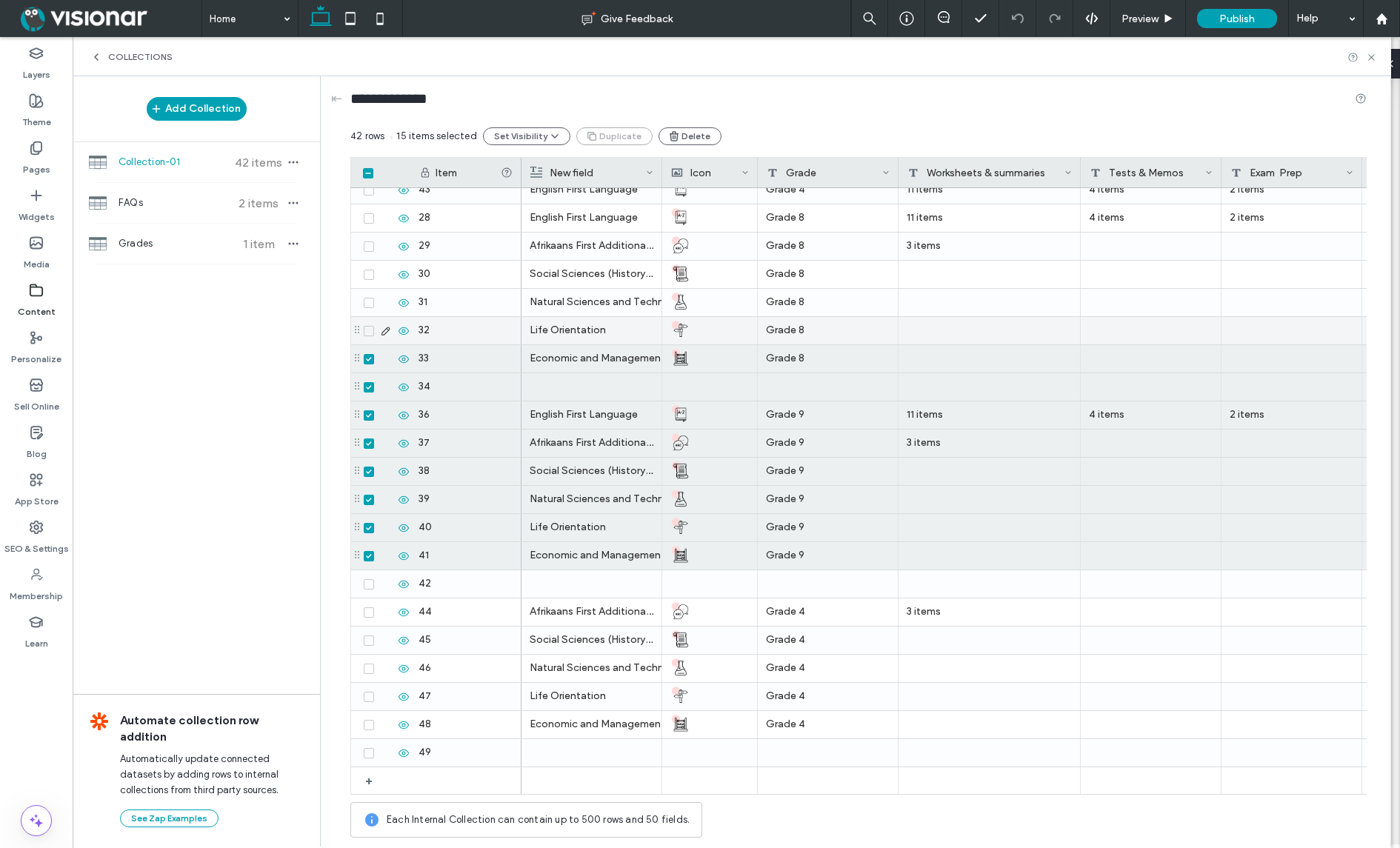
click at [367, 331] on icon at bounding box center [369, 331] width 6 height 4
click at [370, 300] on icon at bounding box center [369, 303] width 6 height 4
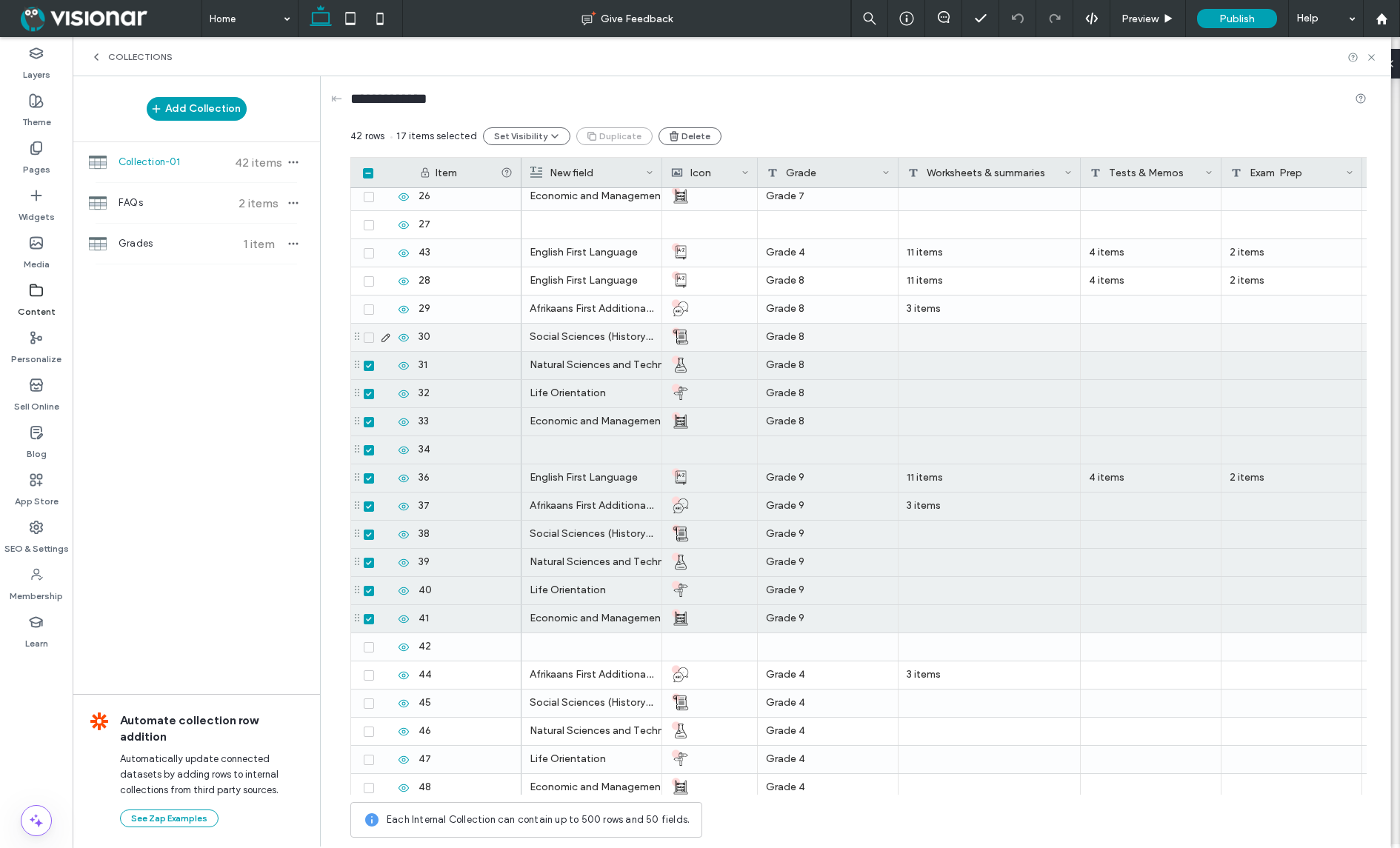
scroll to position [525, 0]
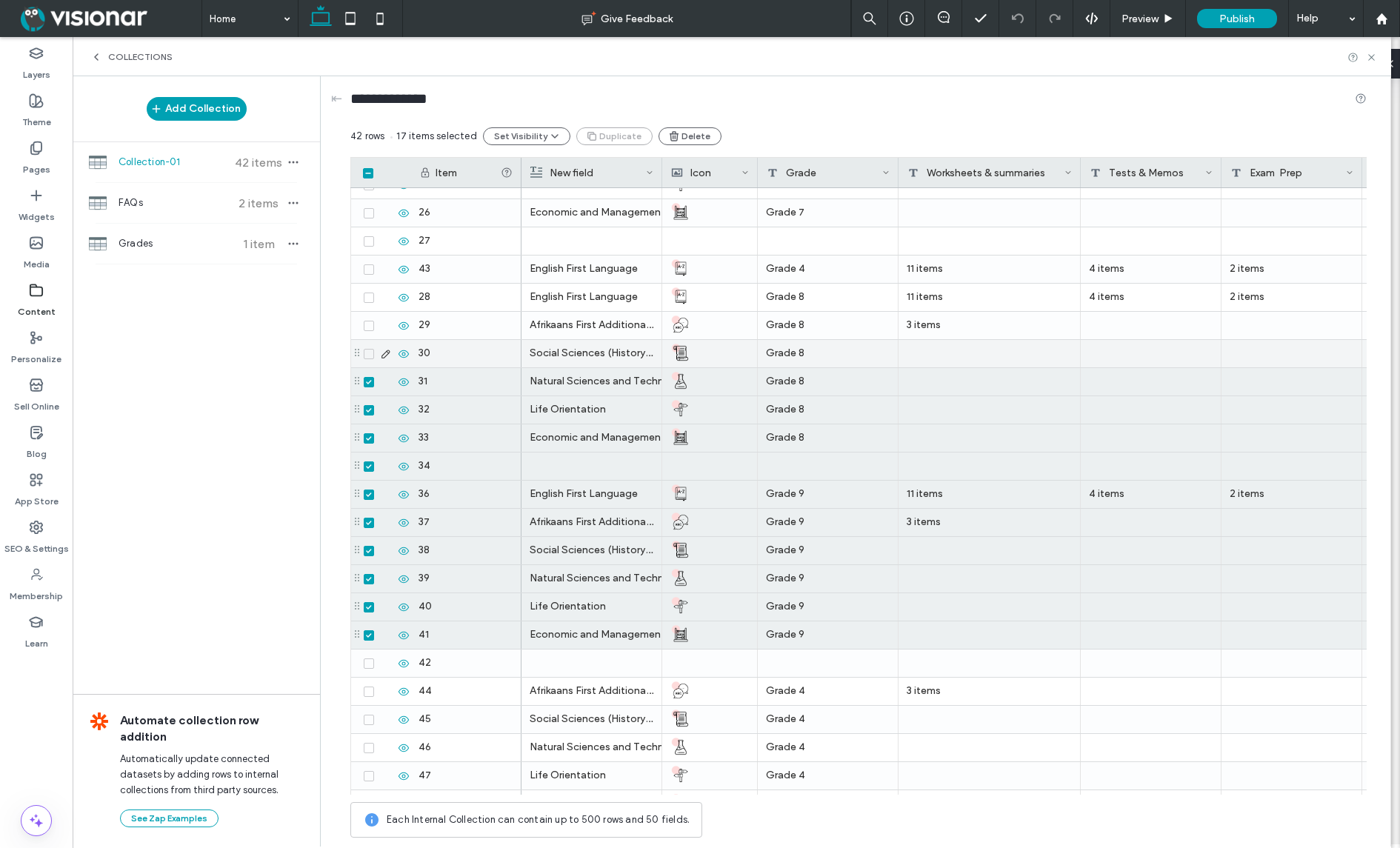
click at [368, 349] on span at bounding box center [369, 354] width 10 height 10
click at [367, 323] on icon at bounding box center [369, 326] width 6 height 4
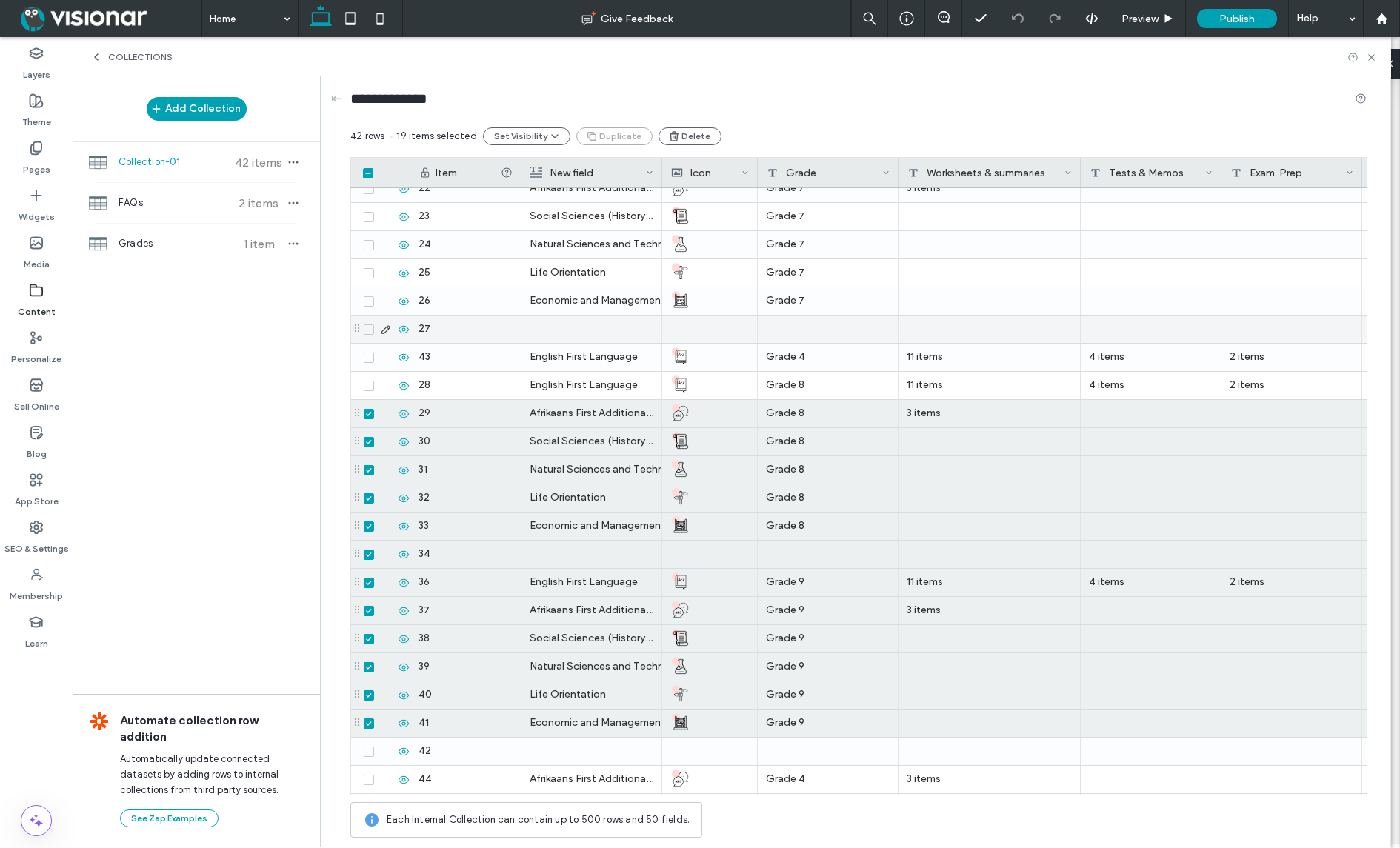
scroll to position [435, 0]
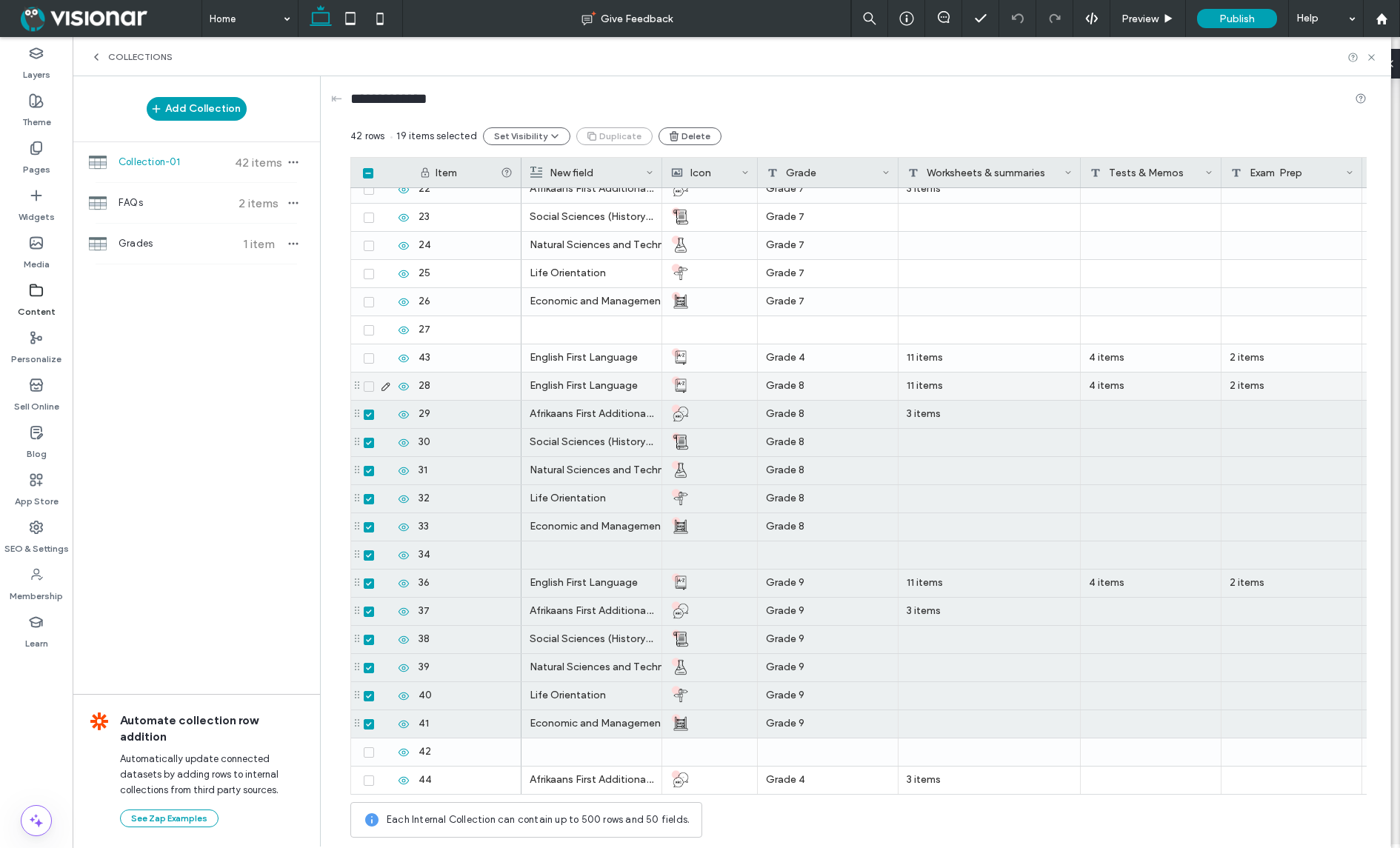
drag, startPoint x: 367, startPoint y: 384, endPoint x: 367, endPoint y: 371, distance: 13.0
click at [367, 384] on icon at bounding box center [369, 387] width 6 height 4
drag, startPoint x: 367, startPoint y: 361, endPoint x: 369, endPoint y: 349, distance: 12.2
click at [367, 361] on span at bounding box center [369, 358] width 10 height 10
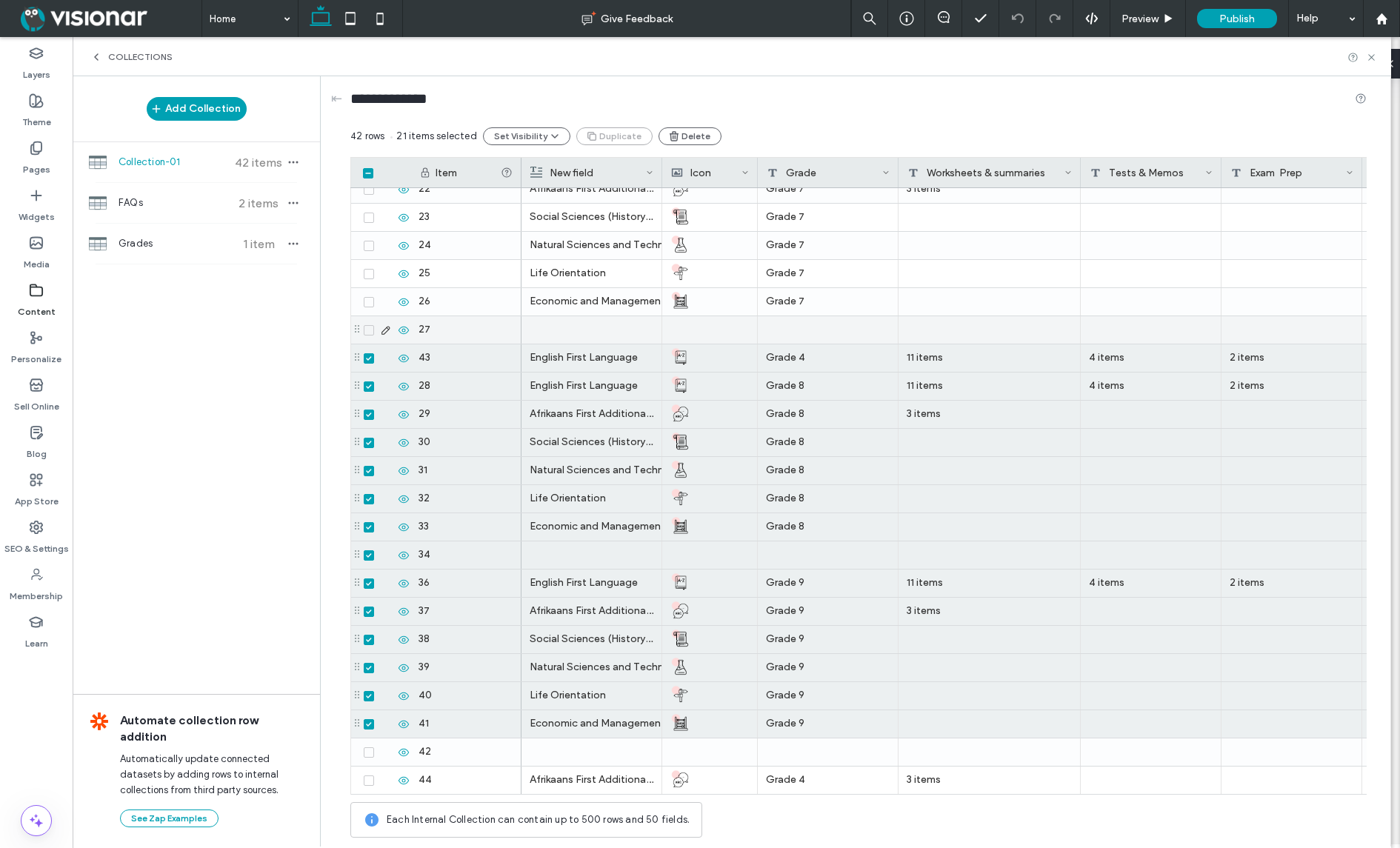
click at [369, 328] on icon at bounding box center [369, 330] width 6 height 4
click at [369, 304] on span at bounding box center [369, 302] width 10 height 10
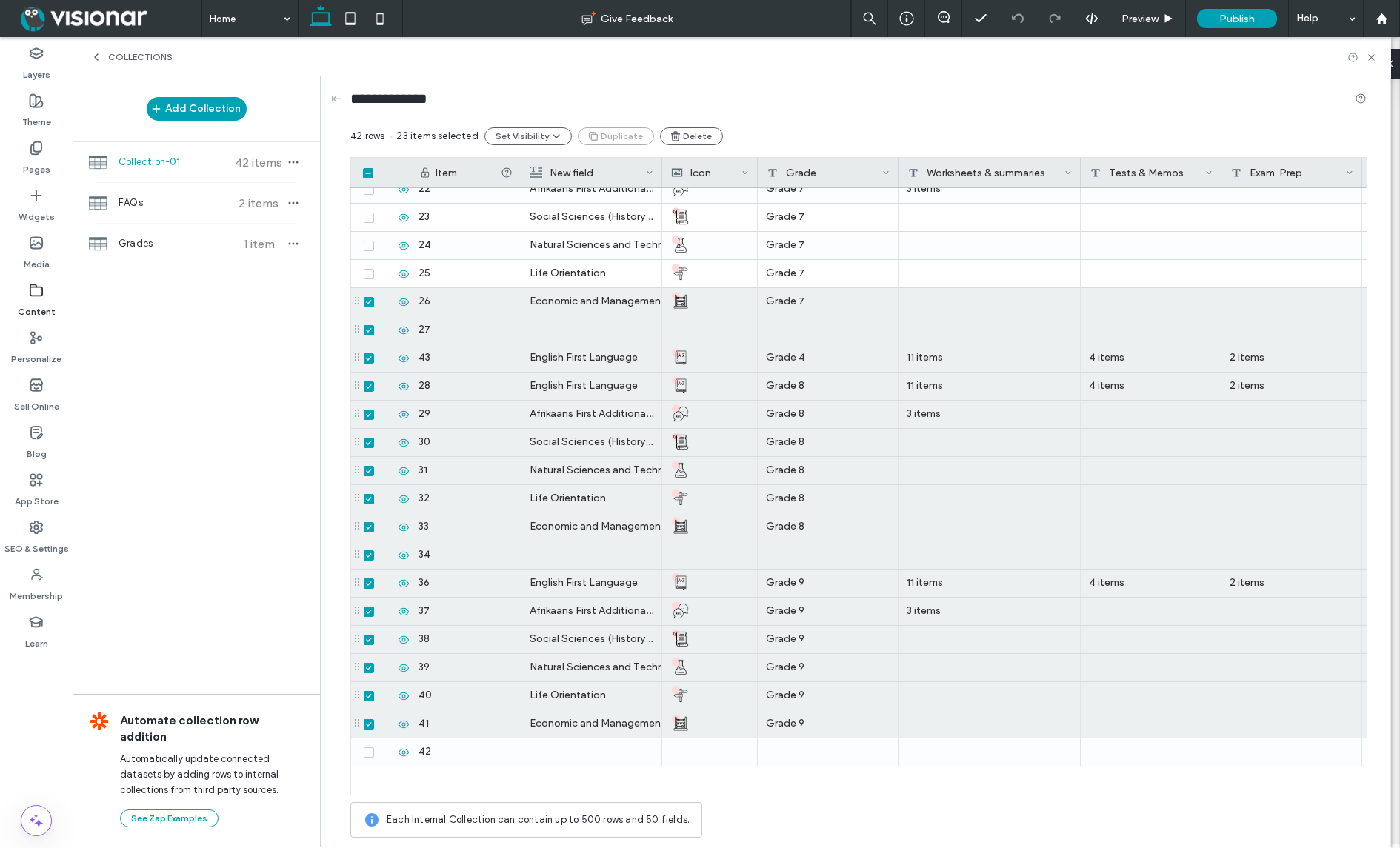
scroll to position [0, 0]
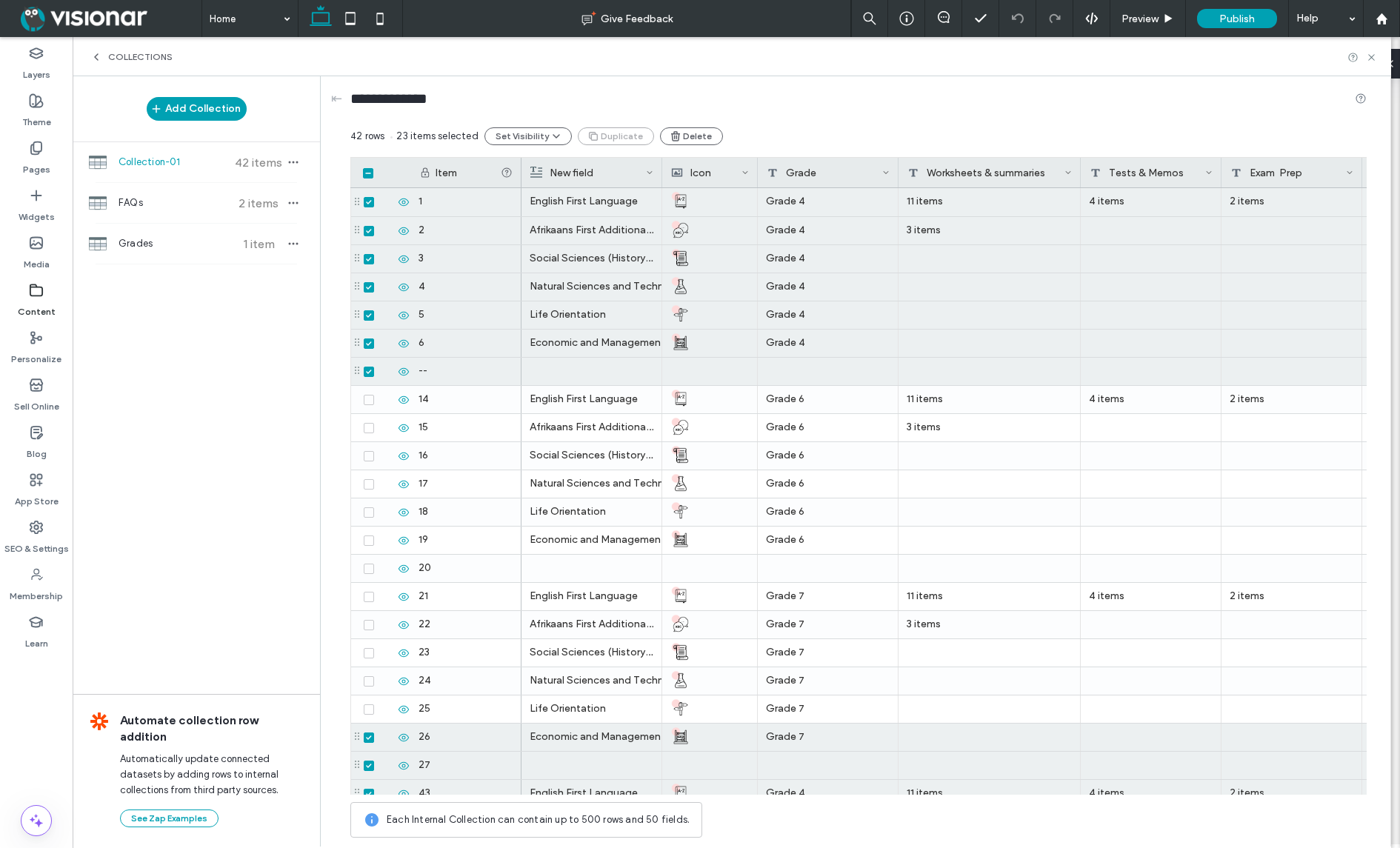
click at [366, 168] on span at bounding box center [368, 174] width 10 height 10
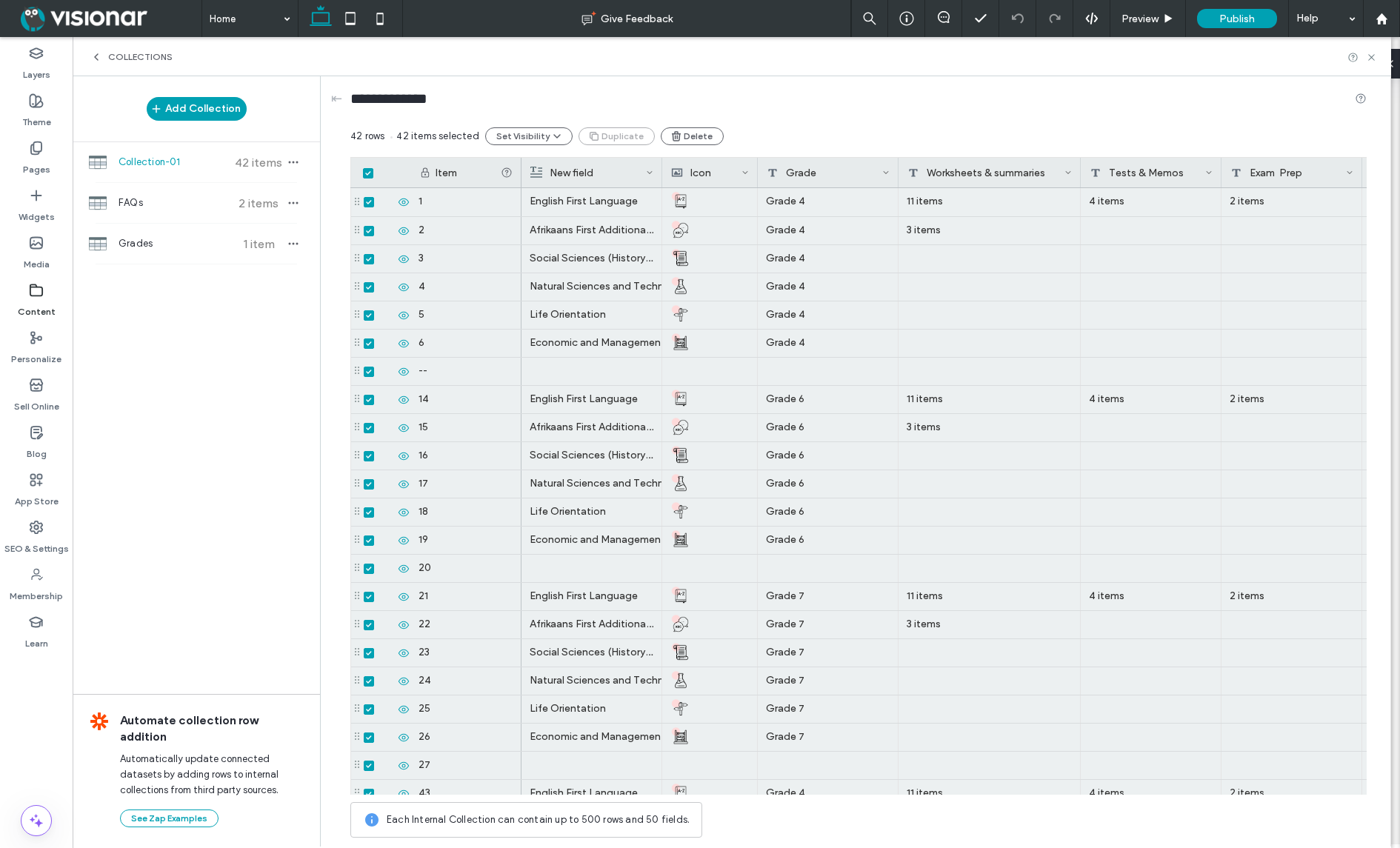
click at [368, 169] on span at bounding box center [368, 174] width 10 height 10
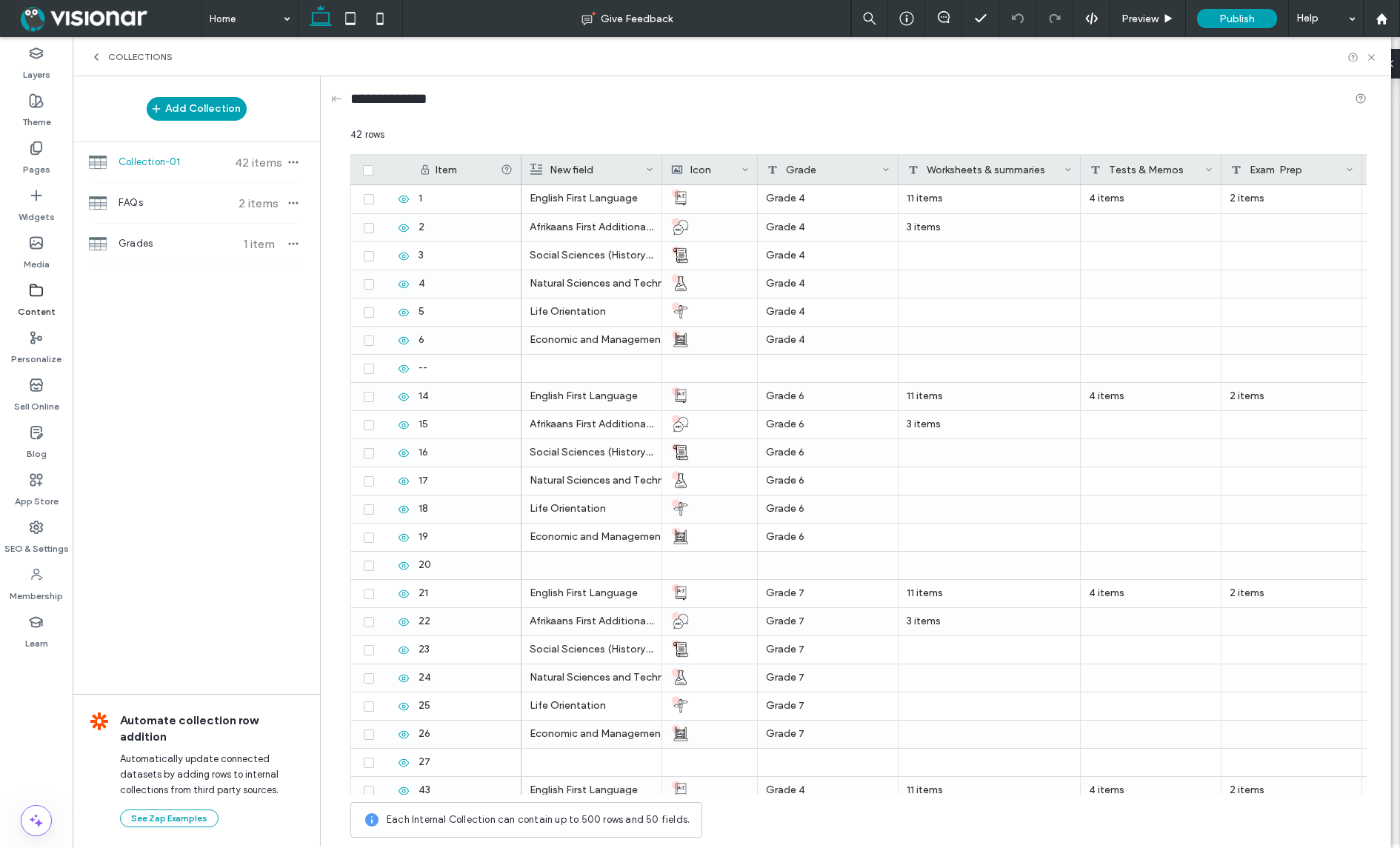
click at [367, 165] on span at bounding box center [368, 171] width 10 height 10
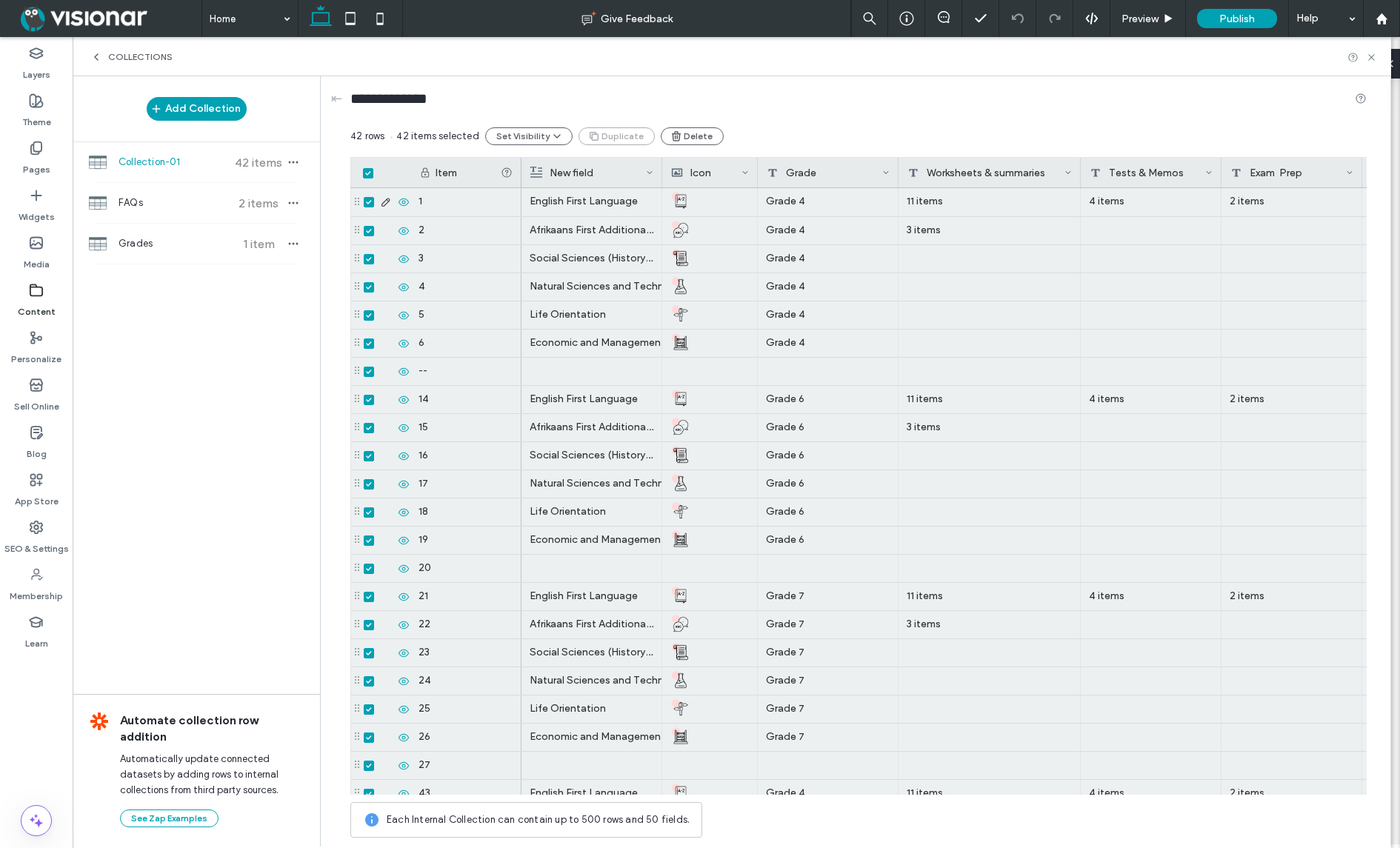
click at [367, 203] on icon at bounding box center [368, 203] width 5 height 4
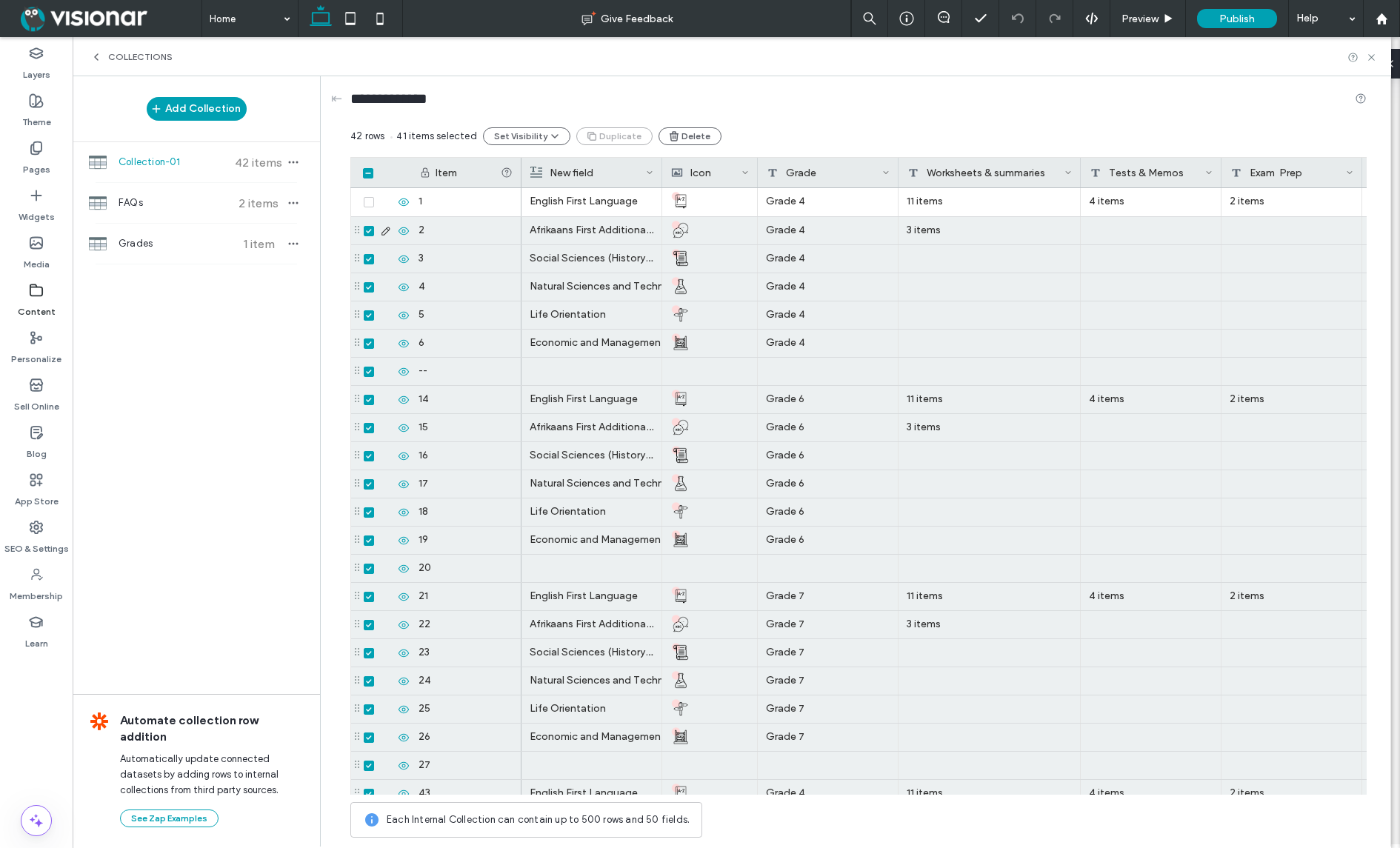
click at [369, 226] on span at bounding box center [369, 231] width 10 height 10
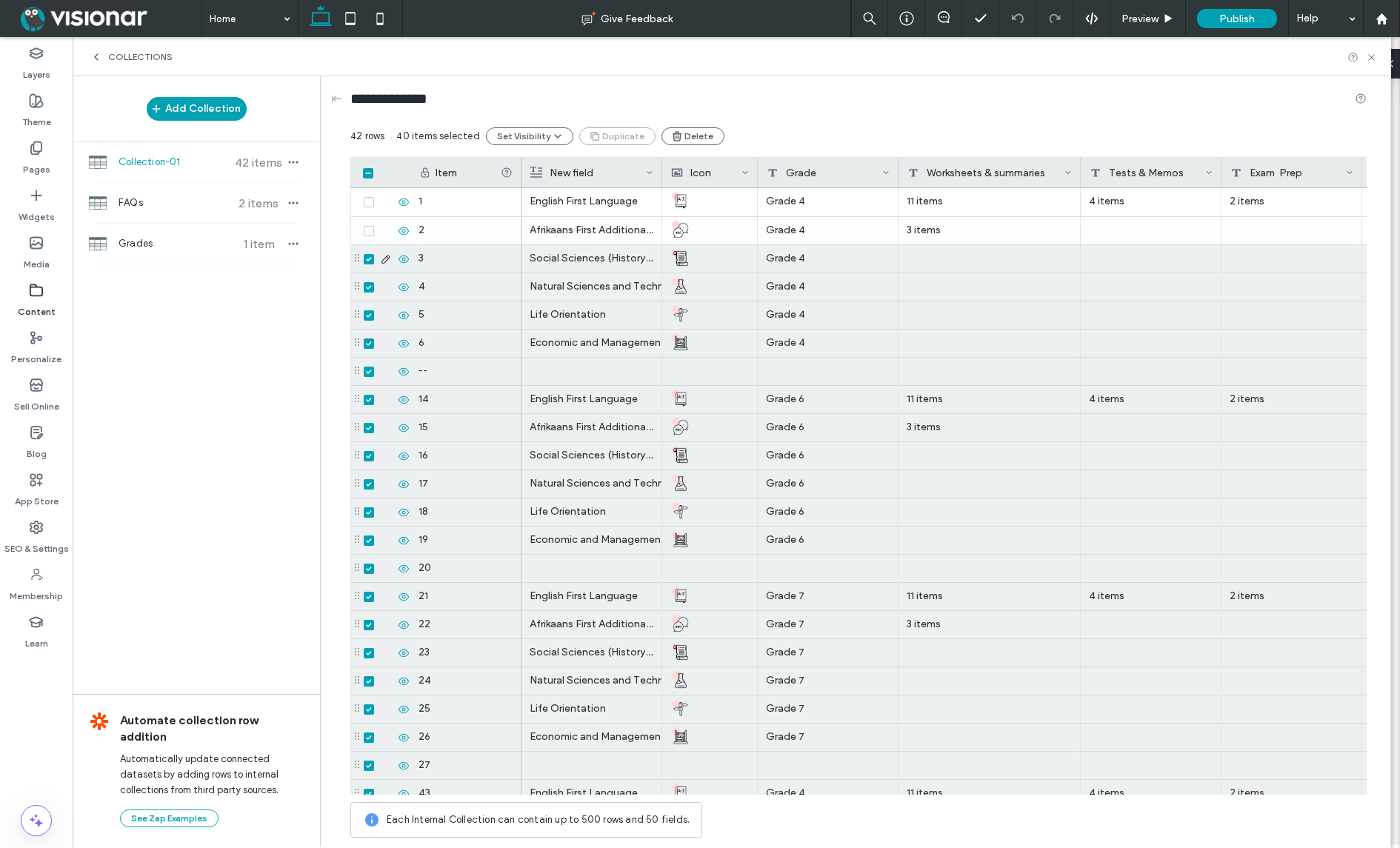
click at [369, 255] on span at bounding box center [369, 259] width 10 height 10
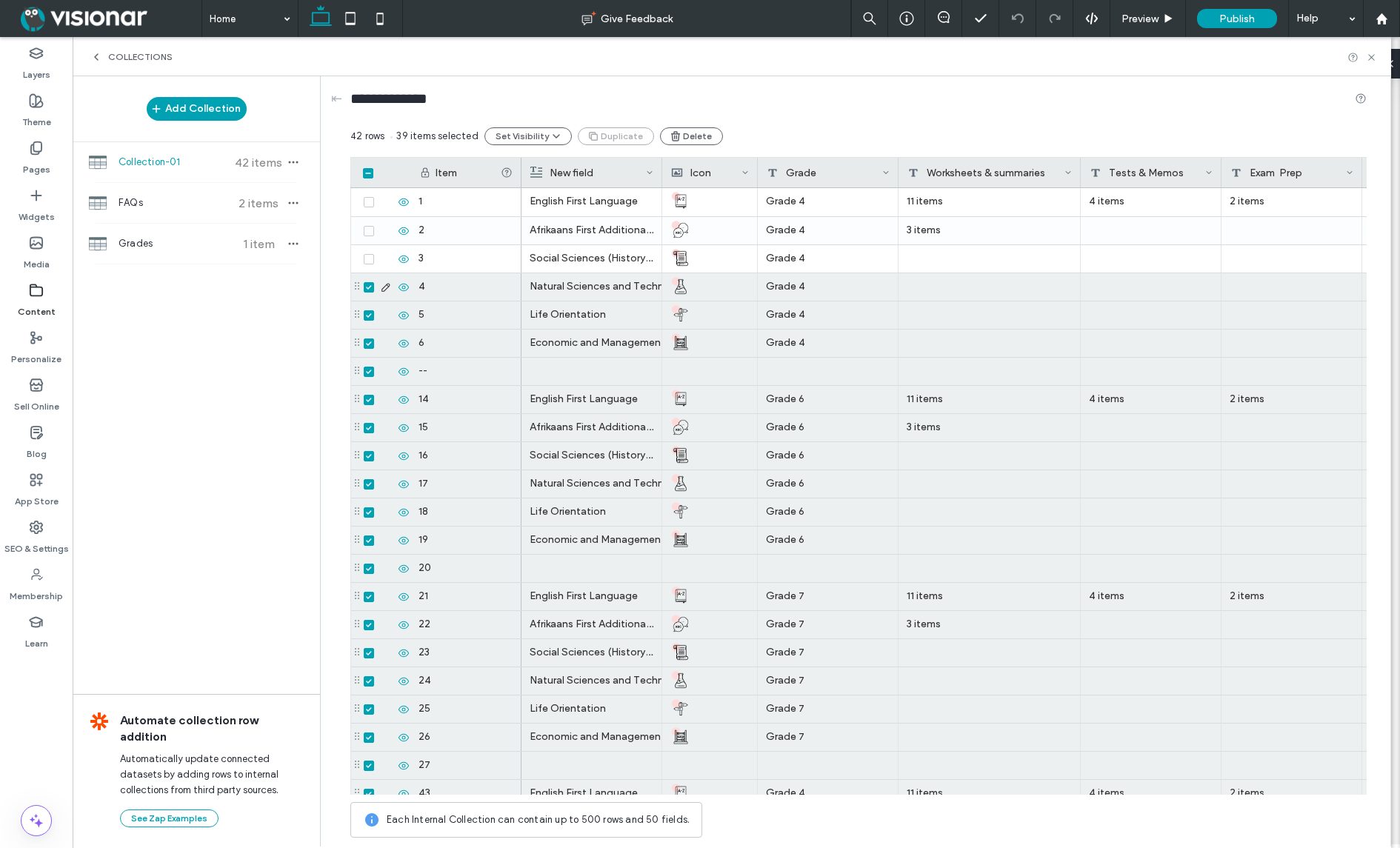
click at [367, 280] on div at bounding box center [384, 286] width 51 height 27
click at [366, 318] on span at bounding box center [369, 315] width 10 height 10
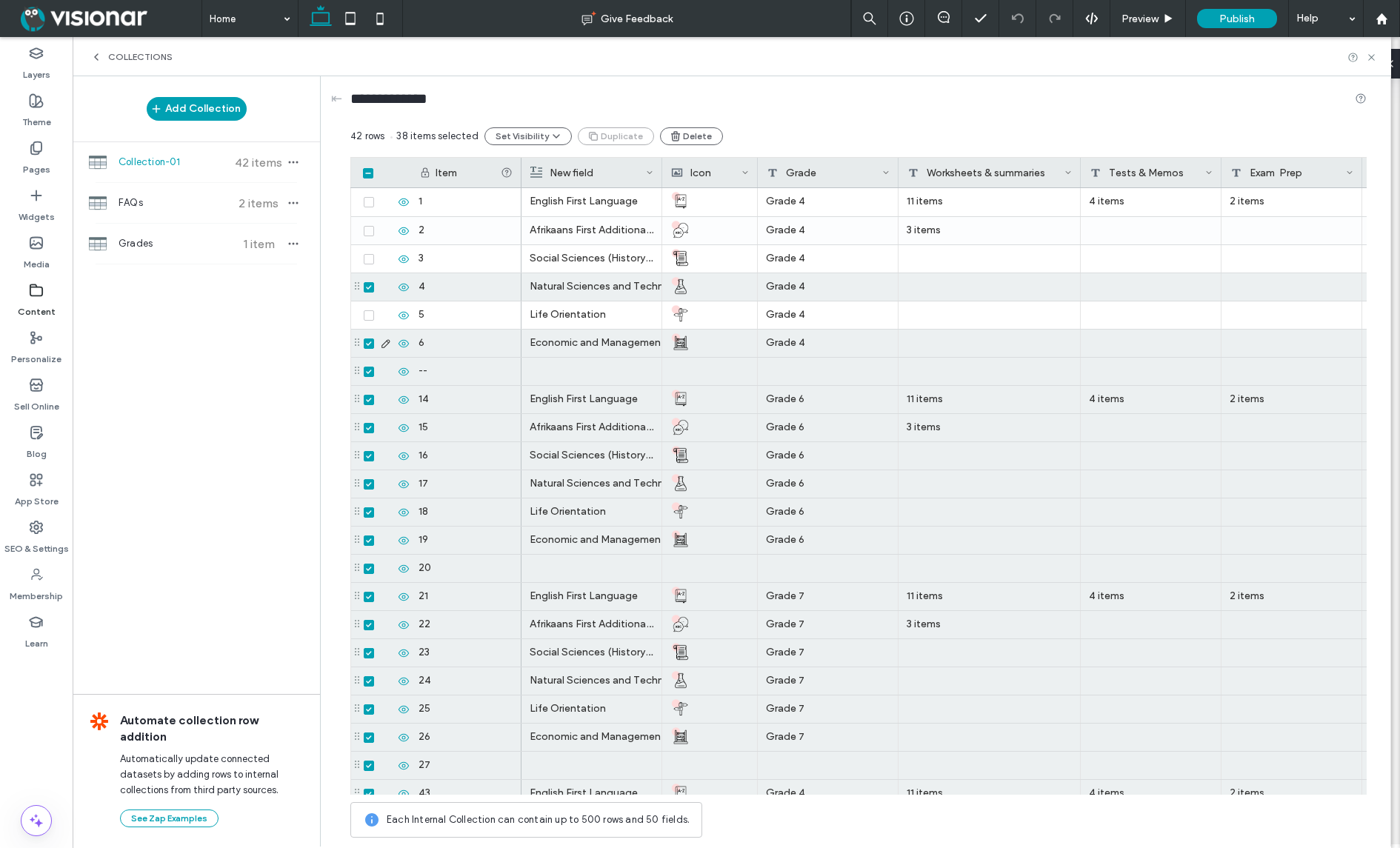
drag, startPoint x: 368, startPoint y: 344, endPoint x: 367, endPoint y: 292, distance: 52.0
click at [368, 344] on icon at bounding box center [368, 344] width 5 height 4
click at [369, 283] on span at bounding box center [369, 287] width 10 height 10
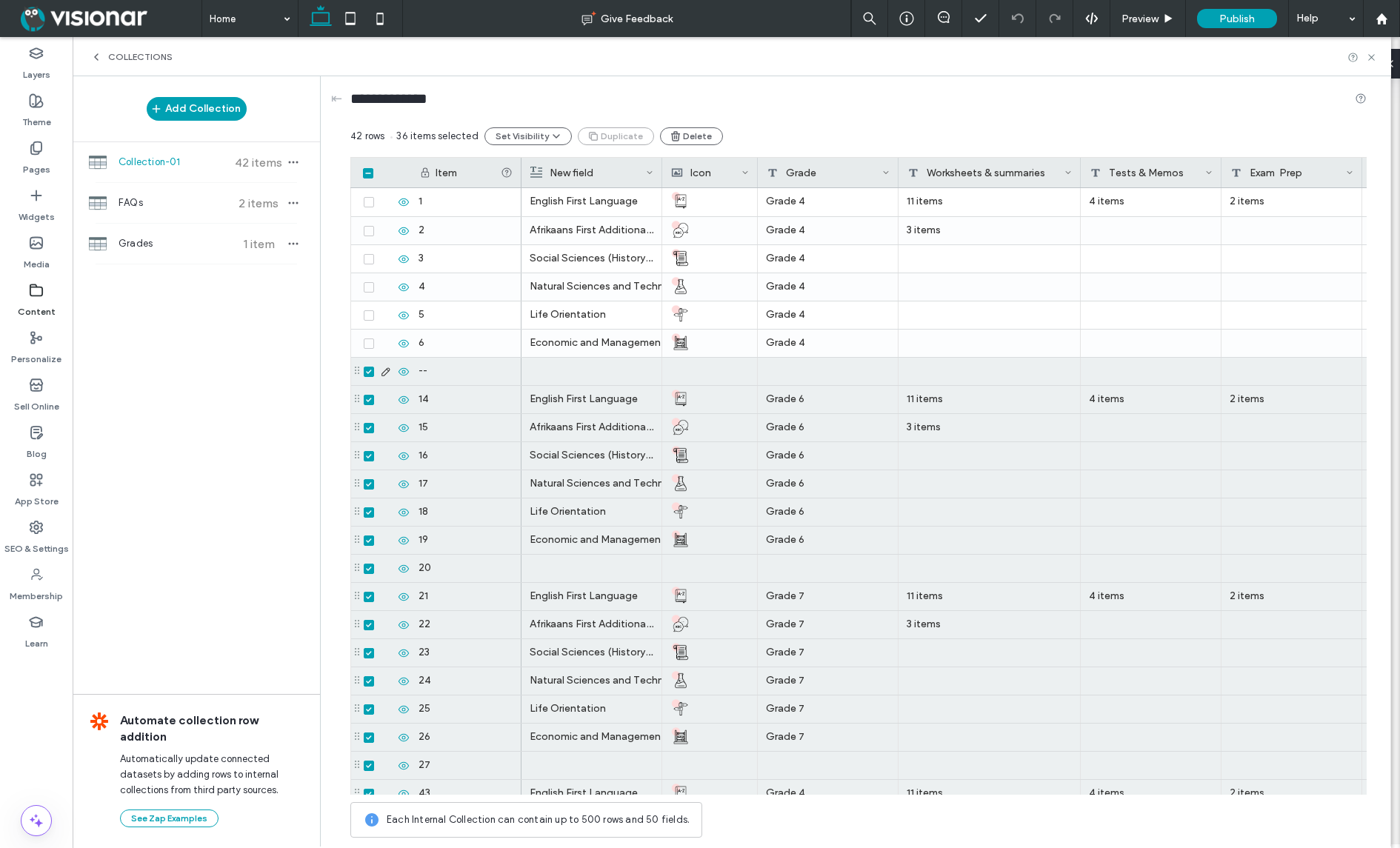
click at [367, 369] on icon at bounding box center [369, 372] width 6 height 4
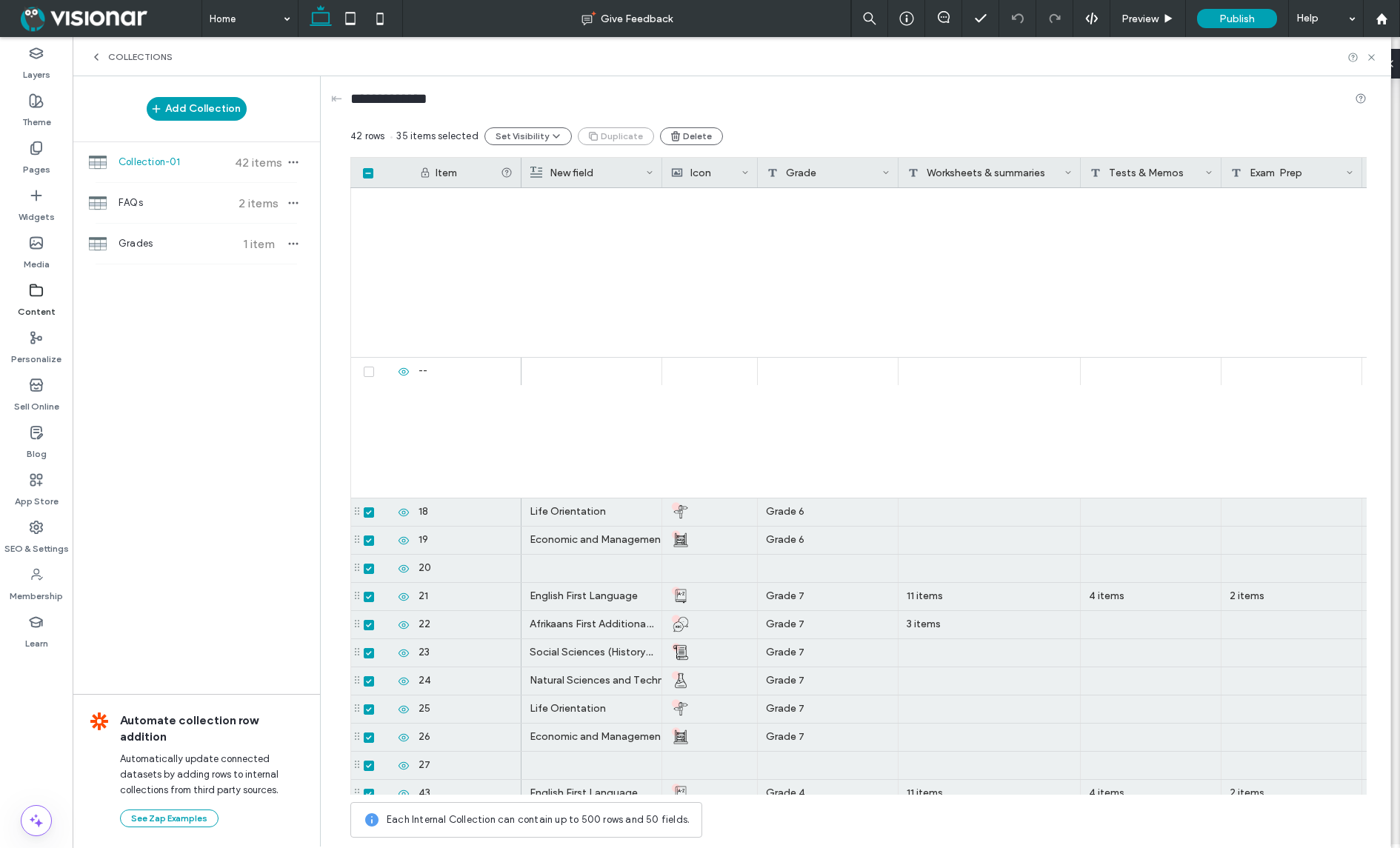
scroll to position [604, 0]
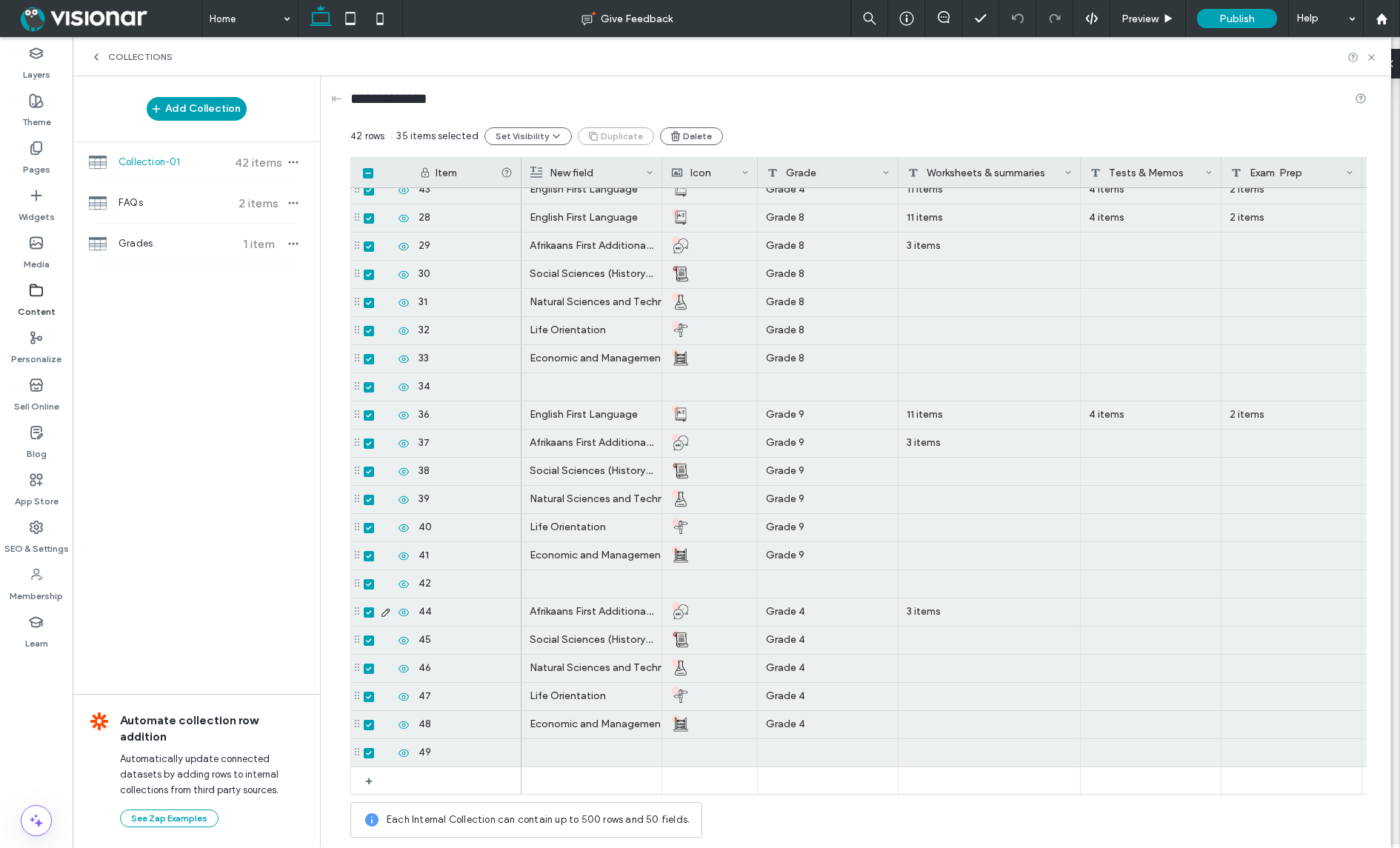
drag, startPoint x: 369, startPoint y: 610, endPoint x: 367, endPoint y: 628, distance: 18.1
click at [369, 611] on icon at bounding box center [369, 613] width 6 height 4
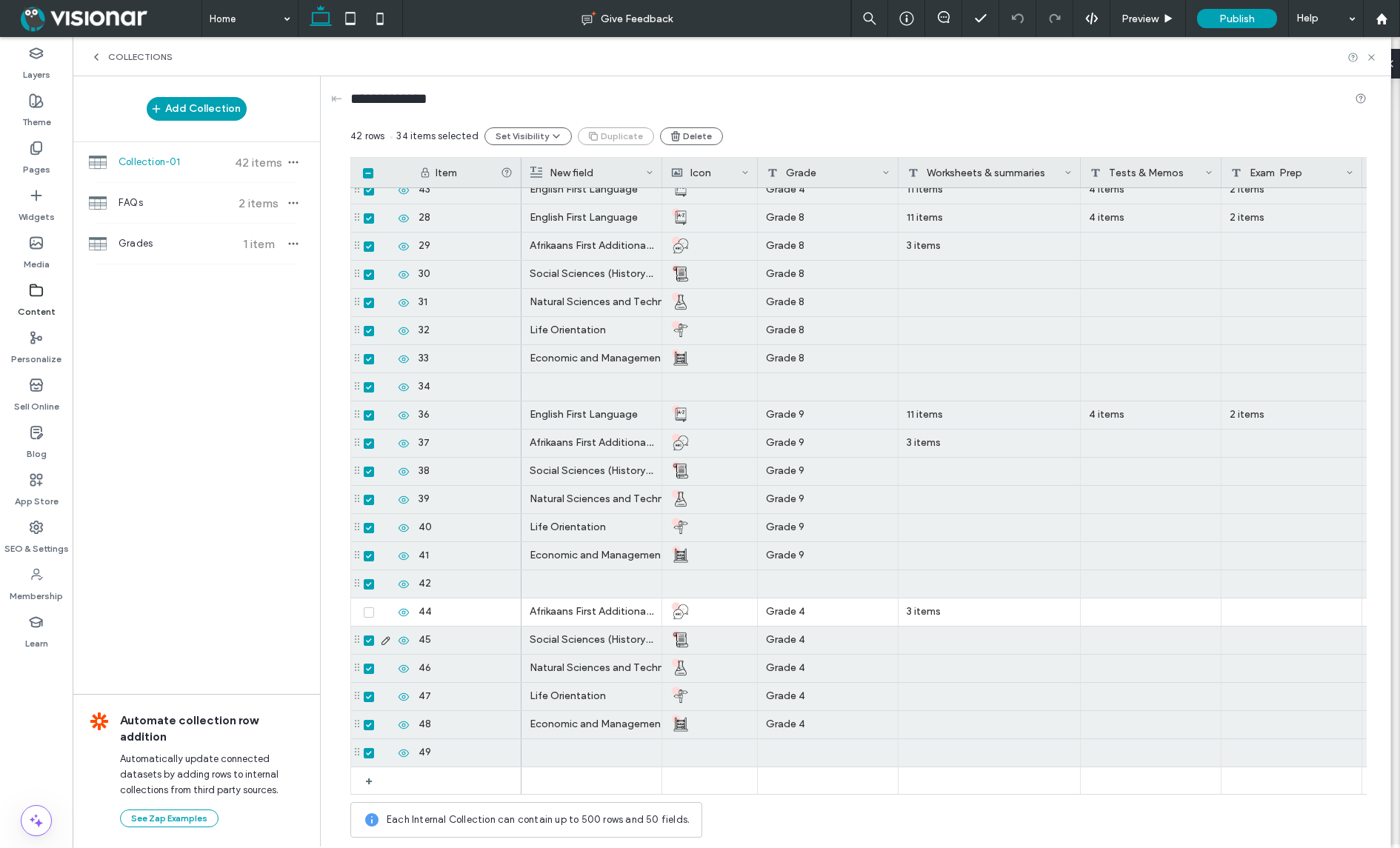
drag, startPoint x: 368, startPoint y: 641, endPoint x: 368, endPoint y: 651, distance: 10.0
click at [368, 642] on icon at bounding box center [369, 640] width 6 height 4
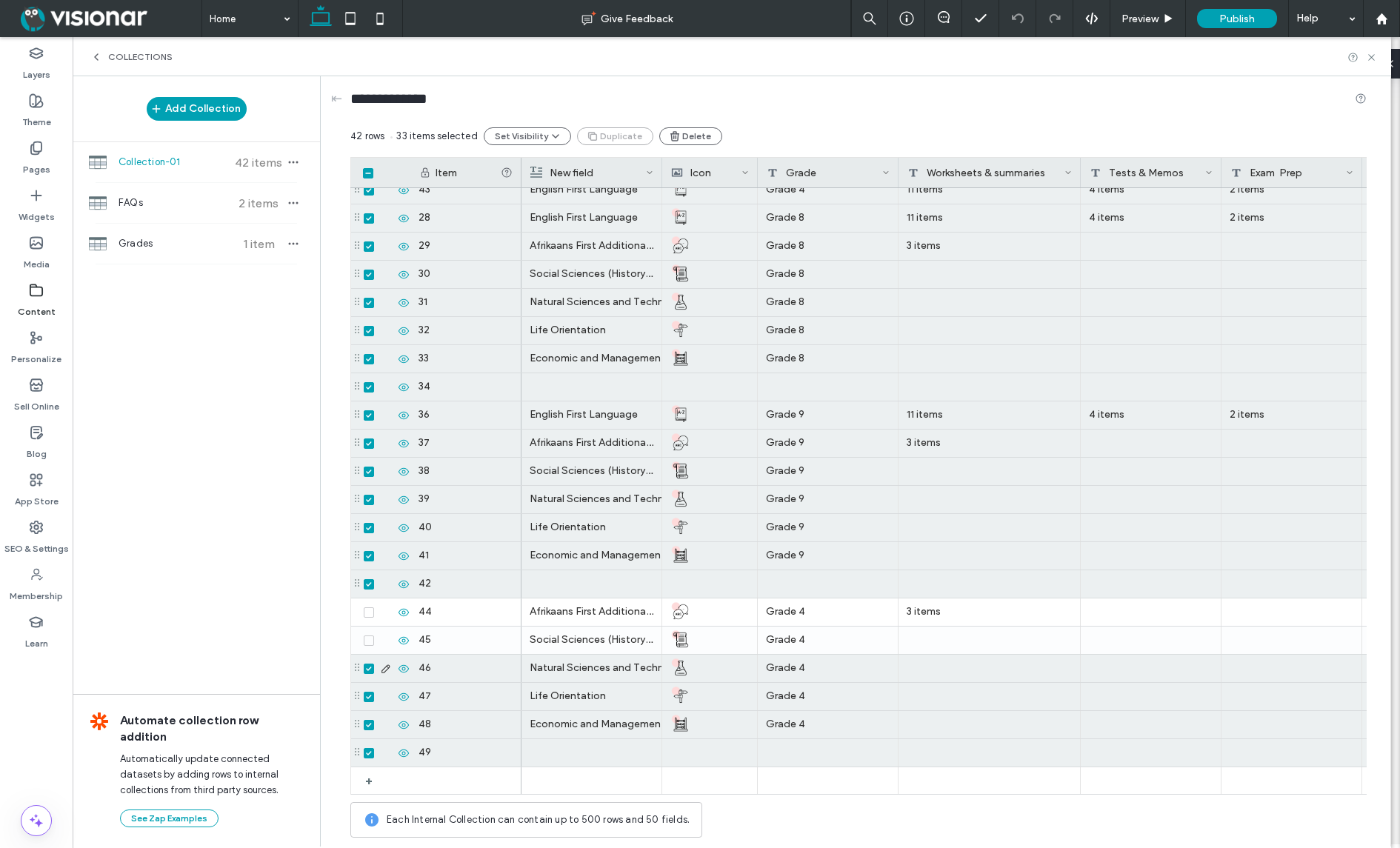
drag, startPoint x: 368, startPoint y: 667, endPoint x: 370, endPoint y: 678, distance: 11.2
click at [368, 667] on icon at bounding box center [369, 668] width 6 height 4
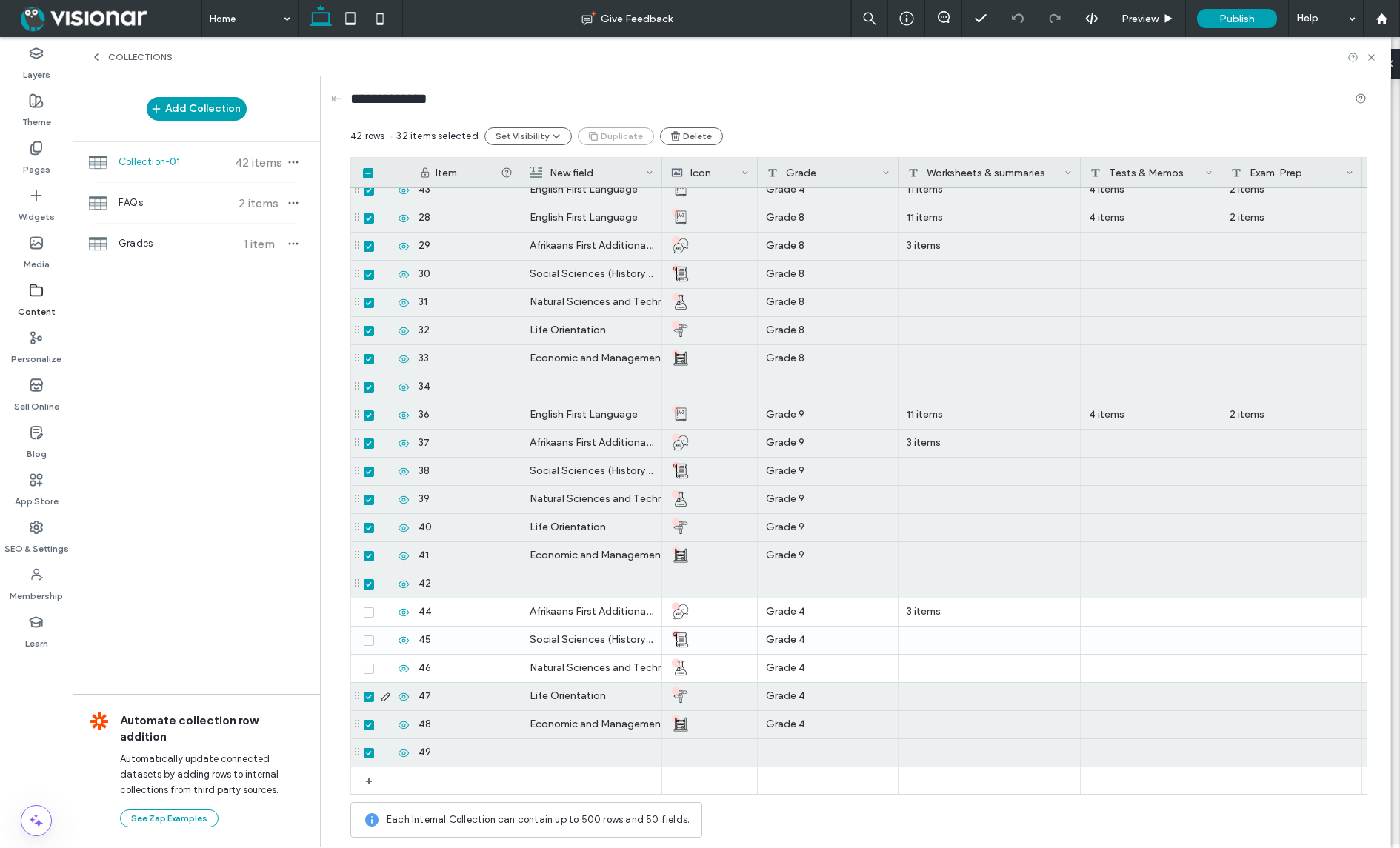
click at [369, 694] on icon at bounding box center [369, 697] width 6 height 4
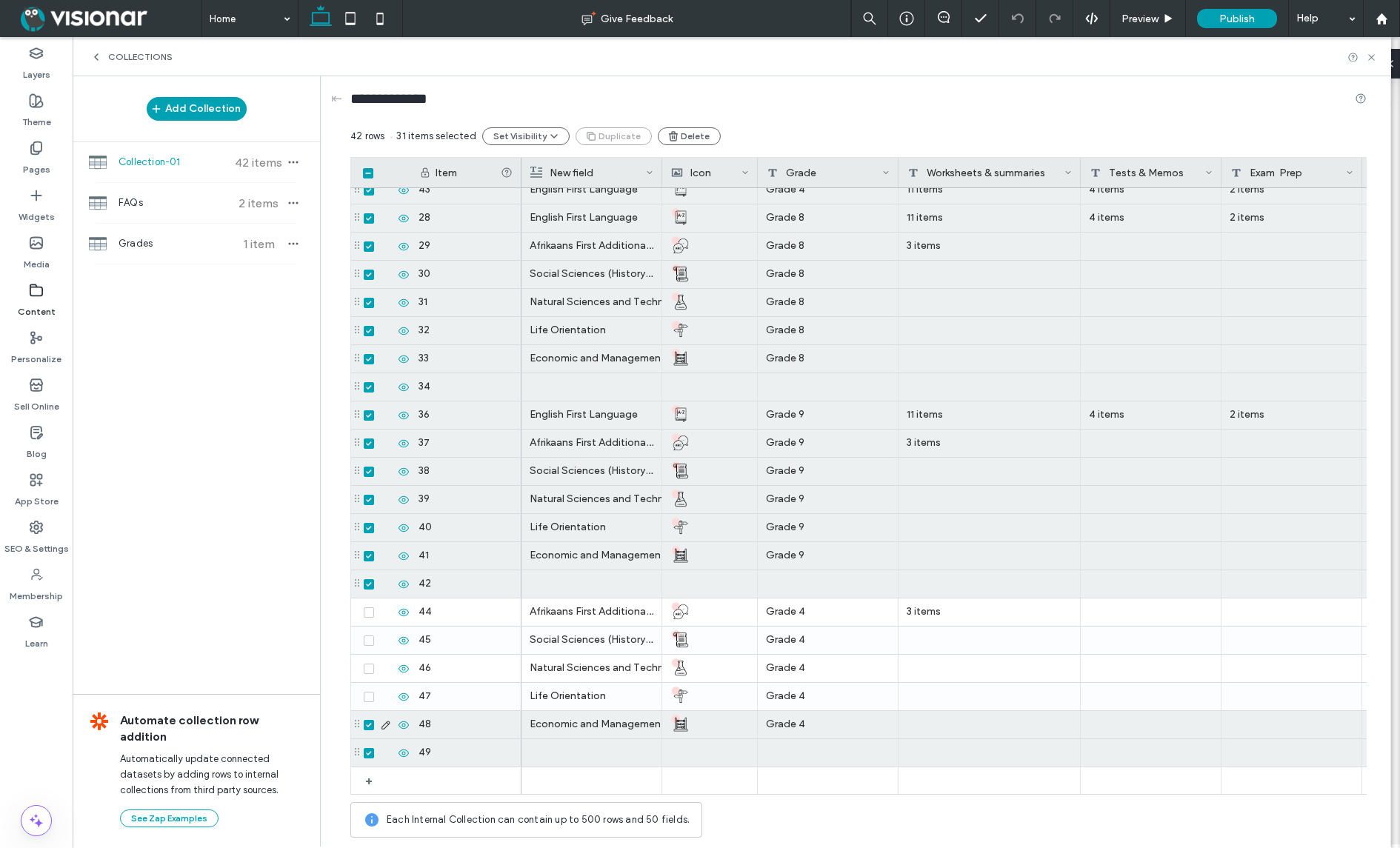
click at [368, 724] on icon at bounding box center [368, 725] width 5 height 4
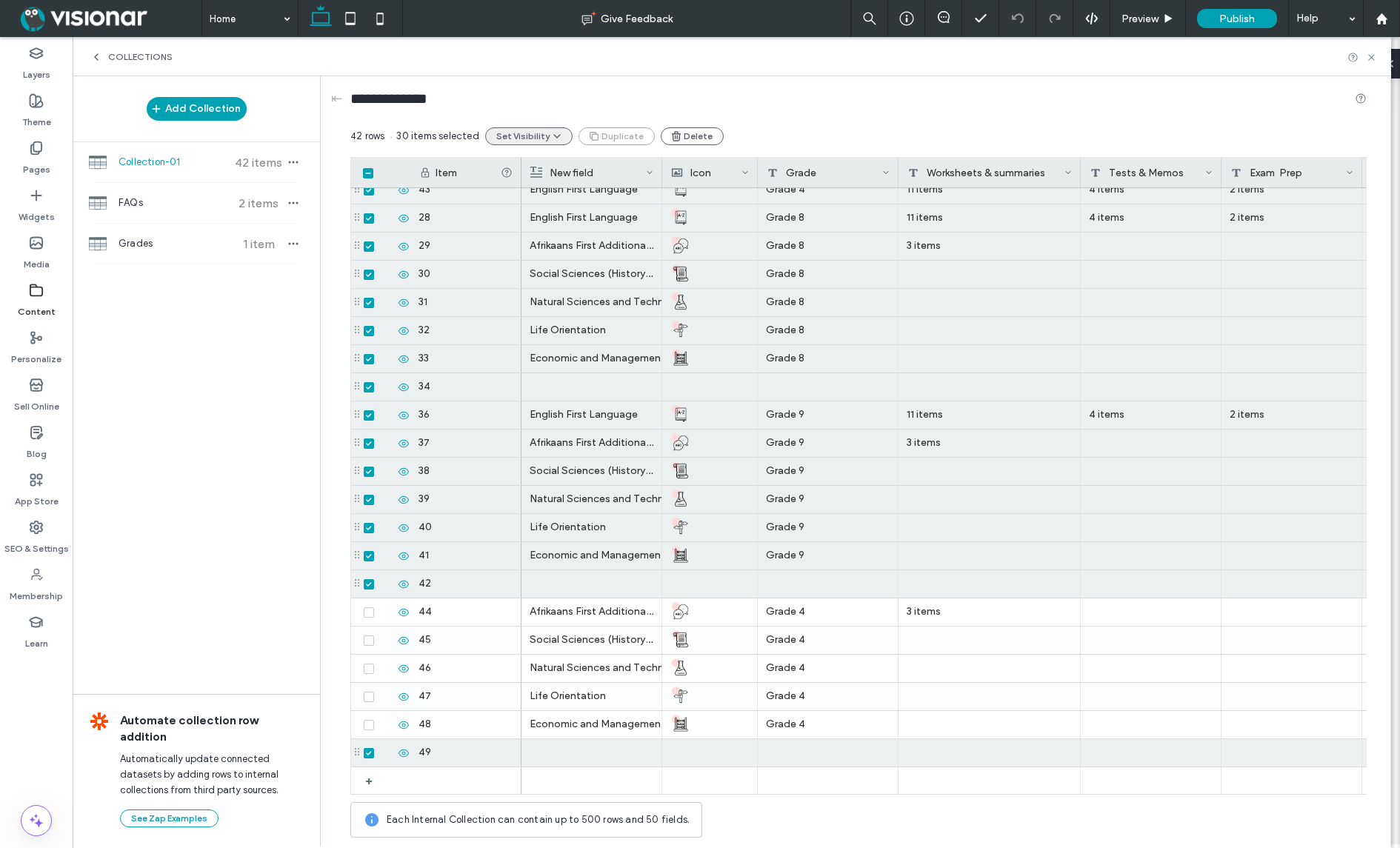
click at [542, 138] on button "Set Visibility" at bounding box center [529, 137] width 88 height 18
click at [540, 169] on span "Hide Selected Items" at bounding box center [559, 172] width 94 height 15
drag, startPoint x: 926, startPoint y: 104, endPoint x: 914, endPoint y: 108, distance: 12.6
click at [925, 103] on div "**********" at bounding box center [858, 102] width 1016 height 27
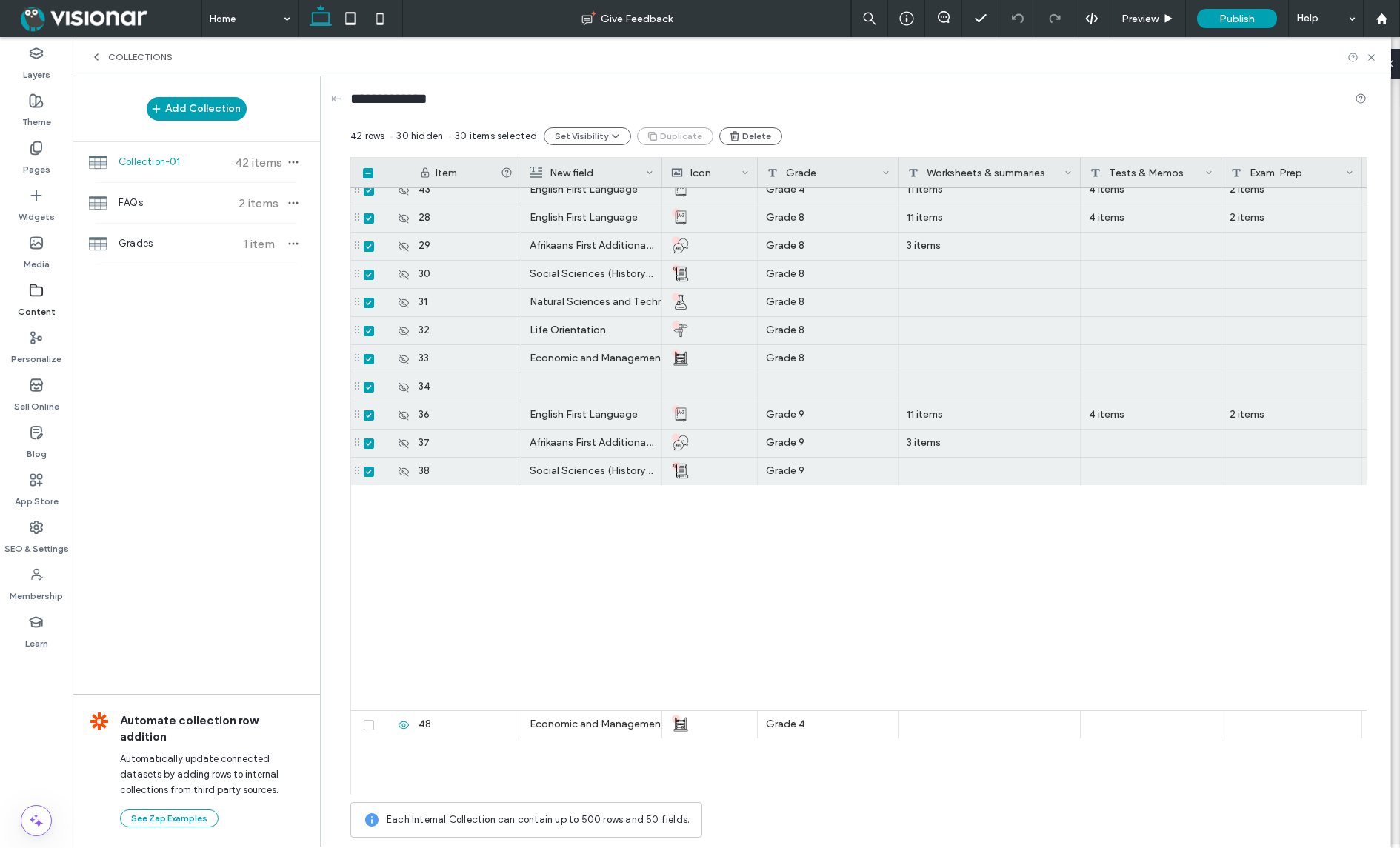
scroll to position [0, 0]
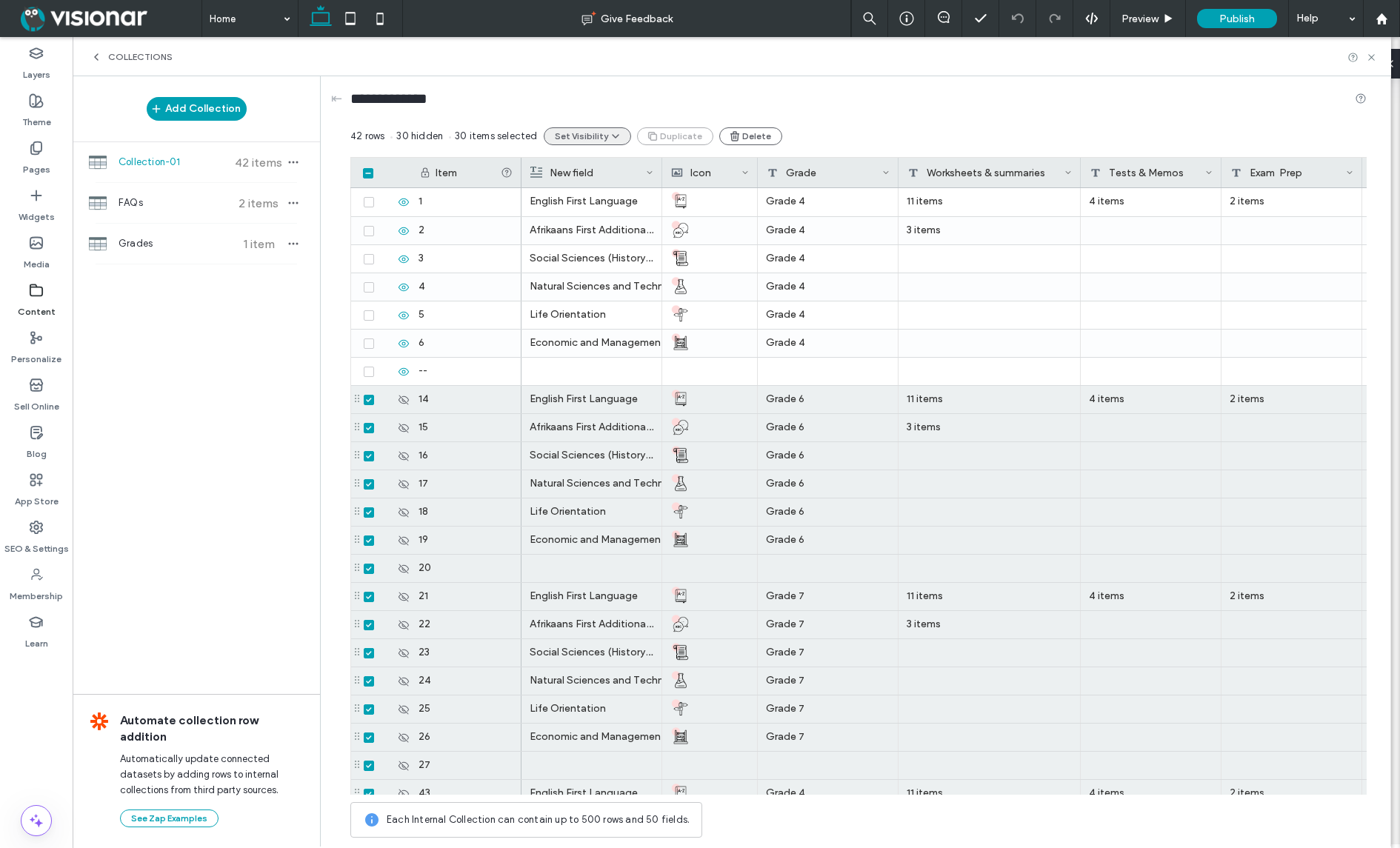
click at [600, 133] on button "Set Visibility" at bounding box center [588, 137] width 88 height 18
click at [601, 170] on span "Hide Selected Items" at bounding box center [617, 172] width 94 height 15
drag, startPoint x: 413, startPoint y: 134, endPoint x: 378, endPoint y: 139, distance: 35.4
click at [413, 134] on span "30 hidden" at bounding box center [416, 137] width 53 height 15
click at [360, 137] on span "42 rows" at bounding box center [367, 136] width 34 height 11
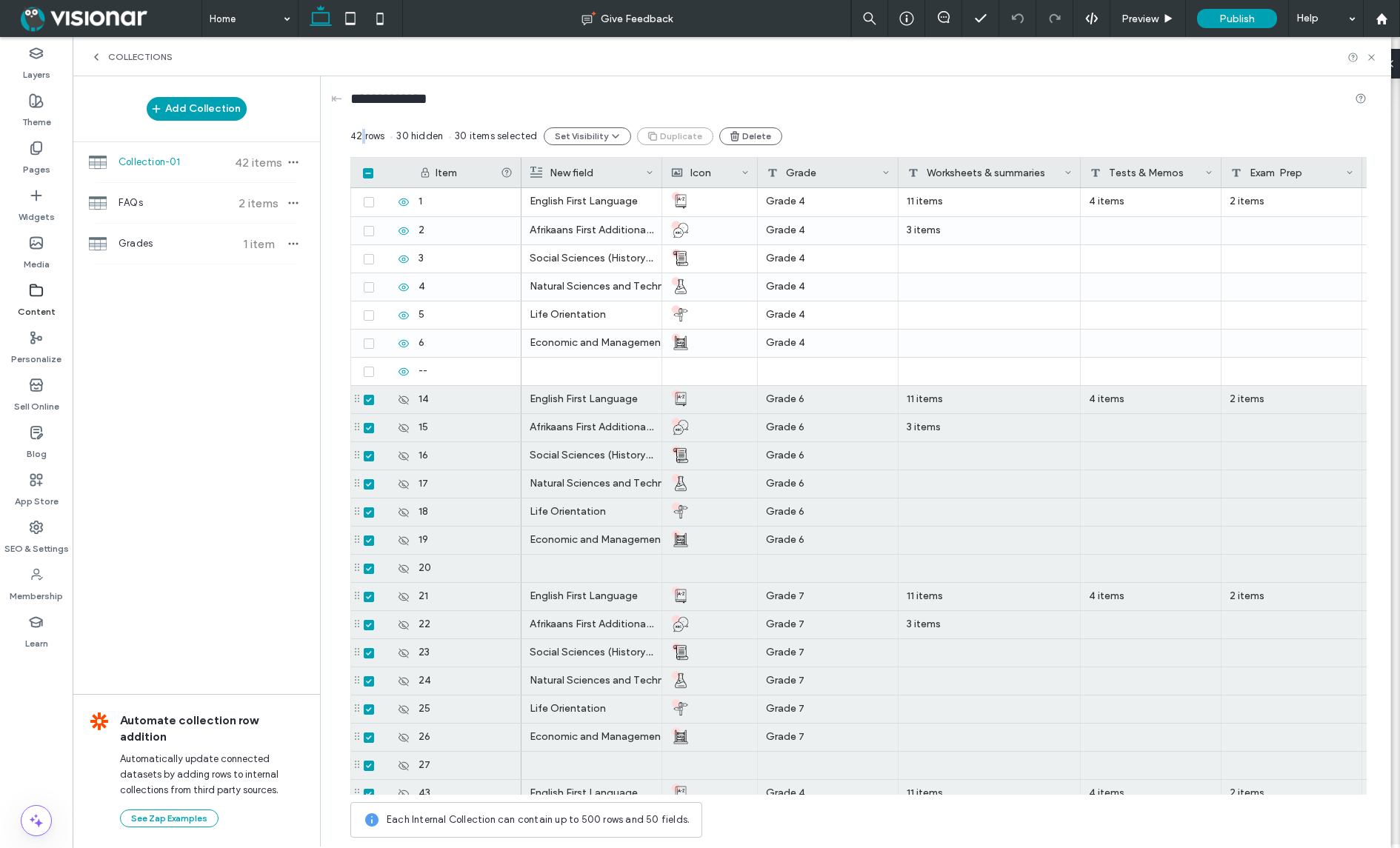
drag, startPoint x: 360, startPoint y: 137, endPoint x: 520, endPoint y: 150, distance: 160.5
click at [360, 137] on span "42 rows" at bounding box center [367, 136] width 34 height 11
click at [927, 128] on div "42 rows 30 hidden 30 items selected Set Visibility Duplicate Delete" at bounding box center [858, 142] width 1016 height 30
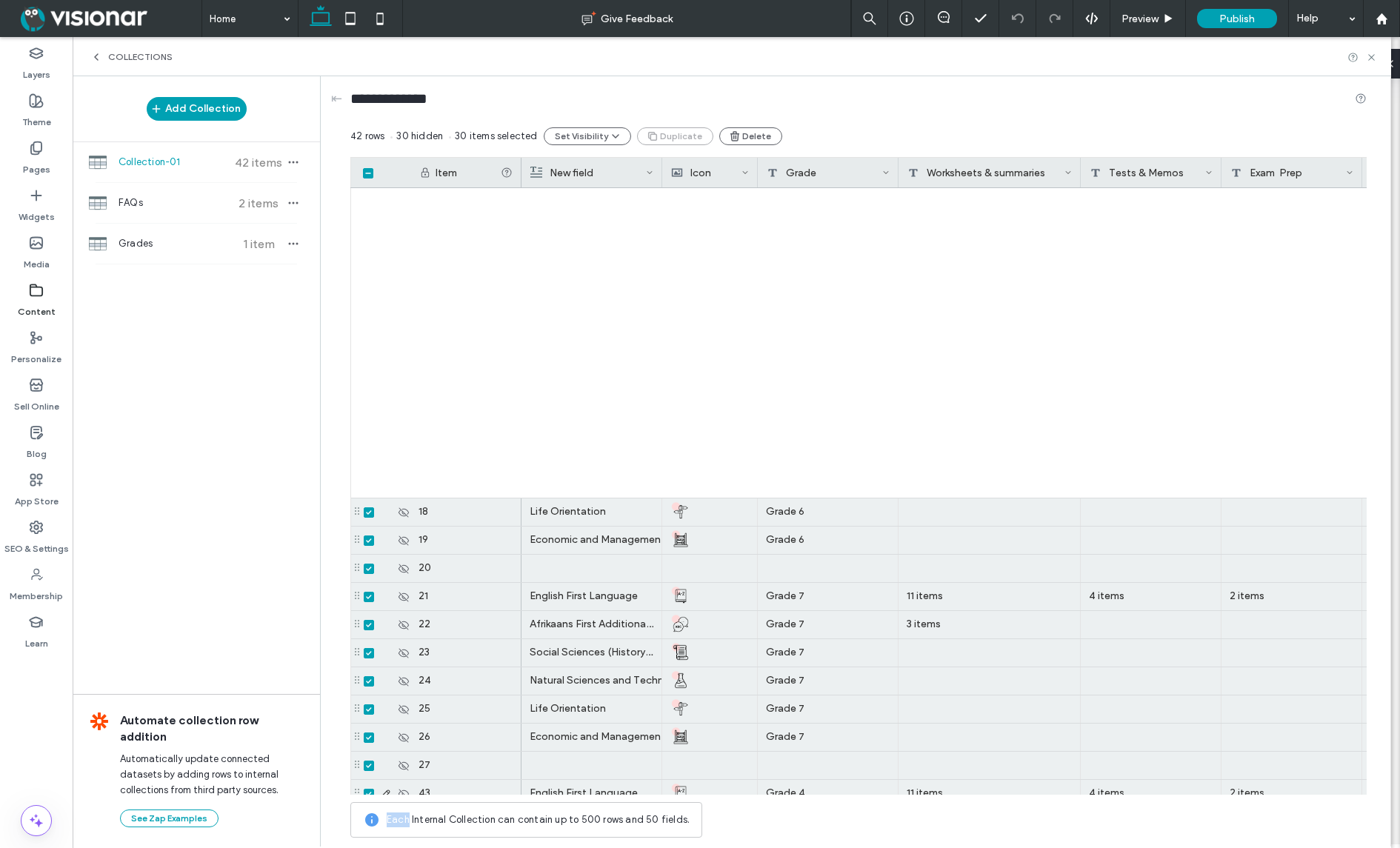
scroll to position [604, 0]
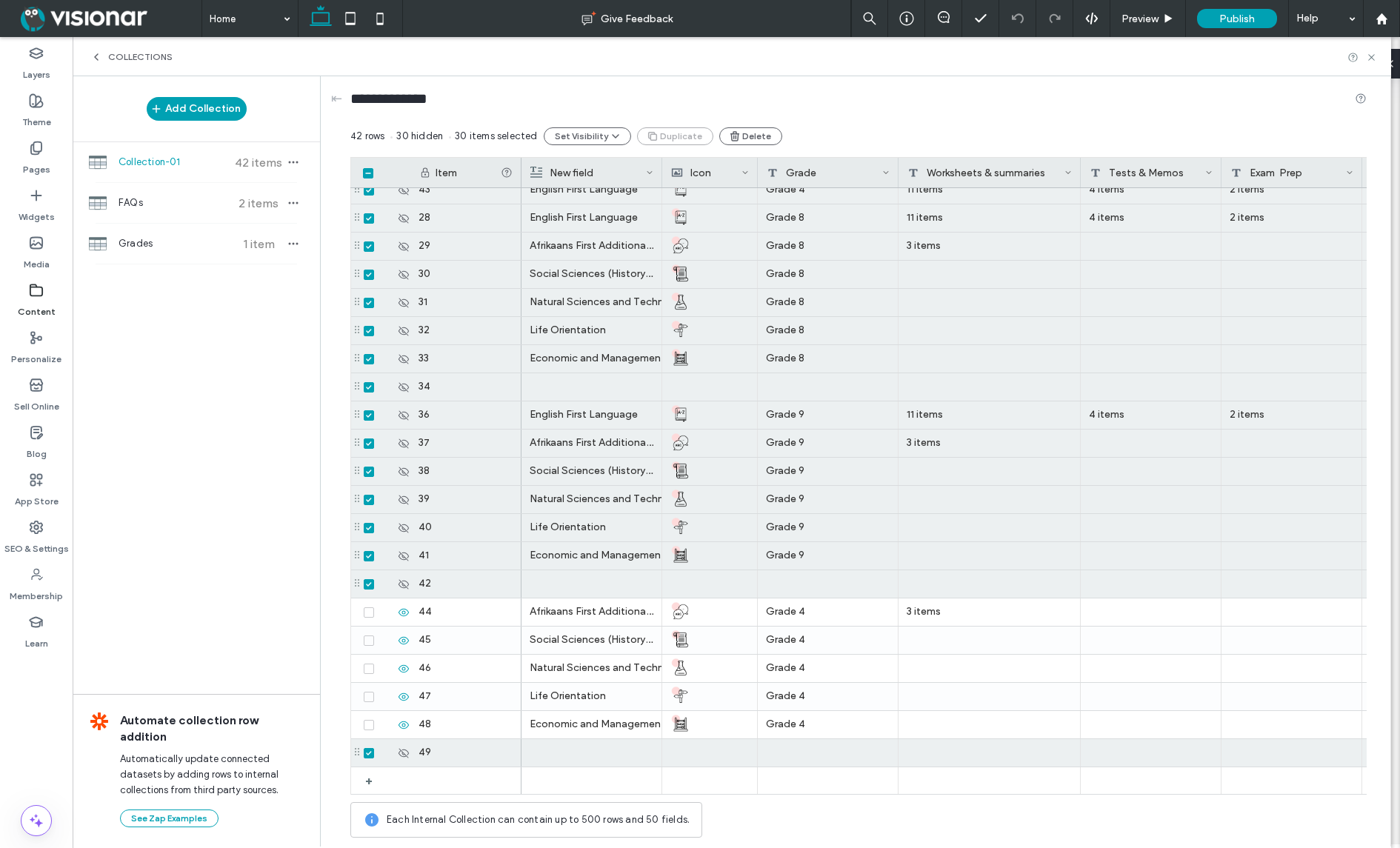
click at [502, 129] on span "30 items selected" at bounding box center [493, 137] width 88 height 15
click at [367, 174] on icon at bounding box center [368, 174] width 6 height 4
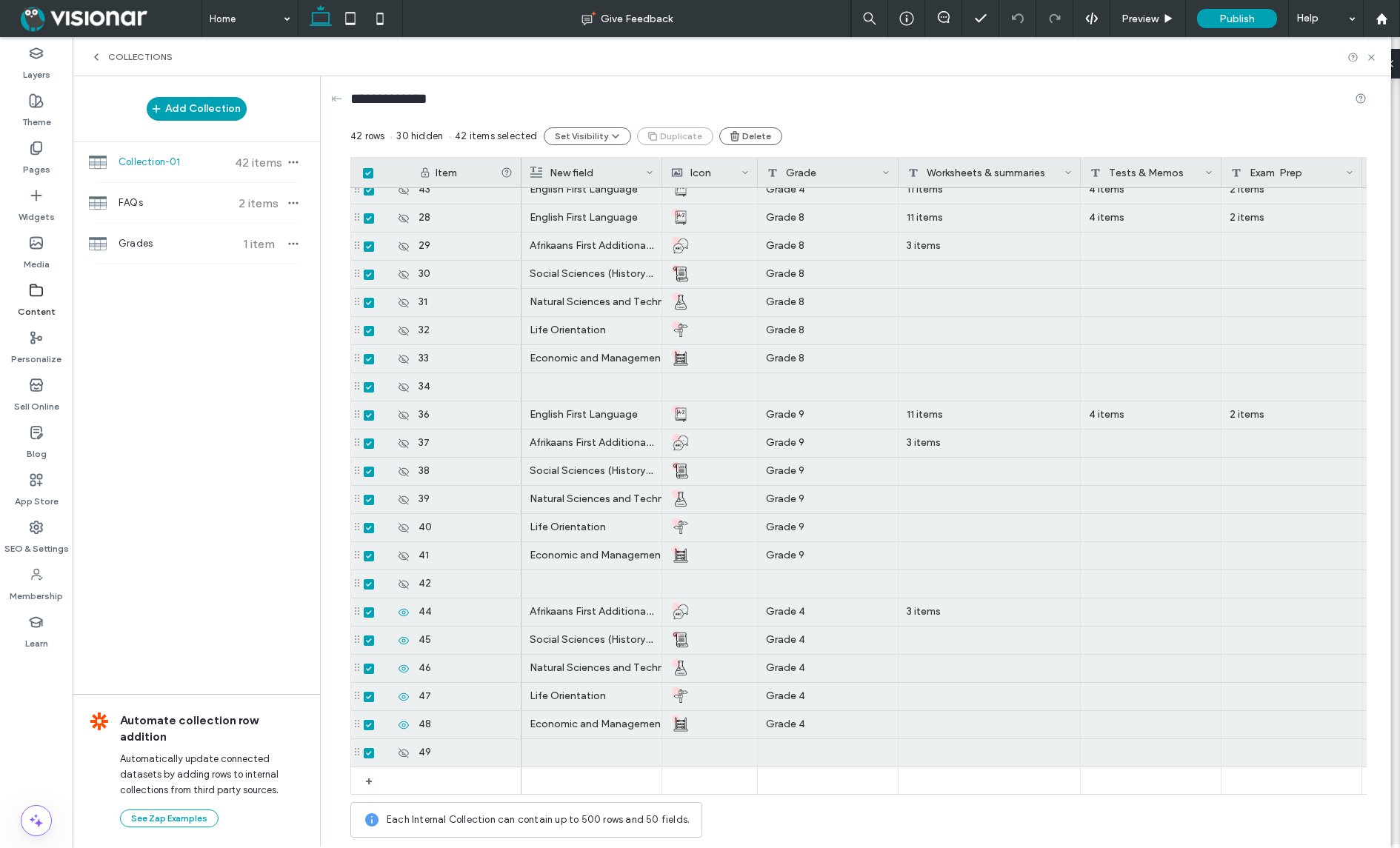
click at [367, 174] on icon at bounding box center [367, 174] width 5 height 4
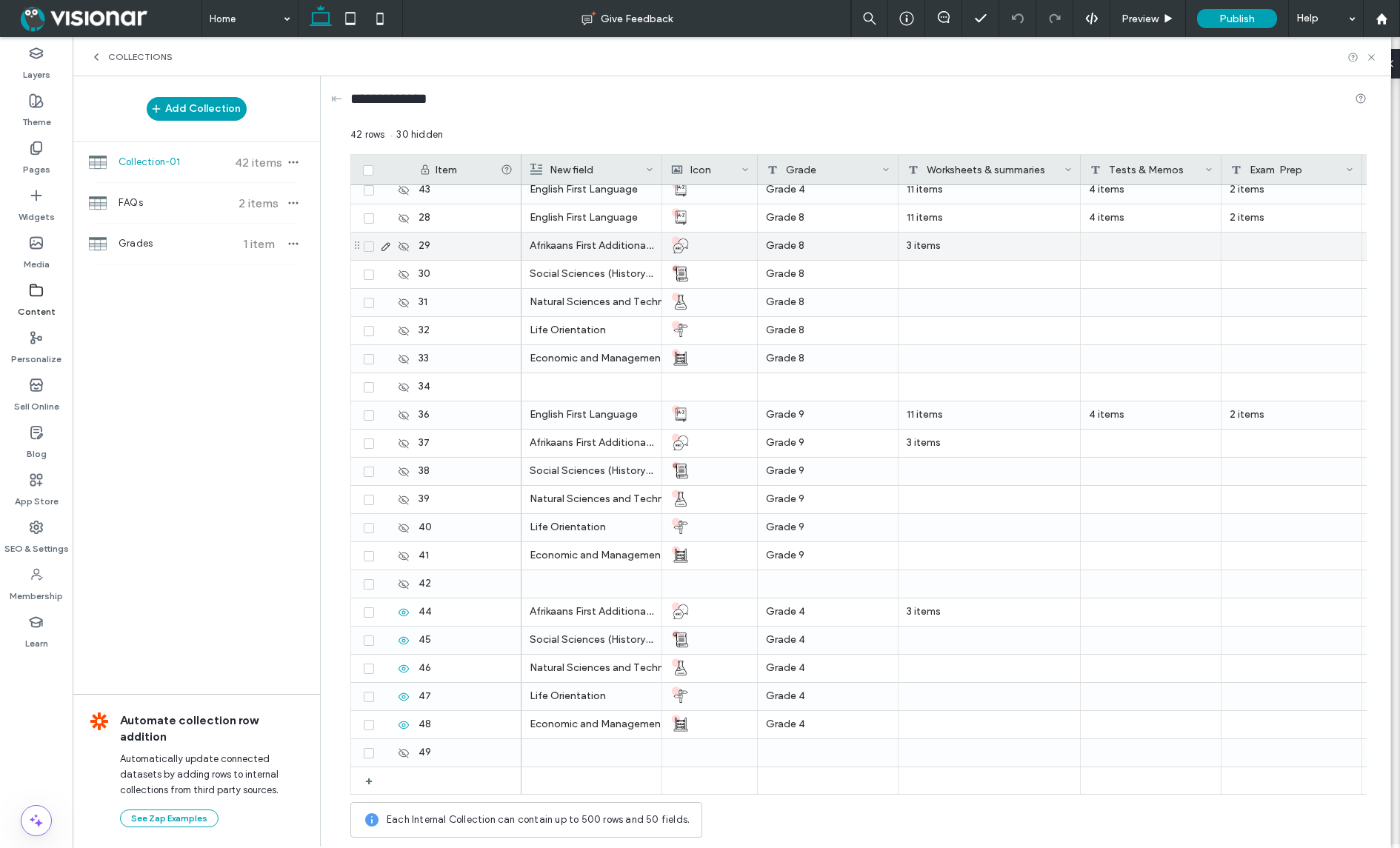
scroll to position [0, 0]
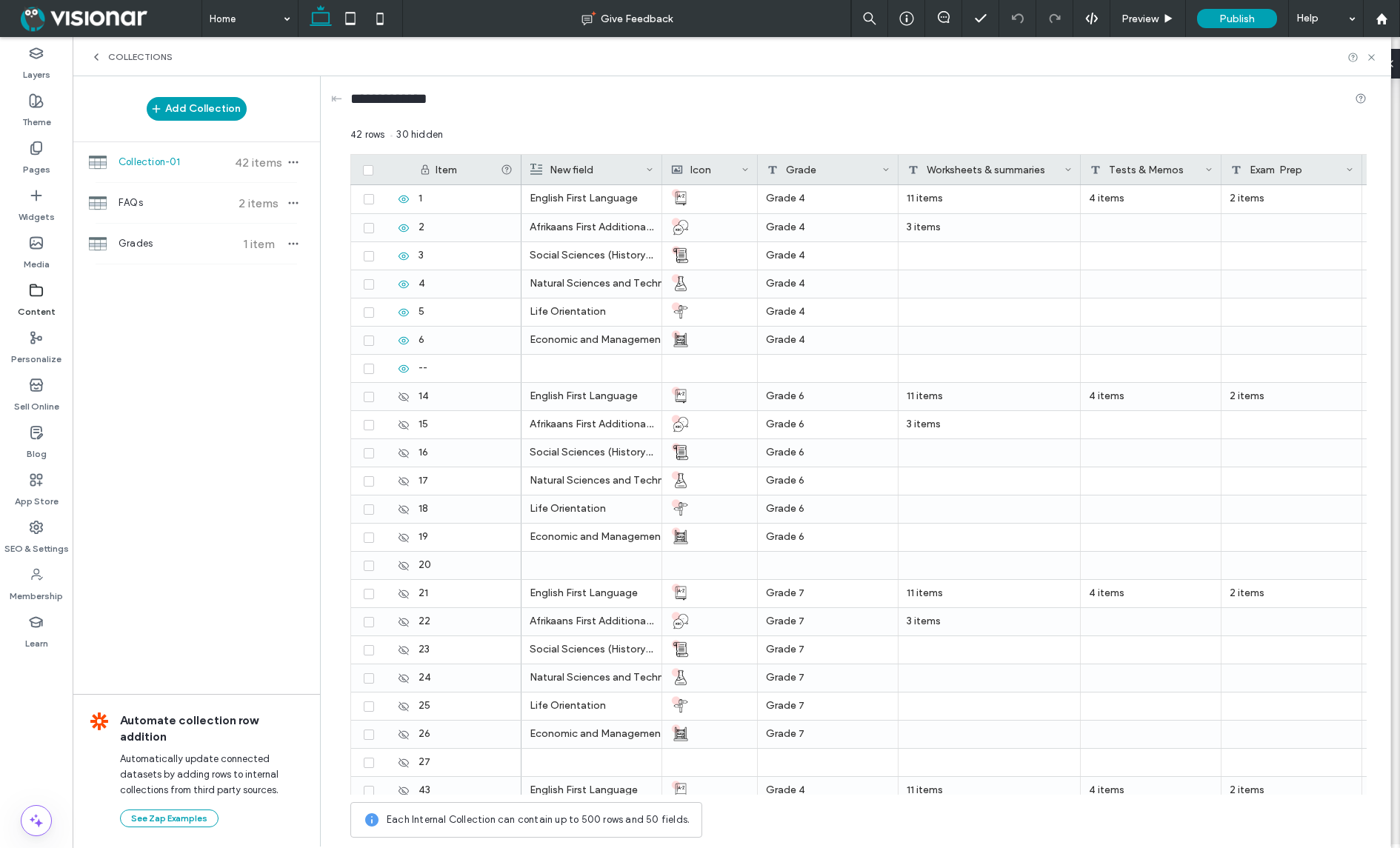
click at [371, 168] on span at bounding box center [368, 171] width 10 height 10
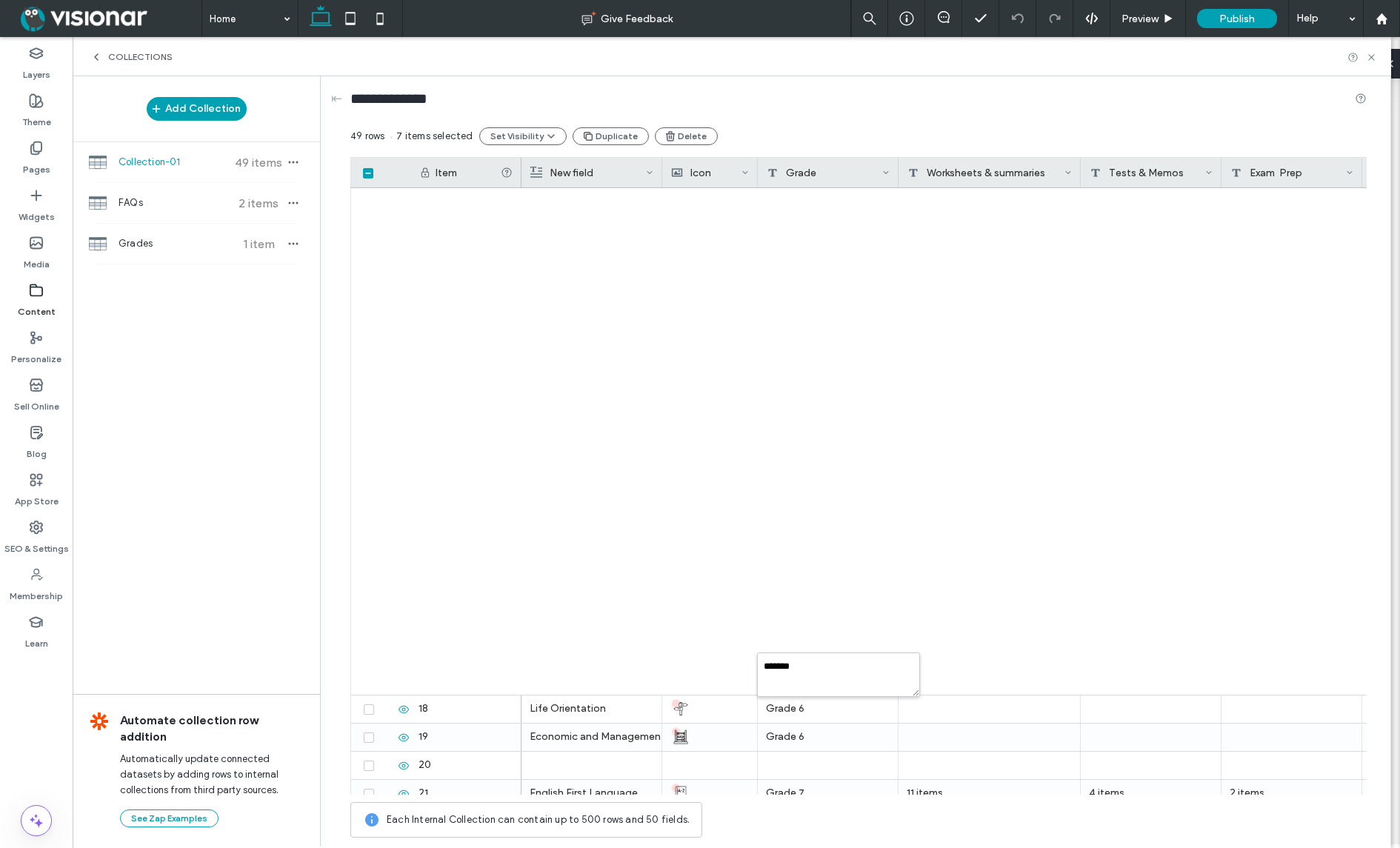
scroll to position [801, 0]
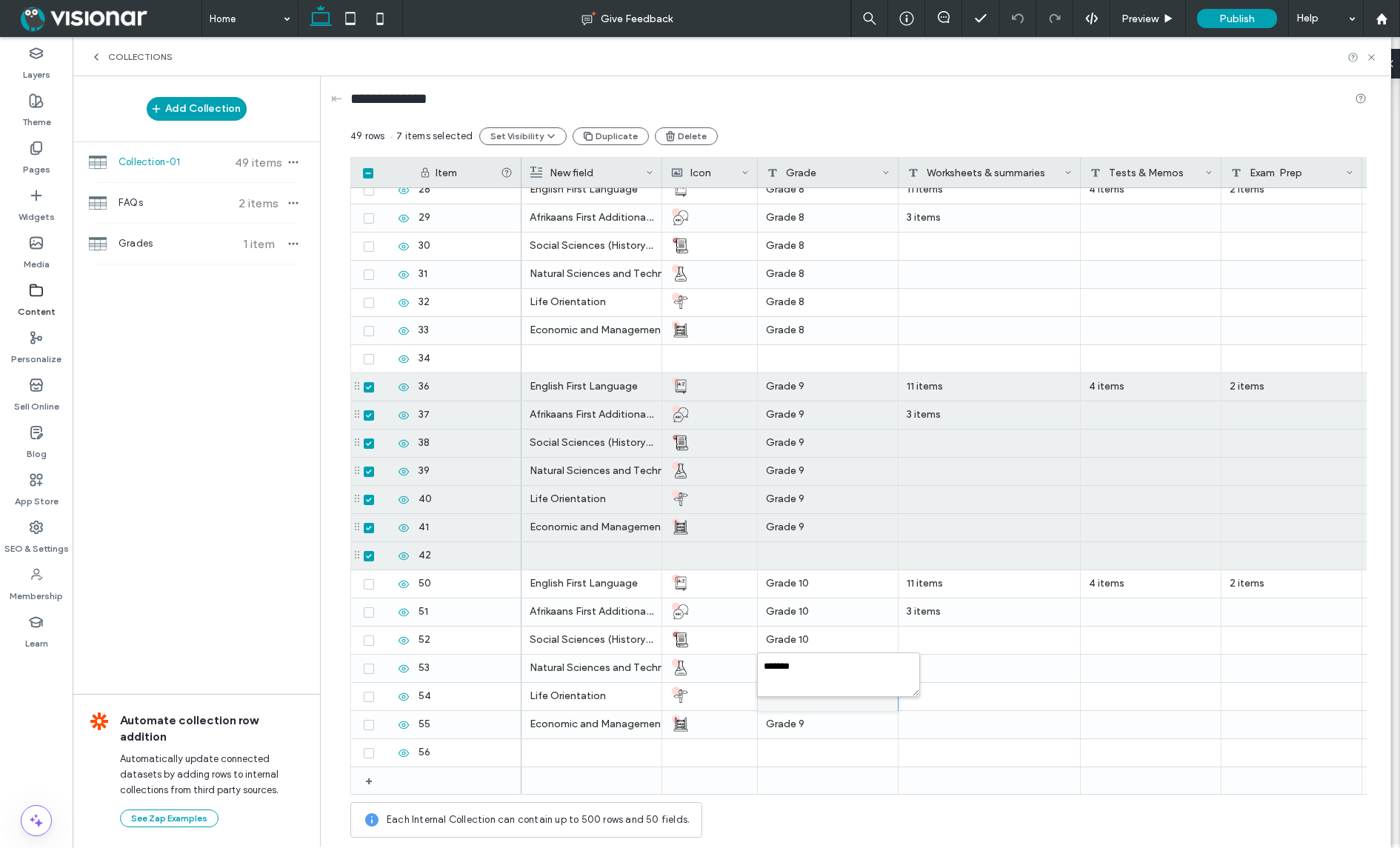
type textarea "********"
click at [833, 710] on div at bounding box center [828, 697] width 141 height 28
click at [835, 719] on div "Grade 9" at bounding box center [828, 724] width 141 height 27
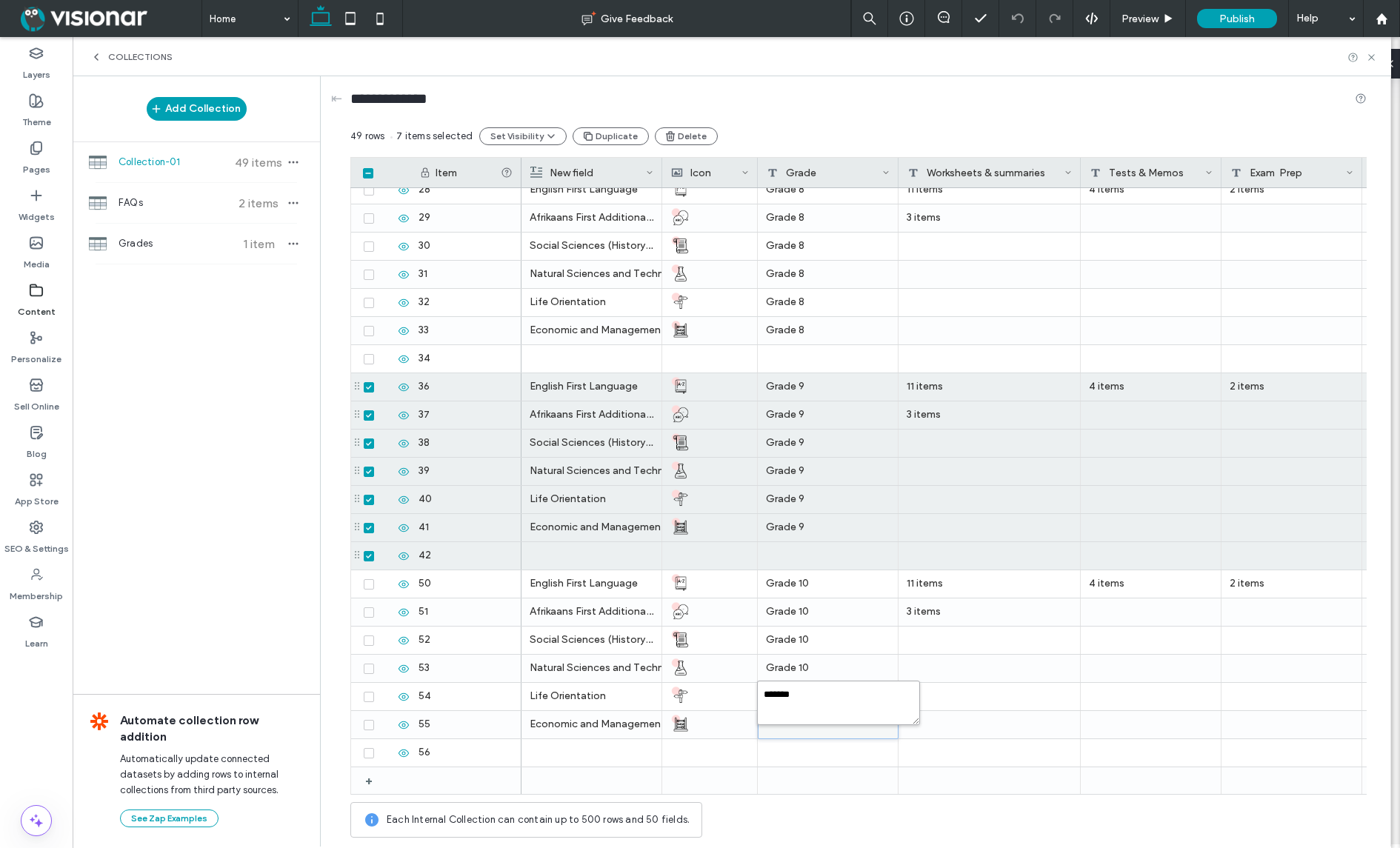
drag, startPoint x: 795, startPoint y: 692, endPoint x: 803, endPoint y: 694, distance: 8.2
click at [803, 694] on textarea "*******" at bounding box center [838, 703] width 163 height 45
type textarea "********"
click at [1007, 808] on div "Each Internal Collection can contain up to 500 rows and 50 fields." at bounding box center [858, 820] width 1016 height 36
click at [1004, 806] on div "Each Internal Collection can contain up to 500 rows and 50 fields." at bounding box center [858, 820] width 1016 height 36
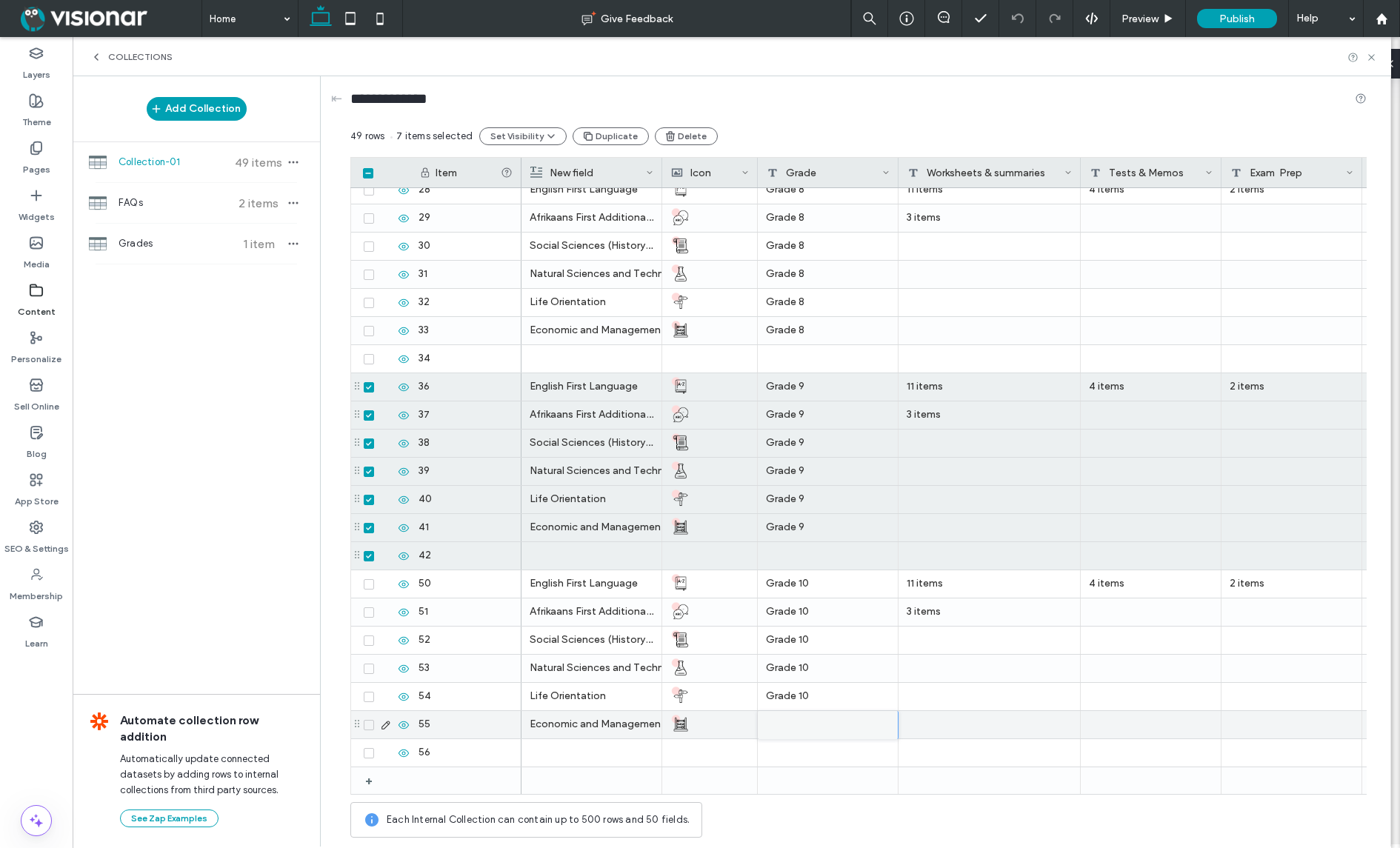
click at [979, 719] on div at bounding box center [990, 724] width 183 height 27
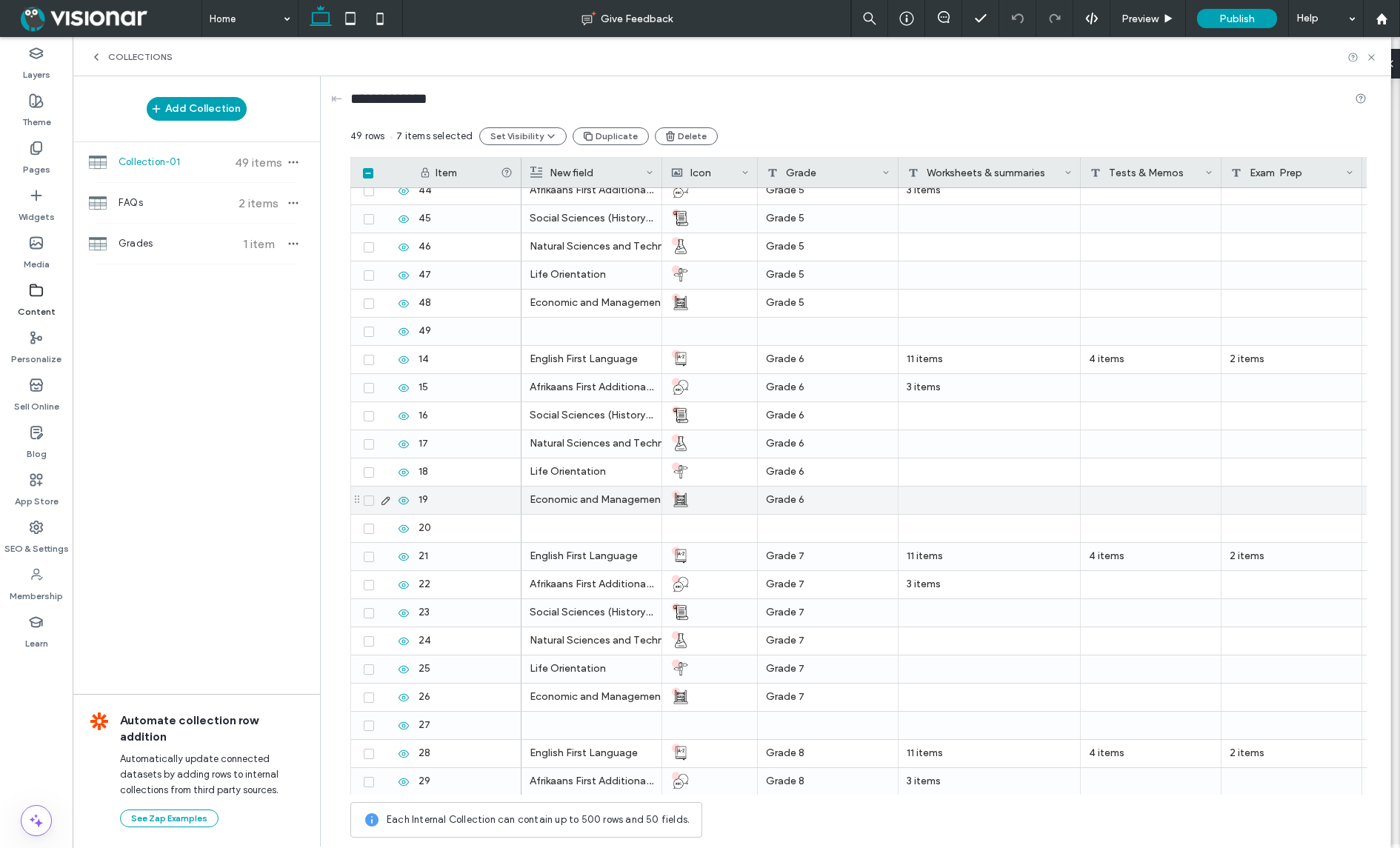
scroll to position [0, 0]
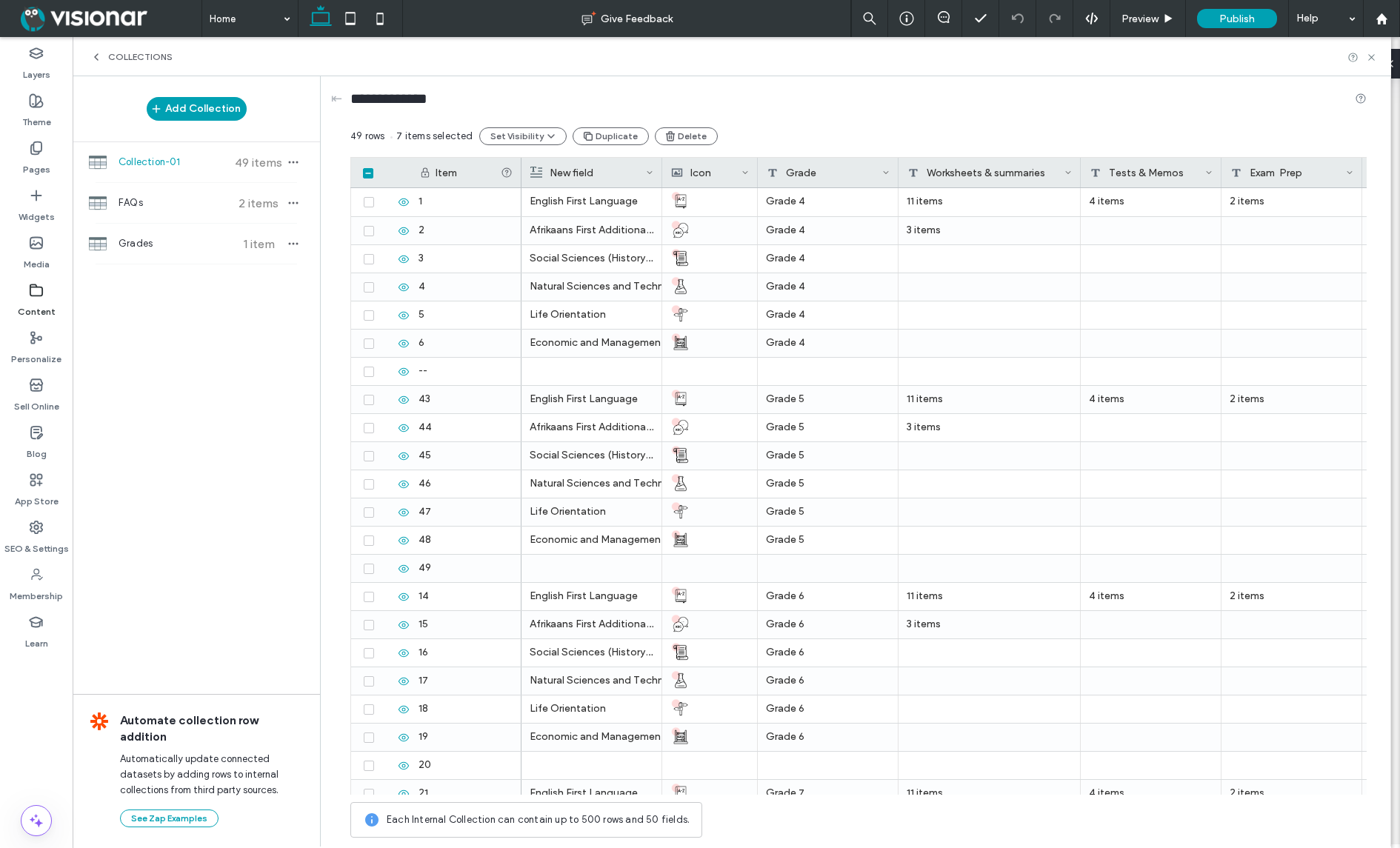
click at [367, 170] on span at bounding box center [368, 174] width 10 height 10
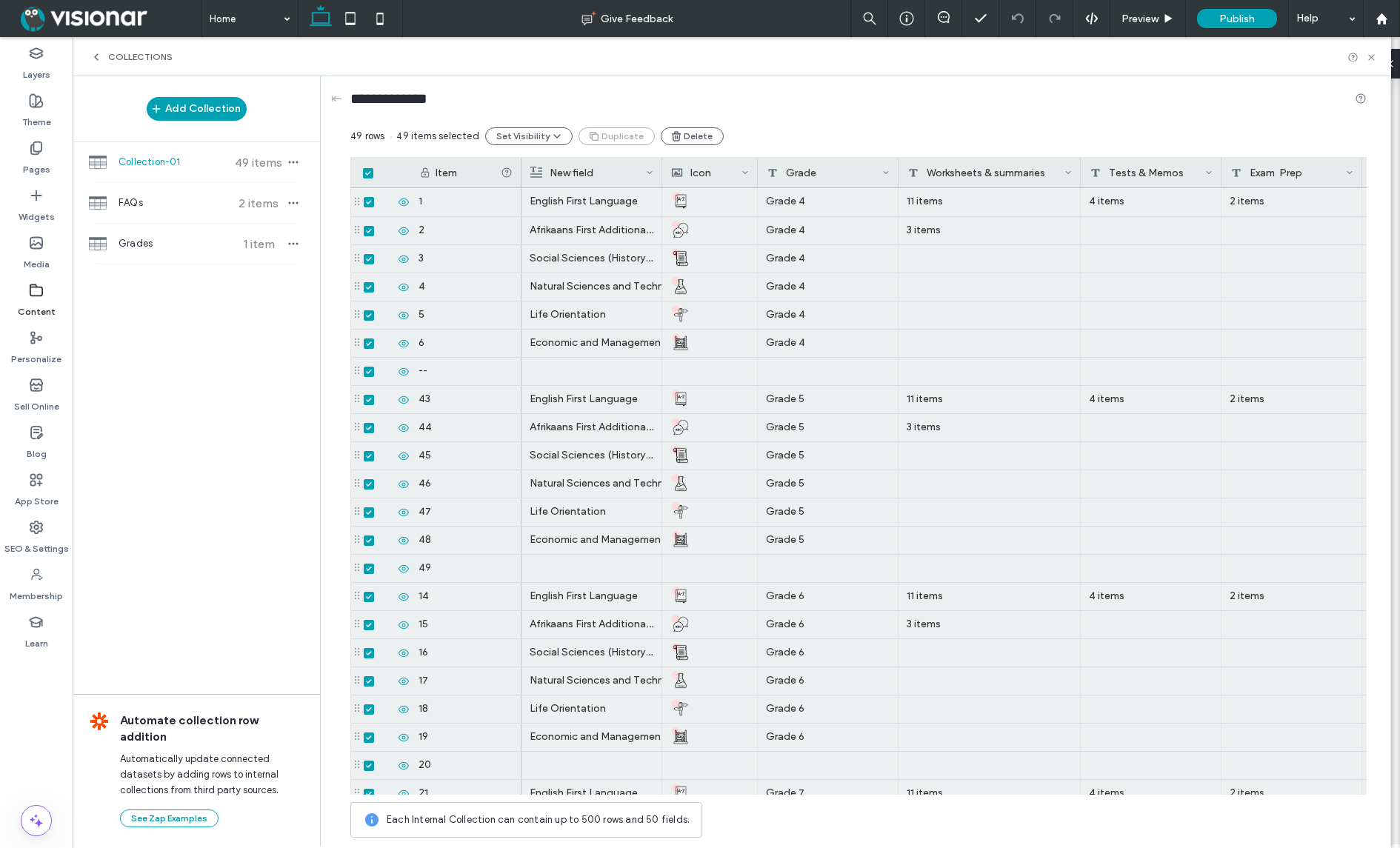
click at [370, 170] on span at bounding box center [368, 174] width 10 height 10
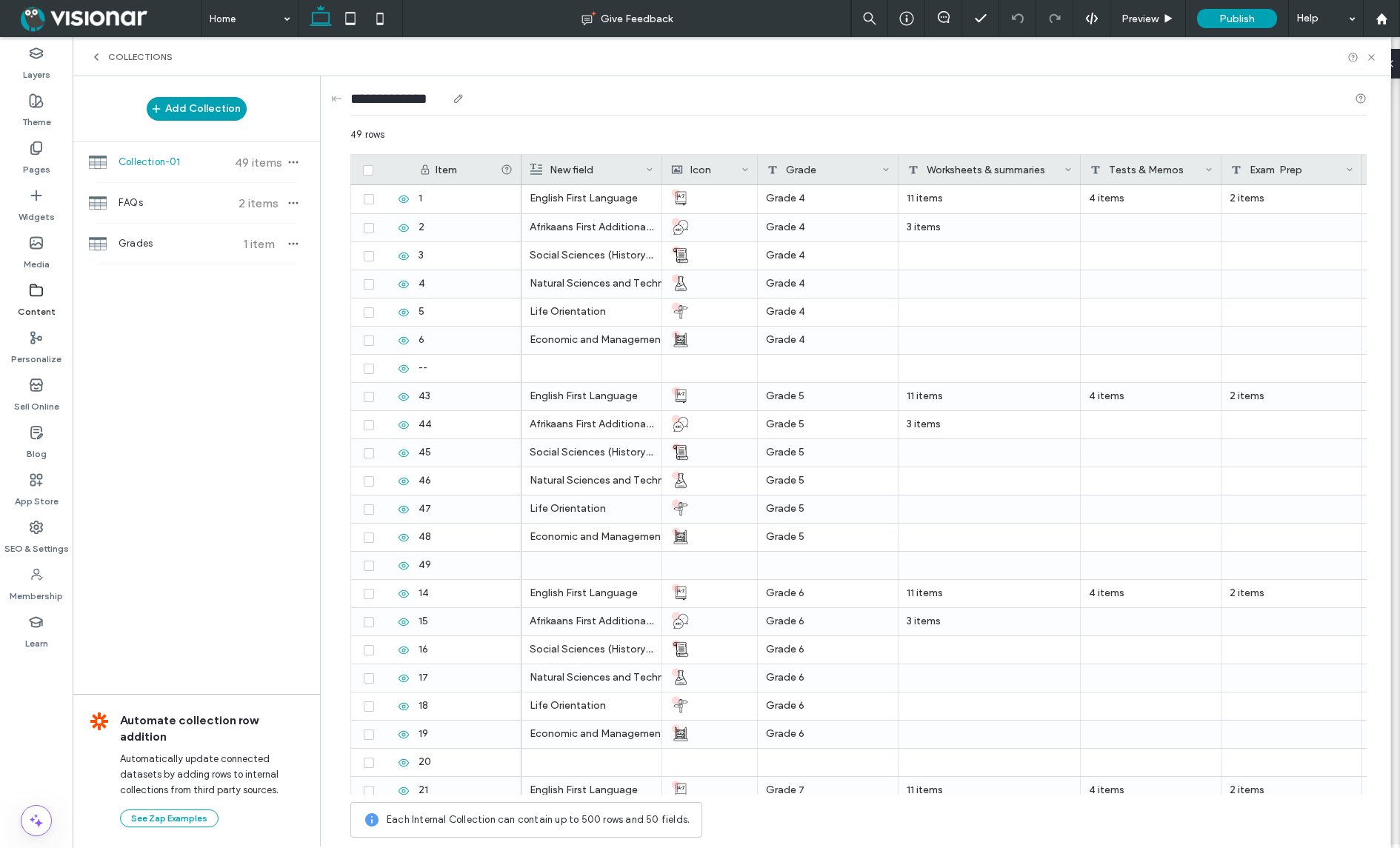
click at [574, 125] on div "**********" at bounding box center [858, 102] width 1016 height 51
click at [405, 226] on icon at bounding box center [404, 228] width 12 height 12
click at [402, 226] on use at bounding box center [404, 227] width 10 height 10
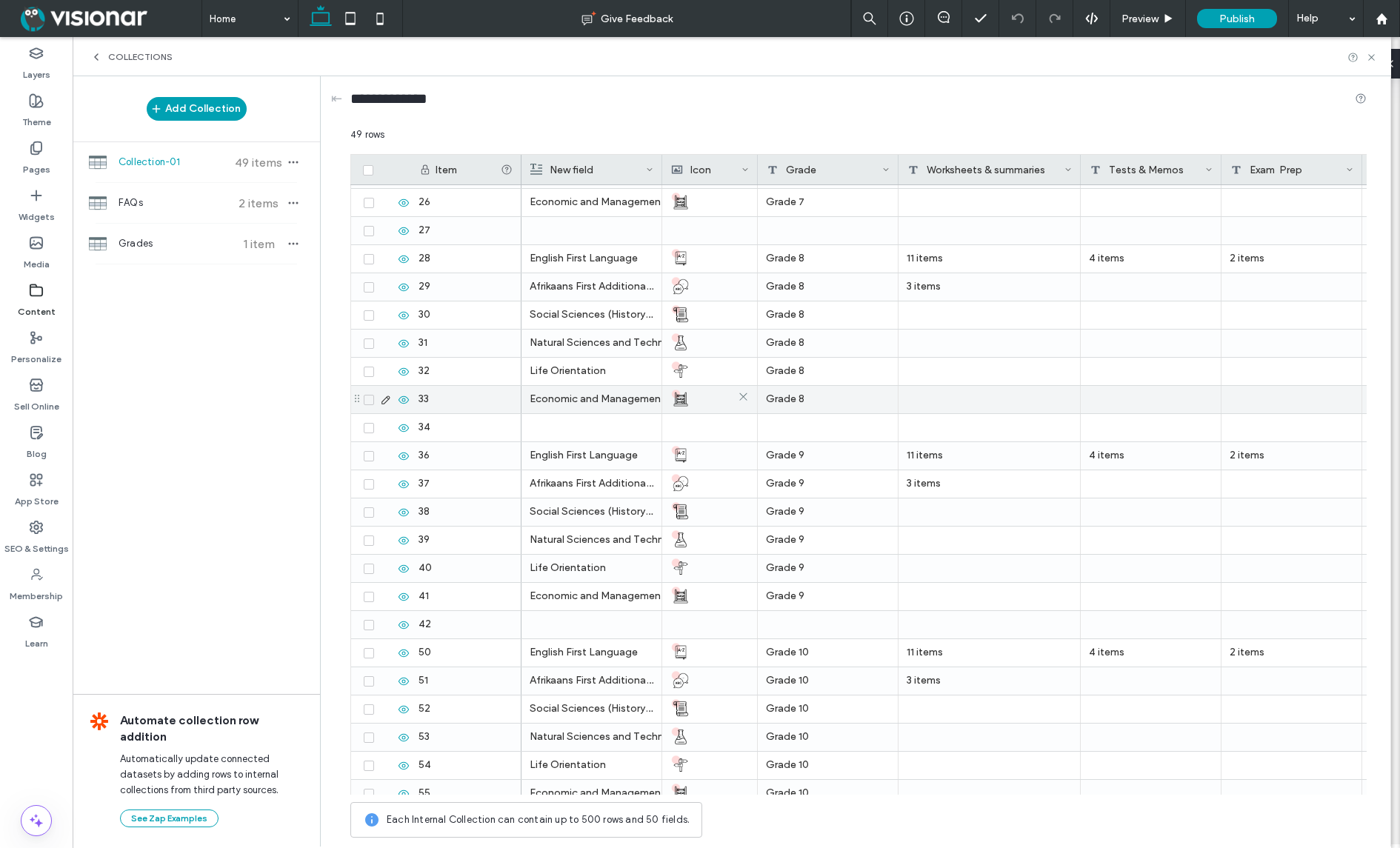
scroll to position [798, 0]
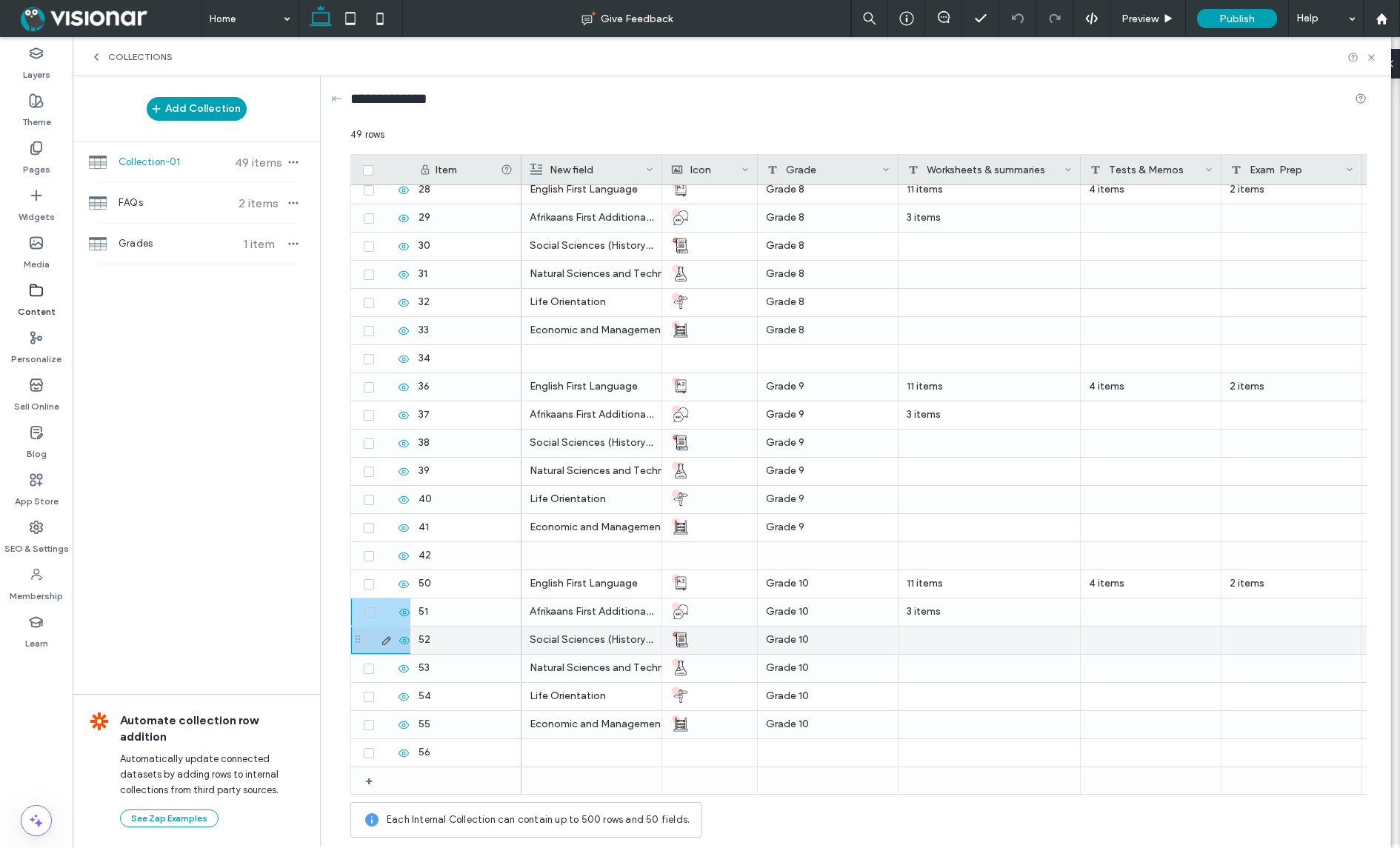
drag, startPoint x: 368, startPoint y: 586, endPoint x: 369, endPoint y: 644, distance: 58.0
click at [369, 644] on div "55 56 + 53 54 41 42 50 51 52 39 40 36 37 38 34 33 32 2 18 19 20 21 22 23 24 25 …" at bounding box center [436, 91] width 171 height 1407
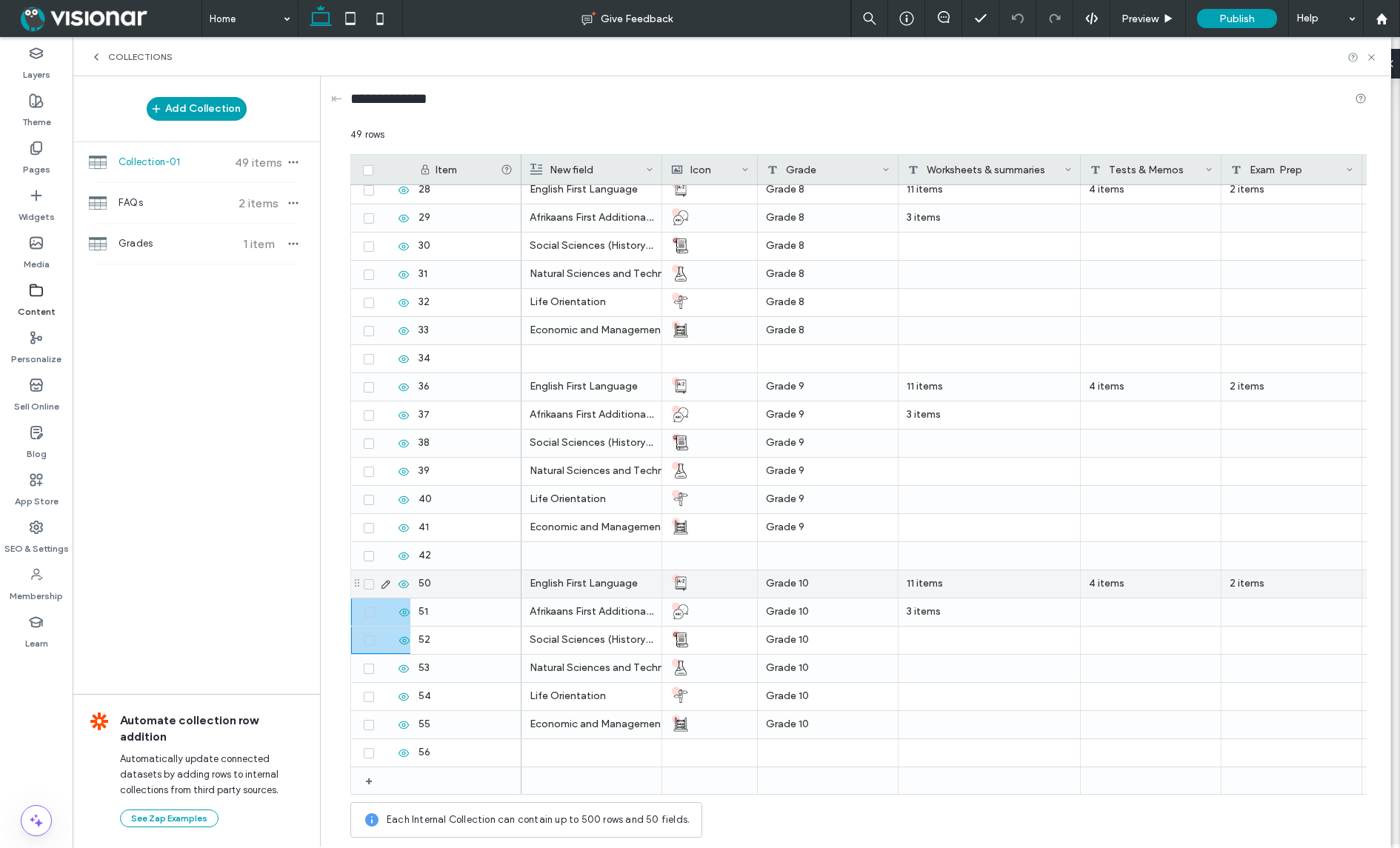
click at [372, 585] on span at bounding box center [369, 585] width 10 height 10
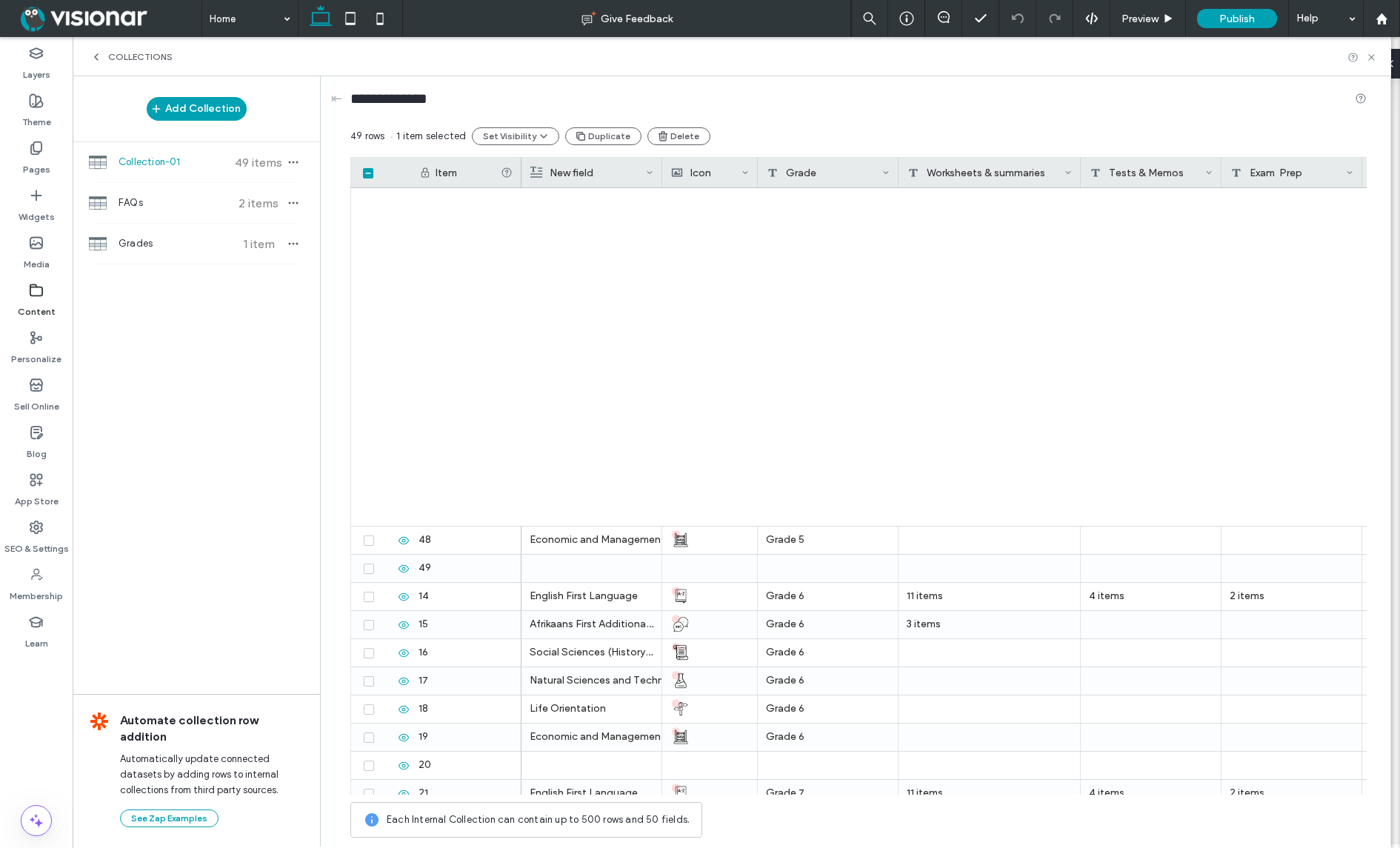
scroll to position [801, 0]
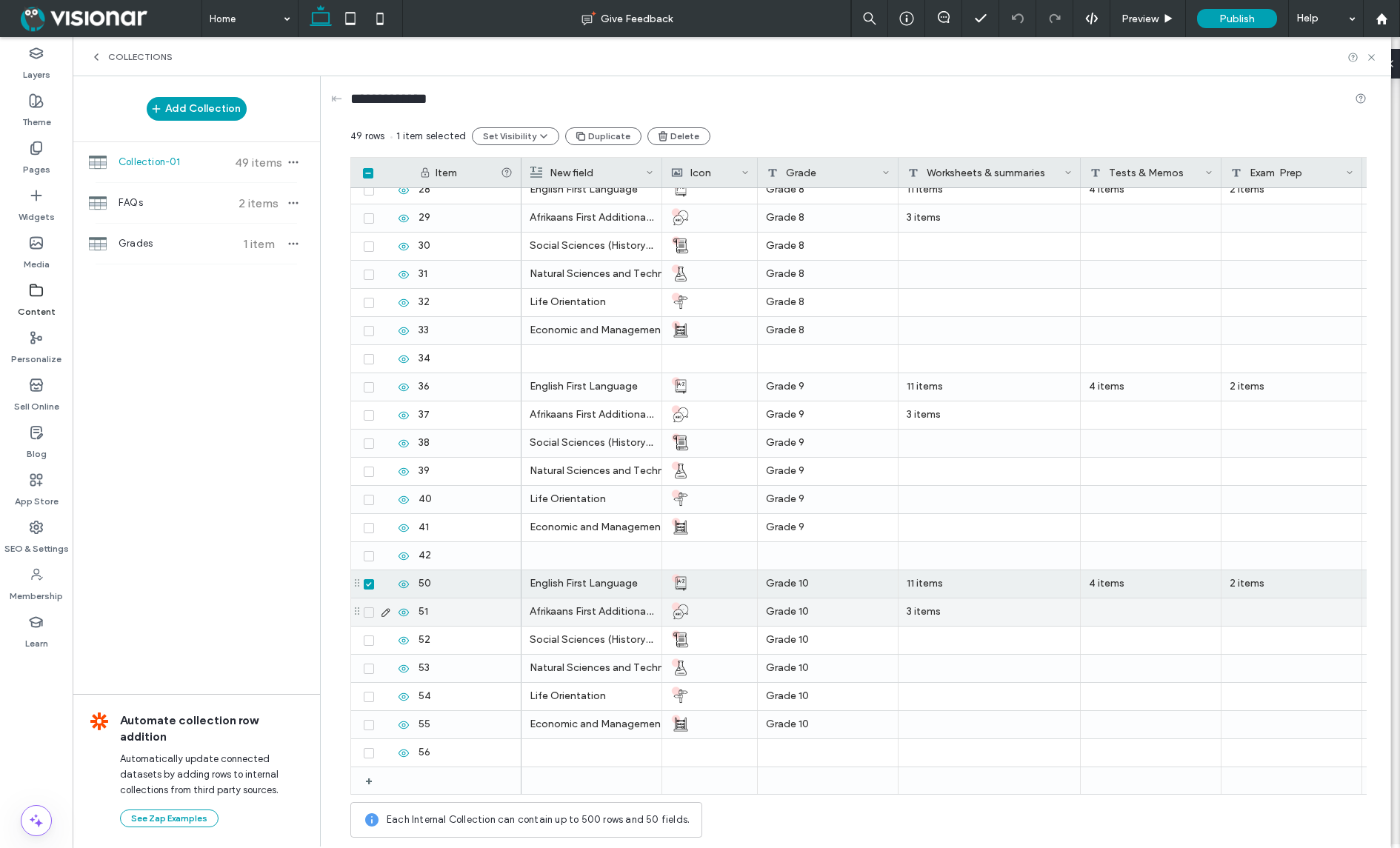
click at [371, 611] on icon at bounding box center [369, 613] width 6 height 4
drag, startPoint x: 371, startPoint y: 640, endPoint x: 369, endPoint y: 660, distance: 20.1
click at [371, 640] on icon at bounding box center [369, 640] width 6 height 4
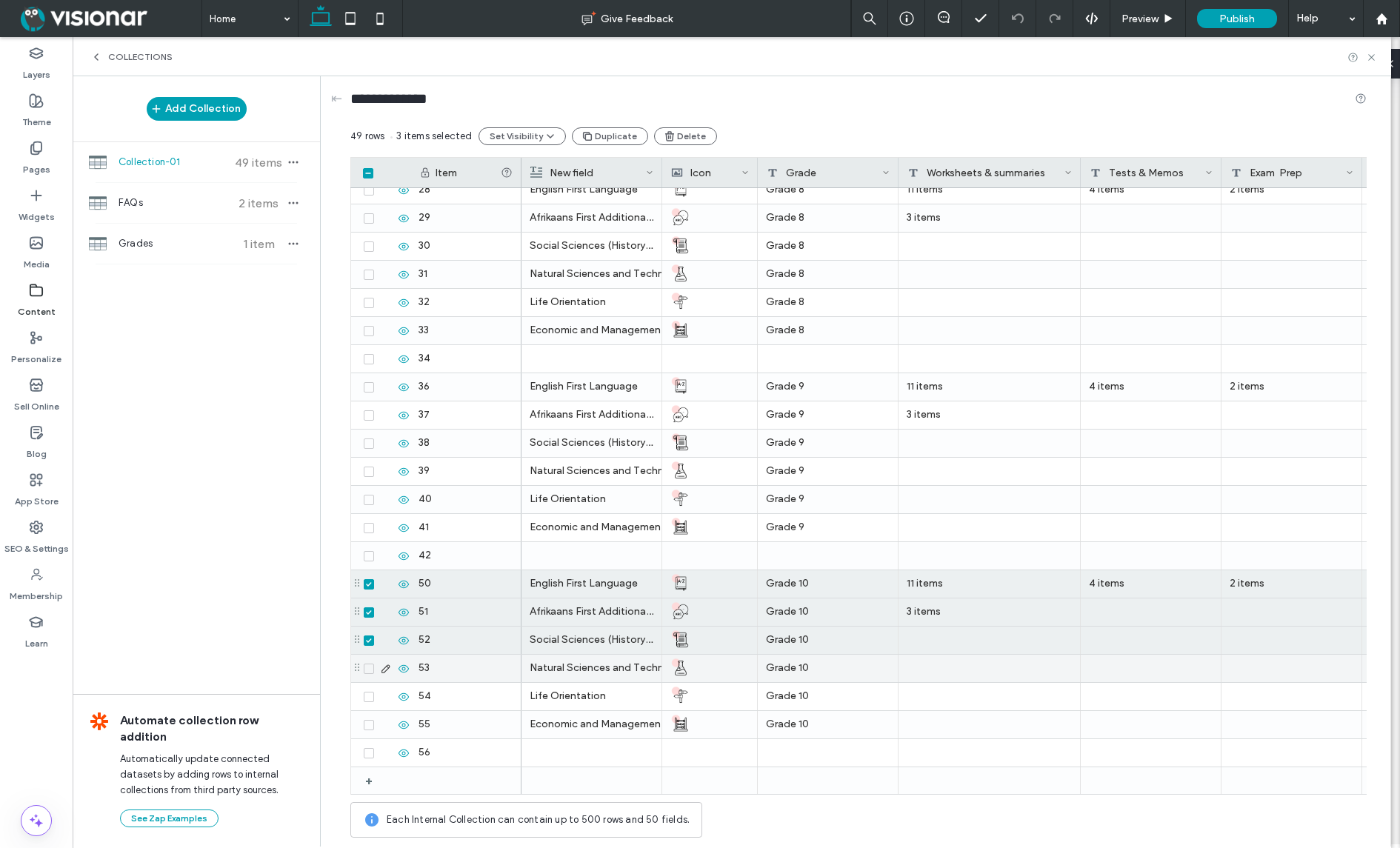
click at [371, 668] on icon at bounding box center [369, 668] width 6 height 4
click at [371, 699] on span at bounding box center [369, 697] width 10 height 10
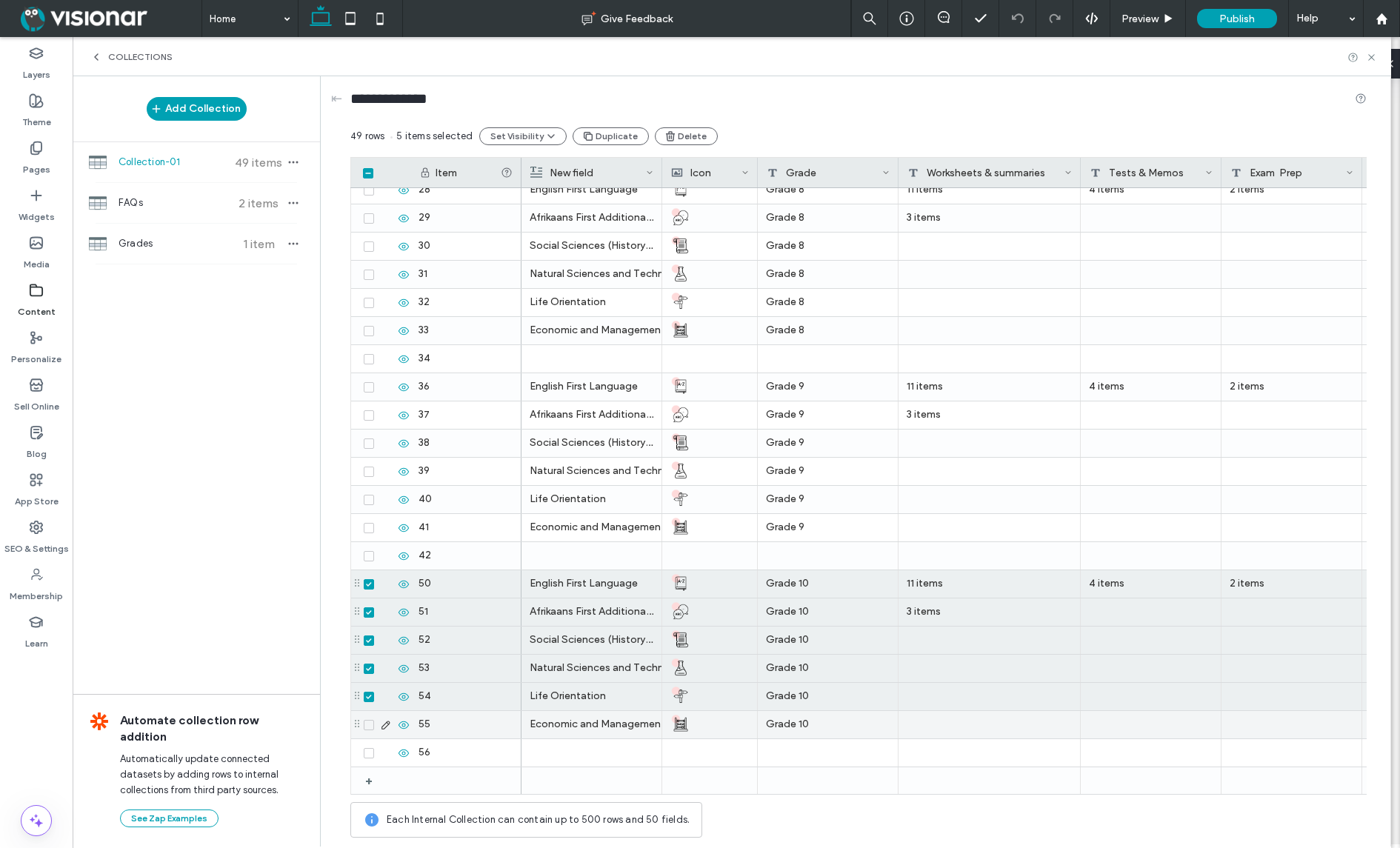
click at [367, 723] on icon at bounding box center [369, 725] width 6 height 4
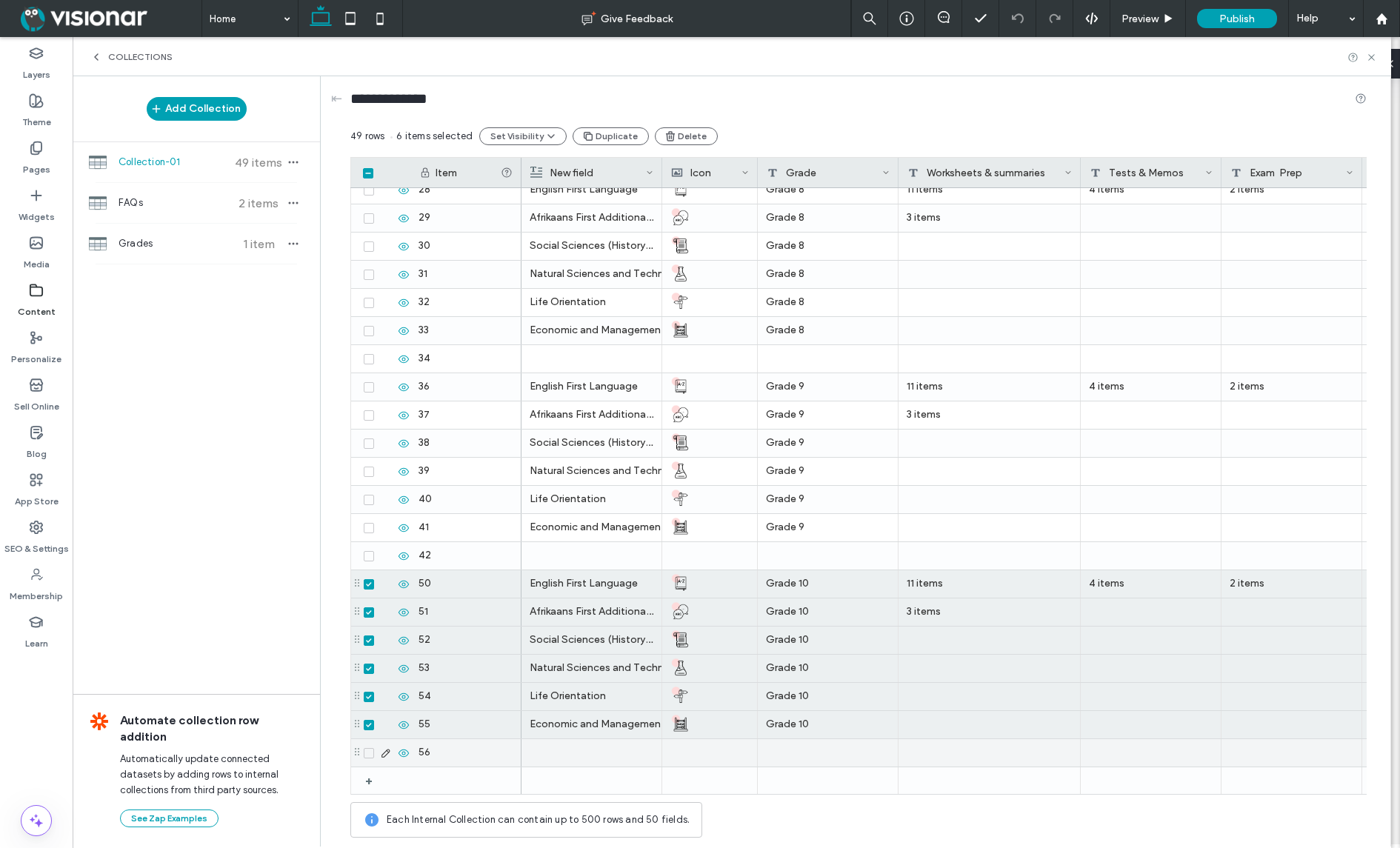
click at [367, 753] on icon at bounding box center [368, 753] width 5 height 4
click at [605, 133] on button "Duplicate" at bounding box center [611, 137] width 76 height 18
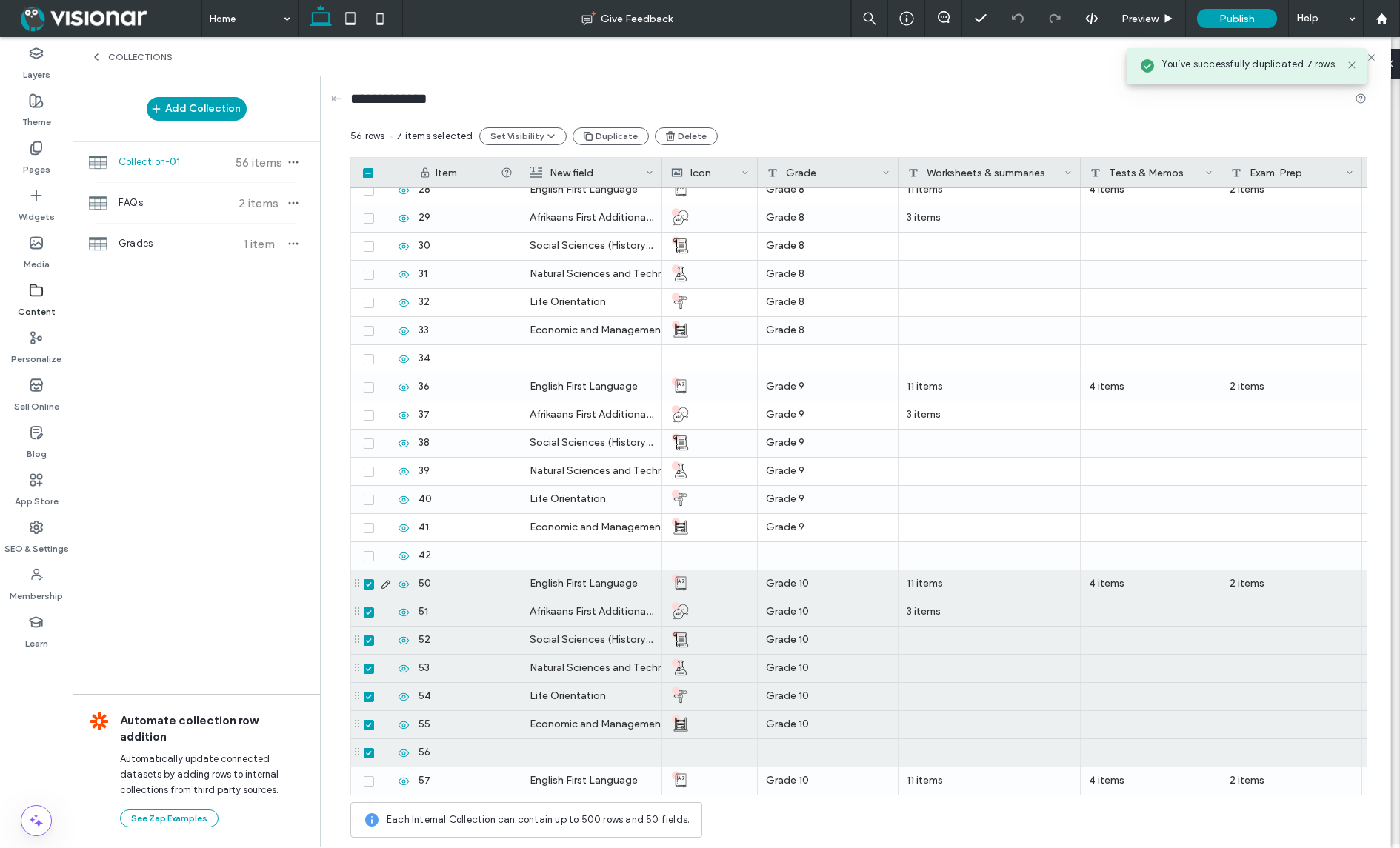
scroll to position [998, 0]
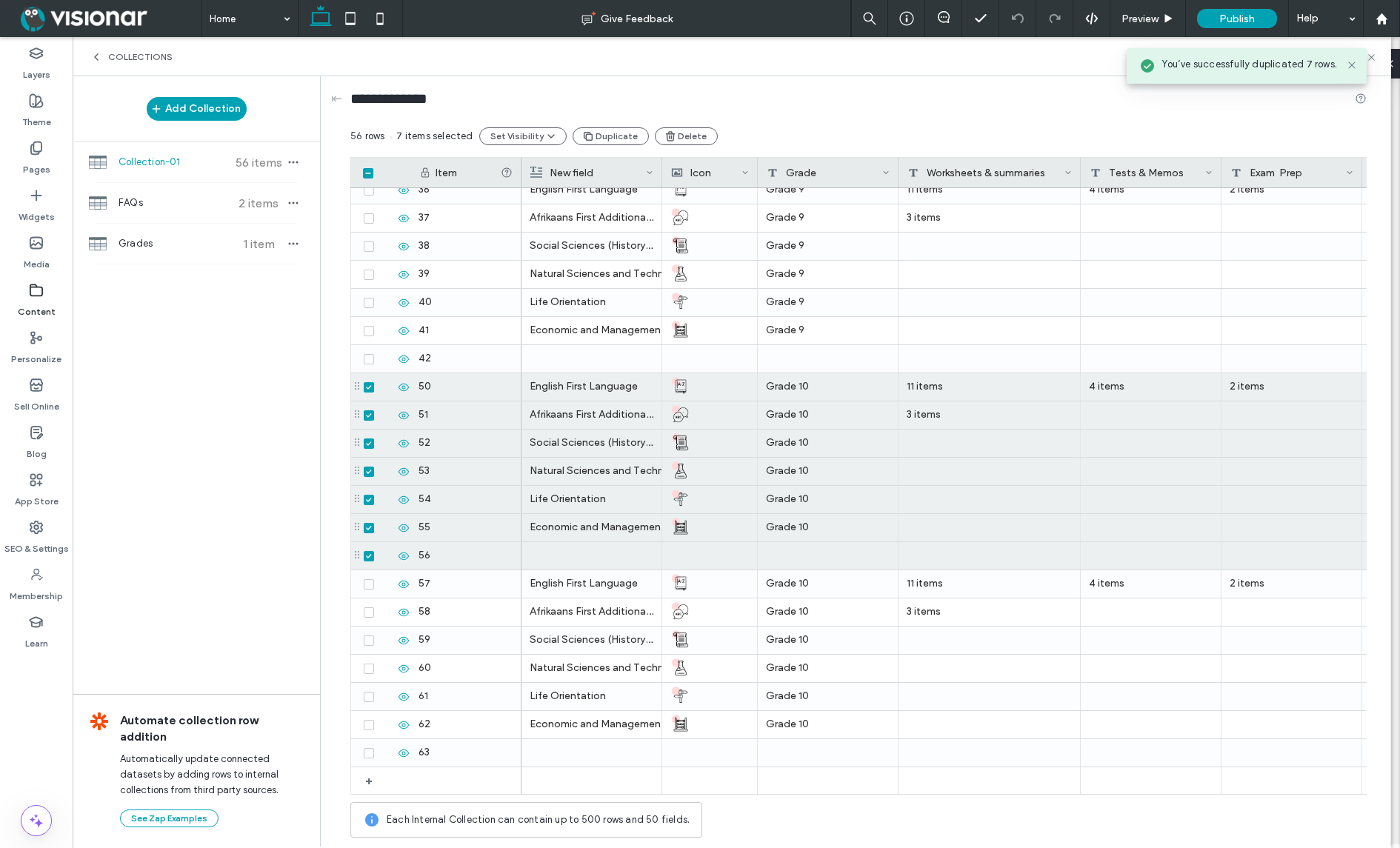
click at [368, 171] on icon at bounding box center [368, 174] width 6 height 4
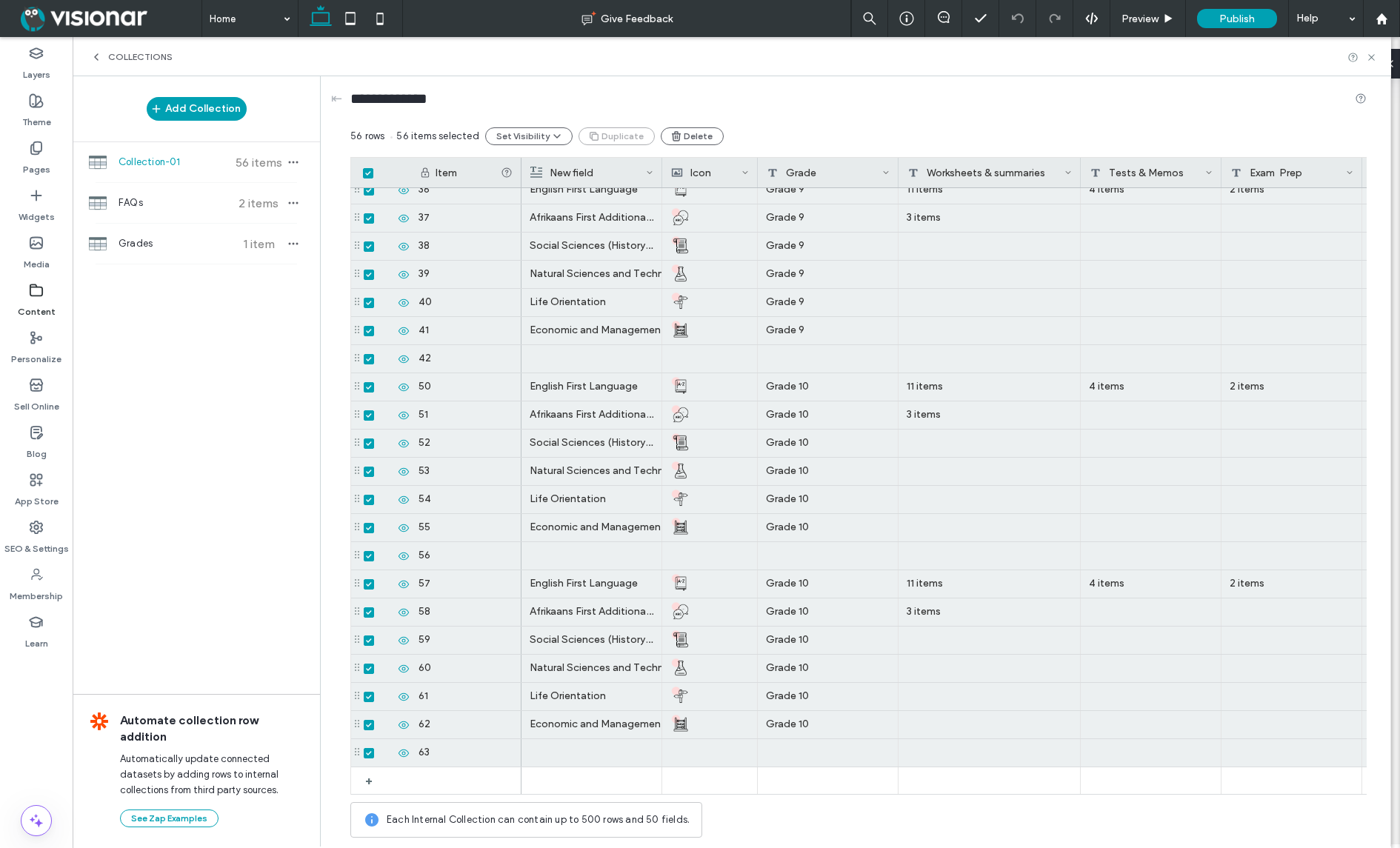
drag, startPoint x: 369, startPoint y: 172, endPoint x: 381, endPoint y: 180, distance: 14.4
click at [370, 172] on icon at bounding box center [368, 174] width 6 height 4
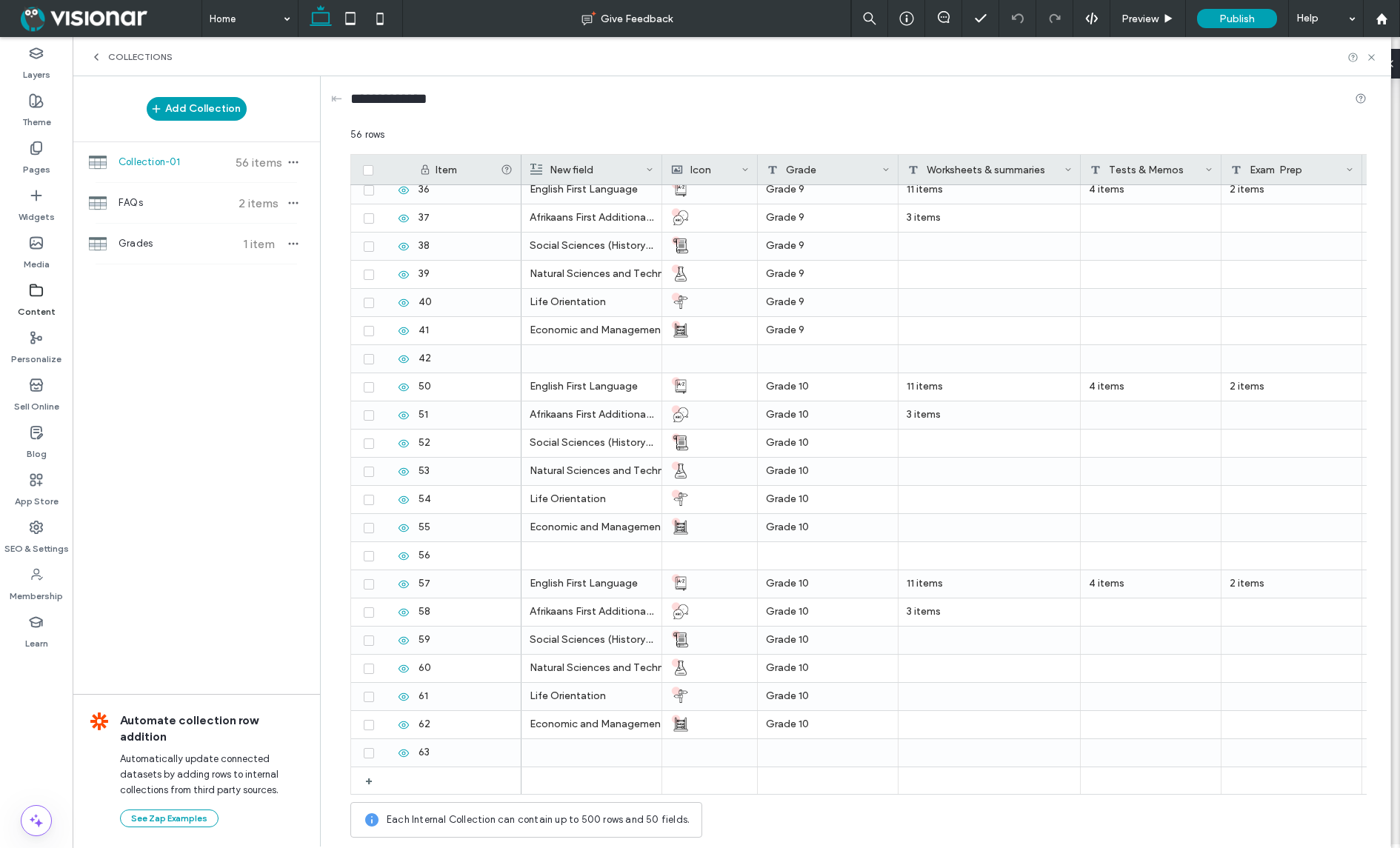
scroll to position [995, 0]
click at [818, 581] on div "Grade 10" at bounding box center [828, 584] width 141 height 27
click at [808, 558] on textarea "********" at bounding box center [838, 565] width 163 height 45
type textarea "********"
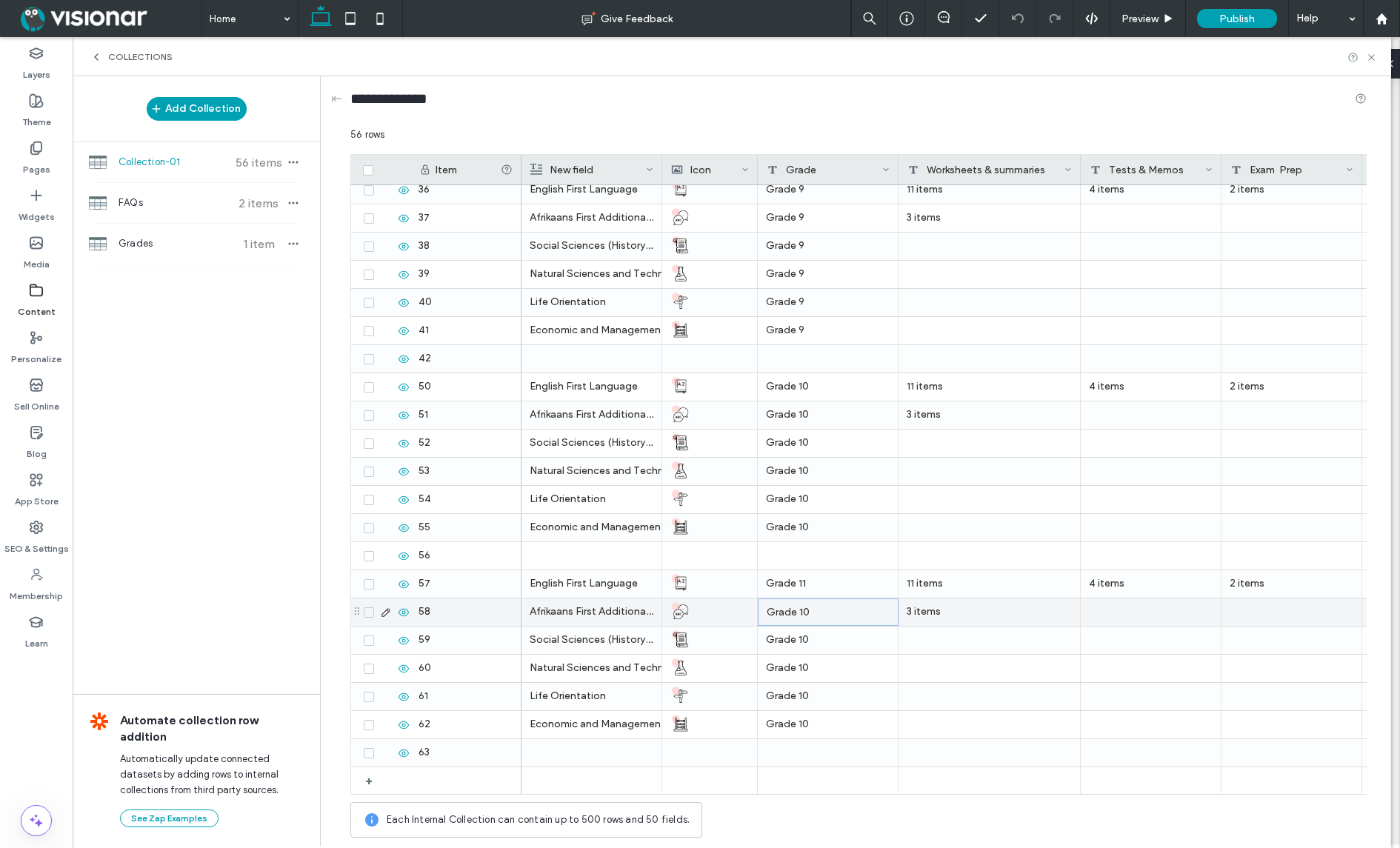
click at [810, 608] on div "Grade 10" at bounding box center [828, 612] width 141 height 27
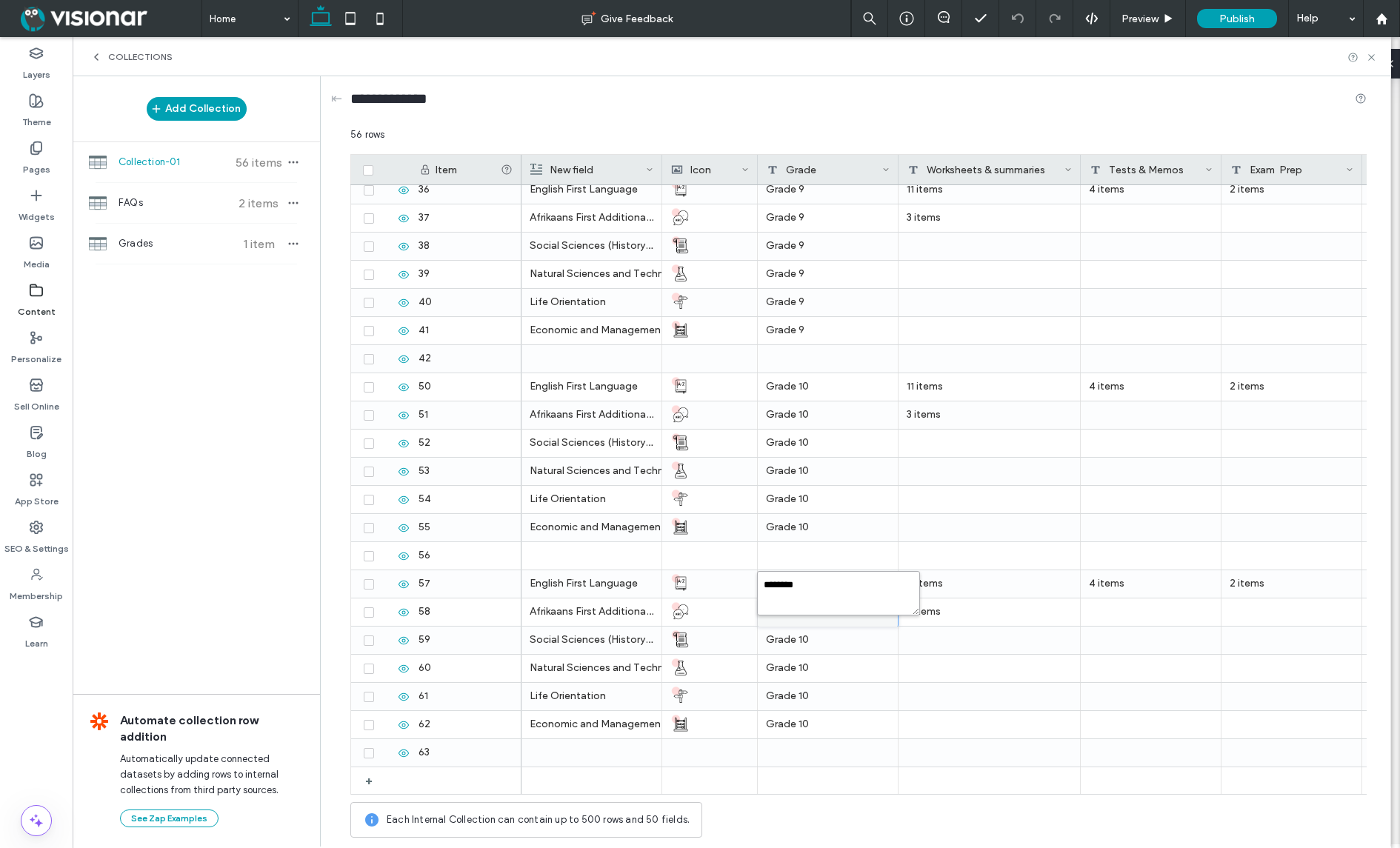
drag, startPoint x: 801, startPoint y: 584, endPoint x: 813, endPoint y: 585, distance: 12.0
click at [812, 585] on textarea "********" at bounding box center [838, 594] width 163 height 45
type textarea "********"
click at [828, 639] on div "Grade 10" at bounding box center [828, 640] width 141 height 27
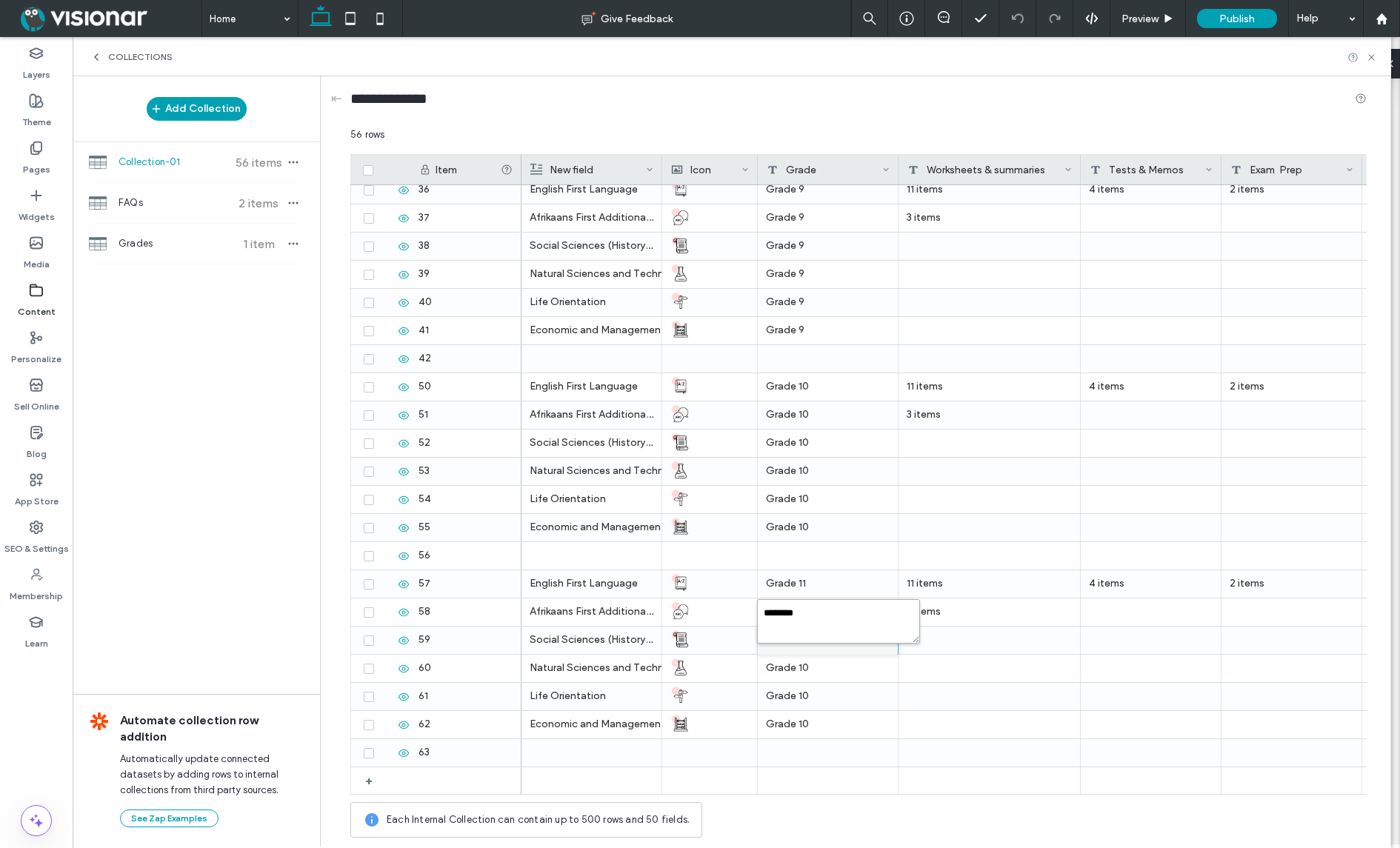
drag, startPoint x: 799, startPoint y: 614, endPoint x: 832, endPoint y: 621, distance: 33.7
click at [811, 615] on textarea "********" at bounding box center [838, 622] width 163 height 45
type textarea "********"
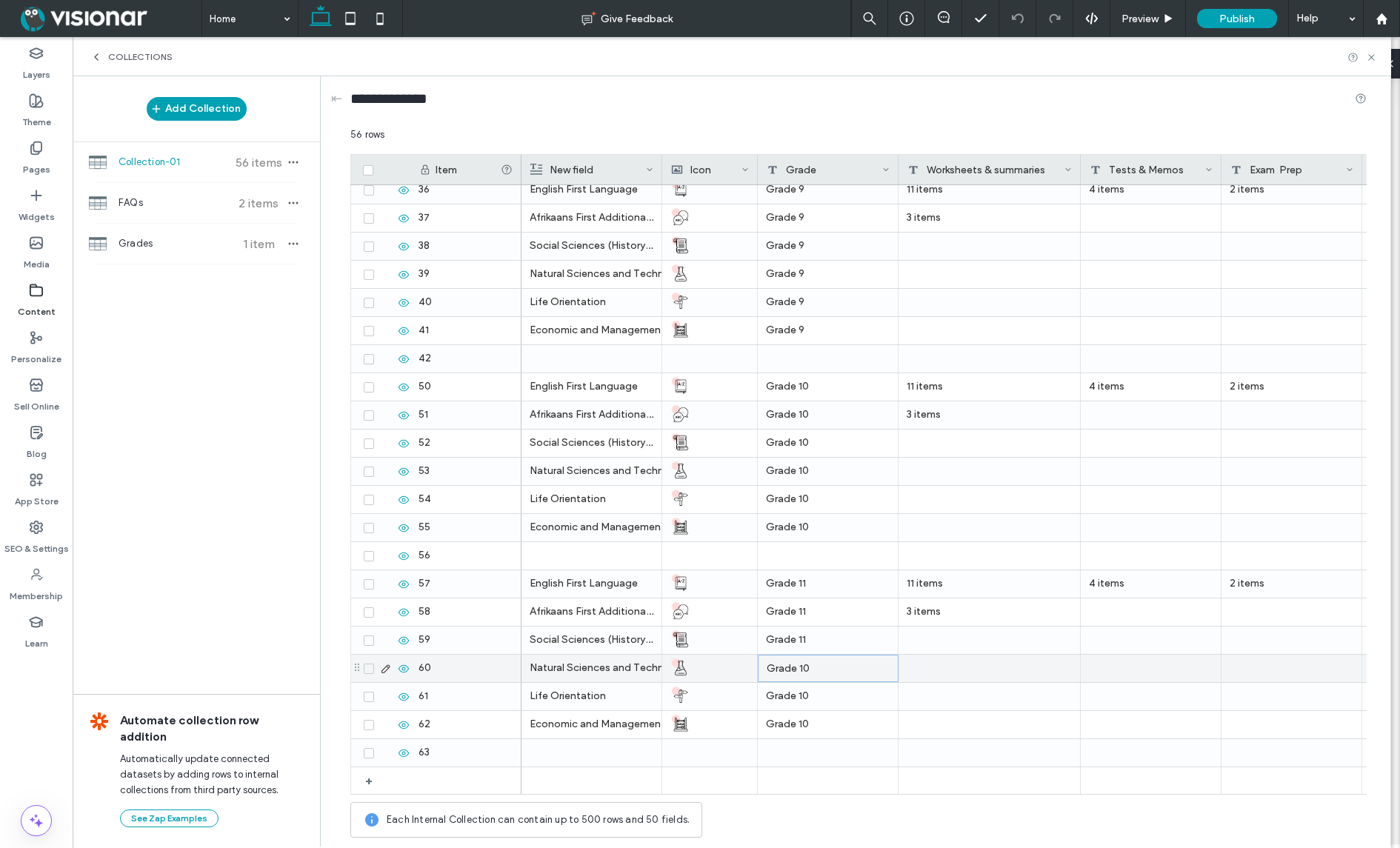
click at [841, 665] on div "Grade 10" at bounding box center [828, 668] width 141 height 27
drag, startPoint x: 801, startPoint y: 641, endPoint x: 818, endPoint y: 643, distance: 17.1
click at [817, 643] on textarea "********" at bounding box center [838, 650] width 163 height 45
type textarea "********"
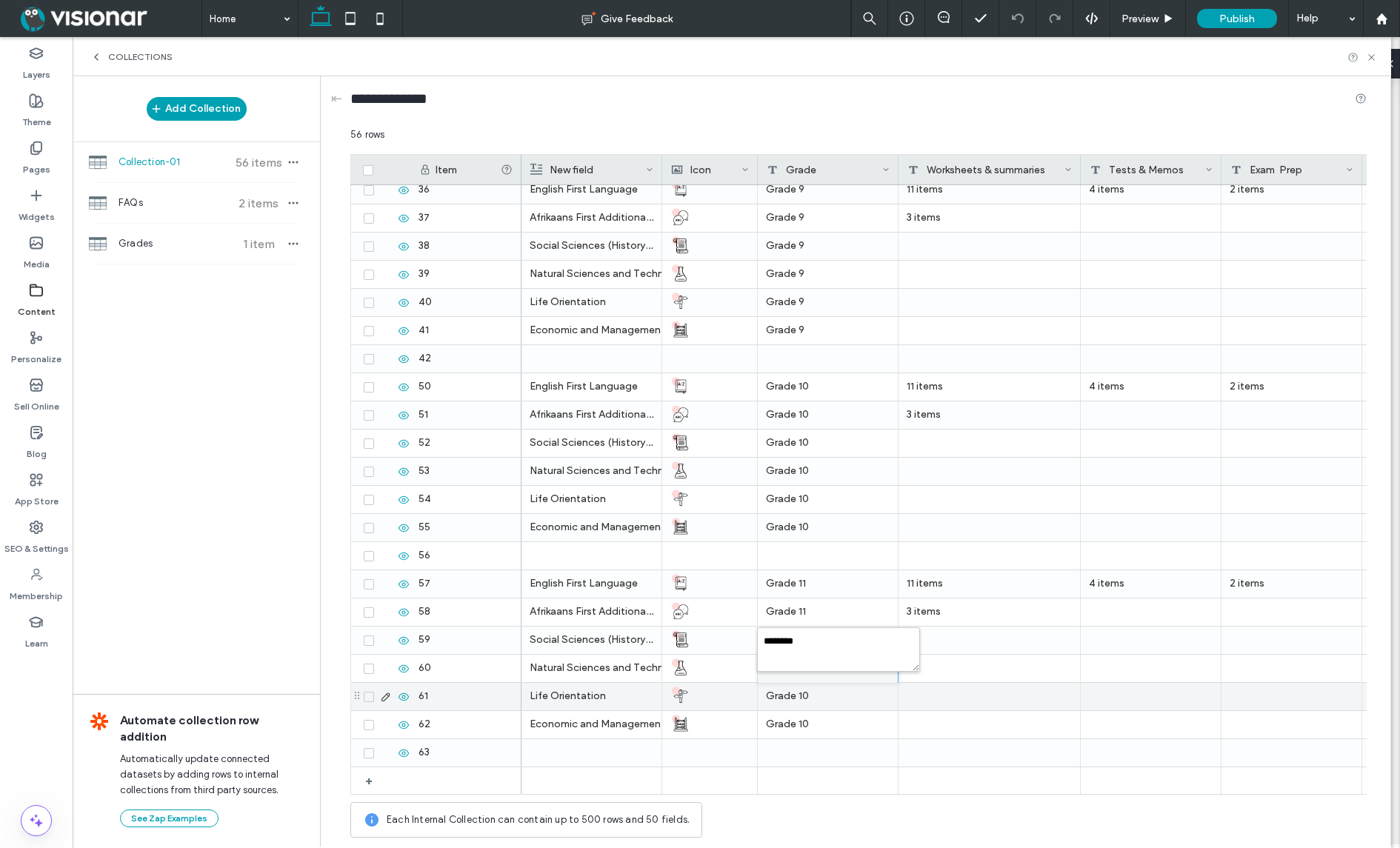
click at [841, 700] on div "Grade 10" at bounding box center [828, 696] width 141 height 27
click at [841, 701] on div "Grade 10" at bounding box center [828, 696] width 141 height 27
drag, startPoint x: 812, startPoint y: 671, endPoint x: 834, endPoint y: 676, distance: 22.6
click at [818, 672] on textarea "********" at bounding box center [838, 677] width 163 height 45
type textarea "********"
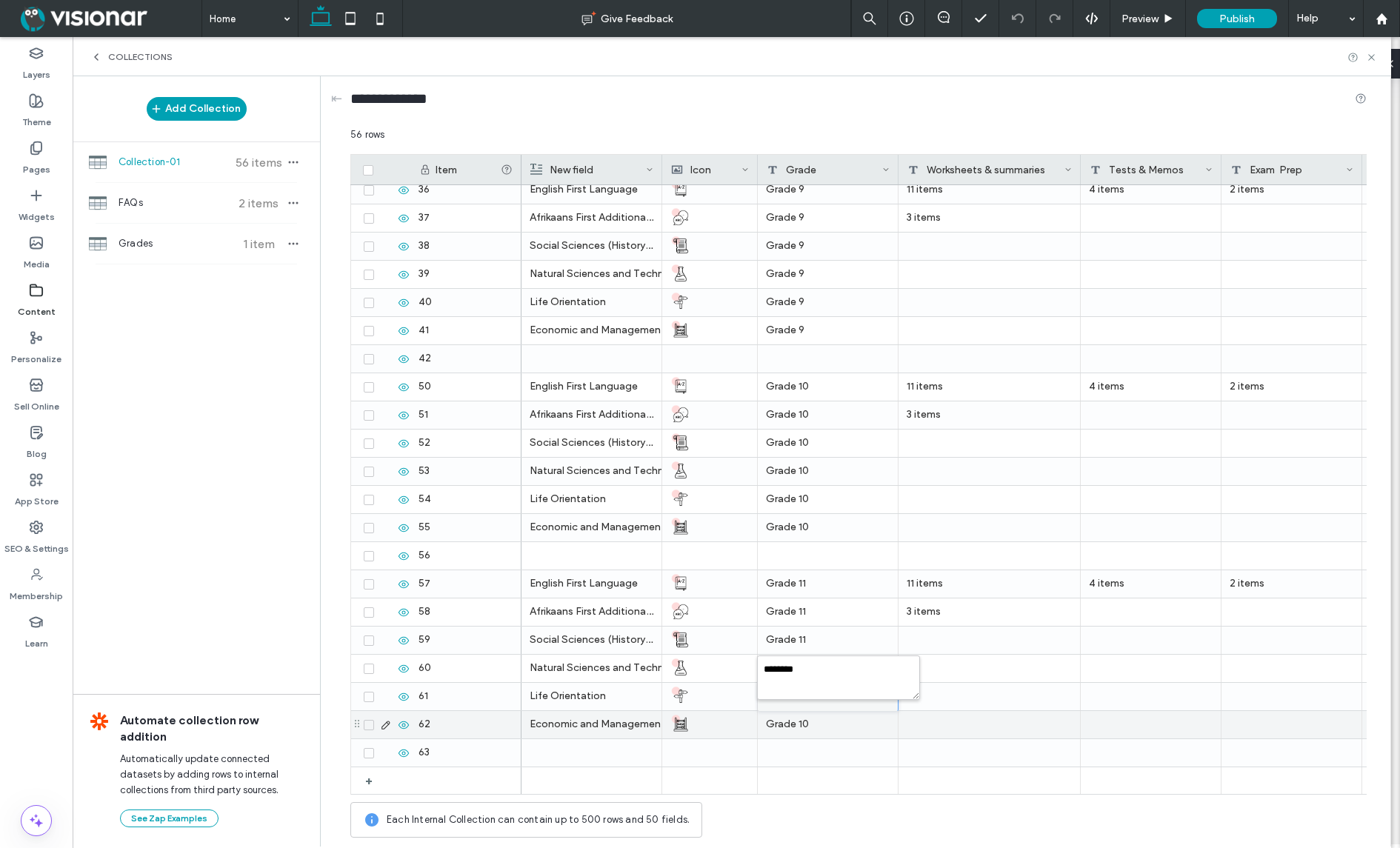
click at [847, 718] on div "Grade 10" at bounding box center [828, 724] width 141 height 27
click at [847, 718] on div "Grade 10" at bounding box center [828, 724] width 141 height 27
drag, startPoint x: 799, startPoint y: 697, endPoint x: 815, endPoint y: 700, distance: 16.3
click at [812, 700] on textarea "********" at bounding box center [838, 706] width 163 height 45
type textarea "********"
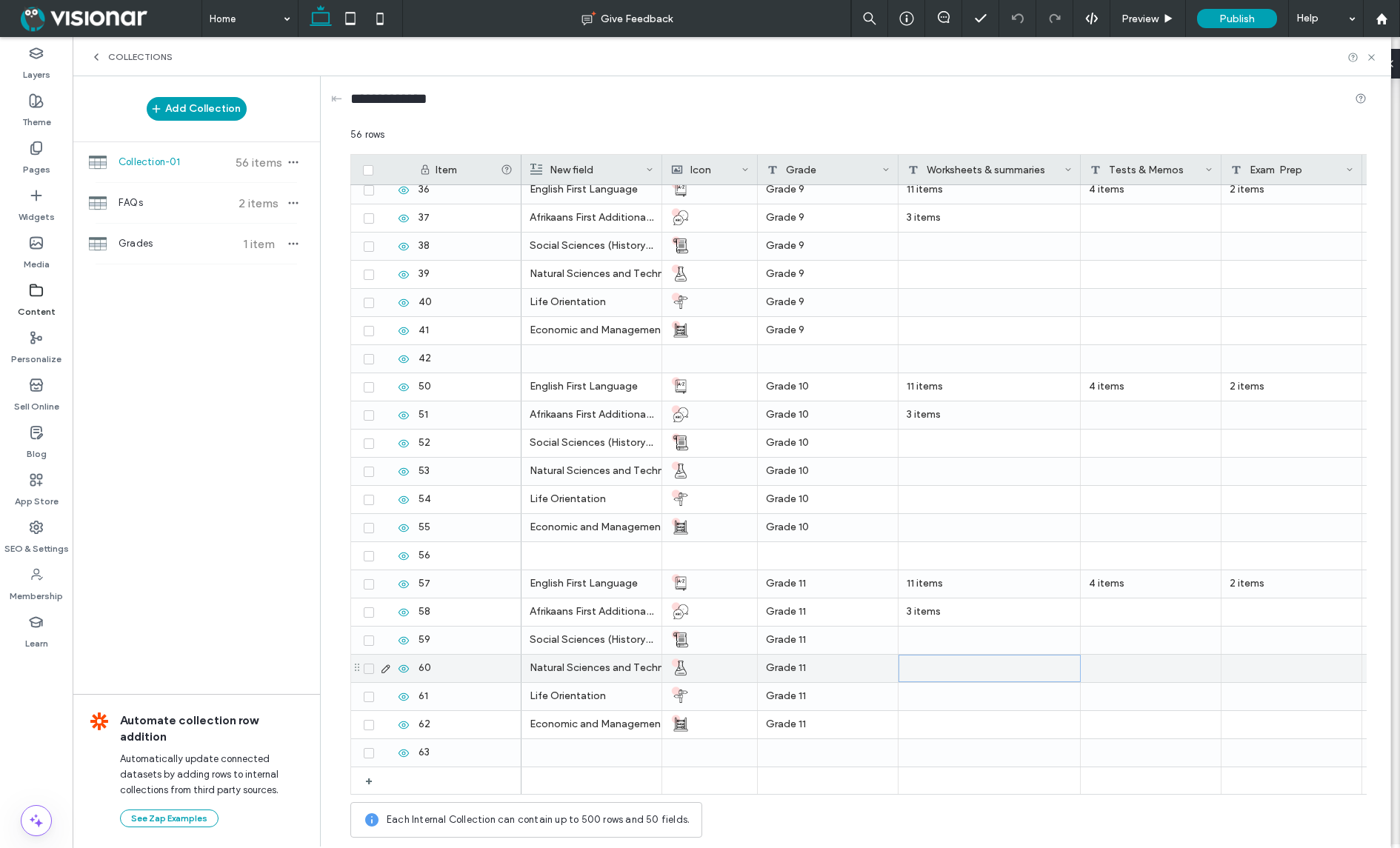
click at [916, 667] on div at bounding box center [990, 668] width 183 height 27
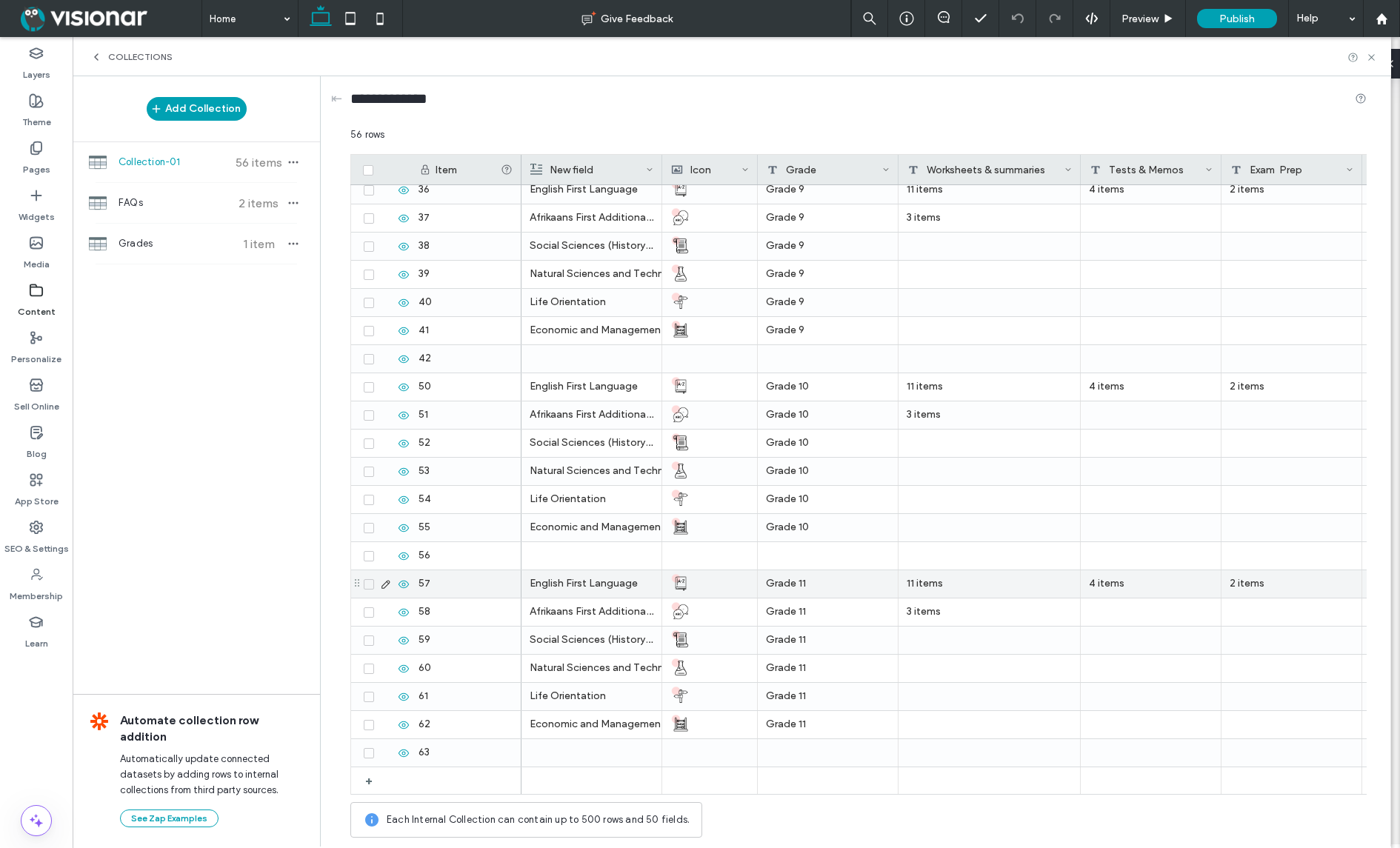
click at [369, 583] on icon at bounding box center [368, 585] width 5 height 4
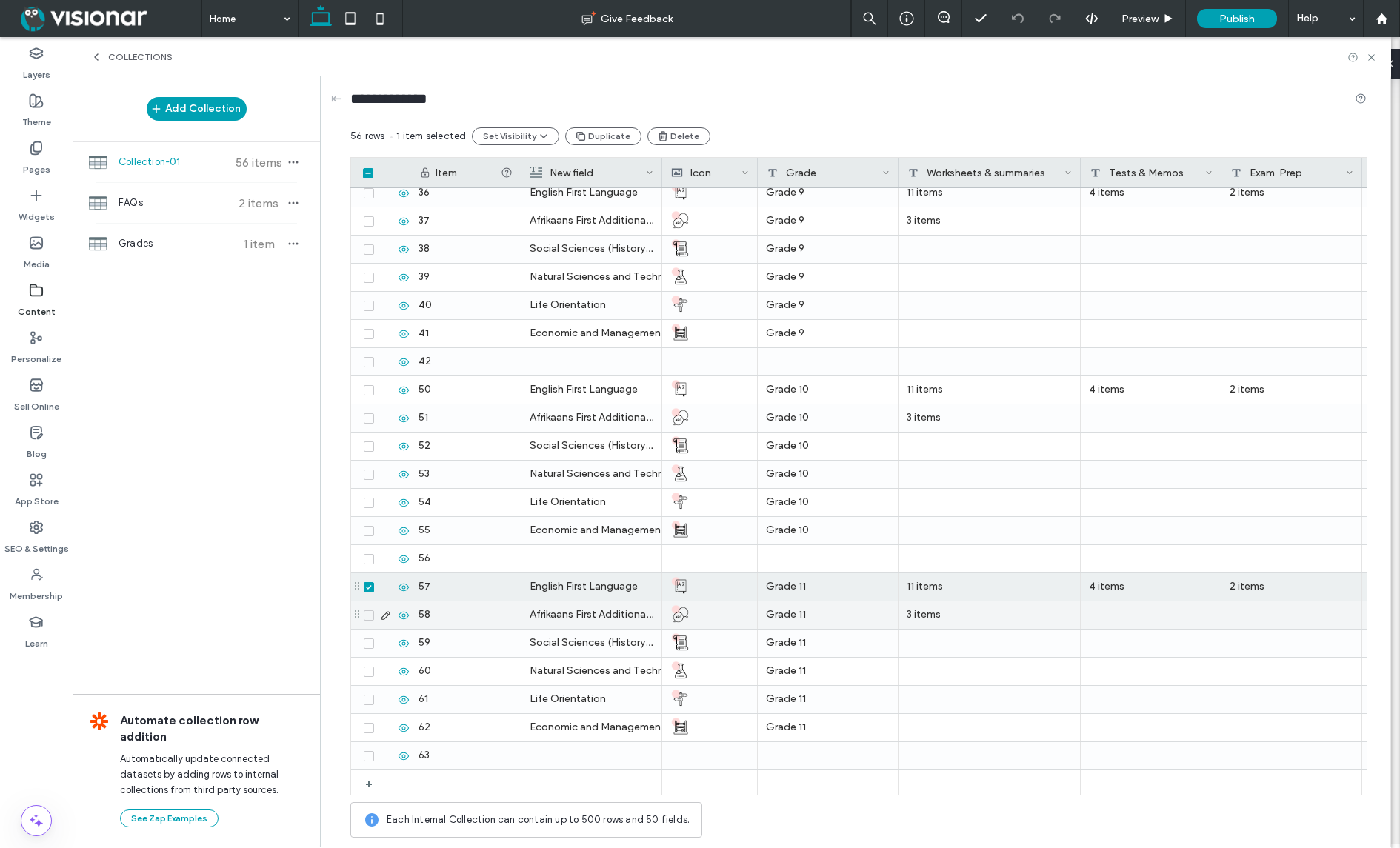
drag, startPoint x: 369, startPoint y: 614, endPoint x: 371, endPoint y: 637, distance: 23.1
click at [369, 614] on icon at bounding box center [369, 616] width 6 height 4
drag, startPoint x: 369, startPoint y: 644, endPoint x: 367, endPoint y: 664, distance: 20.1
click at [369, 644] on icon at bounding box center [369, 643] width 6 height 4
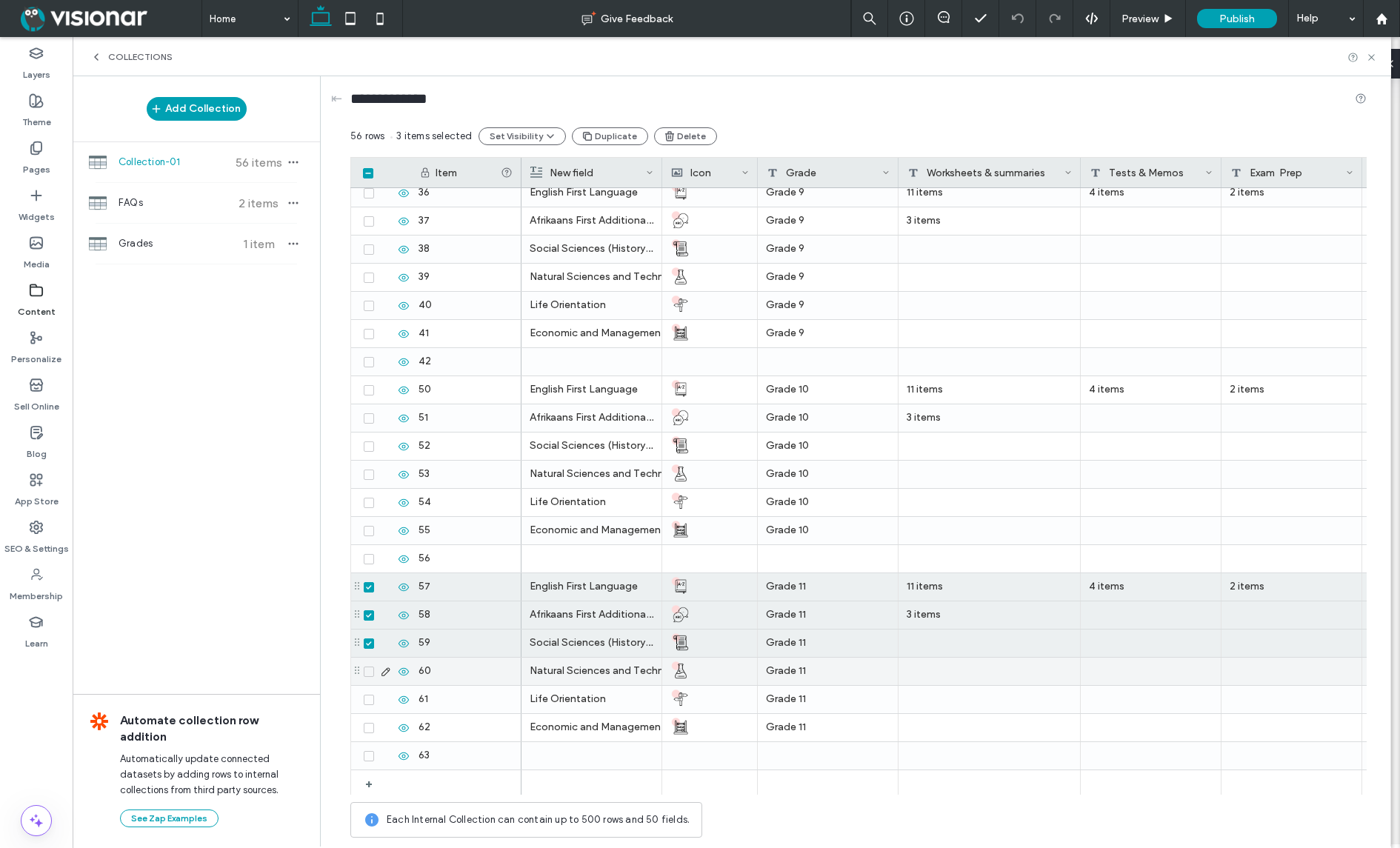
drag, startPoint x: 367, startPoint y: 668, endPoint x: 372, endPoint y: 681, distance: 13.9
click at [367, 668] on span at bounding box center [369, 671] width 10 height 10
click at [372, 699] on span at bounding box center [369, 700] width 10 height 10
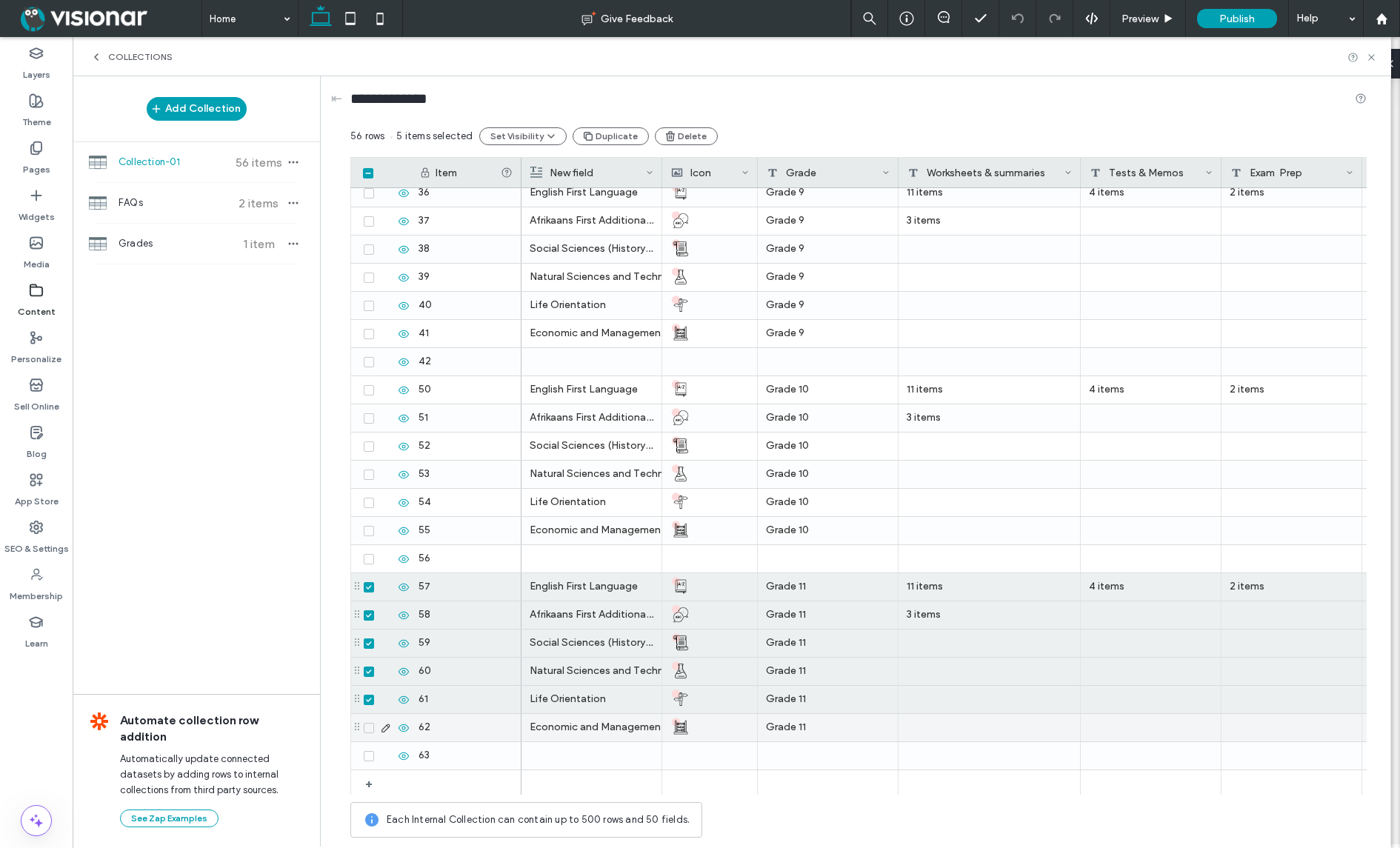
drag, startPoint x: 367, startPoint y: 720, endPoint x: 368, endPoint y: 729, distance: 9.1
click at [367, 721] on div at bounding box center [384, 727] width 51 height 27
drag, startPoint x: 369, startPoint y: 731, endPoint x: 368, endPoint y: 753, distance: 22.0
click at [369, 732] on div at bounding box center [384, 728] width 50 height 12
click at [368, 755] on icon at bounding box center [369, 756] width 6 height 4
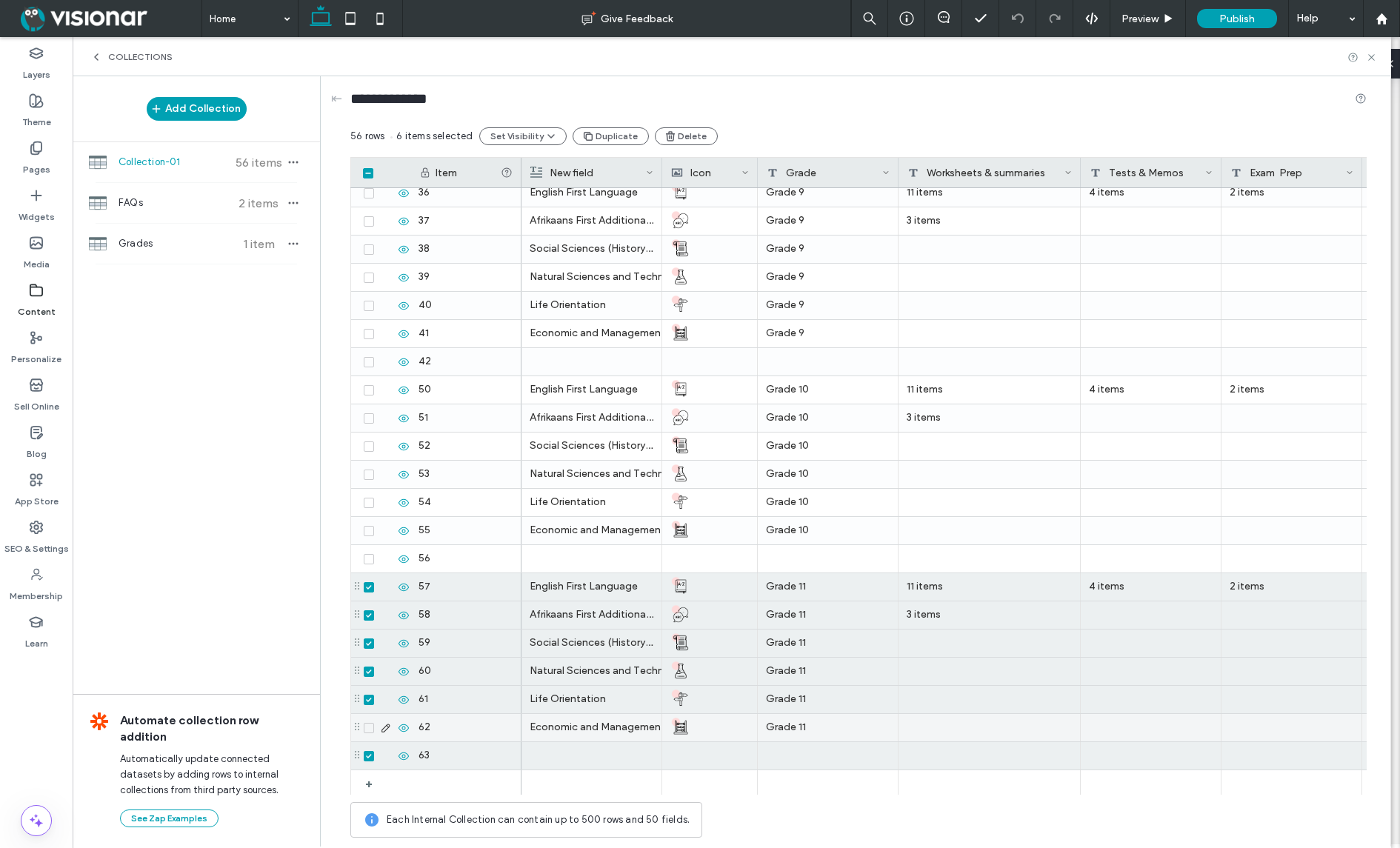
click at [370, 726] on icon at bounding box center [369, 728] width 6 height 4
click at [602, 134] on button "Duplicate" at bounding box center [611, 137] width 76 height 18
